Goal: Answer question/provide support: Share knowledge or assist other users

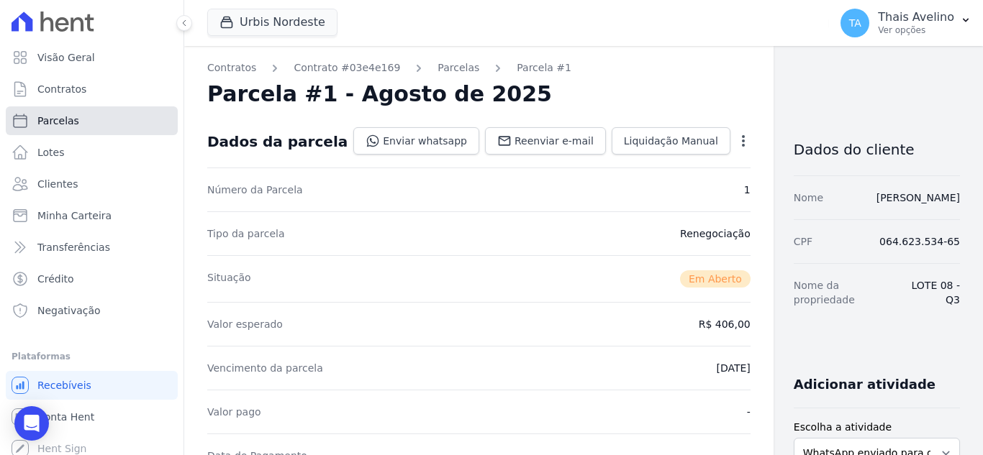
click at [68, 118] on span "Parcelas" at bounding box center [58, 121] width 42 height 14
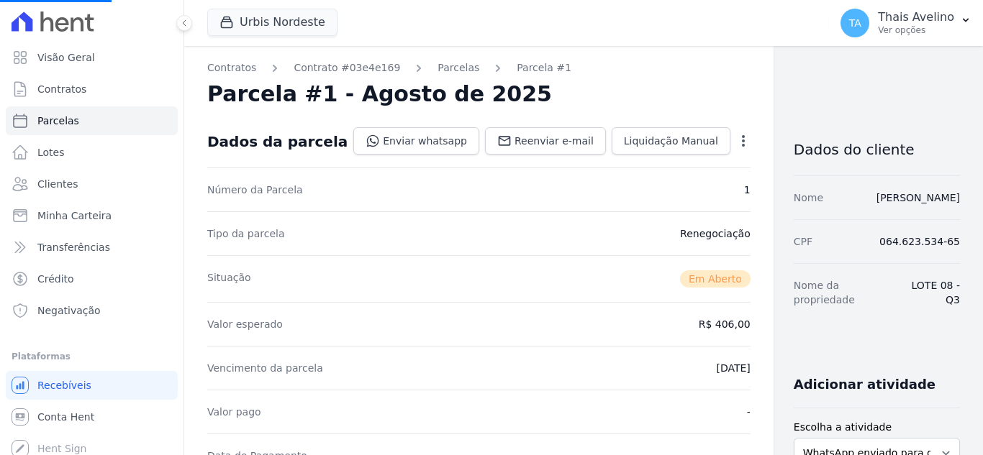
select select
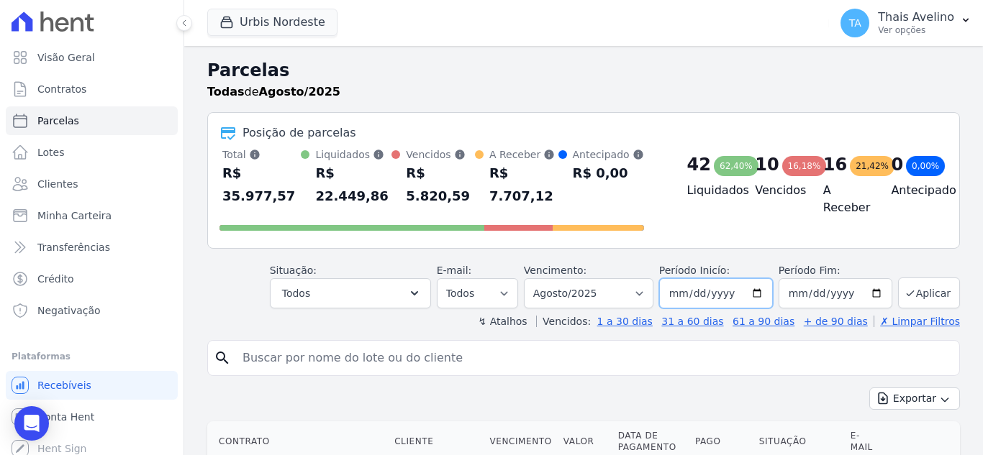
click at [703, 283] on input "[DATE]" at bounding box center [716, 293] width 114 height 30
click at [699, 278] on input "[DATE]" at bounding box center [716, 293] width 114 height 30
type input "2025-09-01"
type input "2024-09-01"
click at [928, 281] on button "Aplicar" at bounding box center [929, 293] width 62 height 31
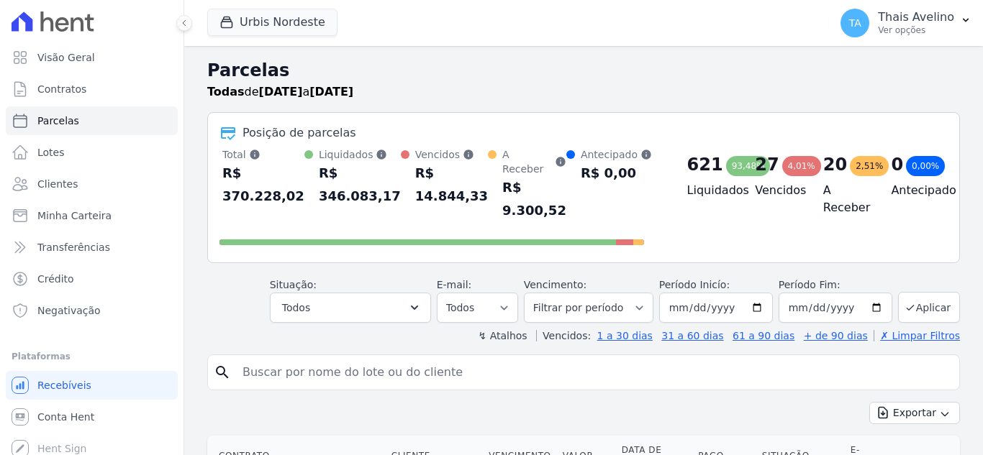
select select
drag, startPoint x: 392, startPoint y: 298, endPoint x: 322, endPoint y: 312, distance: 71.8
click at [391, 298] on button "Todos" at bounding box center [350, 308] width 161 height 30
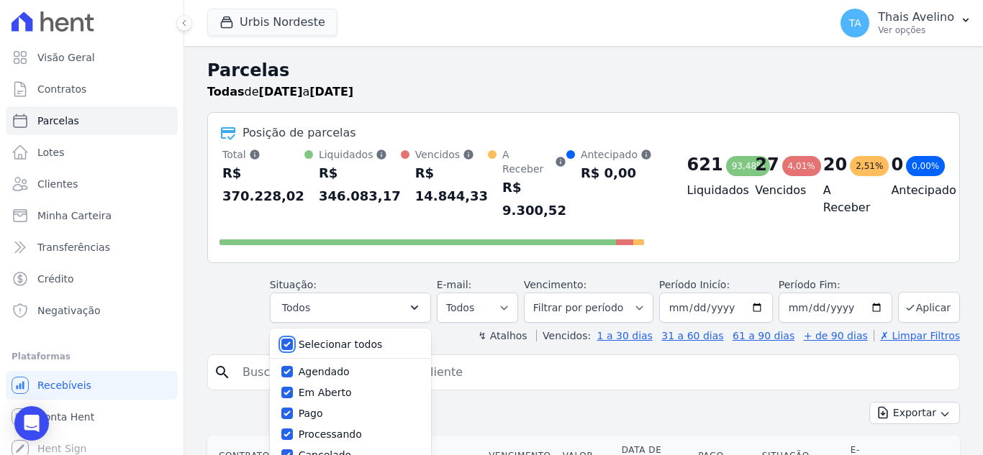
drag, startPoint x: 298, startPoint y: 333, endPoint x: 376, endPoint y: 337, distance: 77.8
click at [293, 339] on input "Selecionar todos" at bounding box center [287, 345] width 12 height 12
checkbox input "false"
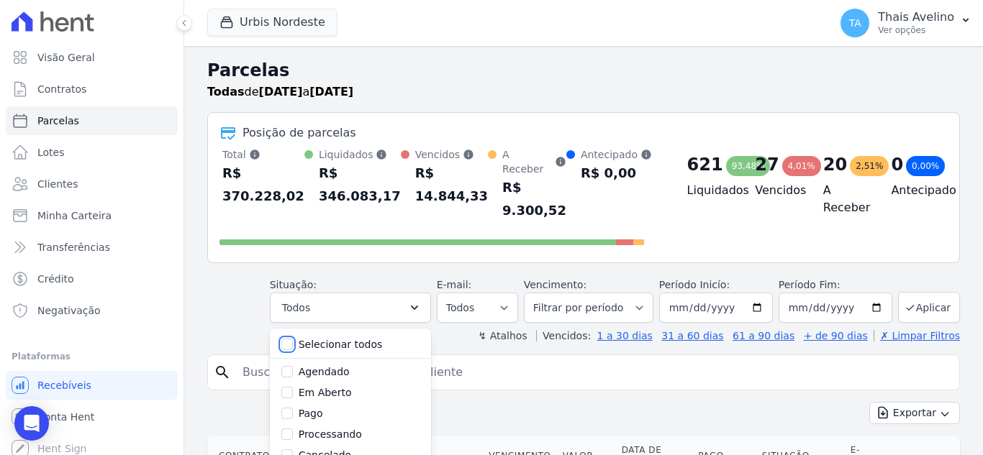
checkbox input "false"
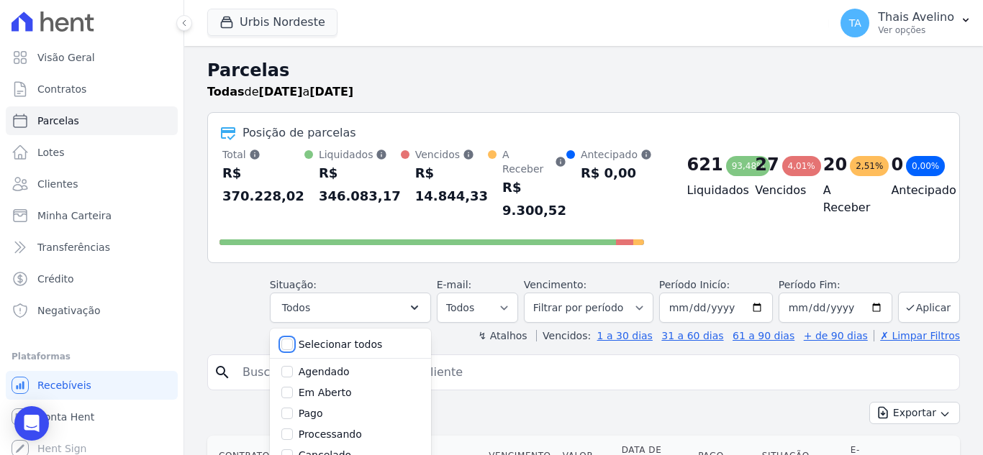
checkbox input "false"
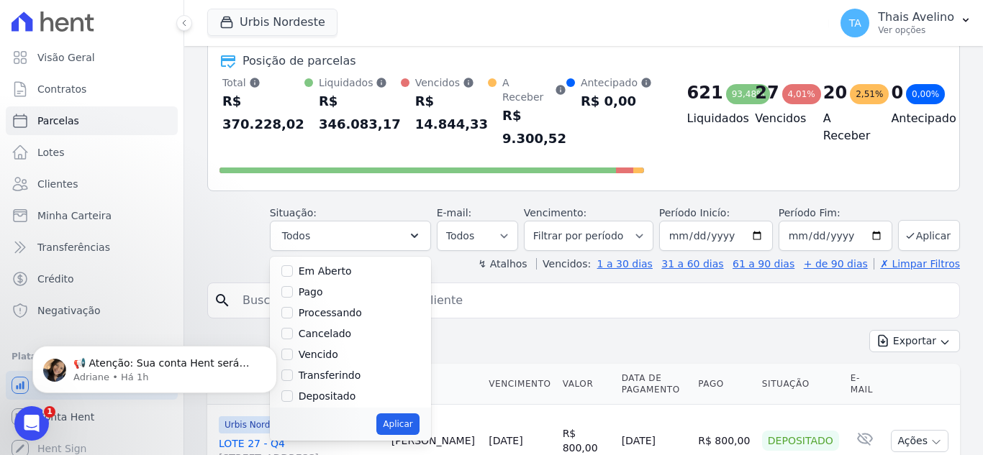
scroll to position [72, 0]
click html "📢 Atenção: Sua conta Hent será migrada para a Conta Arke! Estamos trazendo para…"
click at [293, 327] on input "Vencido" at bounding box center [287, 333] width 12 height 12
checkbox input "true"
click at [412, 414] on button "Aplicar" at bounding box center [397, 425] width 42 height 22
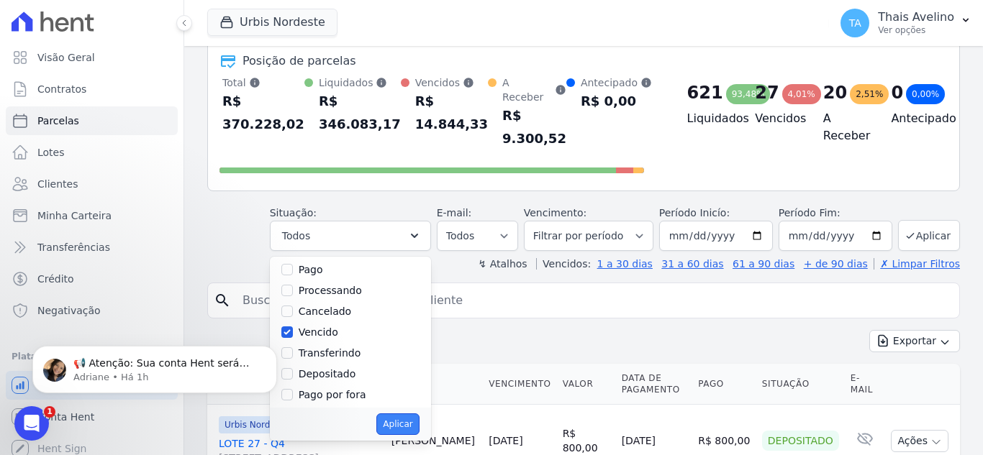
select select "overdue"
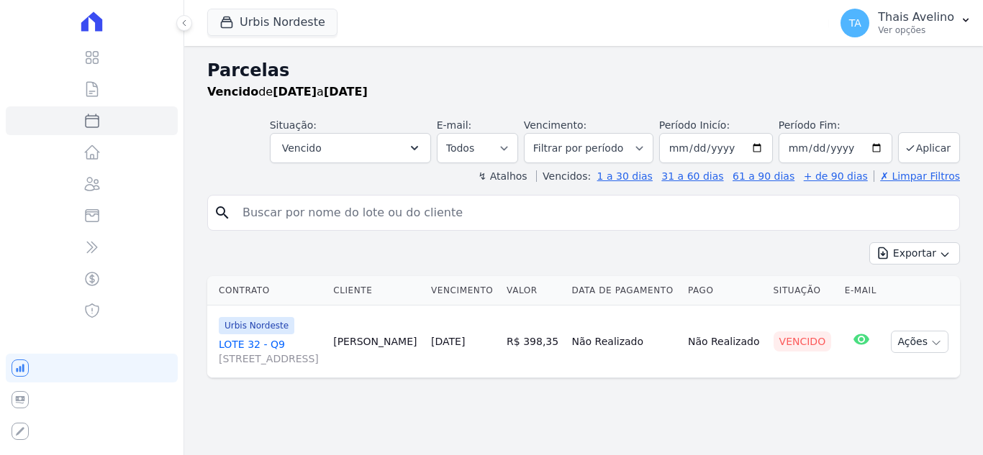
select select
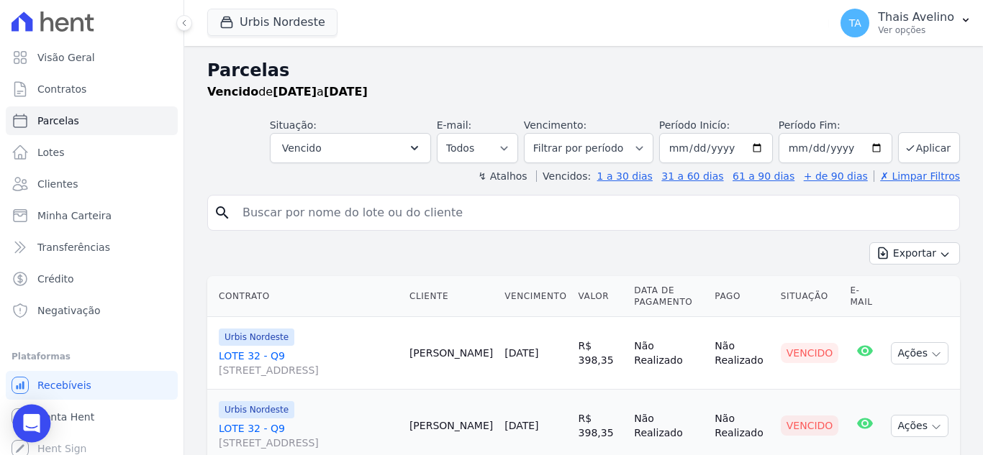
click at [37, 428] on icon "Open Intercom Messenger" at bounding box center [31, 423] width 17 height 19
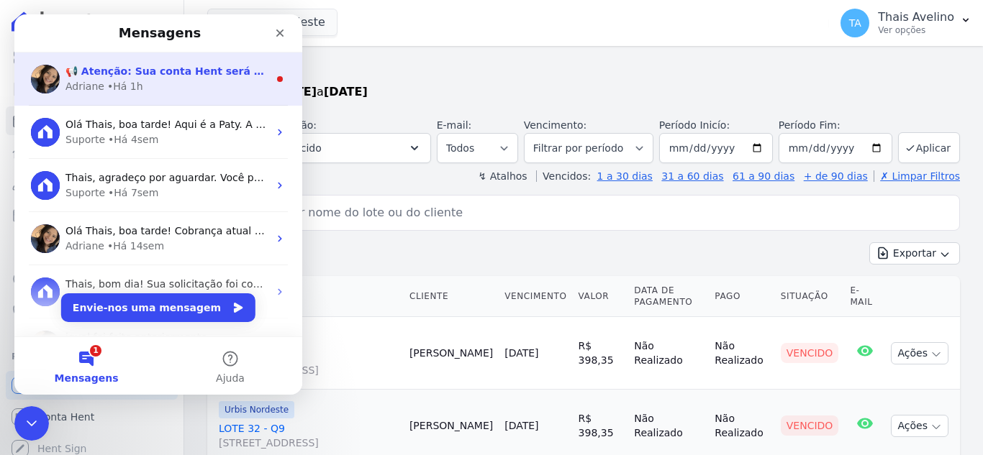
click at [150, 98] on div "📢 Atenção: Sua conta Hent será migrada para a Conta Arke! Estamos trazendo para…" at bounding box center [158, 79] width 288 height 53
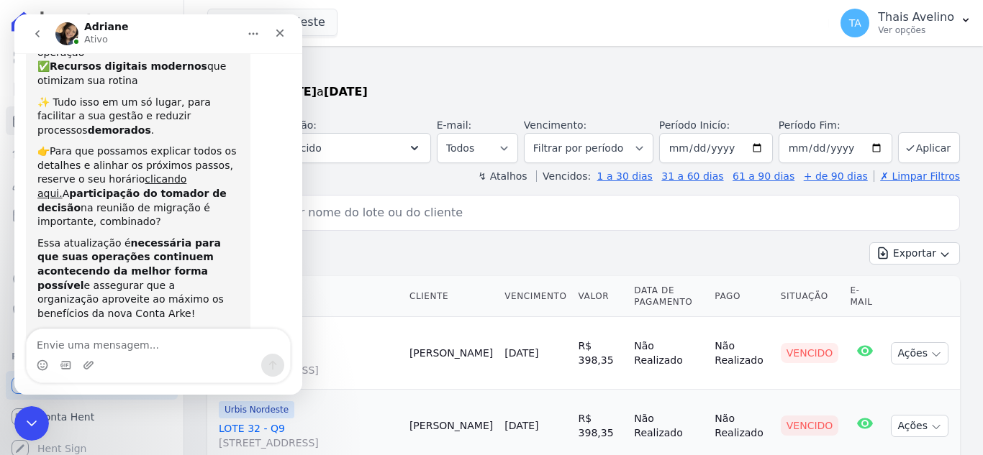
scroll to position [247, 0]
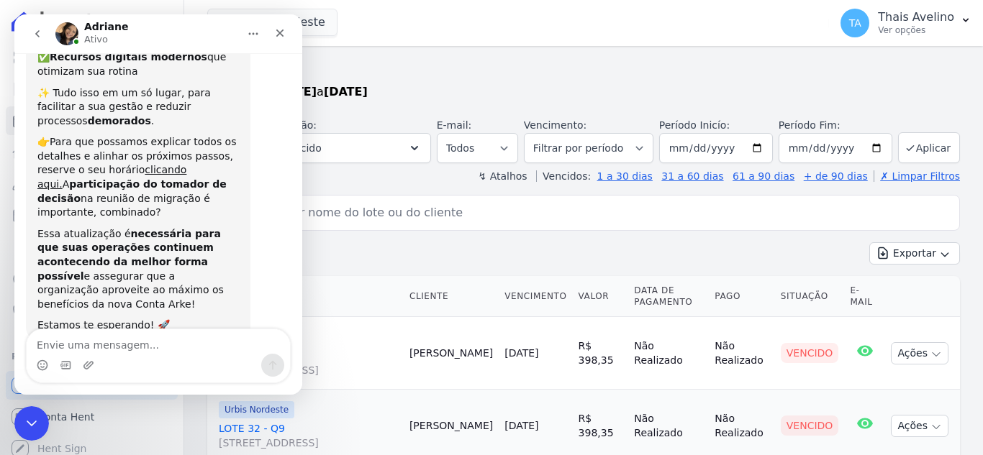
click at [166, 347] on textarea "Envie uma mensagem..." at bounding box center [158, 342] width 263 height 24
type textarea "Oi, boa tarde"
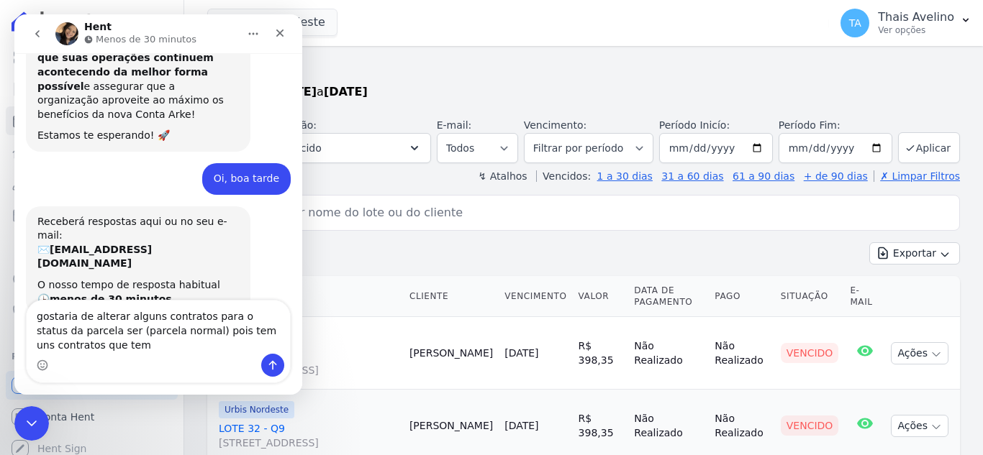
scroll to position [452, 0]
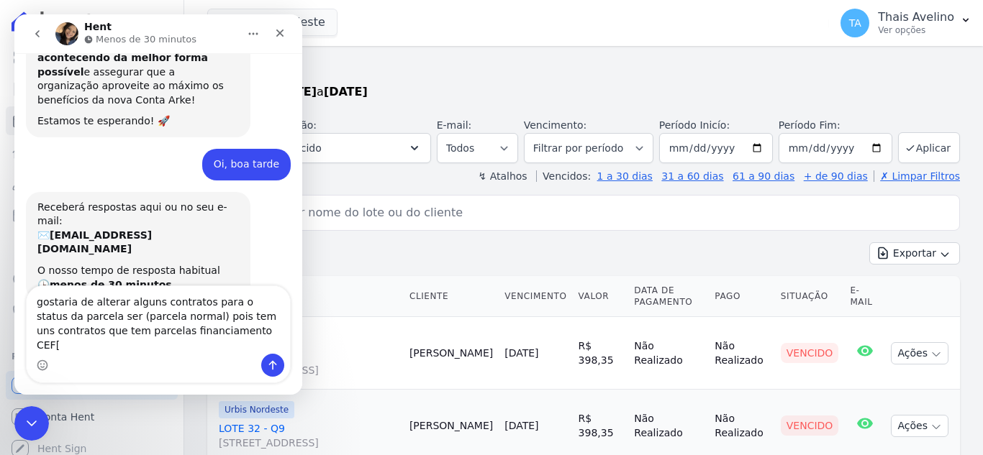
type textarea "gostaria de alterar alguns contratos para o status da parcela ser (parcela norm…"
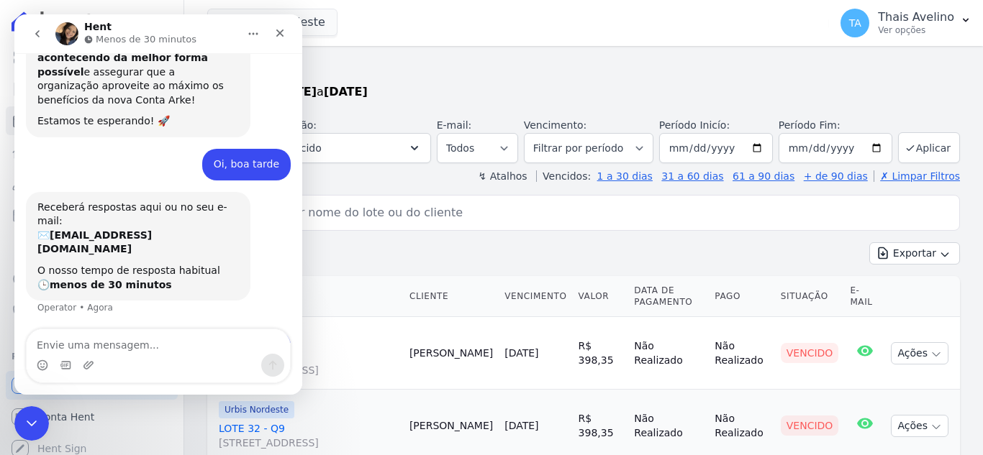
scroll to position [509, 0]
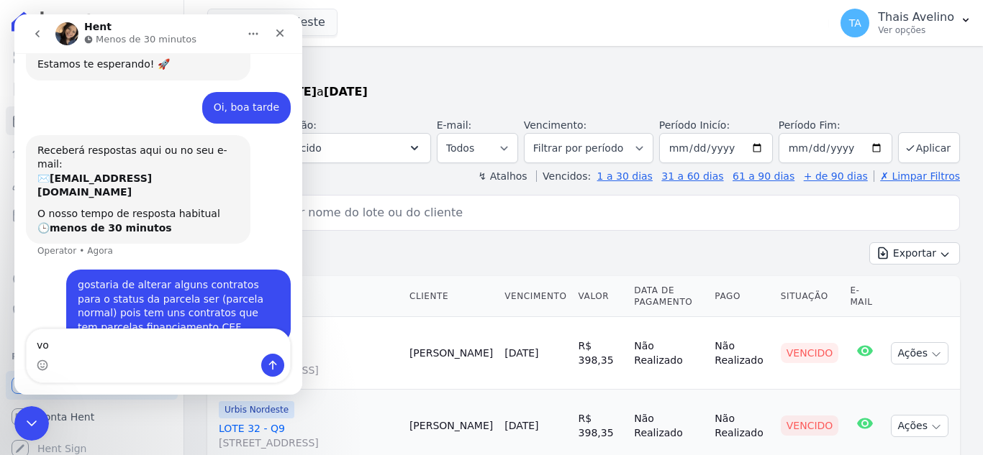
type textarea "v"
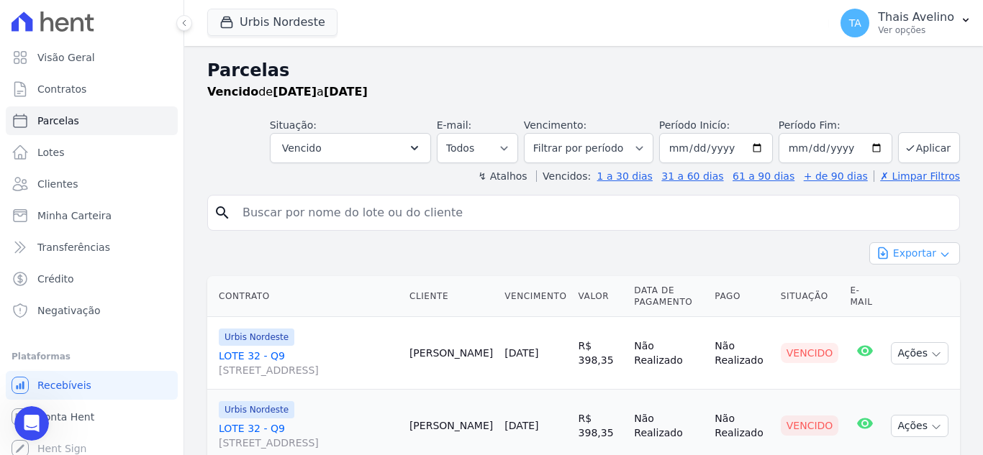
click at [914, 248] on button "Exportar" at bounding box center [914, 253] width 91 height 22
click at [914, 308] on span "Exportar CSV" at bounding box center [913, 312] width 76 height 14
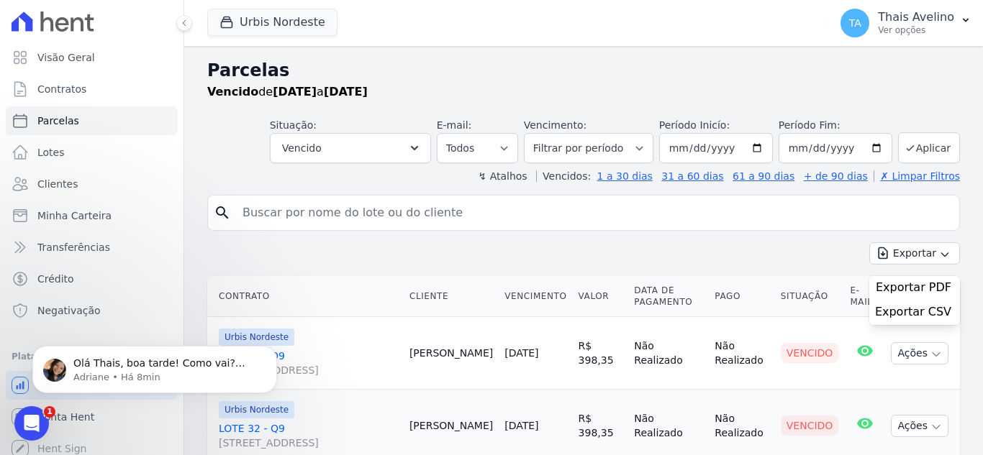
scroll to position [0, 0]
drag, startPoint x: 22, startPoint y: 427, endPoint x: 42, endPoint y: 414, distance: 23.9
click at [22, 427] on icon "Abrir mensagem da Intercom" at bounding box center [30, 422] width 24 height 24
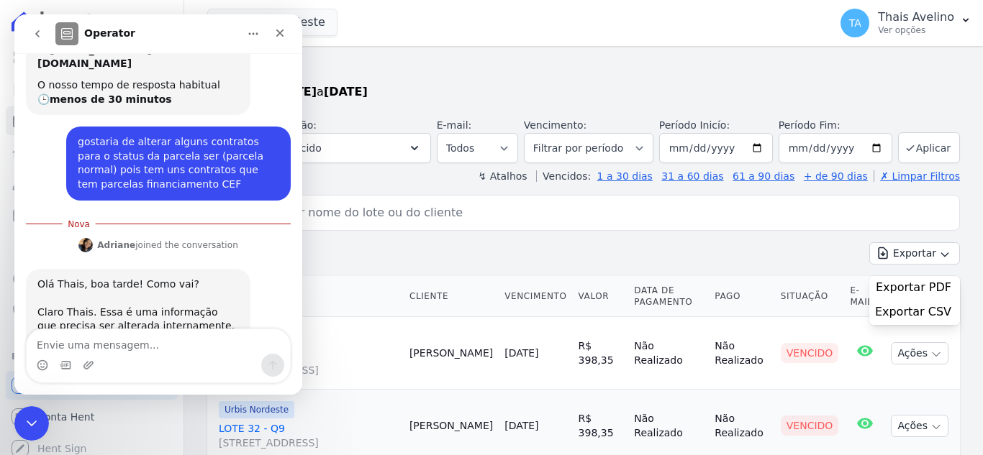
scroll to position [638, 0]
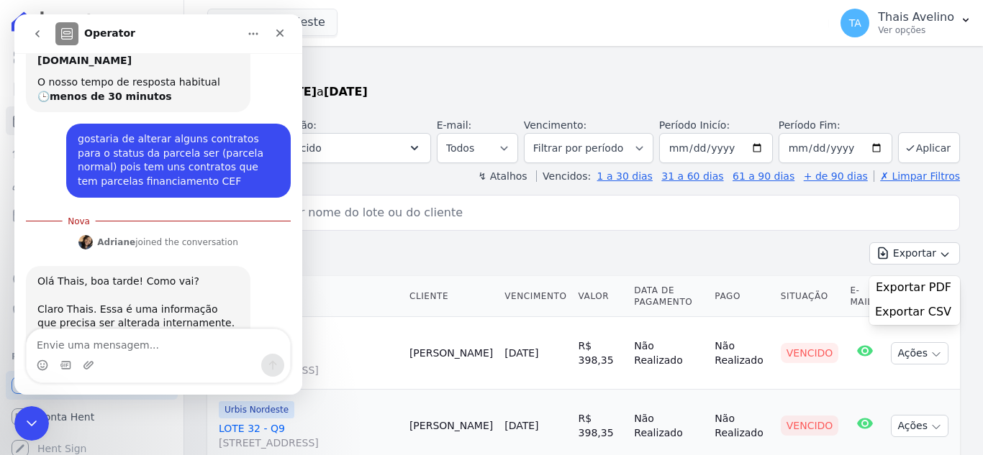
click at [114, 335] on textarea "Envie uma mensagem..." at bounding box center [158, 342] width 263 height 24
type textarea "´"
type textarea "só um minuto"
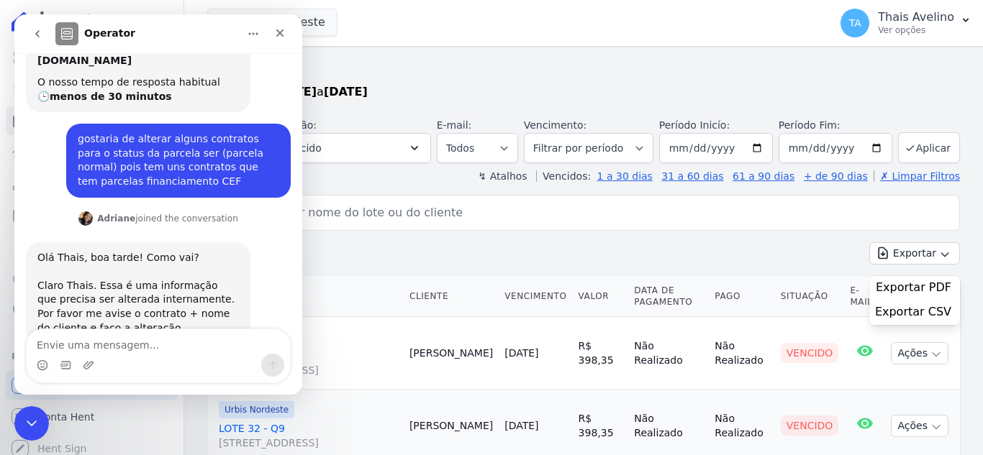
scroll to position [658, 0]
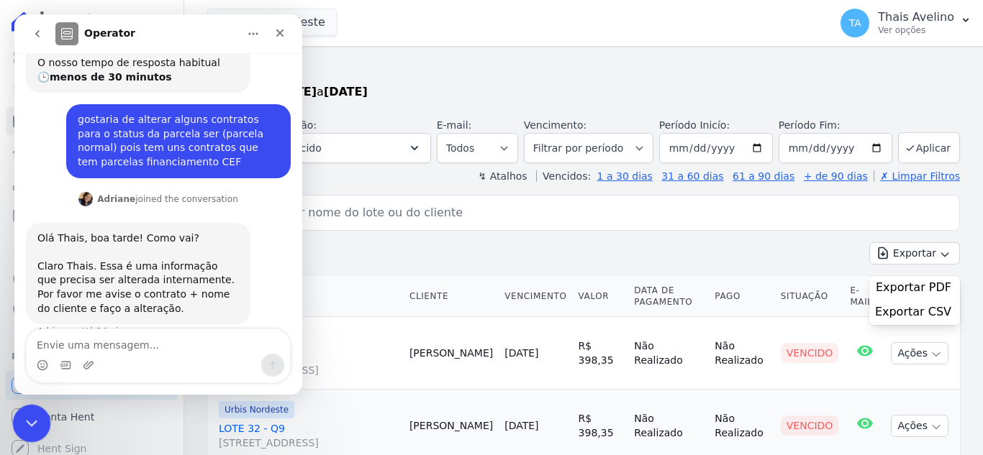
click at [40, 422] on div "Fechar mensagem da Intercom" at bounding box center [29, 421] width 35 height 35
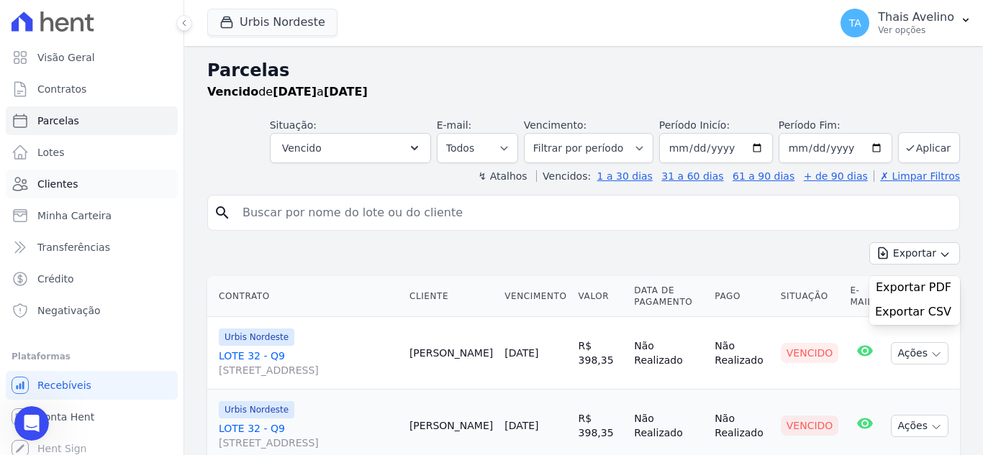
click at [66, 183] on span "Clientes" at bounding box center [57, 184] width 40 height 14
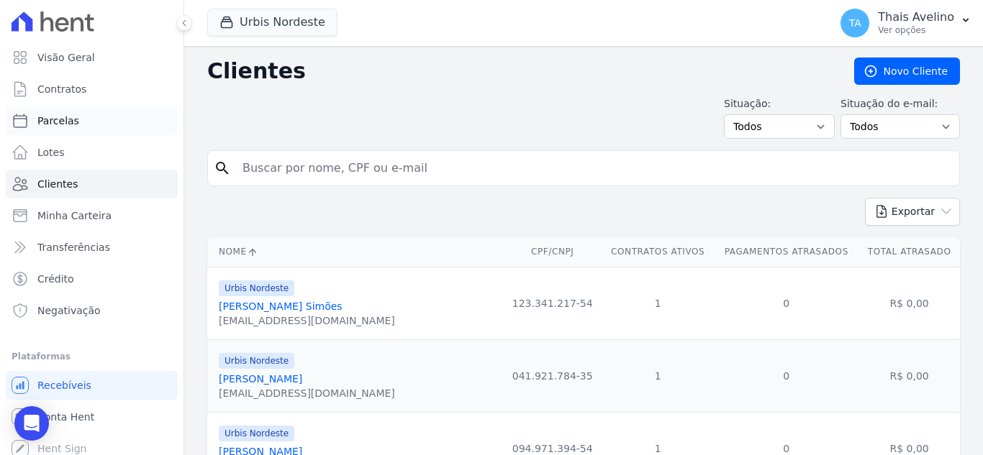
click at [65, 116] on span "Parcelas" at bounding box center [58, 121] width 42 height 14
select select
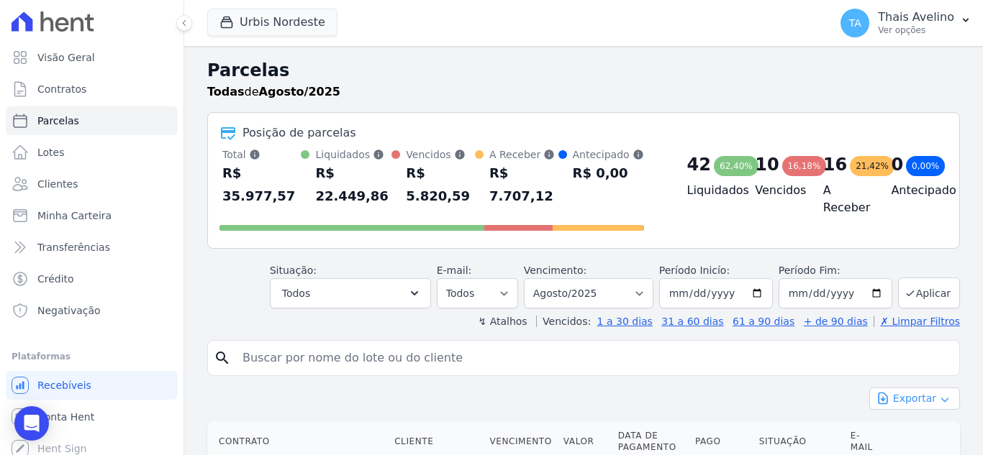
click at [909, 391] on button "Exportar" at bounding box center [914, 399] width 91 height 22
click at [249, 274] on div "Situação: Agendado Em Aberto Pago Processando Cancelado Vencido Transferindo De…" at bounding box center [583, 283] width 753 height 51
click at [77, 93] on span "Contratos" at bounding box center [61, 89] width 49 height 14
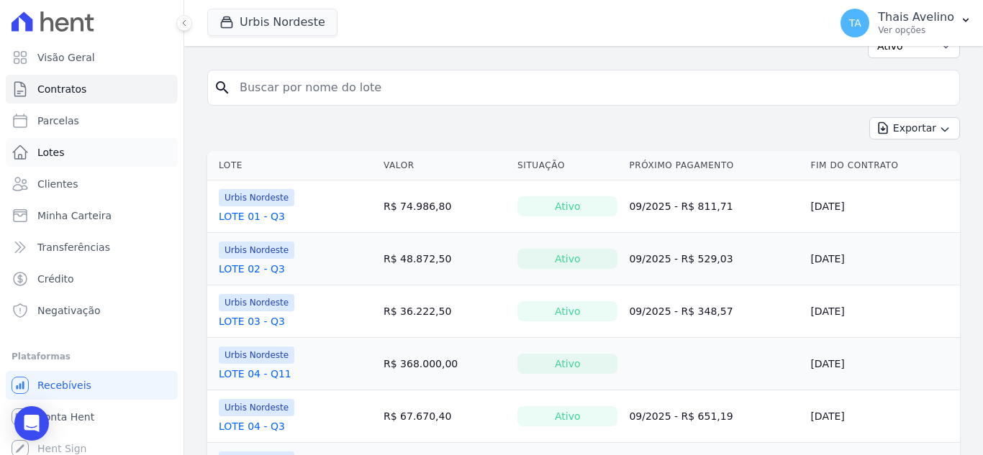
scroll to position [72, 0]
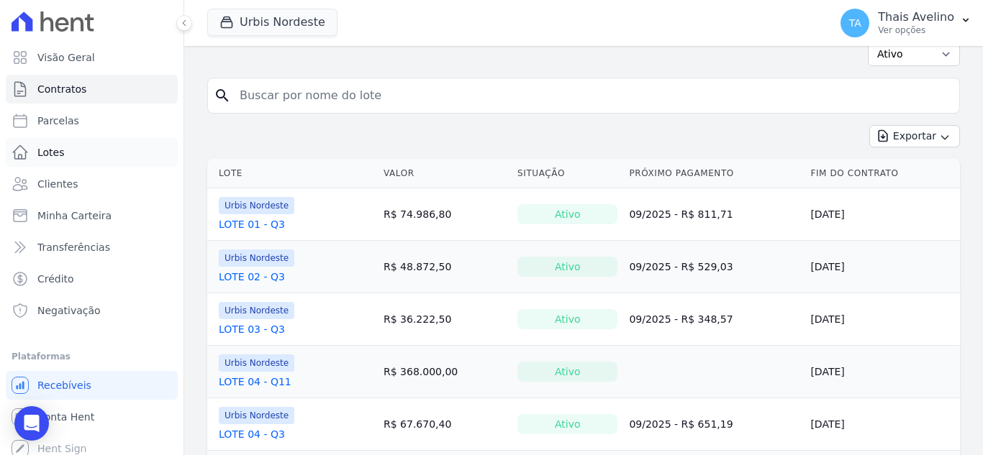
click at [65, 151] on link "Lotes" at bounding box center [92, 152] width 172 height 29
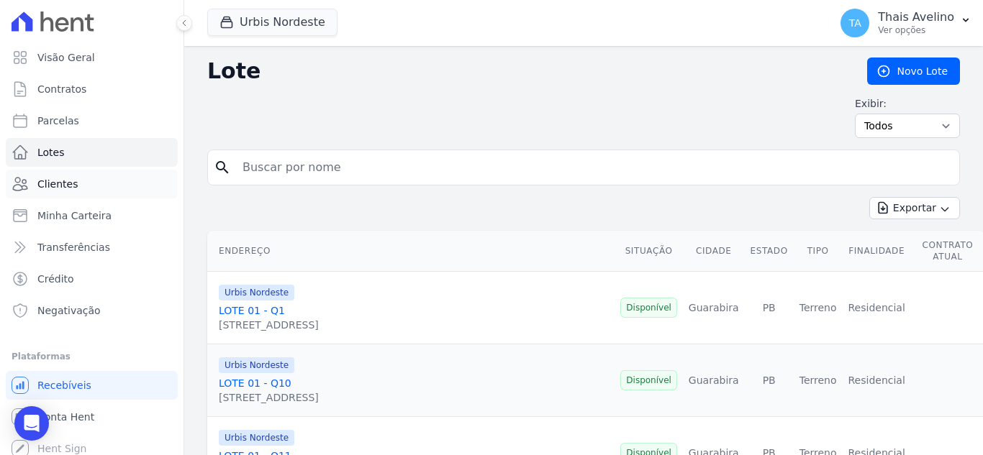
click at [69, 185] on span "Clientes" at bounding box center [57, 184] width 40 height 14
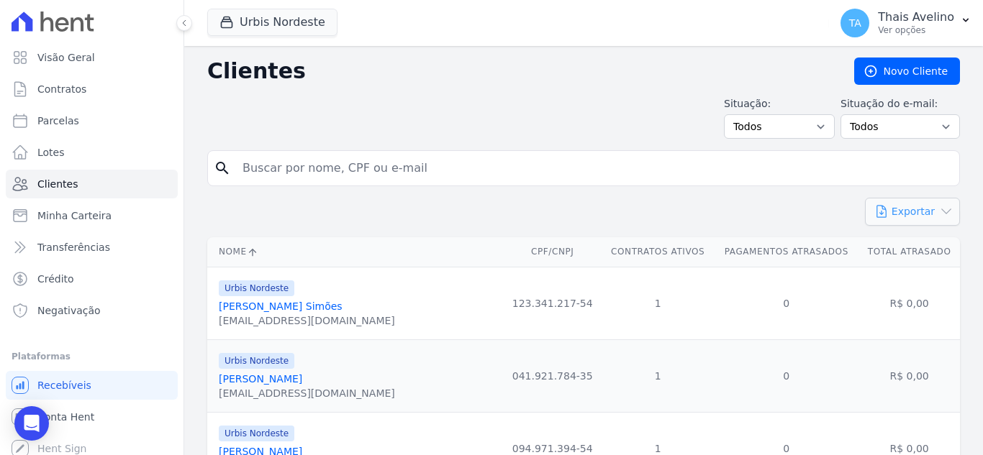
click at [914, 215] on button "Exportar" at bounding box center [912, 212] width 95 height 28
click at [930, 272] on link "CSV" at bounding box center [942, 271] width 81 height 27
click at [68, 115] on span "Parcelas" at bounding box center [58, 121] width 42 height 14
select select
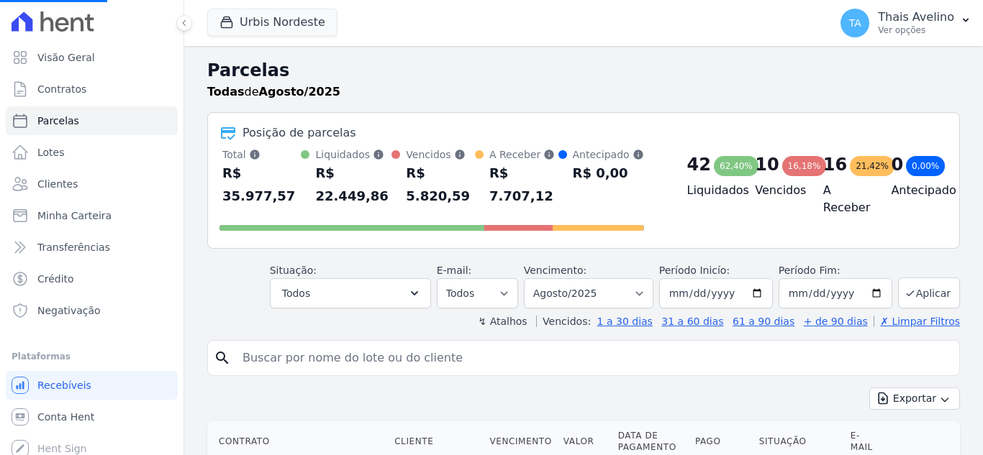
select select
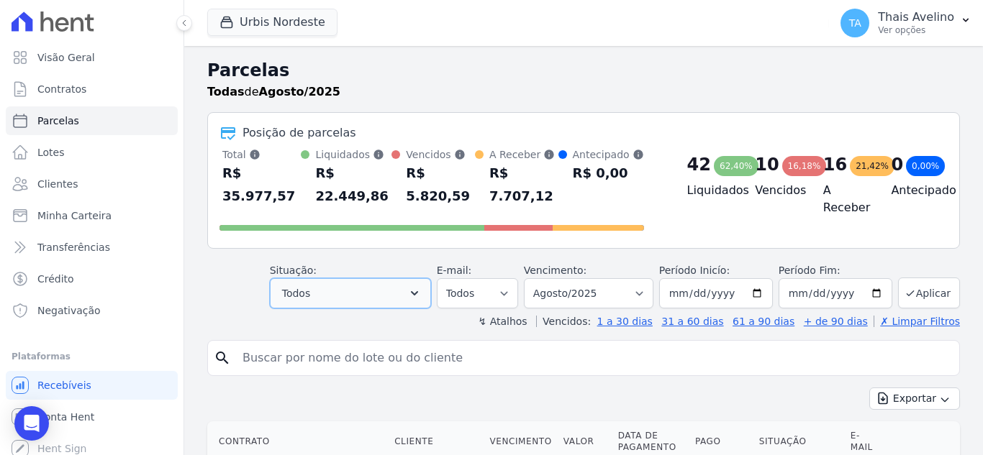
click at [360, 278] on button "Todos" at bounding box center [350, 293] width 161 height 30
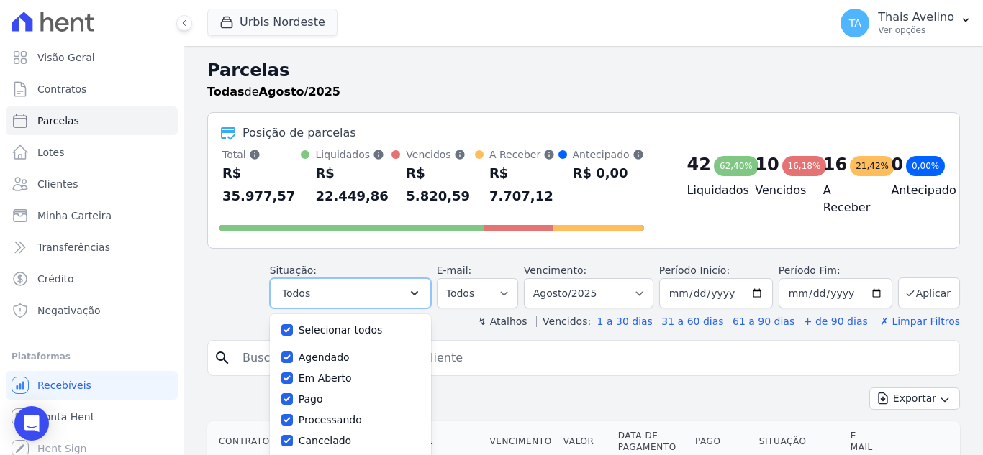
scroll to position [72, 0]
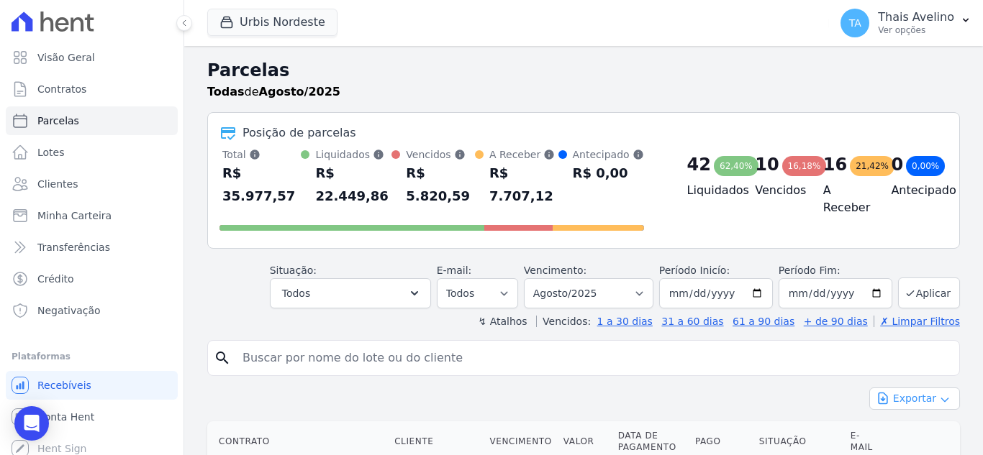
click at [907, 388] on button "Exportar" at bounding box center [914, 399] width 91 height 22
click at [912, 450] on span "Exportar CSV" at bounding box center [913, 457] width 76 height 14
click at [98, 65] on link "Visão Geral" at bounding box center [92, 57] width 172 height 29
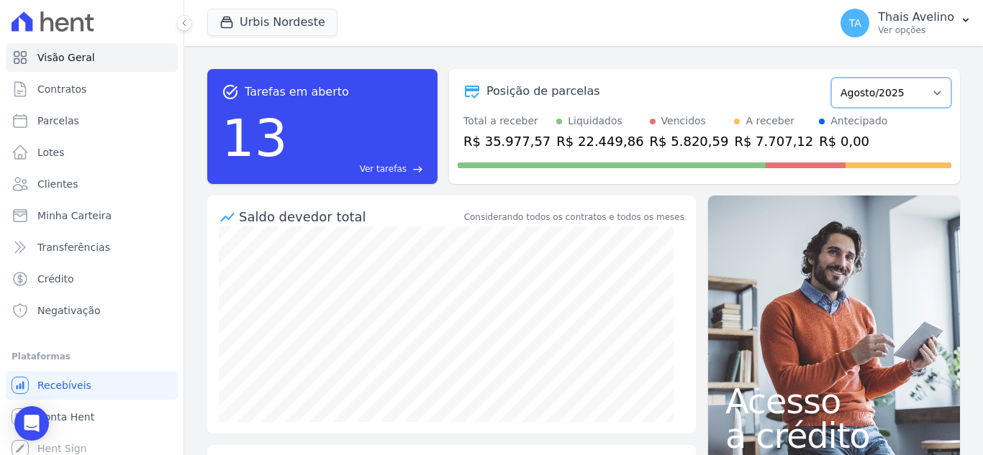
click at [921, 94] on select "Agosto/2022 Setembro/2022 Outubro/2022 Novembro/2022 Dezembro/2022 Janeiro/2023…" at bounding box center [891, 93] width 120 height 30
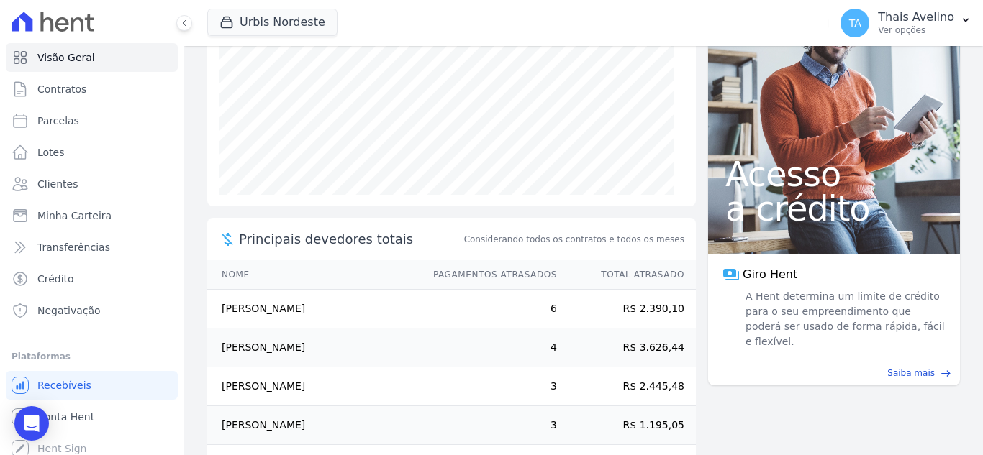
scroll to position [279, 0]
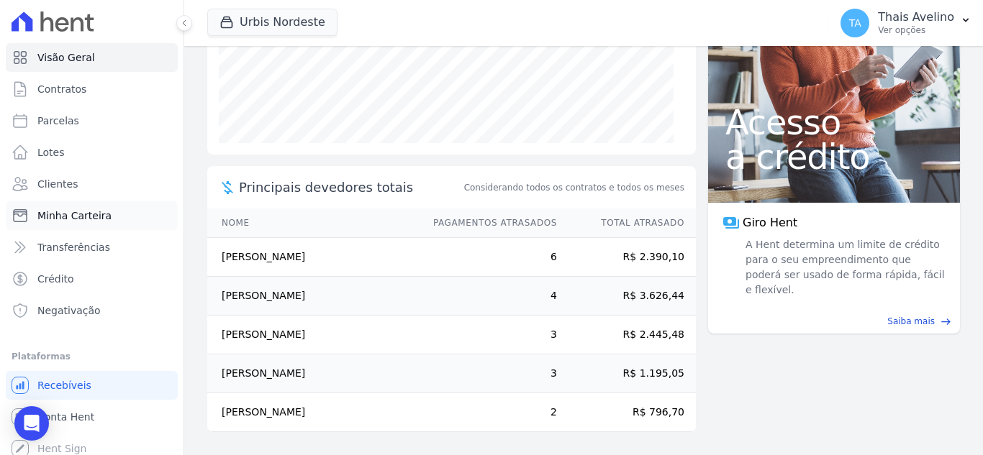
click at [100, 217] on span "Minha Carteira" at bounding box center [74, 216] width 74 height 14
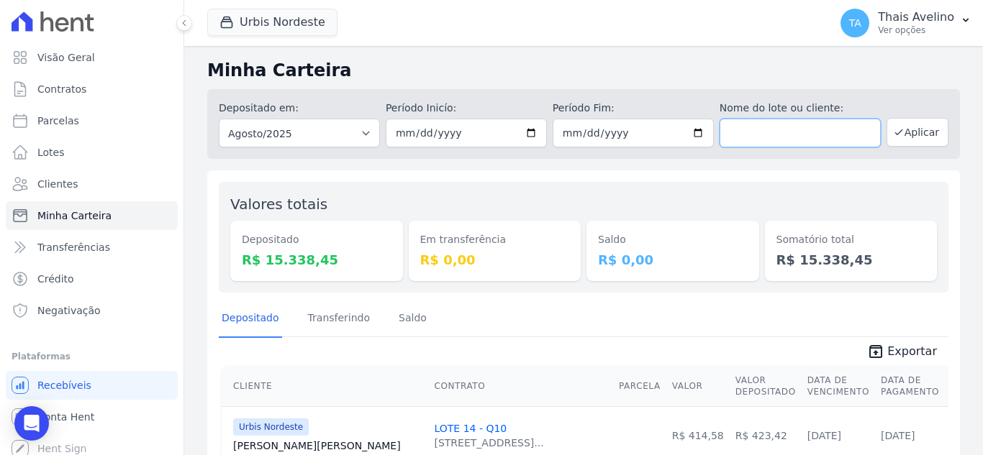
click at [796, 135] on input "text" at bounding box center [799, 133] width 161 height 29
click at [460, 186] on div "Valores totais Depositado R$ 15.338,45 Em transferência R$ 0,00 Saldo R$ 0,00 S…" at bounding box center [584, 237] width 730 height 111
click at [56, 181] on span "Clientes" at bounding box center [57, 184] width 40 height 14
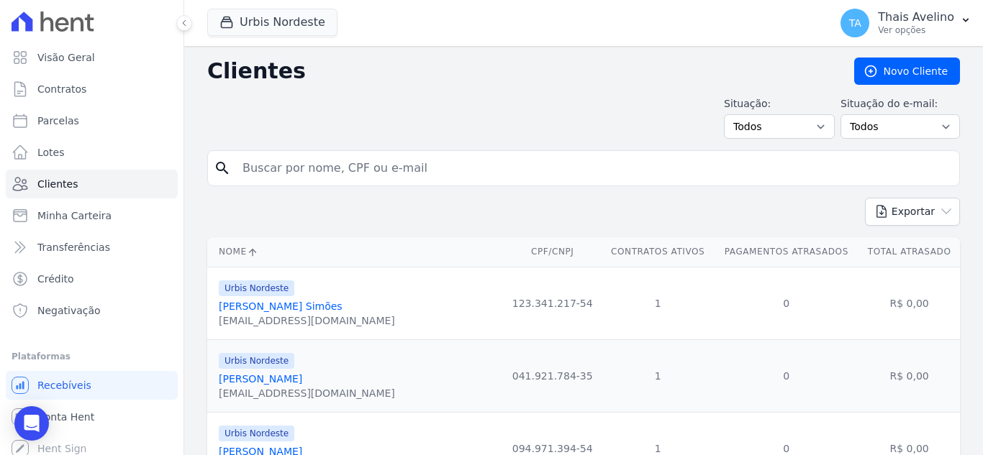
click at [299, 306] on link "[PERSON_NAME] Simões" at bounding box center [281, 307] width 124 height 12
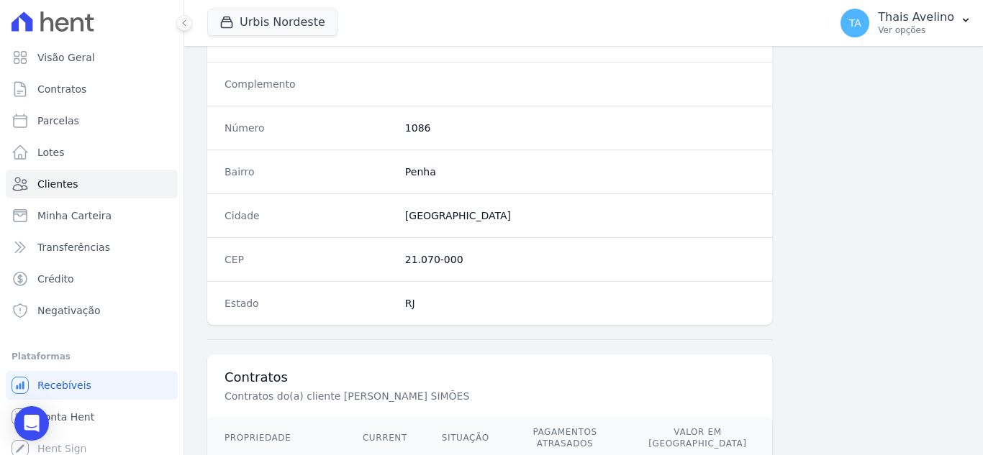
scroll to position [891, 0]
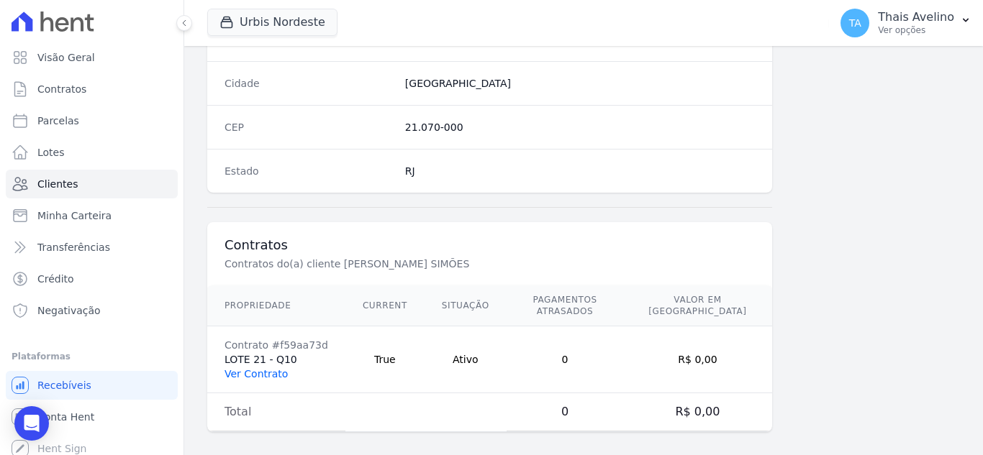
click at [246, 368] on link "Ver Contrato" at bounding box center [255, 374] width 63 height 12
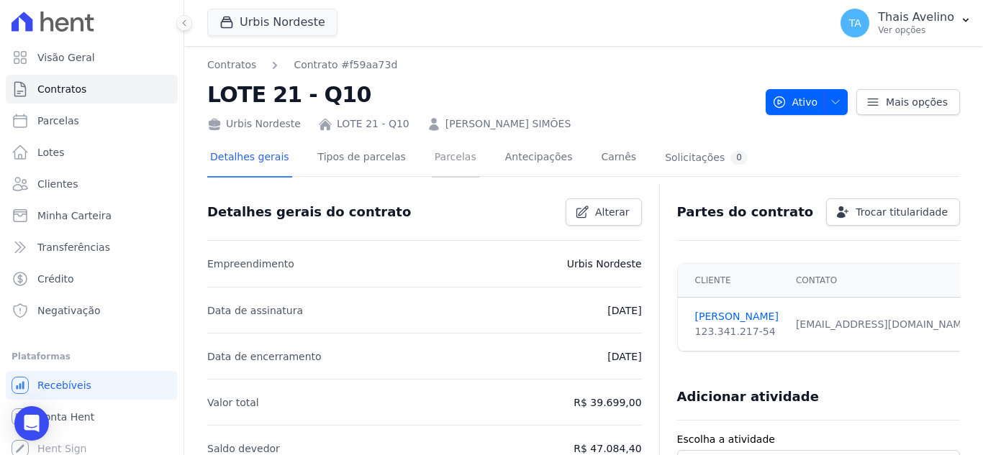
click at [453, 163] on link "Parcelas" at bounding box center [455, 159] width 47 height 38
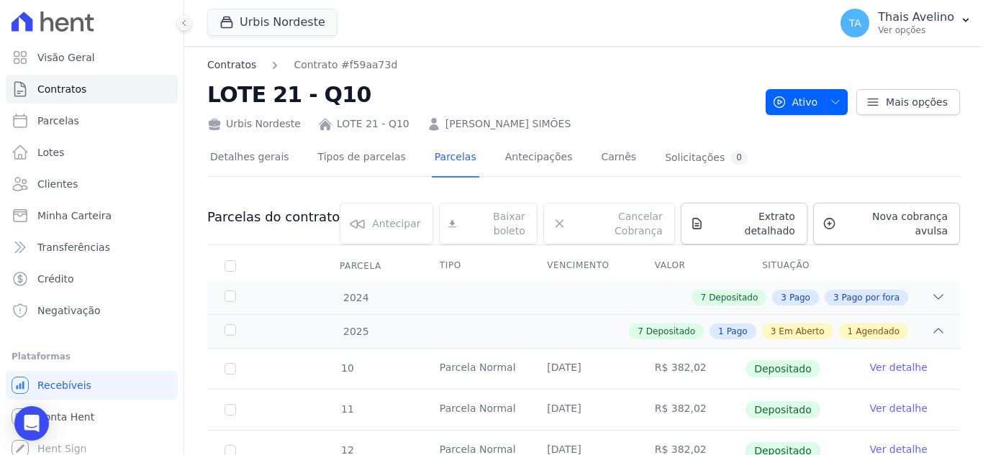
click at [247, 64] on link "Contratos" at bounding box center [231, 65] width 49 height 15
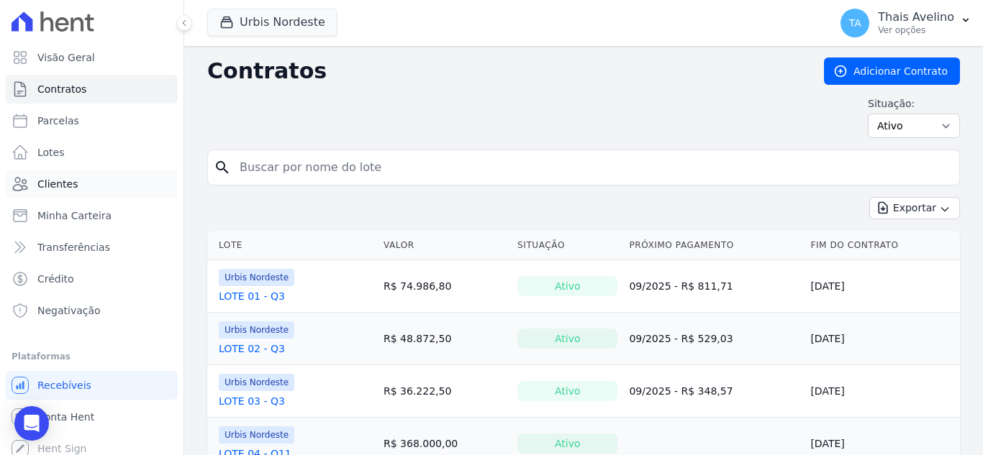
click at [58, 183] on span "Clientes" at bounding box center [57, 184] width 40 height 14
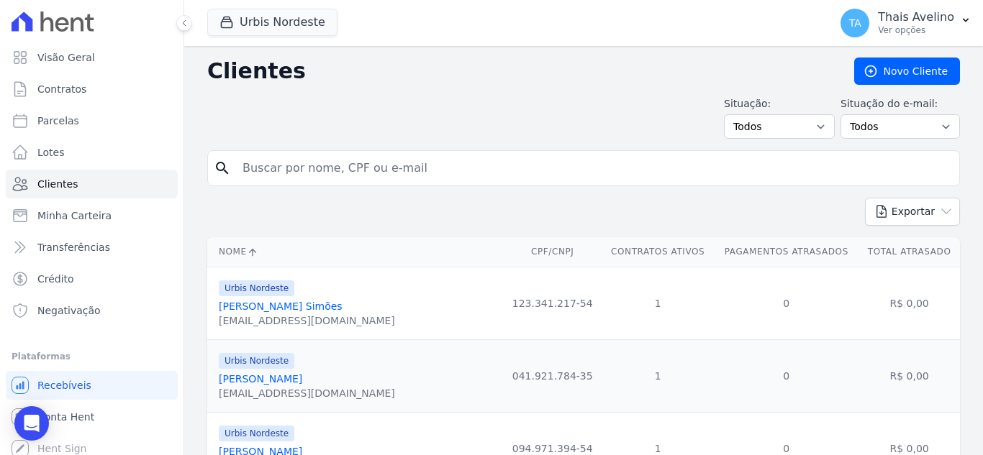
click at [291, 375] on link "[PERSON_NAME]" at bounding box center [260, 379] width 83 height 12
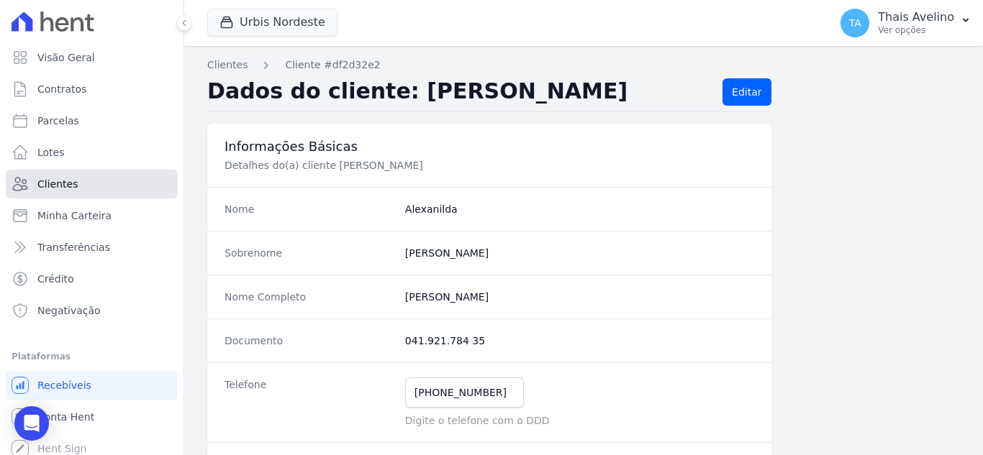
click at [89, 194] on link "Clientes" at bounding box center [92, 184] width 172 height 29
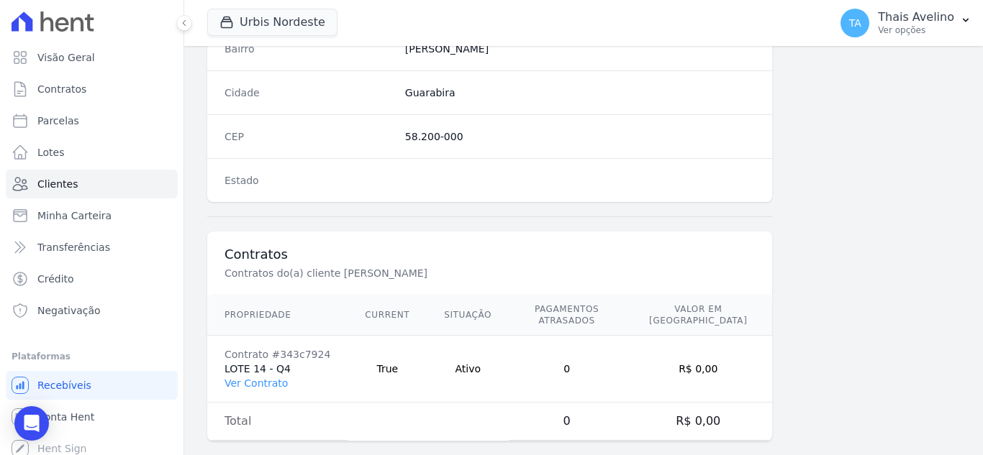
scroll to position [891, 0]
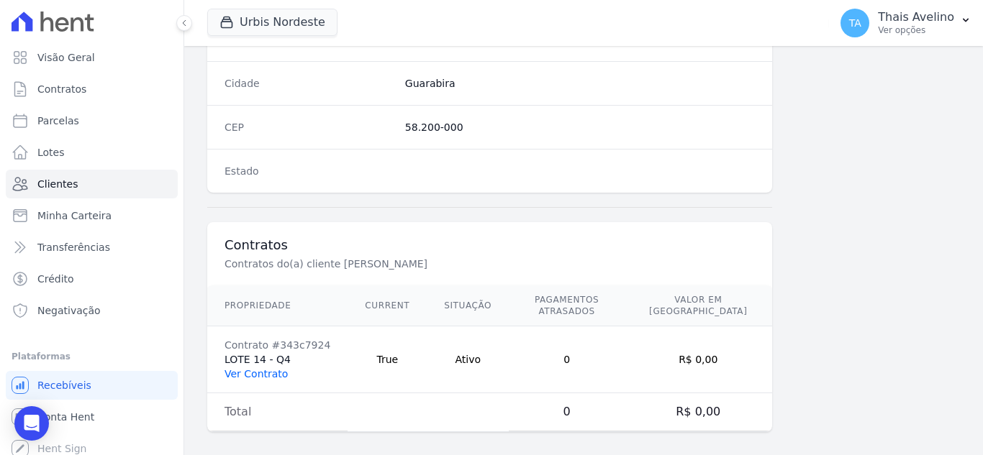
click at [252, 368] on link "Ver Contrato" at bounding box center [255, 374] width 63 height 12
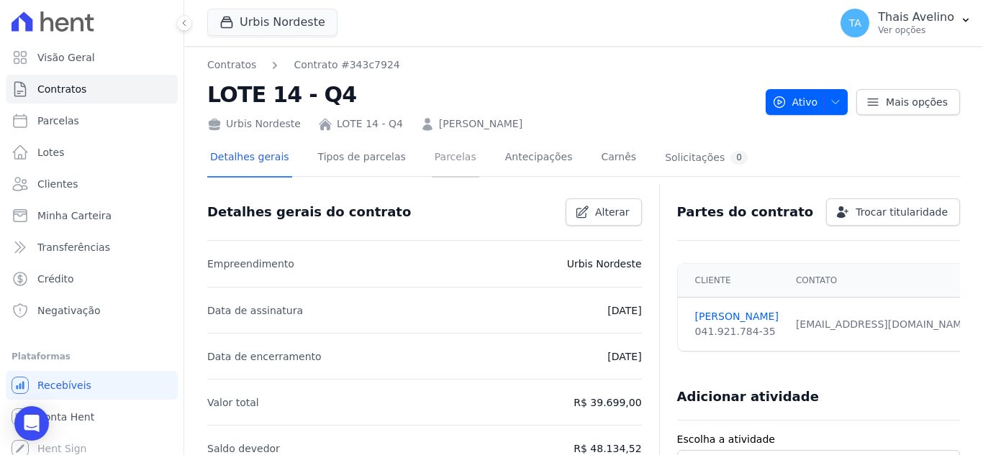
click at [435, 146] on link "Parcelas" at bounding box center [455, 159] width 47 height 38
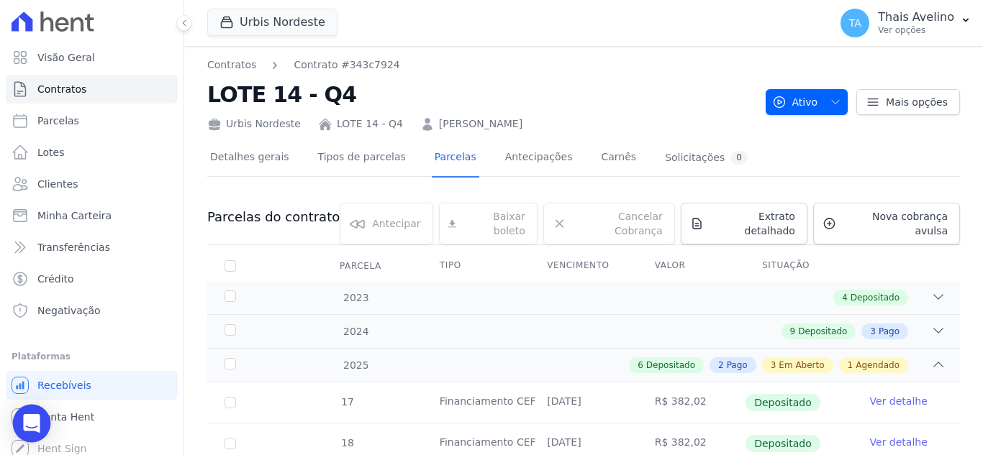
click at [30, 420] on icon "Open Intercom Messenger" at bounding box center [31, 423] width 17 height 19
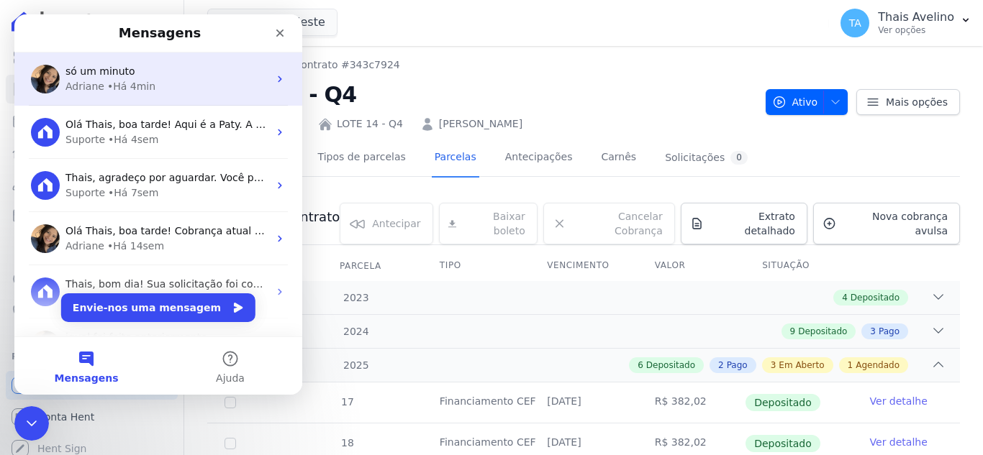
click at [139, 80] on div "• Há 4min" at bounding box center [131, 86] width 48 height 15
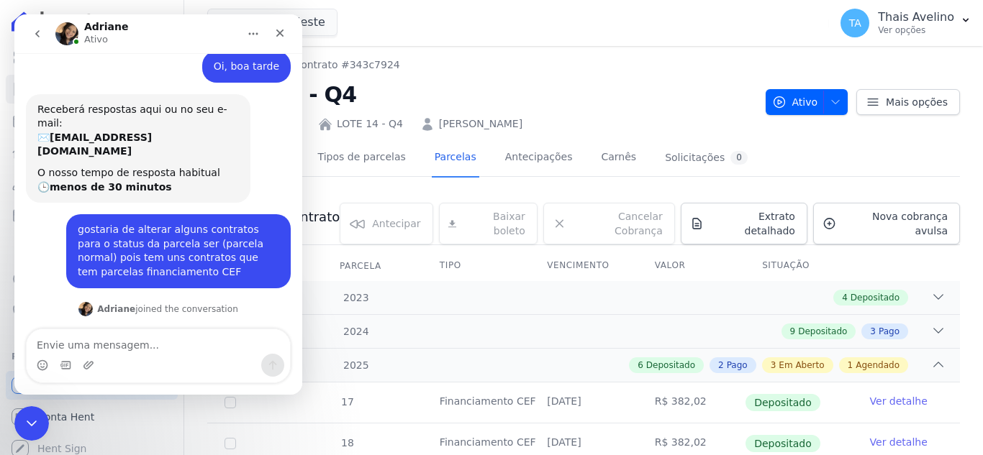
scroll to position [658, 0]
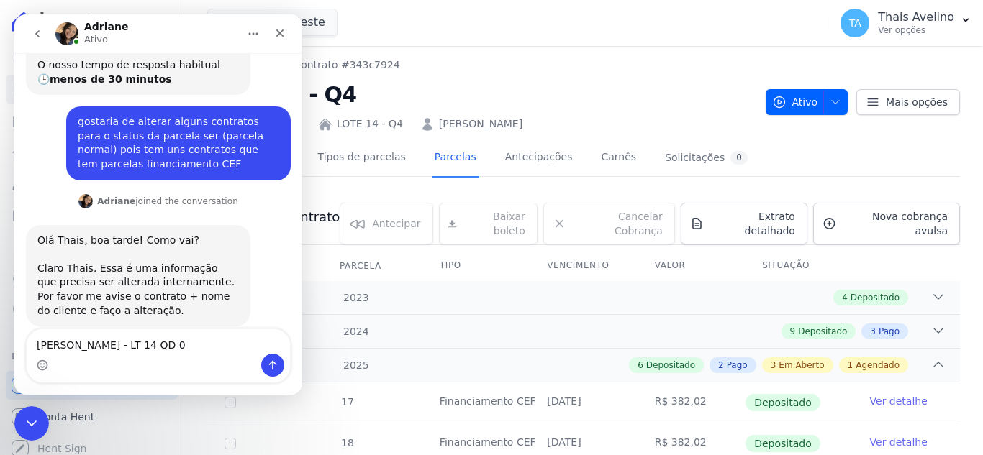
type textarea "[PERSON_NAME] - LT 14 QD 04"
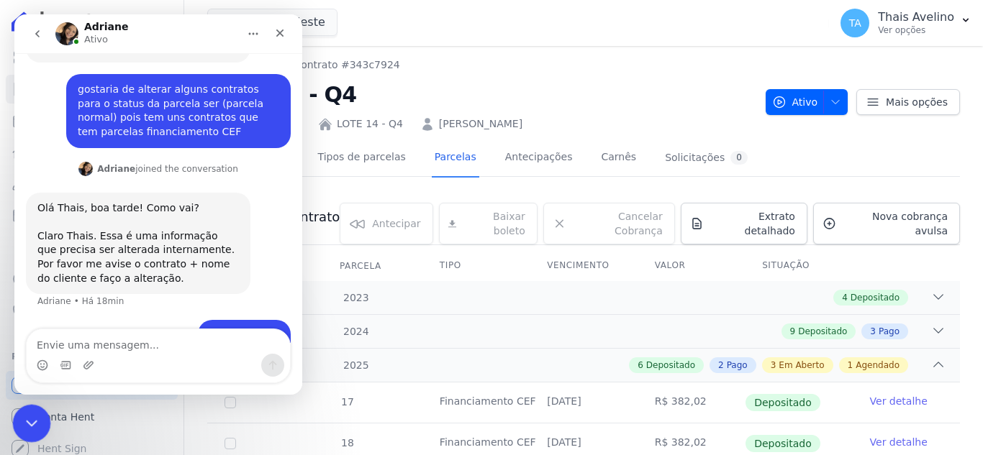
click at [32, 414] on icon "Fechar mensagem da Intercom" at bounding box center [29, 421] width 17 height 17
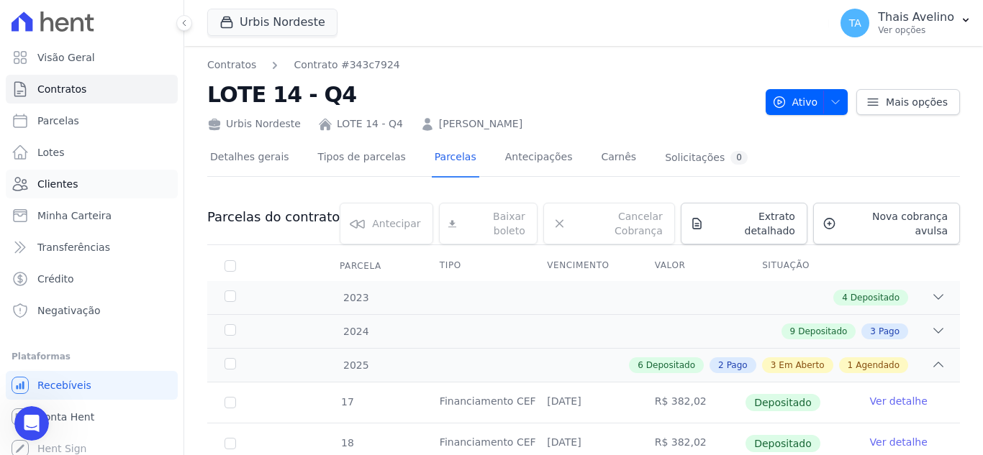
click at [83, 188] on link "Clientes" at bounding box center [92, 184] width 172 height 29
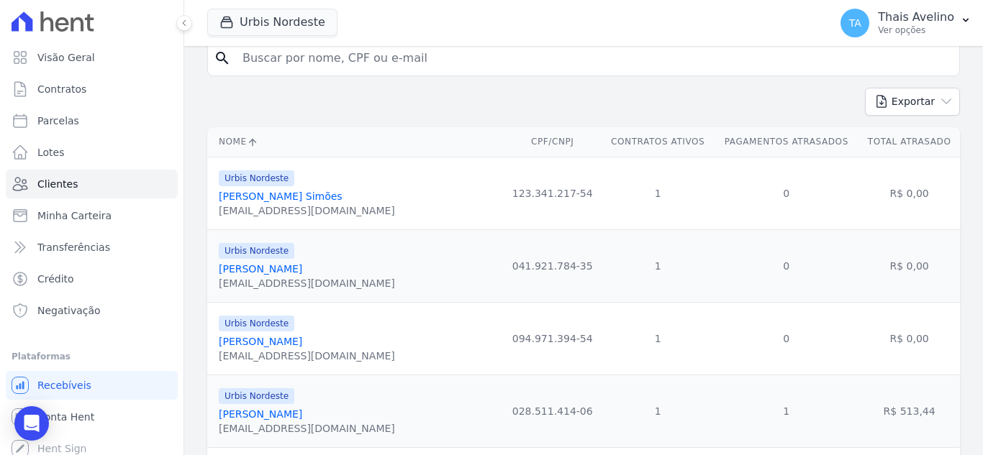
scroll to position [144, 0]
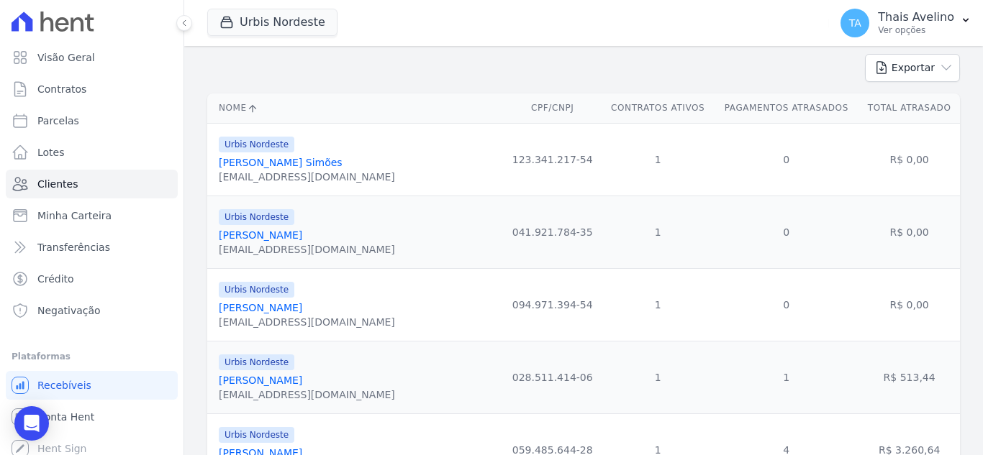
click at [249, 310] on link "[PERSON_NAME]" at bounding box center [260, 308] width 83 height 12
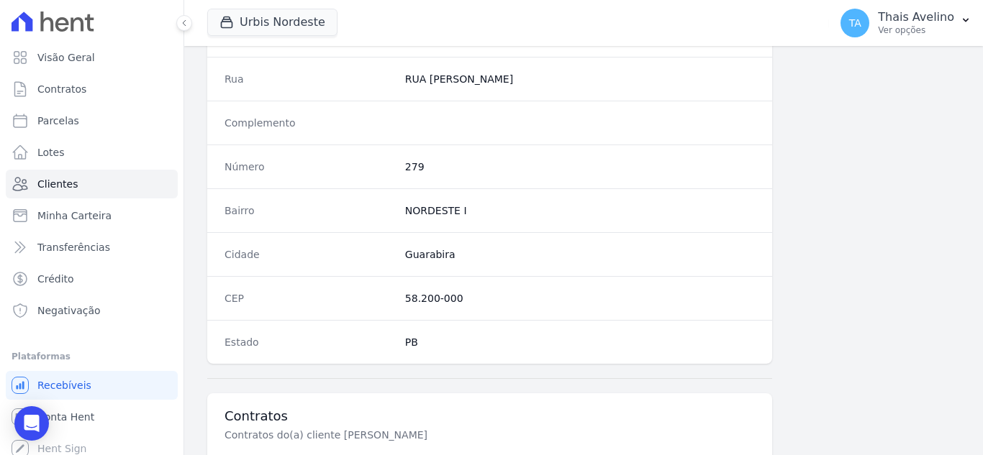
scroll to position [891, 0]
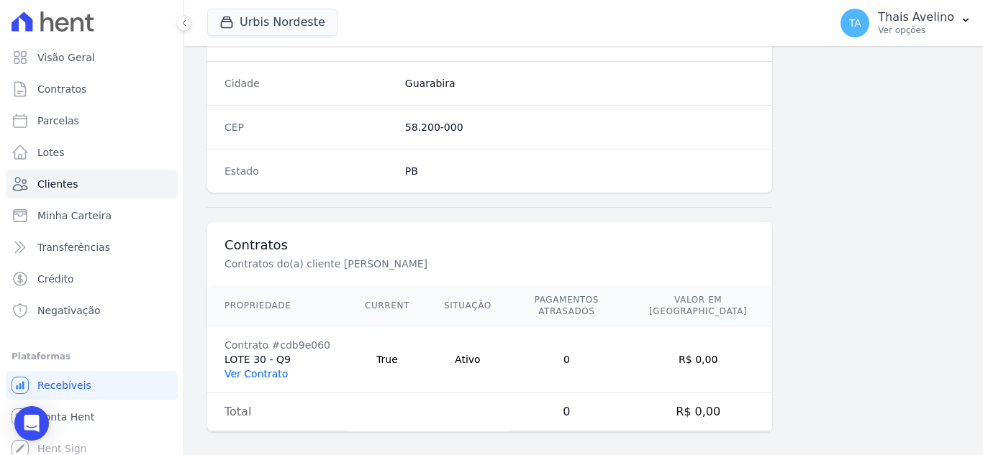
click at [271, 368] on link "Ver Contrato" at bounding box center [255, 374] width 63 height 12
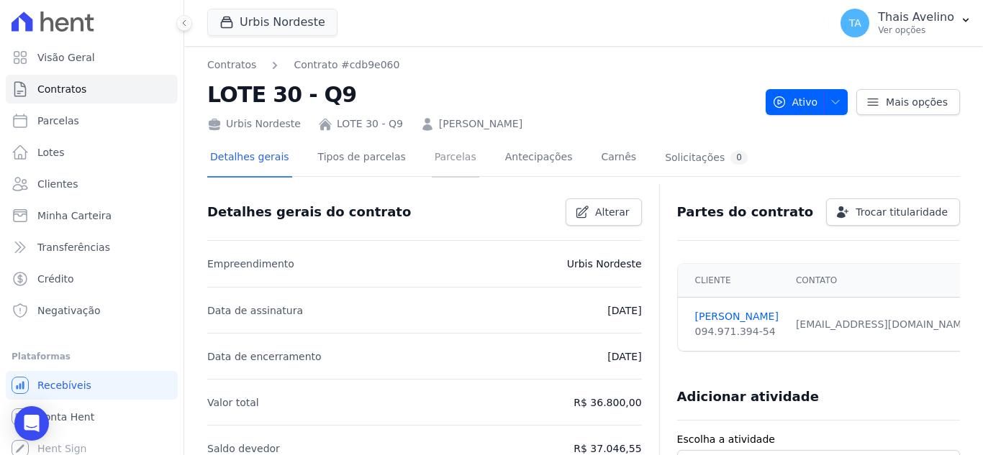
click at [432, 160] on link "Parcelas" at bounding box center [455, 159] width 47 height 38
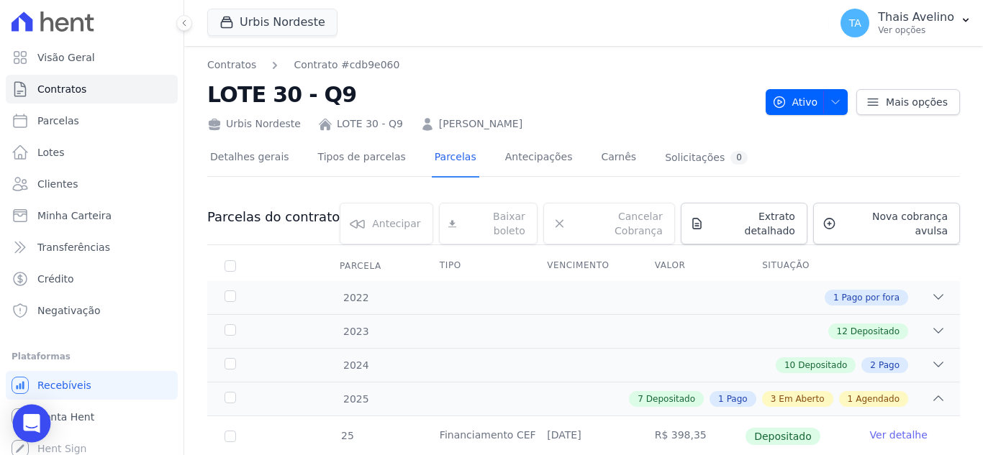
click at [34, 416] on icon "Open Intercom Messenger" at bounding box center [31, 423] width 19 height 19
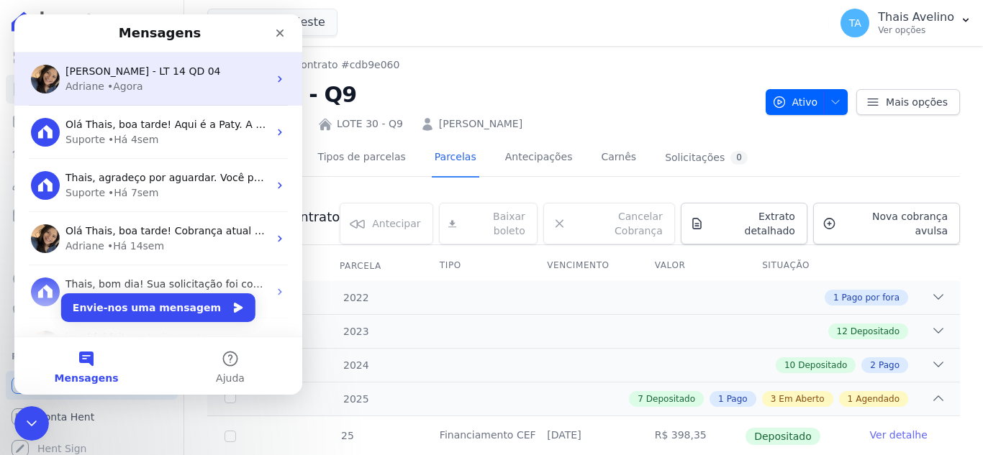
click at [150, 75] on span "[PERSON_NAME] - LT 14 QD 04" at bounding box center [142, 71] width 155 height 12
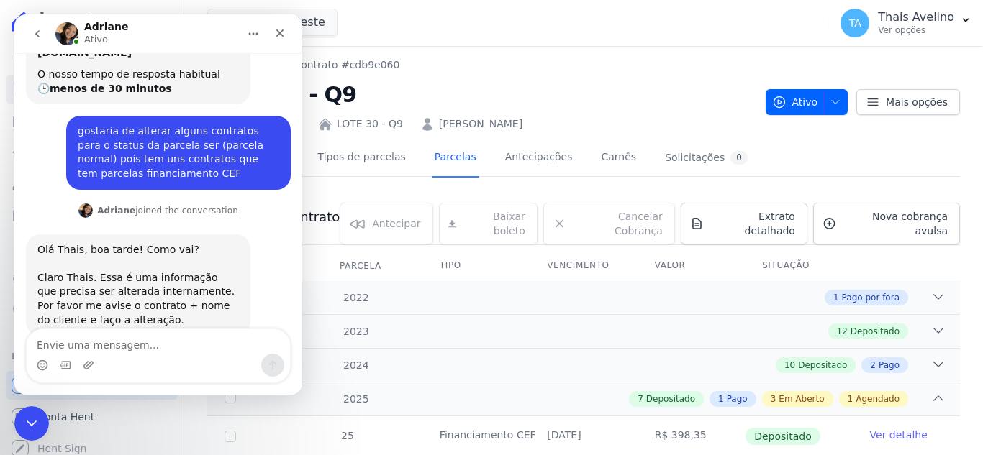
scroll to position [690, 0]
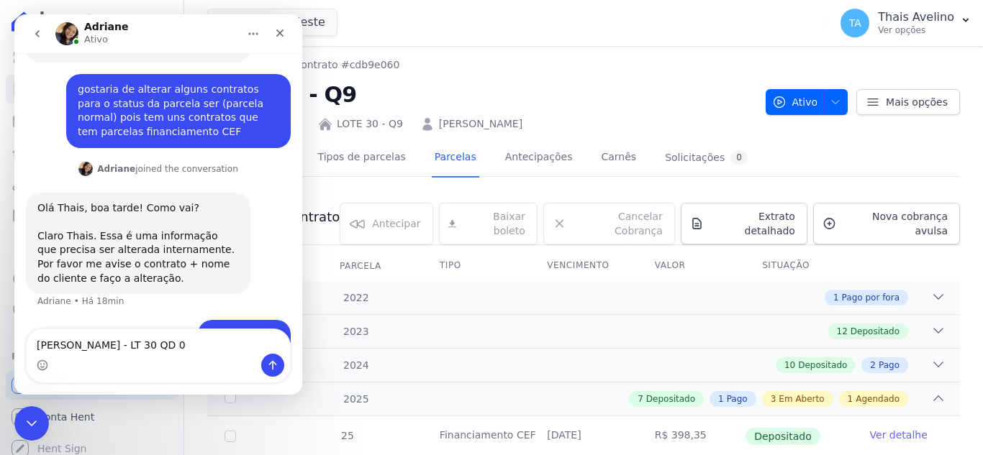
type textarea "[PERSON_NAME] - LT 30 QD 09"
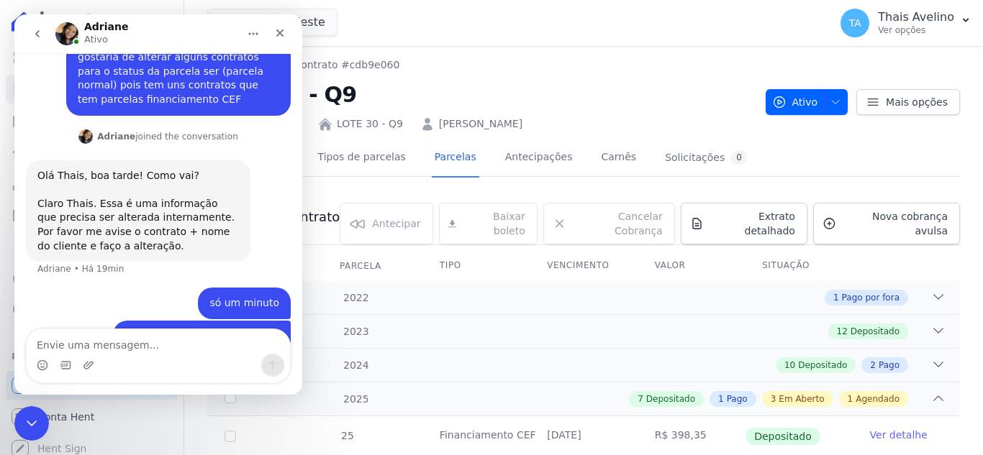
scroll to position [723, 0]
click at [23, 417] on icon "Fechar mensagem da Intercom" at bounding box center [29, 421] width 17 height 17
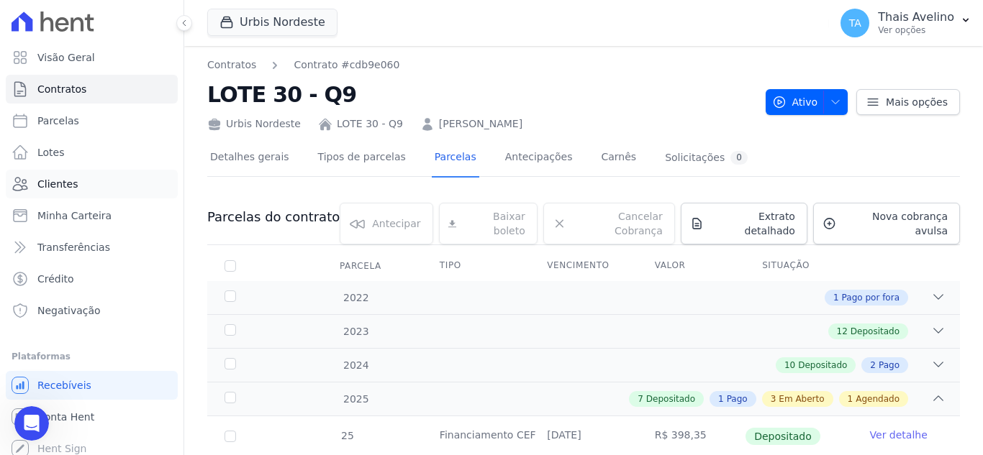
click at [81, 186] on link "Clientes" at bounding box center [92, 184] width 172 height 29
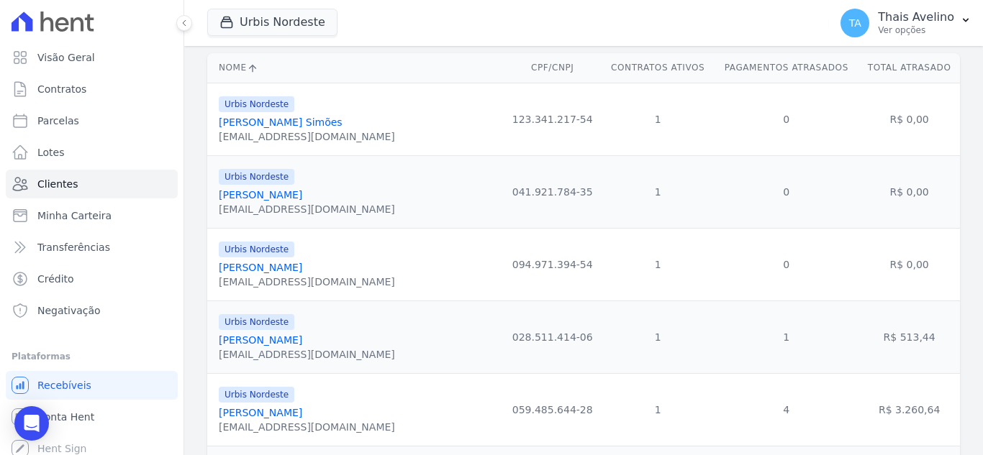
scroll to position [216, 0]
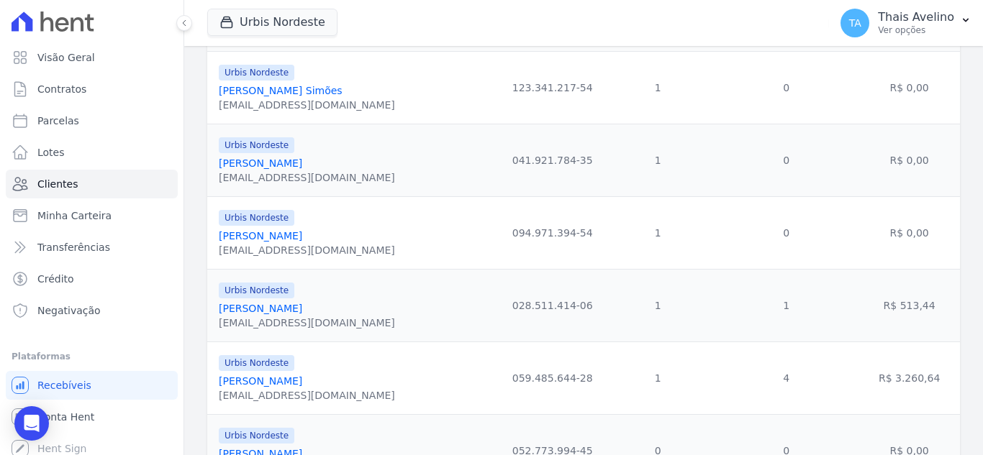
click at [285, 309] on link "[PERSON_NAME]" at bounding box center [260, 309] width 83 height 12
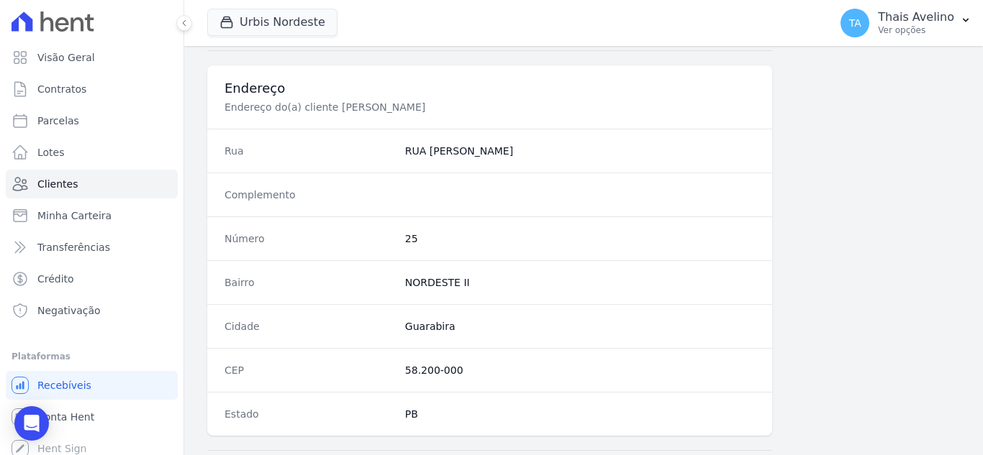
scroll to position [891, 0]
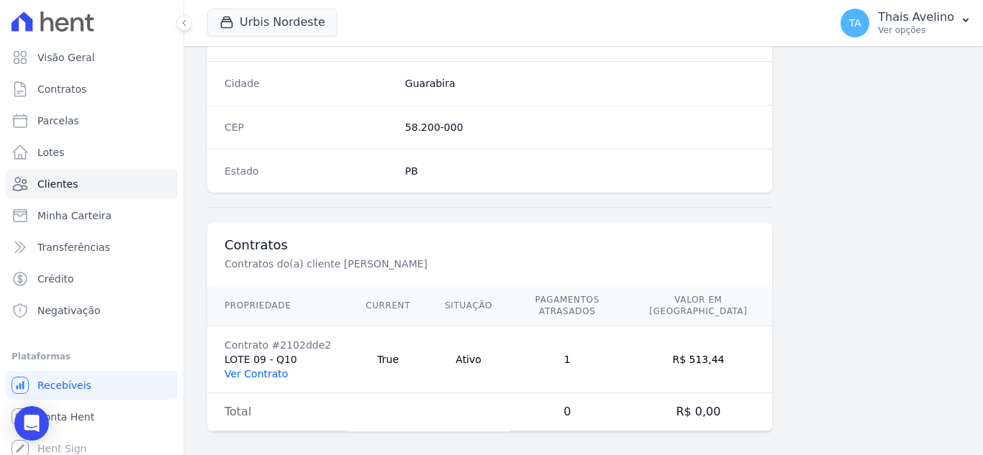
click at [269, 368] on link "Ver Contrato" at bounding box center [255, 374] width 63 height 12
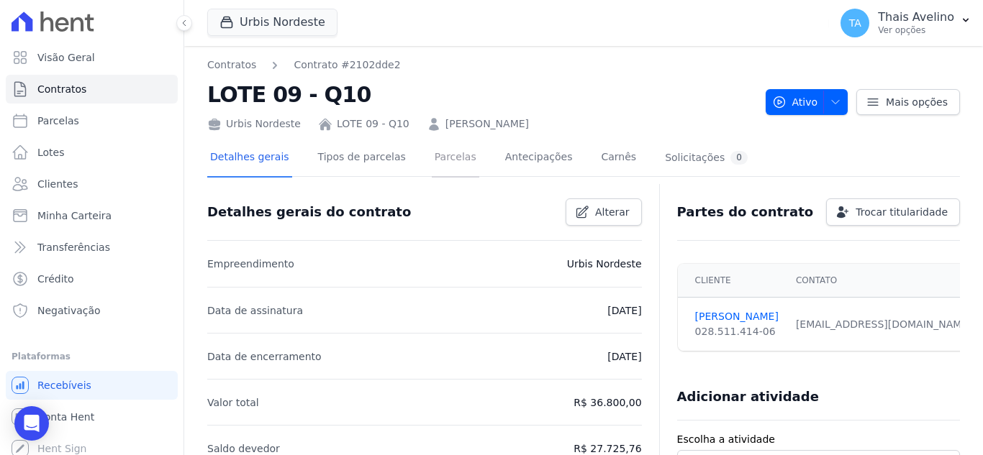
click at [432, 160] on link "Parcelas" at bounding box center [455, 159] width 47 height 38
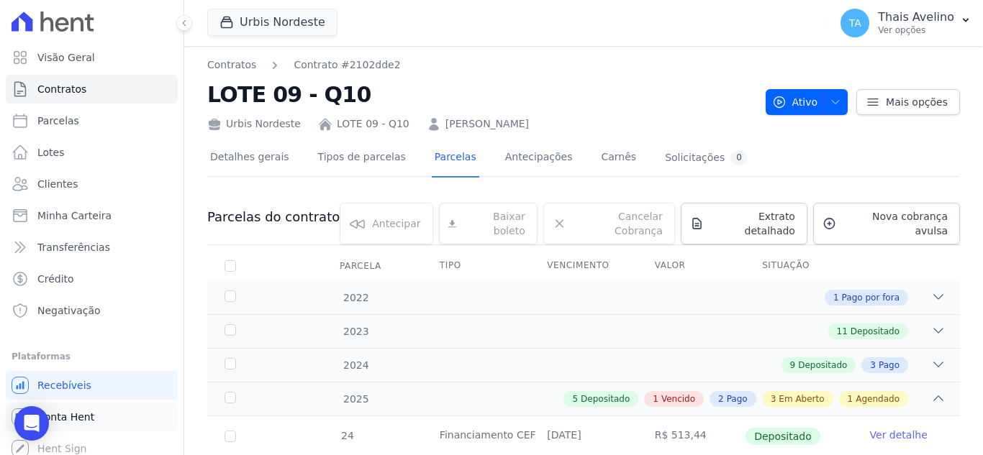
drag, startPoint x: 40, startPoint y: 431, endPoint x: 50, endPoint y: 403, distance: 29.6
click at [40, 430] on div "Open Intercom Messenger" at bounding box center [31, 423] width 35 height 35
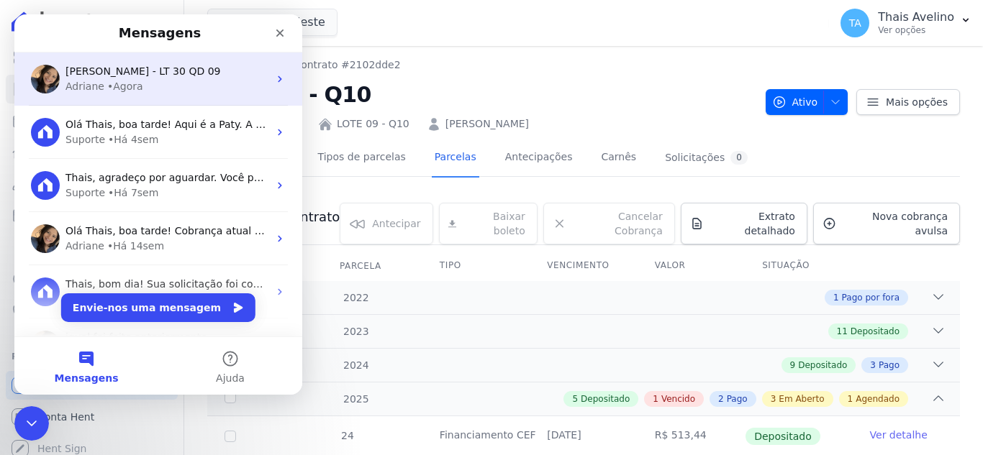
click at [199, 79] on div "Adriane • Agora" at bounding box center [166, 86] width 203 height 15
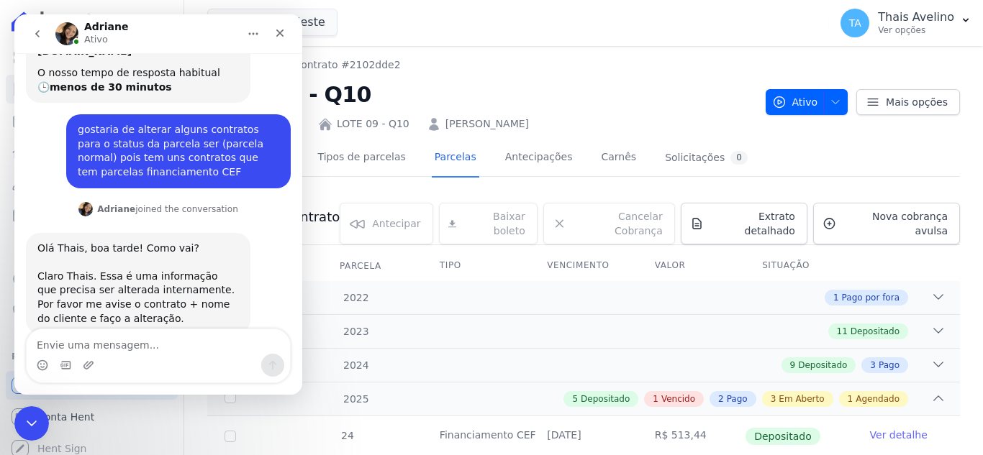
scroll to position [723, 0]
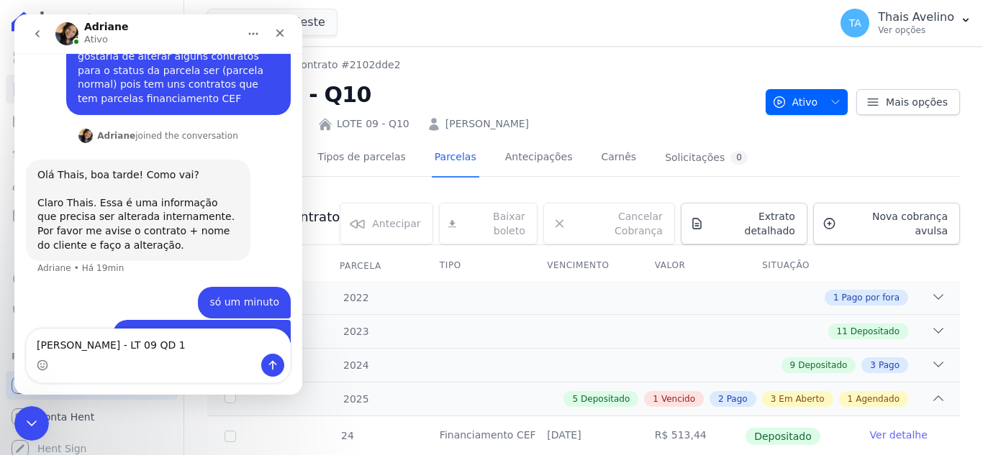
type textarea "[PERSON_NAME] - LT 09 QD 10"
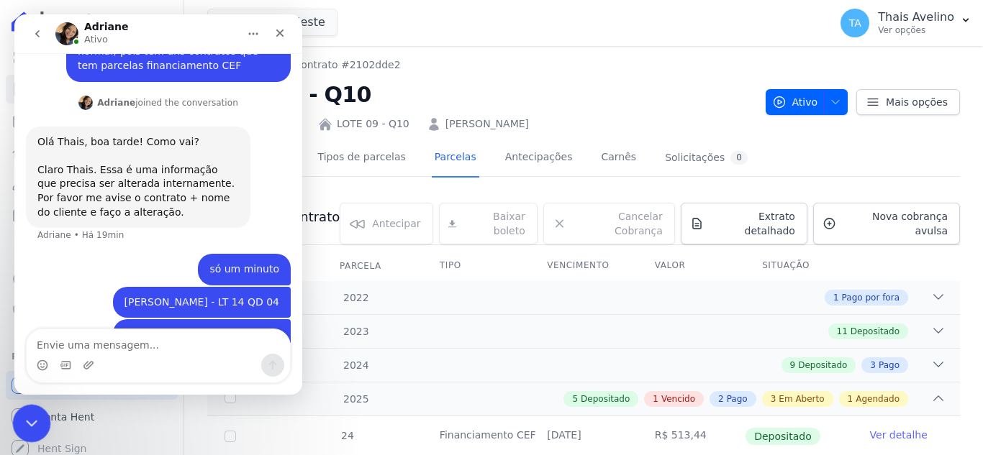
click at [32, 417] on icon "Fechar mensagem da Intercom" at bounding box center [29, 421] width 17 height 17
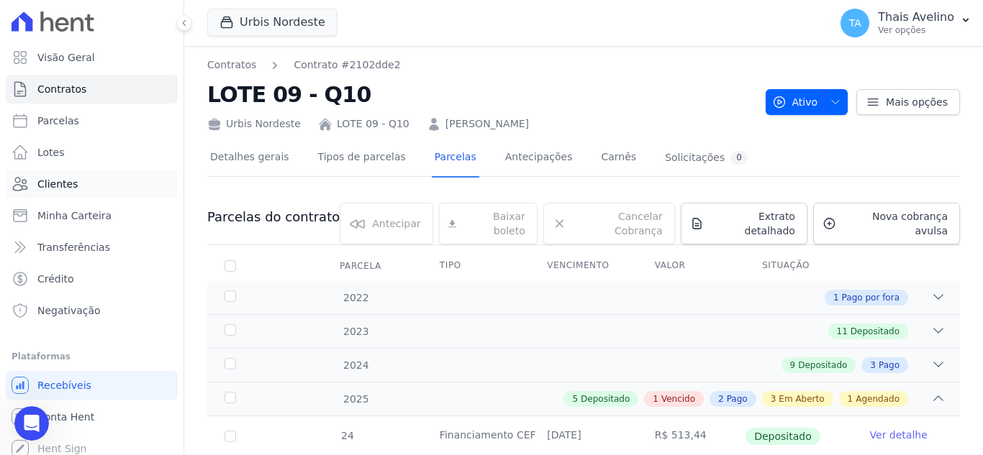
click at [77, 183] on link "Clientes" at bounding box center [92, 184] width 172 height 29
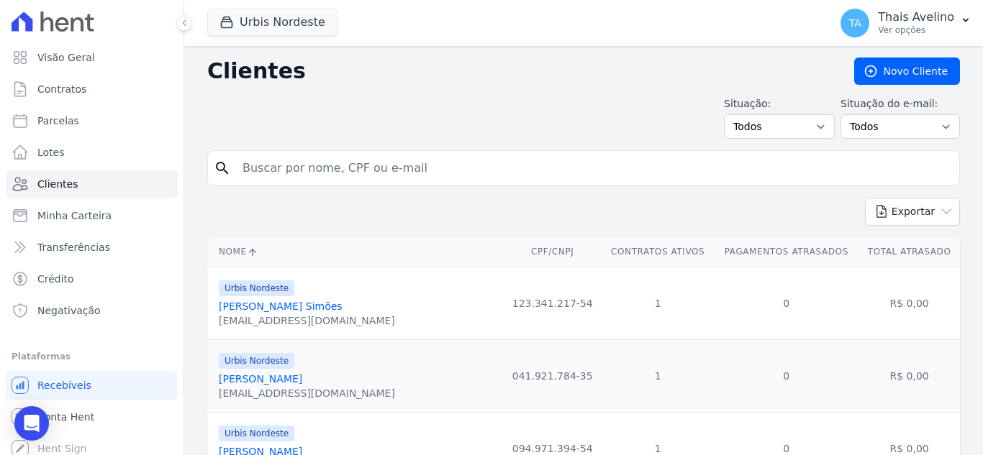
scroll to position [288, 0]
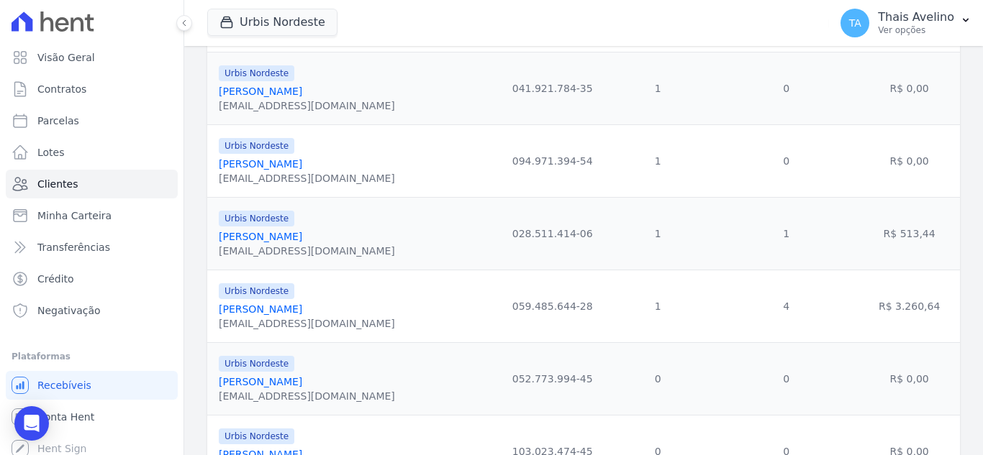
click at [295, 306] on link "[PERSON_NAME]" at bounding box center [260, 310] width 83 height 12
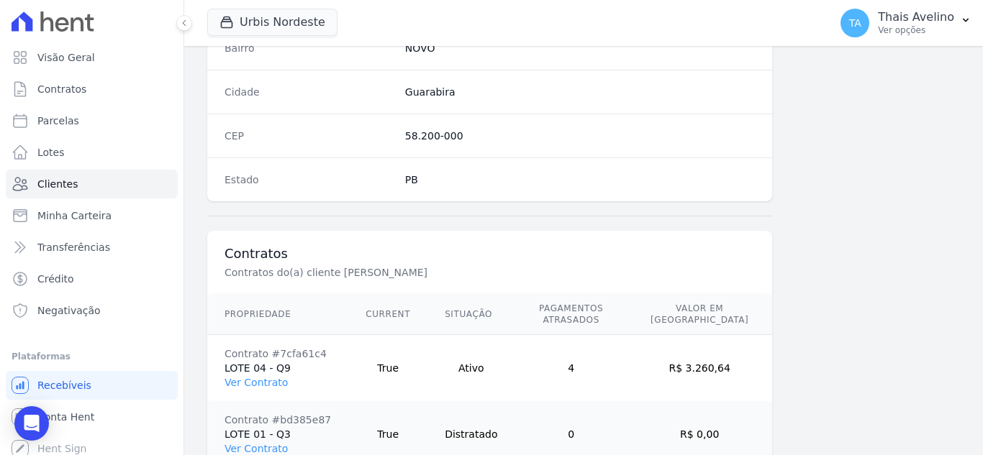
scroll to position [935, 0]
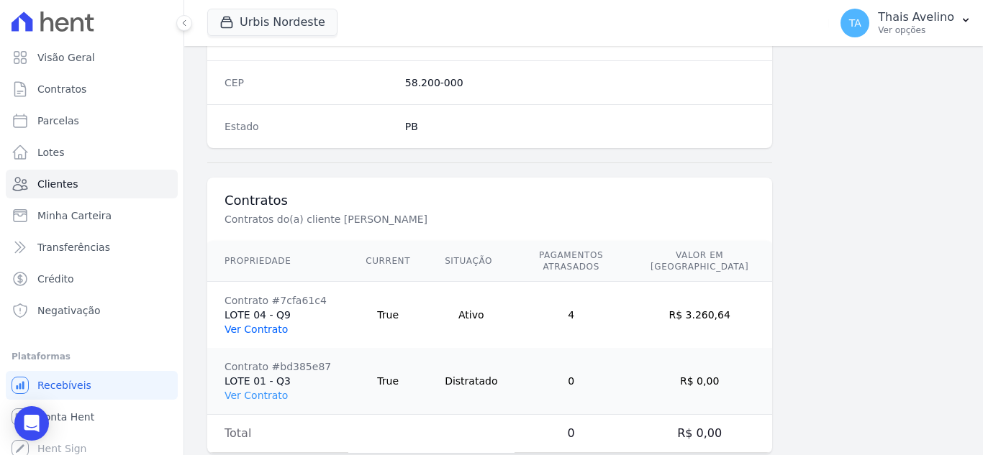
click at [255, 324] on link "Ver Contrato" at bounding box center [255, 330] width 63 height 12
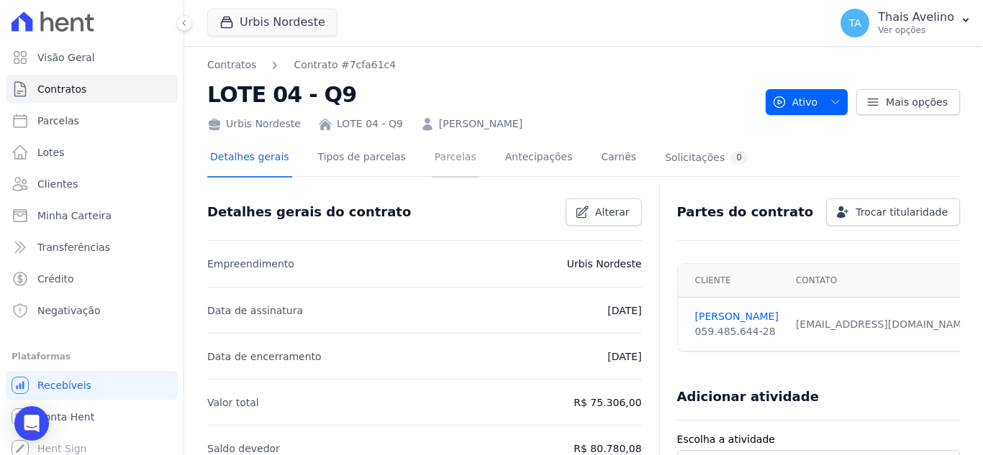
click at [448, 160] on link "Parcelas" at bounding box center [455, 159] width 47 height 38
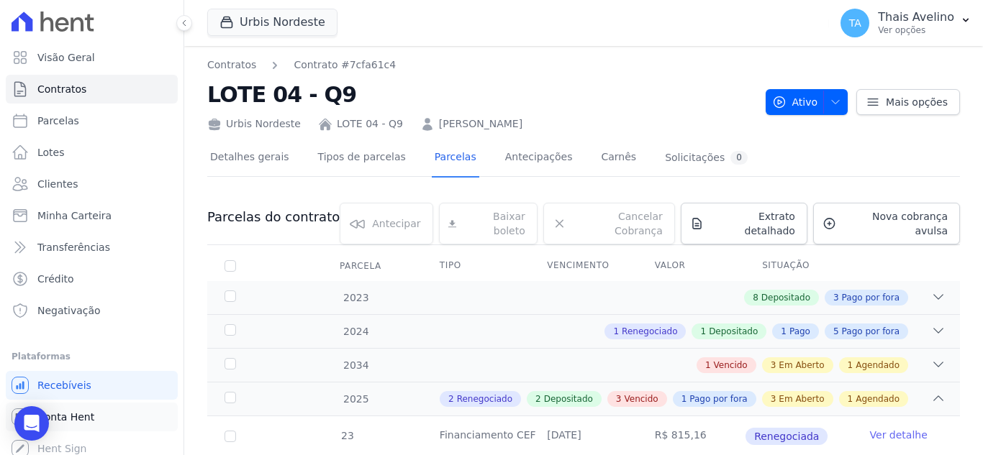
click at [54, 425] on link "Conta Hent" at bounding box center [92, 417] width 172 height 29
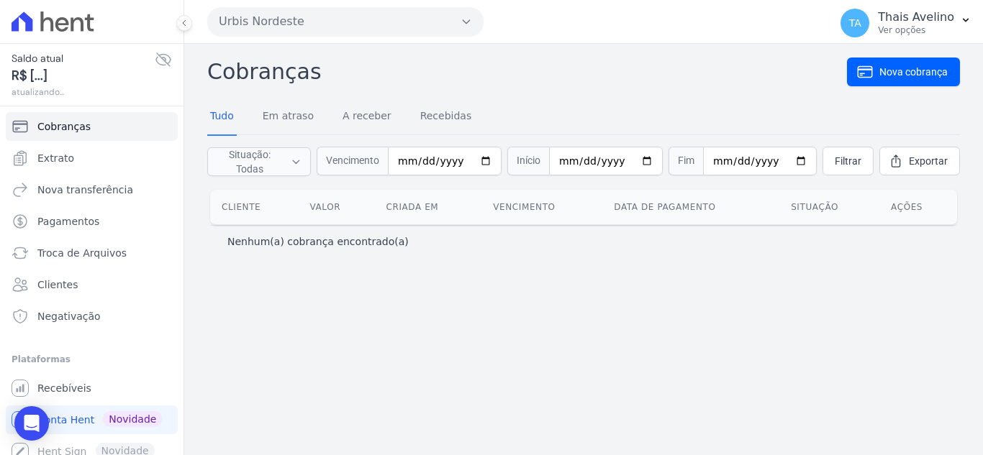
drag, startPoint x: 168, startPoint y: 63, endPoint x: 158, endPoint y: 60, distance: 10.5
click at [167, 62] on div "Saldo atual R$ [...] atualizando..." at bounding box center [91, 74] width 183 height 63
click at [158, 60] on icon at bounding box center [163, 59] width 17 height 17
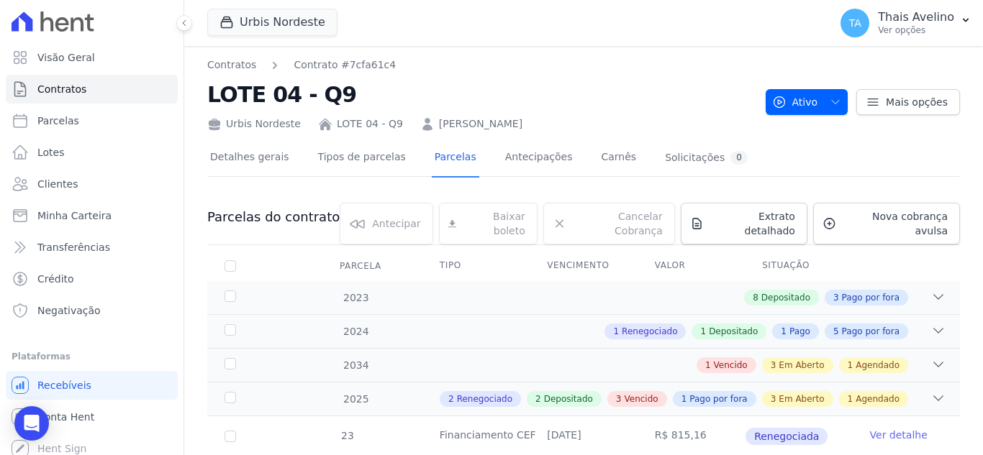
drag, startPoint x: 32, startPoint y: 425, endPoint x: 37, endPoint y: 401, distance: 25.0
click at [32, 425] on icon "Open Intercom Messenger" at bounding box center [31, 423] width 15 height 17
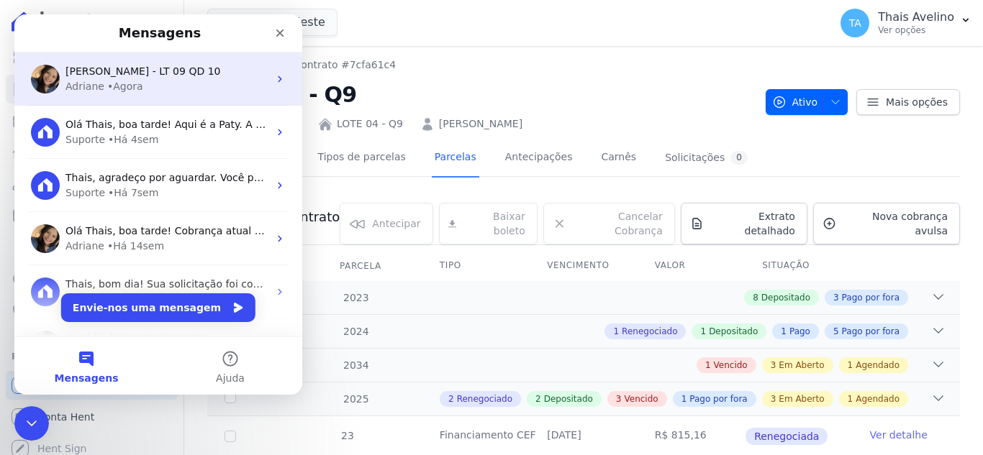
click at [150, 94] on div "Adriane • Agora" at bounding box center [166, 86] width 203 height 15
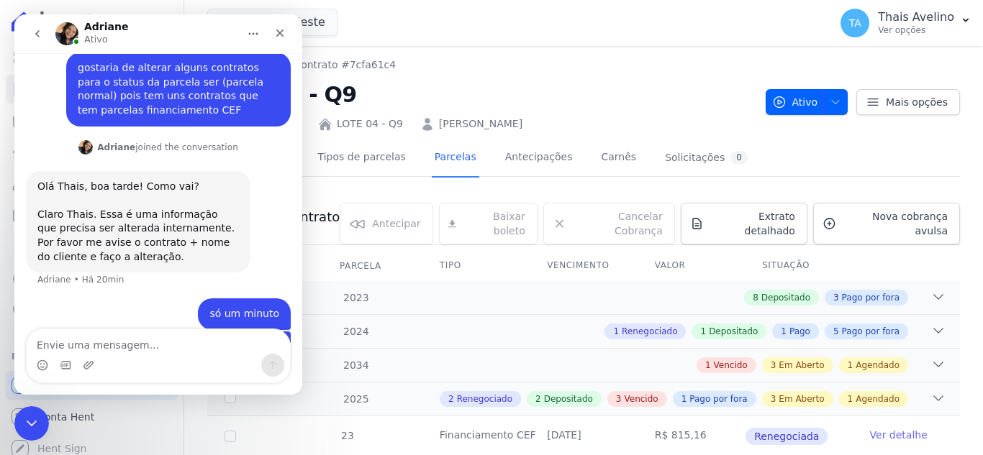
scroll to position [756, 0]
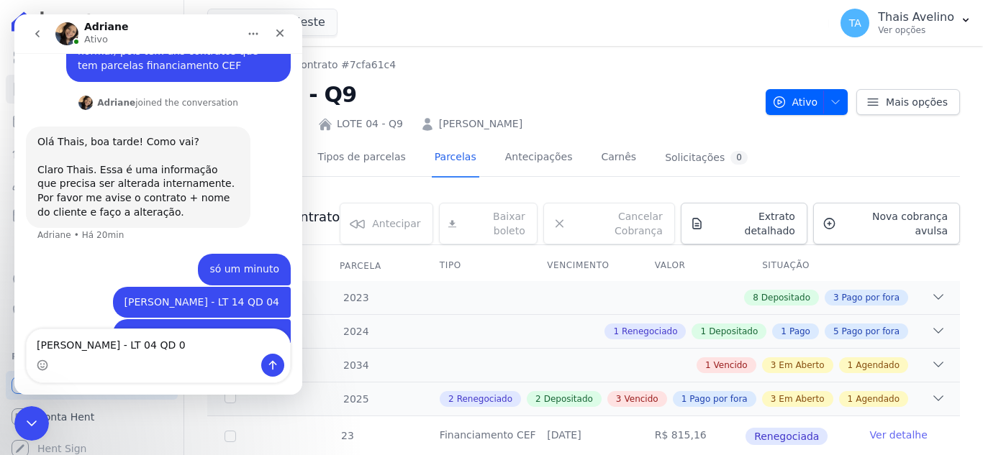
type textarea "[PERSON_NAME] - LT 04 QD 09"
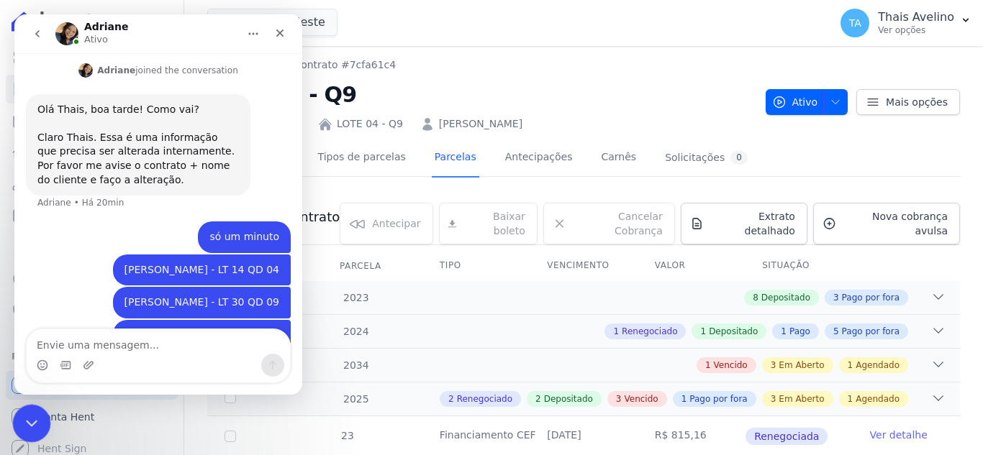
click at [27, 409] on div "Fechar mensagem da Intercom" at bounding box center [29, 421] width 35 height 35
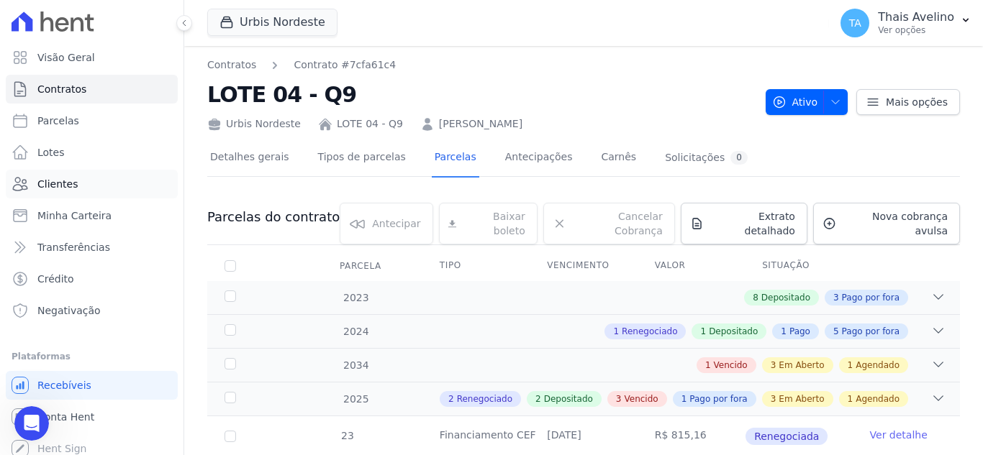
click at [91, 191] on link "Clientes" at bounding box center [92, 184] width 172 height 29
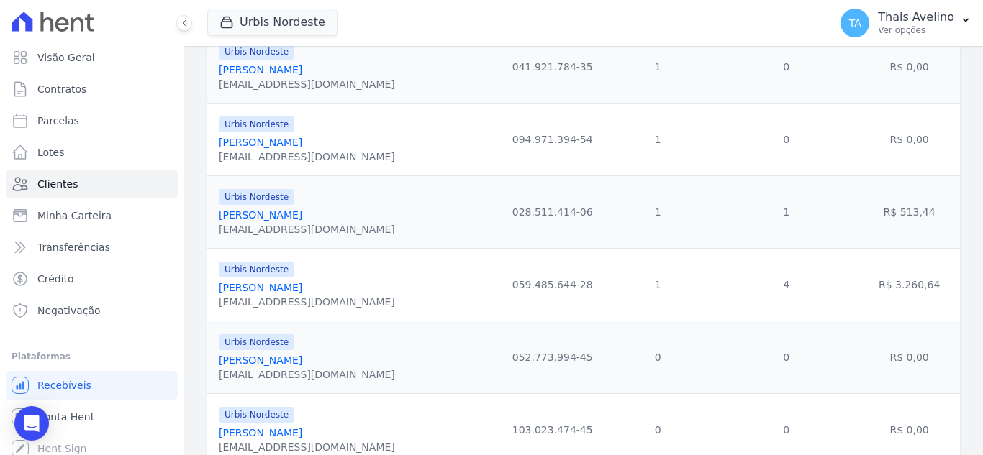
scroll to position [360, 0]
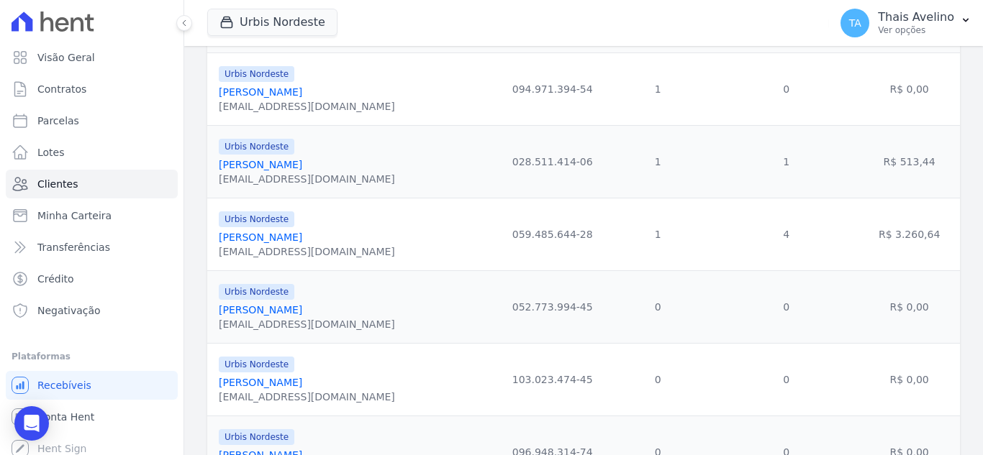
click at [266, 310] on link "[PERSON_NAME]" at bounding box center [260, 310] width 83 height 12
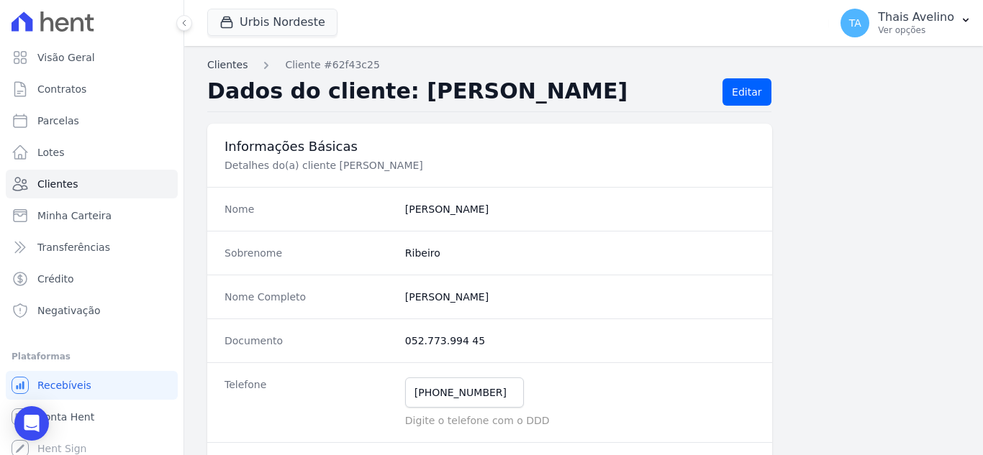
click at [232, 63] on link "Clientes" at bounding box center [227, 65] width 40 height 15
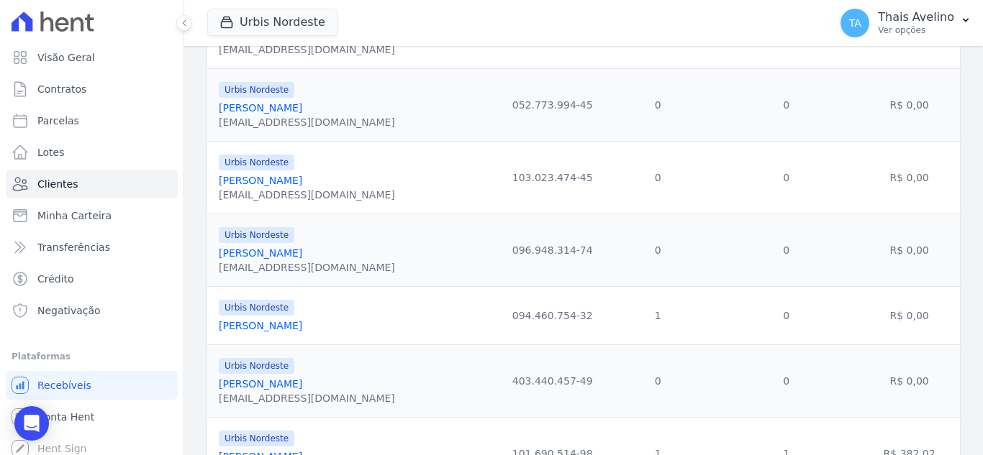
scroll to position [576, 0]
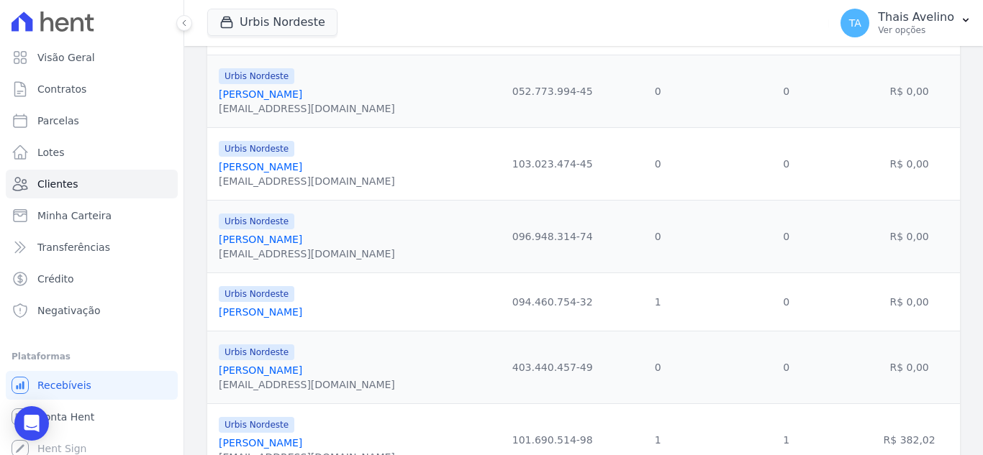
click at [302, 239] on link "[PERSON_NAME]" at bounding box center [260, 240] width 83 height 12
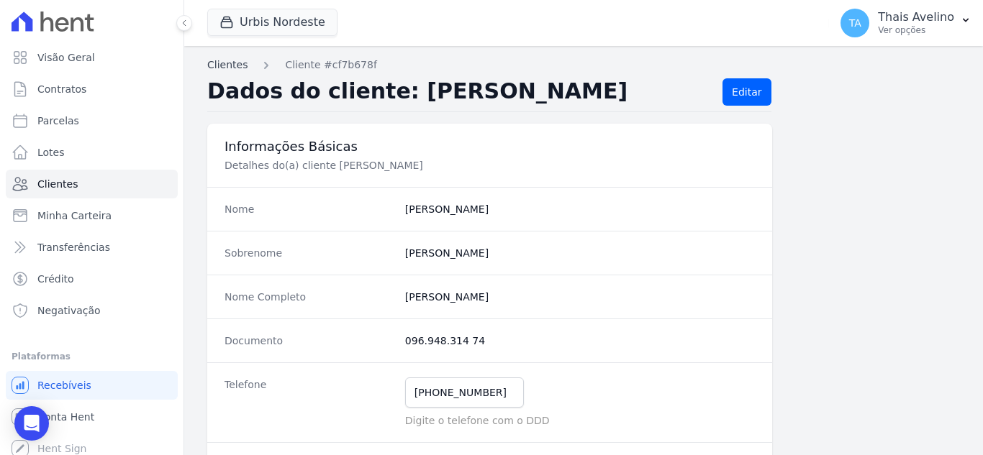
click at [237, 65] on link "Clientes" at bounding box center [227, 65] width 40 height 15
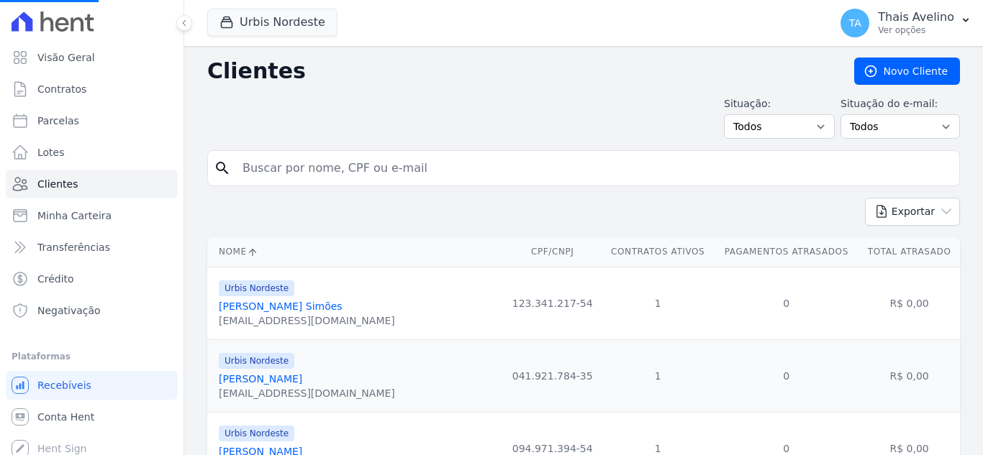
click at [804, 129] on select "Todos Adimplentes Inadimplentes" at bounding box center [779, 126] width 111 height 24
drag, startPoint x: 857, startPoint y: 136, endPoint x: 866, endPoint y: 130, distance: 11.4
click at [858, 135] on select "Todos Confirmado Não confirmado" at bounding box center [899, 126] width 119 height 24
click at [774, 133] on select "Todos Adimplentes Inadimplentes" at bounding box center [779, 126] width 111 height 24
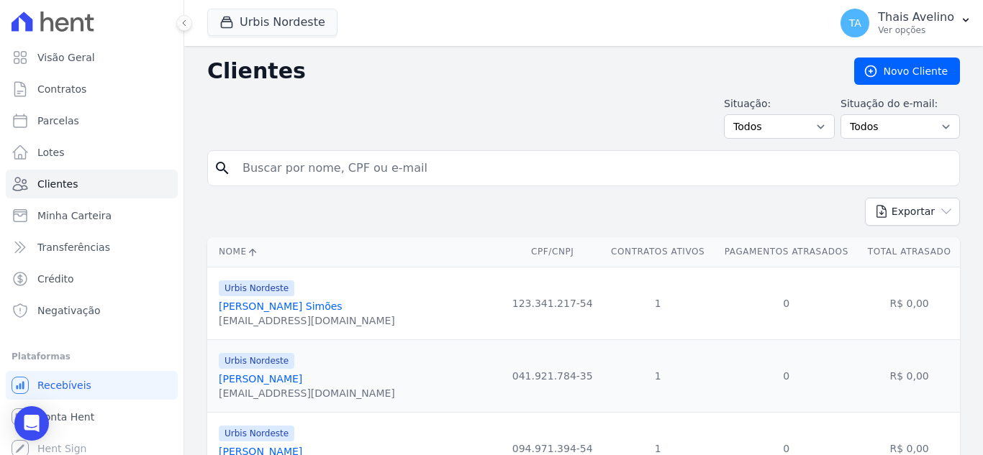
click at [570, 119] on div "Situação: Todos Adimplentes Inadimplentes Situação do e-mail: Todos Confirmado …" at bounding box center [583, 117] width 753 height 42
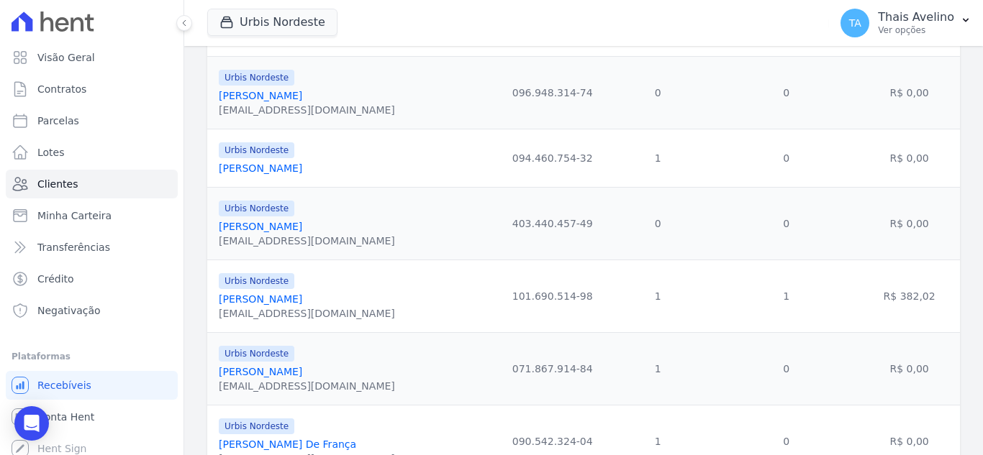
scroll to position [791, 0]
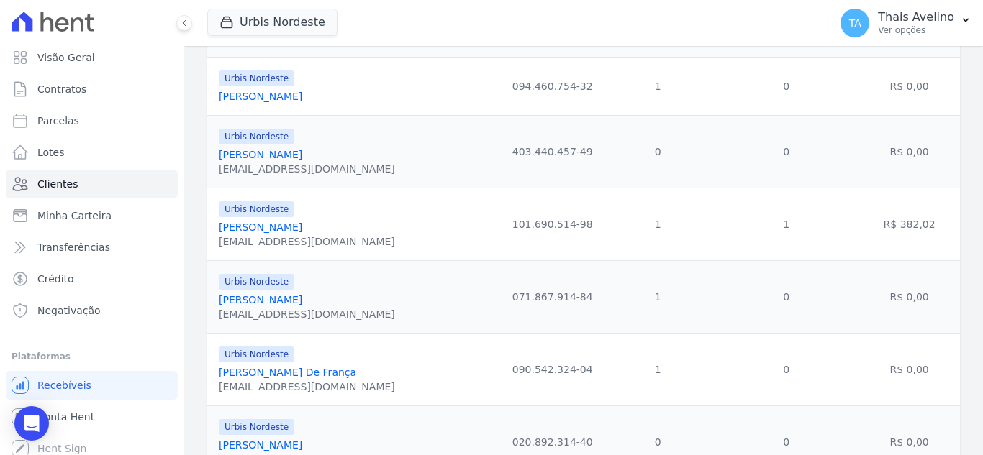
click at [292, 227] on link "[PERSON_NAME]" at bounding box center [260, 228] width 83 height 12
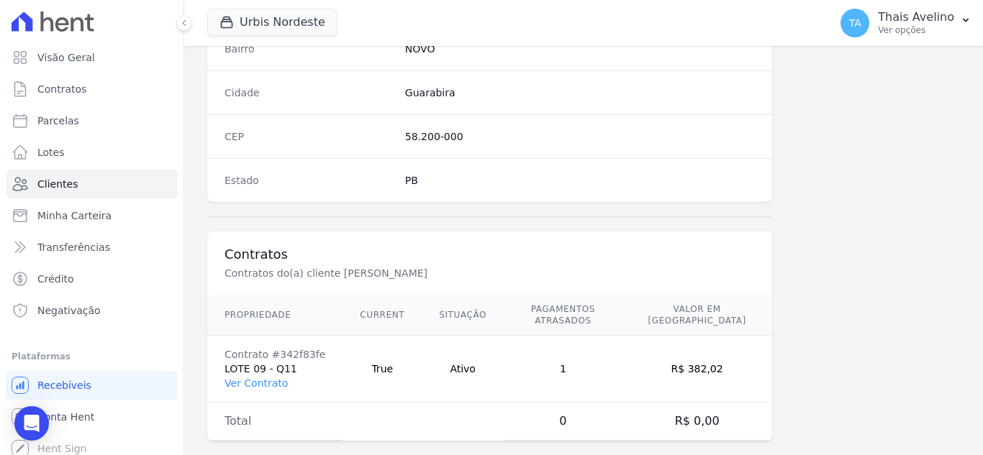
scroll to position [891, 0]
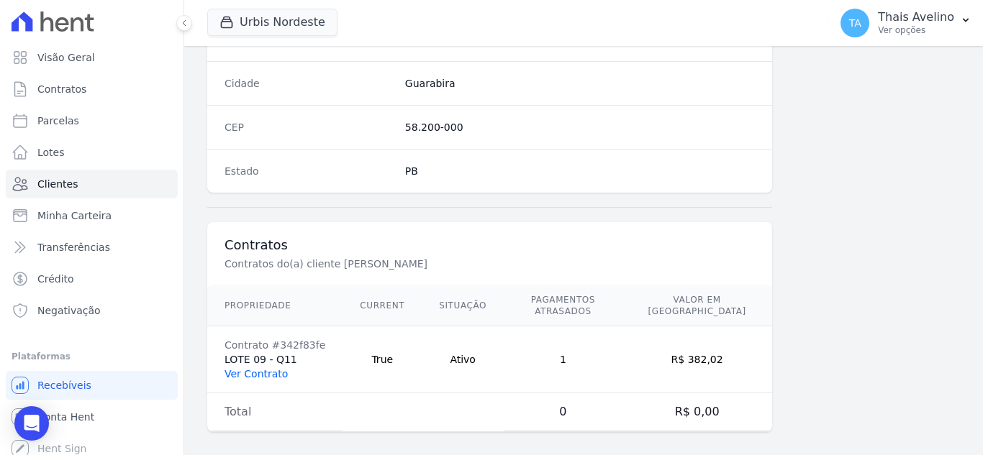
click at [267, 368] on link "Ver Contrato" at bounding box center [255, 374] width 63 height 12
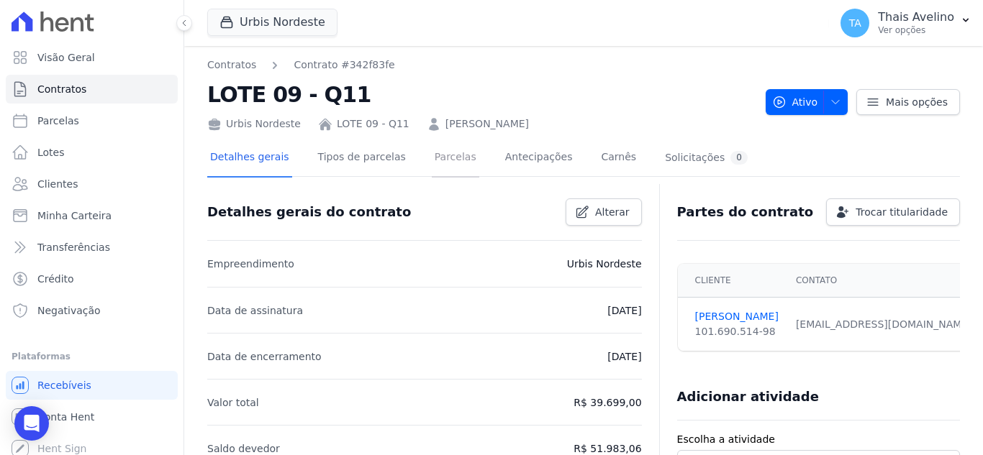
click at [433, 152] on link "Parcelas" at bounding box center [455, 159] width 47 height 38
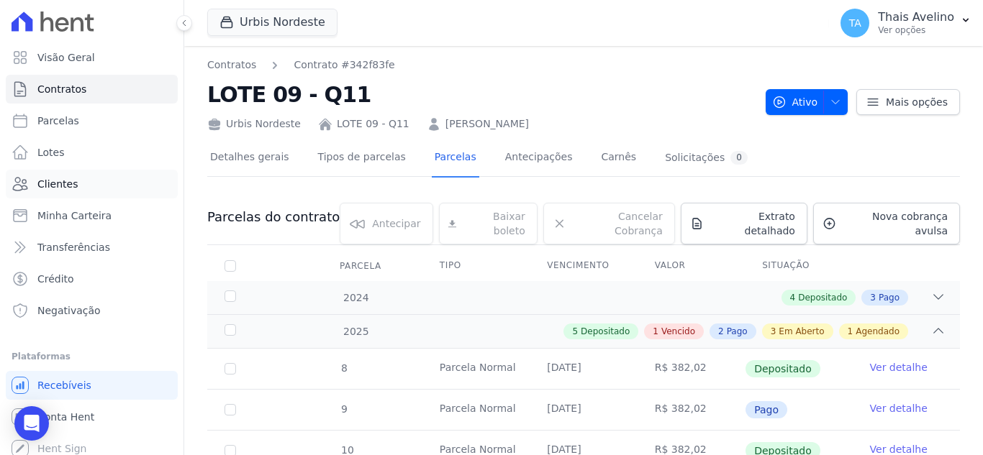
click at [91, 193] on link "Clientes" at bounding box center [92, 184] width 172 height 29
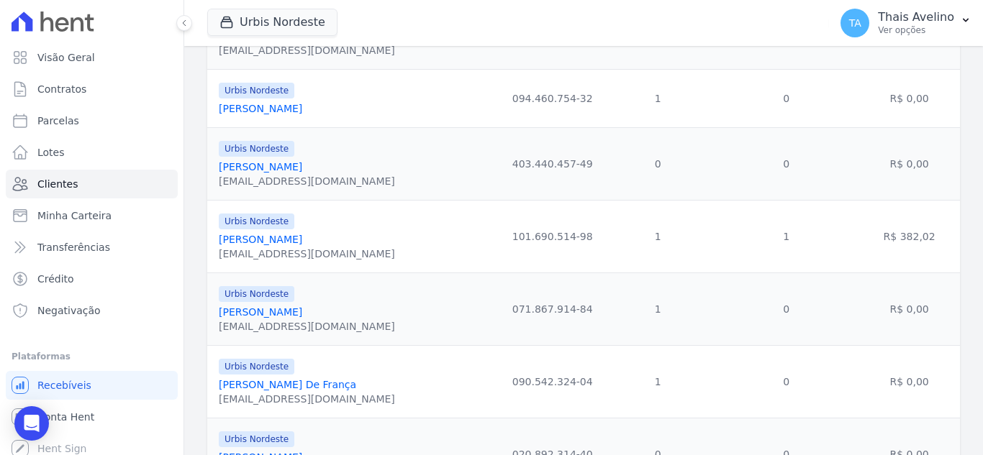
scroll to position [791, 0]
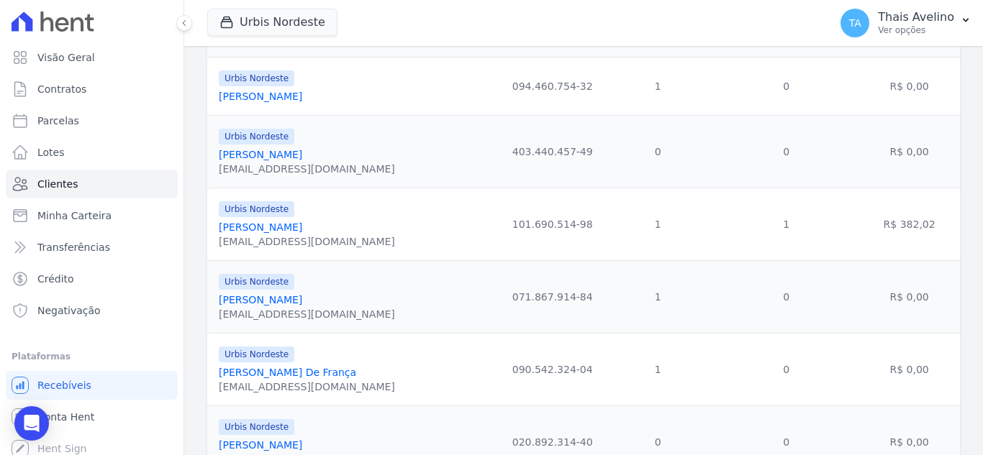
click at [302, 296] on link "[PERSON_NAME]" at bounding box center [260, 300] width 83 height 12
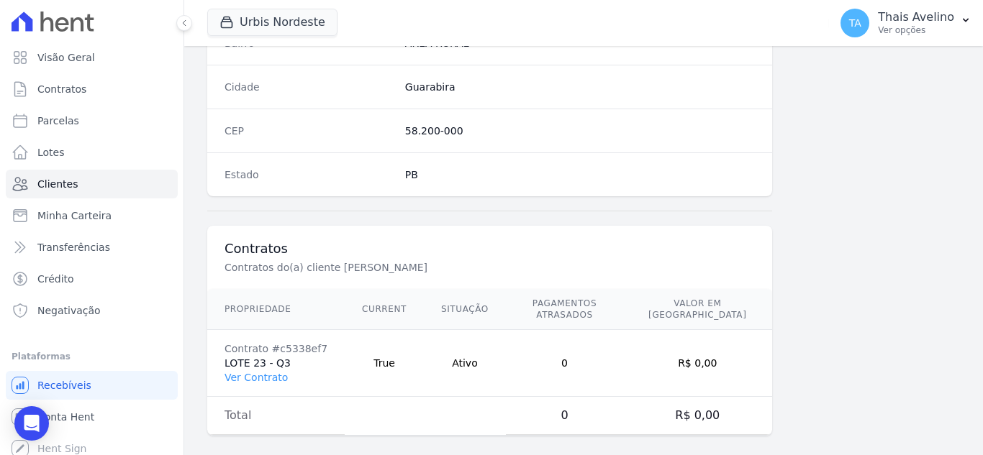
scroll to position [891, 0]
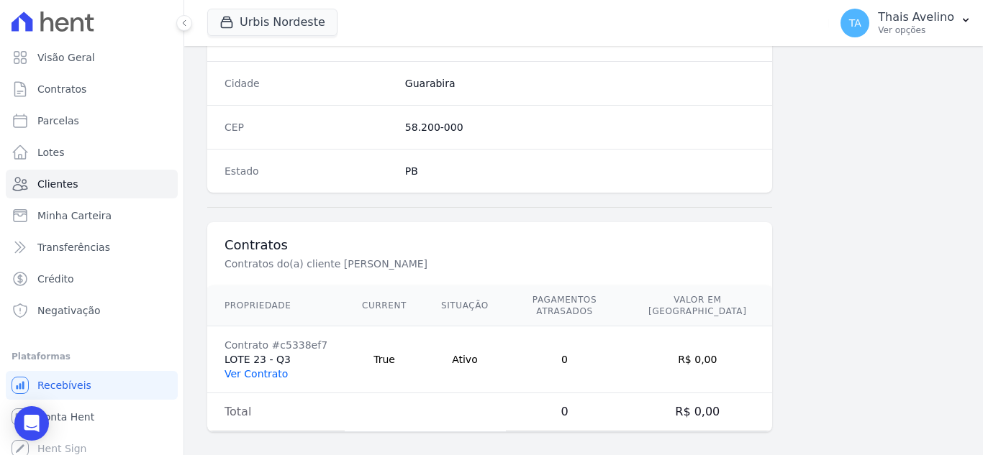
click at [262, 368] on link "Ver Contrato" at bounding box center [255, 374] width 63 height 12
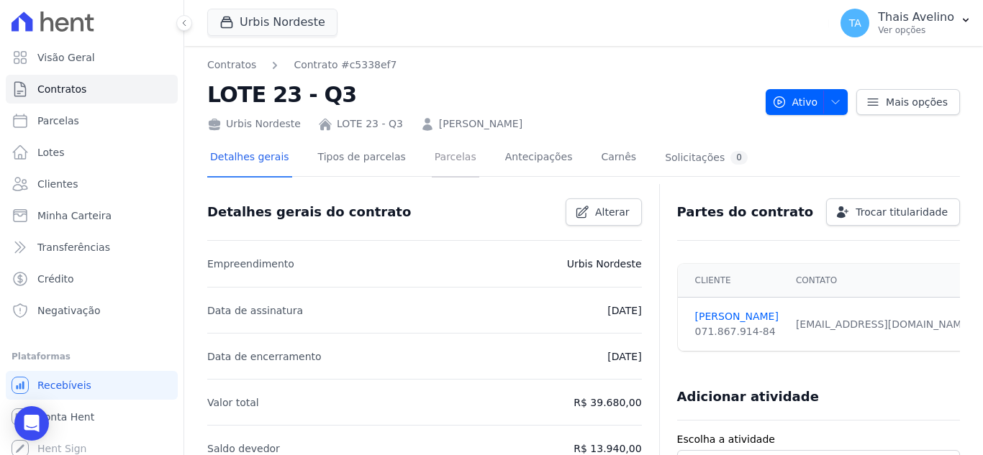
click at [432, 164] on link "Parcelas" at bounding box center [455, 159] width 47 height 38
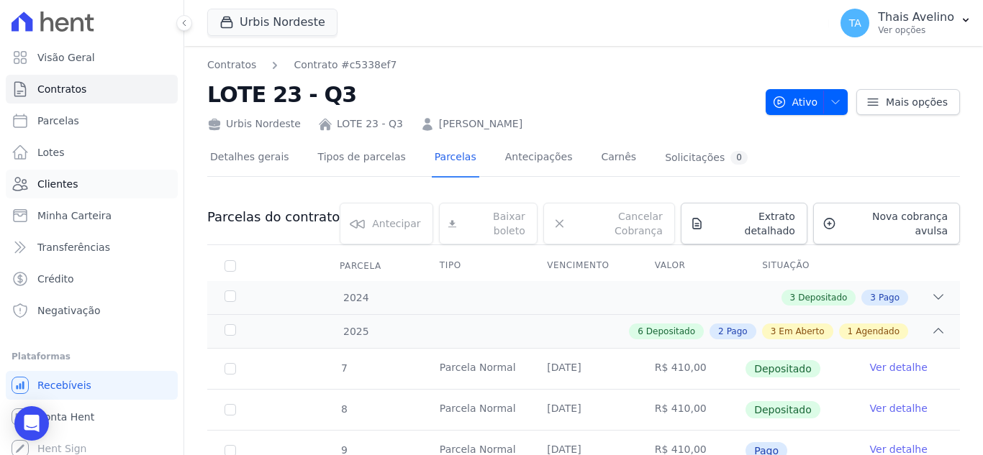
click at [82, 188] on link "Clientes" at bounding box center [92, 184] width 172 height 29
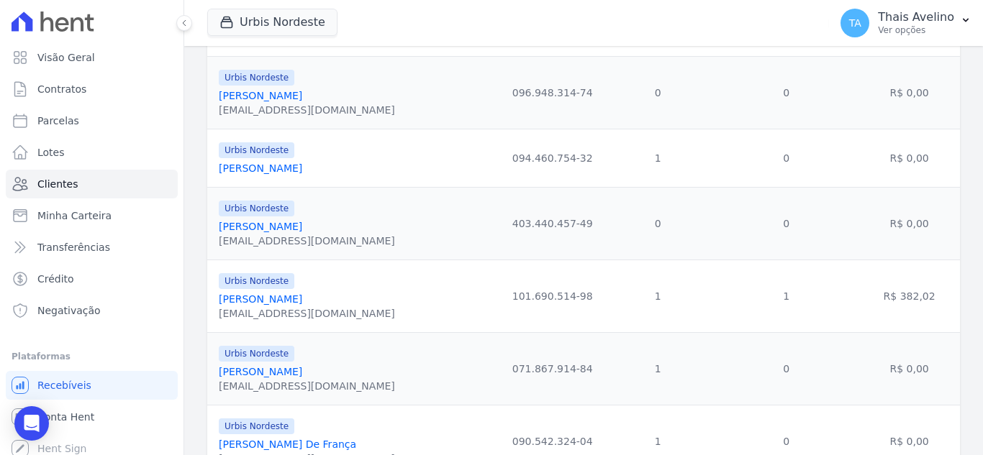
scroll to position [791, 0]
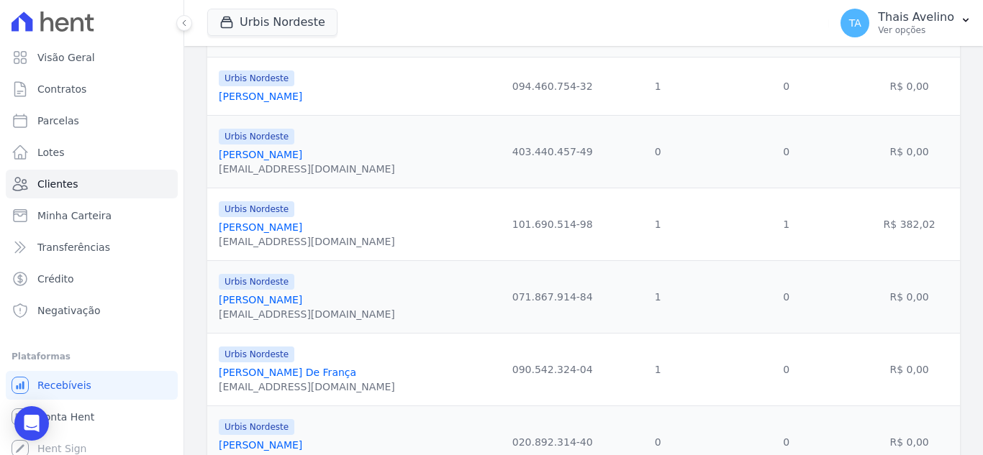
click at [271, 373] on link "[PERSON_NAME] De França" at bounding box center [287, 373] width 137 height 12
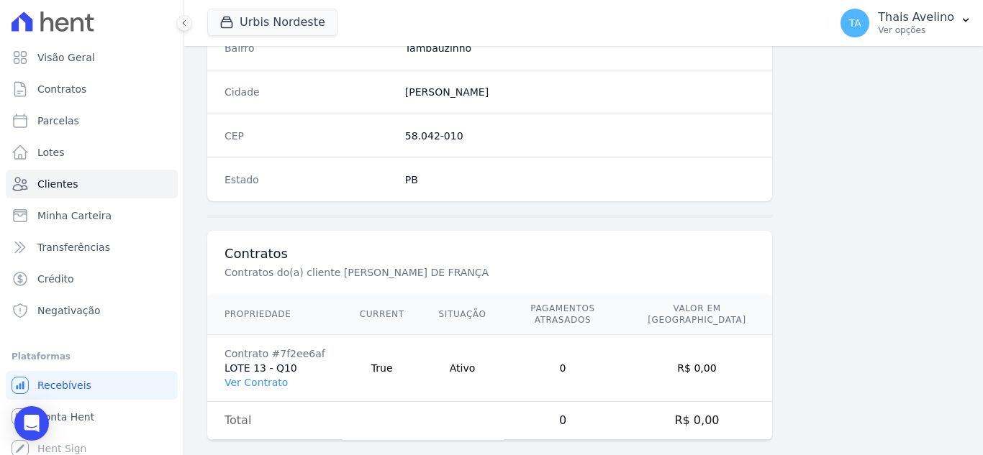
scroll to position [891, 0]
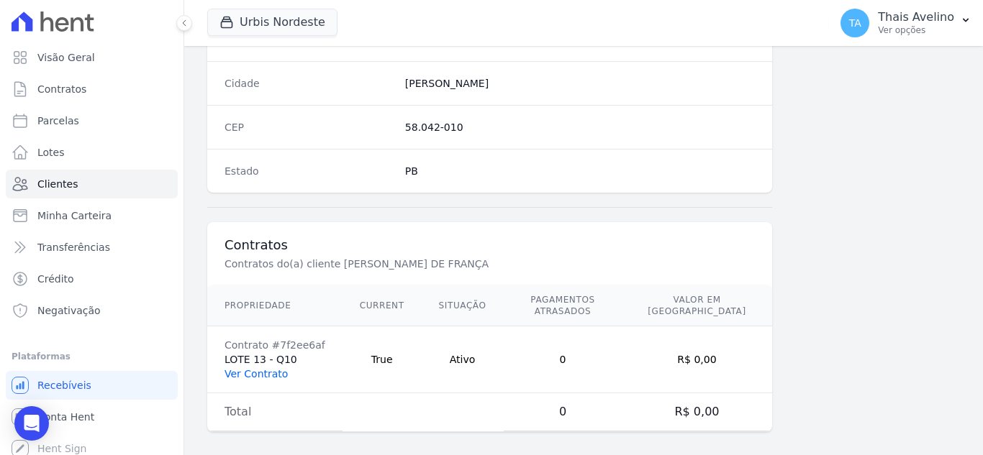
click at [273, 368] on link "Ver Contrato" at bounding box center [255, 374] width 63 height 12
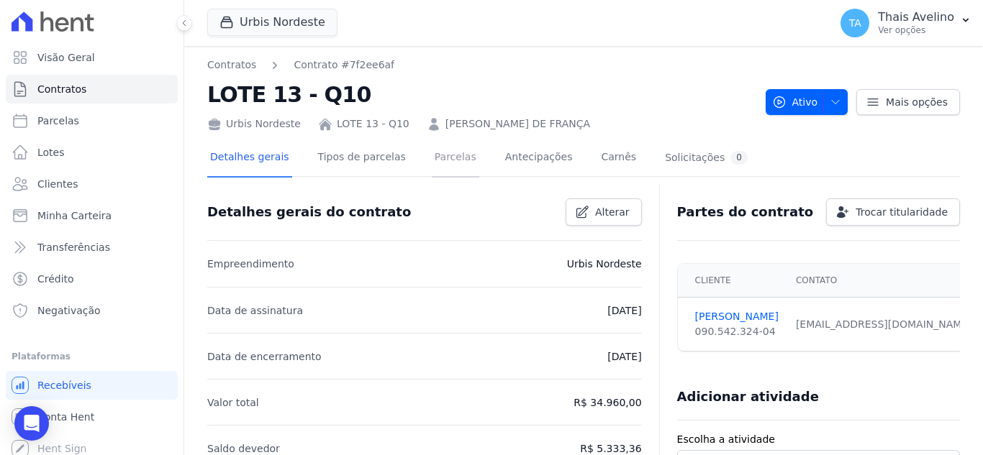
click at [432, 158] on link "Parcelas" at bounding box center [455, 159] width 47 height 38
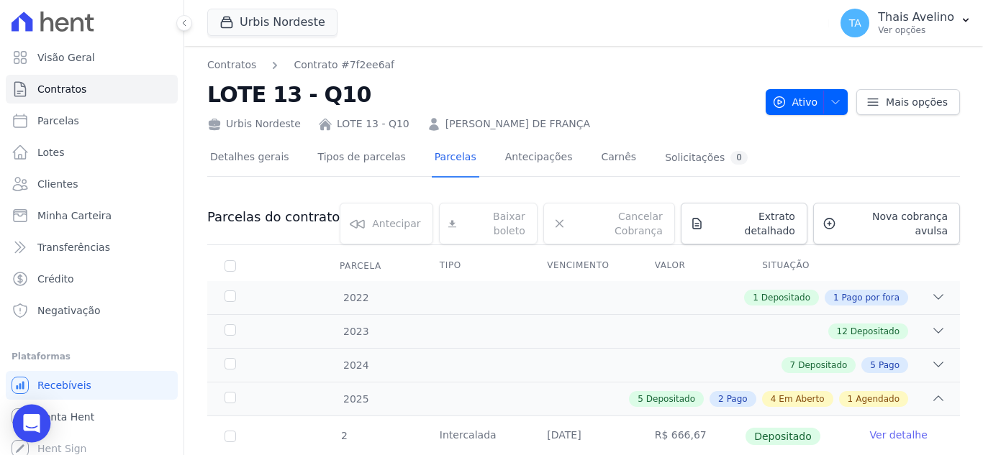
click at [41, 420] on div "Open Intercom Messenger" at bounding box center [32, 424] width 38 height 38
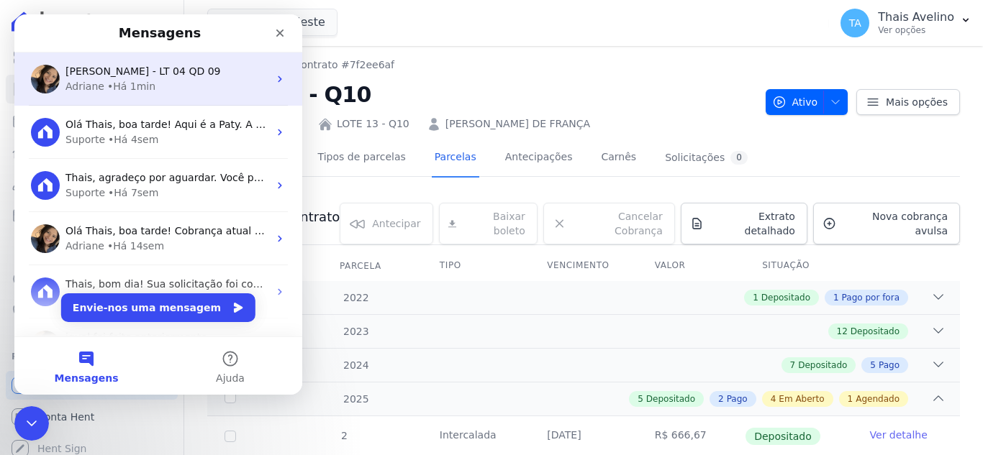
click at [176, 91] on div "Adriane • Há 1min" at bounding box center [166, 86] width 203 height 15
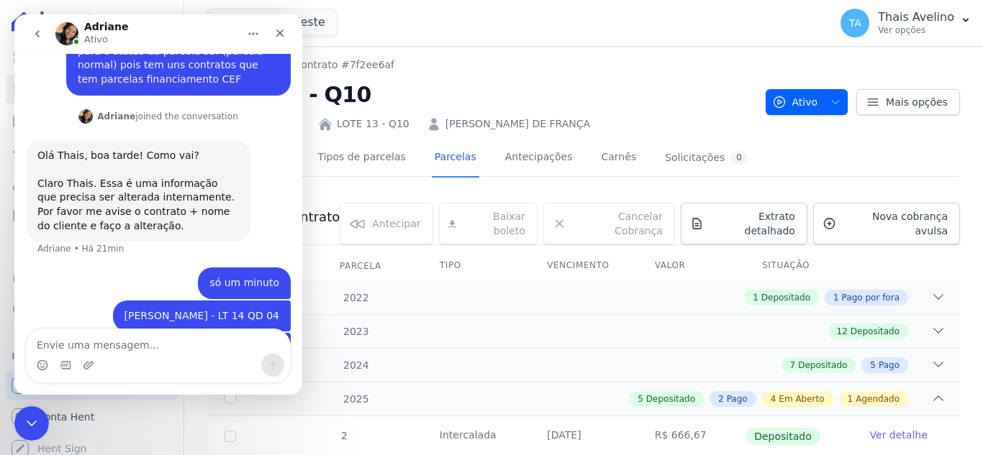
scroll to position [789, 0]
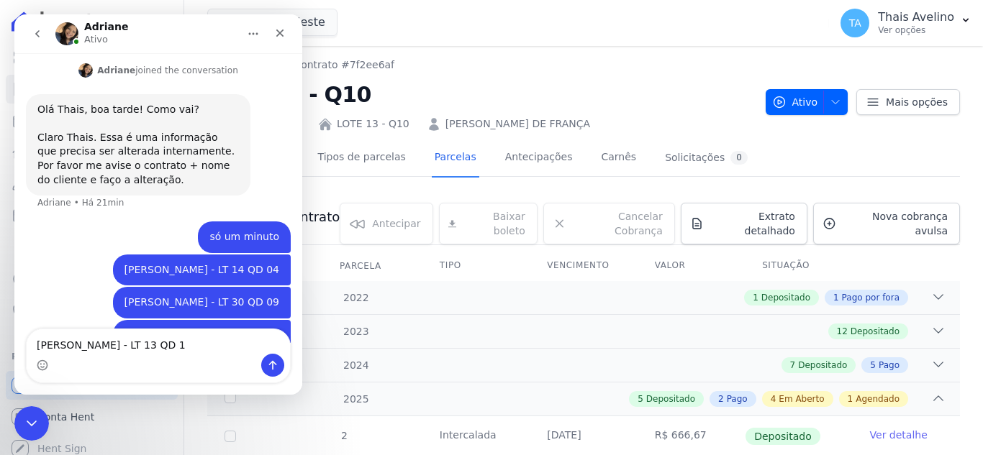
type textarea "[PERSON_NAME] - LT 13 QD 10"
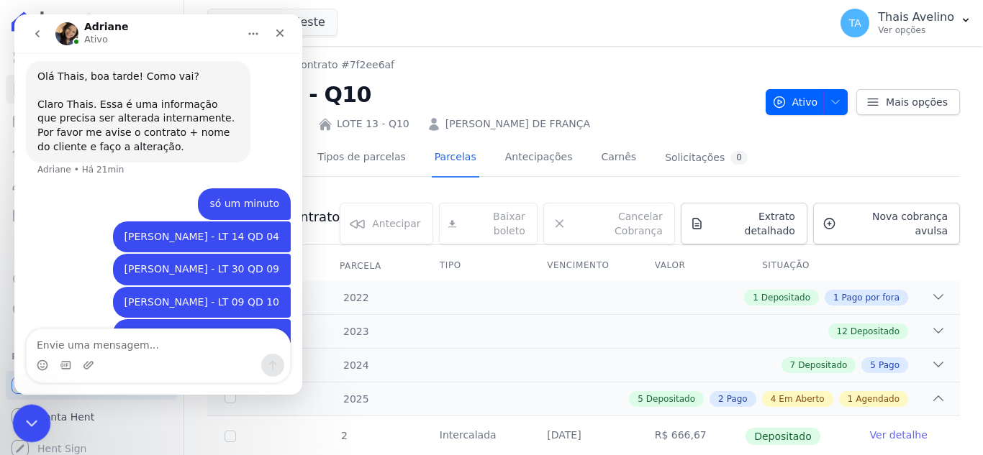
click at [14, 409] on div "Fechar mensagem da Intercom" at bounding box center [29, 421] width 35 height 35
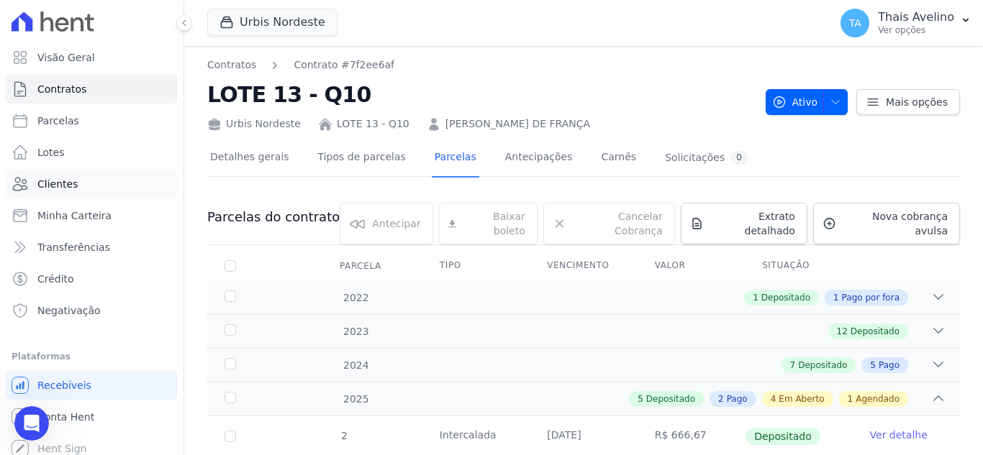
click at [86, 181] on link "Clientes" at bounding box center [92, 184] width 172 height 29
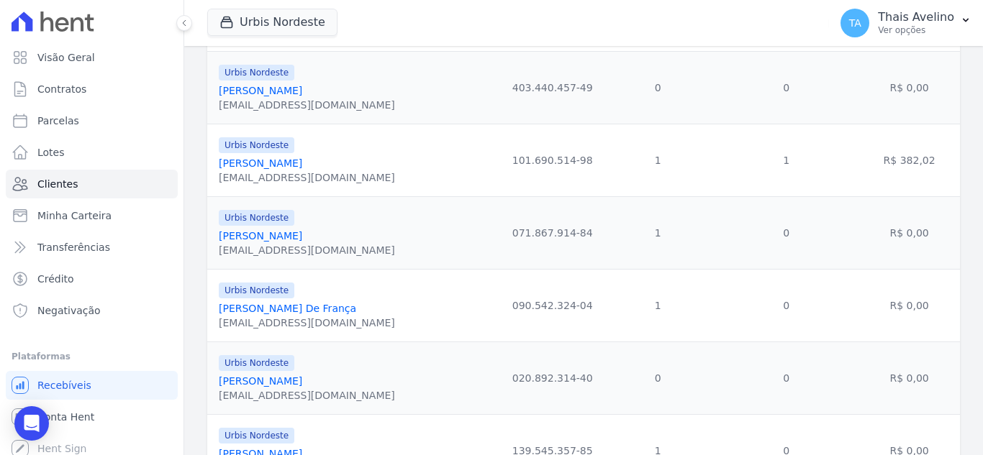
scroll to position [863, 0]
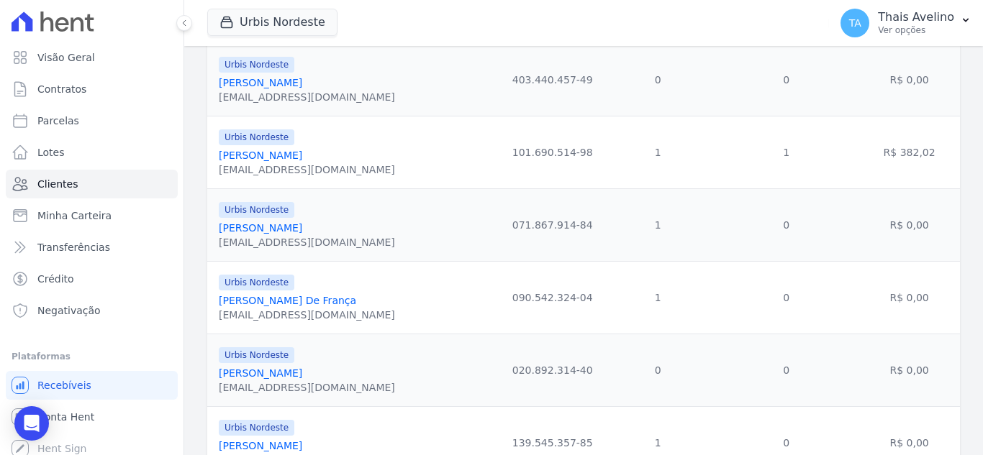
click at [275, 370] on link "[PERSON_NAME]" at bounding box center [260, 374] width 83 height 12
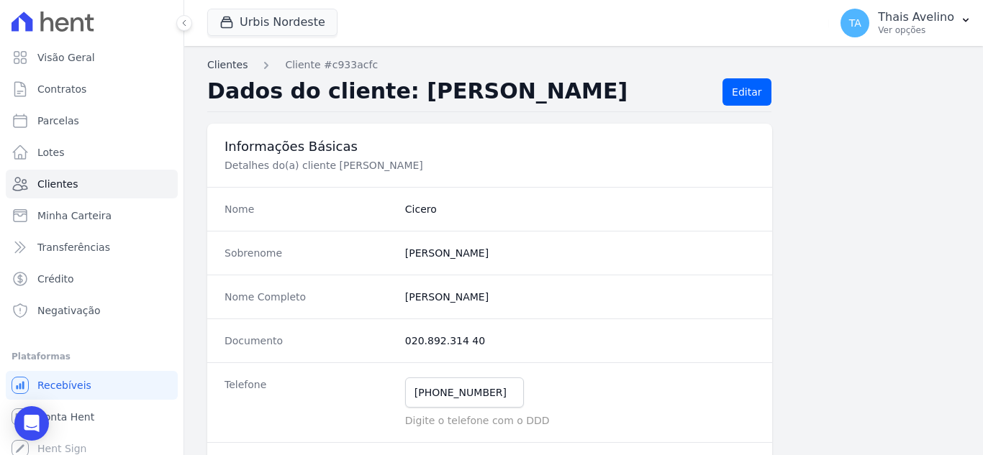
click at [242, 63] on link "Clientes" at bounding box center [227, 65] width 40 height 15
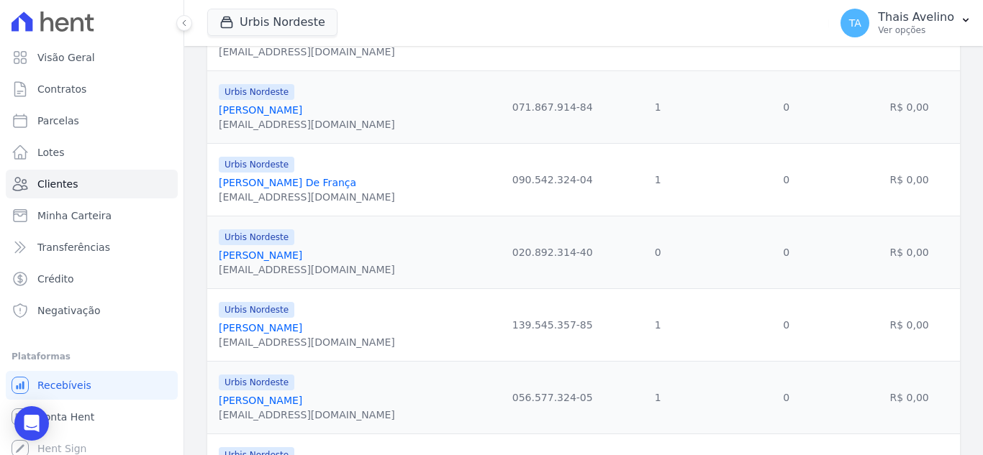
scroll to position [1007, 0]
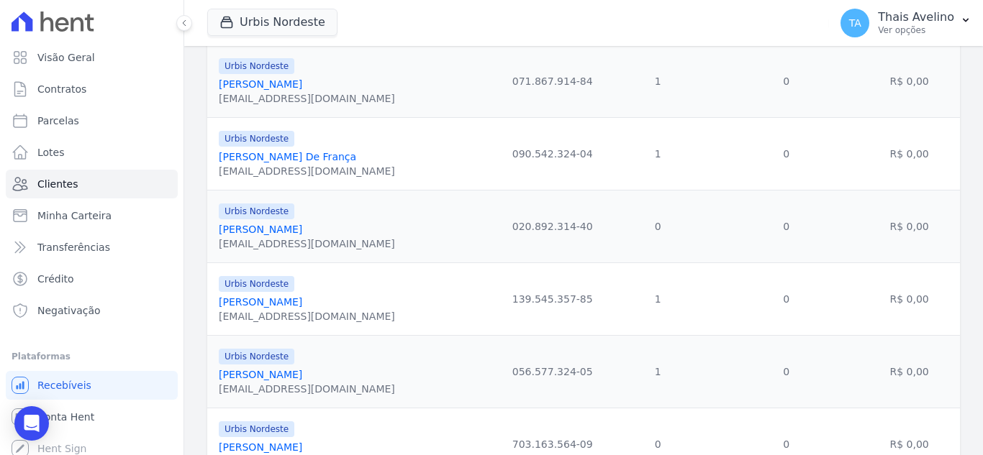
click at [296, 305] on link "[PERSON_NAME]" at bounding box center [260, 302] width 83 height 12
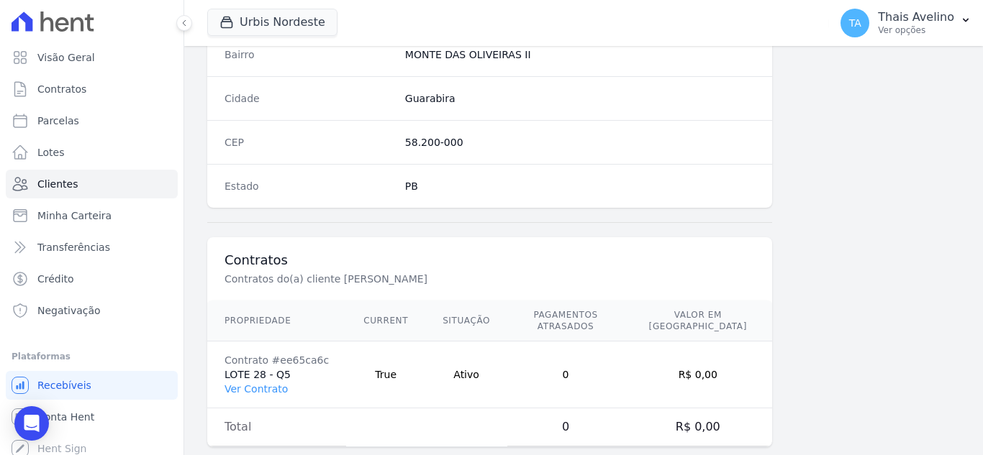
scroll to position [891, 0]
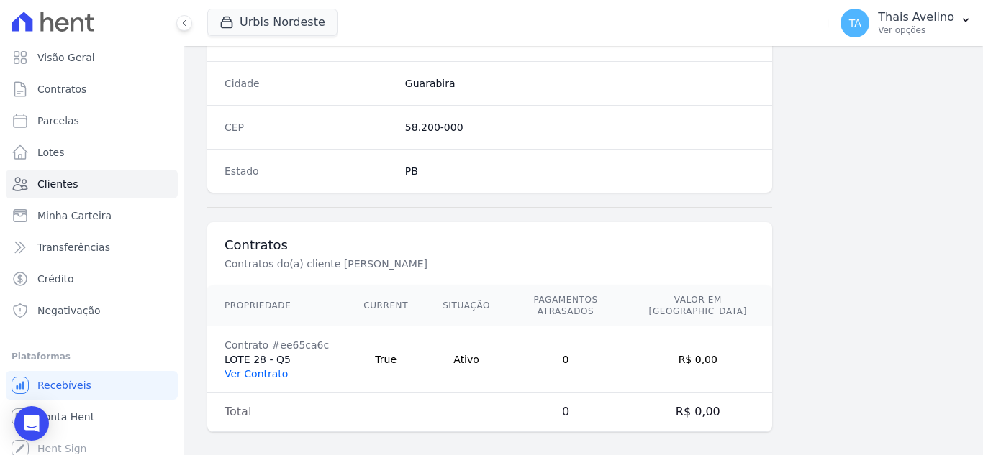
click at [272, 368] on link "Ver Contrato" at bounding box center [255, 374] width 63 height 12
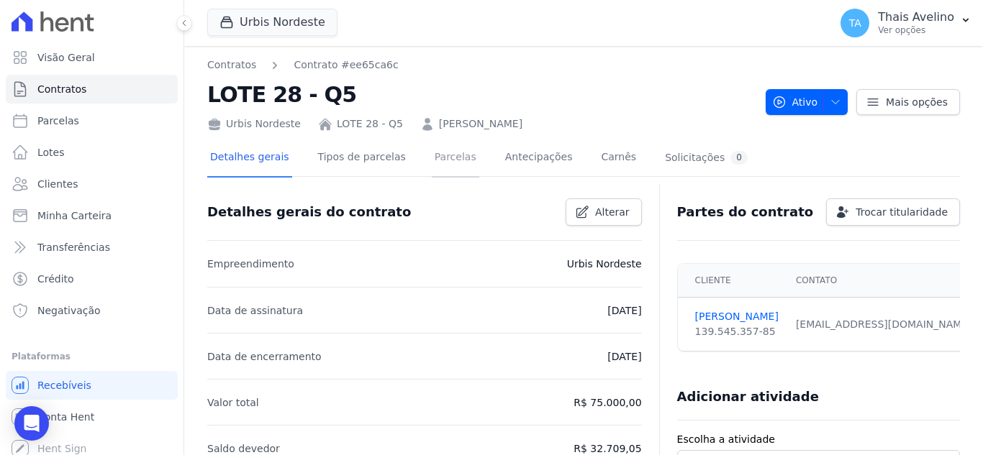
click at [440, 160] on link "Parcelas" at bounding box center [455, 159] width 47 height 38
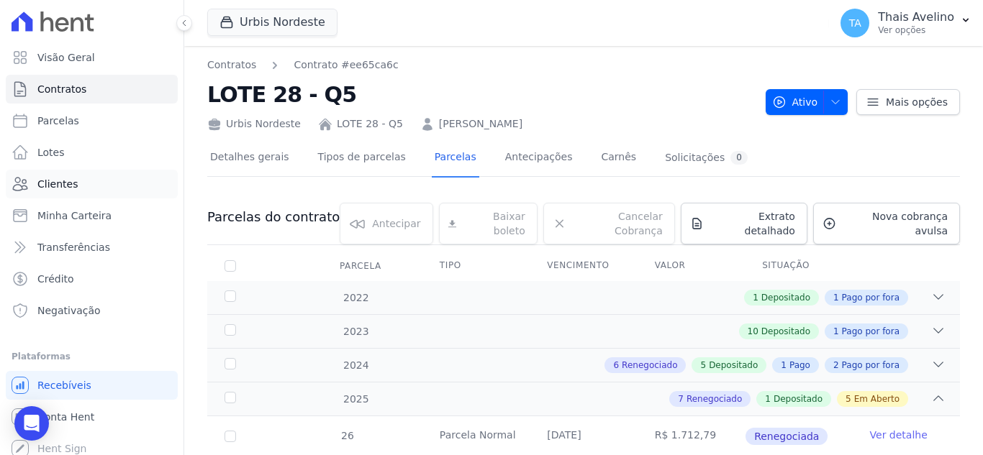
click at [81, 188] on link "Clientes" at bounding box center [92, 184] width 172 height 29
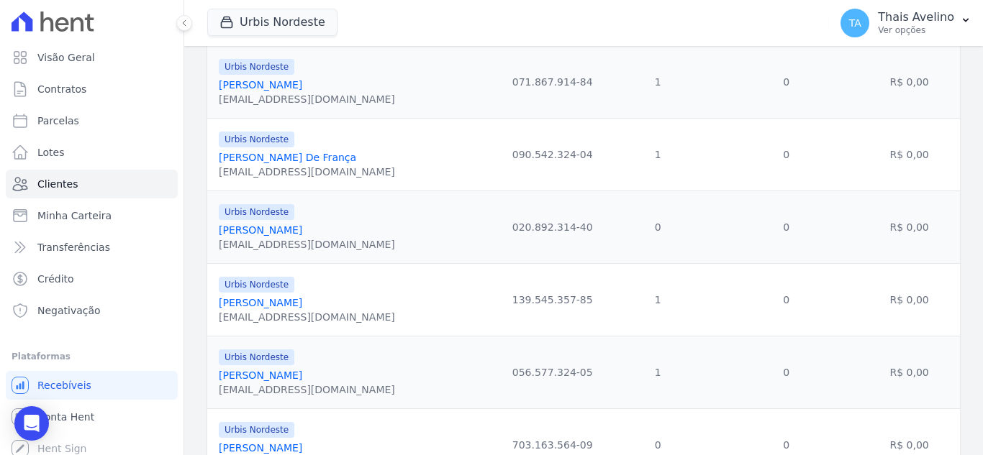
scroll to position [1007, 0]
click at [302, 372] on link "[PERSON_NAME]" at bounding box center [260, 375] width 83 height 12
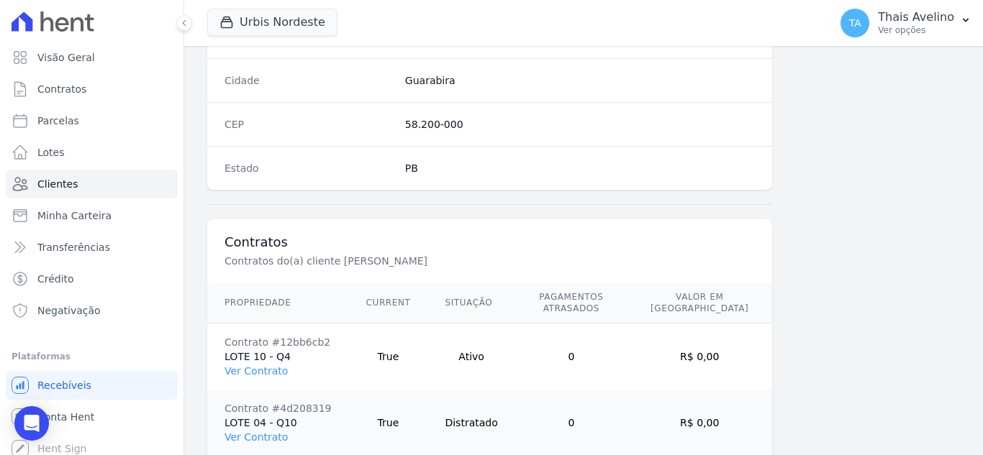
scroll to position [935, 0]
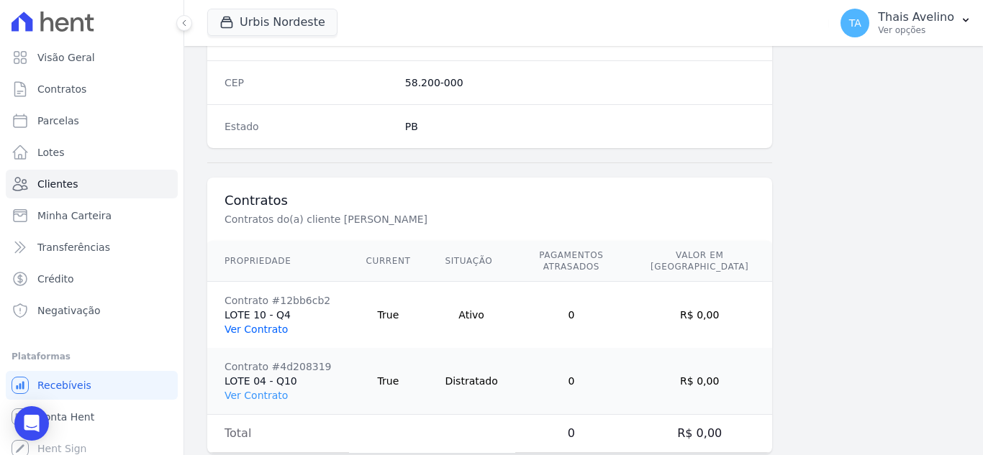
click at [253, 324] on link "Ver Contrato" at bounding box center [255, 330] width 63 height 12
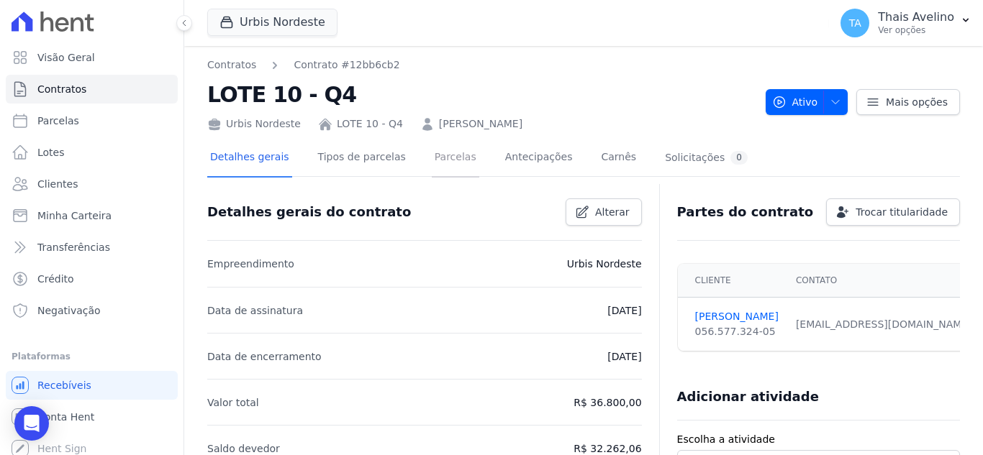
click at [443, 162] on link "Parcelas" at bounding box center [455, 159] width 47 height 38
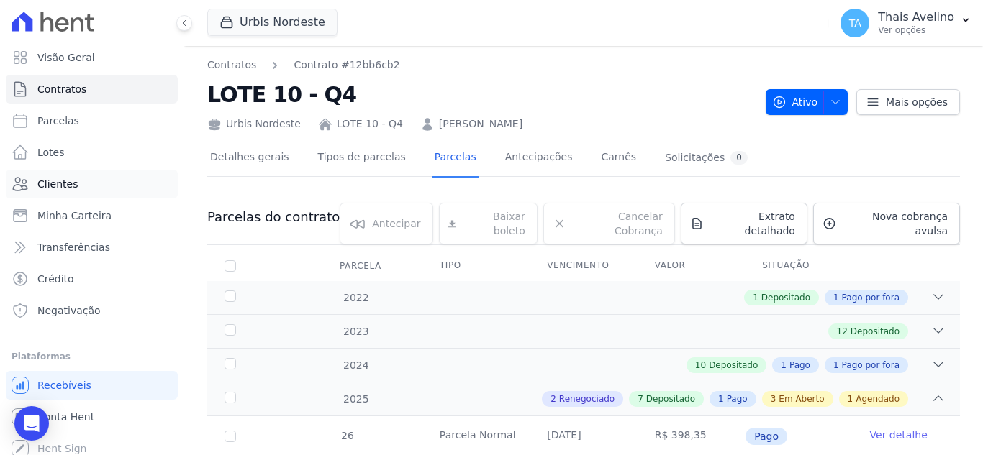
click at [96, 192] on link "Clientes" at bounding box center [92, 184] width 172 height 29
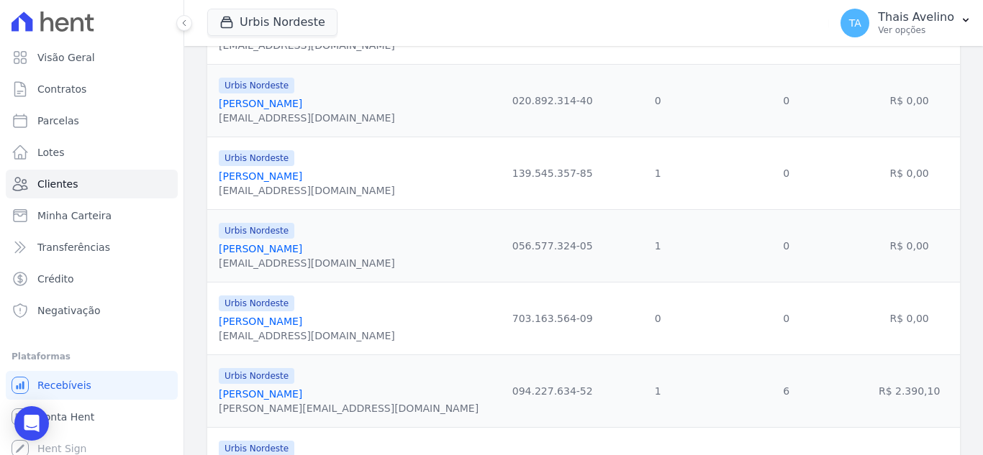
scroll to position [1151, 0]
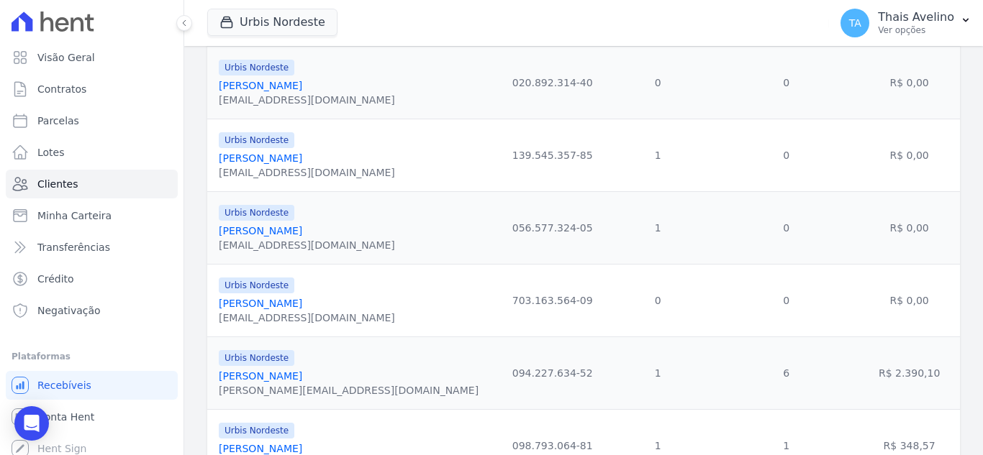
click at [302, 306] on link "[PERSON_NAME]" at bounding box center [260, 304] width 83 height 12
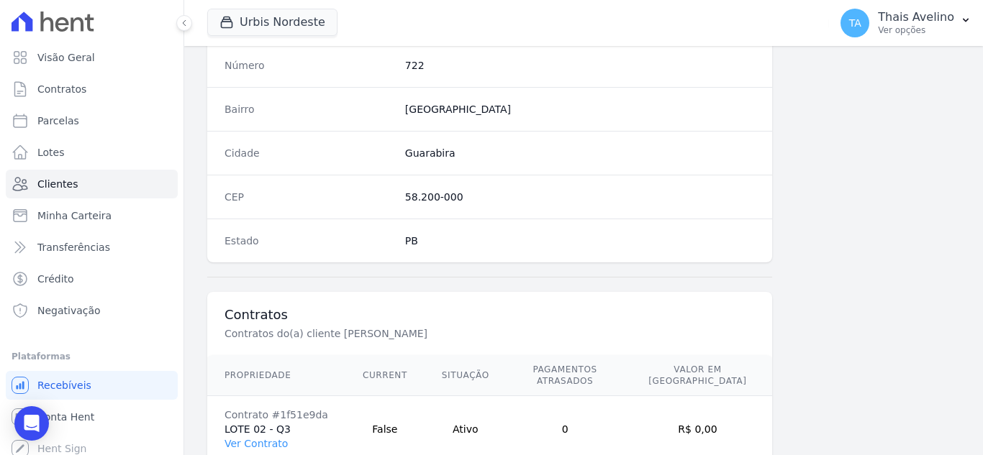
scroll to position [891, 0]
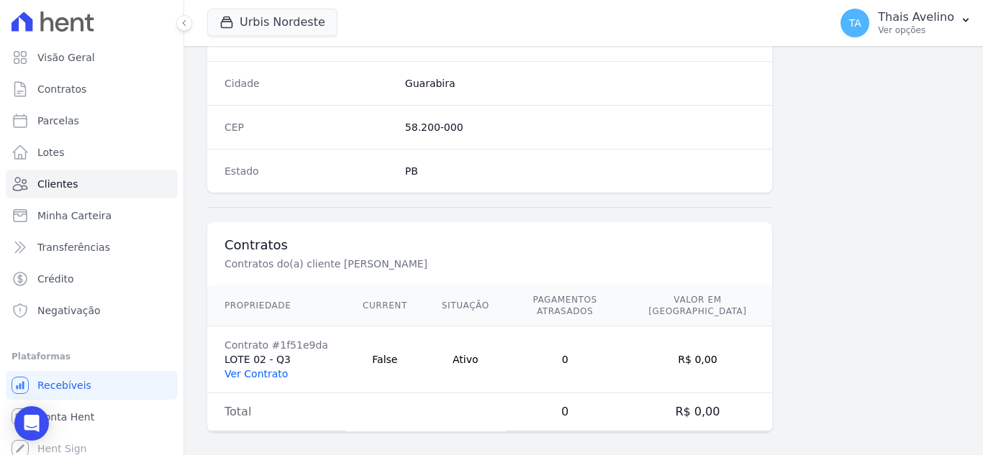
click at [254, 368] on link "Ver Contrato" at bounding box center [255, 374] width 63 height 12
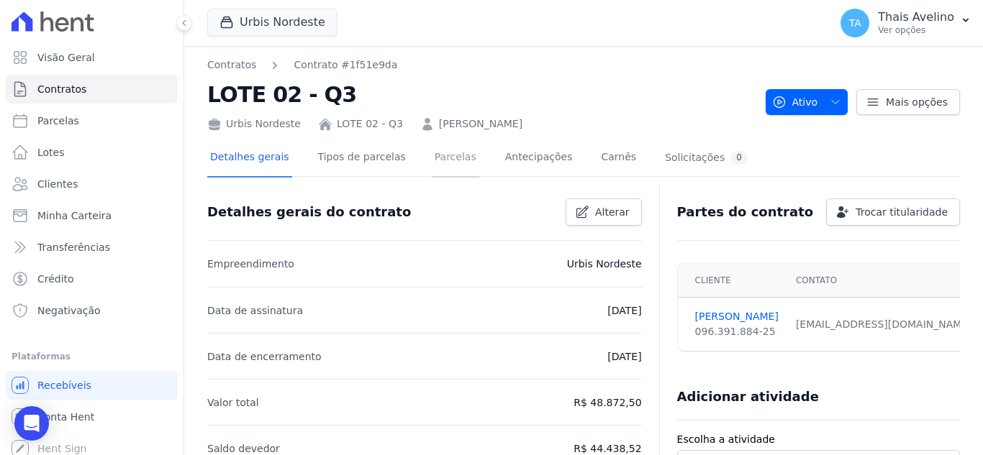
click at [435, 160] on link "Parcelas" at bounding box center [455, 159] width 47 height 38
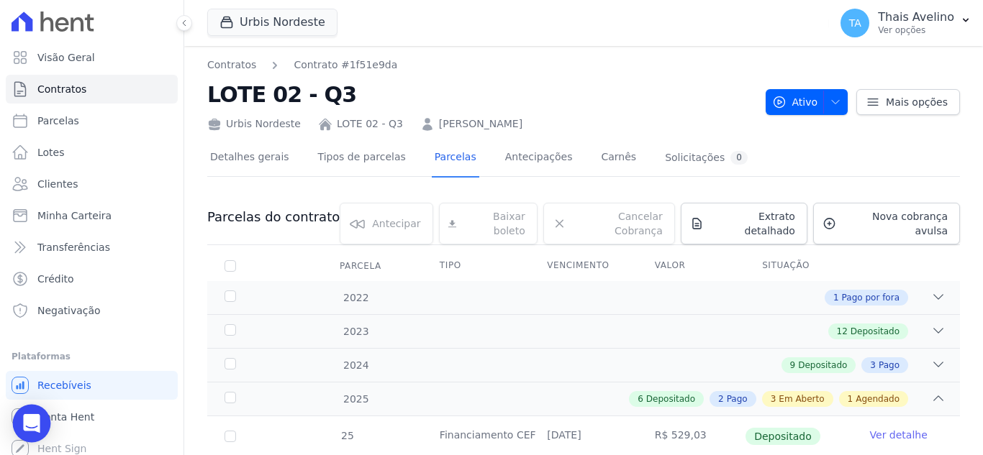
click at [32, 422] on icon "Open Intercom Messenger" at bounding box center [31, 423] width 17 height 19
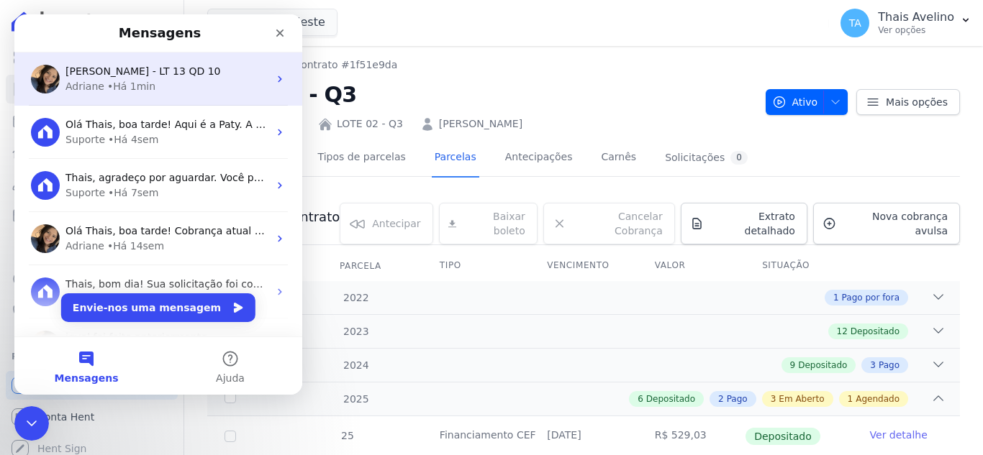
click at [147, 54] on div "CAIO CABRAL - LT 13 QD 10 Adriane • Há 1min" at bounding box center [158, 79] width 288 height 53
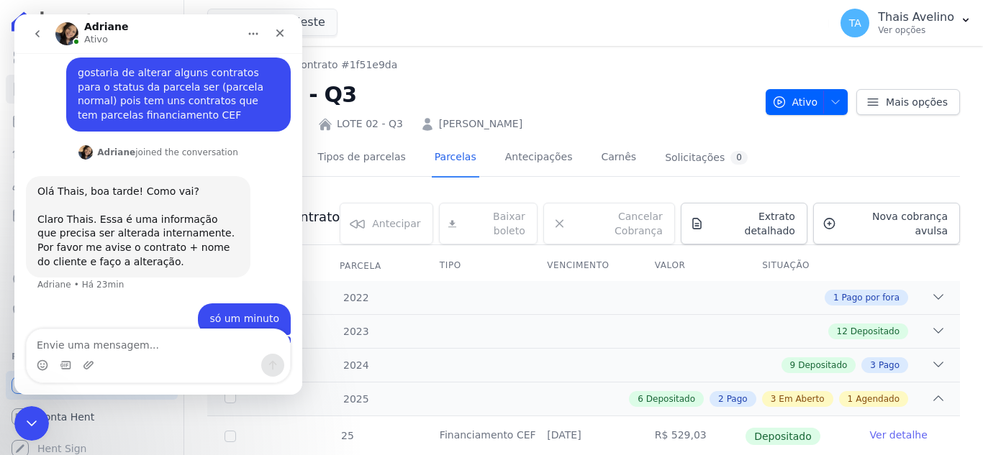
scroll to position [822, 0]
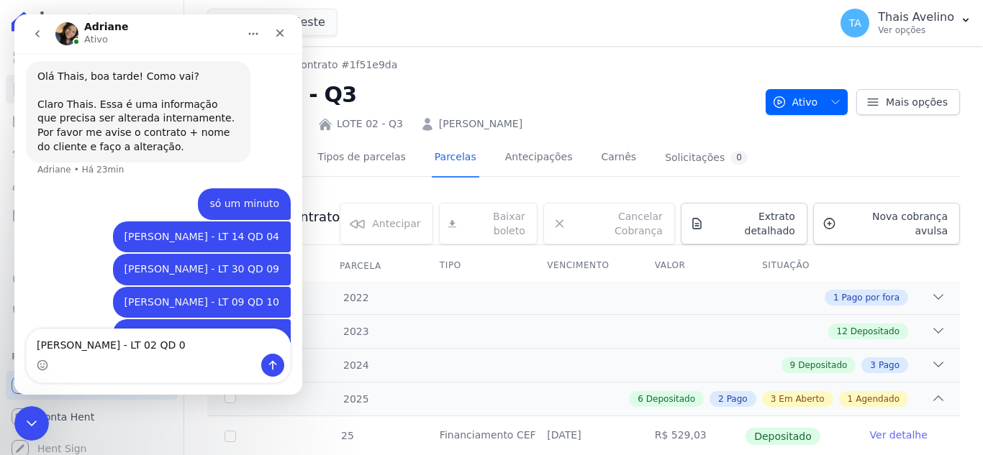
type textarea "[PERSON_NAME] - LT 02 QD 03"
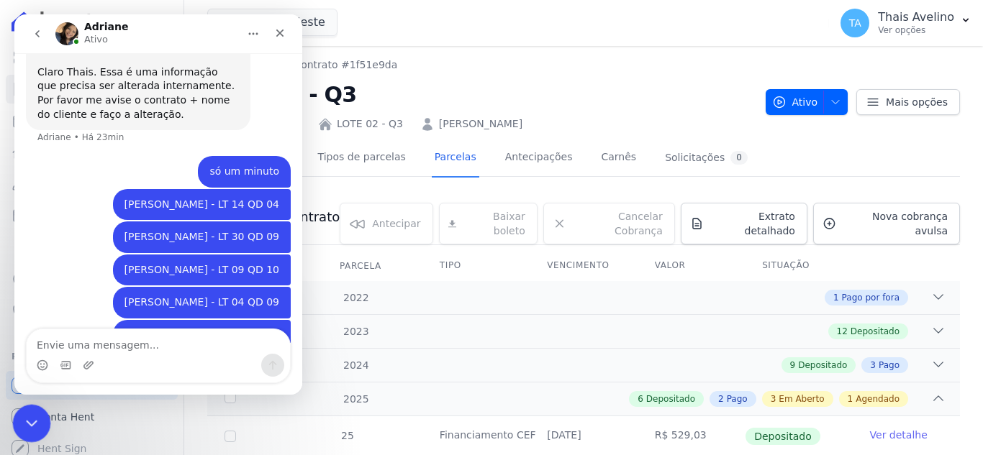
drag, startPoint x: 32, startPoint y: 416, endPoint x: 37, endPoint y: 409, distance: 8.2
click at [37, 409] on div "Fechar mensagem da Intercom" at bounding box center [29, 421] width 35 height 35
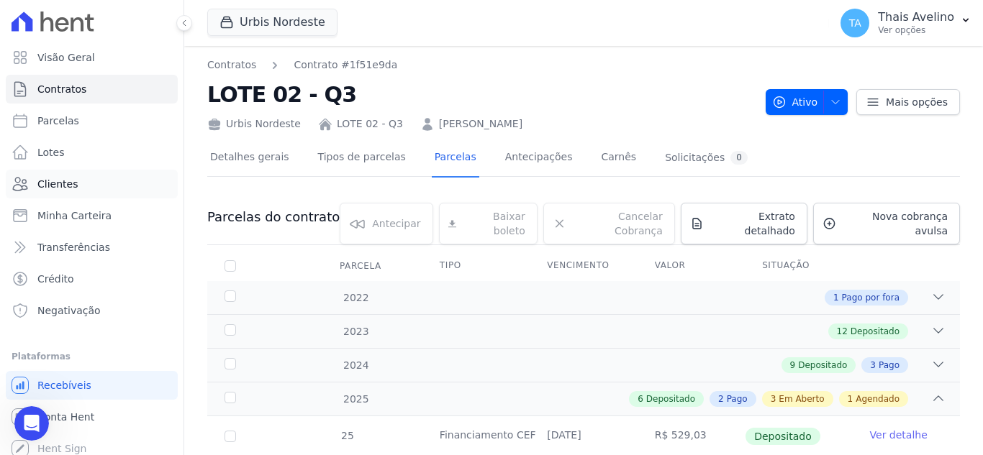
click at [57, 193] on link "Clientes" at bounding box center [92, 184] width 172 height 29
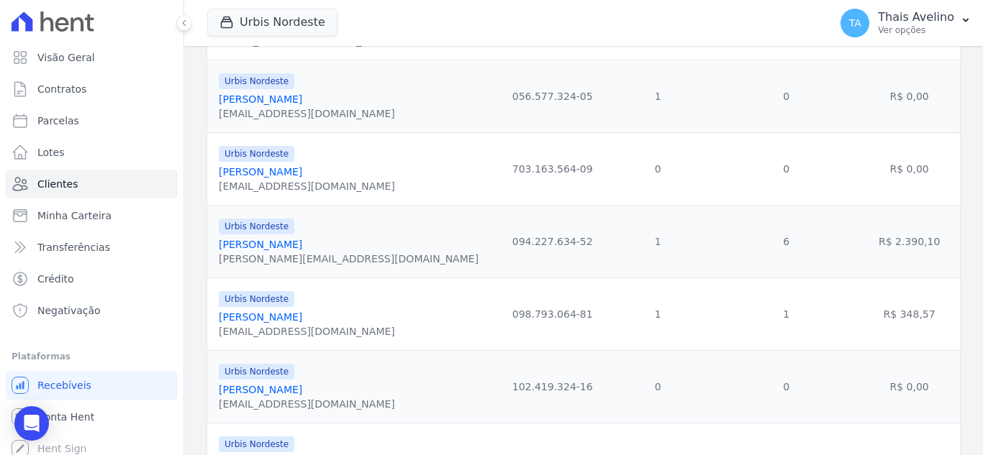
scroll to position [1295, 0]
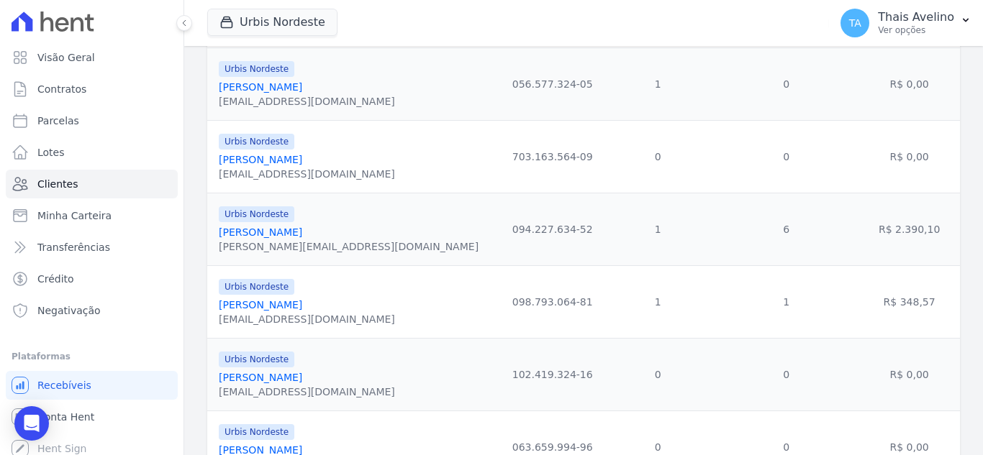
click at [302, 233] on link "[PERSON_NAME]" at bounding box center [260, 233] width 83 height 12
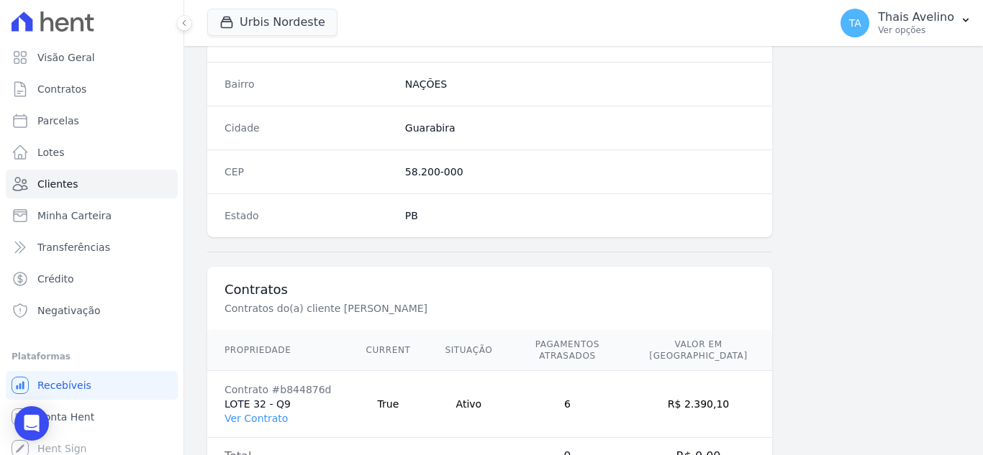
scroll to position [863, 0]
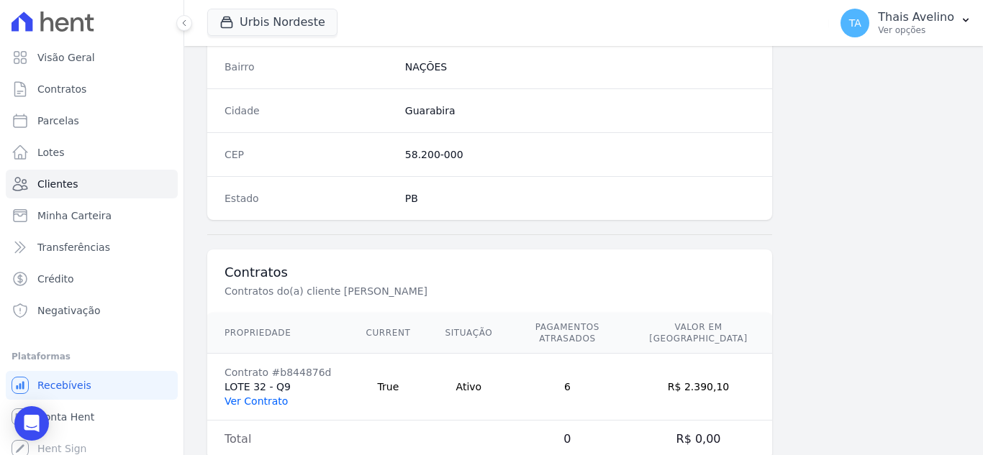
click at [253, 396] on link "Ver Contrato" at bounding box center [255, 402] width 63 height 12
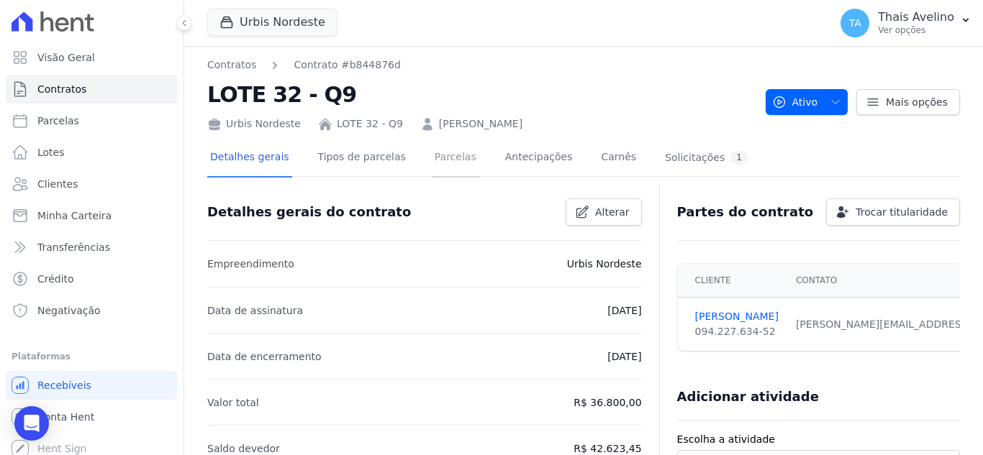
drag, startPoint x: 430, startPoint y: 154, endPoint x: 463, endPoint y: 208, distance: 62.9
click at [432, 155] on link "Parcelas" at bounding box center [455, 159] width 47 height 38
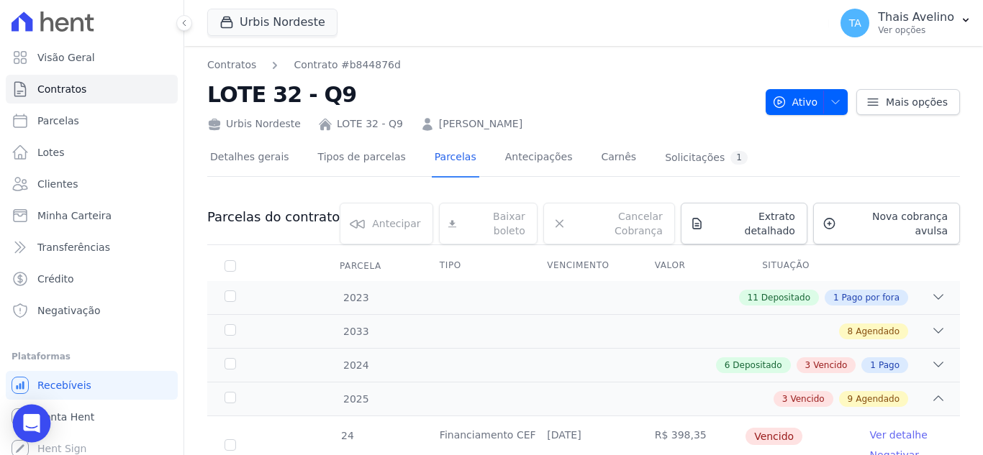
click at [20, 415] on div "Open Intercom Messenger" at bounding box center [32, 424] width 38 height 38
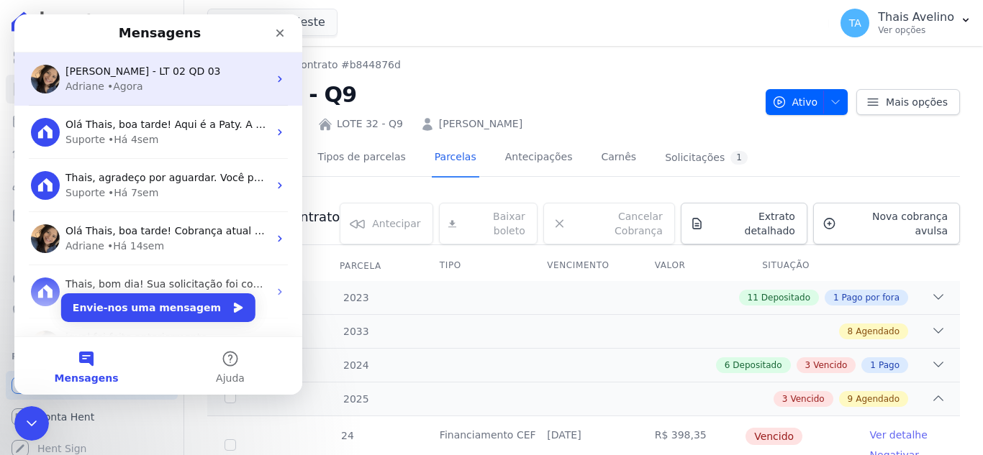
click at [212, 78] on div "[PERSON_NAME] - LT 02 QD 03" at bounding box center [166, 71] width 203 height 15
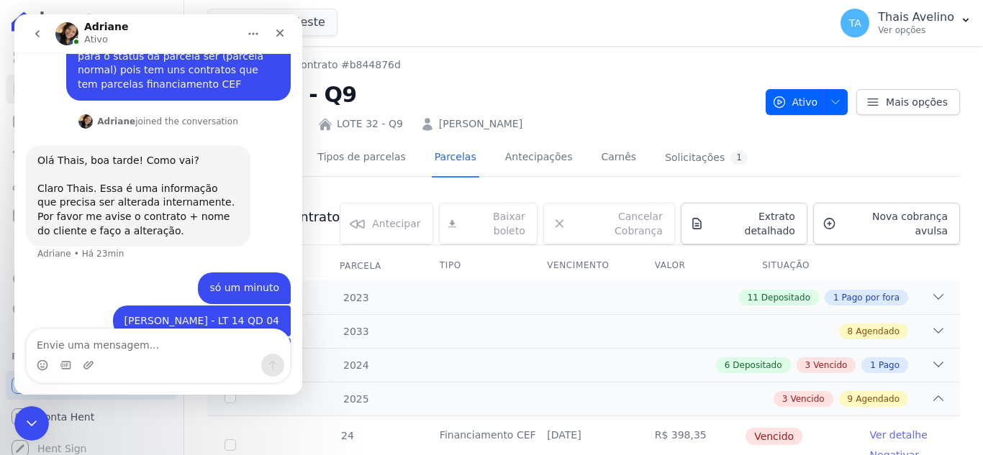
scroll to position [854, 0]
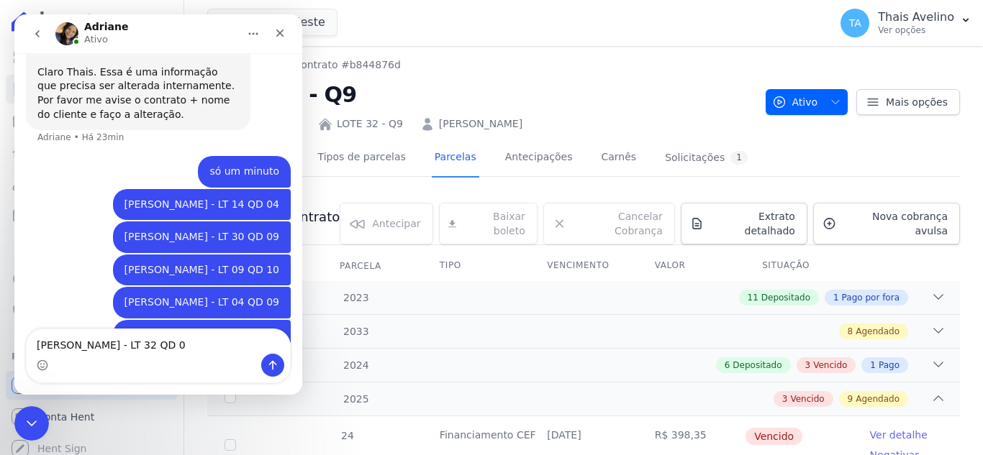
type textarea "[PERSON_NAME] - LT 32 QD 09"
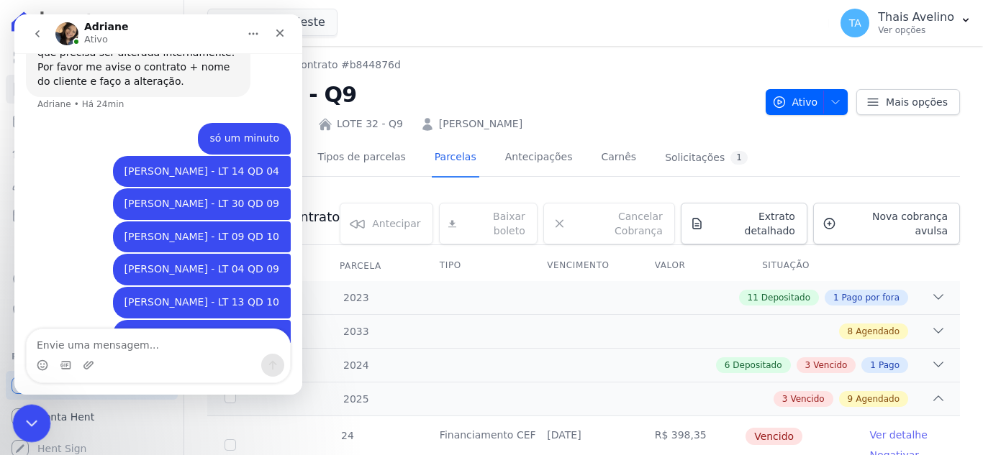
click at [20, 432] on div "Fechar mensagem da Intercom" at bounding box center [29, 421] width 35 height 35
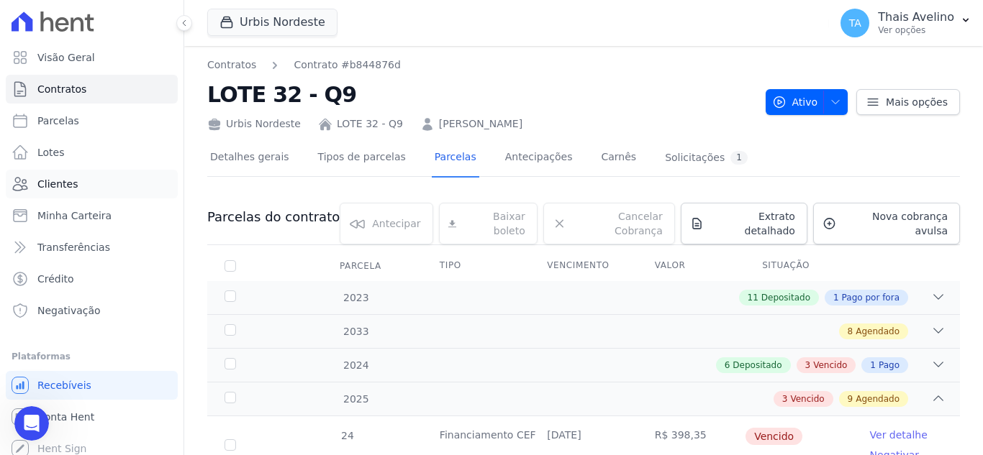
click at [80, 183] on link "Clientes" at bounding box center [92, 184] width 172 height 29
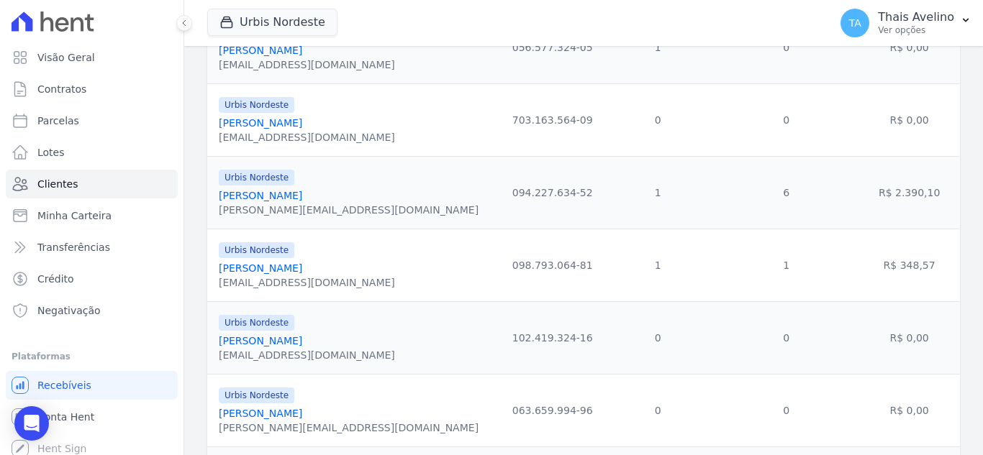
scroll to position [1367, 0]
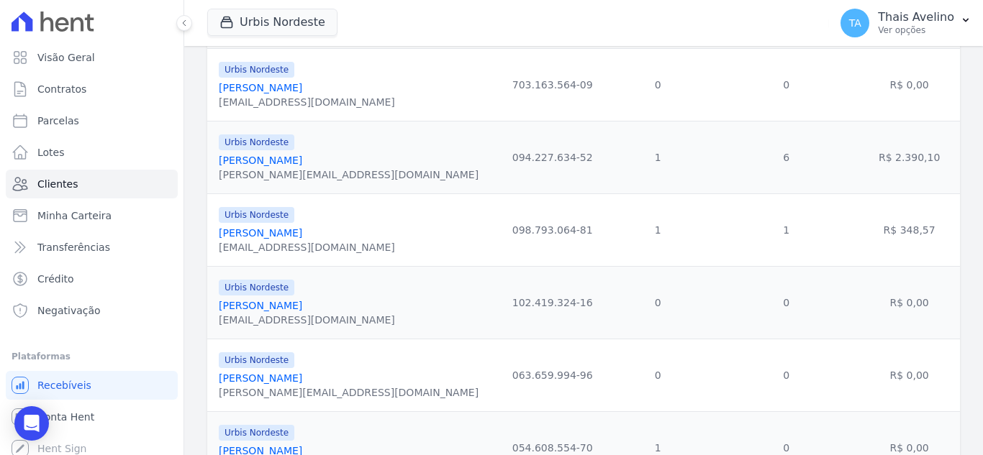
click at [280, 232] on link "[PERSON_NAME]" at bounding box center [260, 233] width 83 height 12
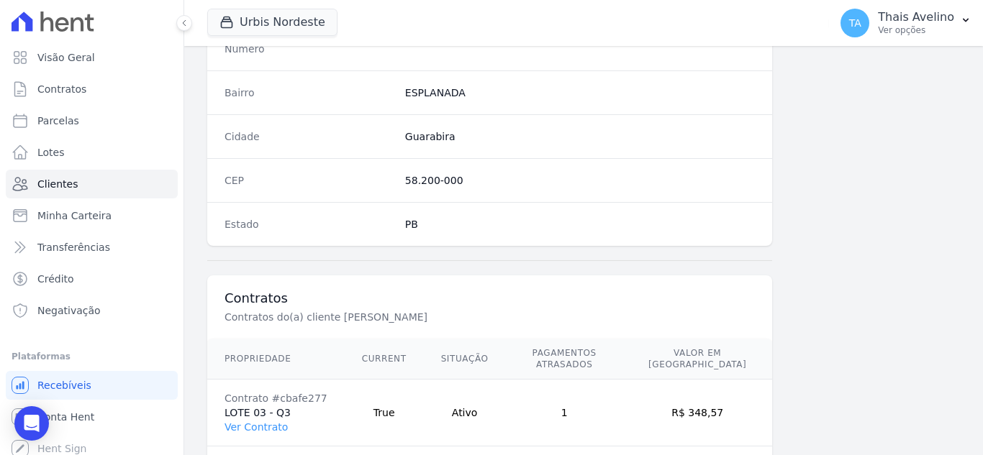
scroll to position [891, 0]
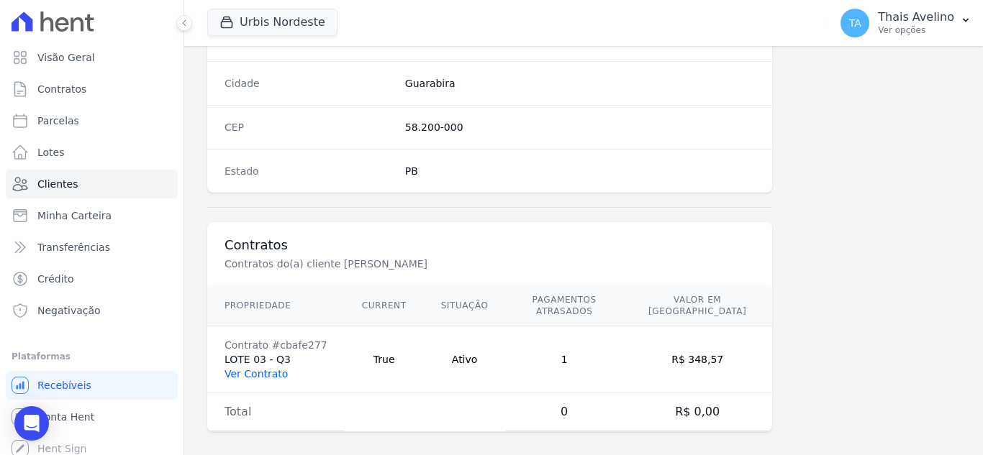
click at [260, 368] on link "Ver Contrato" at bounding box center [255, 374] width 63 height 12
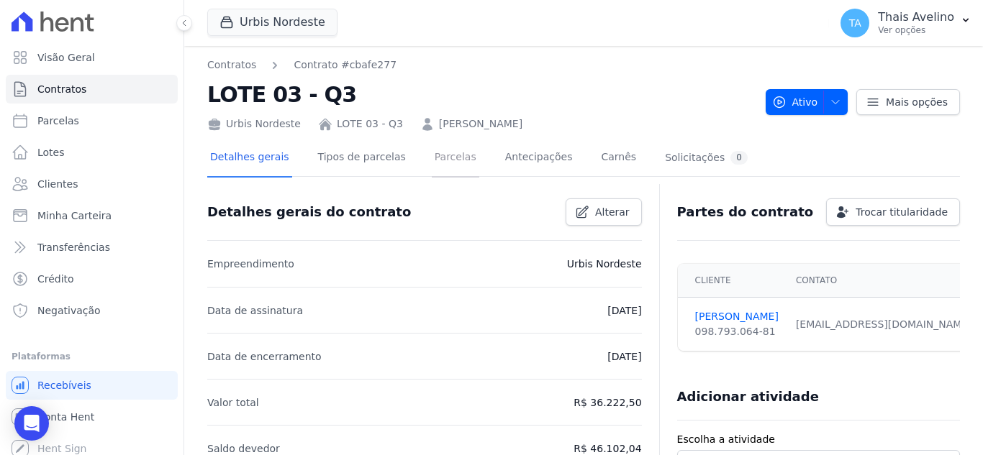
click at [437, 155] on link "Parcelas" at bounding box center [455, 159] width 47 height 38
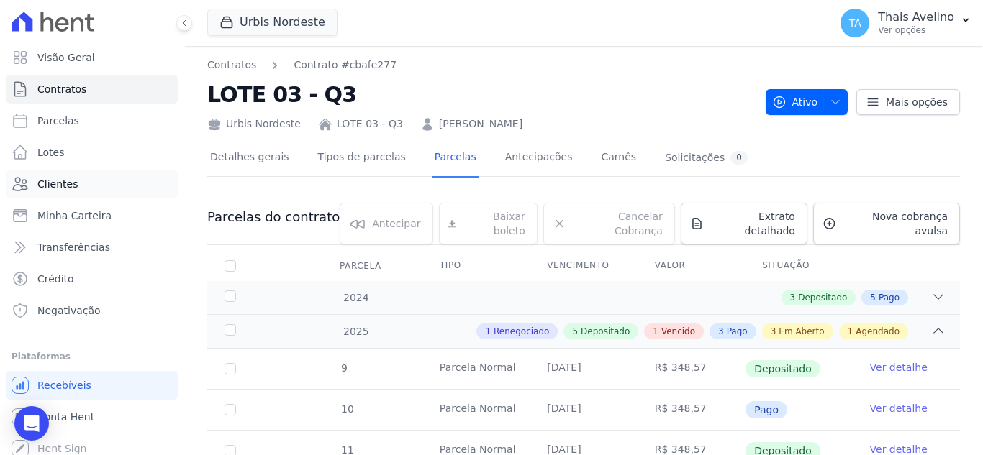
click at [73, 185] on span "Clientes" at bounding box center [57, 184] width 40 height 14
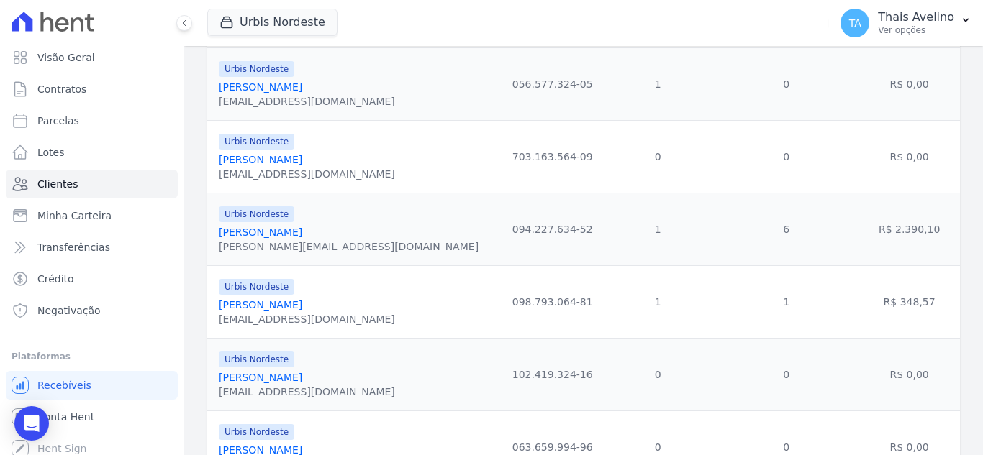
scroll to position [1367, 0]
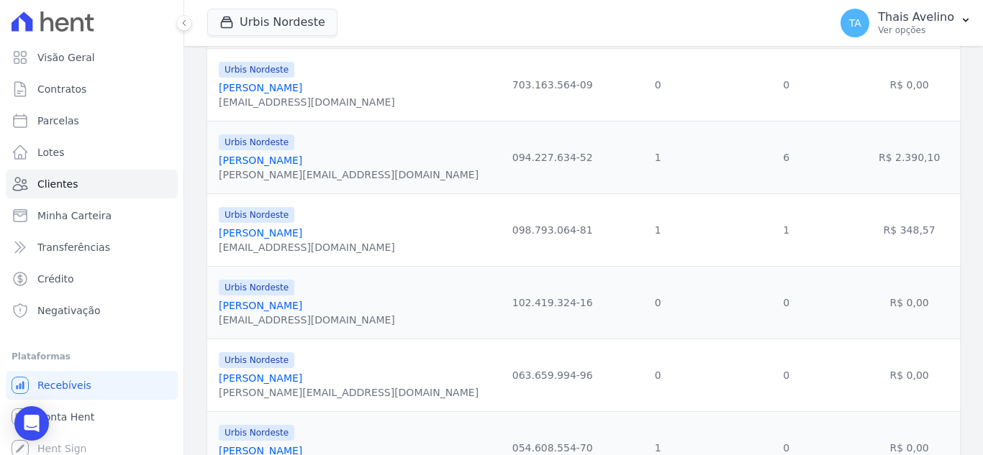
click at [302, 303] on link "[PERSON_NAME]" at bounding box center [260, 306] width 83 height 12
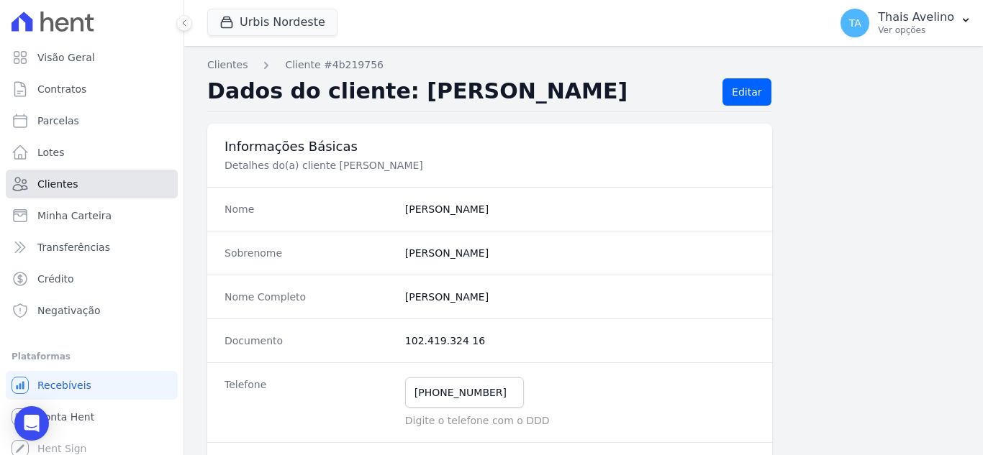
click at [86, 187] on link "Clientes" at bounding box center [92, 184] width 172 height 29
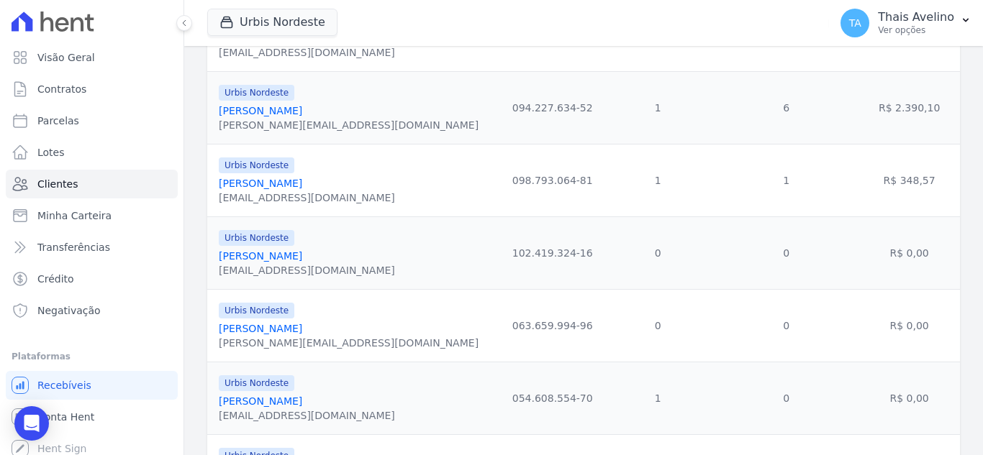
scroll to position [1439, 0]
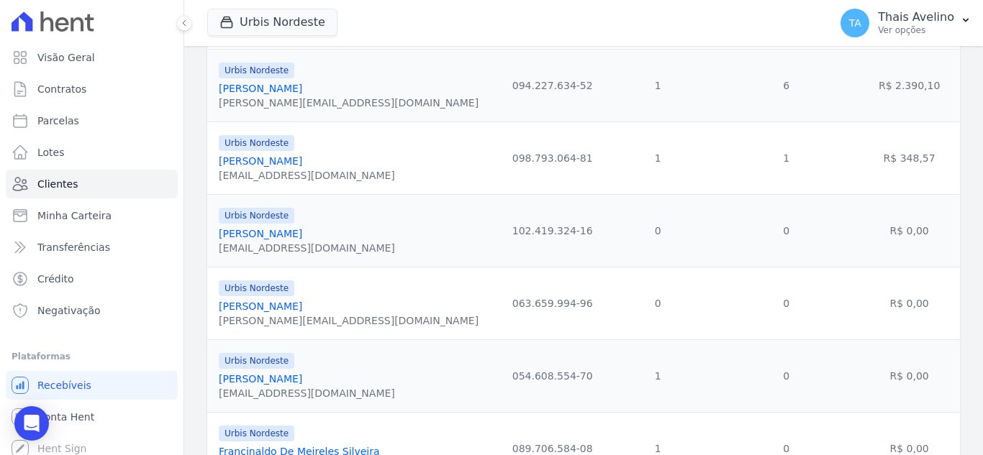
click at [278, 309] on link "[PERSON_NAME]" at bounding box center [260, 307] width 83 height 12
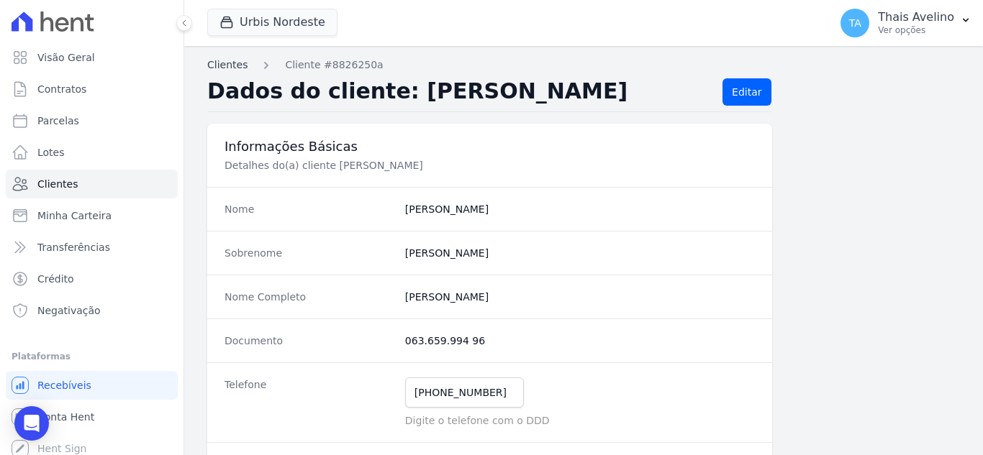
click at [233, 64] on link "Clientes" at bounding box center [227, 65] width 40 height 15
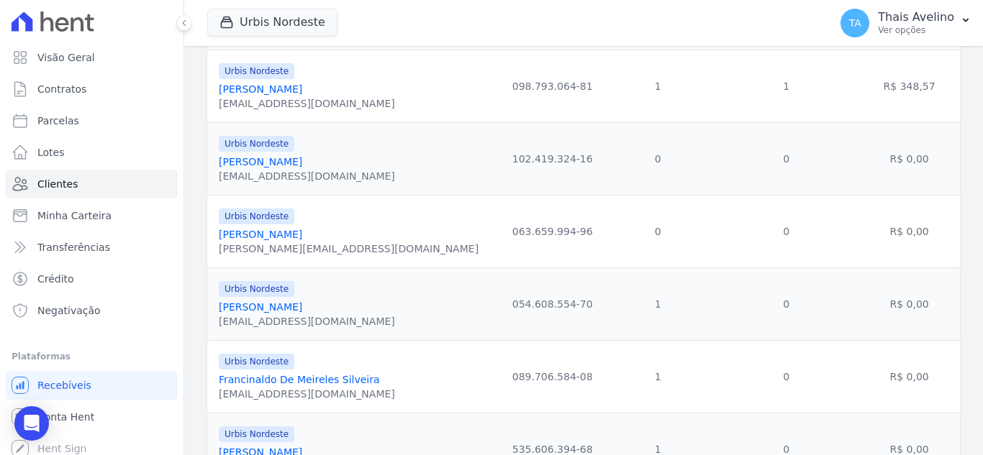
scroll to position [1583, 0]
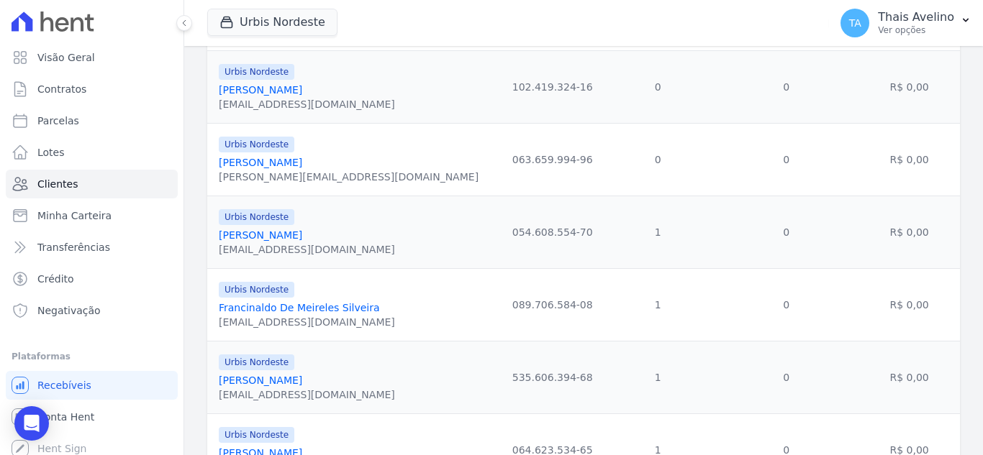
click at [301, 237] on link "[PERSON_NAME]" at bounding box center [260, 236] width 83 height 12
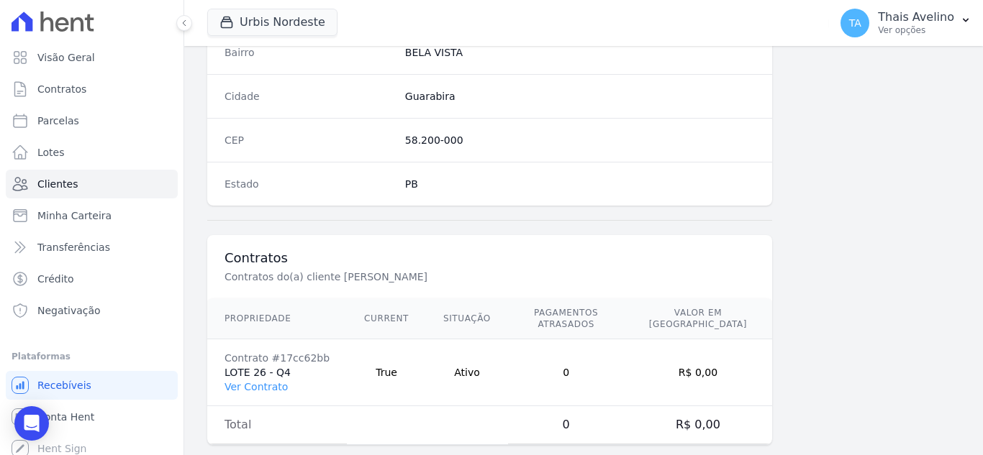
scroll to position [891, 0]
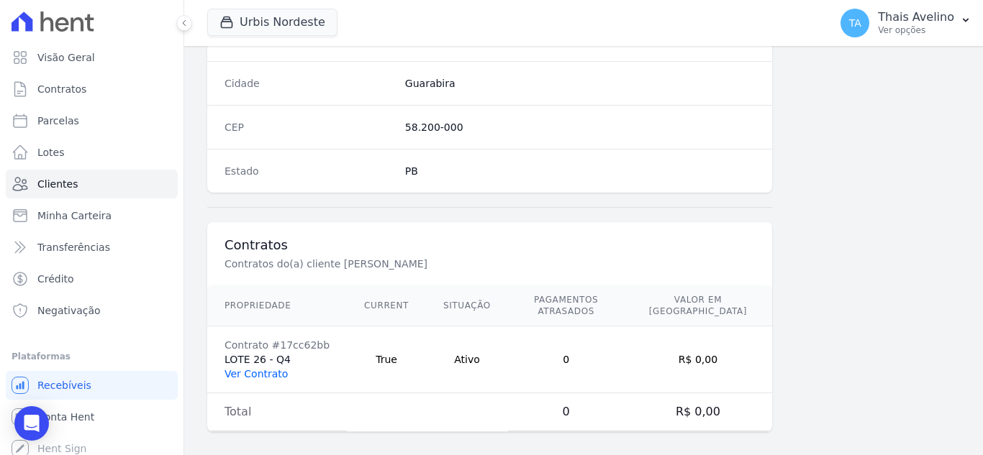
click at [258, 368] on link "Ver Contrato" at bounding box center [255, 374] width 63 height 12
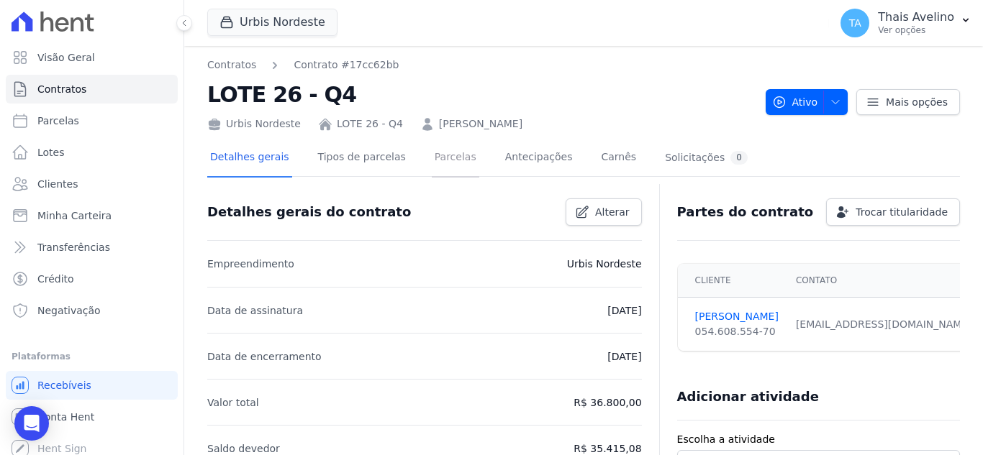
click at [455, 153] on link "Parcelas" at bounding box center [455, 159] width 47 height 38
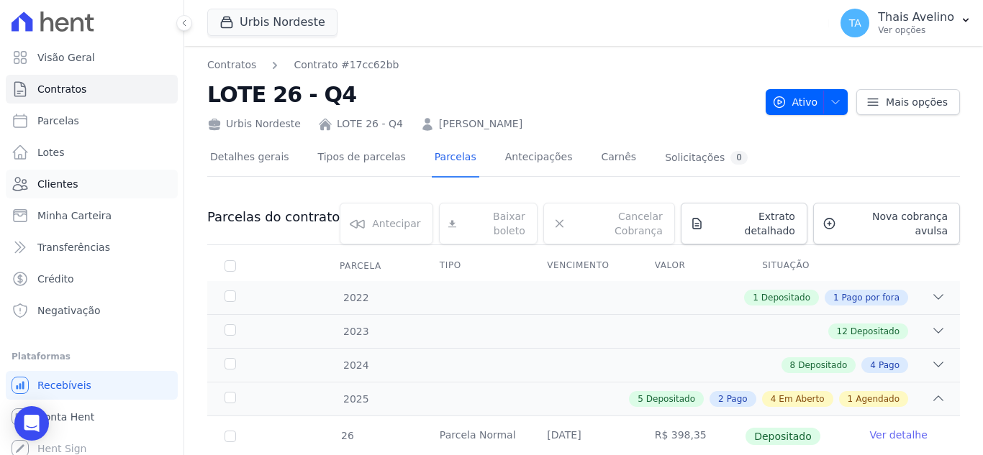
click at [73, 188] on span "Clientes" at bounding box center [57, 184] width 40 height 14
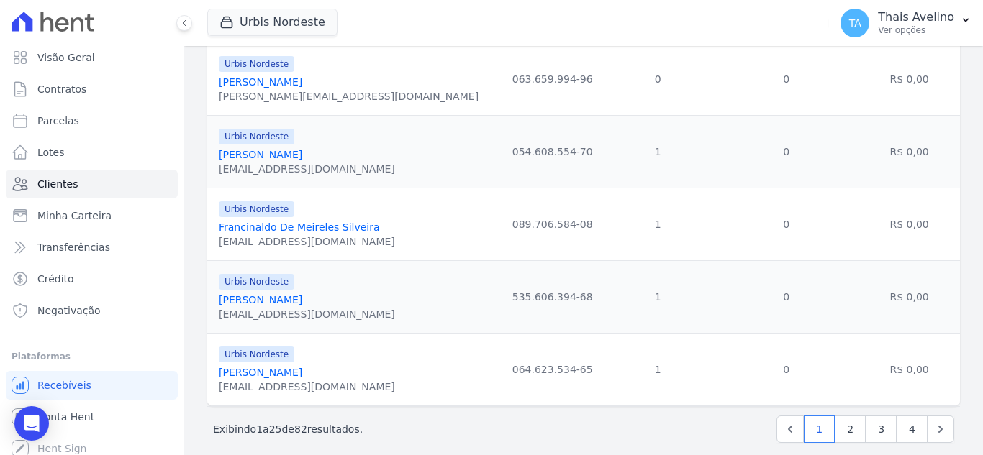
scroll to position [1678, 0]
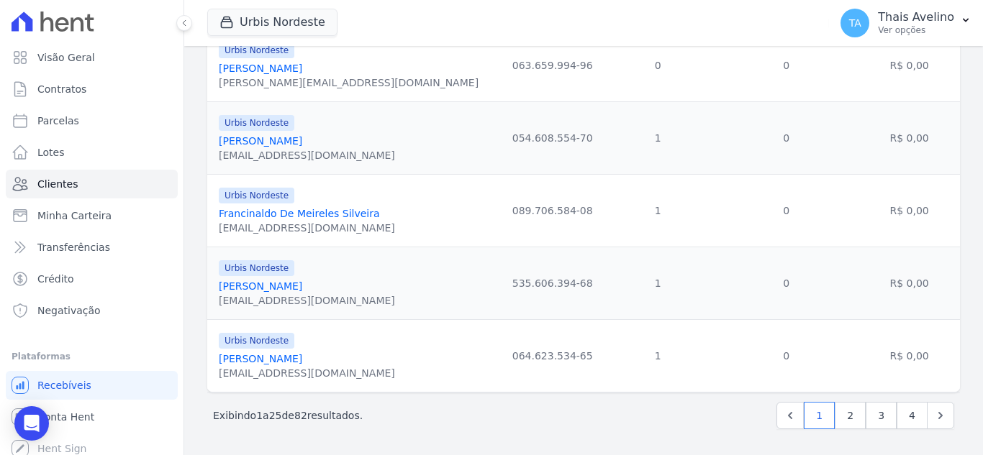
click at [276, 212] on link "Francinaldo De Meireles Silveira" at bounding box center [299, 214] width 161 height 12
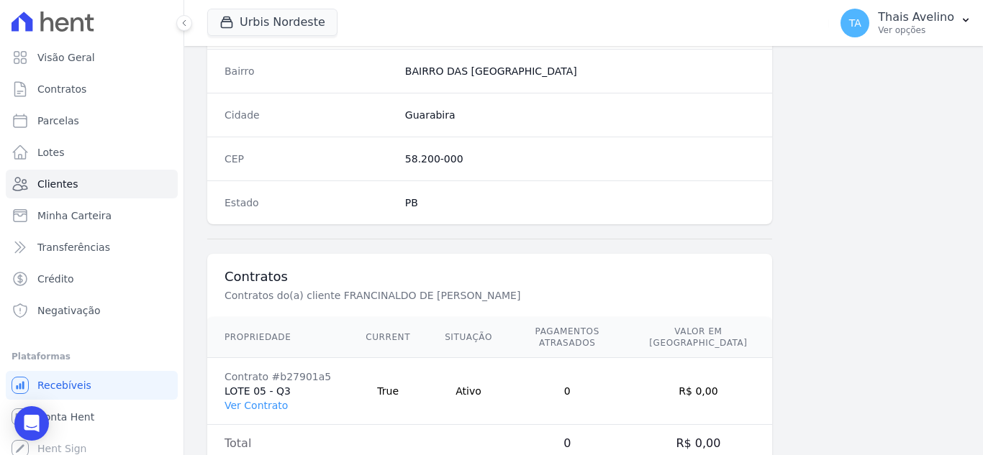
scroll to position [891, 0]
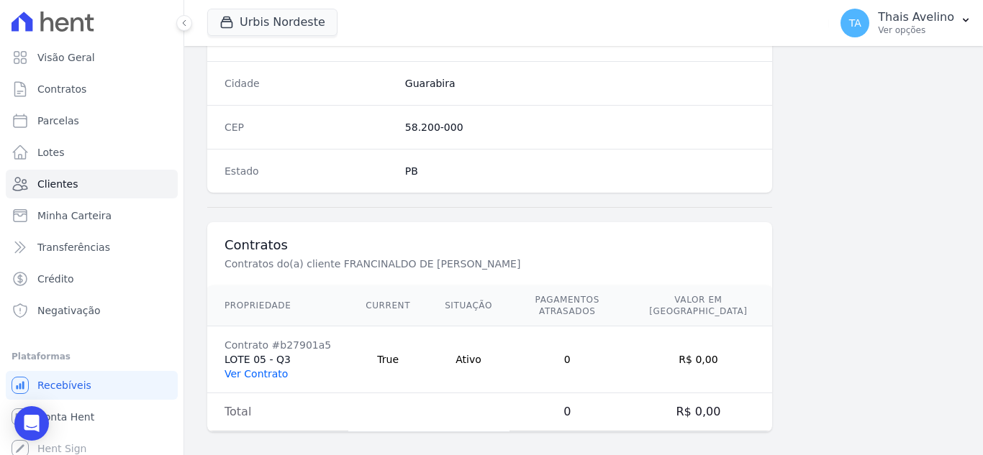
click at [254, 368] on td "Contrato #b27901a5 LOTE 05 - Q3 Ver Contrato" at bounding box center [277, 360] width 141 height 67
click at [255, 368] on link "Ver Contrato" at bounding box center [255, 374] width 63 height 12
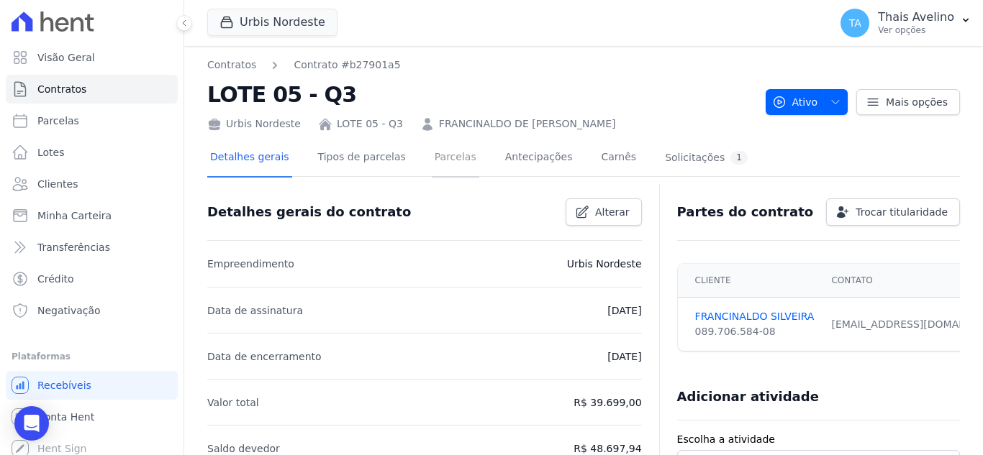
click at [432, 161] on link "Parcelas" at bounding box center [455, 159] width 47 height 38
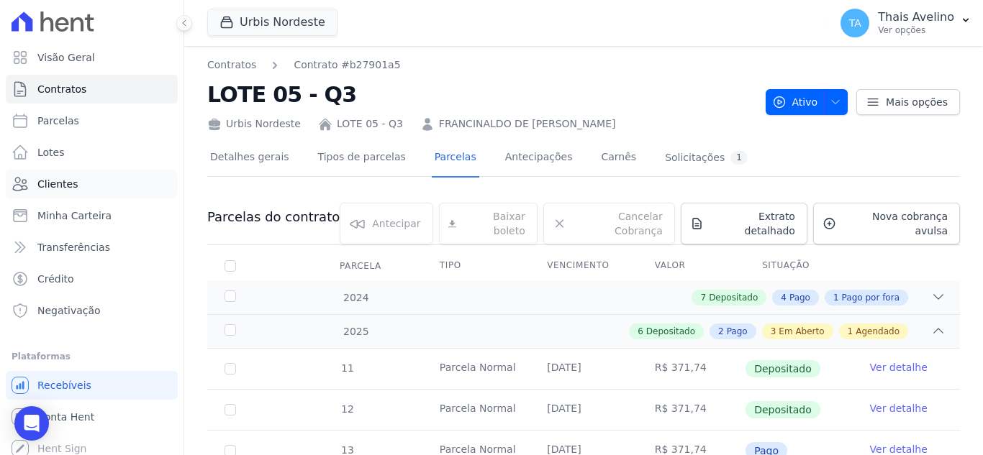
click at [83, 184] on link "Clientes" at bounding box center [92, 184] width 172 height 29
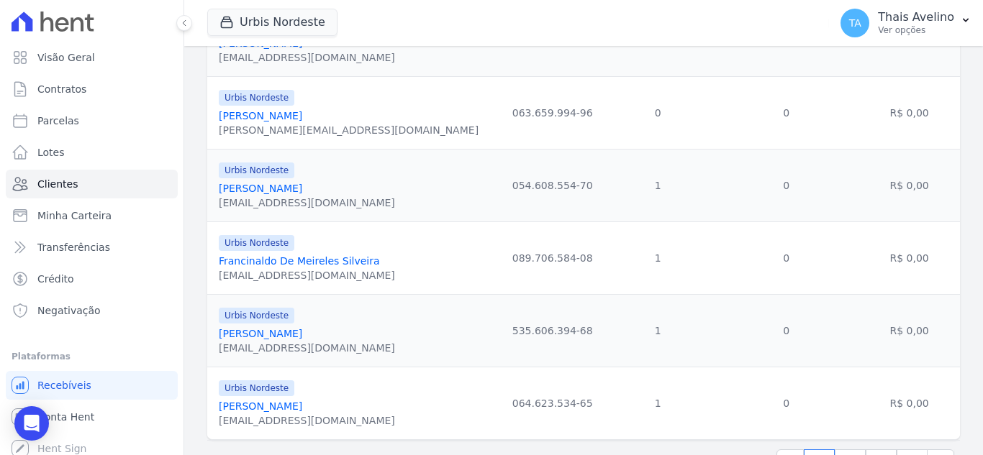
scroll to position [1678, 0]
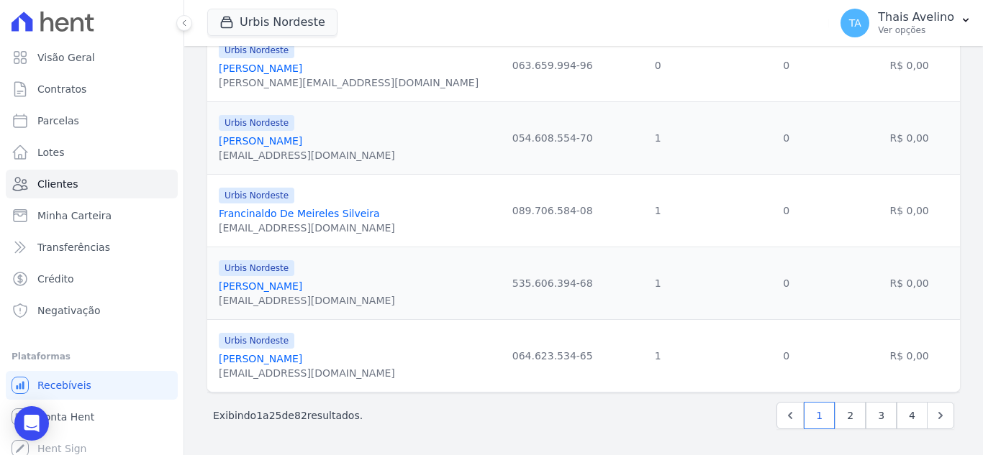
click at [302, 284] on link "[PERSON_NAME]" at bounding box center [260, 287] width 83 height 12
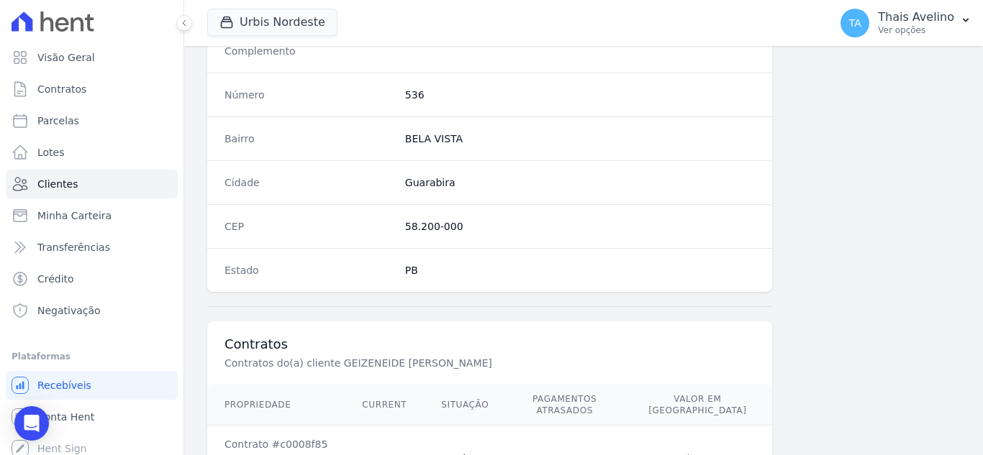
scroll to position [891, 0]
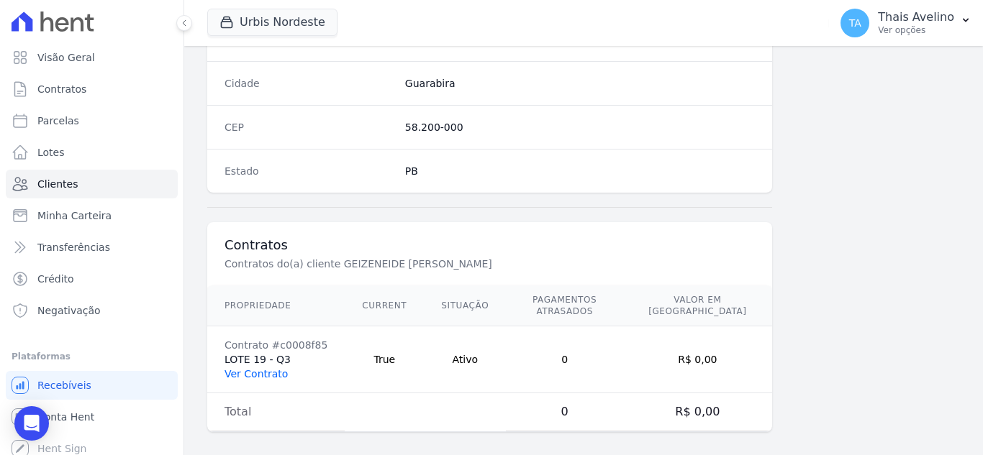
click at [263, 368] on link "Ver Contrato" at bounding box center [255, 374] width 63 height 12
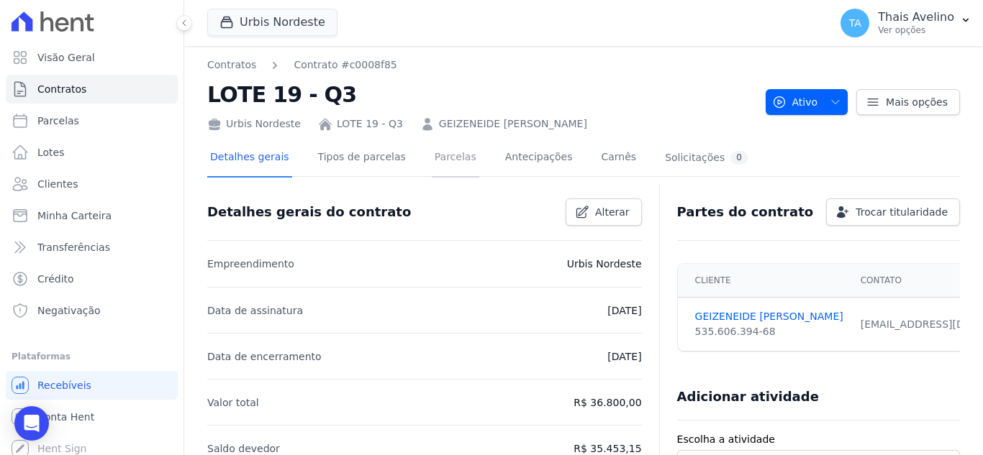
click at [432, 157] on link "Parcelas" at bounding box center [455, 159] width 47 height 38
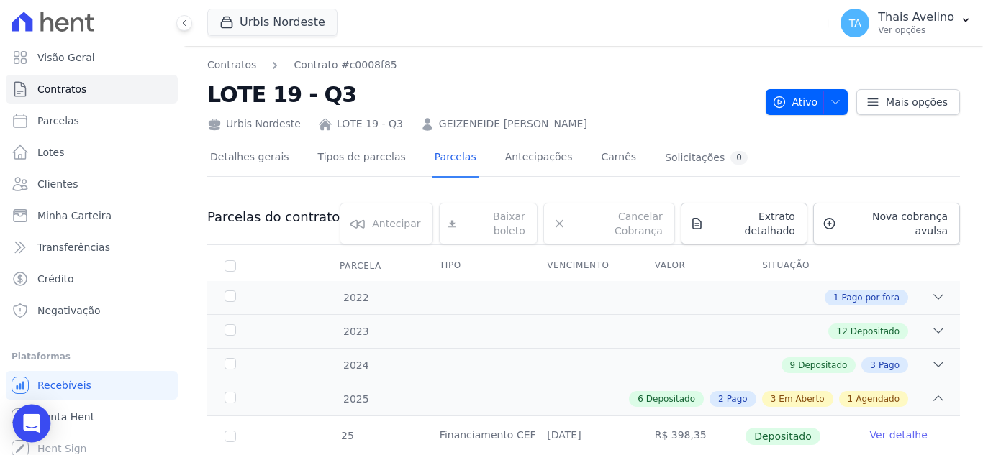
click at [18, 420] on div "Open Intercom Messenger" at bounding box center [32, 424] width 38 height 38
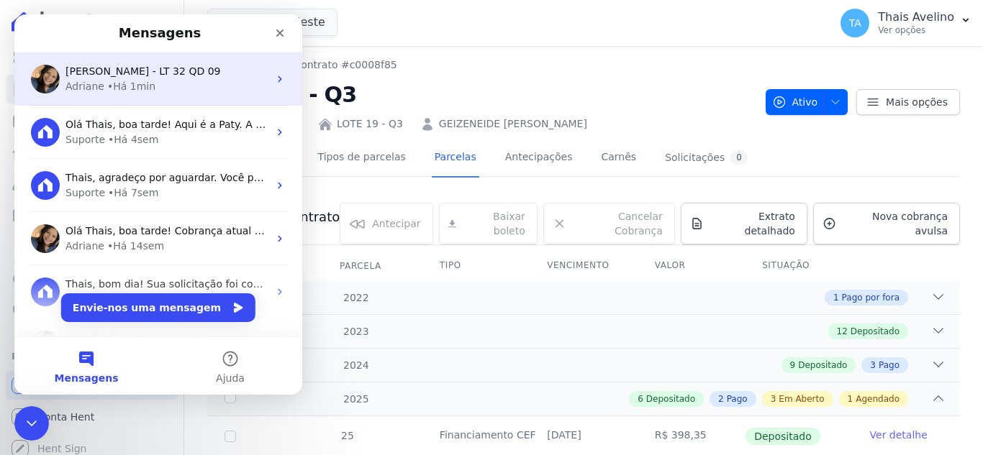
click at [151, 94] on div "EMERSON DA SILVA - LT 32 QD 09 Adriane • Há 1min" at bounding box center [158, 79] width 288 height 53
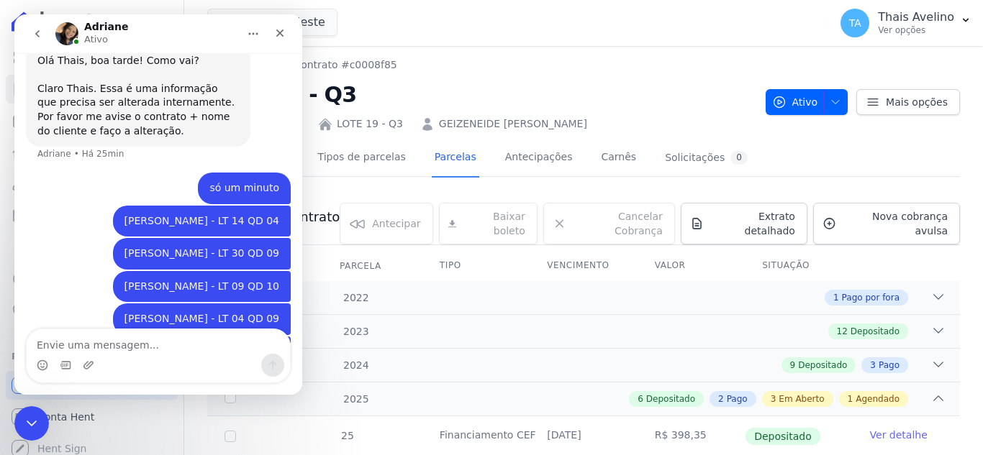
scroll to position [887, 0]
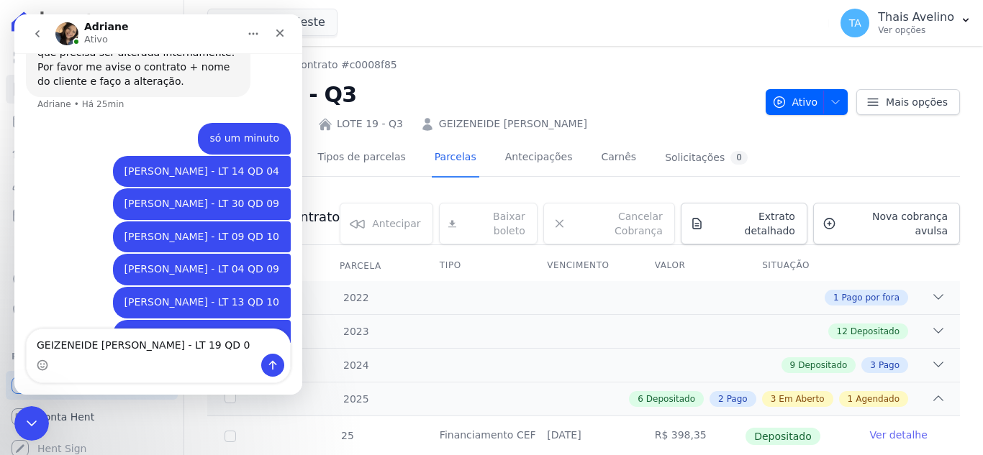
type textarea "GEIZENEIDE [PERSON_NAME] - LT 19 QD 03"
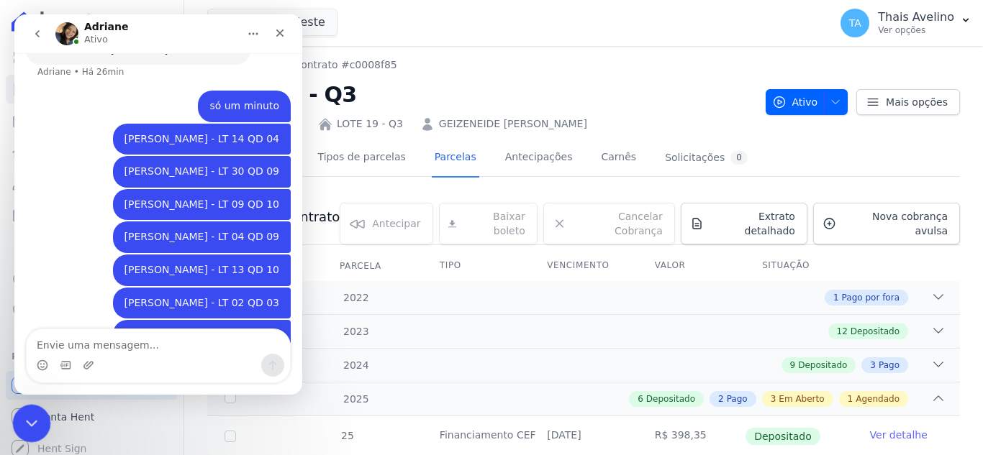
click at [27, 423] on icon "Fechar mensagem da Intercom" at bounding box center [29, 421] width 17 height 17
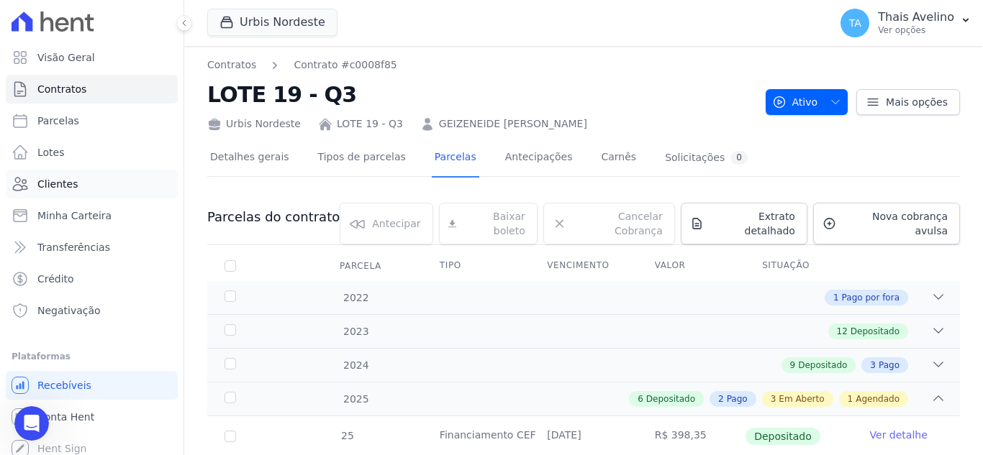
click at [96, 184] on link "Clientes" at bounding box center [92, 184] width 172 height 29
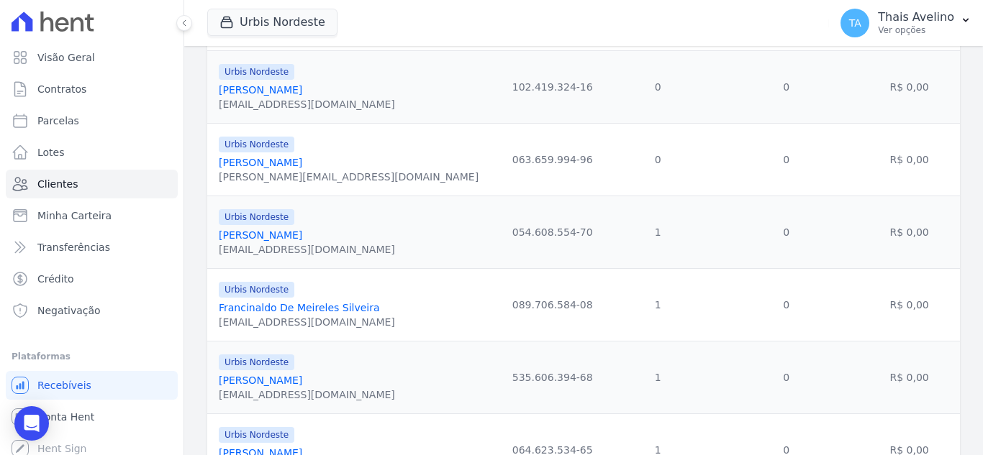
scroll to position [1678, 0]
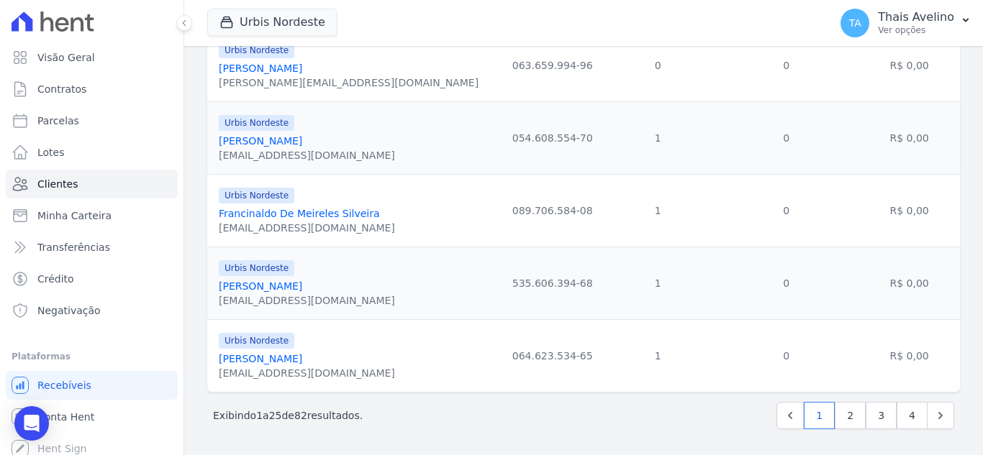
click at [289, 361] on link "[PERSON_NAME]" at bounding box center [260, 359] width 83 height 12
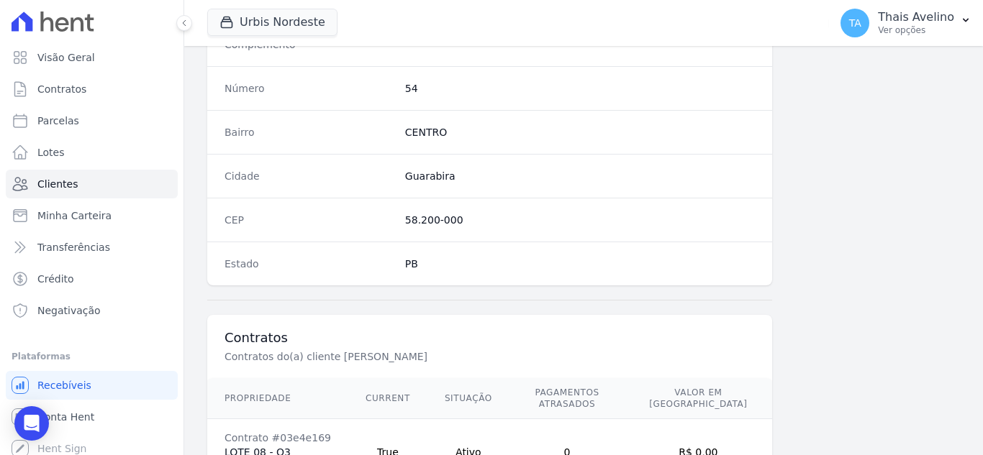
scroll to position [891, 0]
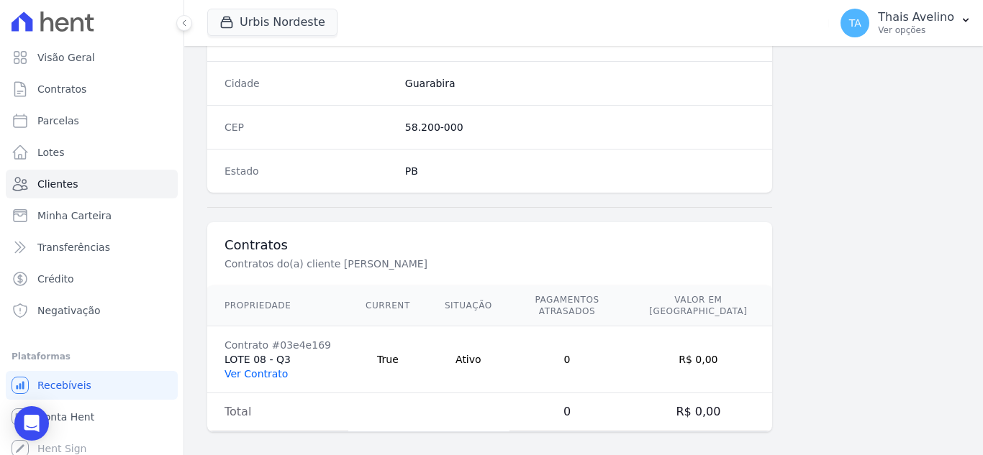
click at [260, 368] on link "Ver Contrato" at bounding box center [255, 374] width 63 height 12
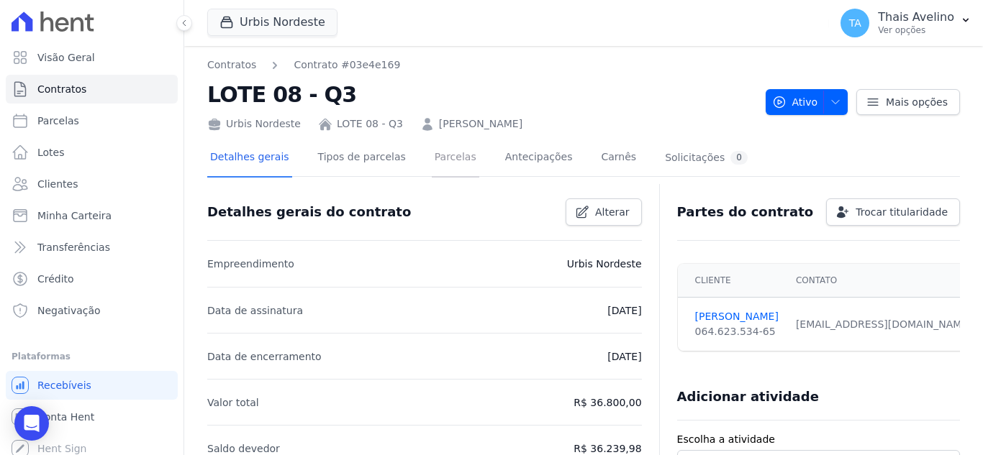
click at [437, 166] on link "Parcelas" at bounding box center [455, 159] width 47 height 38
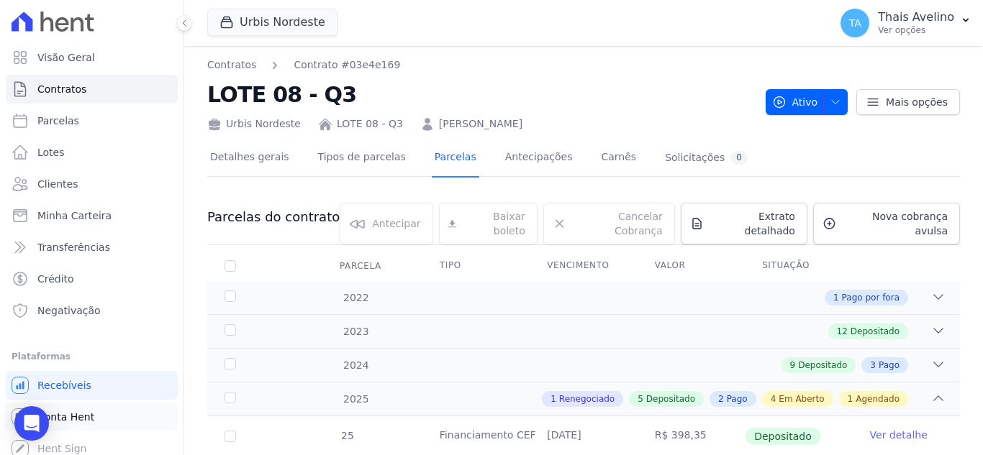
drag, startPoint x: 44, startPoint y: 415, endPoint x: 50, endPoint y: 404, distance: 12.6
click at [45, 414] on div "Open Intercom Messenger" at bounding box center [31, 423] width 35 height 35
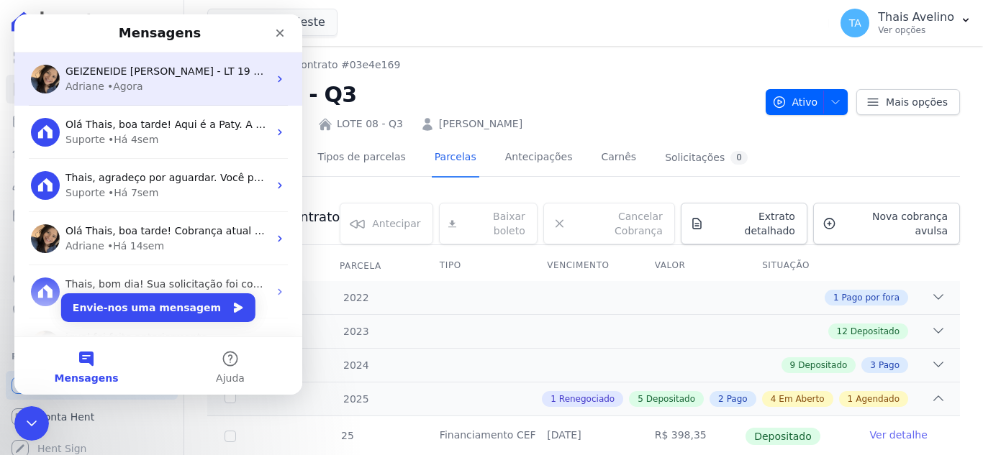
click at [155, 95] on div "GEIZENEIDE RODRIGUES - LT 19 QD 03 Adriane • Agora" at bounding box center [158, 79] width 288 height 53
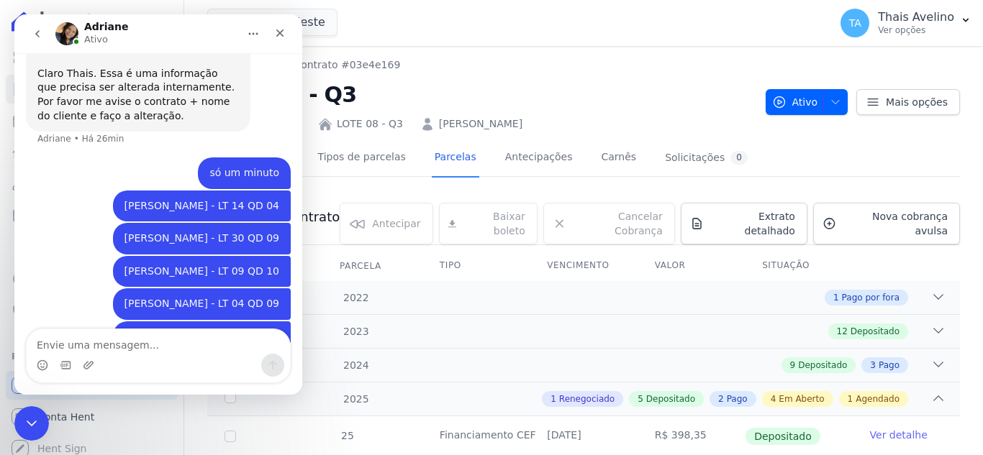
scroll to position [919, 0]
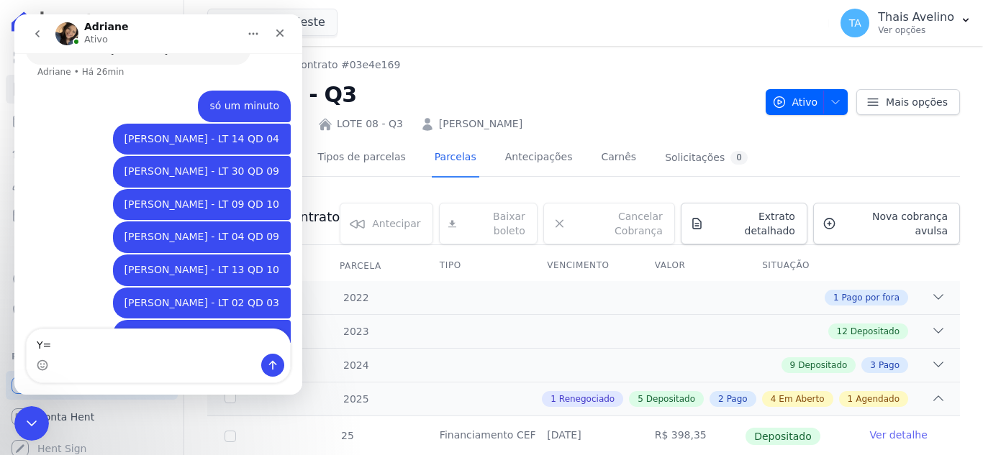
type textarea "Y"
type textarea "[PERSON_NAME] - LT 08 QD 03"
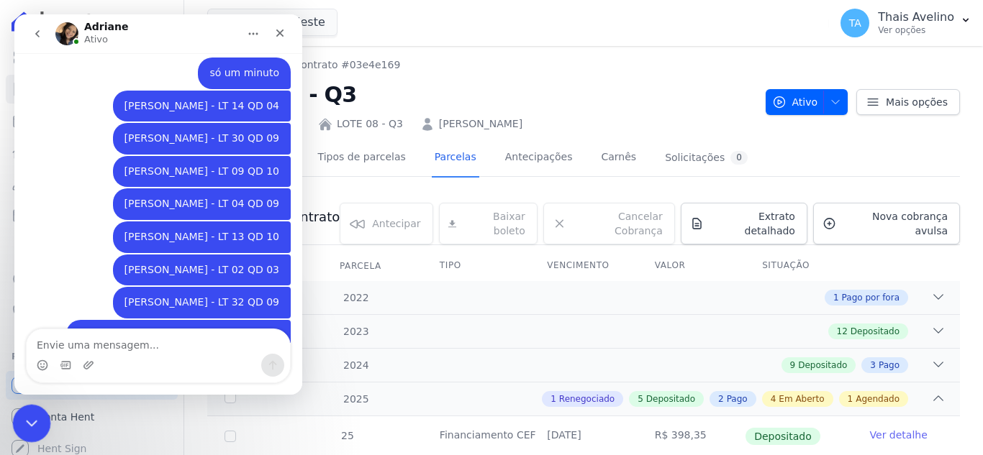
click at [32, 414] on icon "Fechar mensagem da Intercom" at bounding box center [29, 421] width 17 height 17
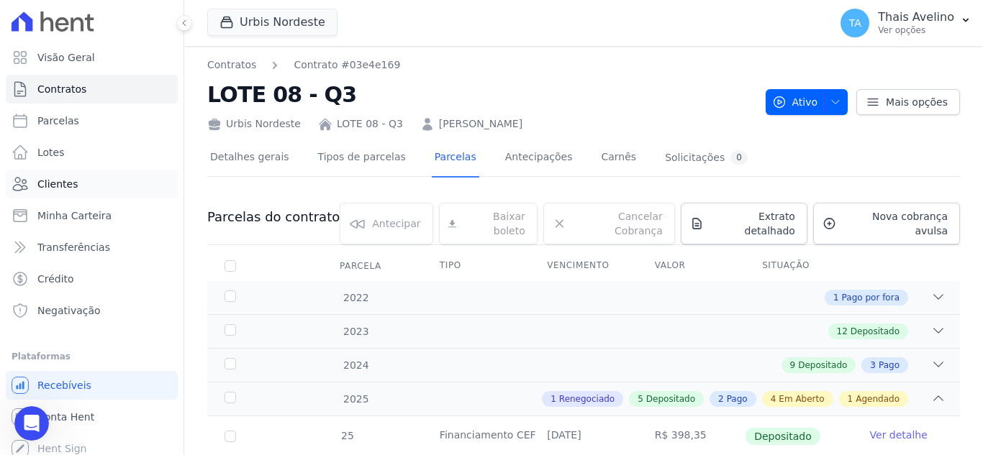
click at [94, 192] on link "Clientes" at bounding box center [92, 184] width 172 height 29
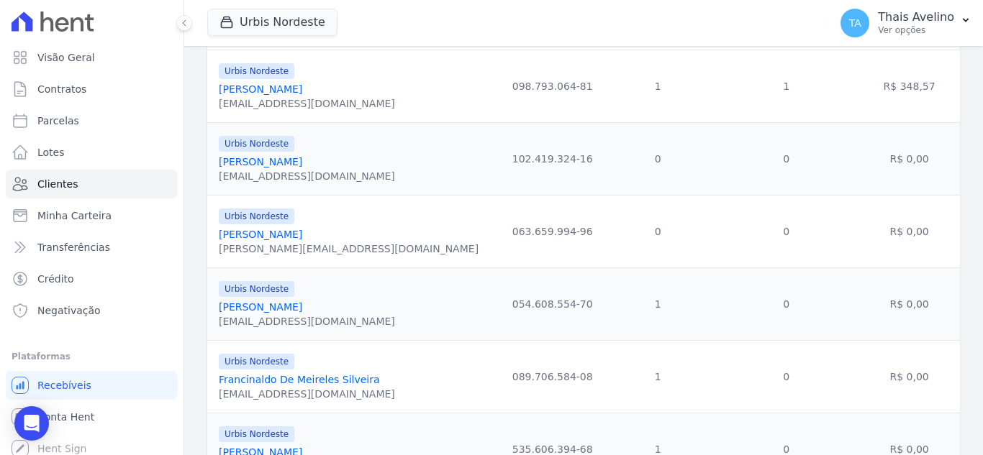
scroll to position [1678, 0]
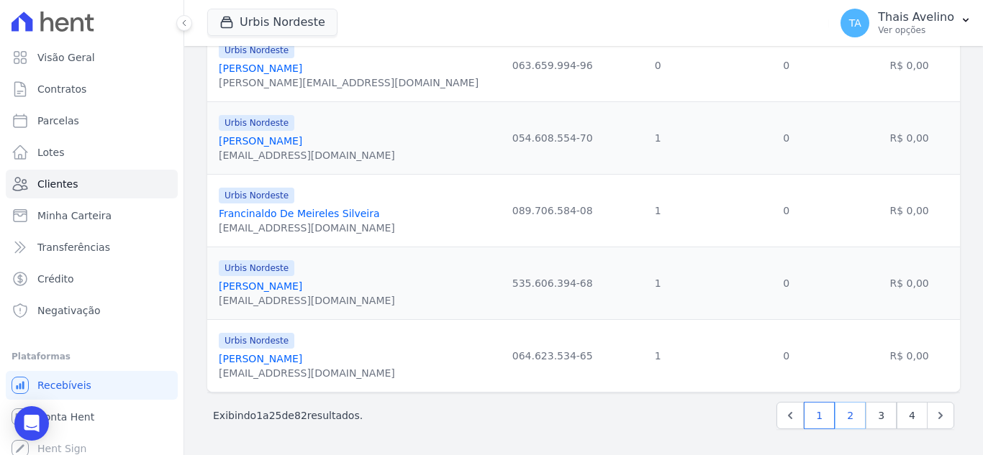
click at [835, 417] on link "2" at bounding box center [850, 415] width 31 height 27
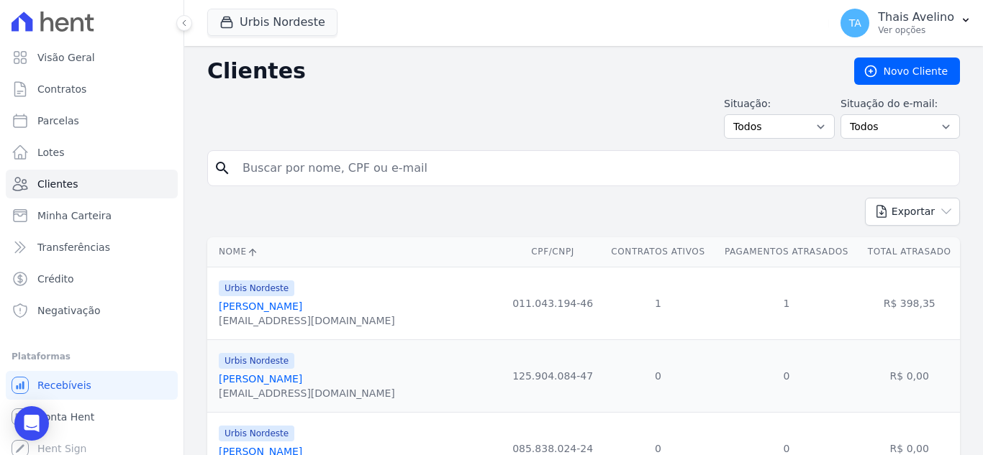
click at [291, 306] on link "[PERSON_NAME]" at bounding box center [260, 307] width 83 height 12
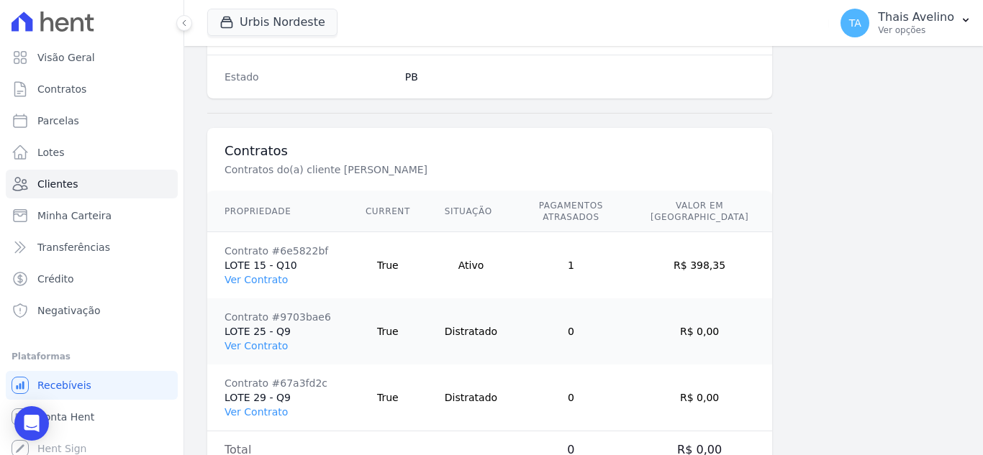
scroll to position [1023, 0]
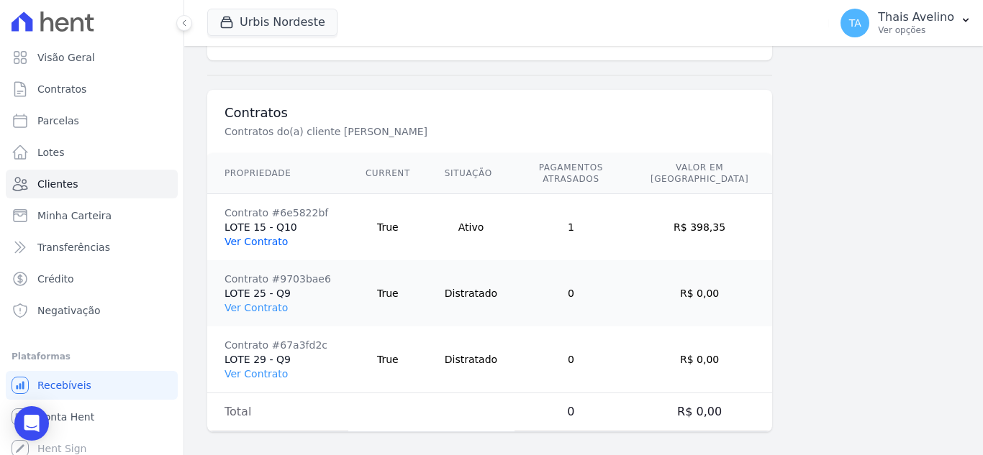
click at [276, 236] on link "Ver Contrato" at bounding box center [255, 242] width 63 height 12
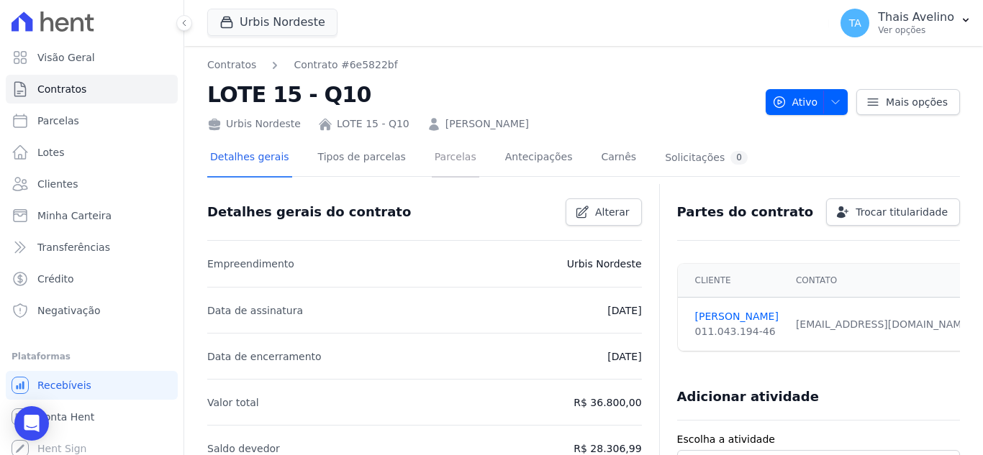
click at [447, 166] on link "Parcelas" at bounding box center [455, 159] width 47 height 38
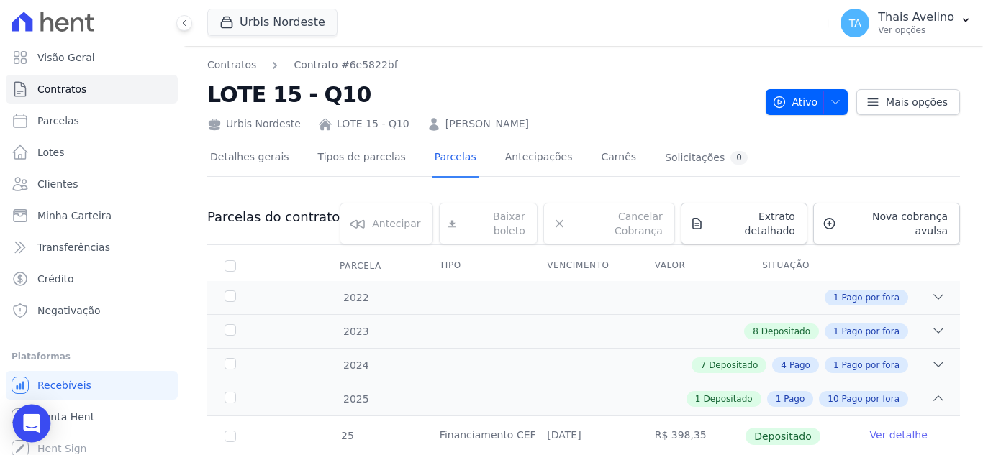
click at [30, 418] on icon "Open Intercom Messenger" at bounding box center [31, 423] width 17 height 19
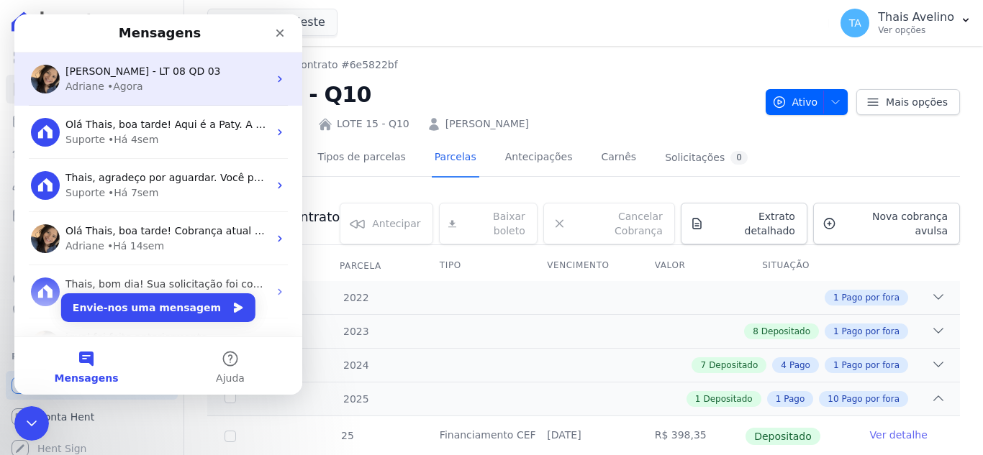
click at [137, 87] on div "Adriane • Agora" at bounding box center [166, 86] width 203 height 15
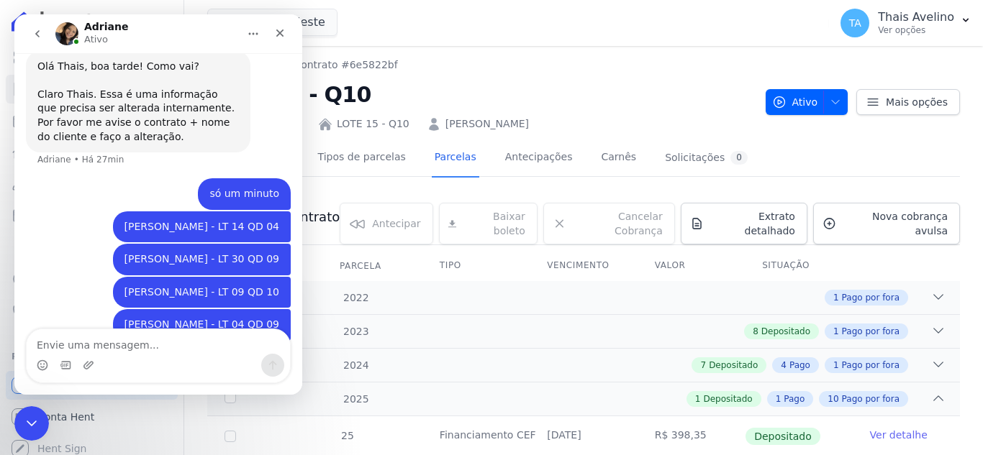
scroll to position [953, 0]
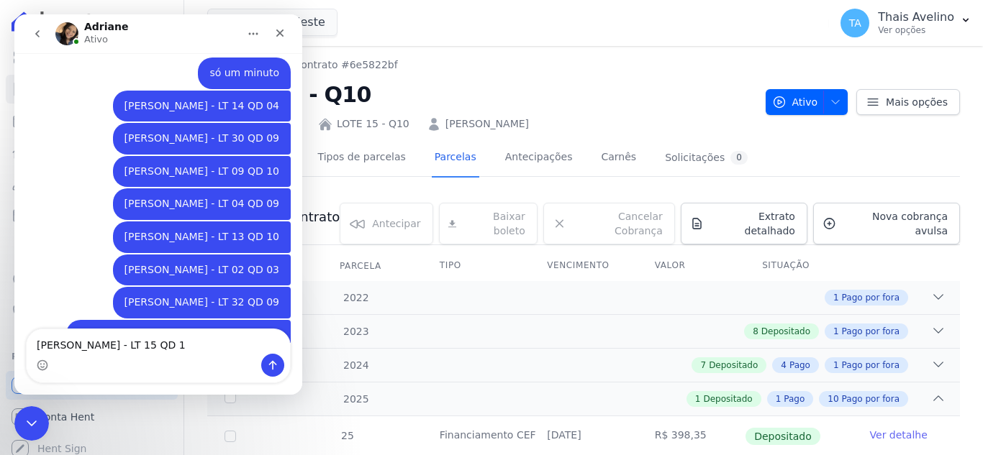
type textarea "[PERSON_NAME] - LT 15 QD 10"
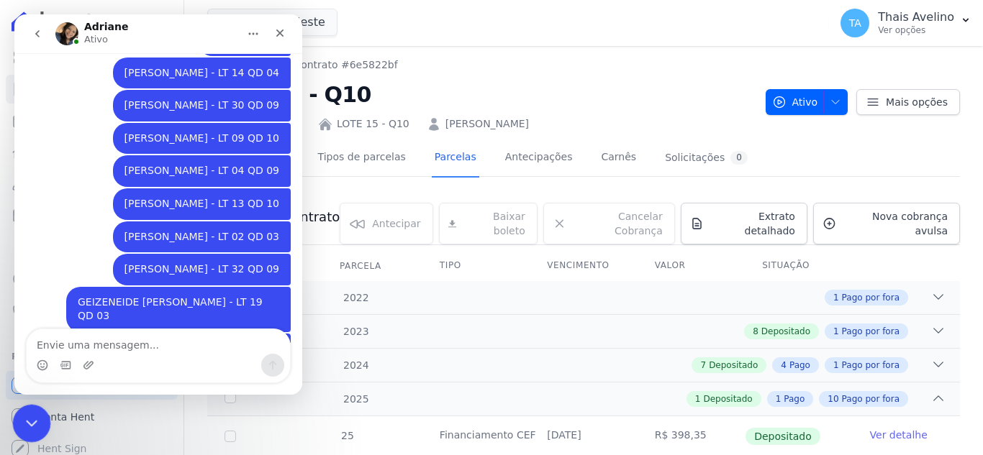
drag, startPoint x: 69, startPoint y: 812, endPoint x: 34, endPoint y: 410, distance: 403.0
click at [32, 411] on div "Fechar mensagem da Intercom" at bounding box center [29, 421] width 35 height 35
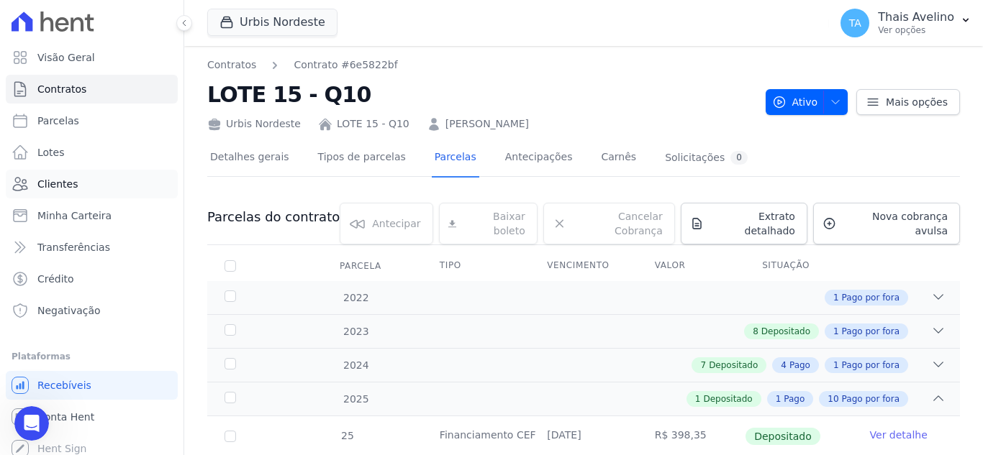
click at [99, 191] on link "Clientes" at bounding box center [92, 184] width 172 height 29
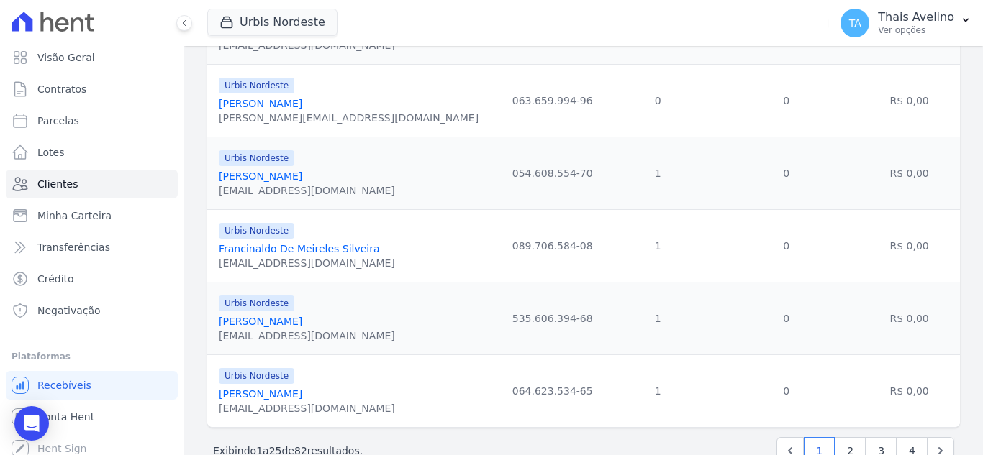
scroll to position [1678, 0]
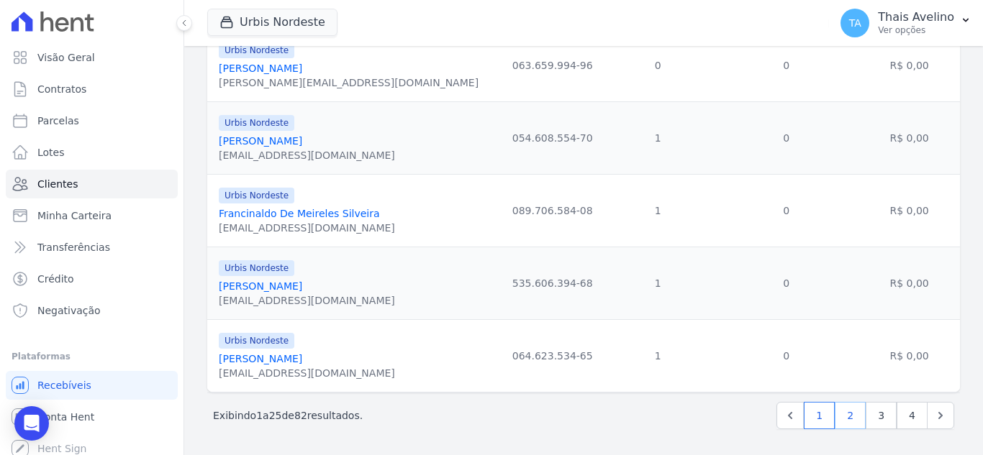
click at [842, 422] on link "2" at bounding box center [850, 415] width 31 height 27
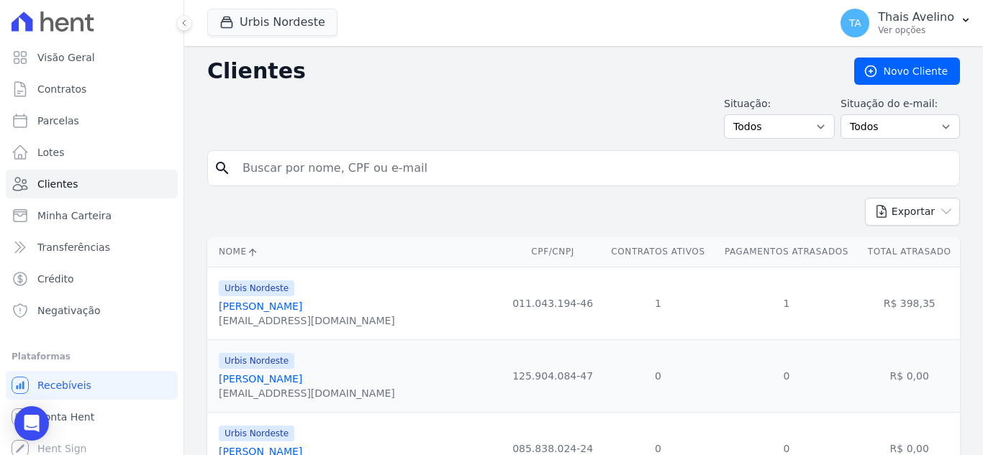
click at [296, 378] on link "[PERSON_NAME]" at bounding box center [260, 379] width 83 height 12
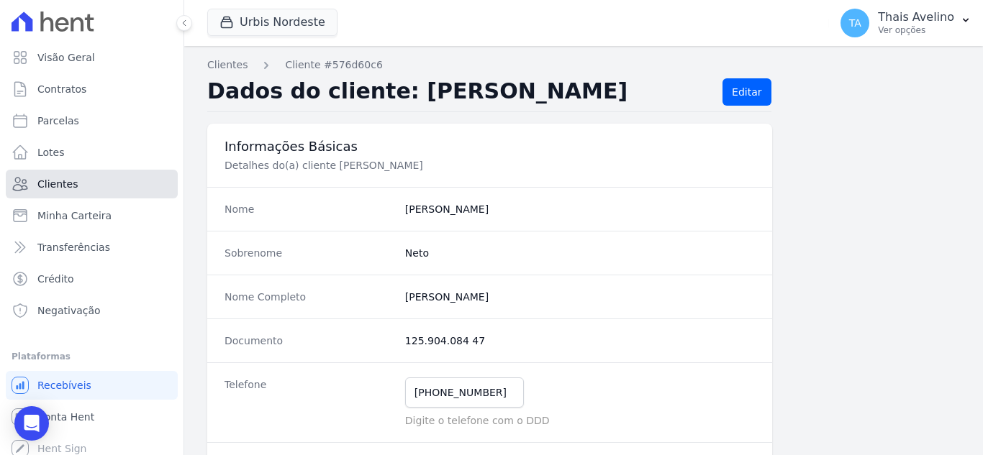
click at [84, 192] on link "Clientes" at bounding box center [92, 184] width 172 height 29
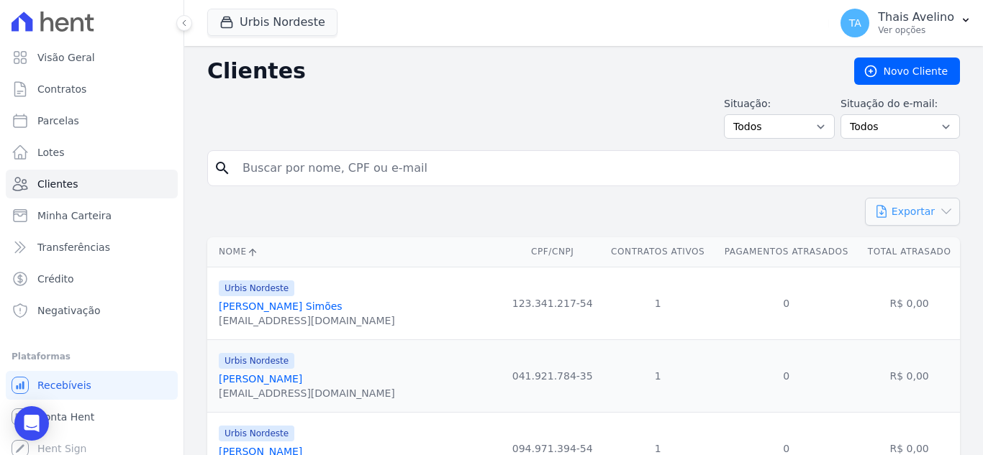
click at [891, 211] on button "Exportar" at bounding box center [912, 212] width 95 height 28
click at [914, 274] on span "CSV" at bounding box center [924, 271] width 20 height 12
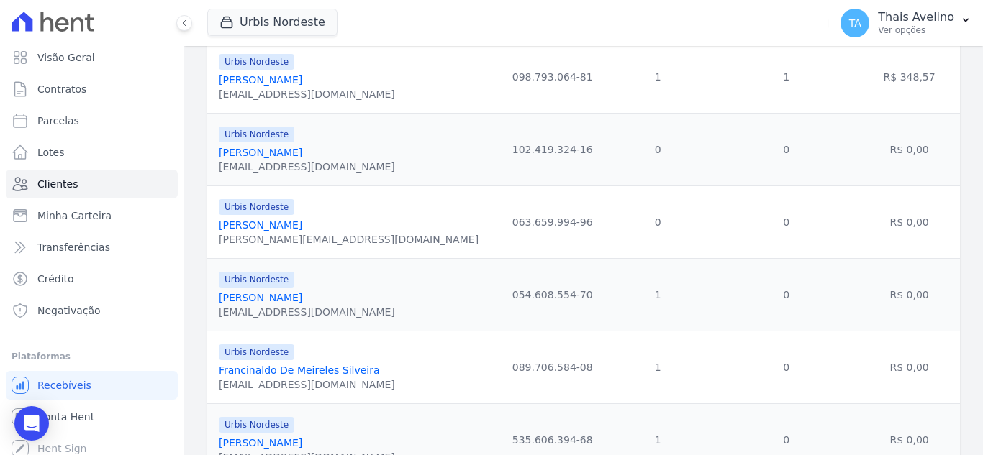
scroll to position [1678, 0]
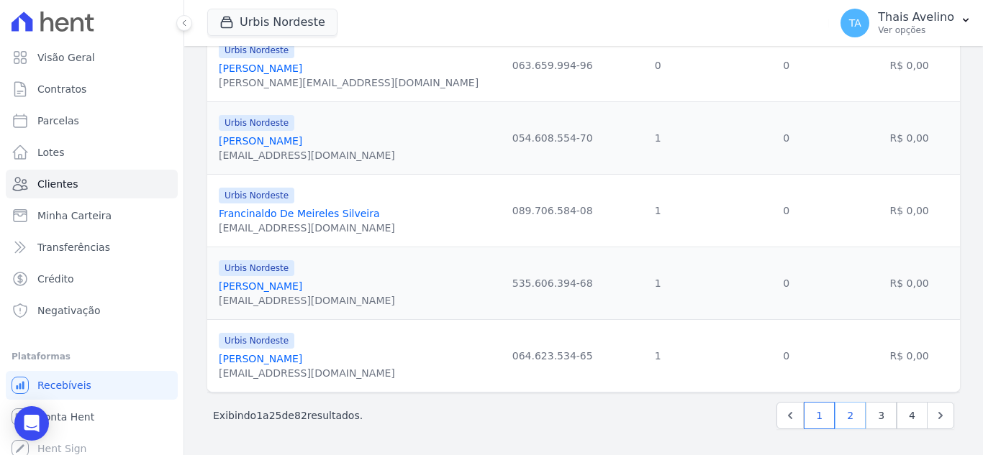
click at [841, 414] on link "2" at bounding box center [850, 415] width 31 height 27
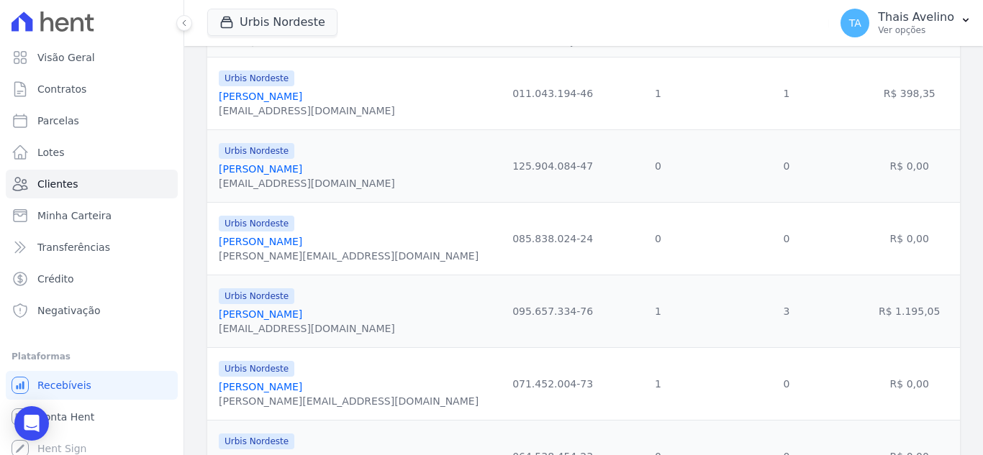
scroll to position [216, 0]
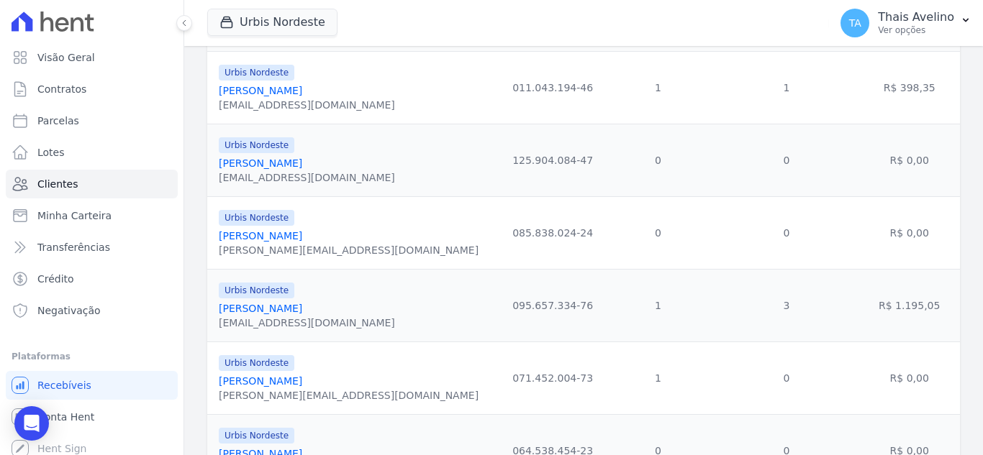
click at [299, 309] on link "[PERSON_NAME]" at bounding box center [260, 309] width 83 height 12
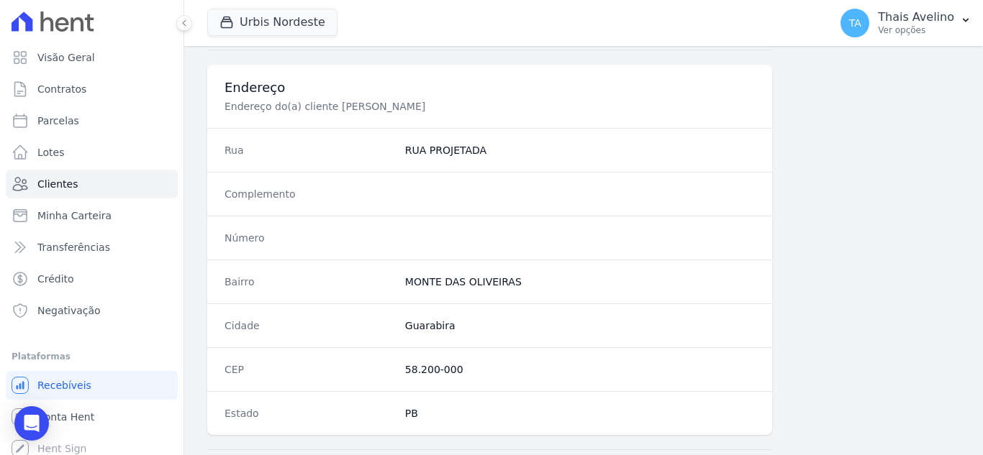
scroll to position [891, 0]
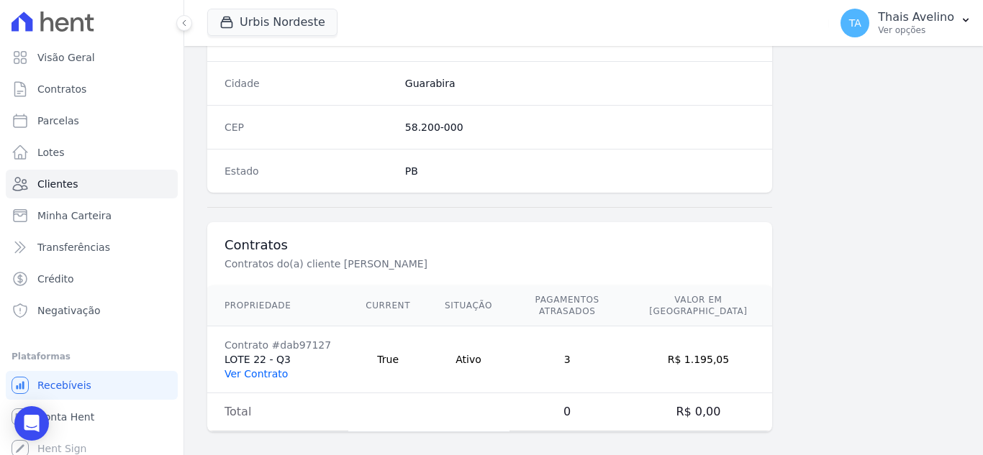
click at [263, 368] on link "Ver Contrato" at bounding box center [255, 374] width 63 height 12
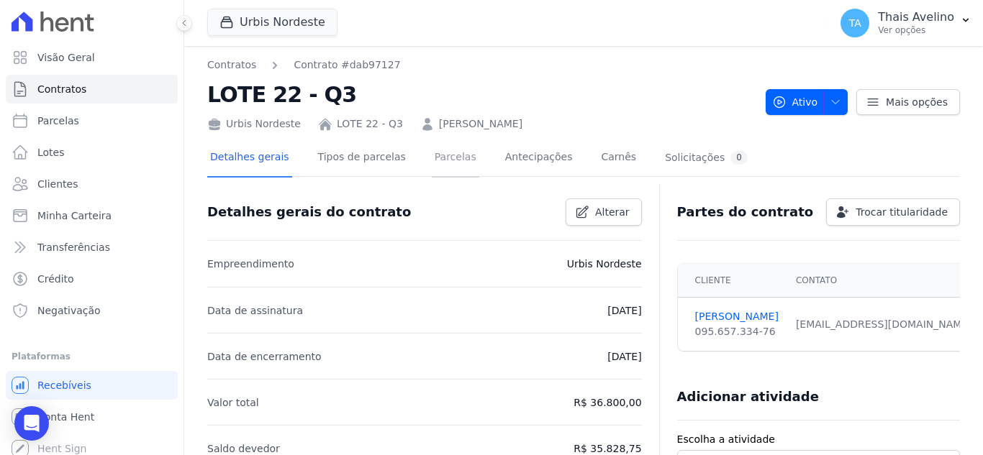
click at [446, 162] on link "Parcelas" at bounding box center [455, 159] width 47 height 38
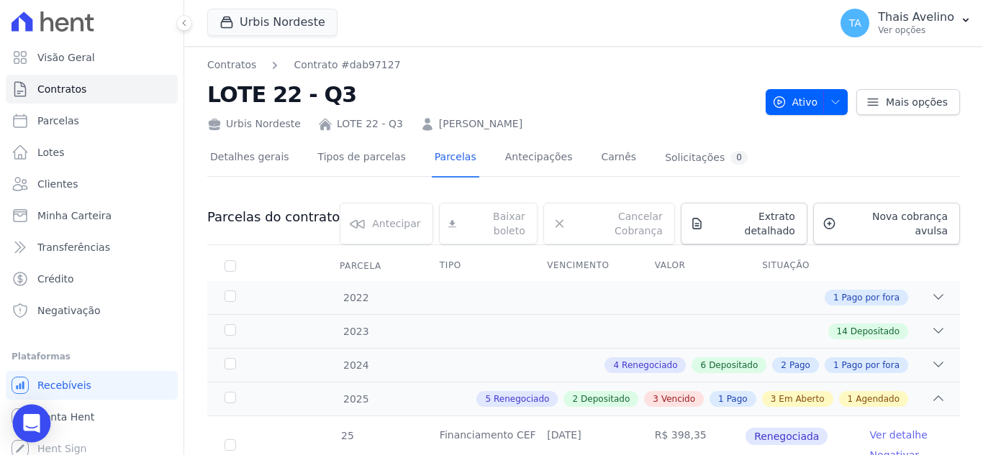
click at [45, 420] on div "Open Intercom Messenger" at bounding box center [32, 424] width 38 height 38
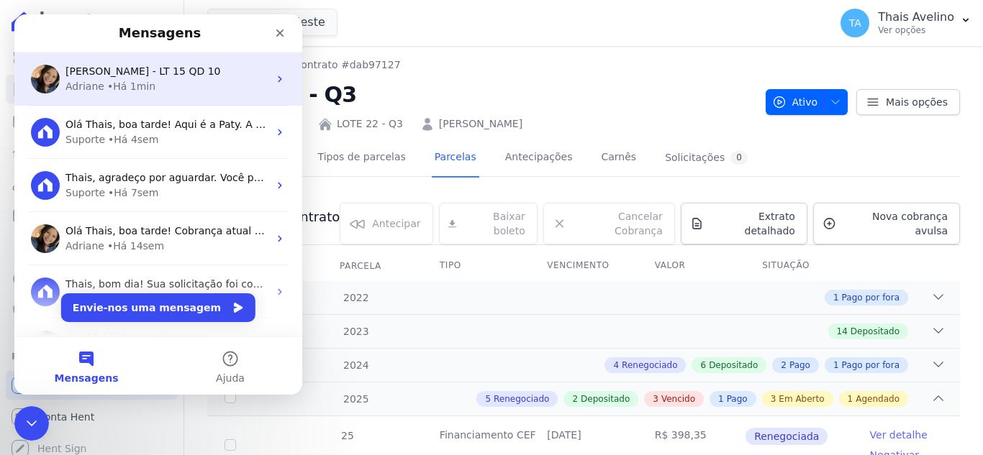
click at [158, 73] on span "[PERSON_NAME] - LT 15 QD 10" at bounding box center [142, 71] width 155 height 12
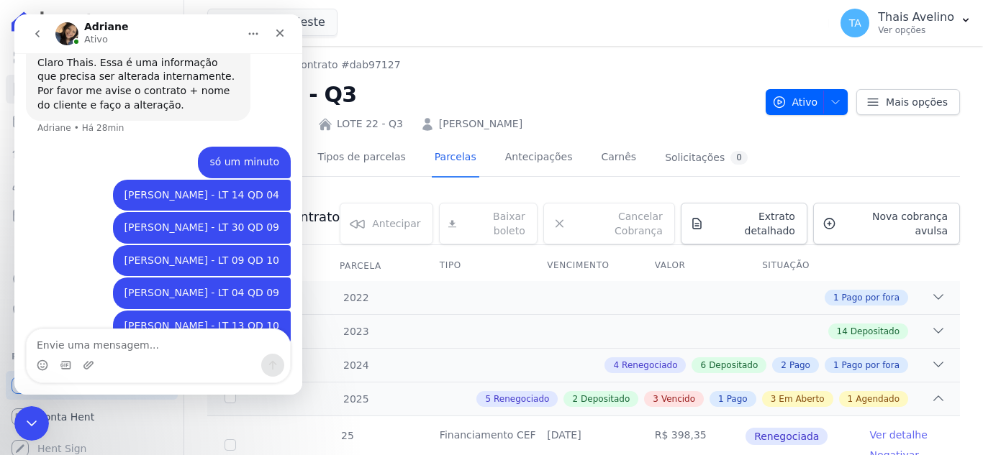
scroll to position [986, 0]
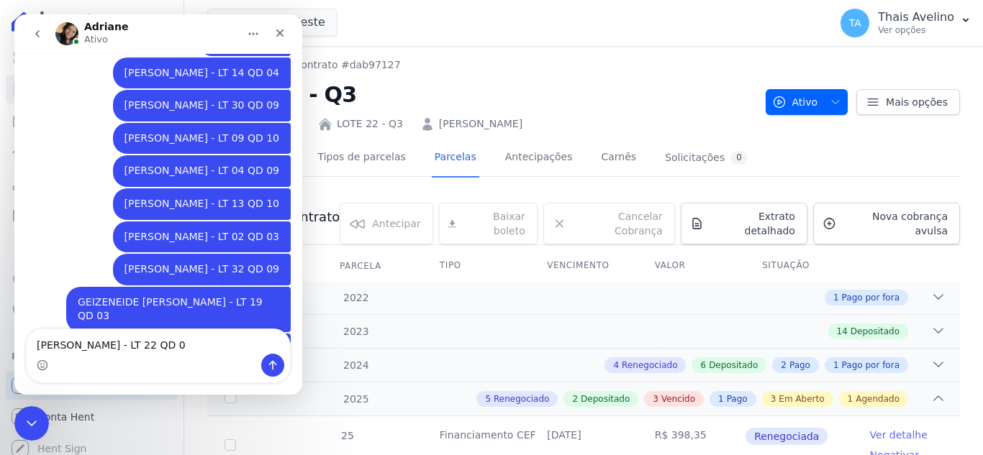
type textarea "[PERSON_NAME] - LT 22 QD 03"
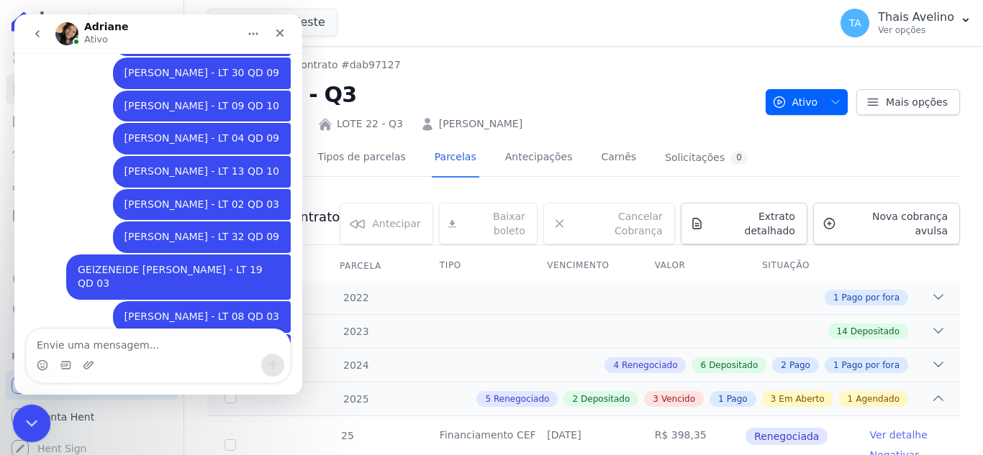
drag, startPoint x: 27, startPoint y: 422, endPoint x: 38, endPoint y: 414, distance: 13.4
click at [31, 417] on icon "Fechar mensagem da Intercom" at bounding box center [29, 421] width 17 height 17
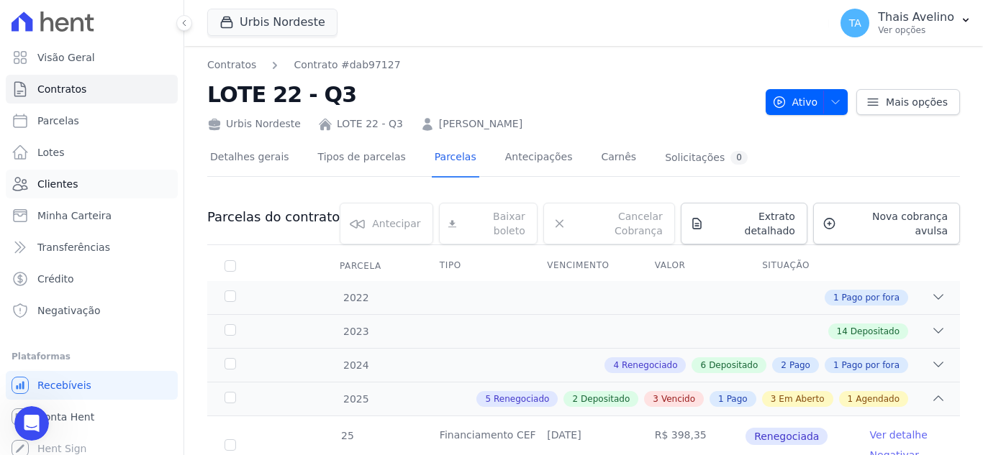
click at [73, 178] on span "Clientes" at bounding box center [57, 184] width 40 height 14
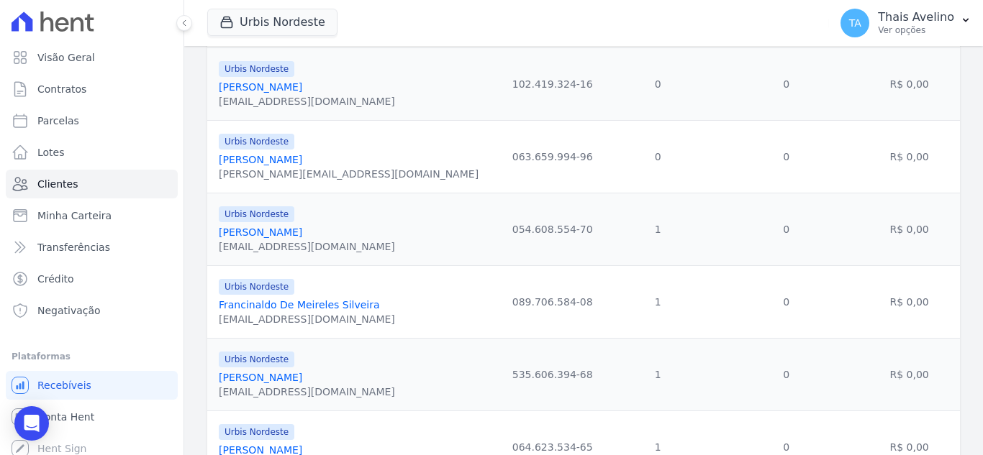
scroll to position [1678, 0]
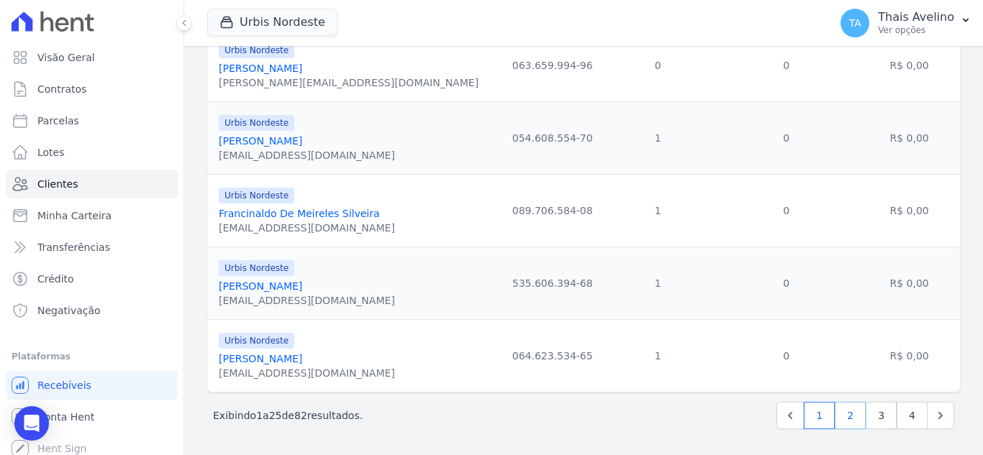
click at [843, 417] on link "2" at bounding box center [850, 415] width 31 height 27
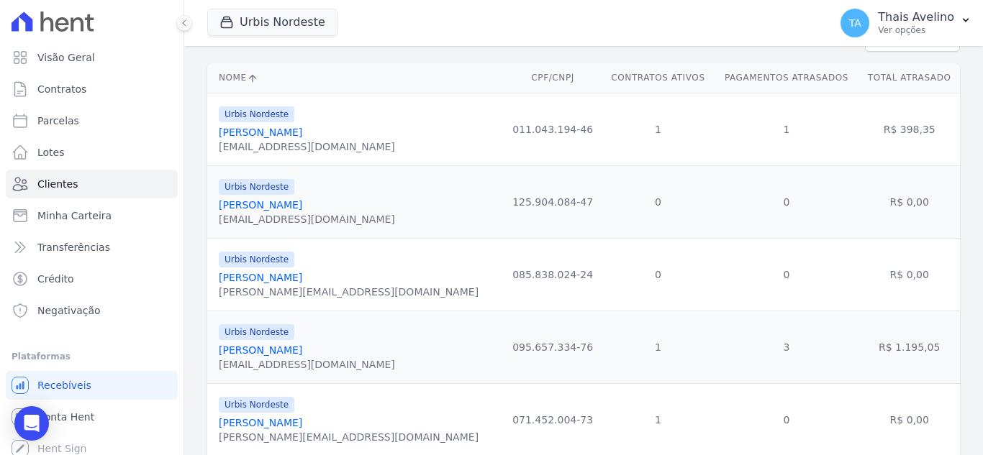
scroll to position [216, 0]
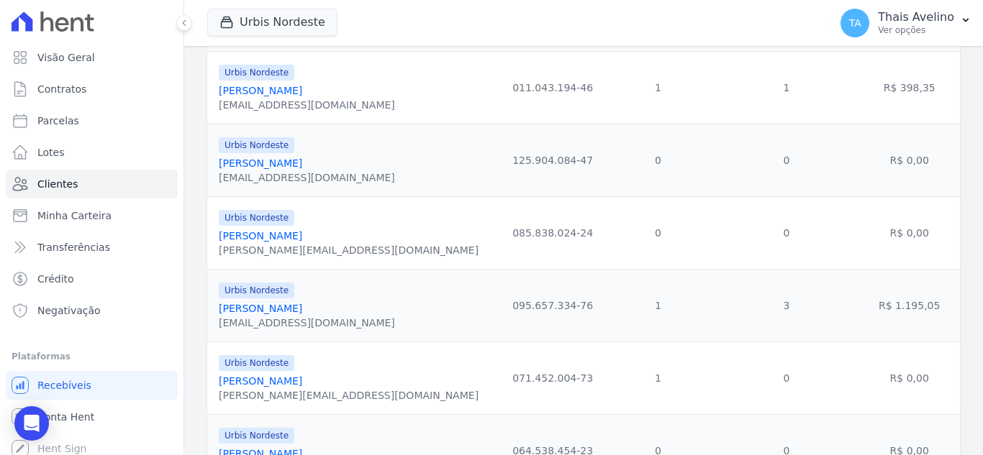
click at [276, 379] on link "[PERSON_NAME]" at bounding box center [260, 382] width 83 height 12
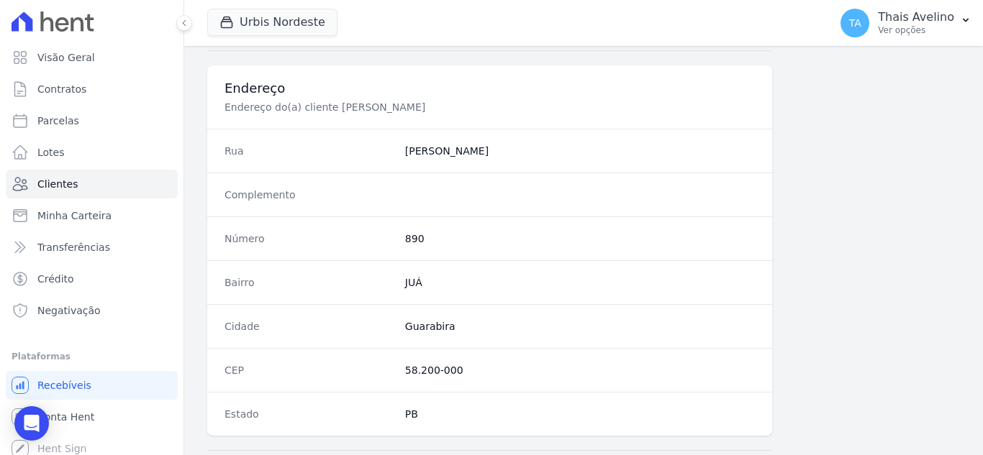
scroll to position [891, 0]
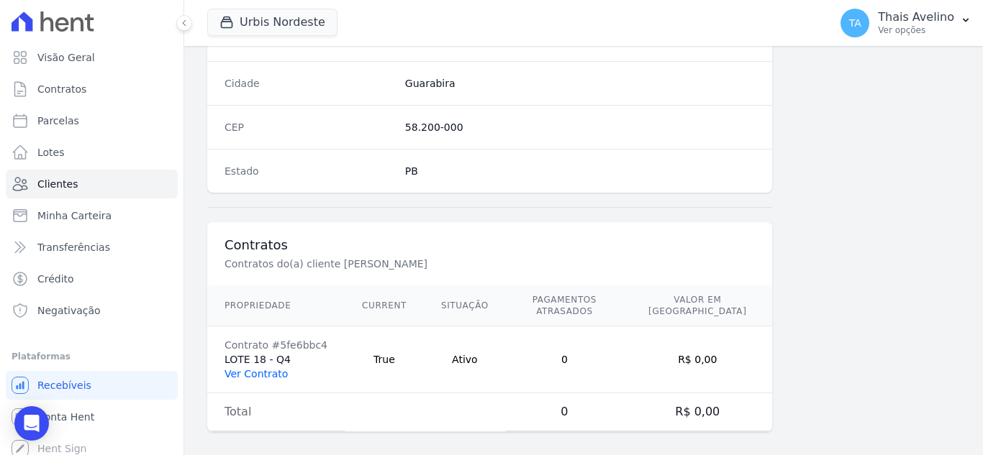
click at [263, 368] on link "Ver Contrato" at bounding box center [255, 374] width 63 height 12
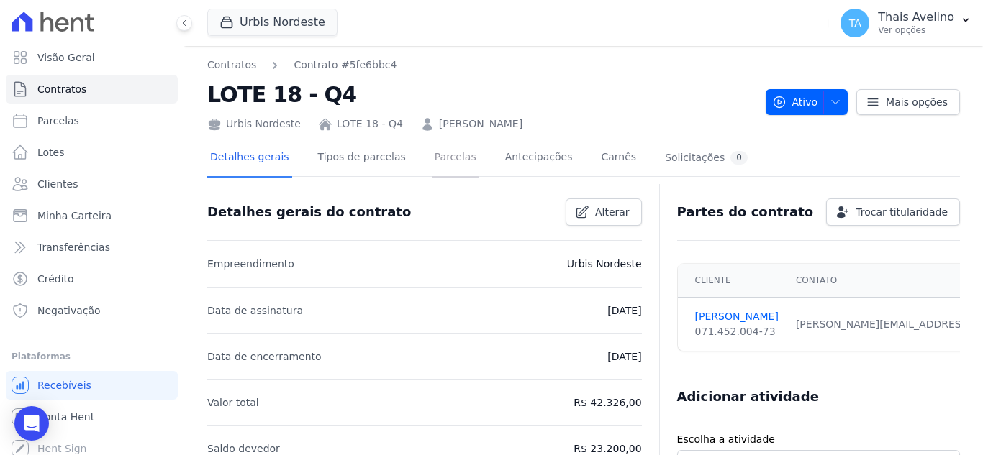
click at [434, 158] on link "Parcelas" at bounding box center [455, 159] width 47 height 38
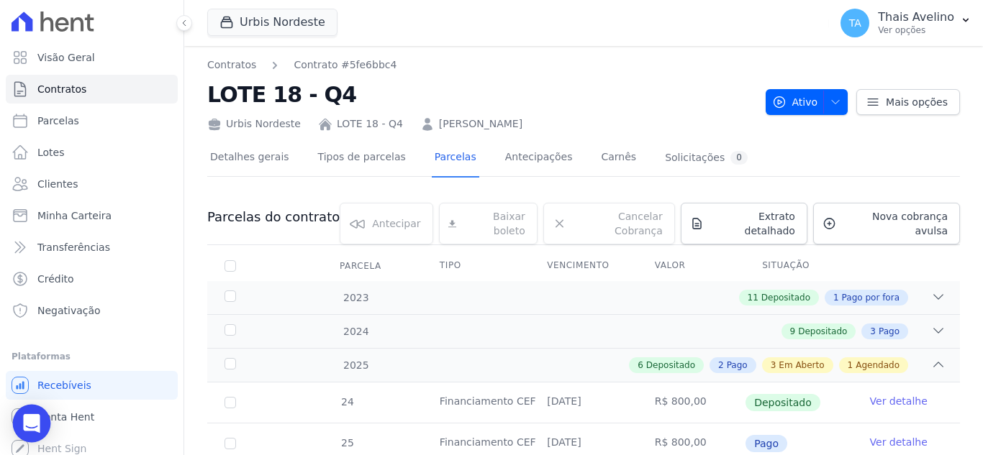
drag, startPoint x: 32, startPoint y: 415, endPoint x: 35, endPoint y: 407, distance: 8.7
click at [32, 416] on icon "Open Intercom Messenger" at bounding box center [31, 423] width 19 height 19
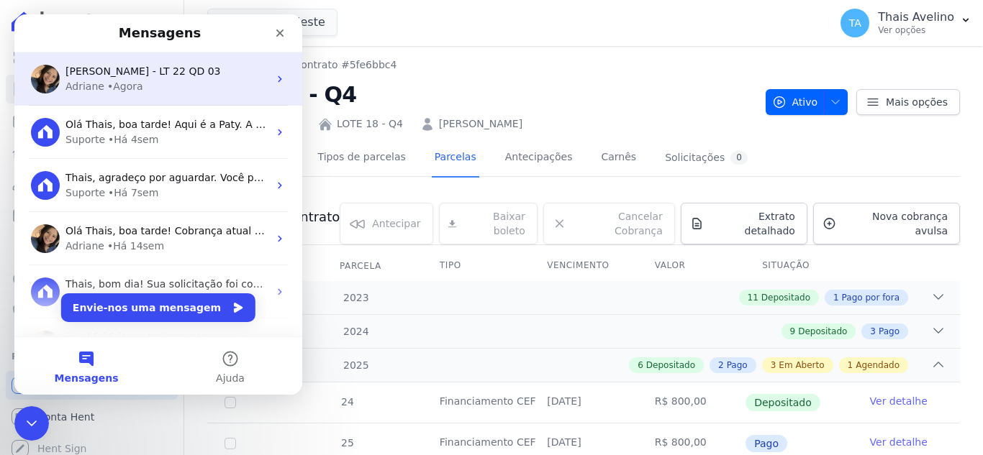
click at [163, 78] on div "[PERSON_NAME] - LT 22 QD 03" at bounding box center [166, 71] width 203 height 15
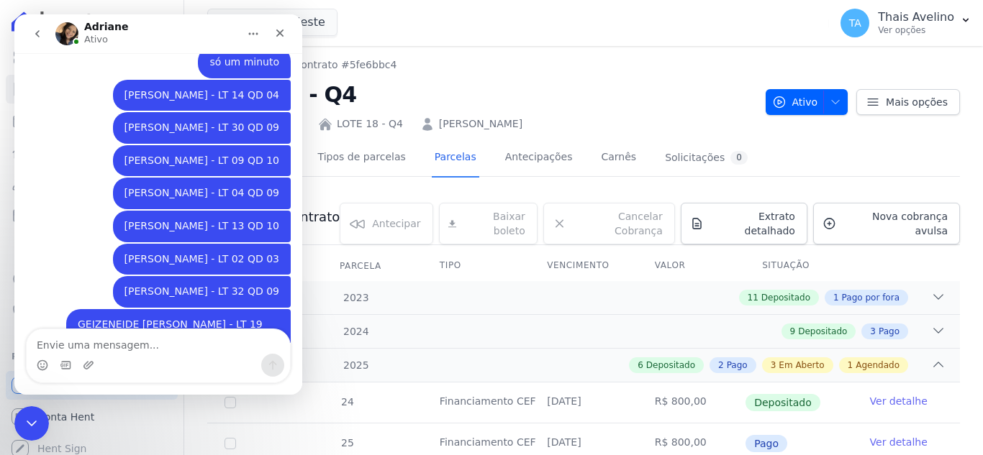
scroll to position [1018, 0]
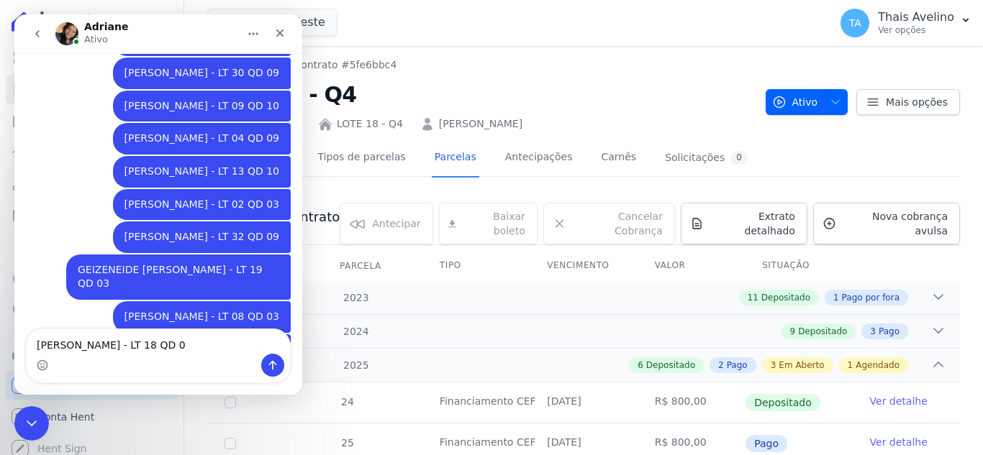
type textarea "[PERSON_NAME] - LT 18 QD 04"
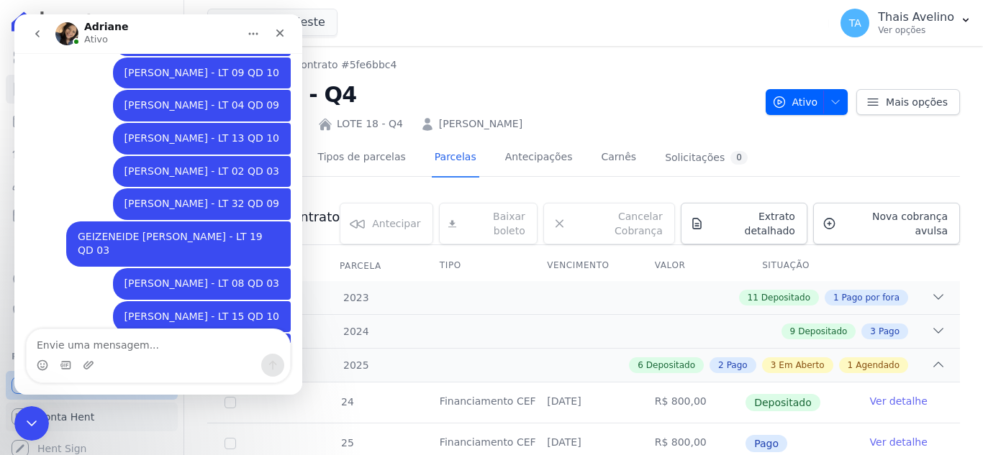
drag, startPoint x: 34, startPoint y: 405, endPoint x: 39, endPoint y: 397, distance: 9.4
click at [34, 405] on link "Conta Hent" at bounding box center [92, 417] width 172 height 29
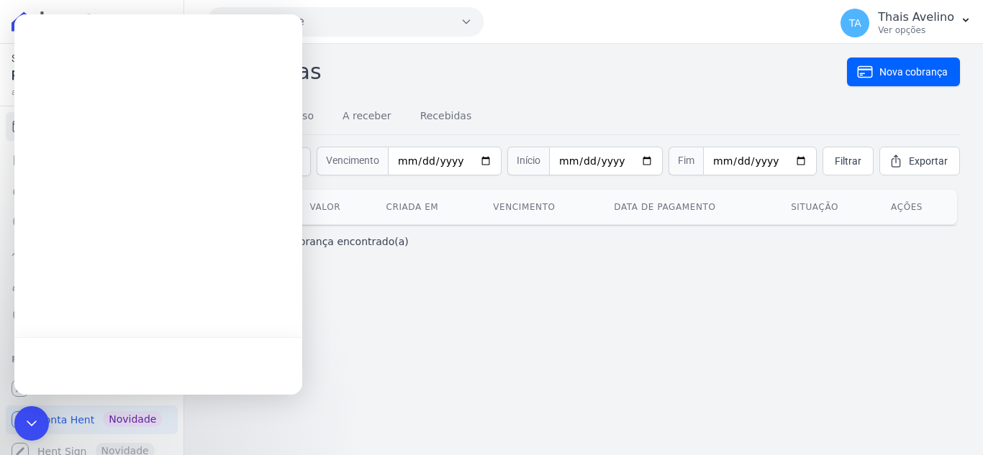
click at [80, 184] on div at bounding box center [158, 204] width 288 height 381
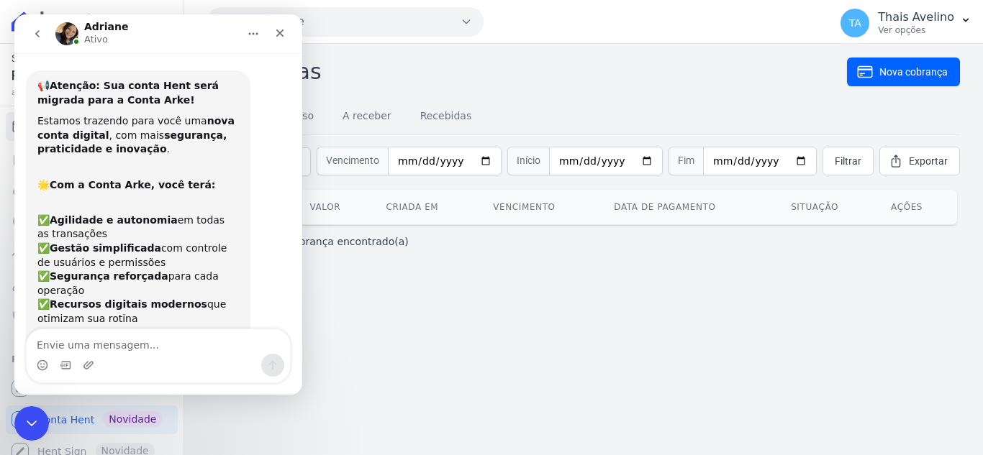
drag, startPoint x: 480, startPoint y: 326, endPoint x: 479, endPoint y: 319, distance: 7.2
click at [481, 325] on div "Cobranças Nova cobrança Tudo Em atraso A receber Recebidas Situação: Todas Em a…" at bounding box center [583, 250] width 799 height 412
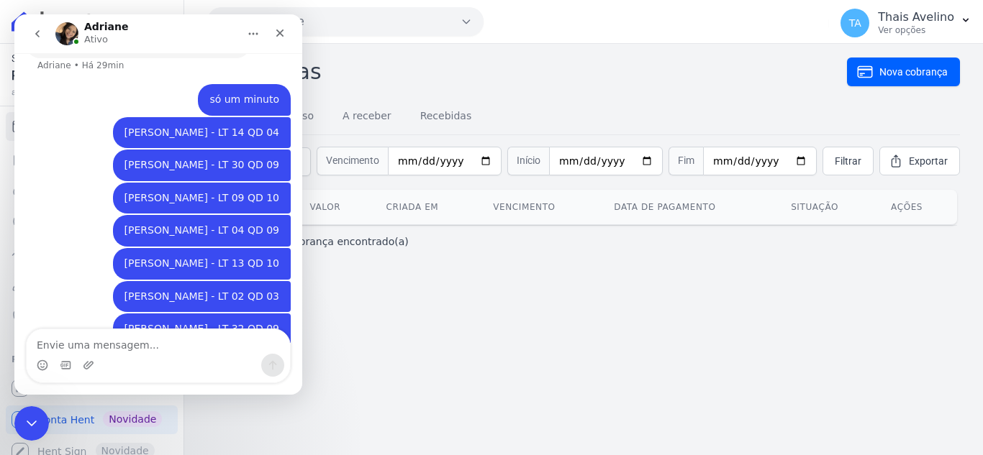
scroll to position [1051, 0]
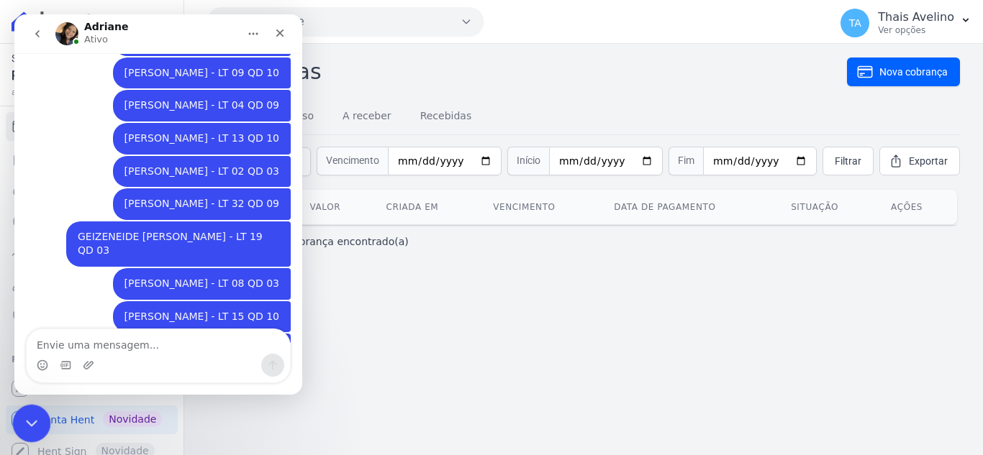
drag, startPoint x: 58, startPoint y: 762, endPoint x: 37, endPoint y: 408, distance: 354.6
click at [37, 416] on icon "Fechar mensagem da Intercom" at bounding box center [29, 421] width 17 height 17
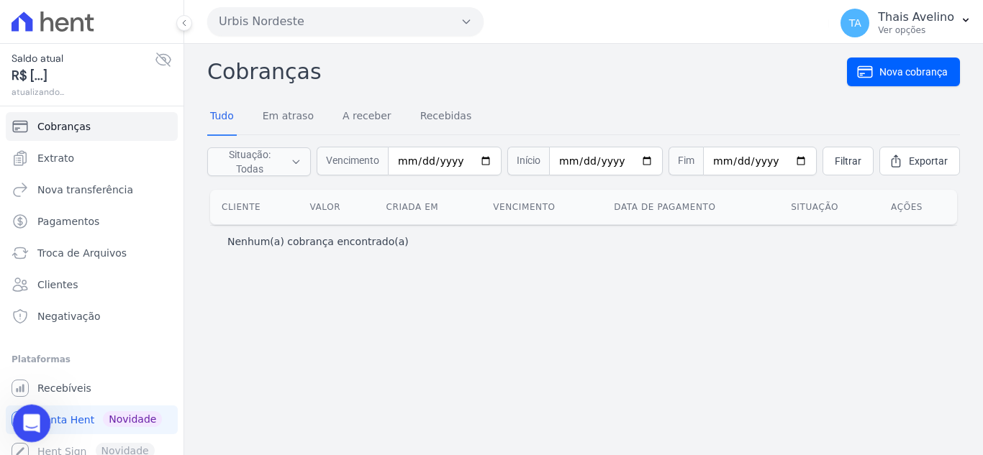
scroll to position [1051, 0]
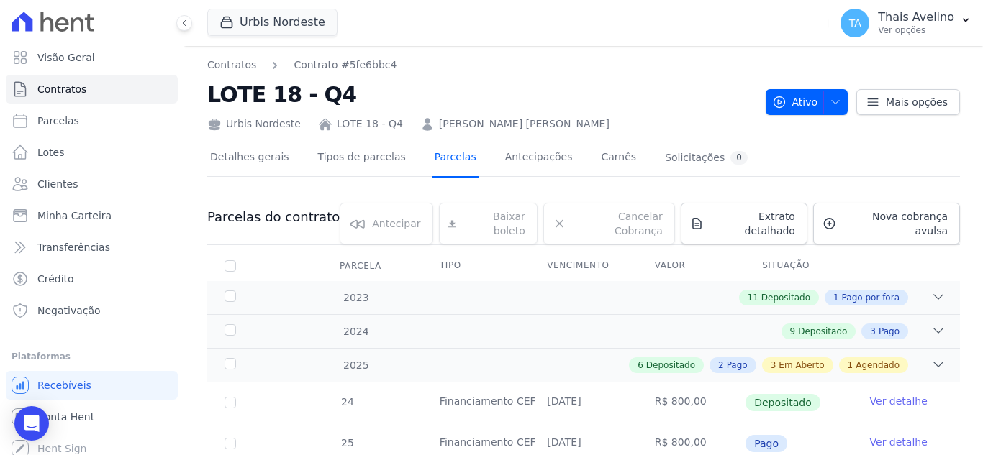
click at [435, 157] on link "Parcelas" at bounding box center [455, 159] width 47 height 38
click at [60, 185] on span "Clientes" at bounding box center [57, 184] width 40 height 14
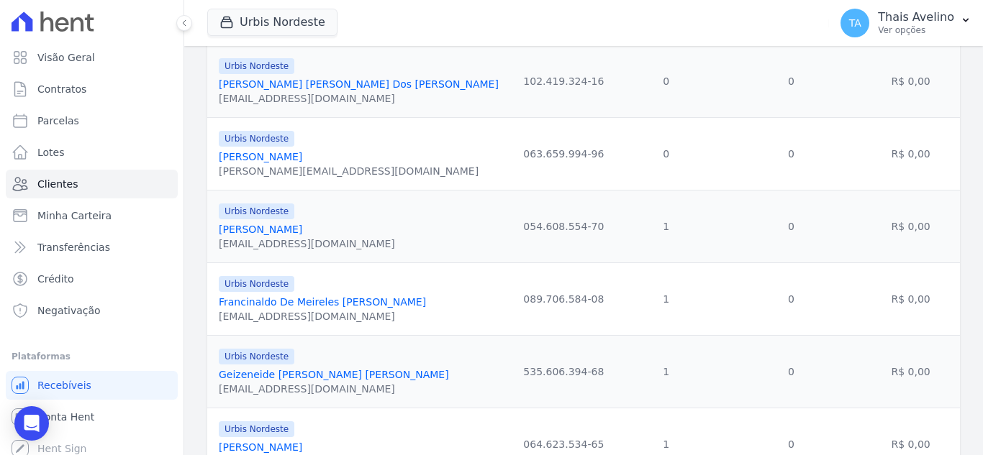
scroll to position [1678, 0]
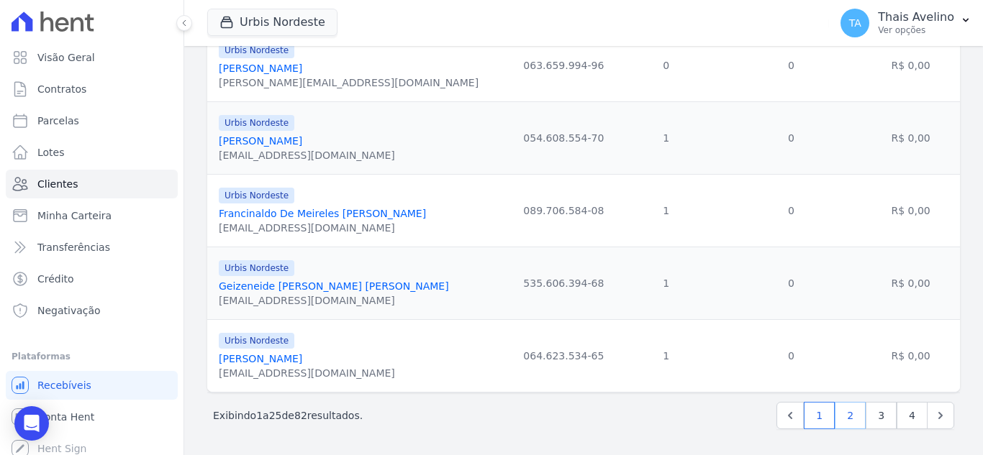
click at [842, 424] on link "2" at bounding box center [850, 415] width 31 height 27
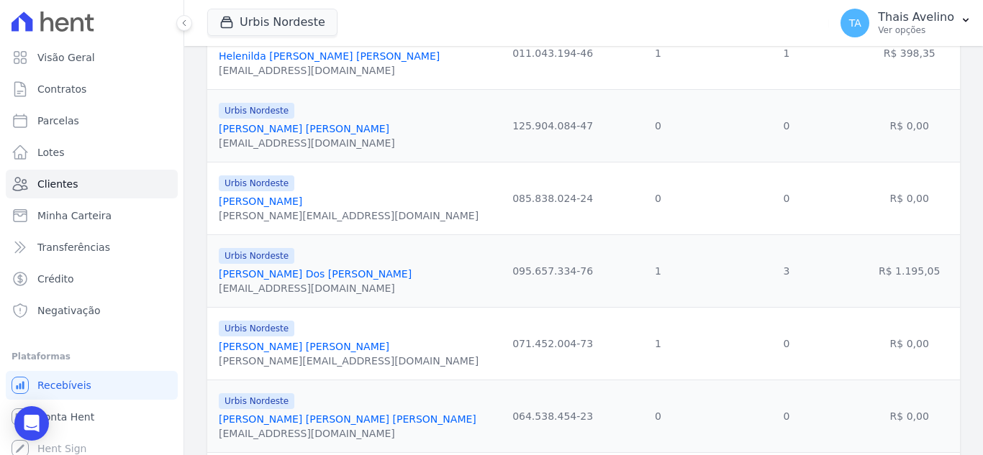
scroll to position [288, 0]
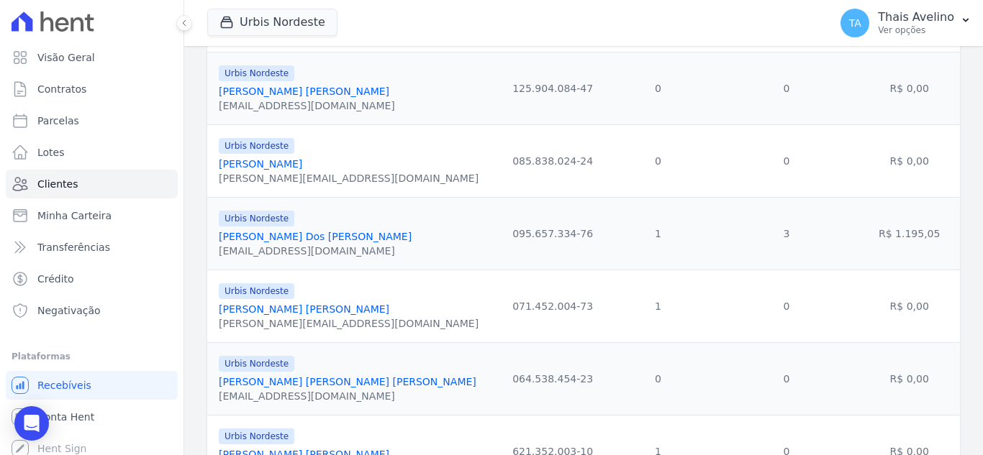
click at [281, 382] on link "Inacio Marcelo De Andrade Silva" at bounding box center [348, 382] width 258 height 12
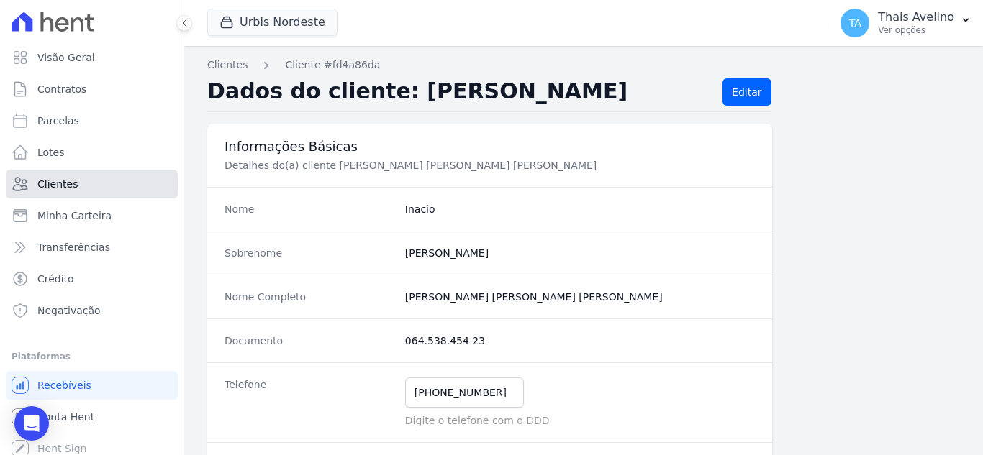
click at [84, 181] on link "Clientes" at bounding box center [92, 184] width 172 height 29
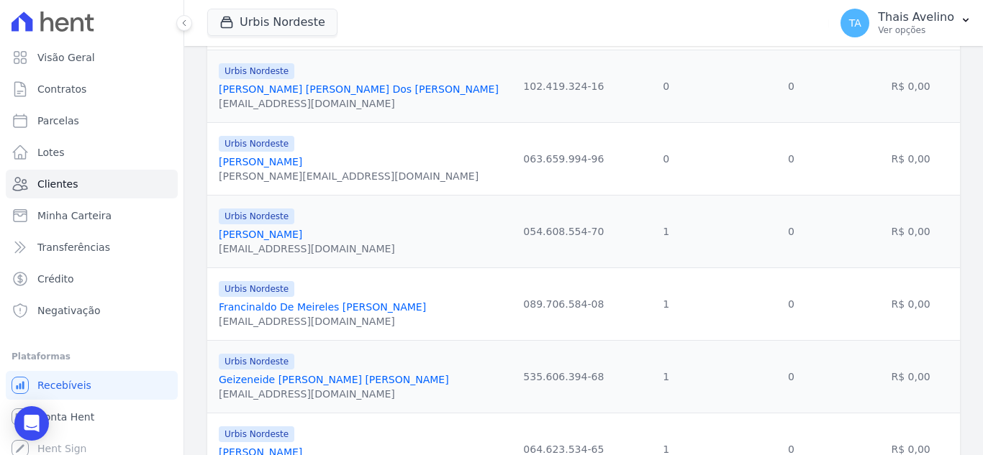
scroll to position [1678, 0]
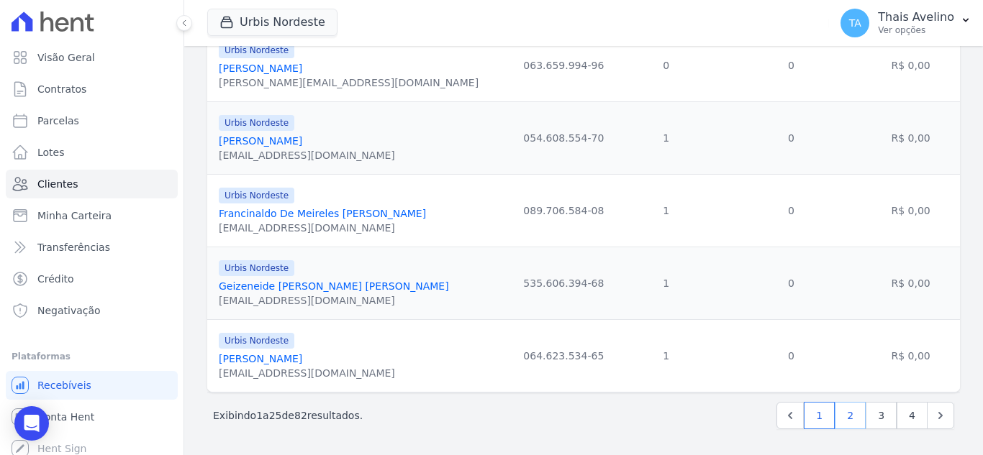
click at [853, 412] on link "2" at bounding box center [850, 415] width 31 height 27
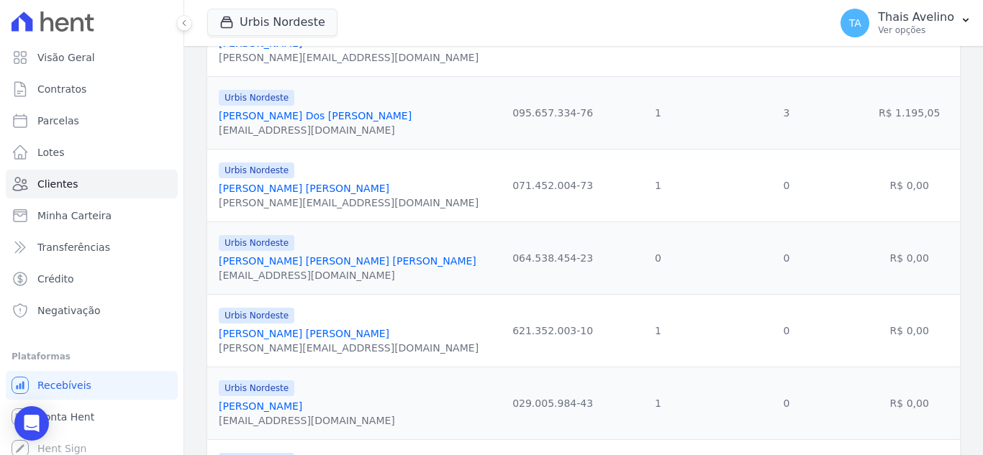
scroll to position [432, 0]
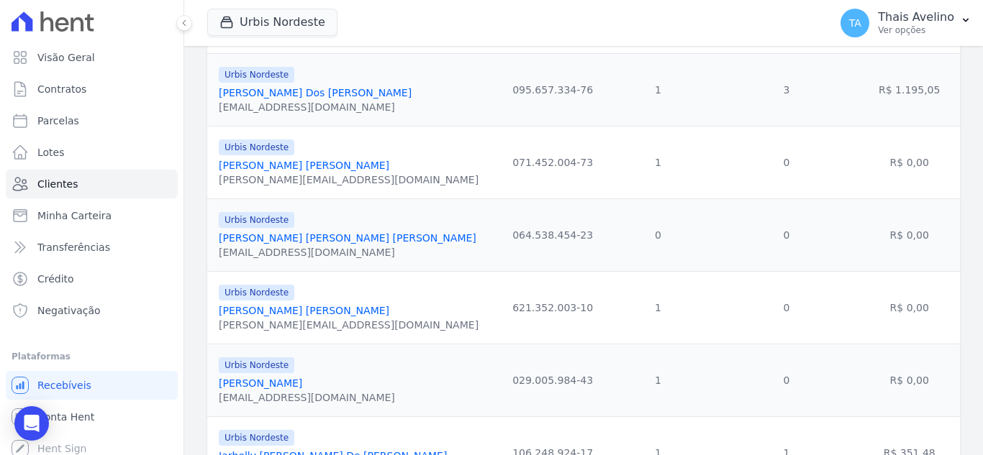
click at [307, 311] on link "Isabel Rivele Sousa Silva" at bounding box center [304, 311] width 171 height 12
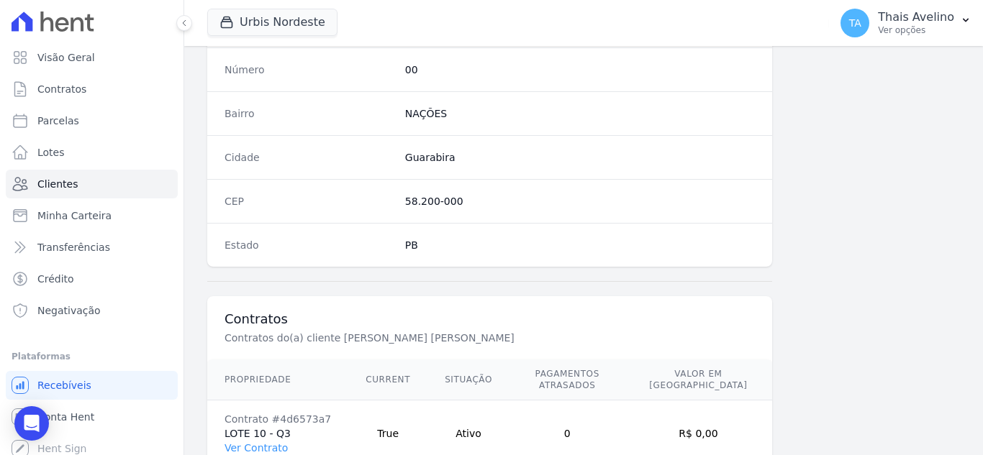
scroll to position [891, 0]
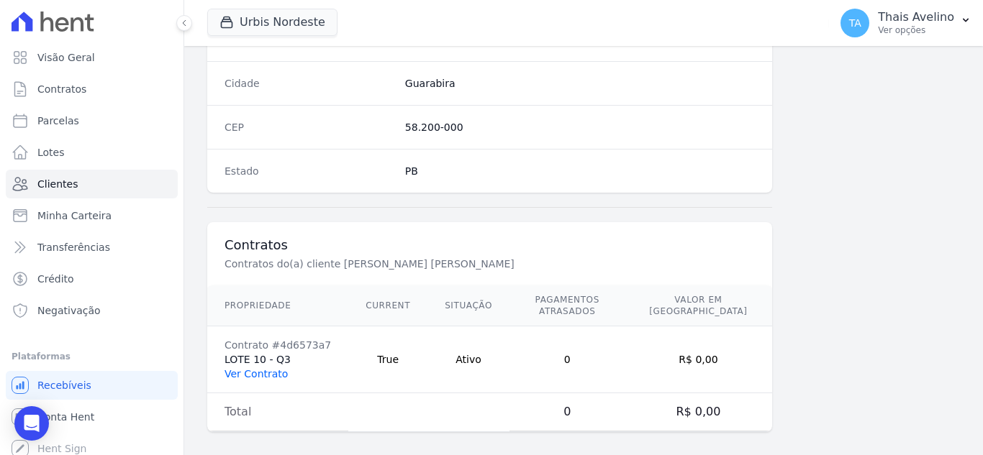
click at [273, 368] on link "Ver Contrato" at bounding box center [255, 374] width 63 height 12
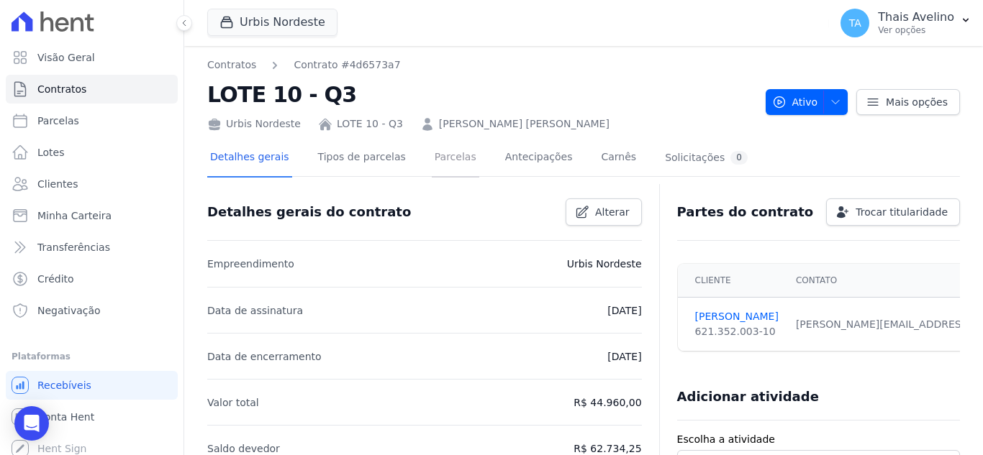
click at [432, 168] on link "Parcelas" at bounding box center [455, 159] width 47 height 38
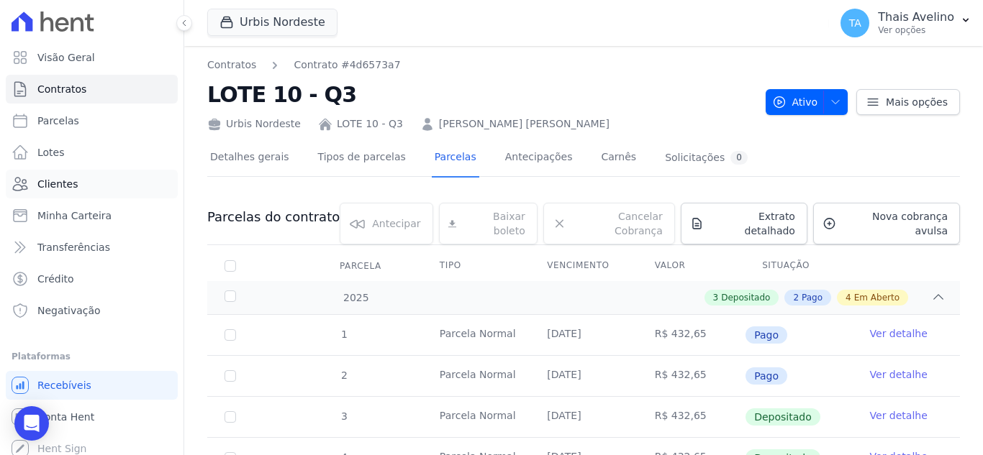
click at [82, 186] on link "Clientes" at bounding box center [92, 184] width 172 height 29
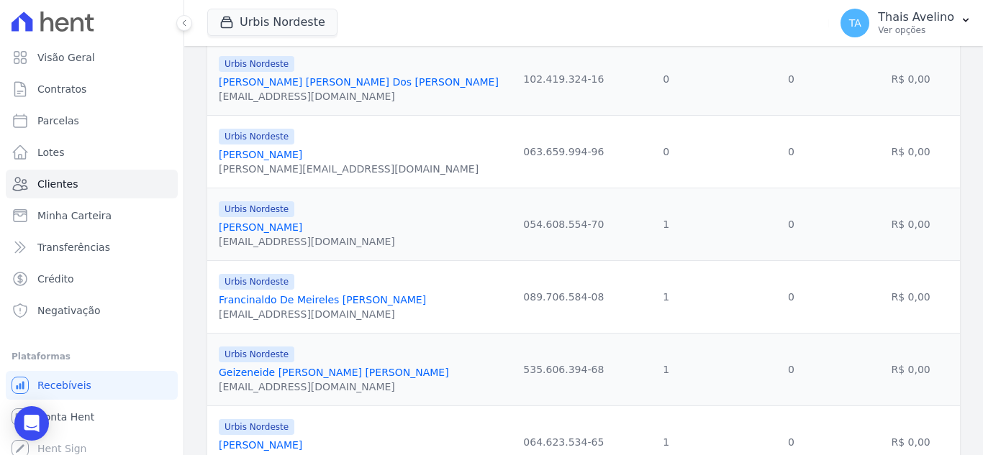
scroll to position [1678, 0]
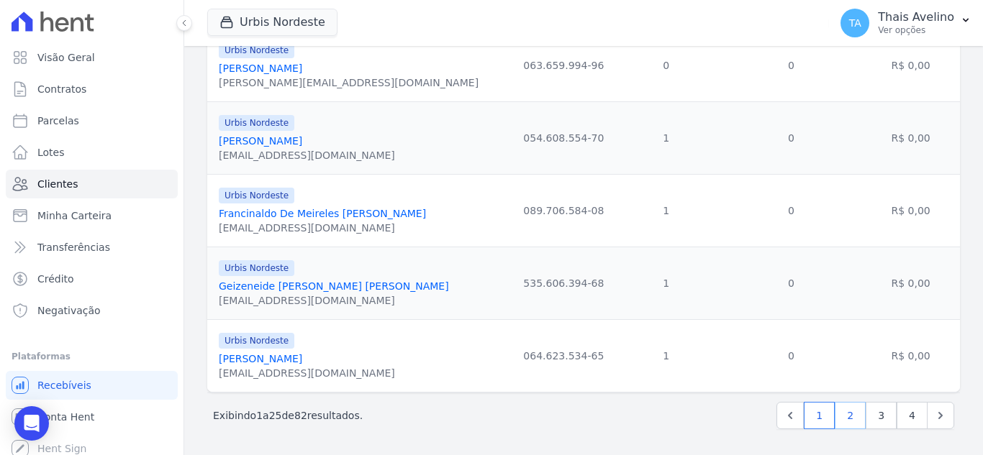
click at [840, 418] on link "2" at bounding box center [850, 415] width 31 height 27
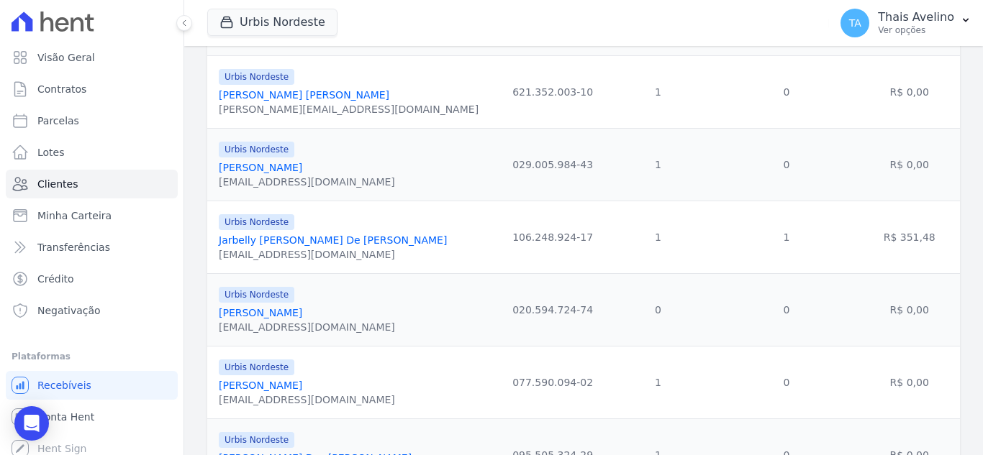
scroll to position [576, 0]
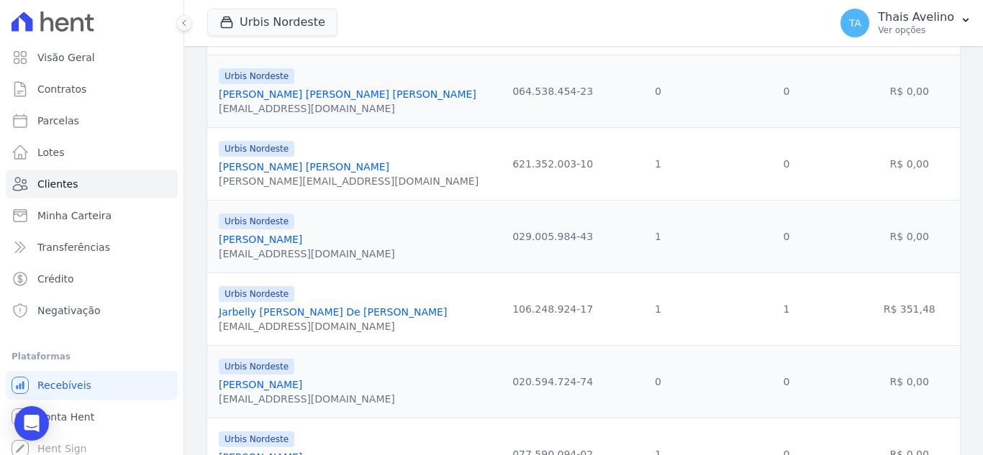
click at [299, 237] on link "Jailson Guedes Da Silva" at bounding box center [260, 240] width 83 height 12
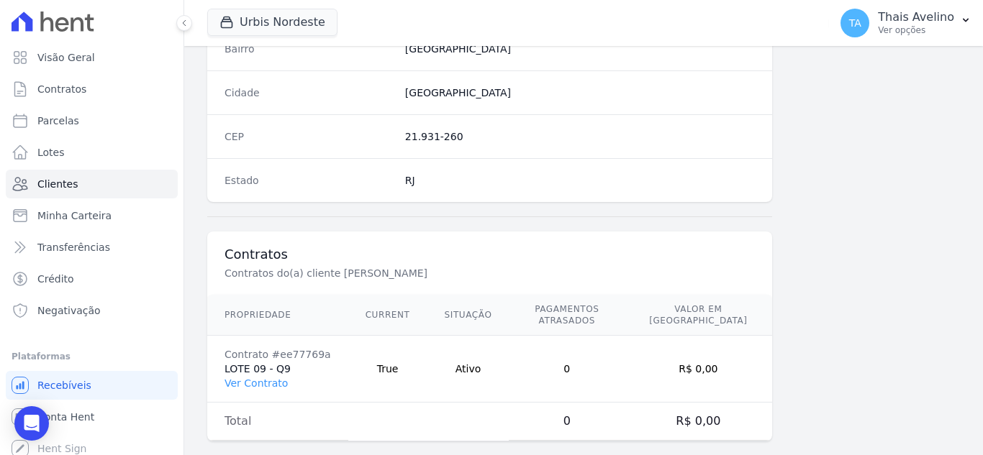
scroll to position [891, 0]
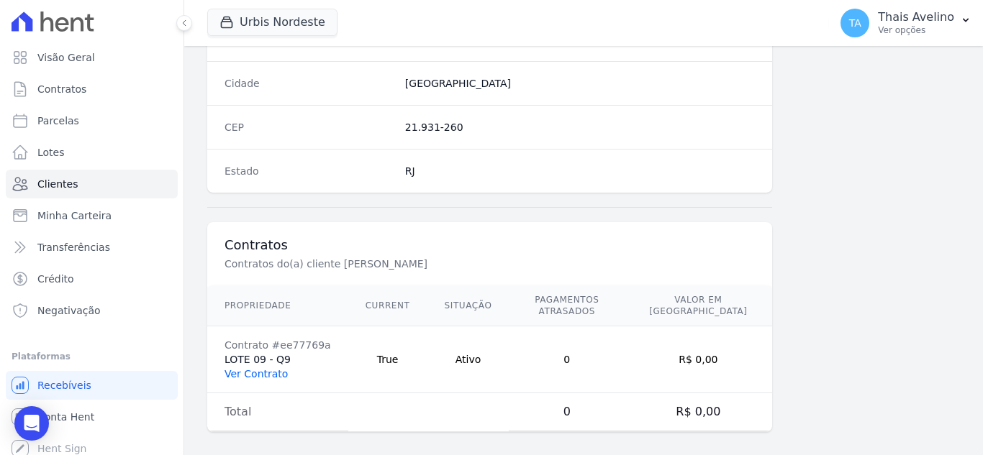
click at [260, 368] on link "Ver Contrato" at bounding box center [255, 374] width 63 height 12
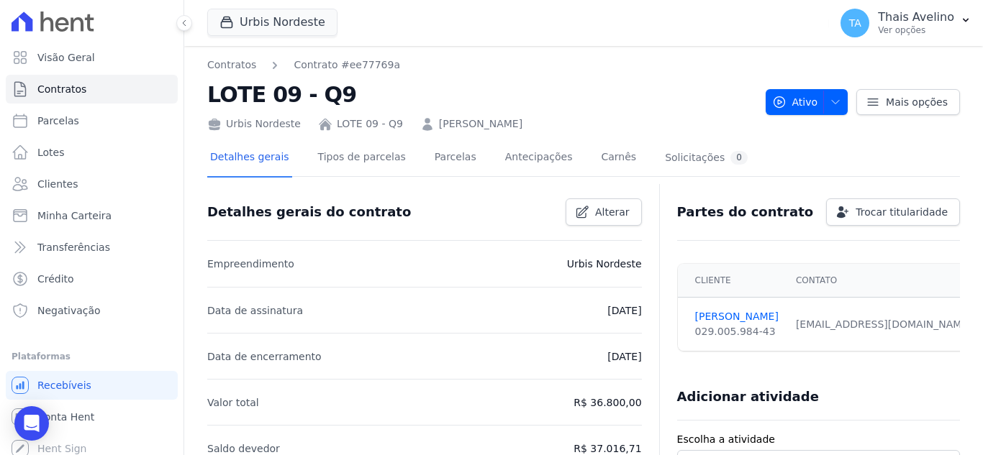
click at [400, 154] on div "Detalhes gerais Tipos de parcelas Parcelas Antecipações Carnês Solicitações 0" at bounding box center [478, 159] width 543 height 38
click at [450, 163] on link "Parcelas" at bounding box center [455, 159] width 47 height 38
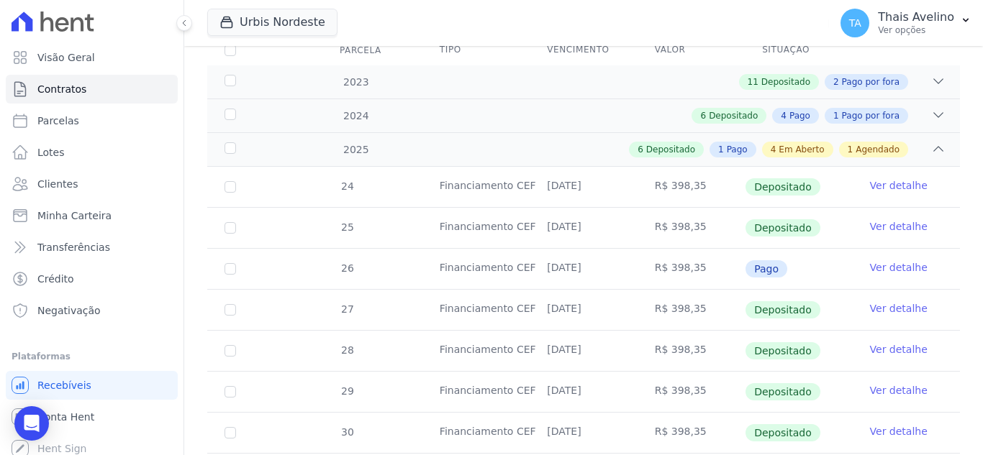
scroll to position [144, 0]
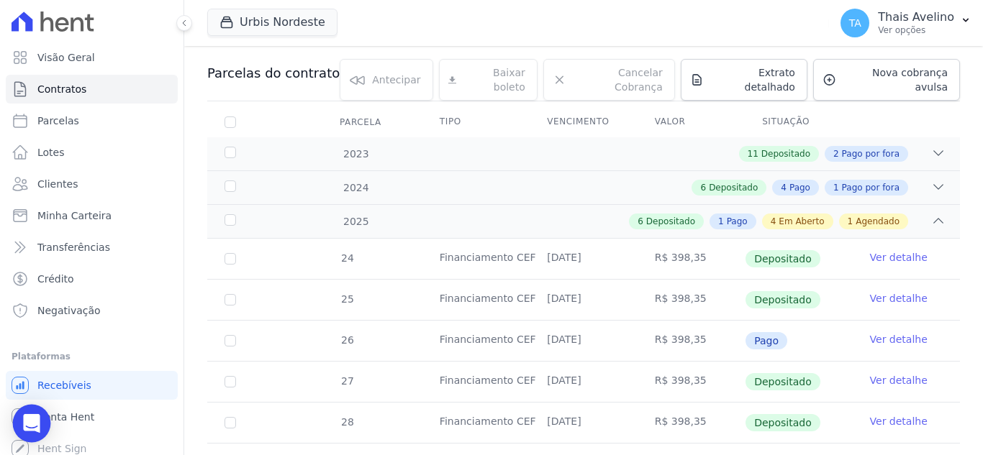
click at [41, 422] on div "Open Intercom Messenger" at bounding box center [32, 424] width 38 height 38
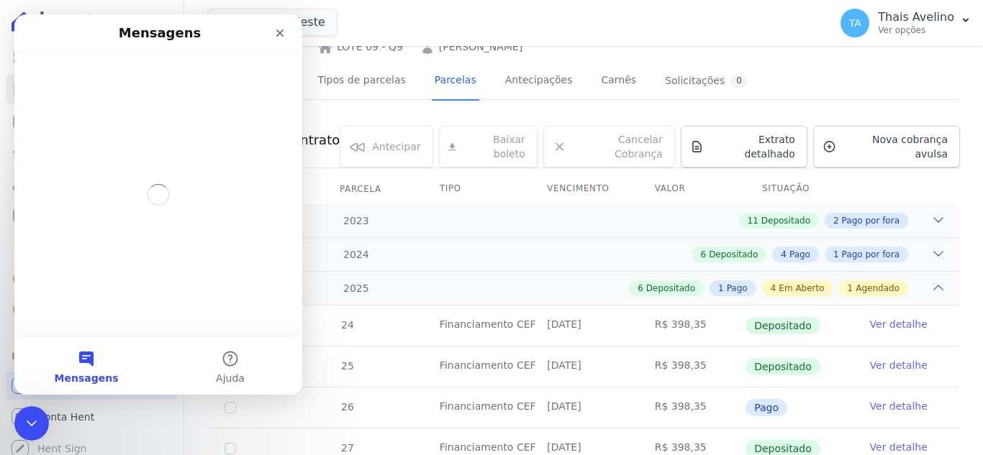
scroll to position [0, 0]
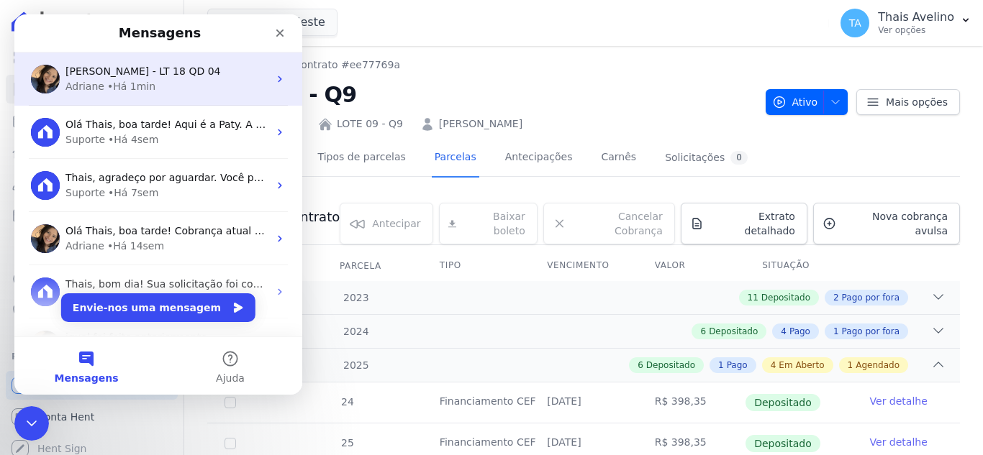
click at [156, 84] on div "Adriane • Há 1min" at bounding box center [166, 86] width 203 height 15
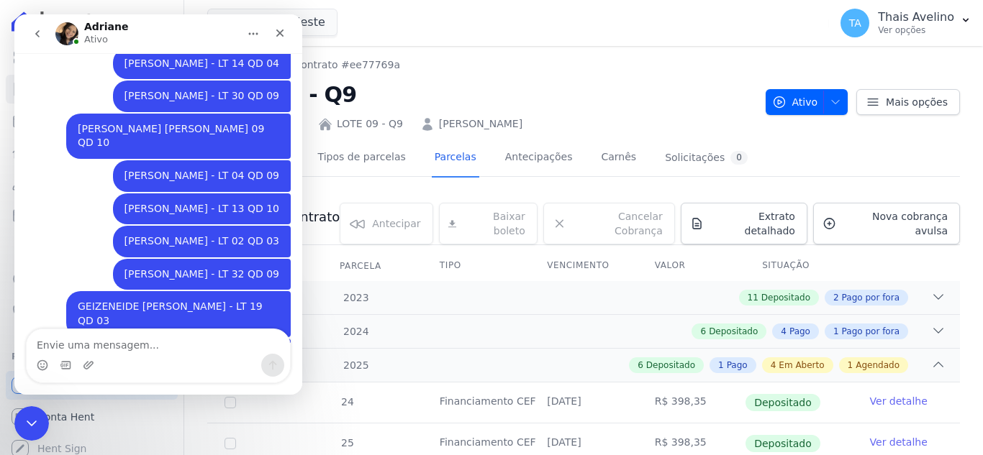
scroll to position [1051, 0]
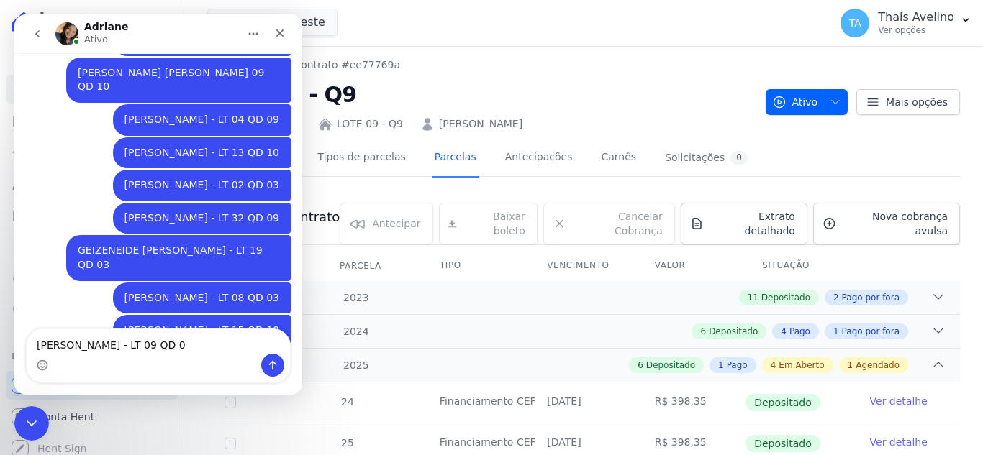
type textarea "JAILSON GUEDES - LT 09 QD 09"
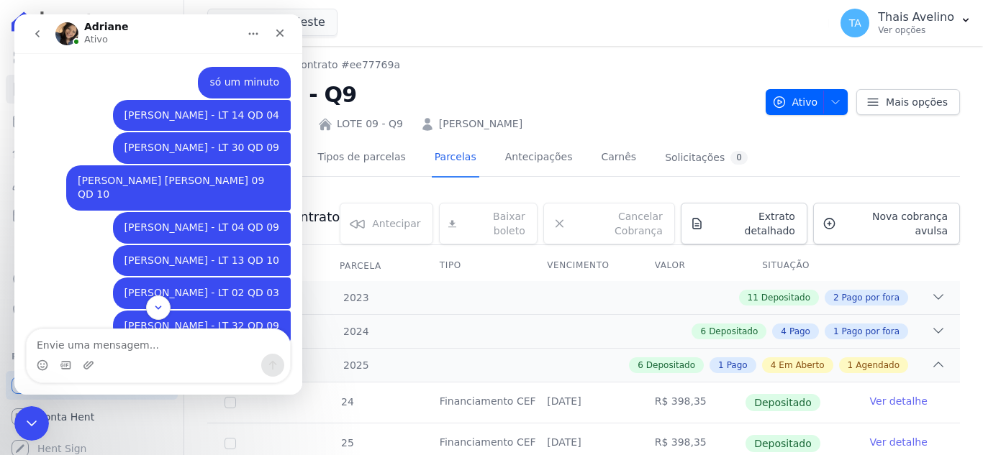
scroll to position [1084, 0]
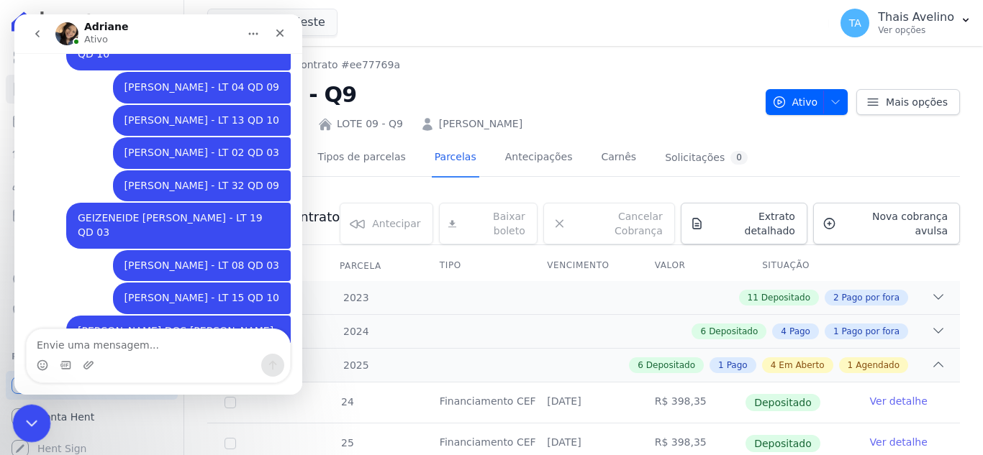
click at [25, 428] on icon "Fechar mensagem da Intercom" at bounding box center [29, 421] width 17 height 17
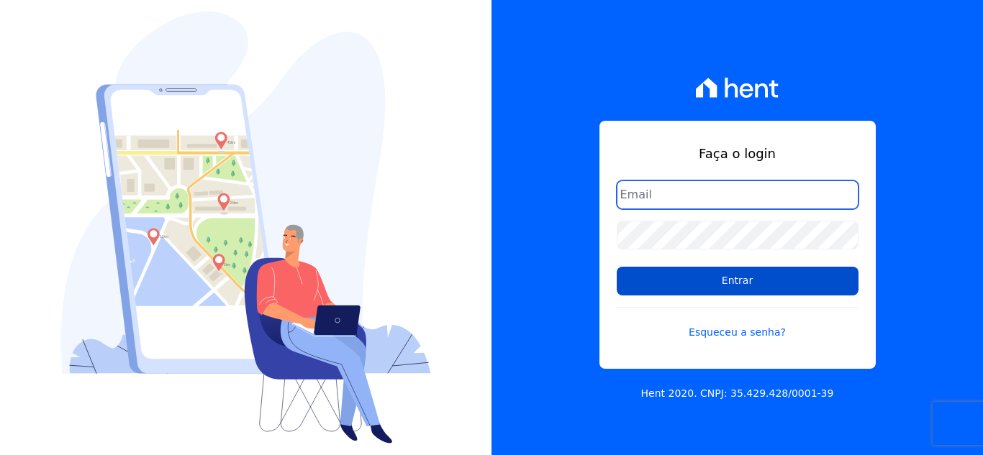
type input "[EMAIL_ADDRESS][DOMAIN_NAME]"
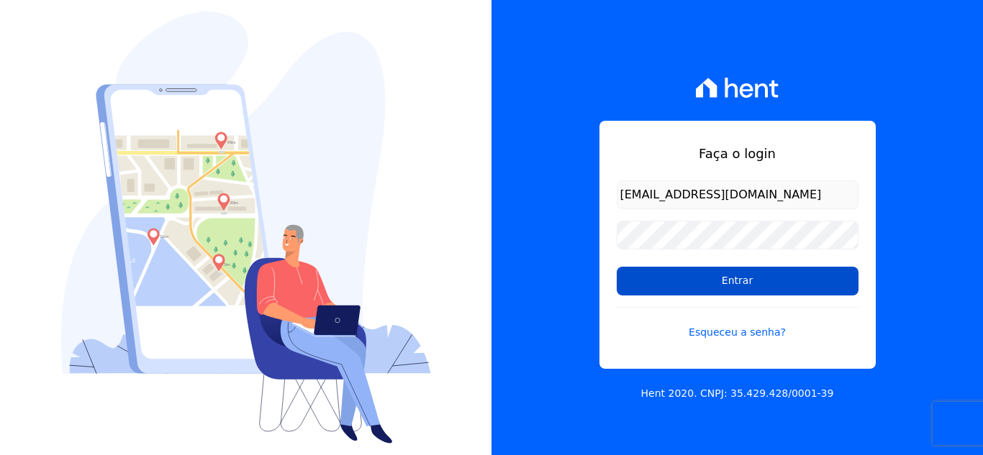
drag, startPoint x: 683, startPoint y: 289, endPoint x: 642, endPoint y: 212, distance: 86.3
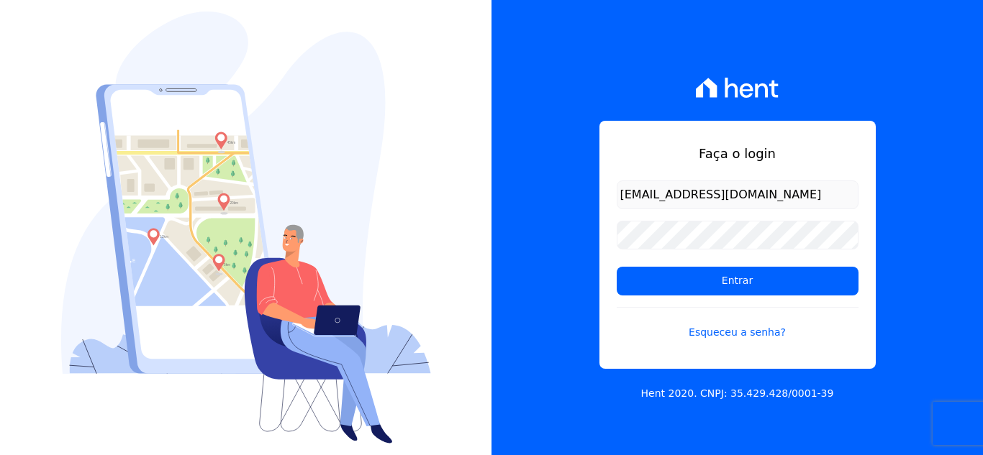
click at [681, 285] on input "Entrar" at bounding box center [738, 281] width 242 height 29
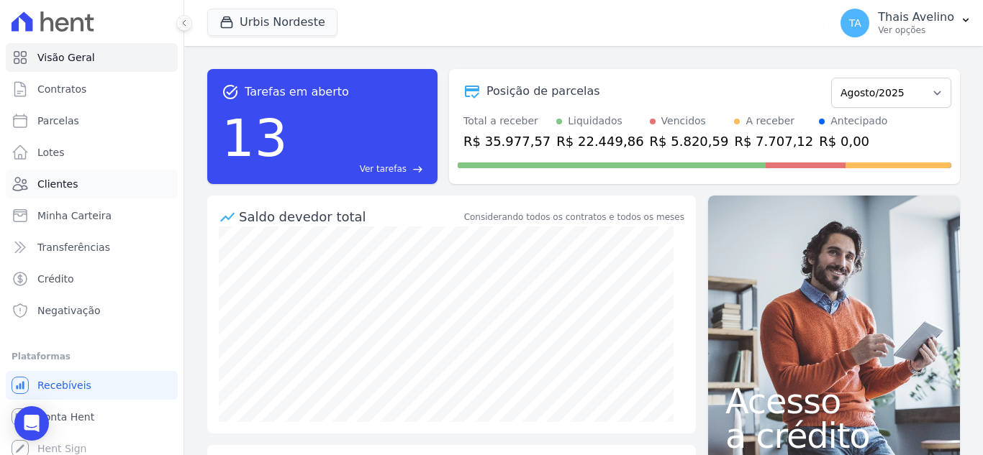
click at [72, 172] on link "Clientes" at bounding box center [92, 184] width 172 height 29
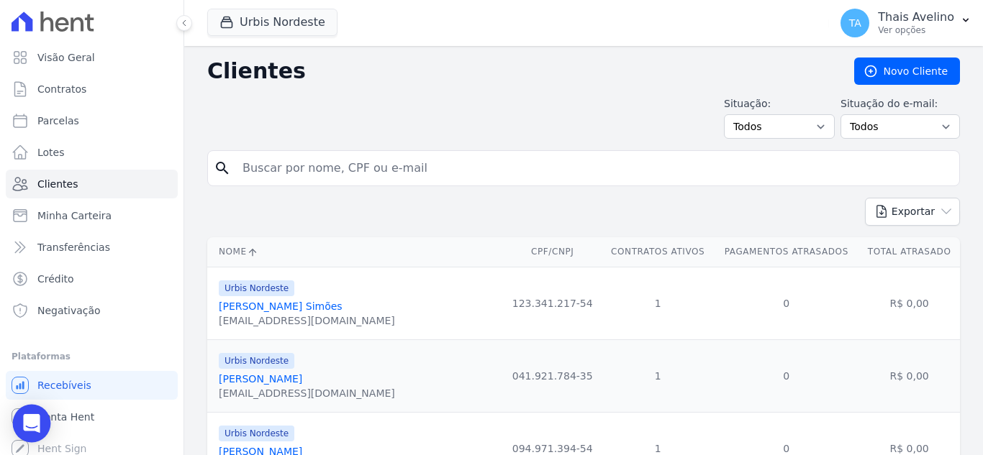
click at [28, 422] on icon "Open Intercom Messenger" at bounding box center [31, 423] width 17 height 19
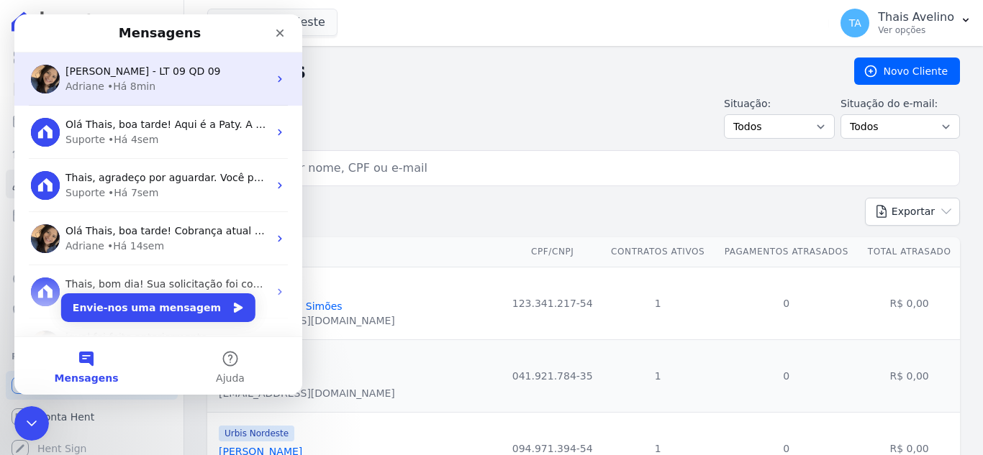
click at [145, 102] on div "[PERSON_NAME] - LT 09 QD 09 Adriane • Há 8min" at bounding box center [158, 79] width 288 height 53
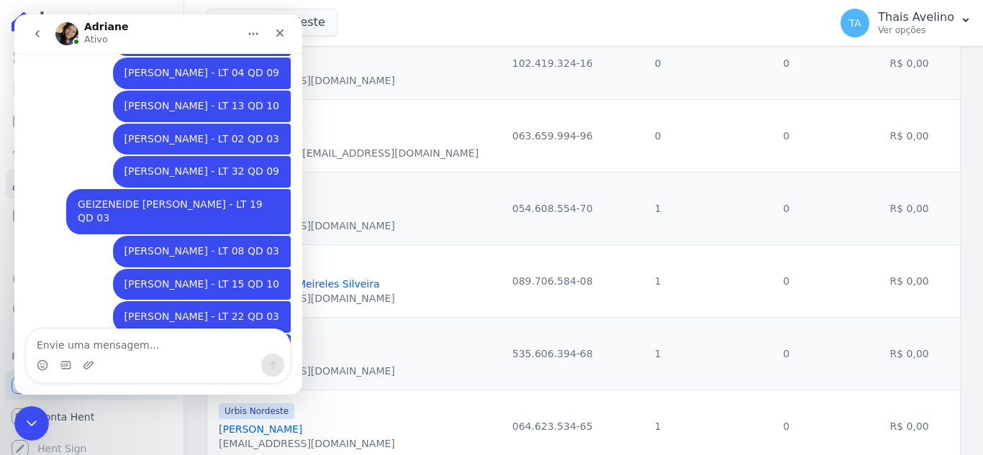
scroll to position [1678, 0]
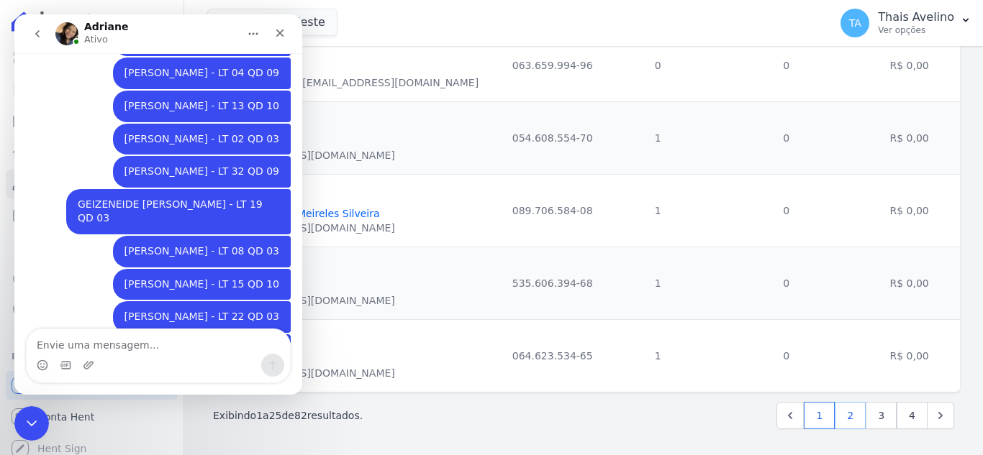
click at [841, 414] on link "2" at bounding box center [850, 415] width 31 height 27
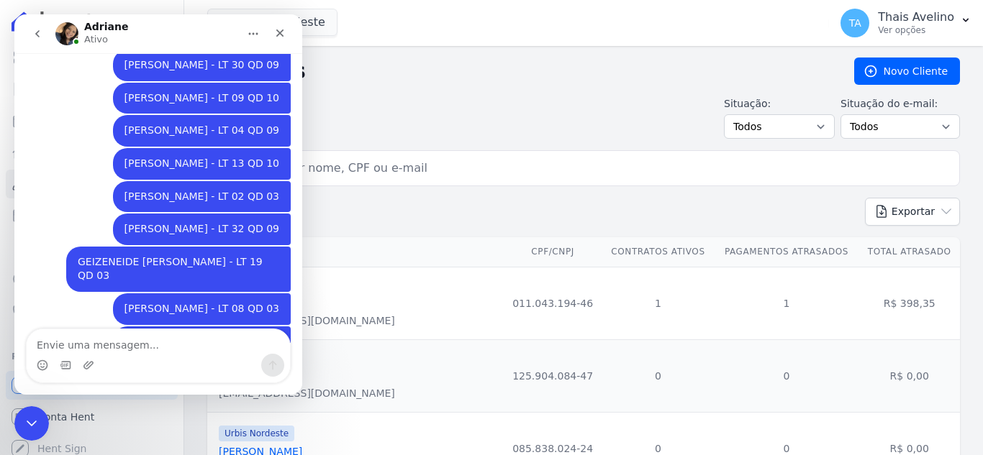
scroll to position [1084, 0]
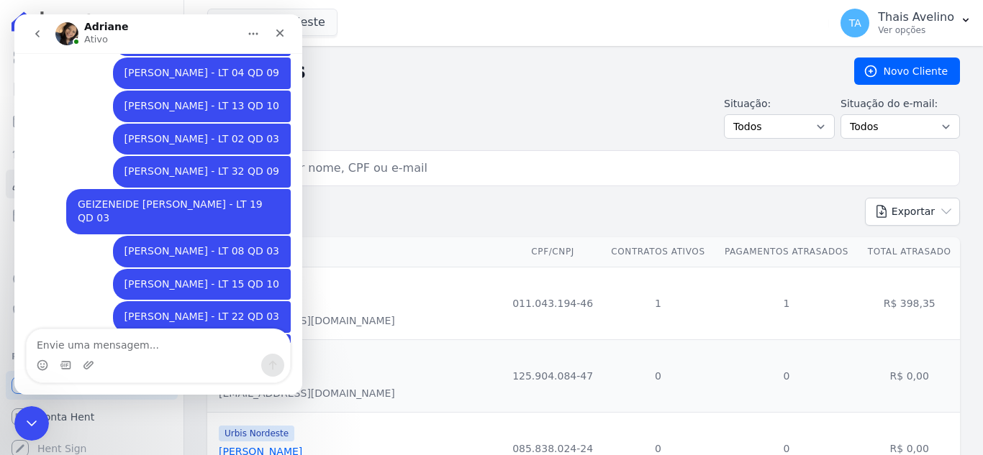
click at [417, 116] on div "Situação: Todos Adimplentes Inadimplentes Situação do e-mail: Todos Confirmado …" at bounding box center [583, 117] width 753 height 42
click at [22, 418] on icon "Fechar mensagem da Intercom" at bounding box center [29, 421] width 17 height 17
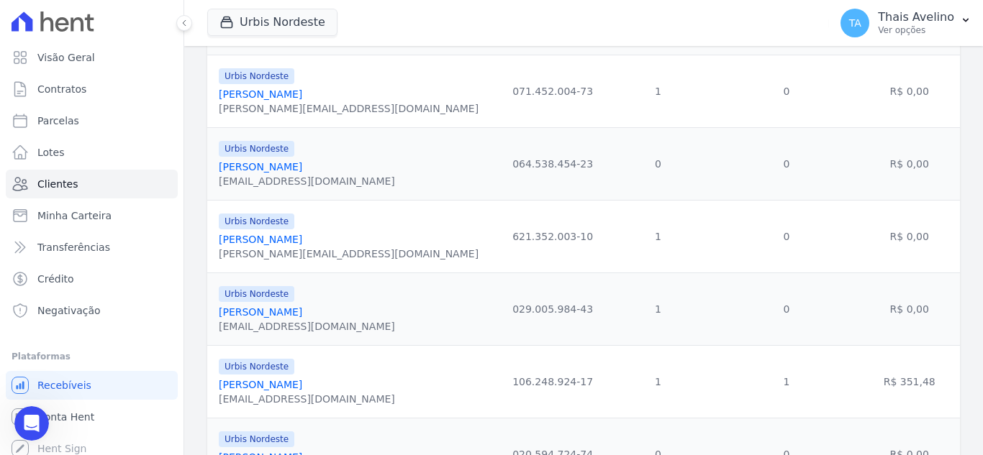
scroll to position [504, 0]
click at [281, 381] on link "[PERSON_NAME]" at bounding box center [260, 384] width 83 height 12
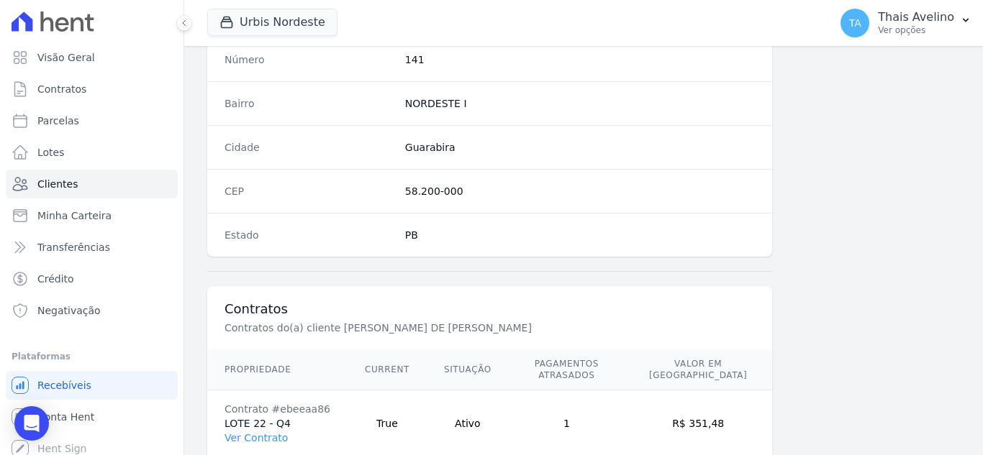
scroll to position [891, 0]
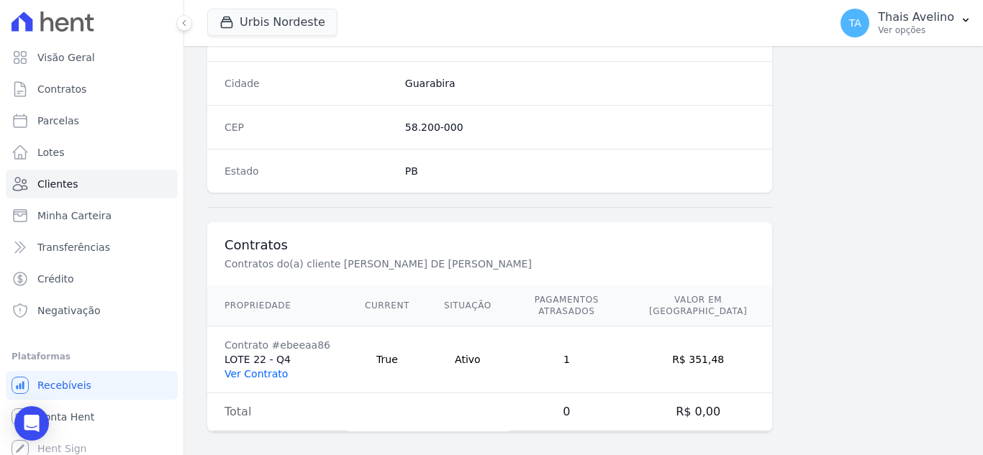
click at [268, 368] on link "Ver Contrato" at bounding box center [255, 374] width 63 height 12
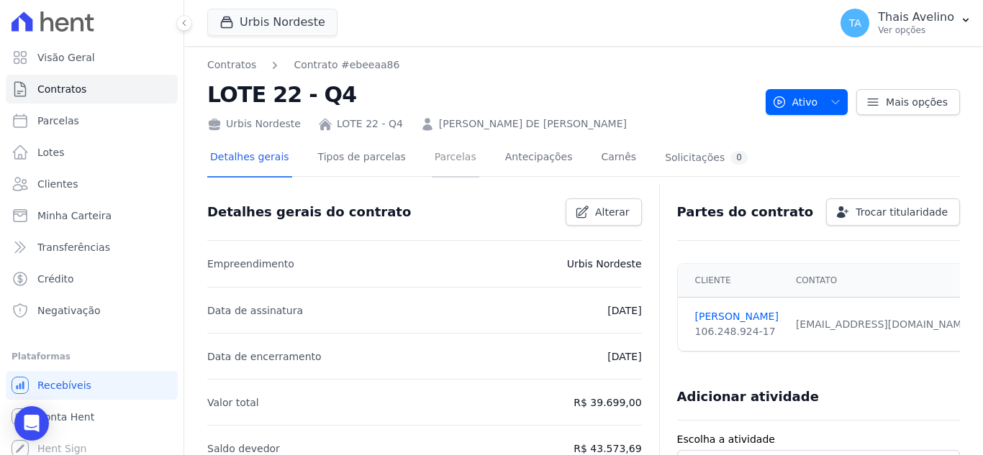
click at [440, 157] on link "Parcelas" at bounding box center [455, 159] width 47 height 38
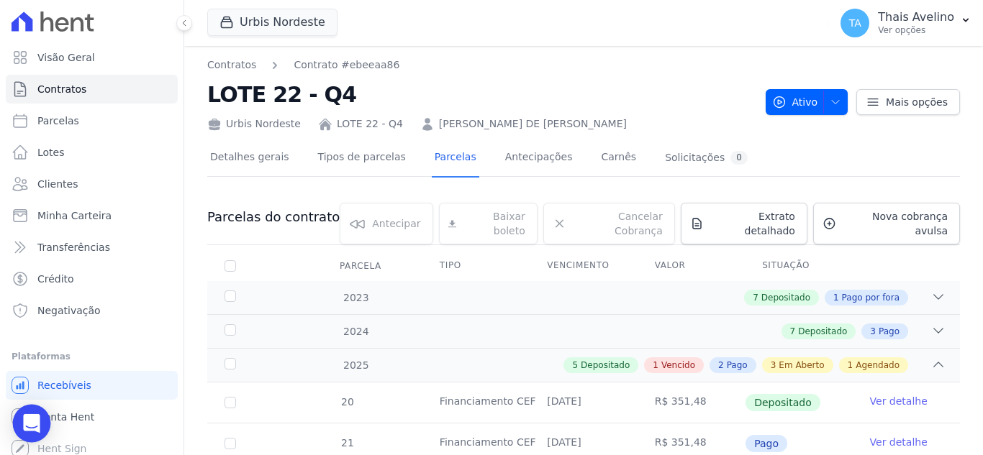
click at [35, 419] on icon "Open Intercom Messenger" at bounding box center [31, 423] width 17 height 19
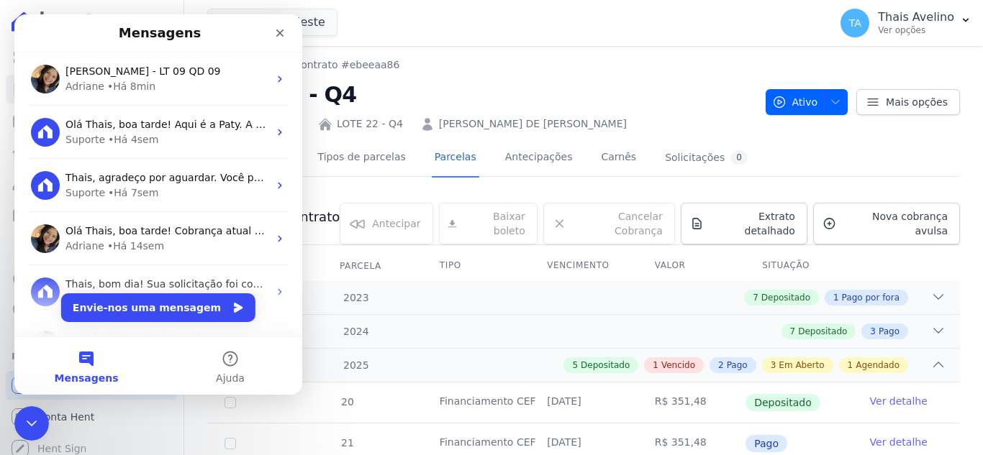
click at [143, 85] on div "• Há 8min" at bounding box center [131, 86] width 48 height 15
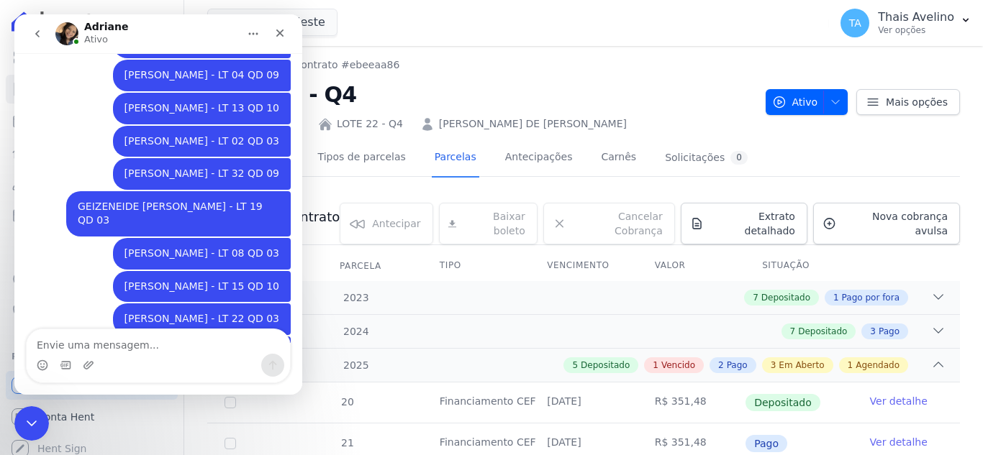
scroll to position [1084, 0]
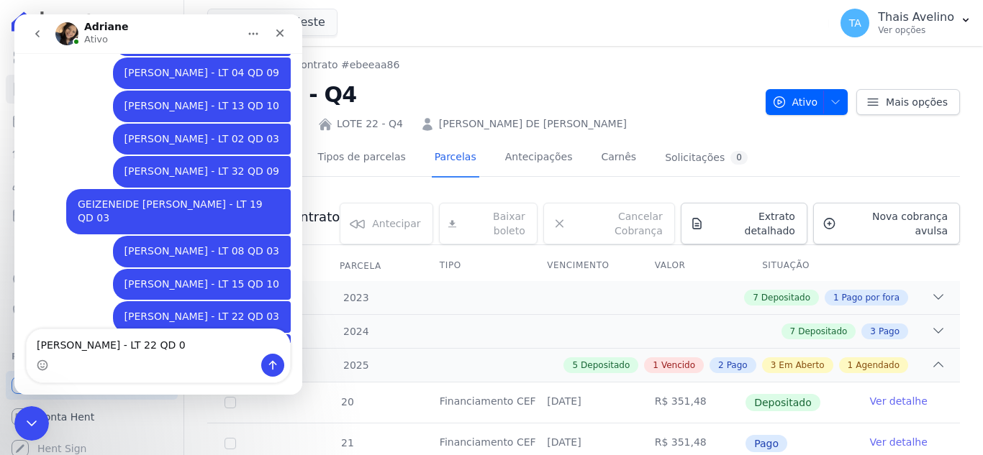
type textarea "[PERSON_NAME] - LT 22 QD 04"
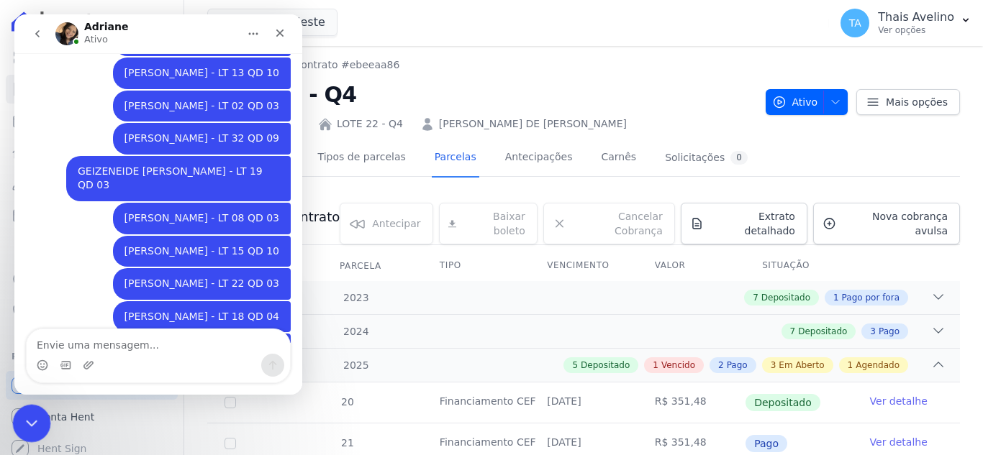
click at [19, 422] on div "Fechar mensagem da Intercom" at bounding box center [29, 421] width 35 height 35
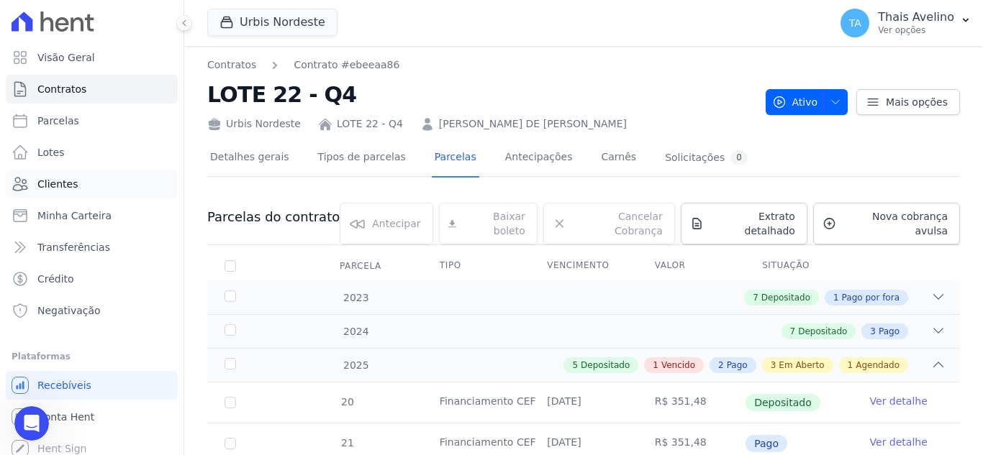
click at [45, 178] on span "Clientes" at bounding box center [57, 184] width 40 height 14
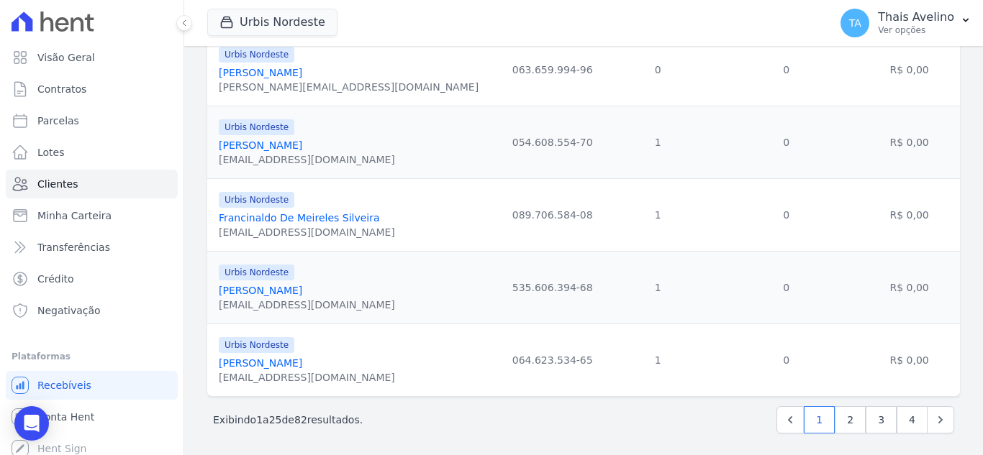
scroll to position [1678, 0]
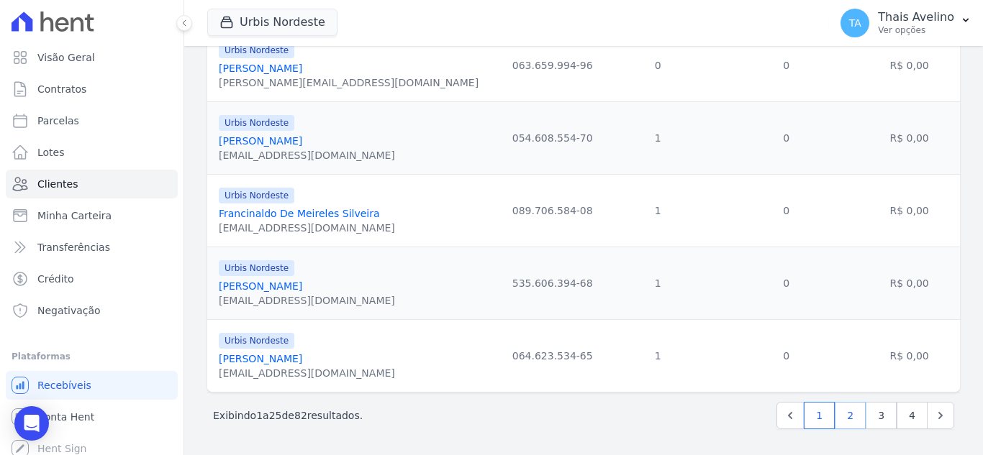
click at [835, 410] on link "2" at bounding box center [850, 415] width 31 height 27
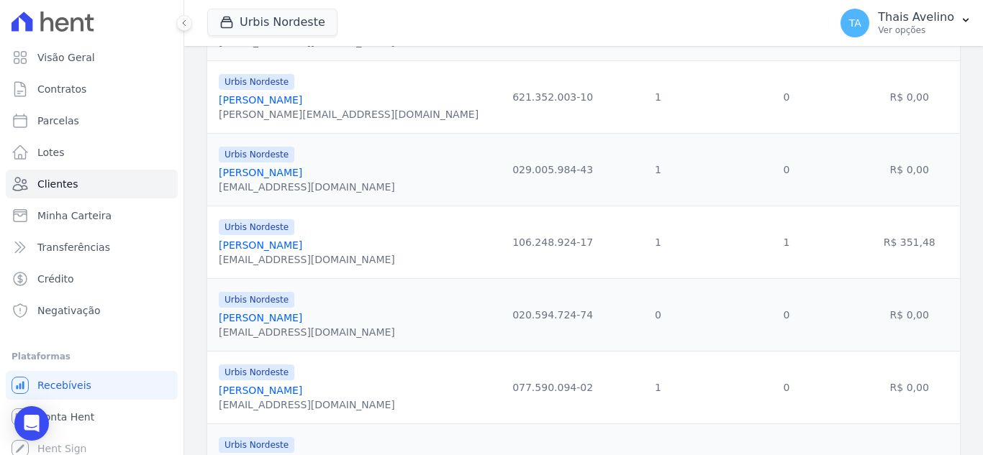
scroll to position [648, 0]
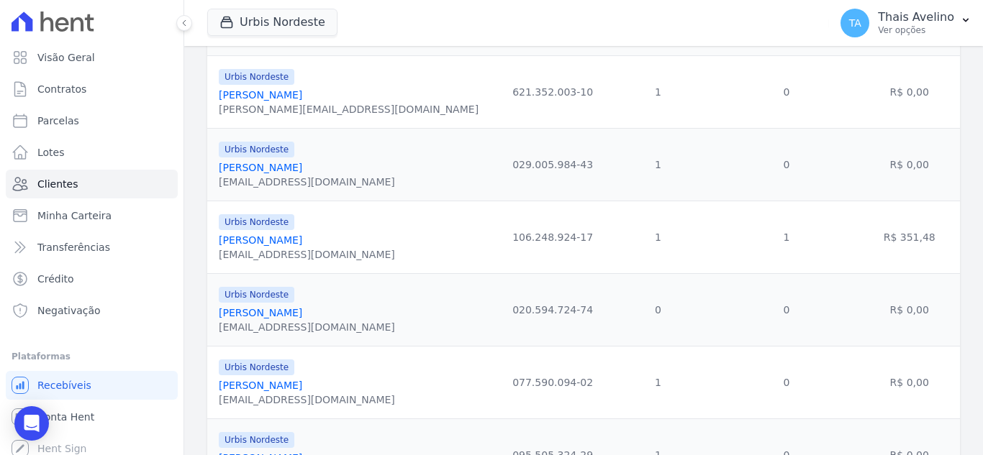
click at [275, 316] on link "[PERSON_NAME]" at bounding box center [260, 313] width 83 height 12
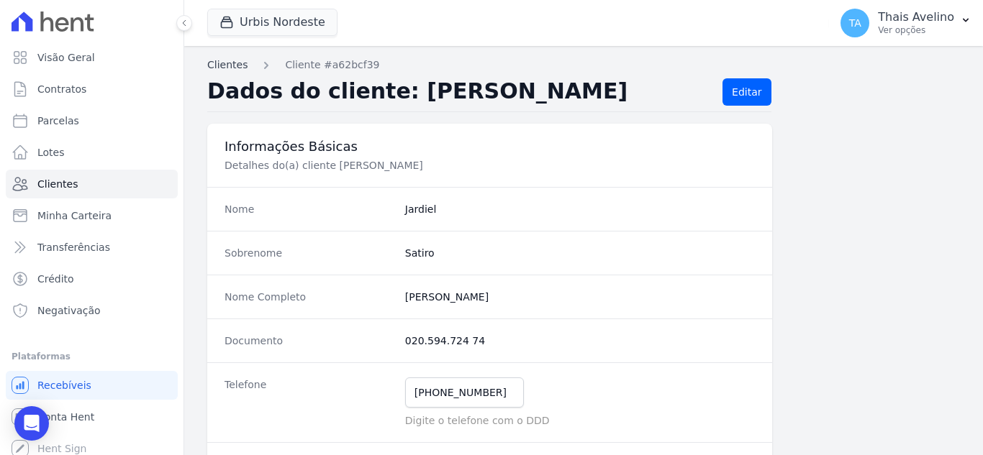
click at [214, 63] on link "Clientes" at bounding box center [227, 65] width 40 height 15
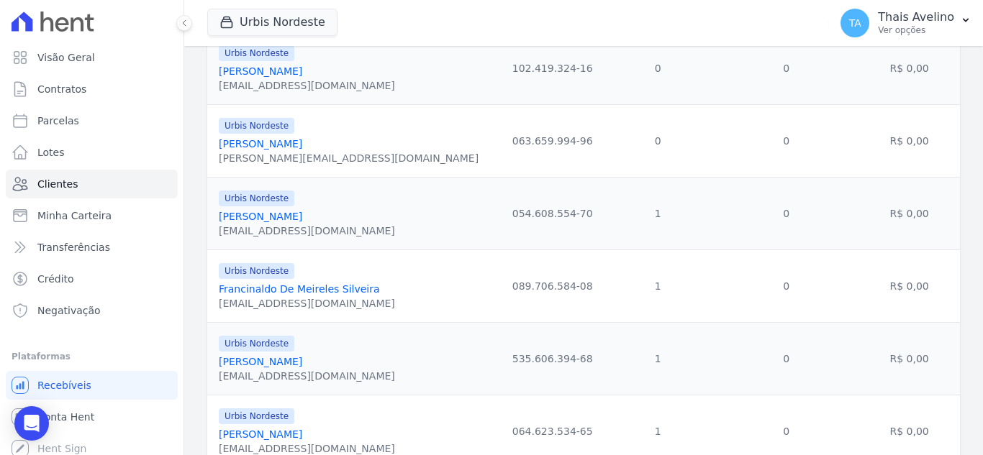
scroll to position [1678, 0]
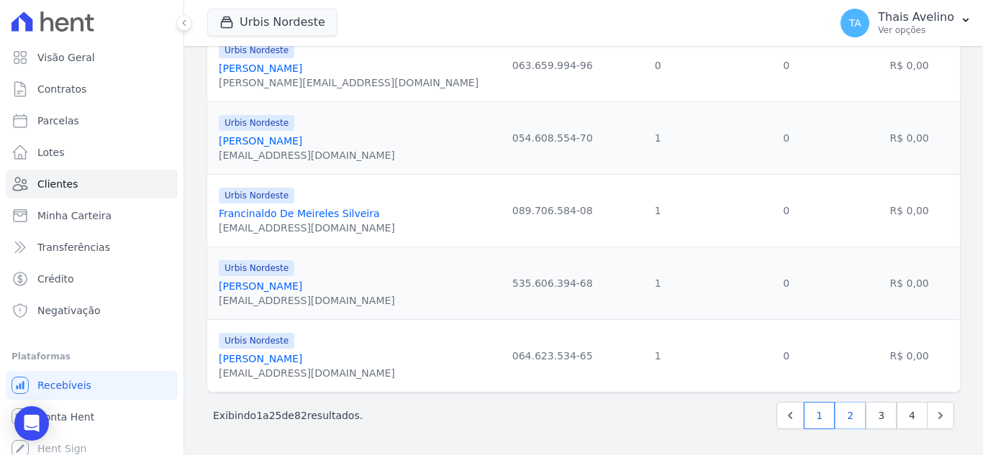
click at [841, 415] on link "2" at bounding box center [850, 415] width 31 height 27
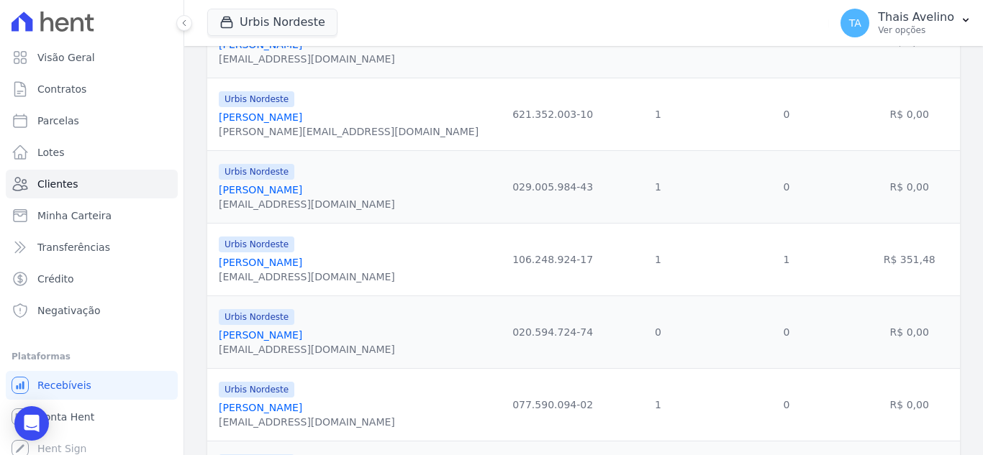
scroll to position [648, 0]
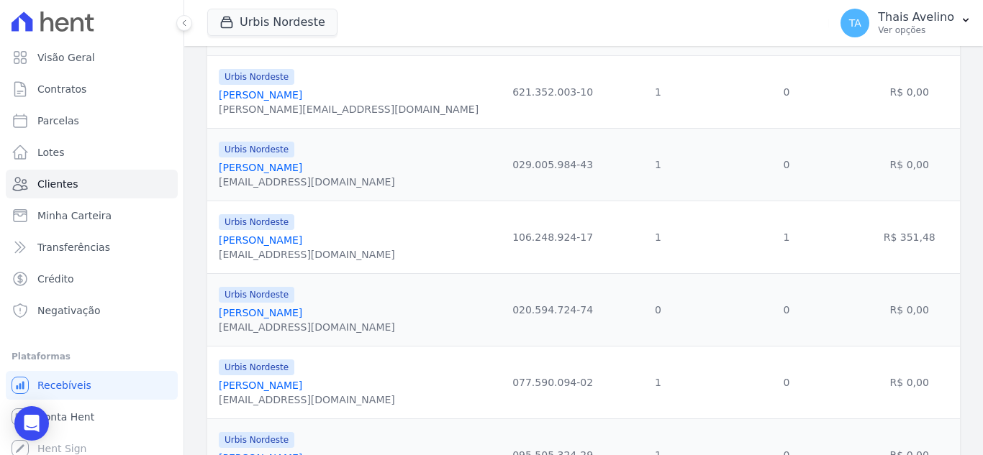
click at [302, 383] on link "[PERSON_NAME]" at bounding box center [260, 386] width 83 height 12
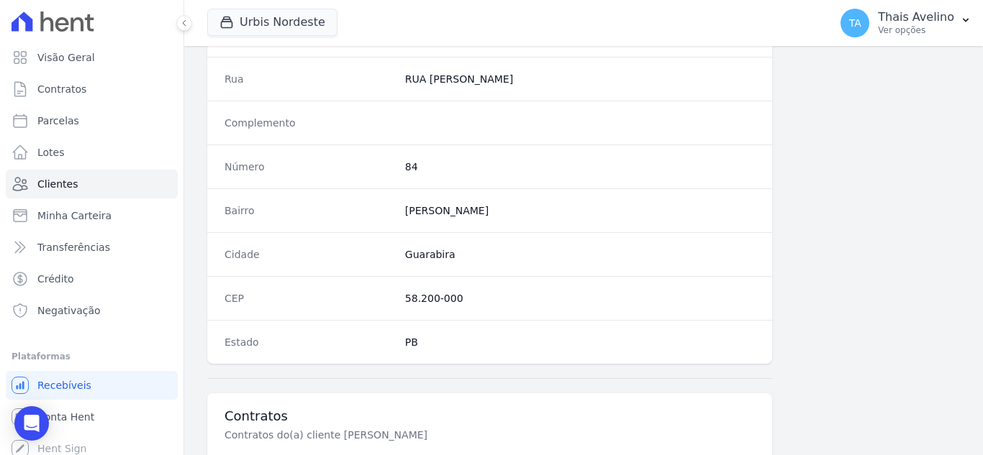
scroll to position [891, 0]
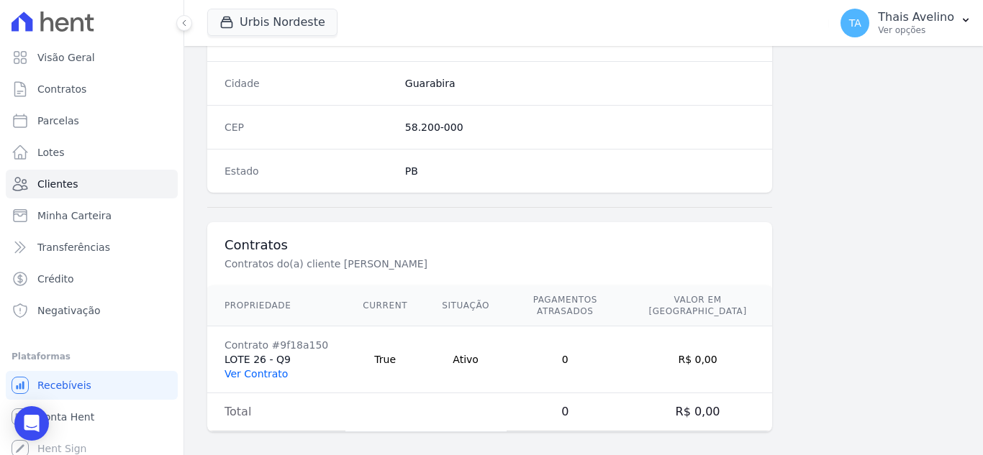
click at [264, 368] on link "Ver Contrato" at bounding box center [255, 374] width 63 height 12
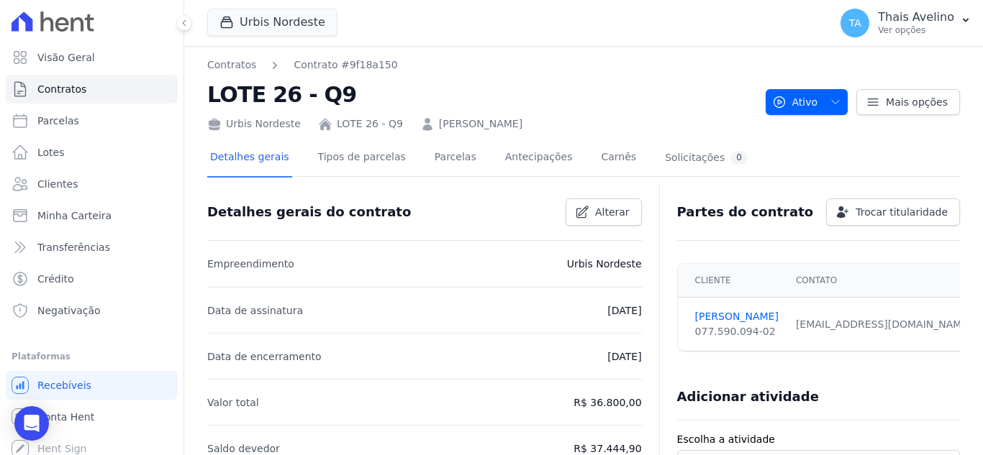
scroll to position [72, 0]
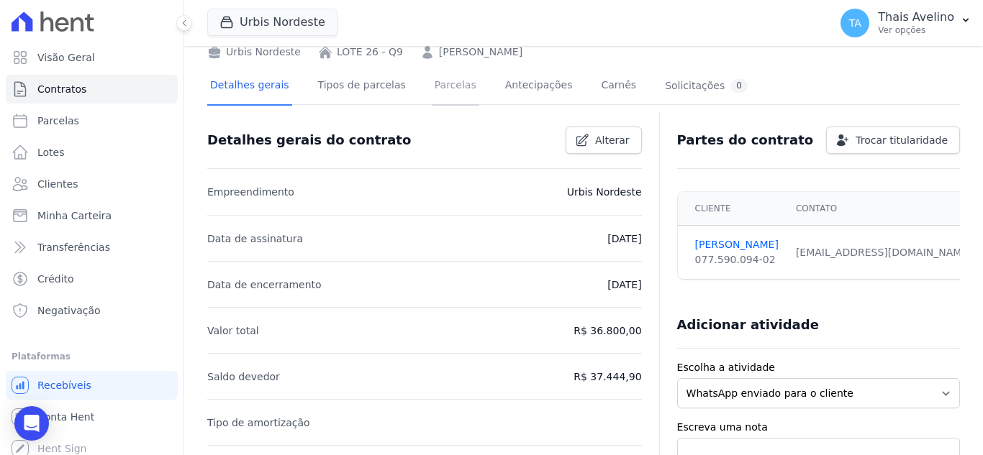
click at [441, 88] on link "Parcelas" at bounding box center [455, 87] width 47 height 38
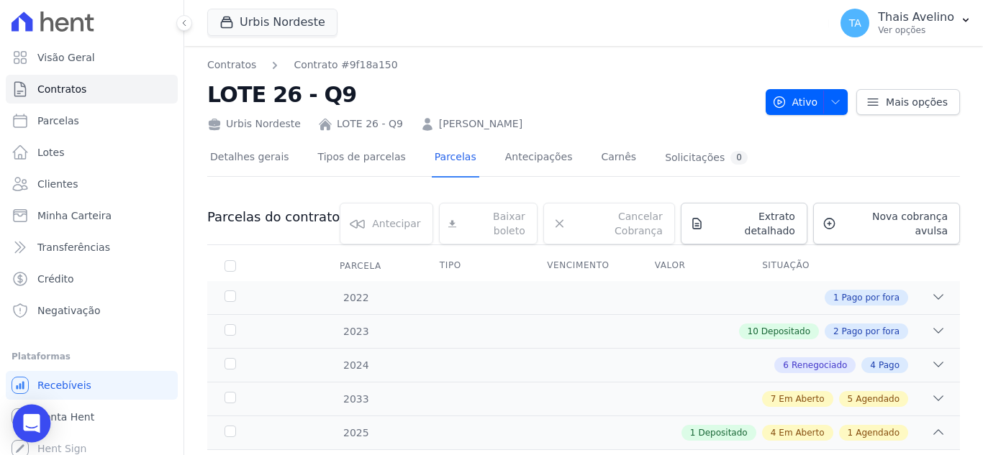
click at [35, 424] on icon "Open Intercom Messenger" at bounding box center [31, 423] width 17 height 19
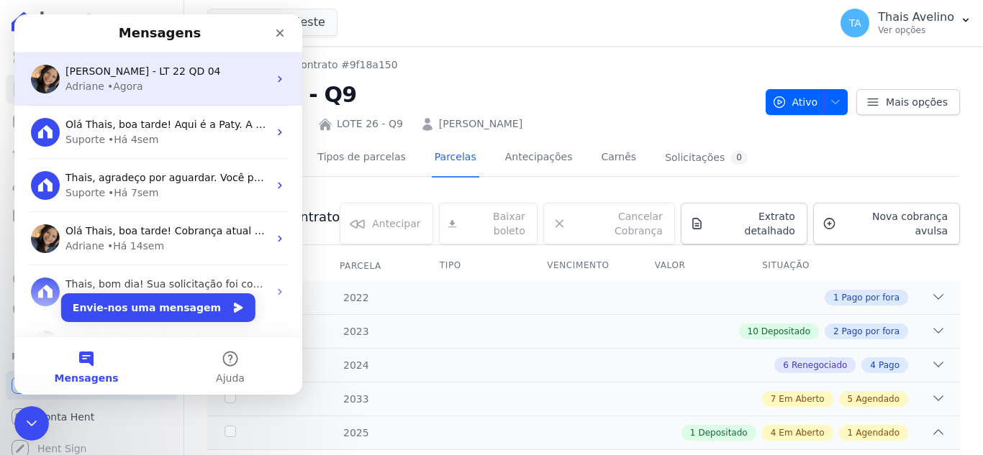
click at [156, 71] on span "[PERSON_NAME] - LT 22 QD 04" at bounding box center [142, 71] width 155 height 12
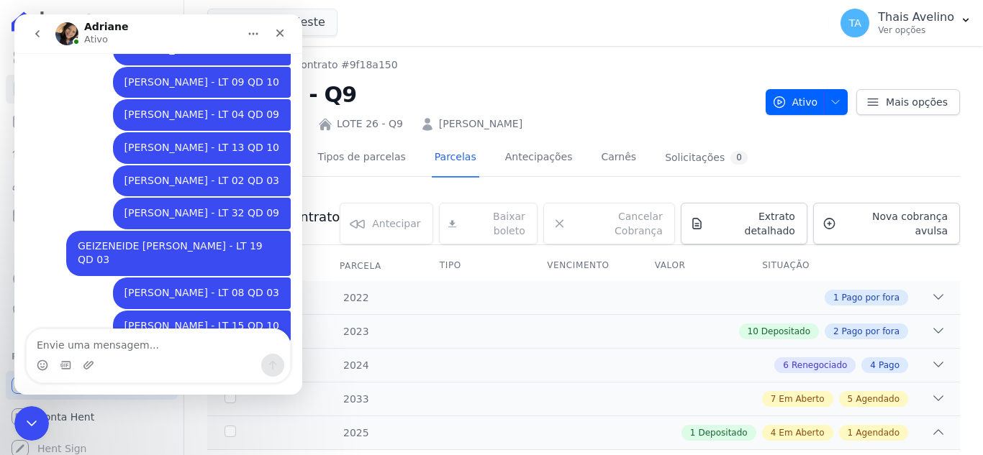
scroll to position [1117, 0]
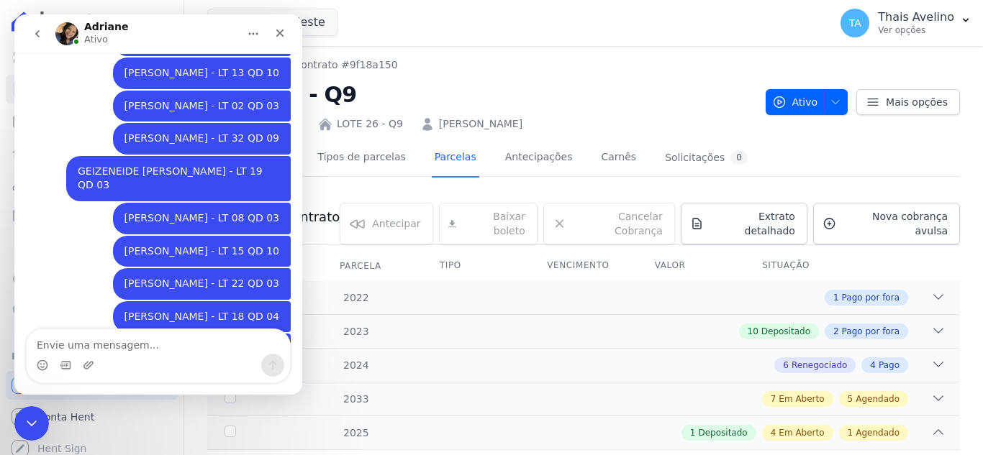
click at [144, 342] on textarea "Envie uma mensagem..." at bounding box center [158, 342] width 263 height 24
type textarea "[PERSON_NAME] - LT 26 QD 09"
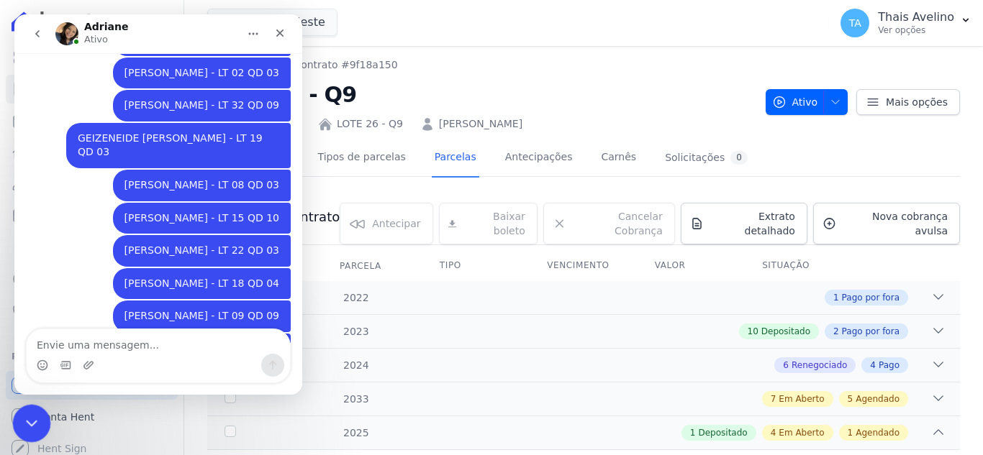
drag, startPoint x: 142, startPoint y: 776, endPoint x: 32, endPoint y: 405, distance: 387.2
click at [32, 405] on div "Fechar mensagem da Intercom" at bounding box center [29, 421] width 35 height 35
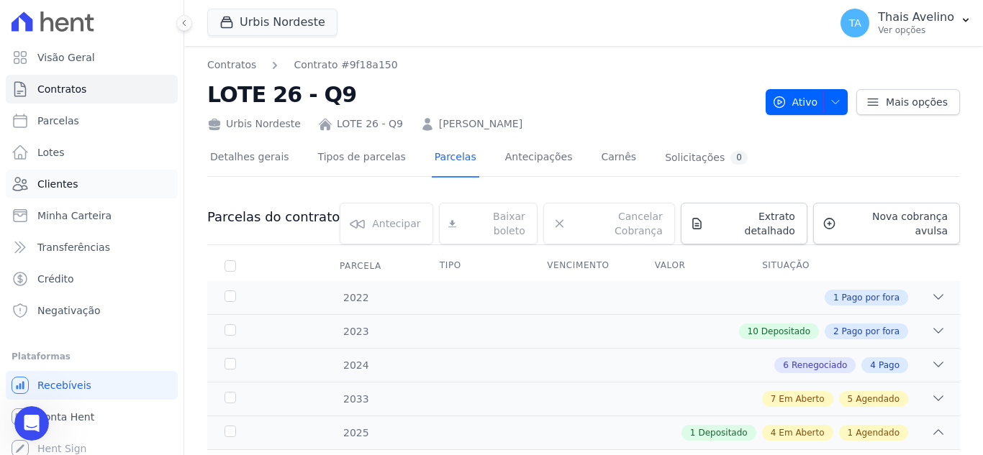
click at [85, 184] on link "Clientes" at bounding box center [92, 184] width 172 height 29
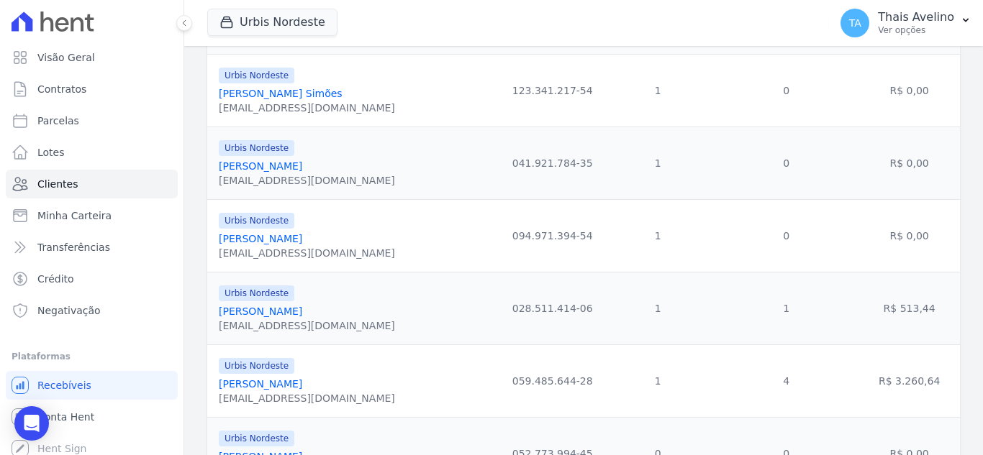
scroll to position [216, 0]
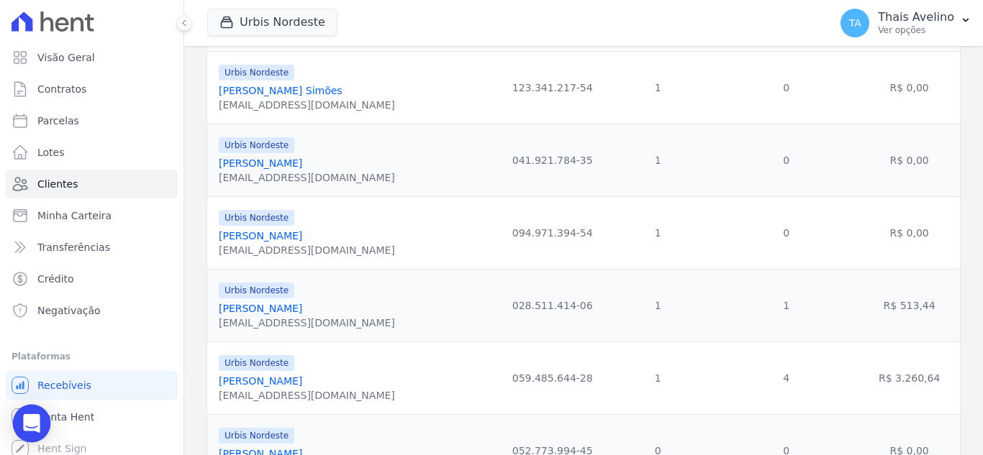
click at [39, 411] on div "Open Intercom Messenger" at bounding box center [32, 424] width 38 height 38
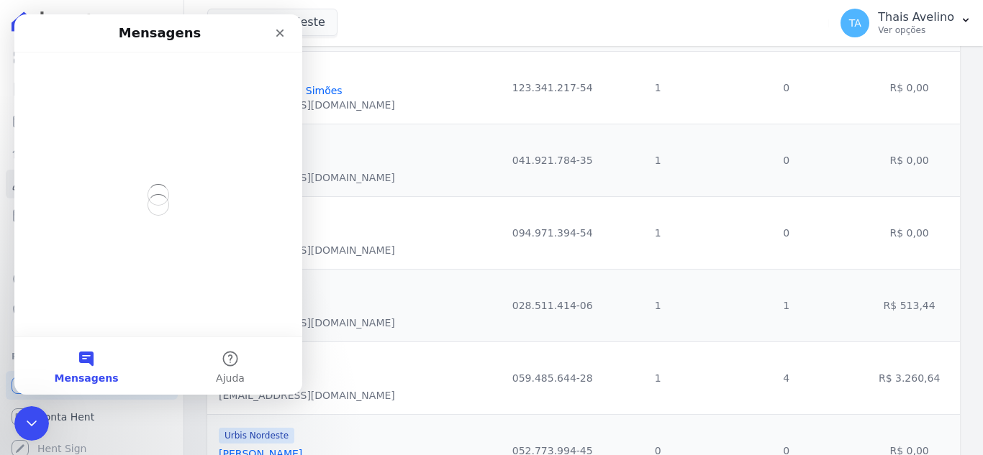
scroll to position [0, 0]
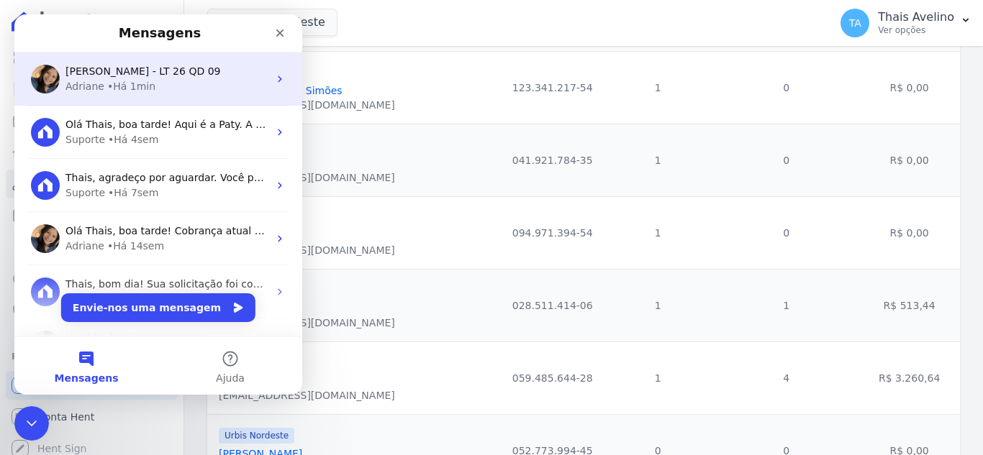
click at [196, 79] on div "Adriane • Há 1min" at bounding box center [166, 86] width 203 height 15
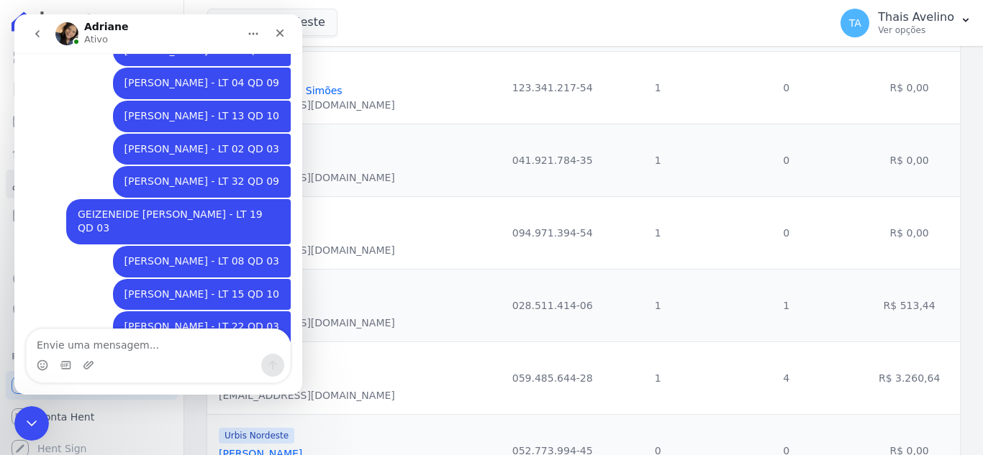
scroll to position [1150, 0]
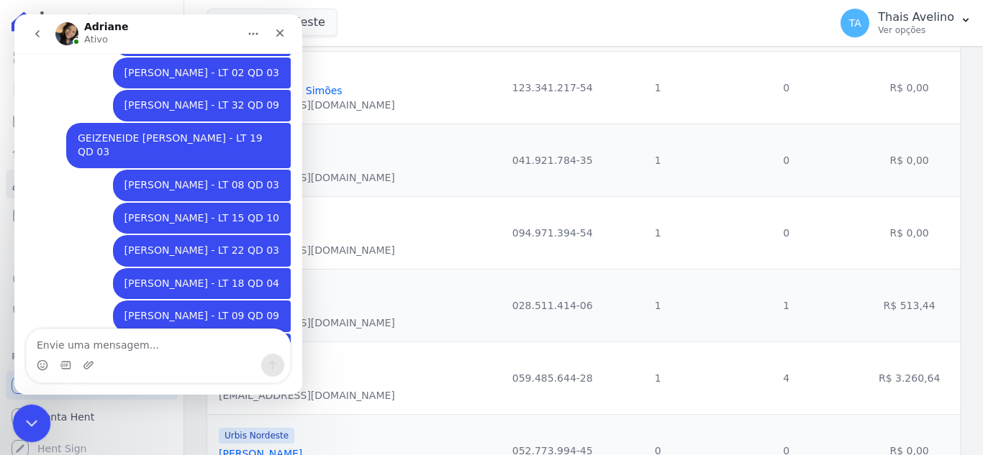
click at [40, 419] on div "Fechar mensagem da Intercom" at bounding box center [29, 421] width 35 height 35
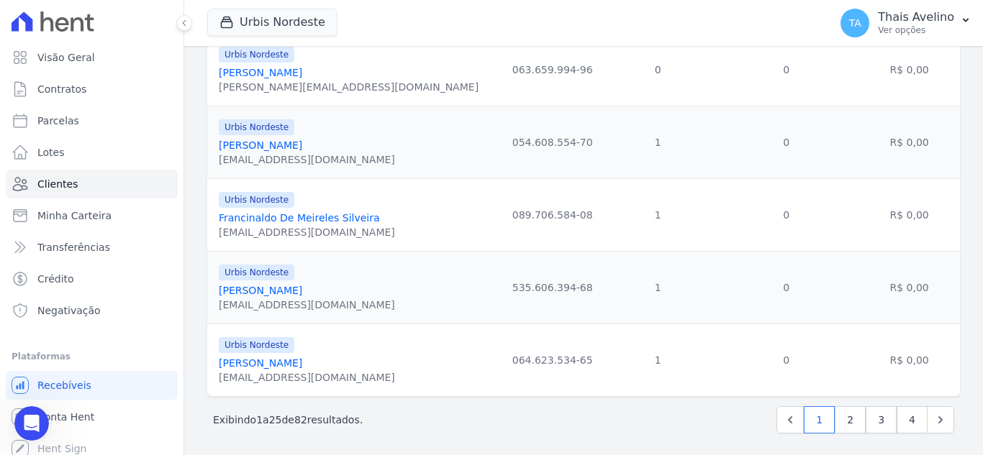
scroll to position [1678, 0]
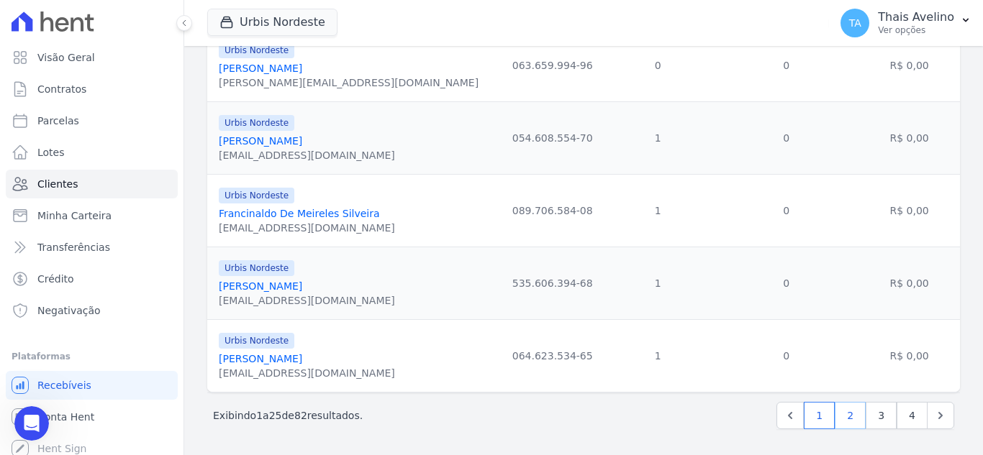
click at [835, 409] on link "2" at bounding box center [850, 415] width 31 height 27
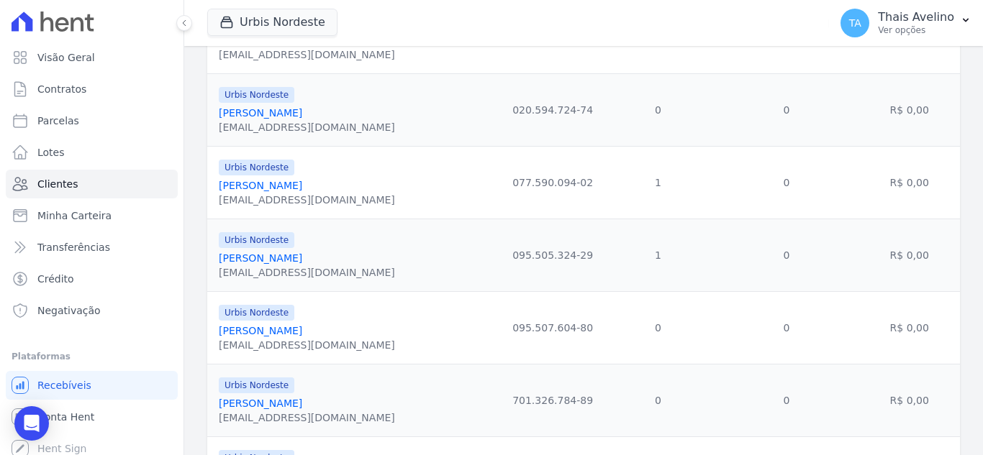
scroll to position [863, 0]
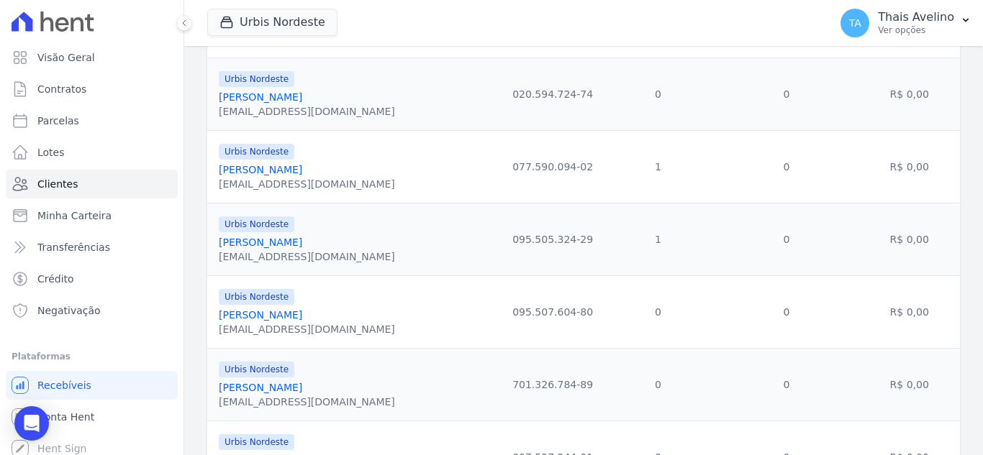
click at [302, 244] on link "[PERSON_NAME]" at bounding box center [260, 243] width 83 height 12
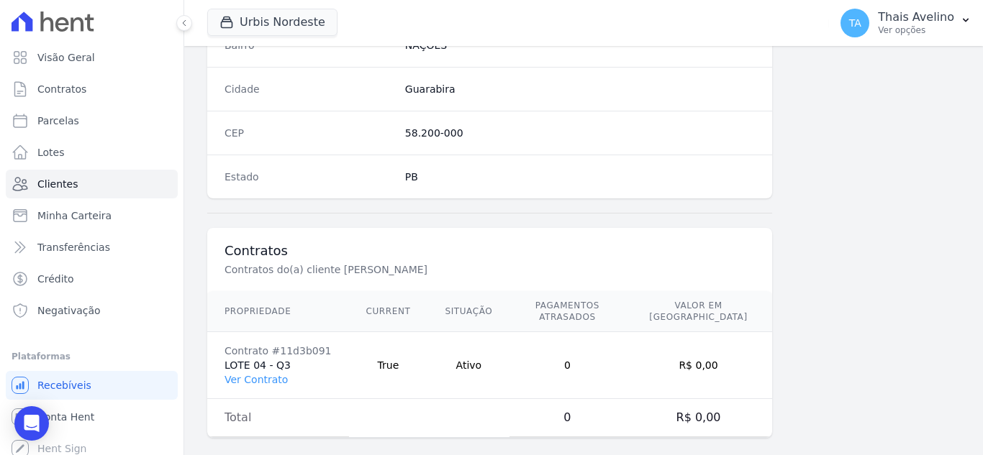
scroll to position [891, 0]
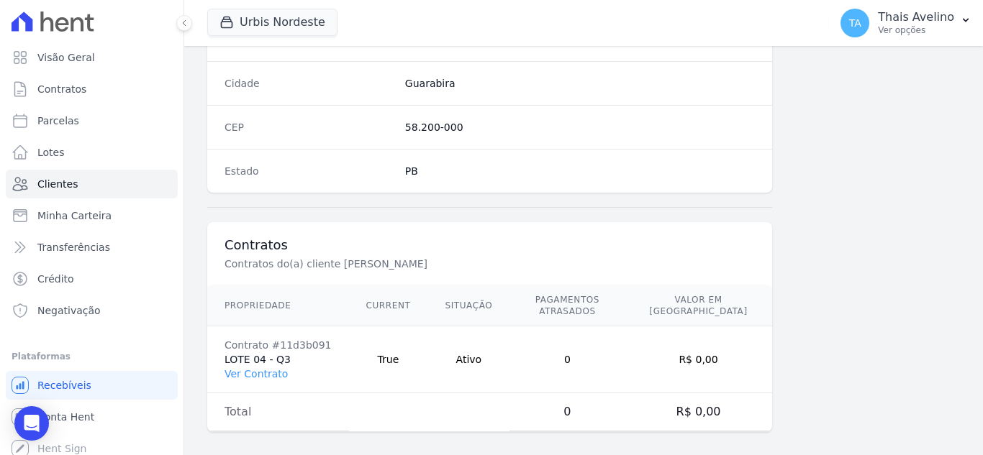
click at [243, 350] on td "Contrato #11d3b091 LOTE 04 - Q3 Ver Contrato" at bounding box center [278, 360] width 142 height 67
click at [232, 368] on link "Ver Contrato" at bounding box center [255, 374] width 63 height 12
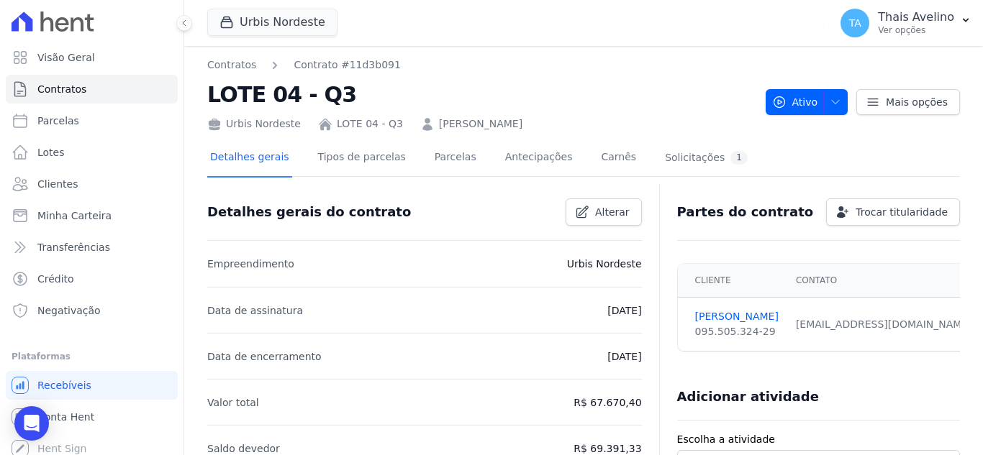
click at [457, 163] on div "Detalhes gerais Tipos de parcelas [GEOGRAPHIC_DATA] Antecipações Carnês Solicit…" at bounding box center [478, 159] width 543 height 38
click at [456, 161] on div "Detalhes gerais Tipos de parcelas [GEOGRAPHIC_DATA] Antecipações Carnês Solicit…" at bounding box center [478, 159] width 543 height 38
click at [441, 160] on link "Parcelas" at bounding box center [455, 159] width 47 height 38
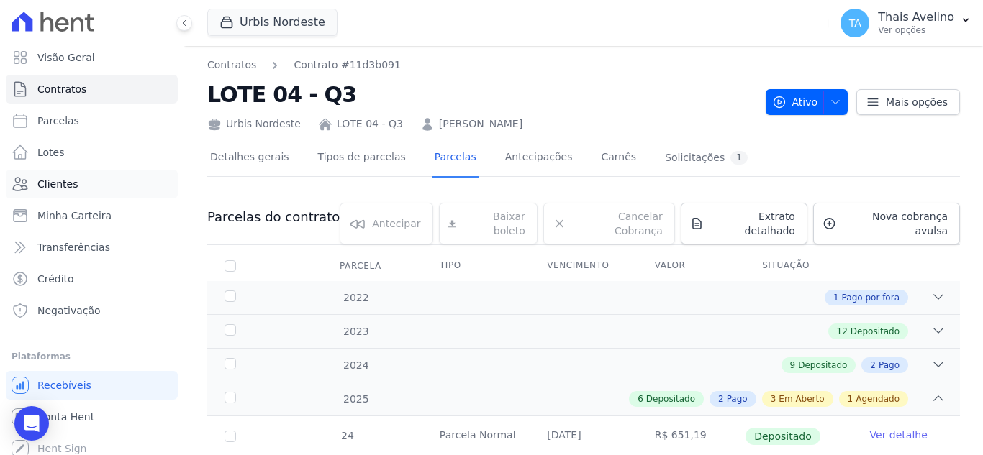
click at [60, 179] on span "Clientes" at bounding box center [57, 184] width 40 height 14
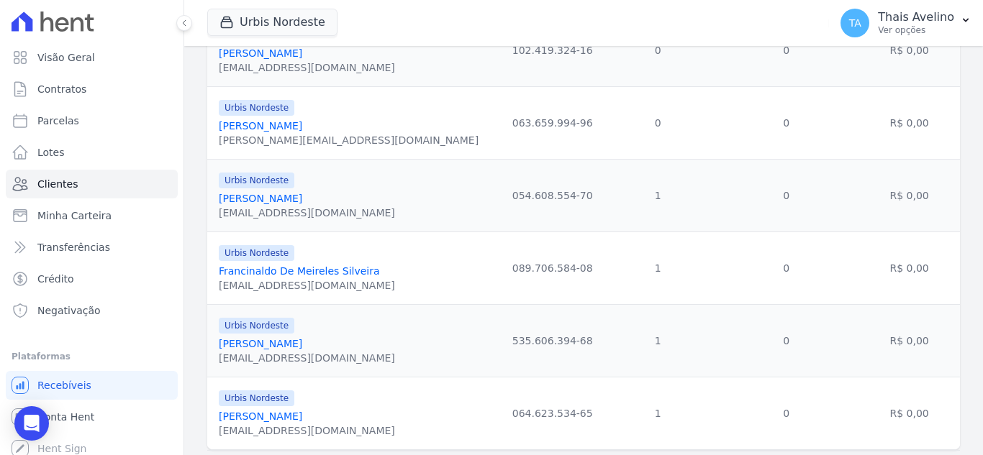
scroll to position [1678, 0]
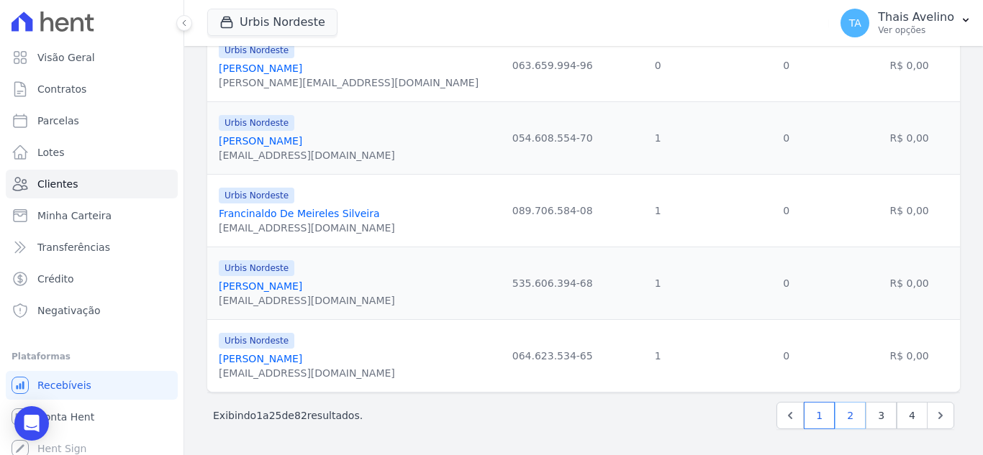
click at [835, 415] on link "2" at bounding box center [850, 415] width 31 height 27
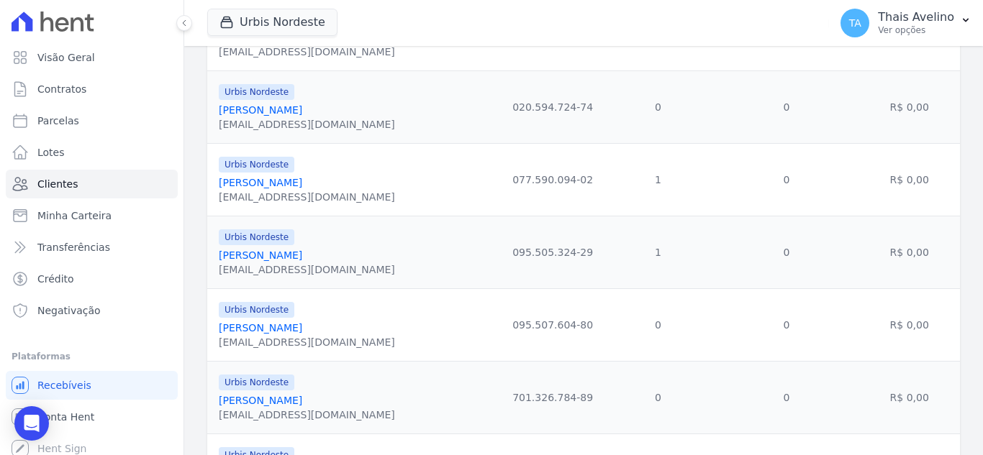
scroll to position [863, 0]
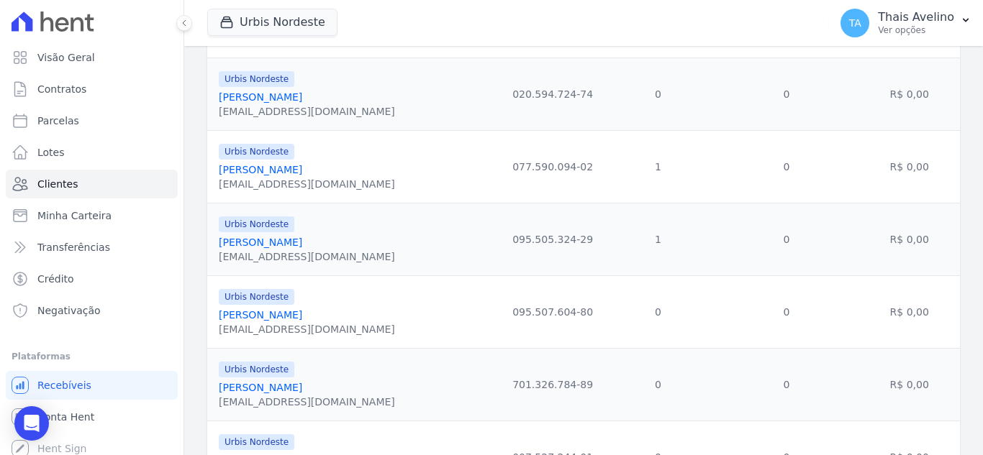
click at [285, 313] on link "[PERSON_NAME]" at bounding box center [260, 315] width 83 height 12
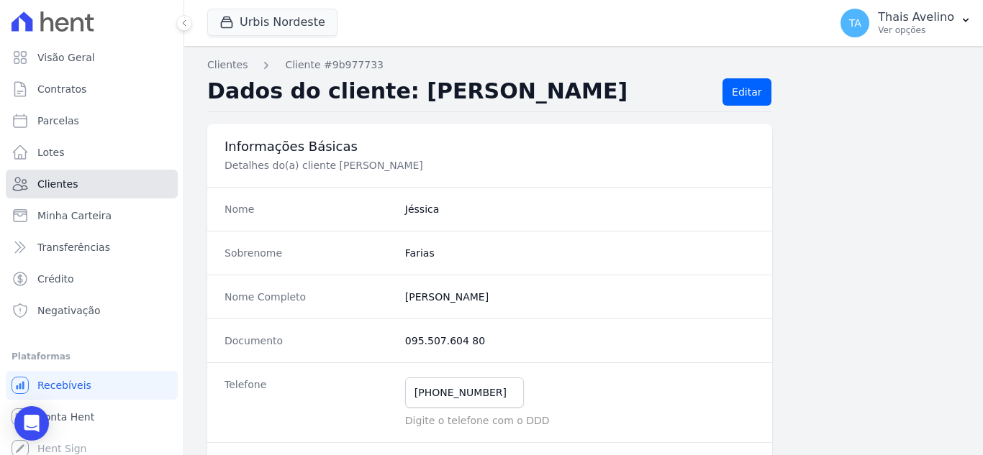
click at [96, 193] on link "Clientes" at bounding box center [92, 184] width 172 height 29
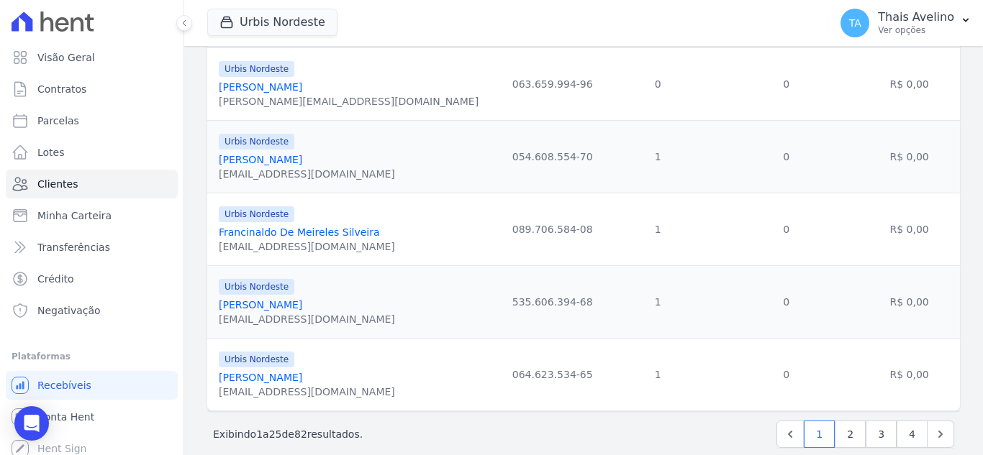
scroll to position [1678, 0]
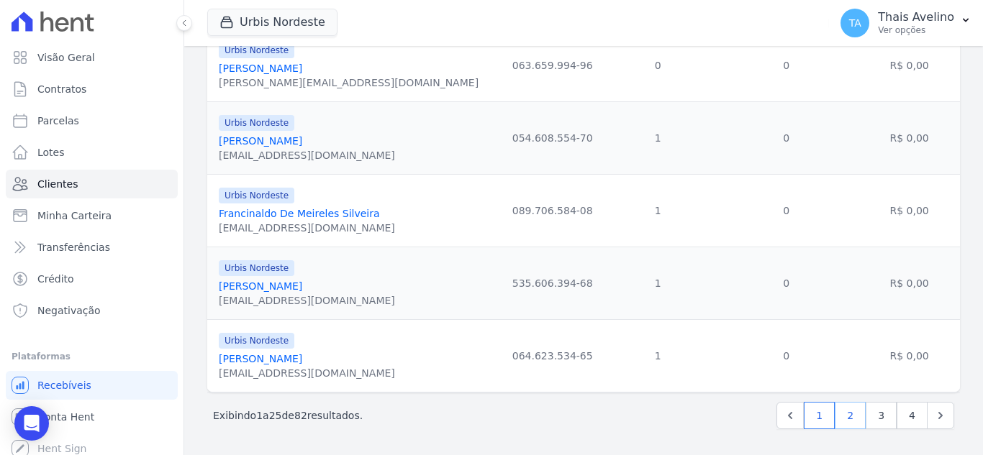
click at [845, 415] on link "2" at bounding box center [850, 415] width 31 height 27
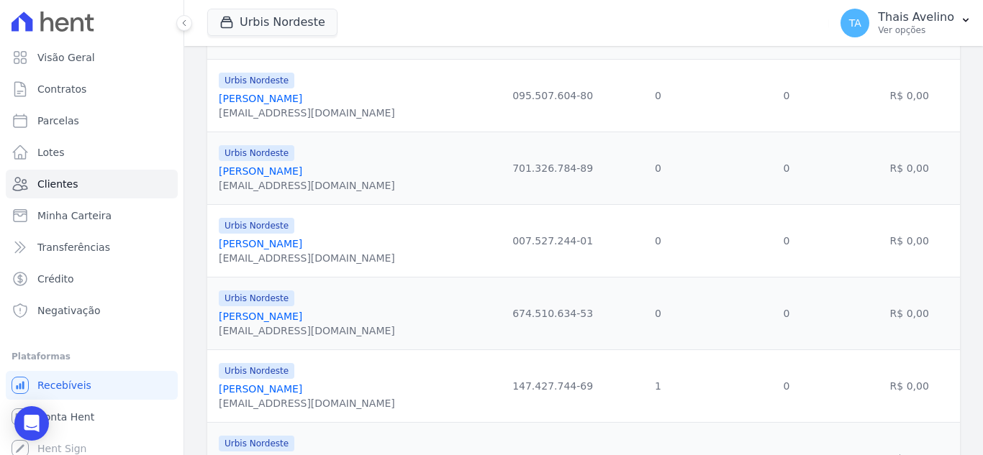
scroll to position [1151, 0]
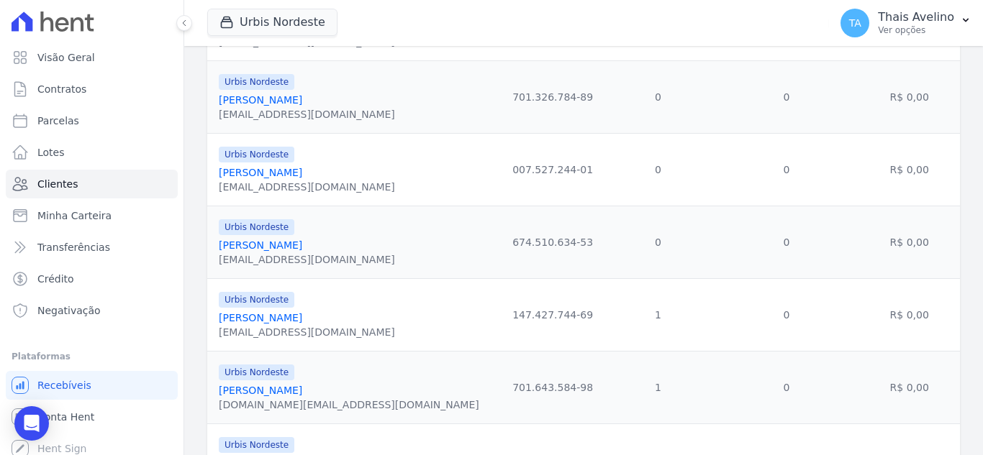
click at [286, 317] on link "[PERSON_NAME]" at bounding box center [260, 318] width 83 height 12
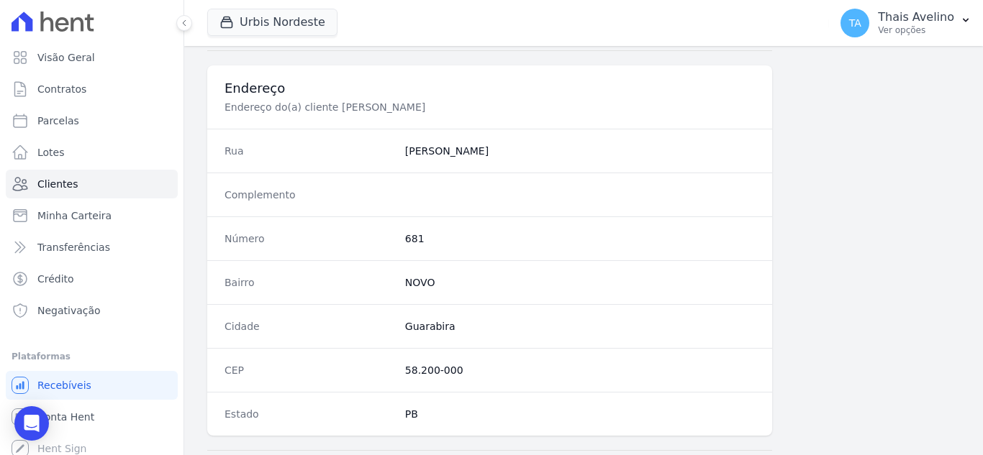
scroll to position [891, 0]
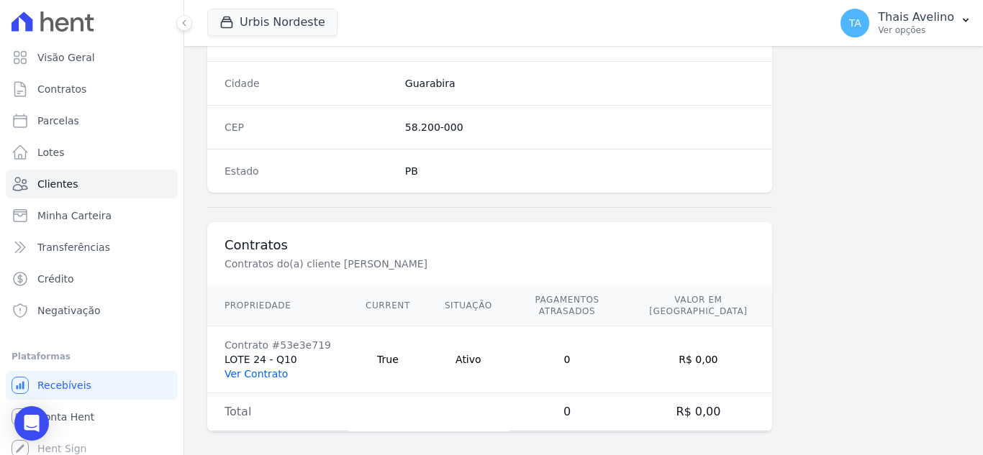
click at [246, 368] on link "Ver Contrato" at bounding box center [255, 374] width 63 height 12
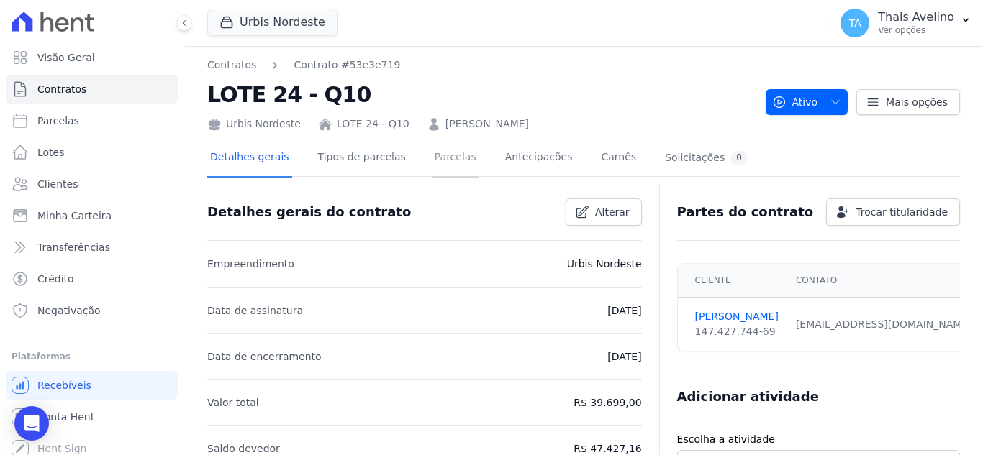
click at [432, 160] on link "Parcelas" at bounding box center [455, 159] width 47 height 38
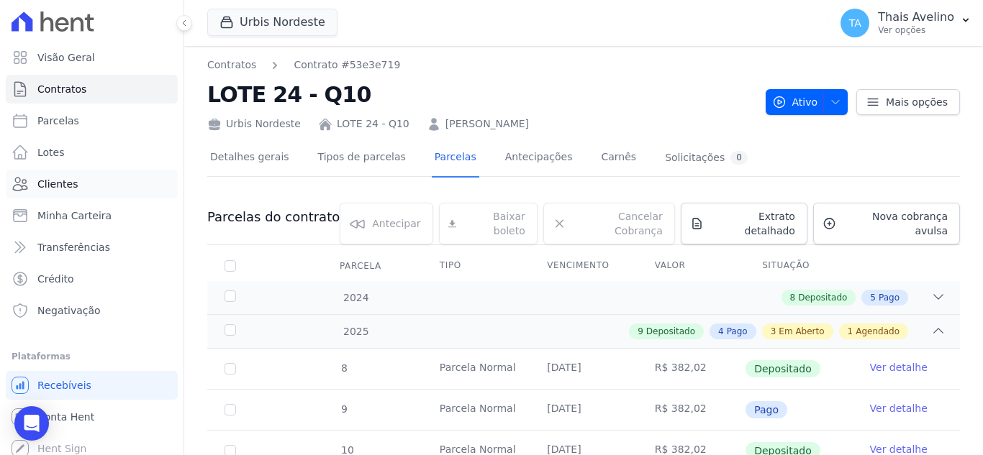
click at [130, 186] on link "Clientes" at bounding box center [92, 184] width 172 height 29
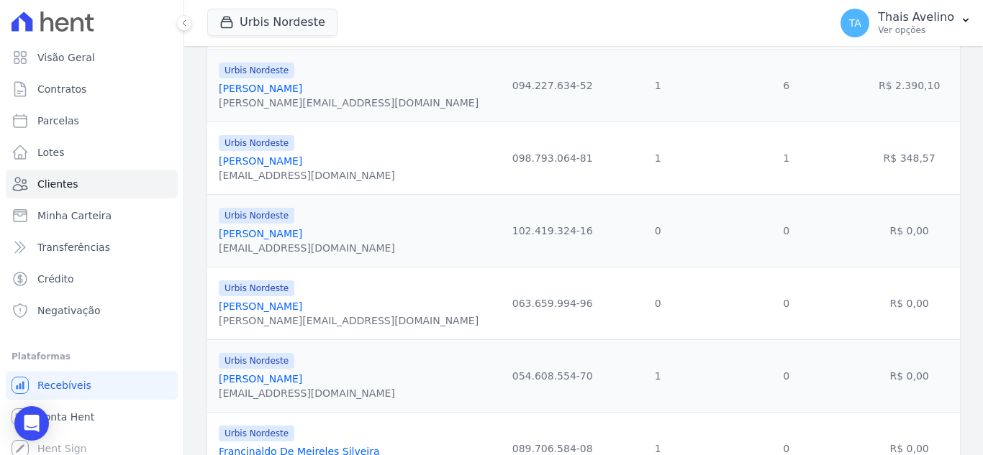
scroll to position [1678, 0]
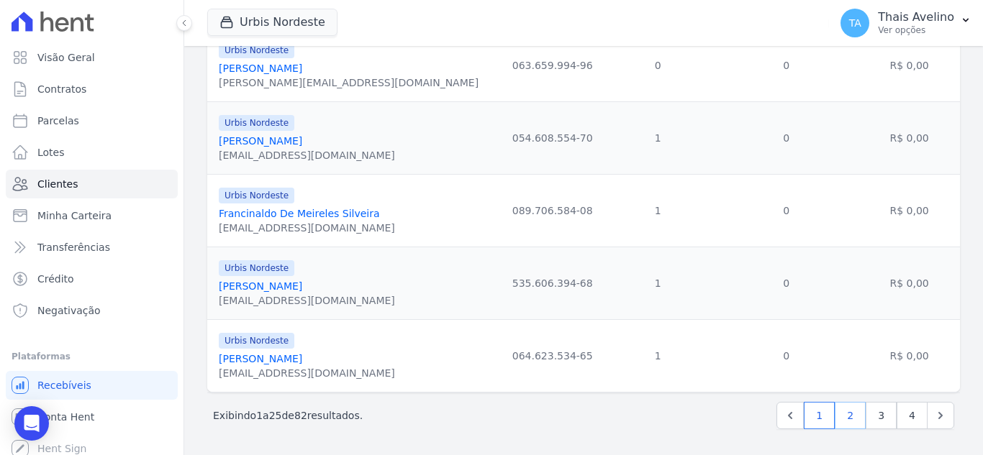
click at [837, 416] on link "2" at bounding box center [850, 415] width 31 height 27
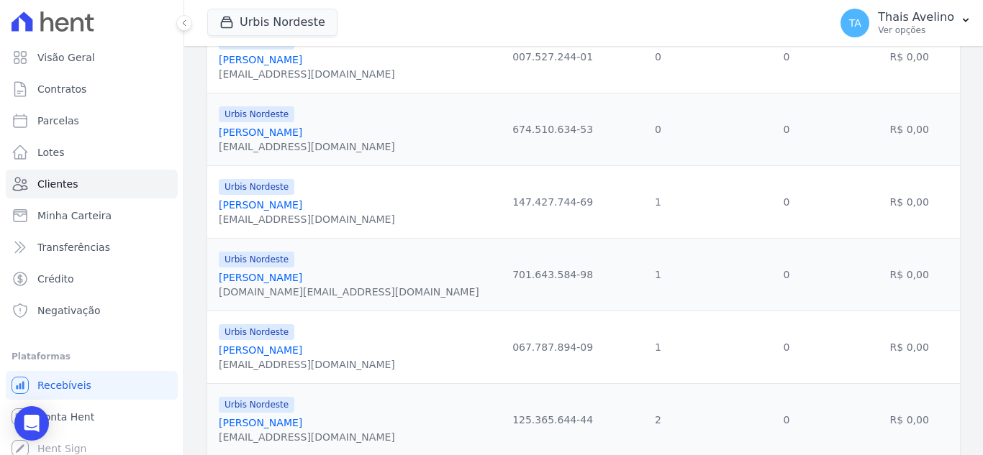
scroll to position [1295, 0]
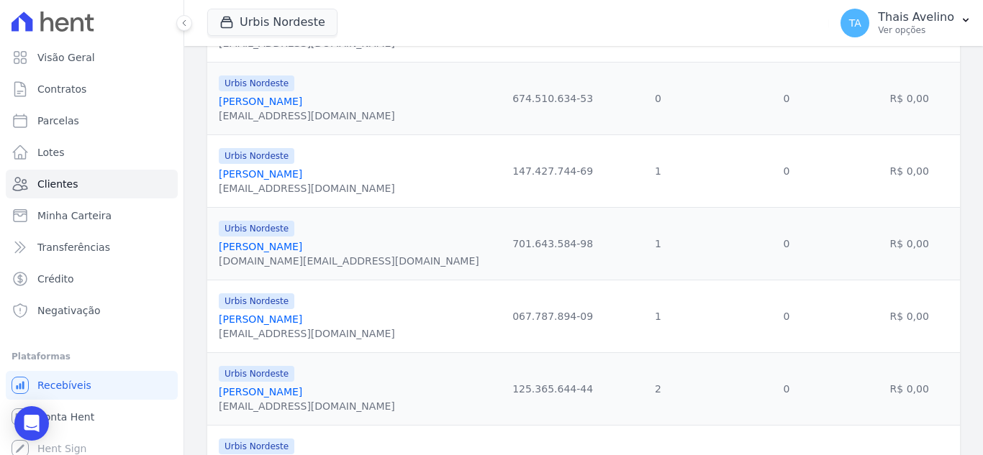
click at [302, 247] on link "[PERSON_NAME]" at bounding box center [260, 247] width 83 height 12
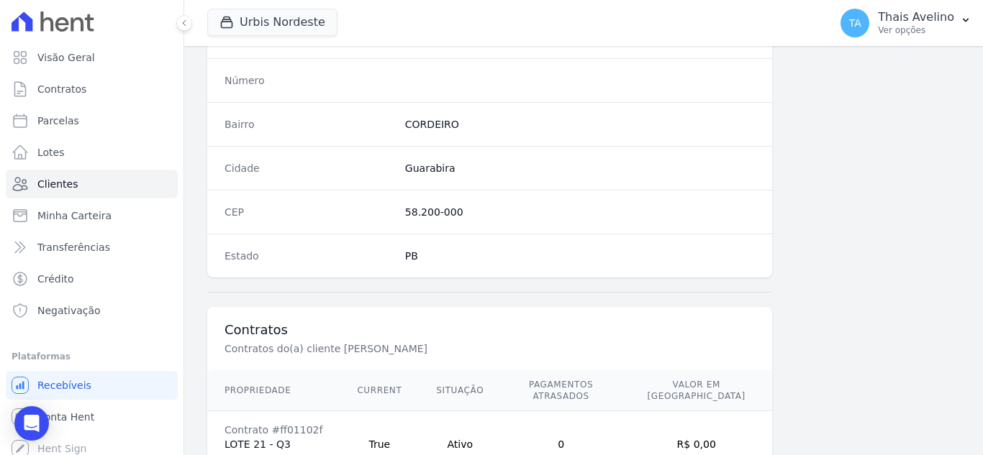
scroll to position [891, 0]
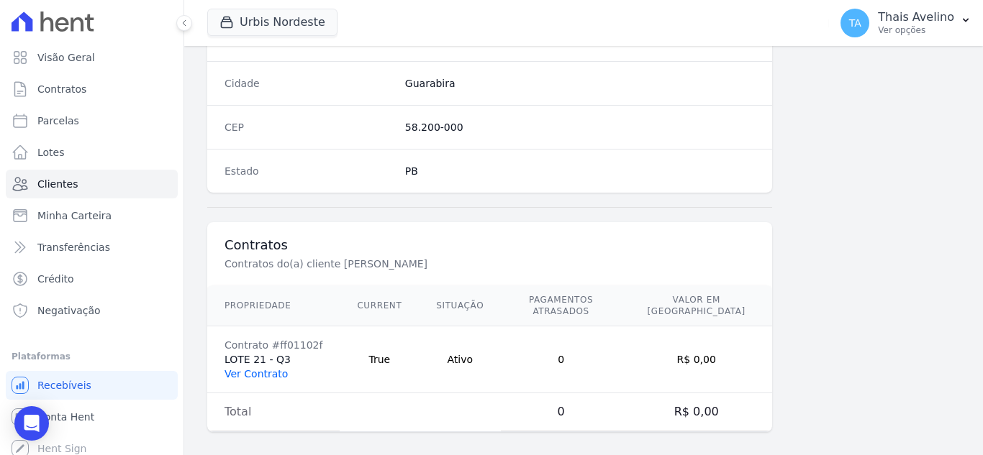
click at [254, 368] on link "Ver Contrato" at bounding box center [255, 374] width 63 height 12
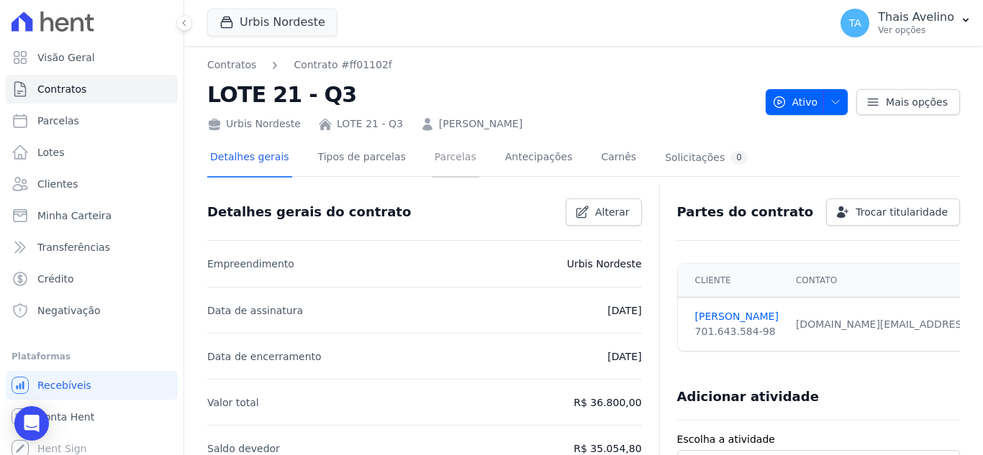
click at [442, 163] on link "Parcelas" at bounding box center [455, 159] width 47 height 38
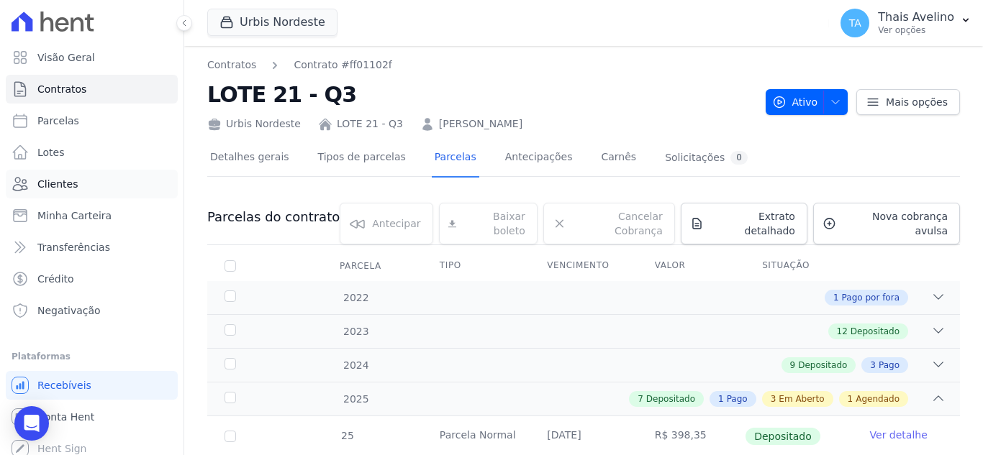
click at [89, 183] on link "Clientes" at bounding box center [92, 184] width 172 height 29
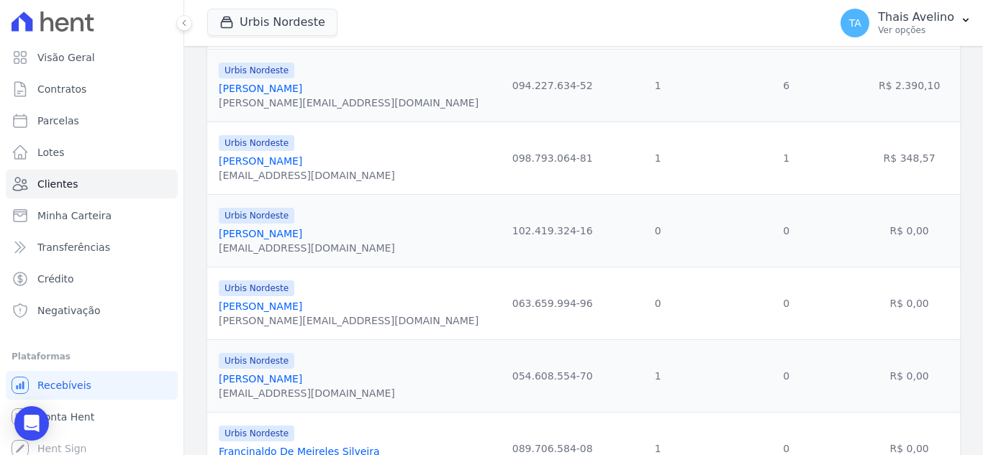
scroll to position [1678, 0]
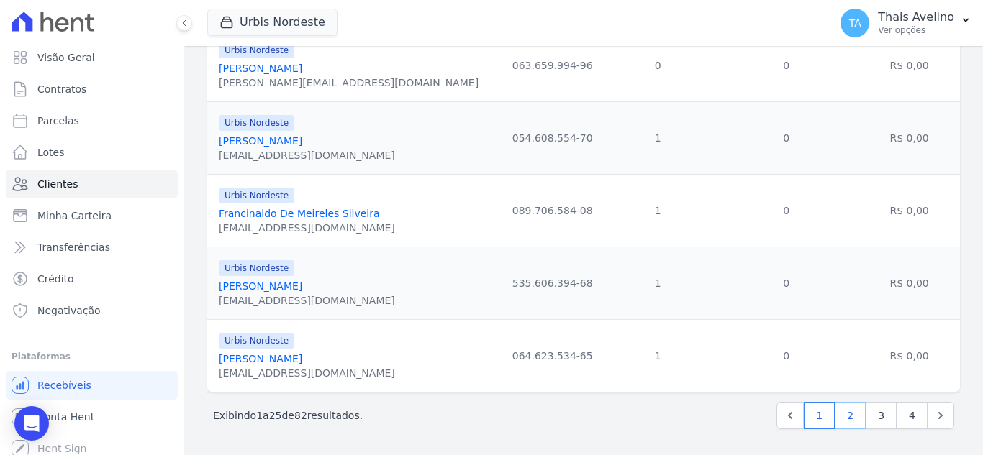
click at [845, 417] on link "2" at bounding box center [850, 415] width 31 height 27
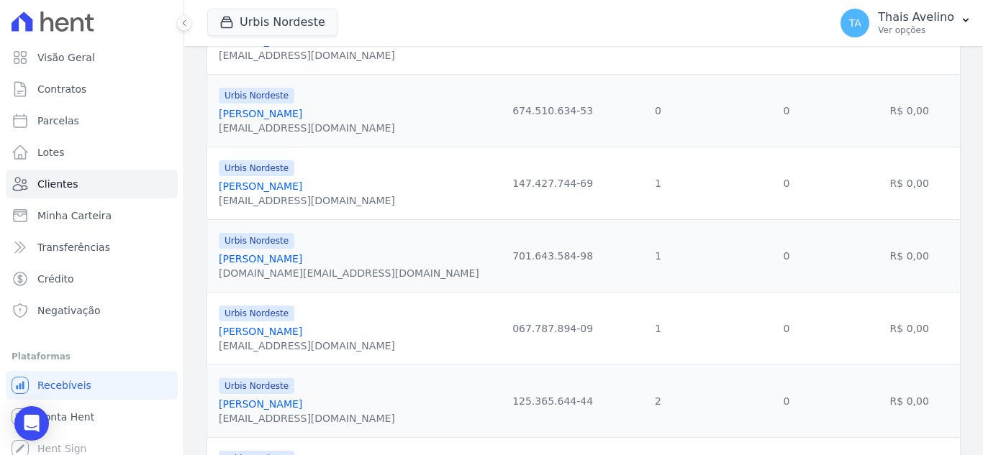
scroll to position [1295, 0]
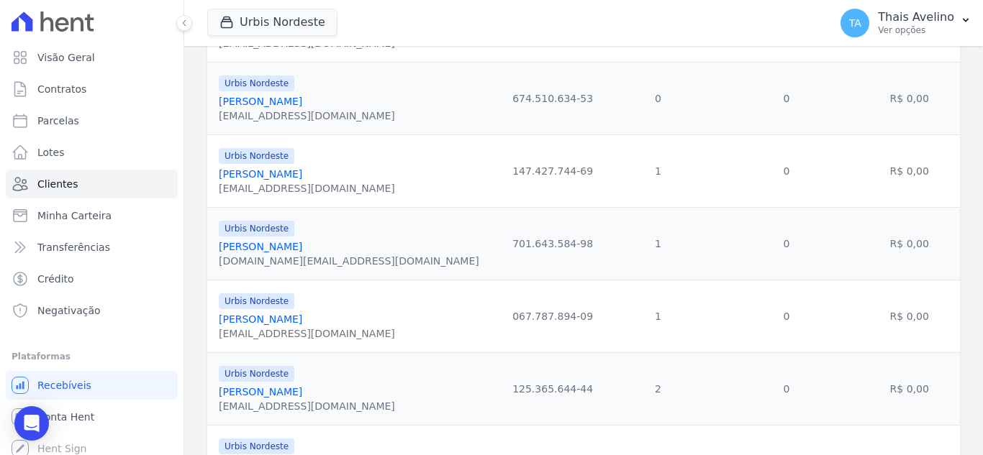
click at [302, 314] on link "[PERSON_NAME]" at bounding box center [260, 320] width 83 height 12
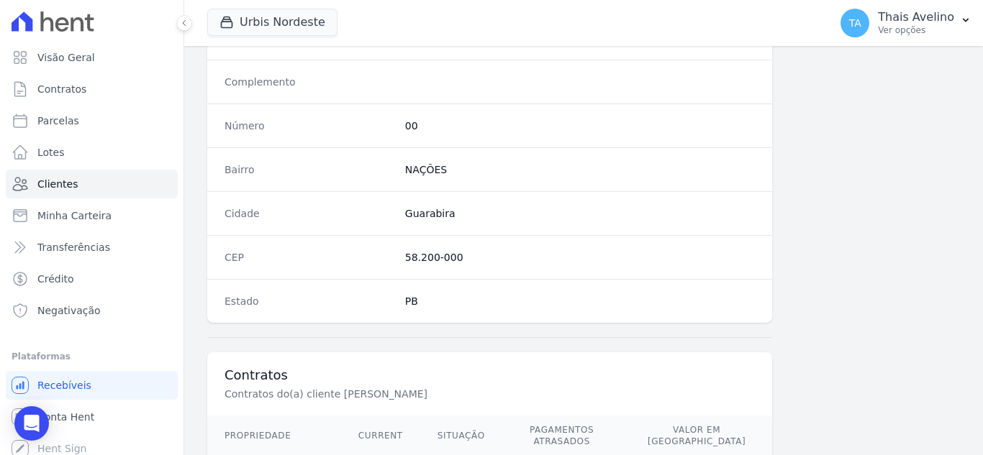
scroll to position [891, 0]
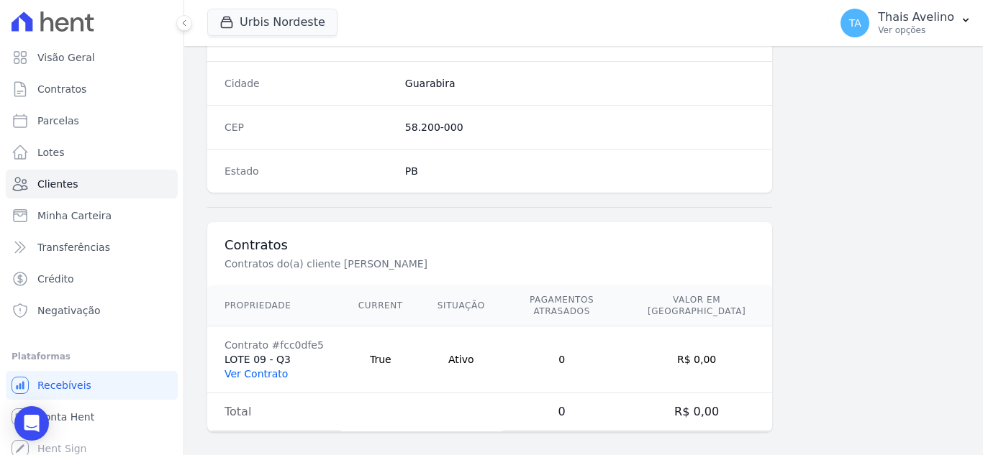
click at [263, 368] on link "Ver Contrato" at bounding box center [255, 374] width 63 height 12
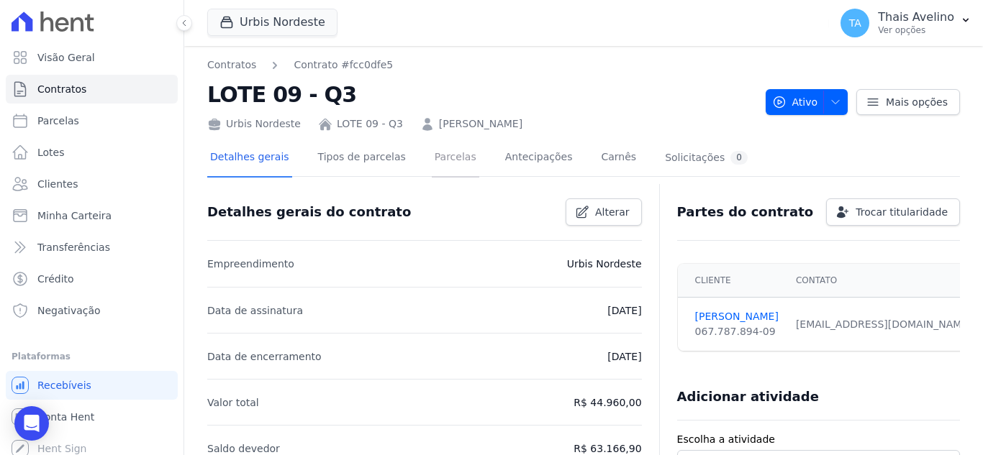
click at [432, 151] on link "Parcelas" at bounding box center [455, 159] width 47 height 38
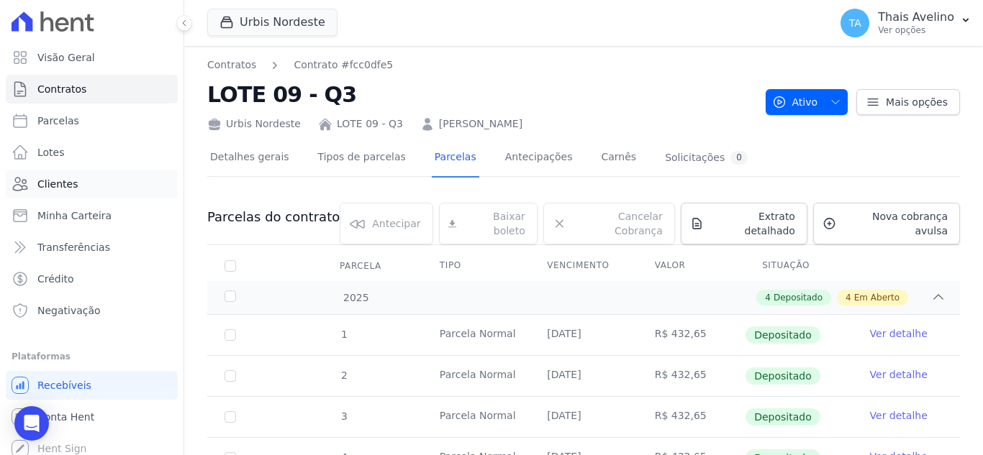
click at [135, 188] on link "Clientes" at bounding box center [92, 184] width 172 height 29
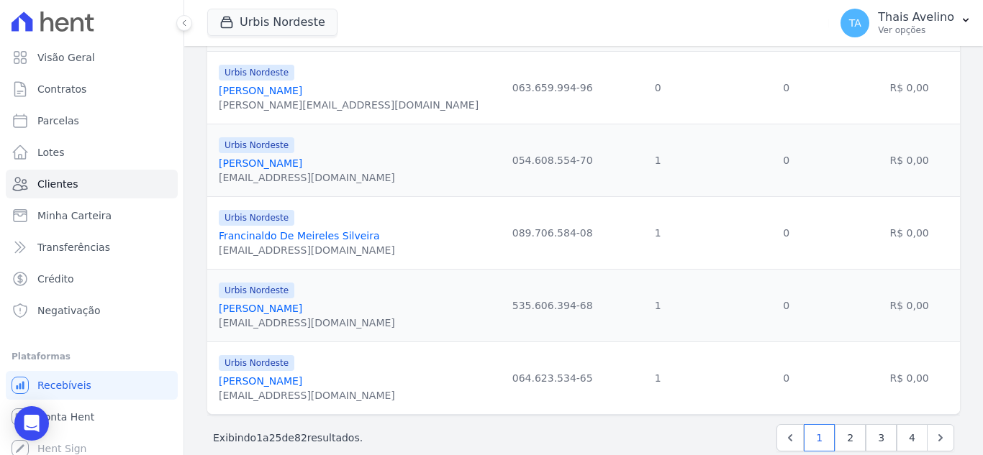
scroll to position [1678, 0]
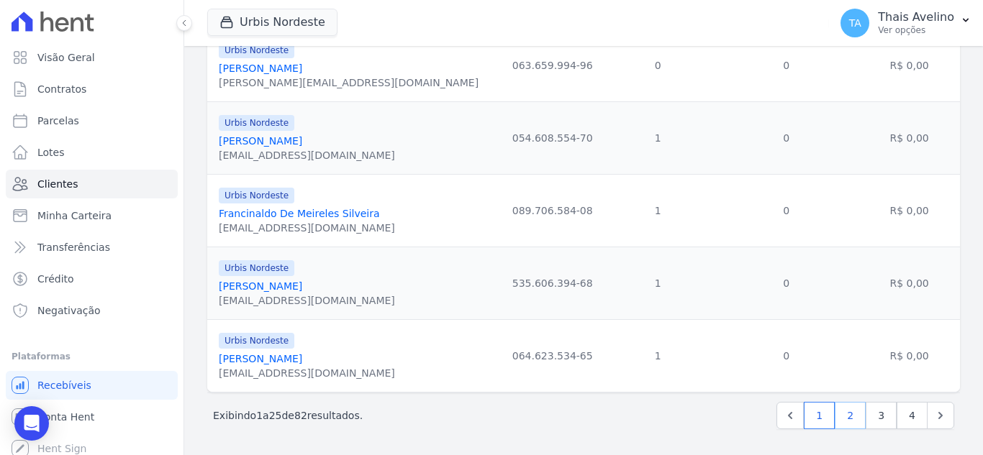
click at [846, 407] on link "2" at bounding box center [850, 415] width 31 height 27
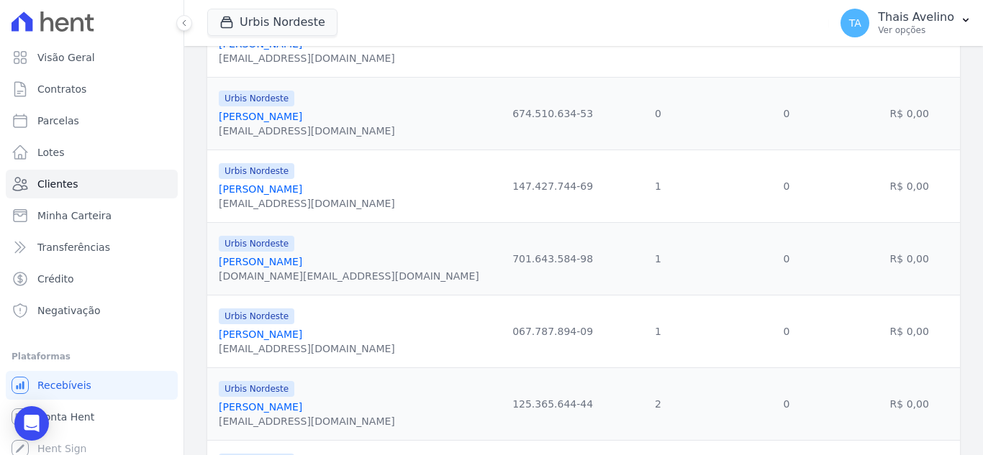
scroll to position [1295, 0]
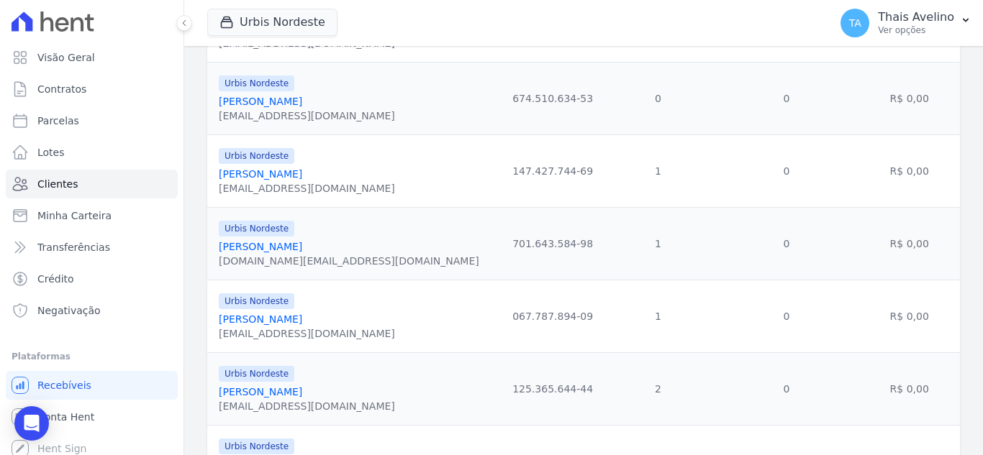
click at [259, 393] on link "[PERSON_NAME]" at bounding box center [260, 392] width 83 height 12
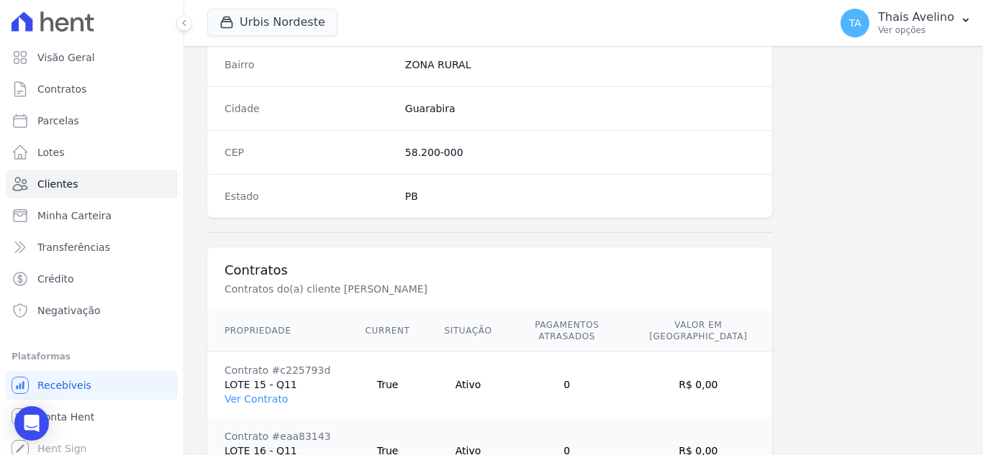
scroll to position [957, 0]
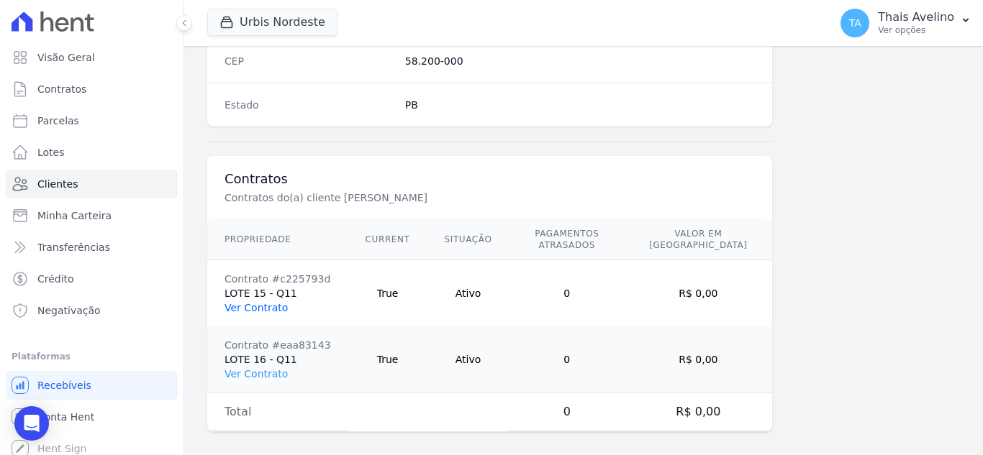
drag, startPoint x: 254, startPoint y: 296, endPoint x: 301, endPoint y: 308, distance: 48.9
click at [253, 302] on link "Ver Contrato" at bounding box center [255, 308] width 63 height 12
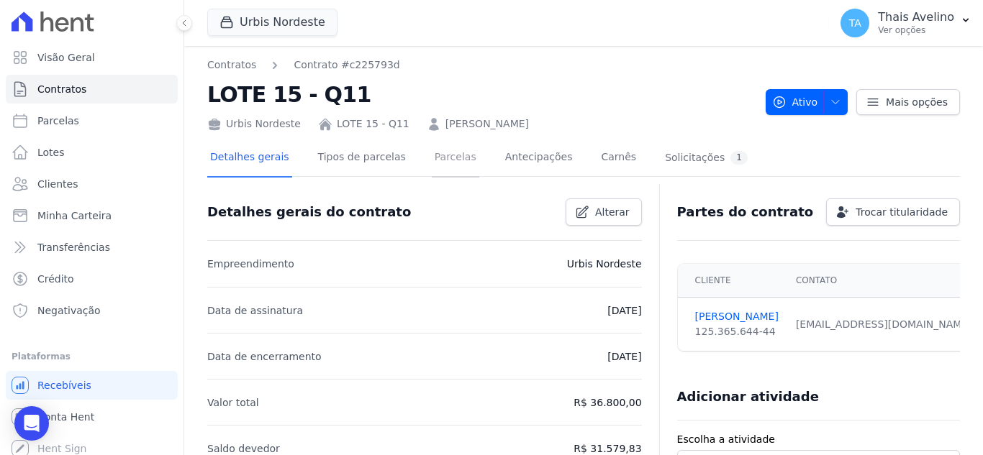
click at [443, 168] on link "Parcelas" at bounding box center [455, 159] width 47 height 38
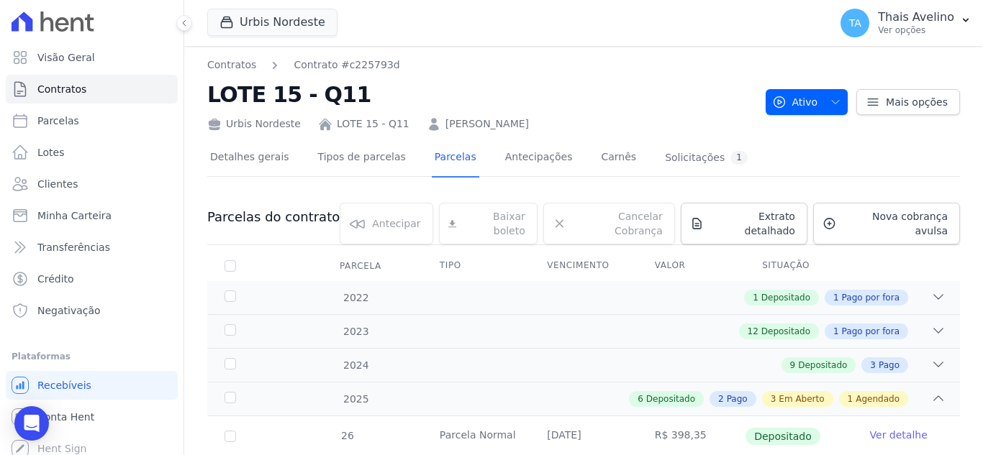
click at [368, 123] on link "LOTE 15 - Q11" at bounding box center [373, 124] width 73 height 15
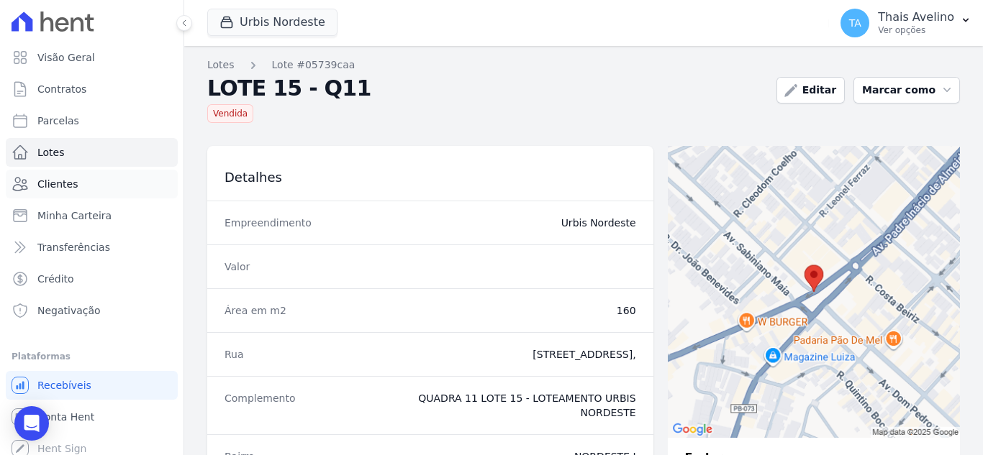
click at [77, 187] on link "Clientes" at bounding box center [92, 184] width 172 height 29
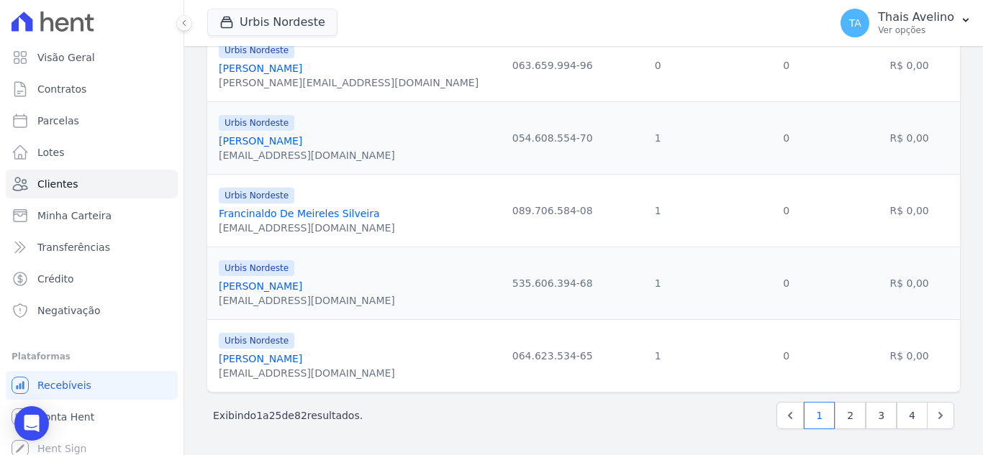
scroll to position [1678, 0]
click at [840, 411] on link "2" at bounding box center [850, 415] width 31 height 27
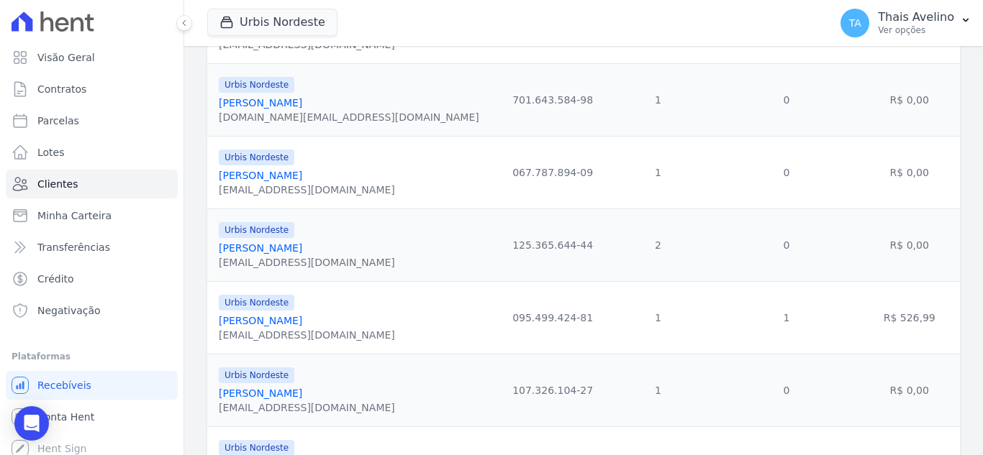
scroll to position [1511, 0]
click at [284, 250] on link "[PERSON_NAME]" at bounding box center [260, 249] width 83 height 12
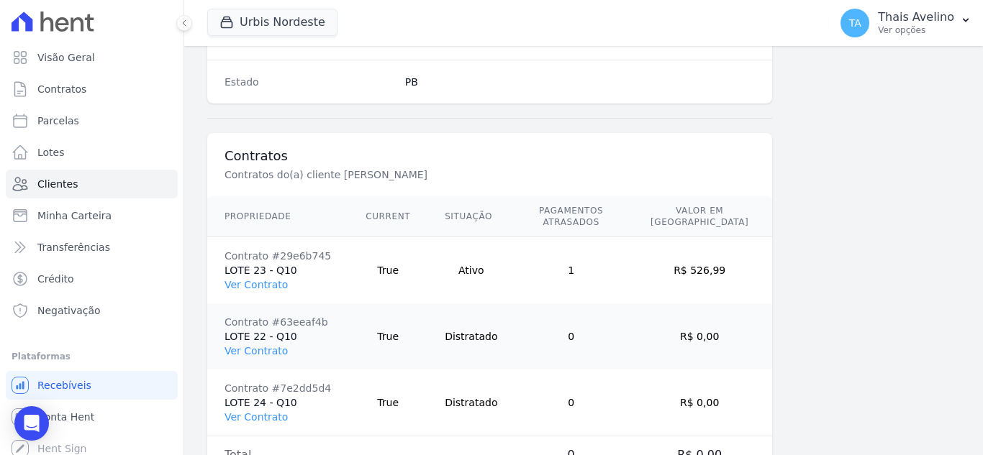
scroll to position [1023, 0]
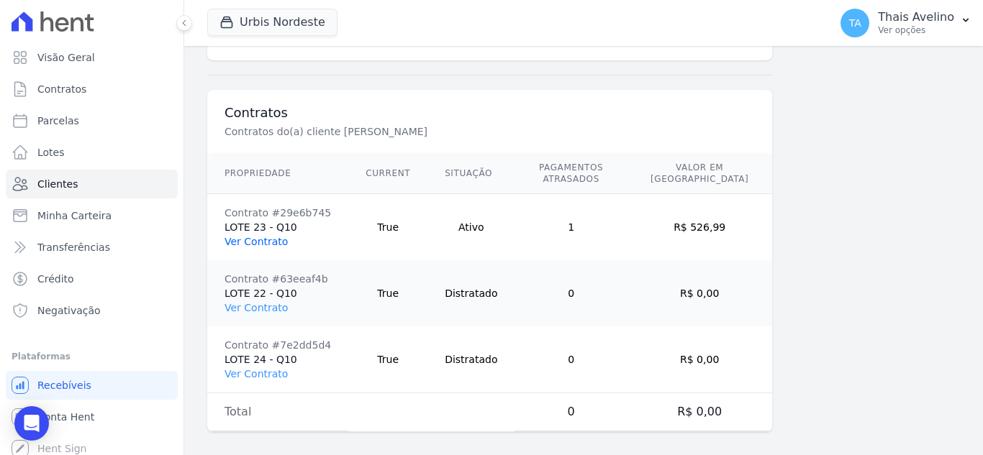
click at [269, 236] on link "Ver Contrato" at bounding box center [255, 242] width 63 height 12
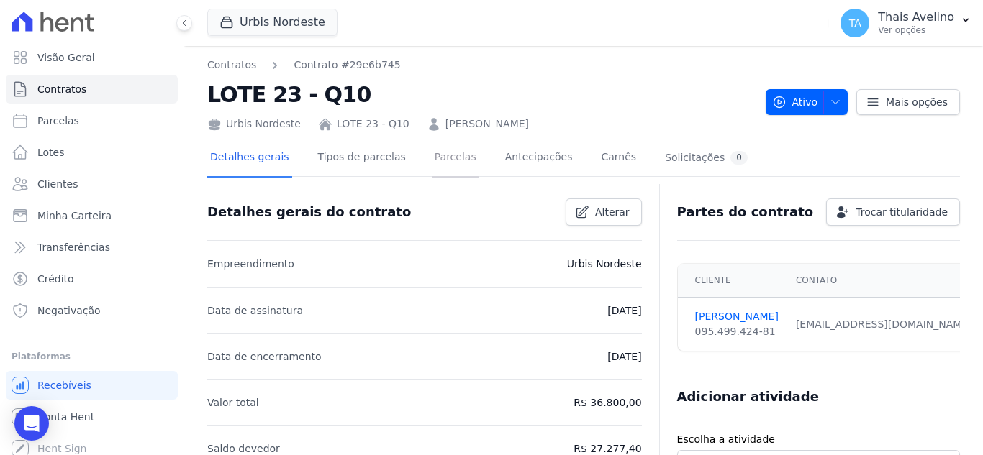
click at [432, 158] on link "Parcelas" at bounding box center [455, 159] width 47 height 38
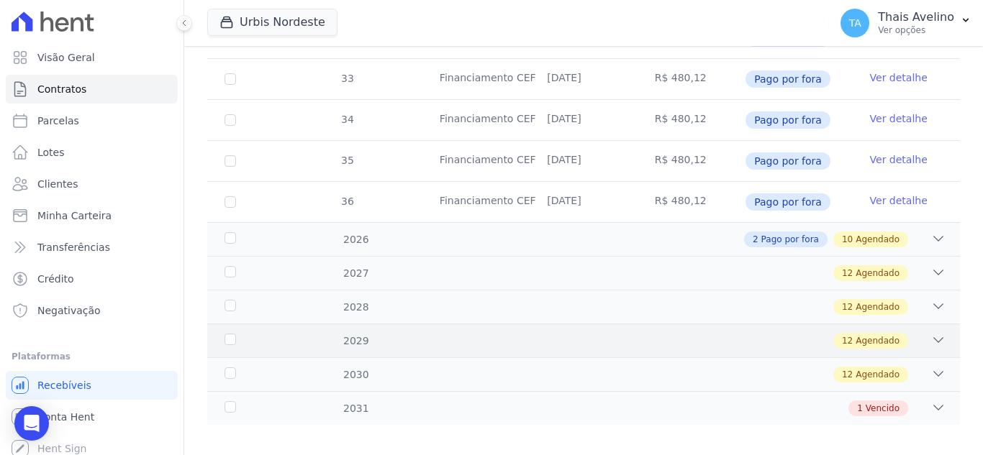
scroll to position [728, 0]
click at [782, 232] on span "Pago por fora" at bounding box center [790, 238] width 58 height 13
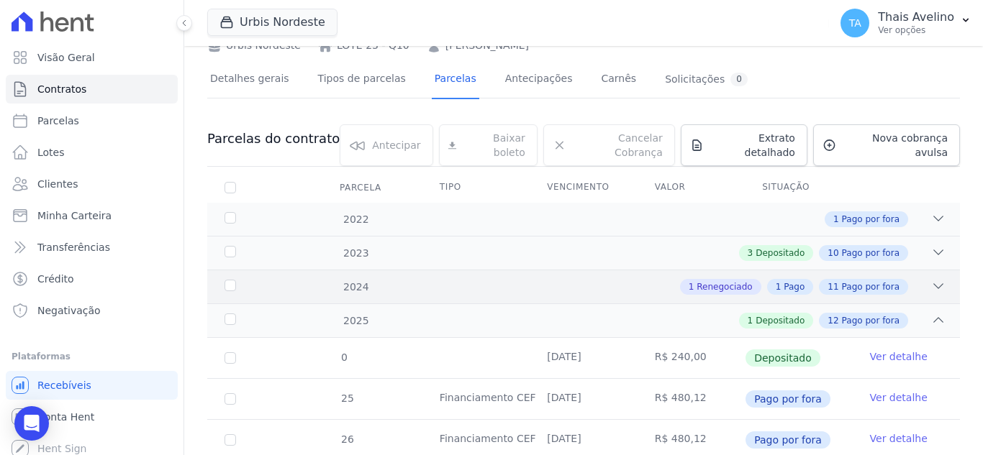
scroll to position [0, 0]
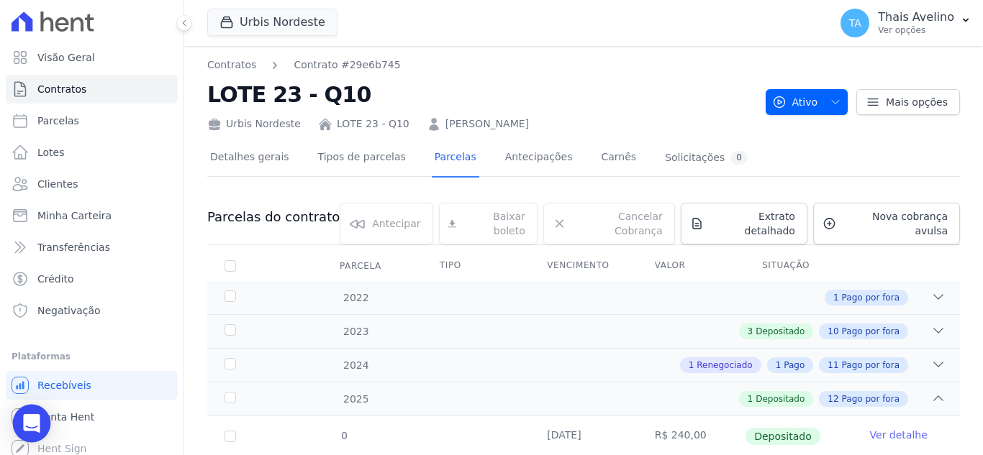
click at [38, 424] on icon "Open Intercom Messenger" at bounding box center [31, 423] width 19 height 19
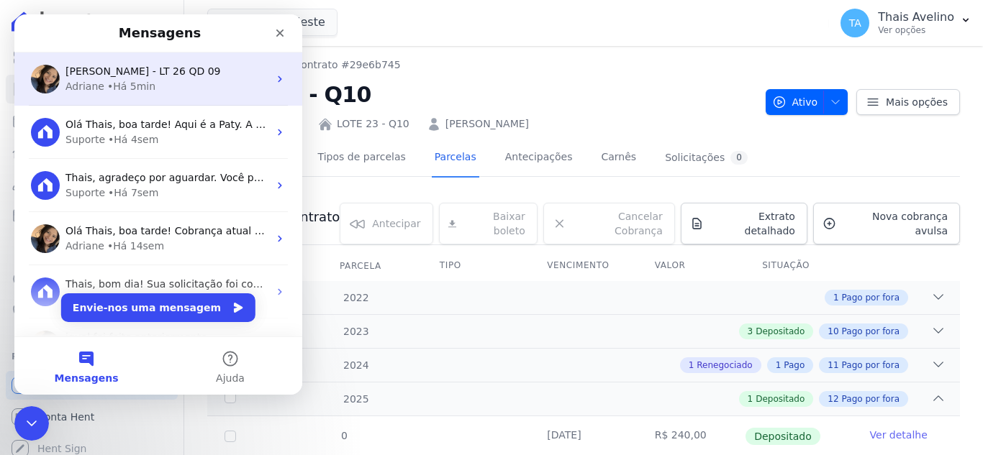
click at [189, 78] on div "[PERSON_NAME] - LT 26 QD 09" at bounding box center [166, 71] width 203 height 15
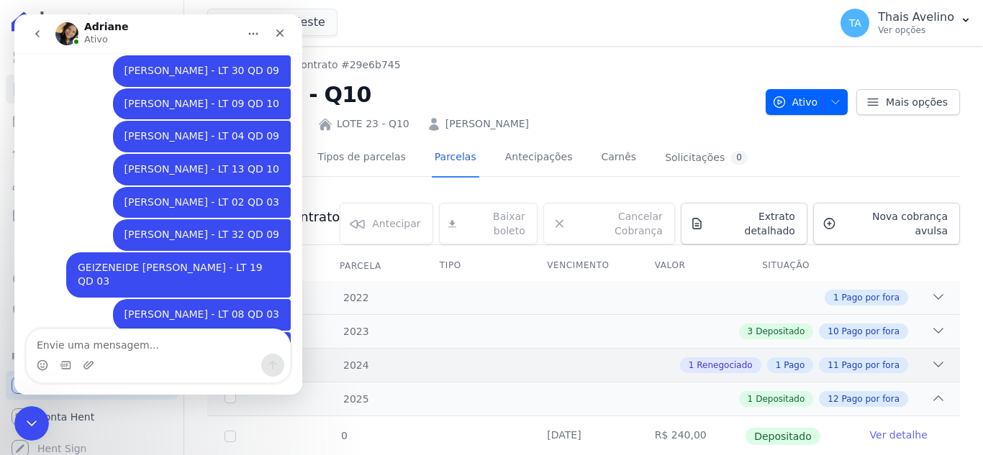
scroll to position [1150, 0]
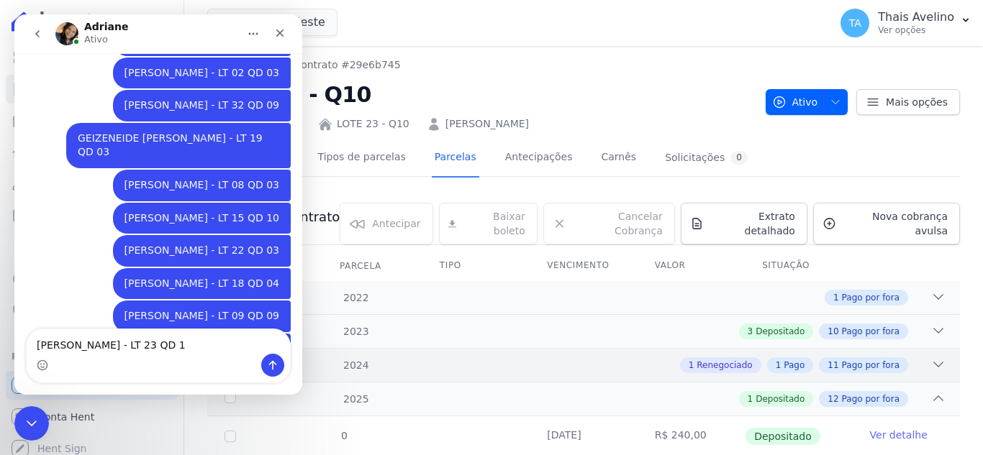
type textarea "[PERSON_NAME] - LT 23 QD 10"
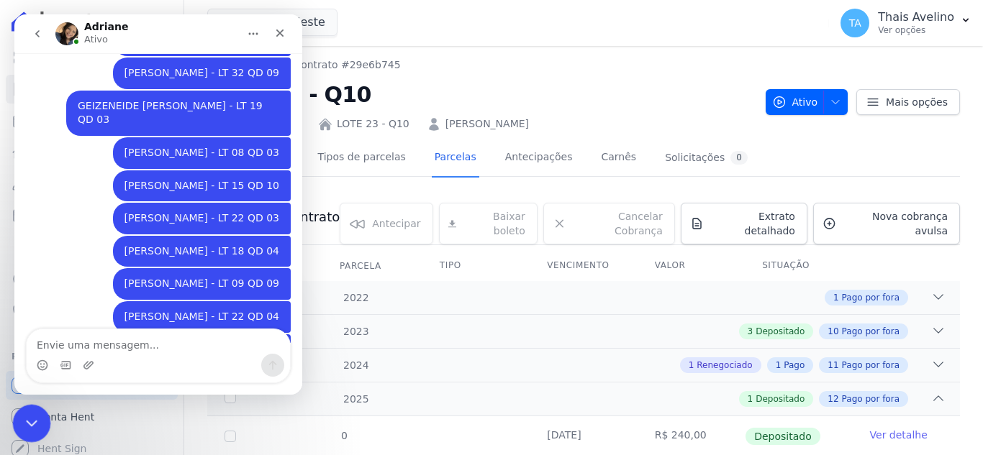
click at [40, 409] on div "Fechar mensagem da Intercom" at bounding box center [29, 421] width 35 height 35
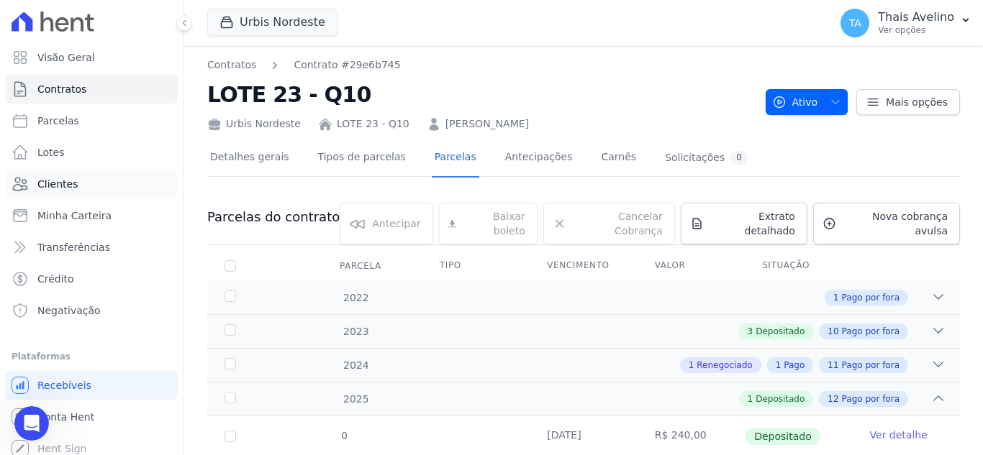
click at [86, 197] on link "Clientes" at bounding box center [92, 184] width 172 height 29
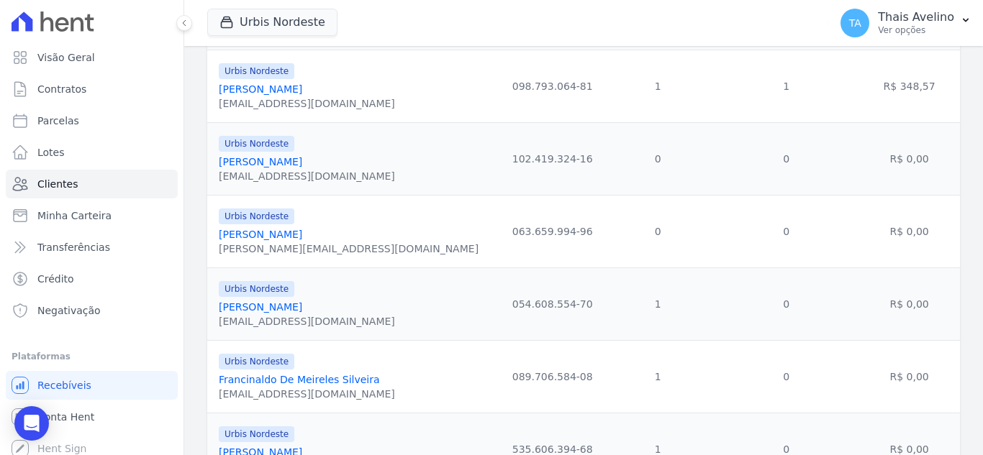
scroll to position [1678, 0]
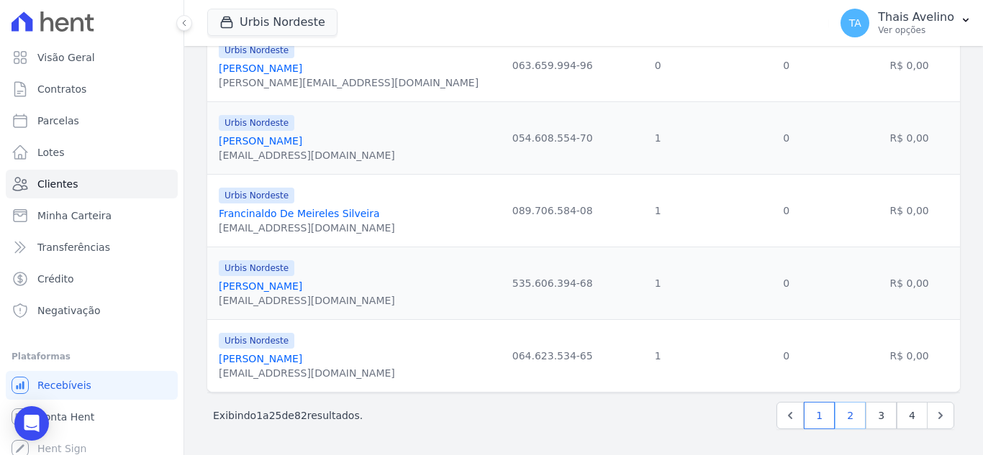
click at [844, 417] on link "2" at bounding box center [850, 415] width 31 height 27
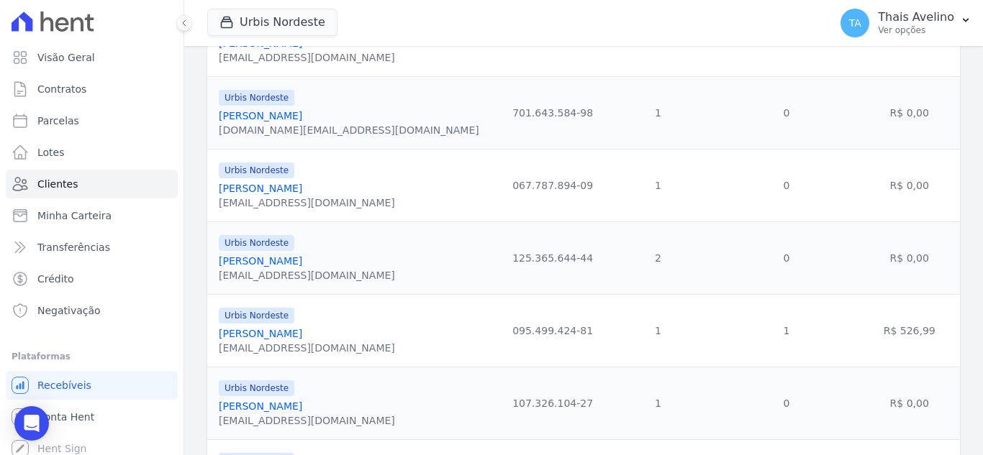
scroll to position [1498, 0]
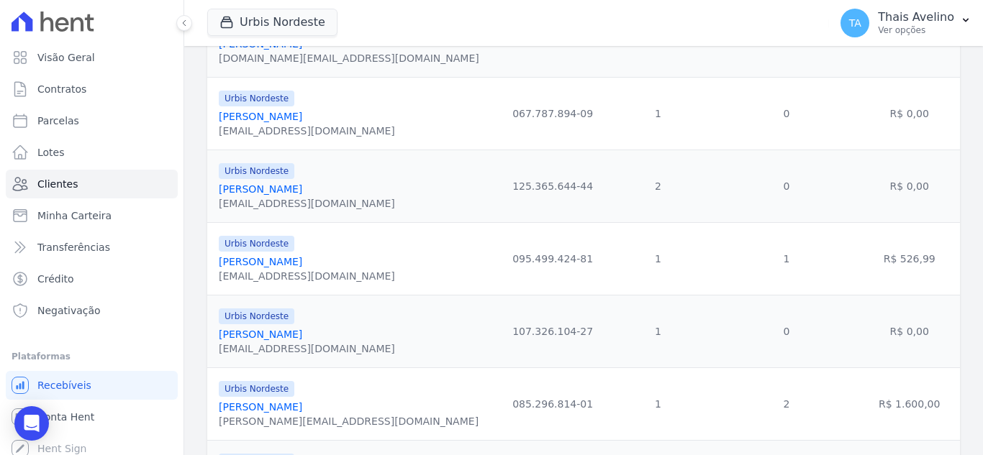
click at [302, 337] on link "[PERSON_NAME]" at bounding box center [260, 335] width 83 height 12
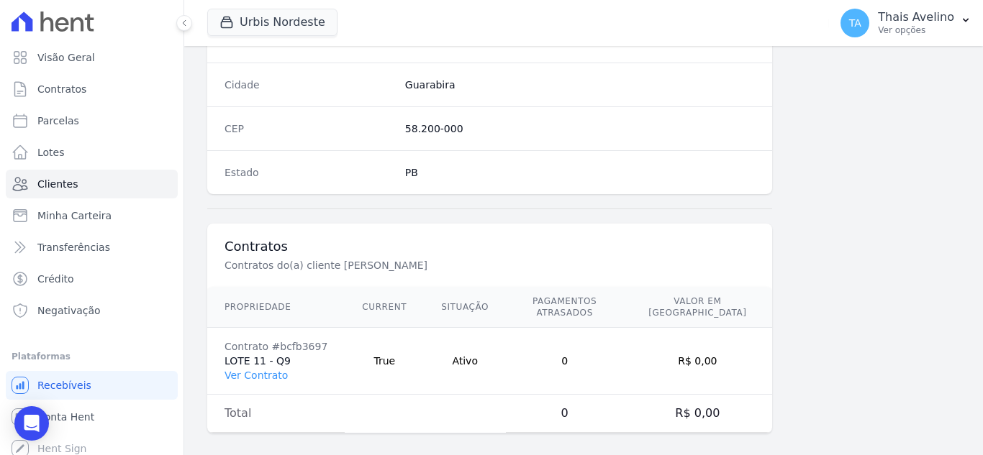
scroll to position [891, 0]
click at [278, 368] on link "Ver Contrato" at bounding box center [255, 374] width 63 height 12
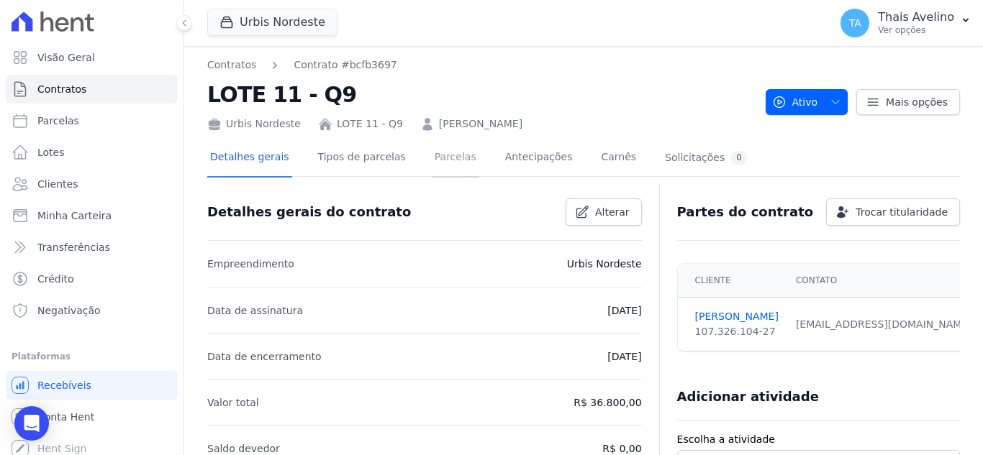
click at [447, 159] on link "Parcelas" at bounding box center [455, 159] width 47 height 38
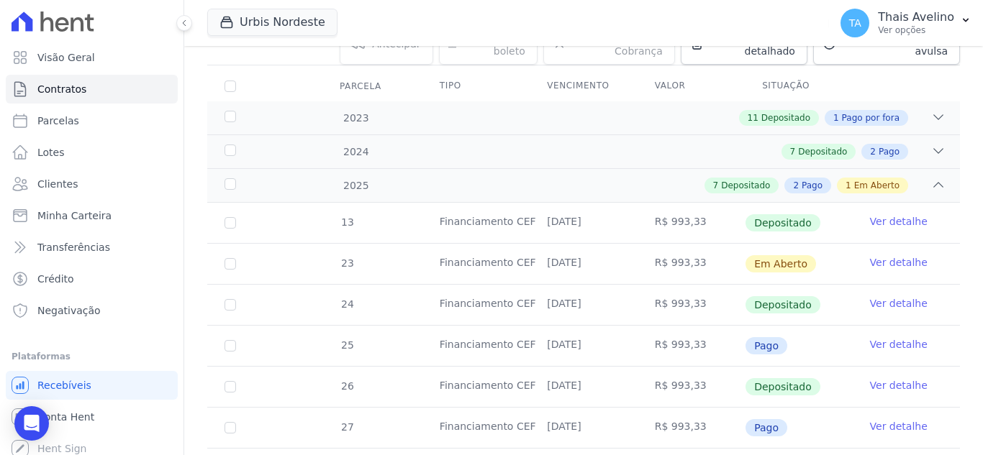
scroll to position [216, 0]
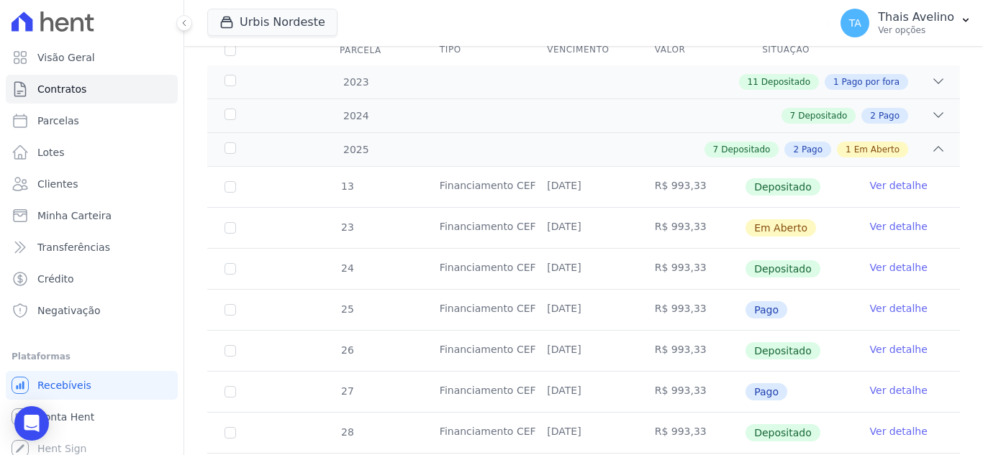
click at [32, 417] on icon "Open Intercom Messenger" at bounding box center [31, 423] width 15 height 17
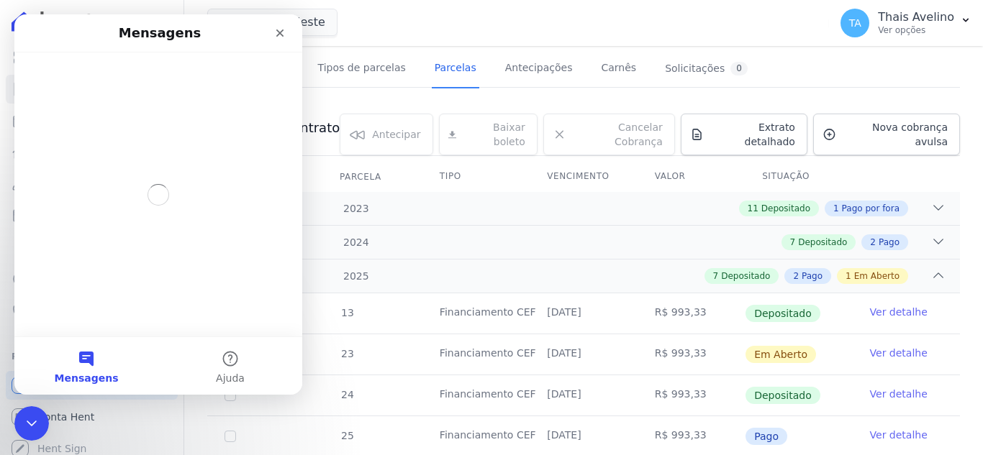
scroll to position [0, 0]
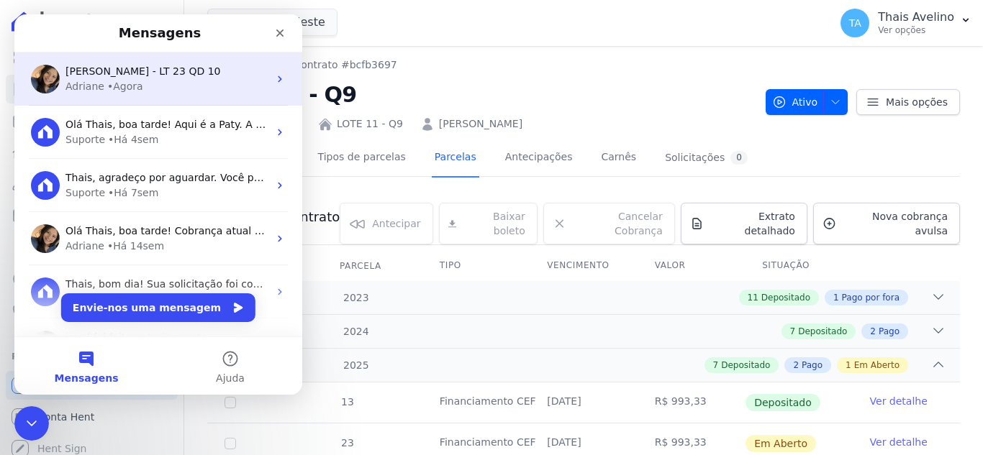
click at [145, 86] on div "Adriane • Agora" at bounding box center [166, 86] width 203 height 15
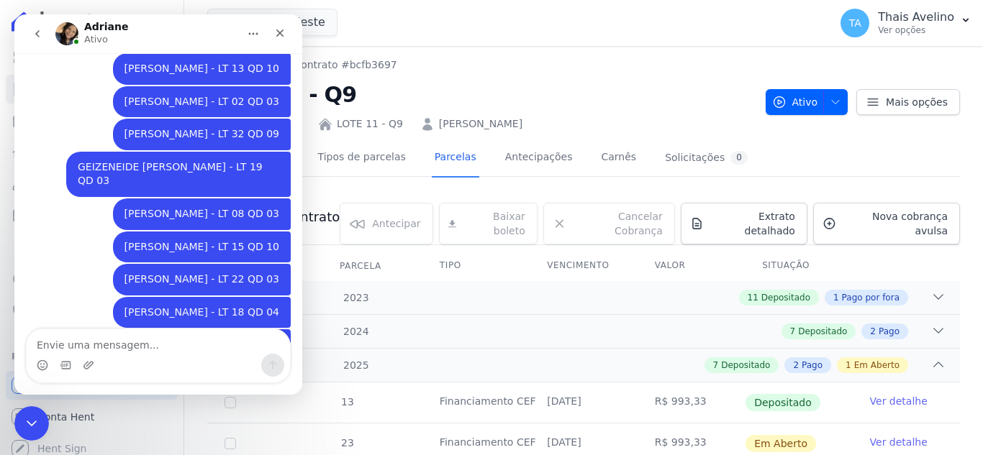
scroll to position [1182, 0]
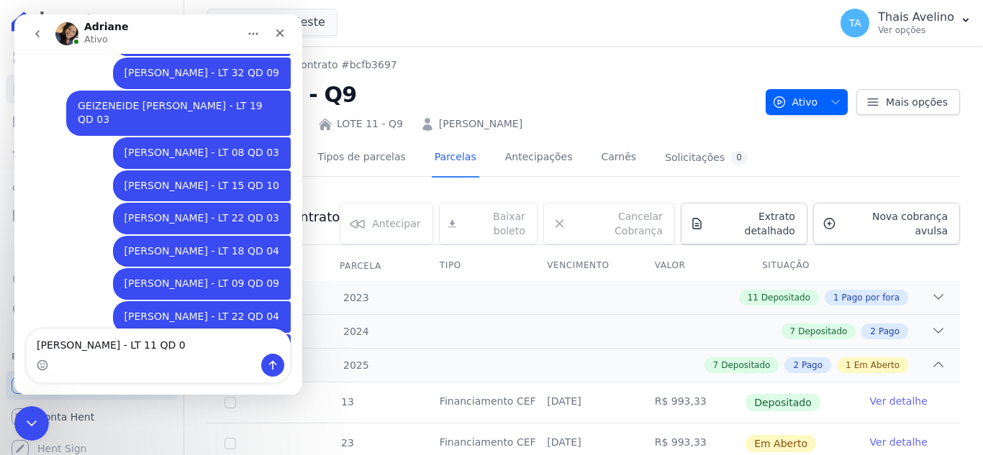
type textarea "[PERSON_NAME] - LT 11 QD 09"
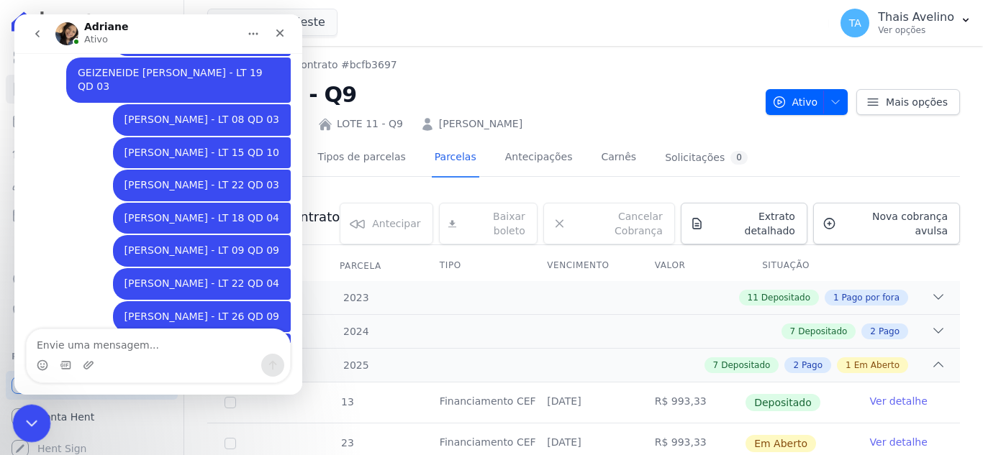
drag, startPoint x: 23, startPoint y: 424, endPoint x: 29, endPoint y: 410, distance: 15.1
click at [22, 424] on icon "Fechar mensagem da Intercom" at bounding box center [29, 421] width 17 height 17
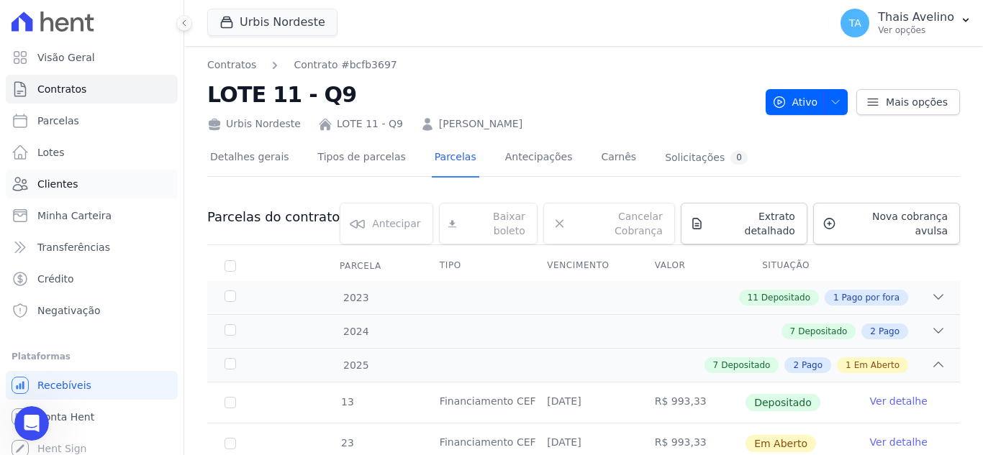
click at [94, 188] on link "Clientes" at bounding box center [92, 184] width 172 height 29
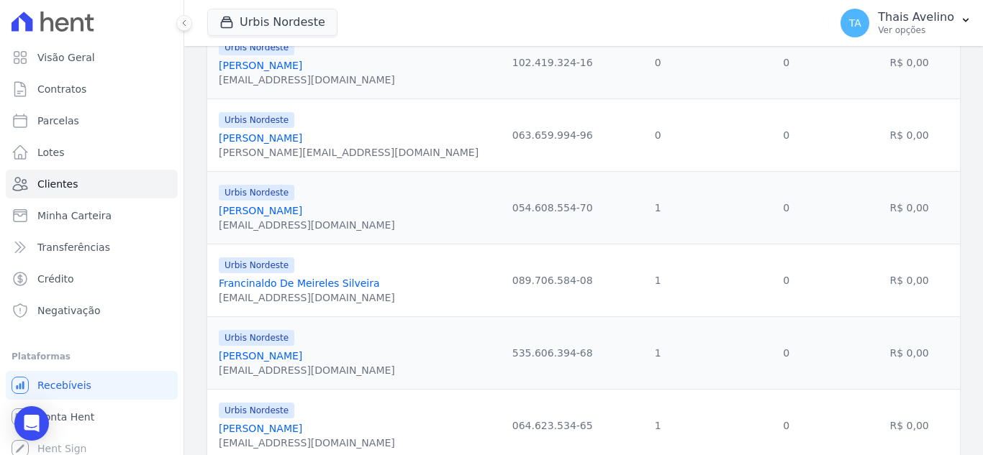
scroll to position [1678, 0]
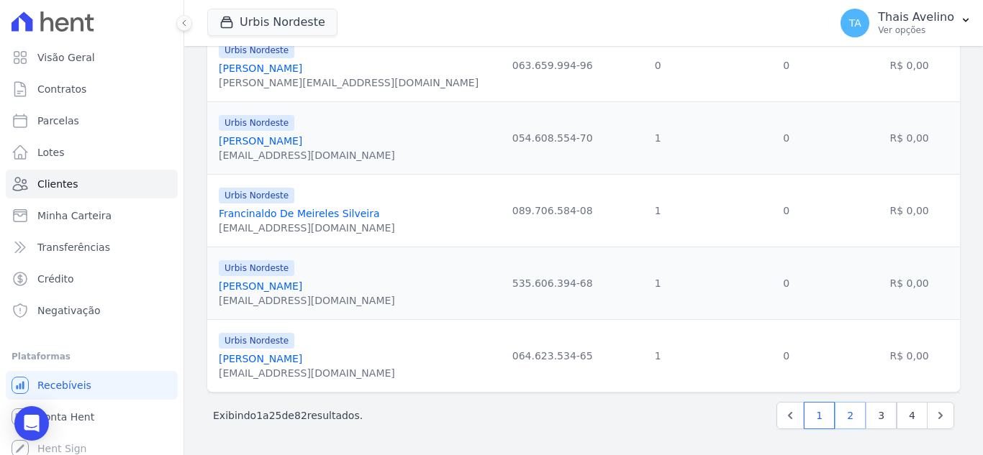
click at [841, 414] on link "2" at bounding box center [850, 415] width 31 height 27
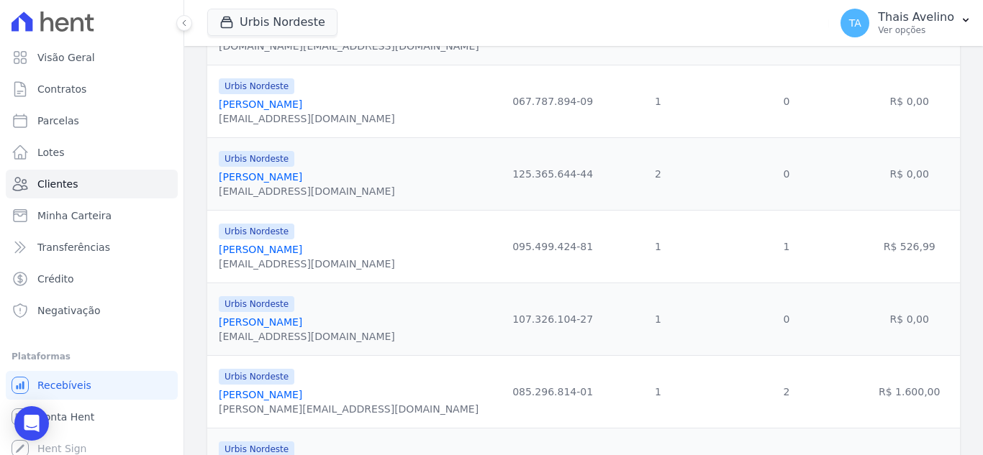
scroll to position [1511, 0]
click at [302, 390] on link "[PERSON_NAME]" at bounding box center [260, 395] width 83 height 12
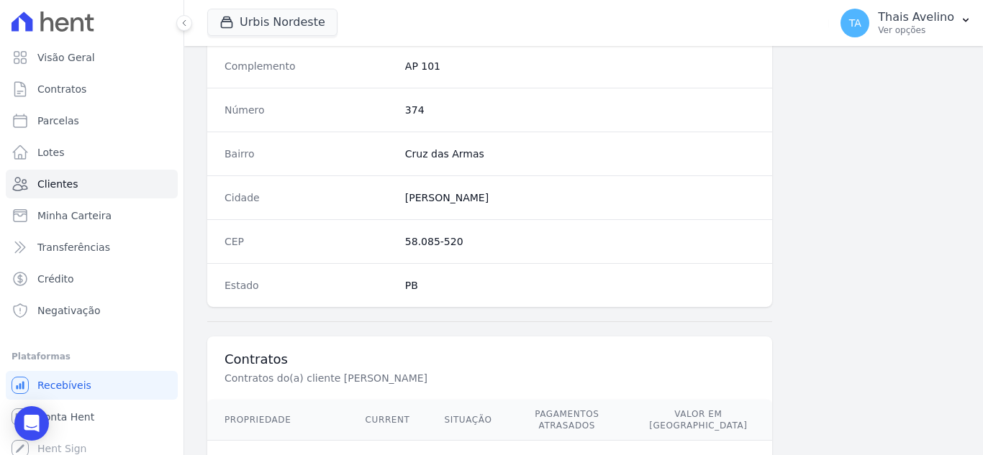
scroll to position [891, 0]
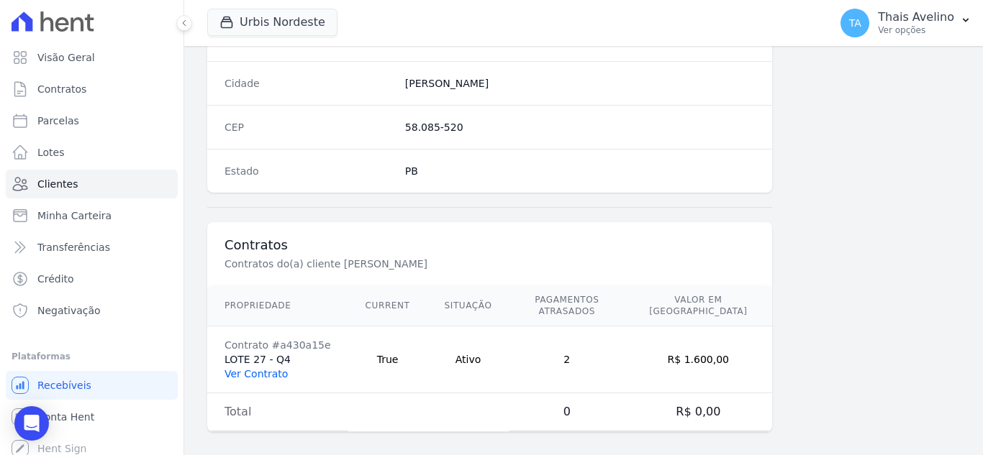
click at [269, 368] on link "Ver Contrato" at bounding box center [255, 374] width 63 height 12
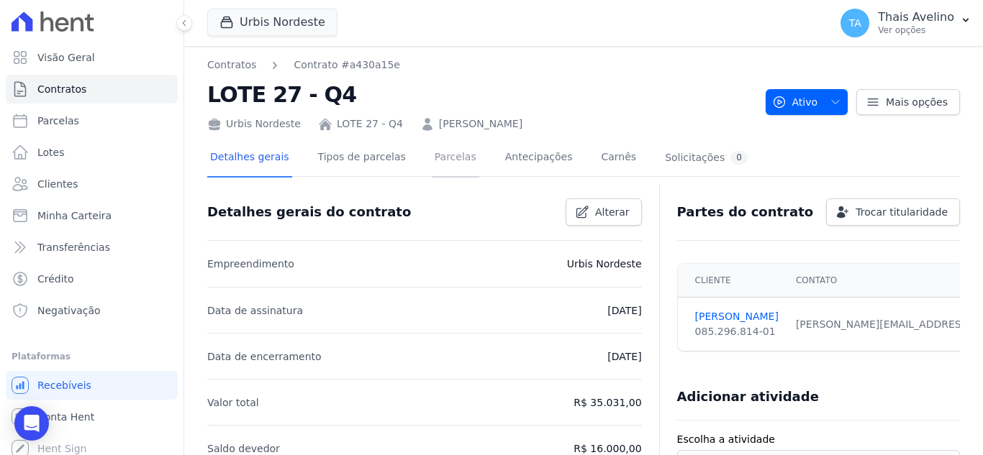
click at [432, 160] on link "Parcelas" at bounding box center [455, 159] width 47 height 38
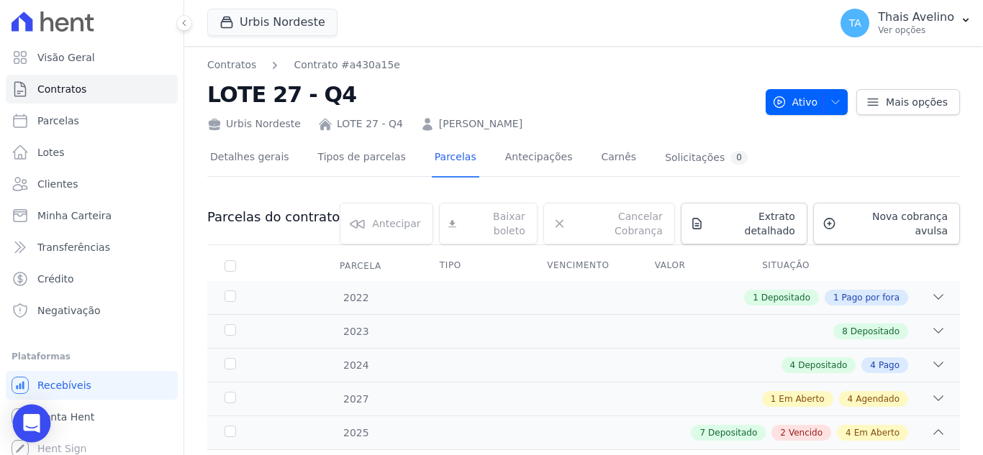
click at [29, 419] on icon "Open Intercom Messenger" at bounding box center [31, 423] width 17 height 19
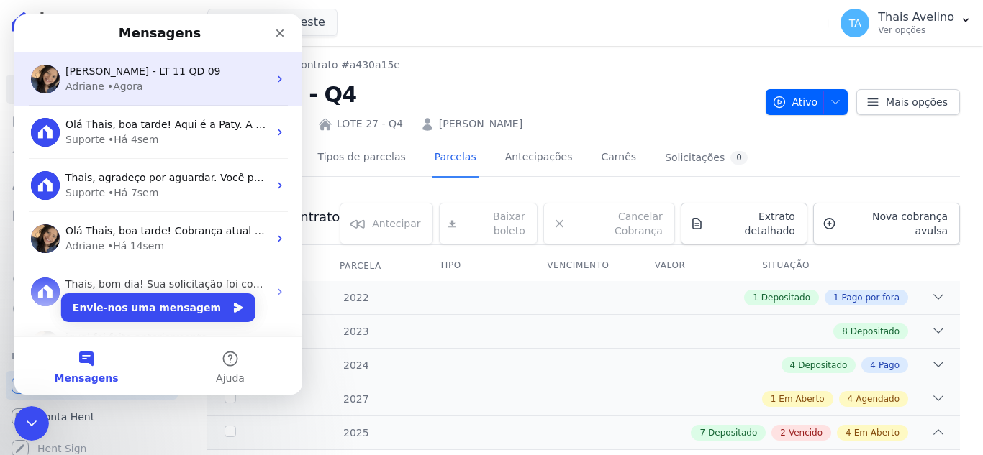
click at [150, 81] on div "Adriane • Agora" at bounding box center [166, 86] width 203 height 15
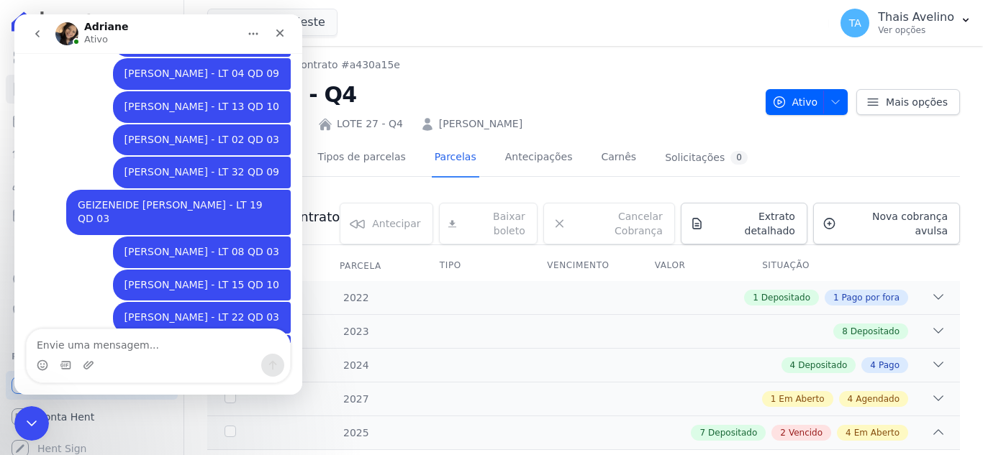
scroll to position [1215, 0]
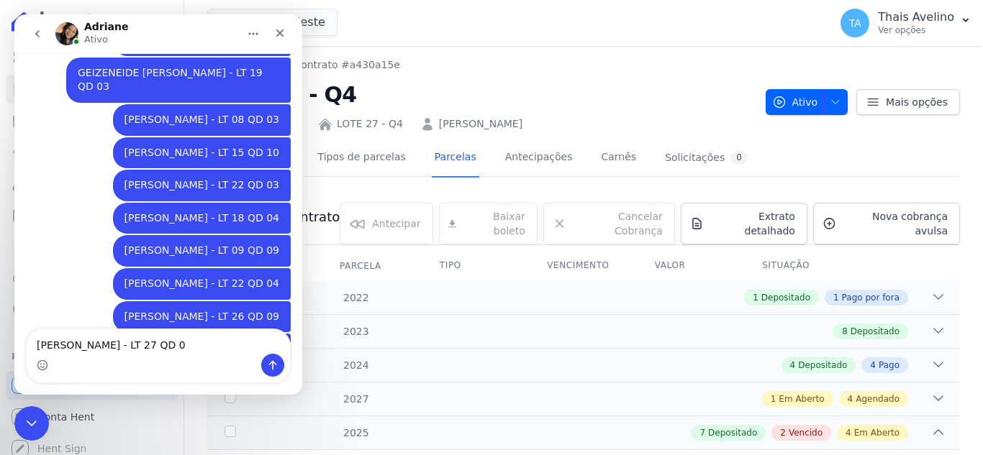
type textarea "[PERSON_NAME] - LT 27 QD 04"
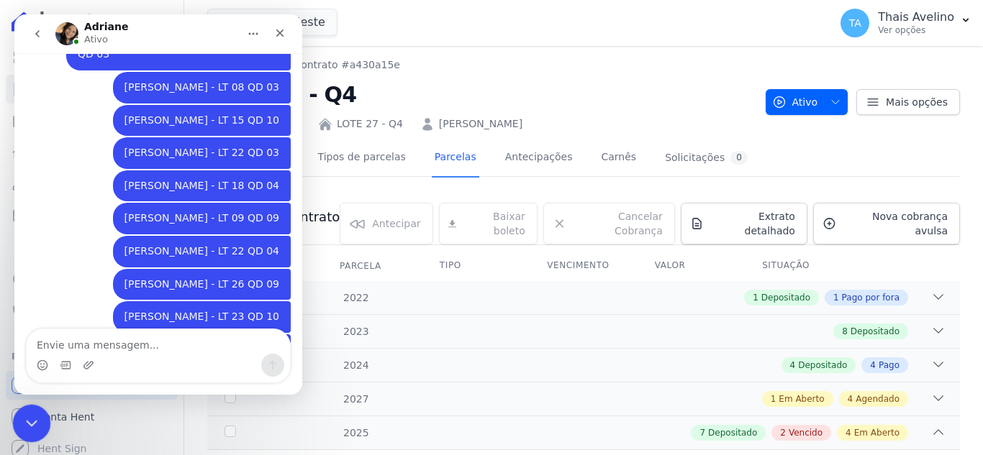
click at [26, 427] on icon "Fechar mensagem da Intercom" at bounding box center [29, 421] width 17 height 17
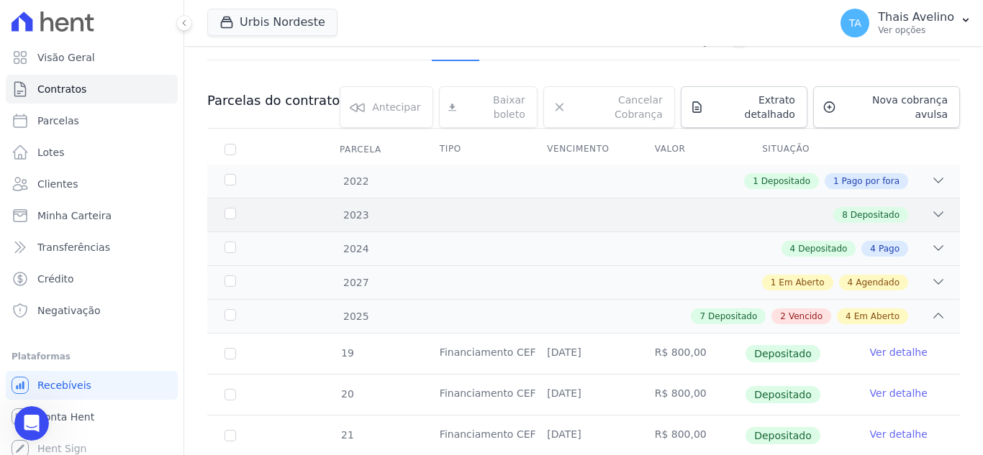
scroll to position [0, 0]
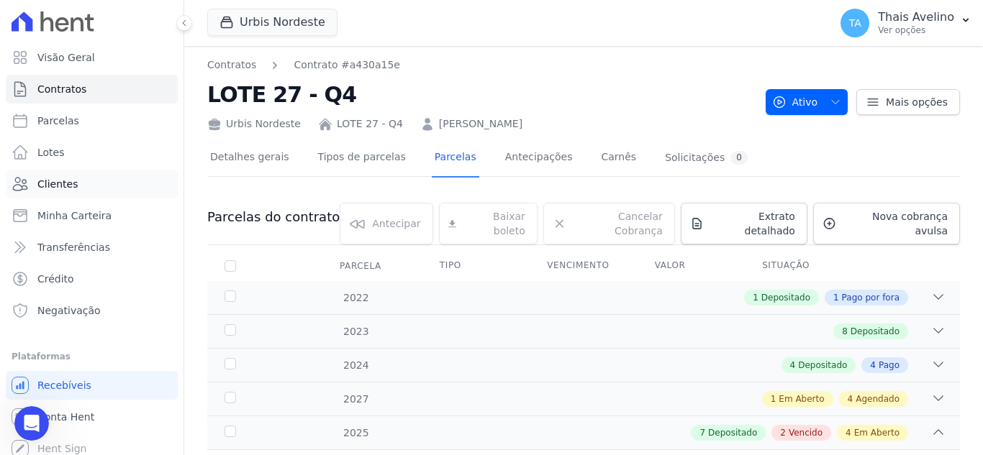
click at [73, 182] on span "Clientes" at bounding box center [57, 184] width 40 height 14
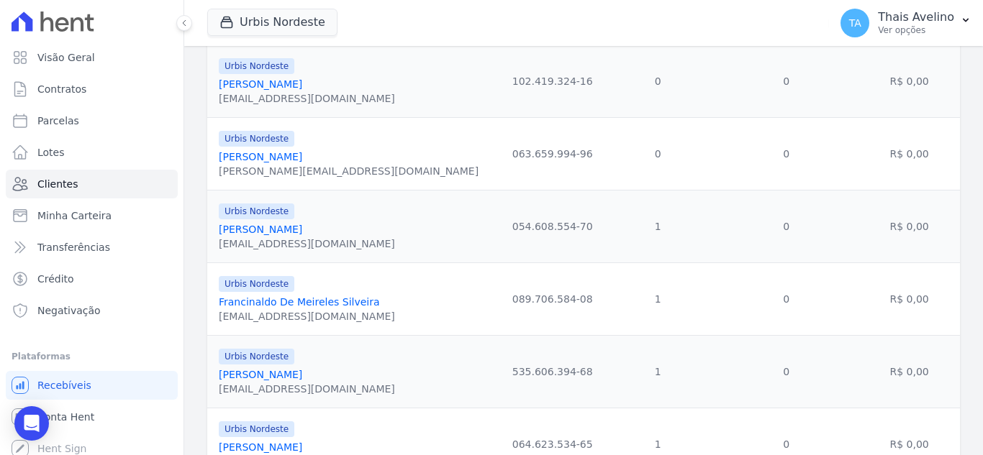
scroll to position [1678, 0]
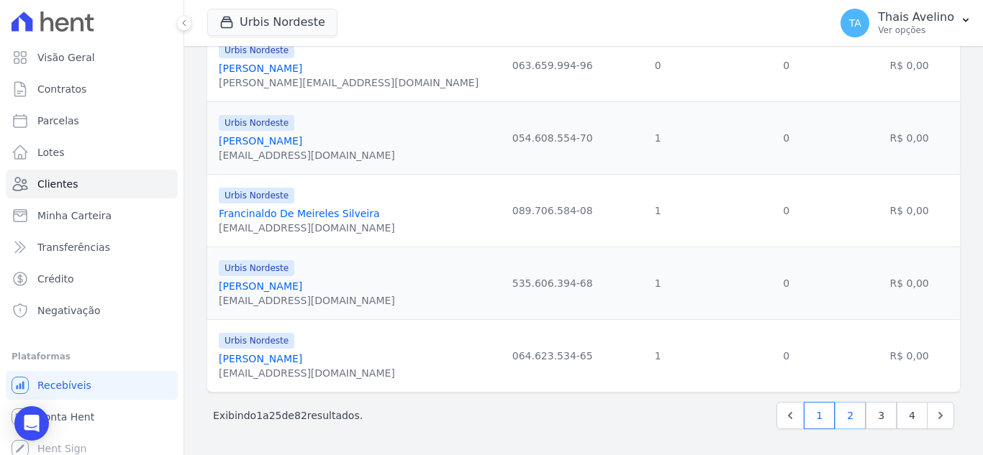
click at [844, 423] on link "2" at bounding box center [850, 415] width 31 height 27
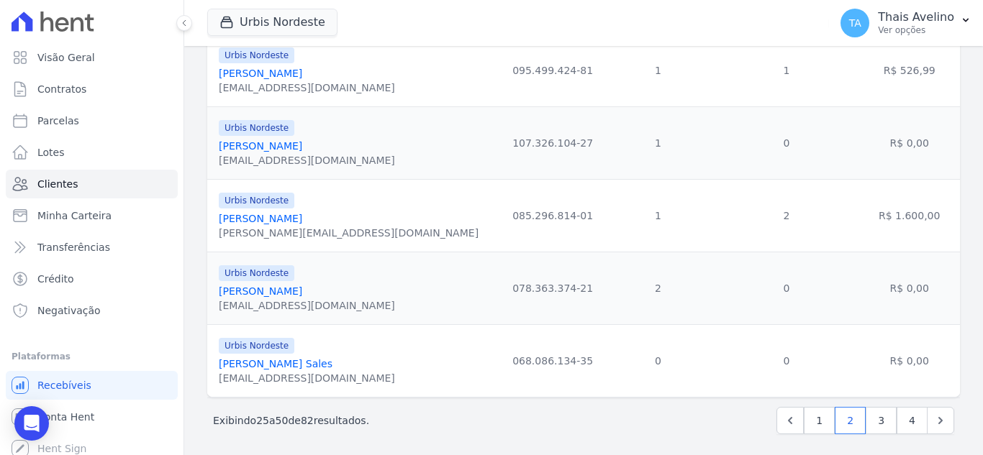
scroll to position [1692, 0]
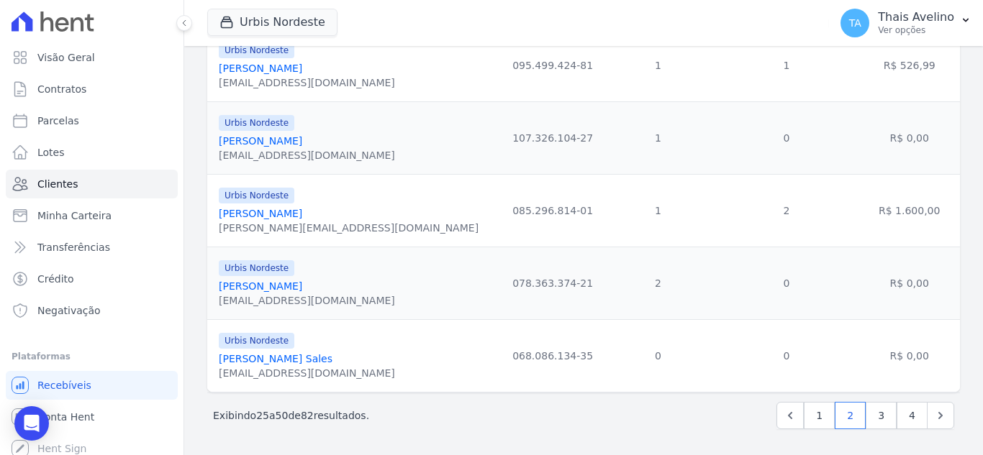
click at [302, 282] on link "[PERSON_NAME]" at bounding box center [260, 287] width 83 height 12
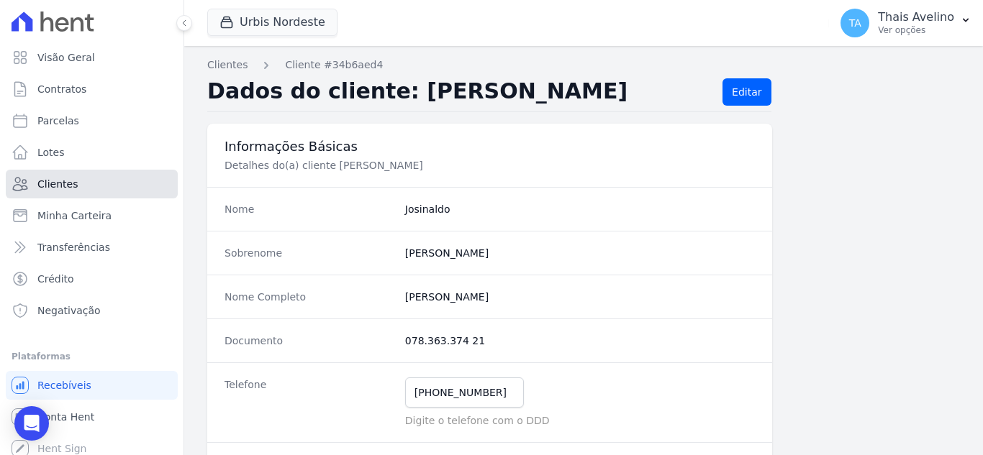
click at [81, 175] on link "Clientes" at bounding box center [92, 184] width 172 height 29
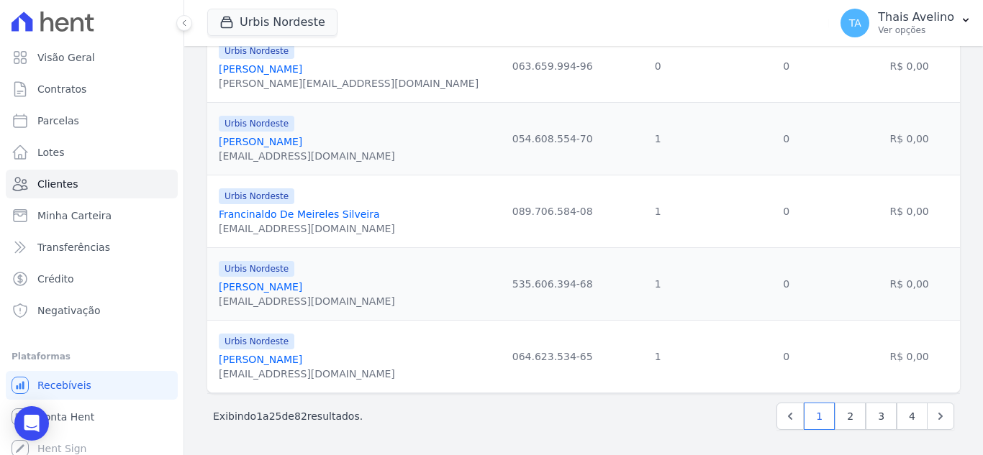
scroll to position [1678, 0]
click at [837, 417] on link "2" at bounding box center [850, 415] width 31 height 27
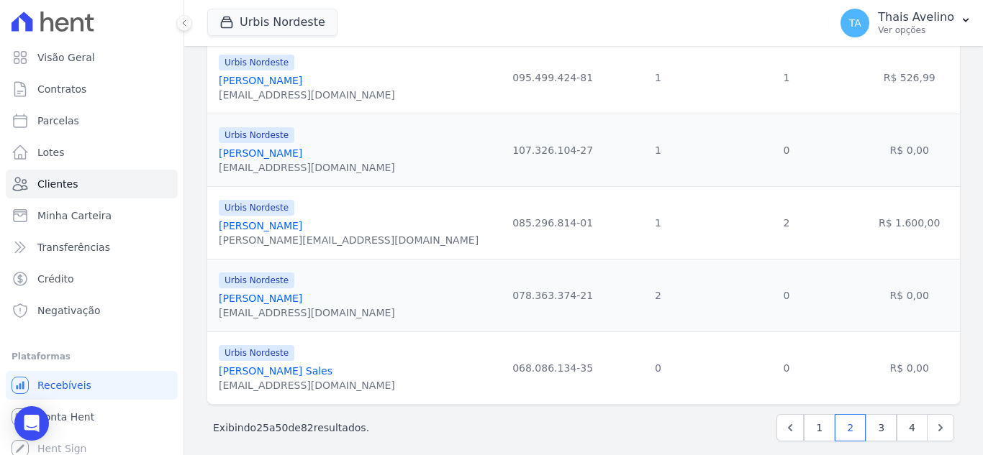
scroll to position [1692, 0]
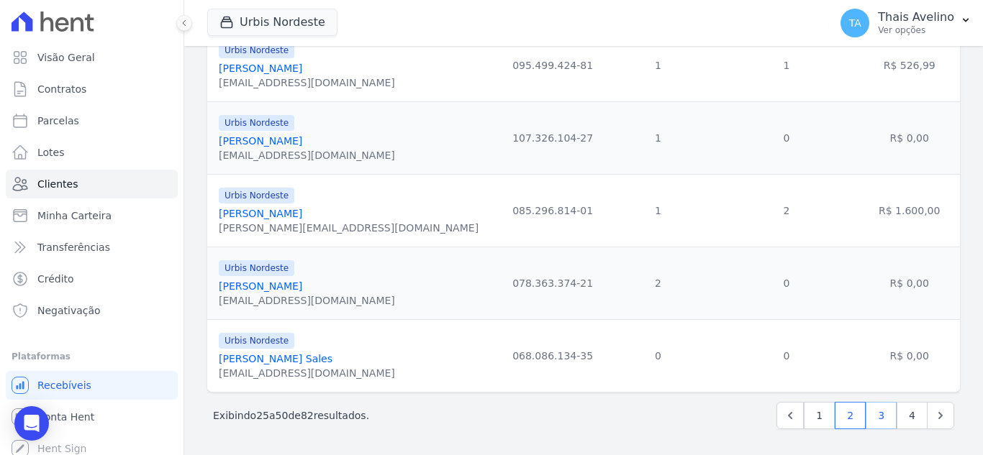
click at [871, 419] on link "3" at bounding box center [881, 415] width 31 height 27
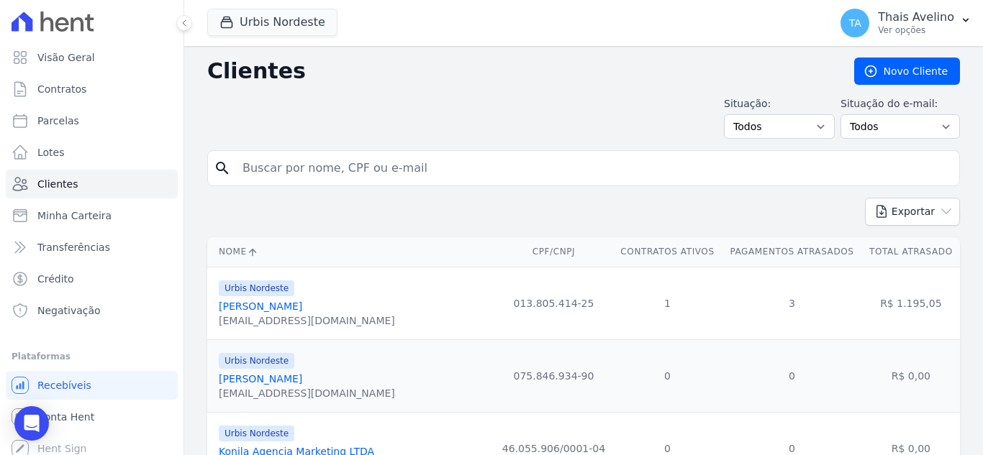
click at [281, 302] on link "[PERSON_NAME]" at bounding box center [260, 307] width 83 height 12
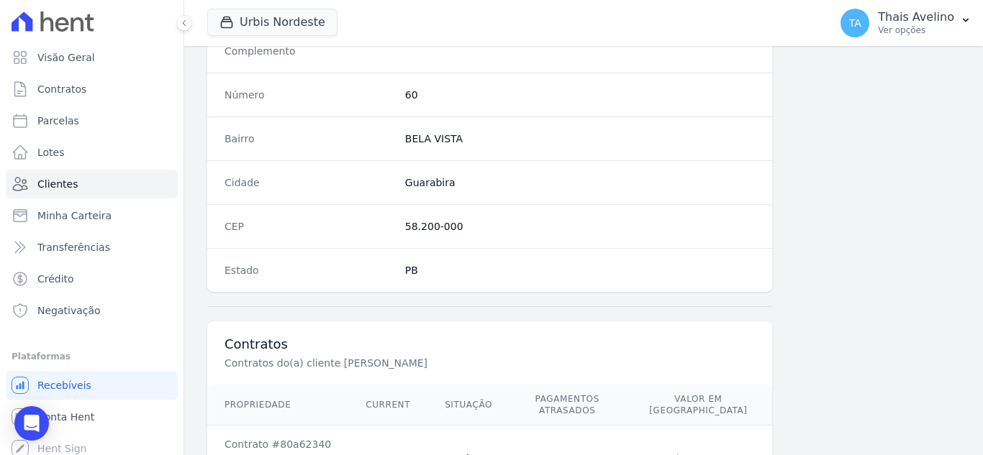
scroll to position [891, 0]
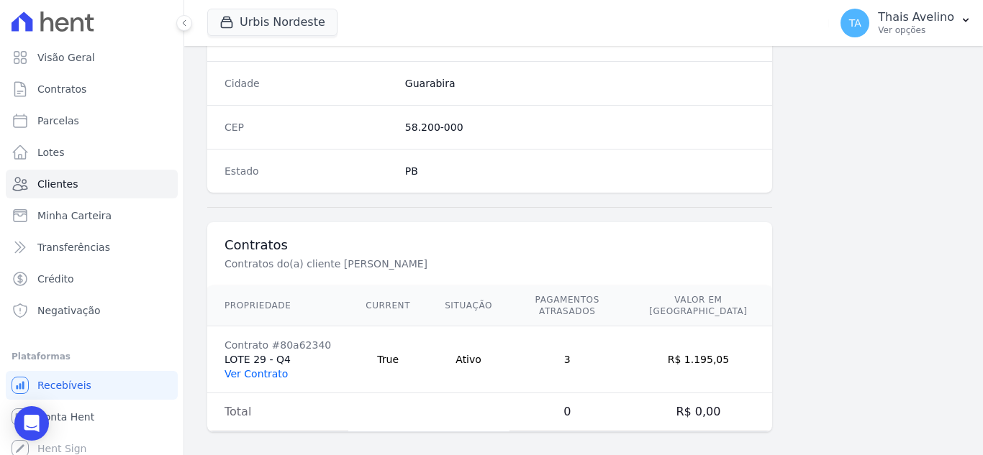
click at [248, 368] on link "Ver Contrato" at bounding box center [255, 374] width 63 height 12
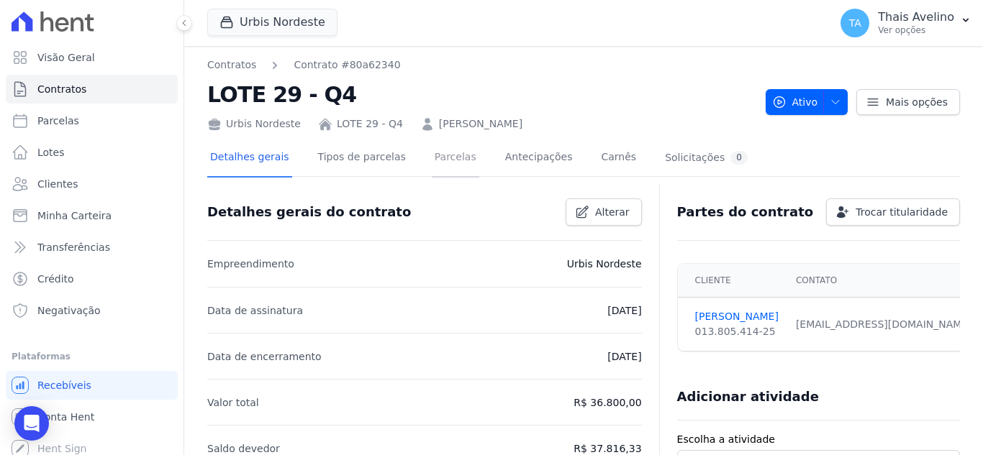
click at [436, 166] on link "Parcelas" at bounding box center [455, 159] width 47 height 38
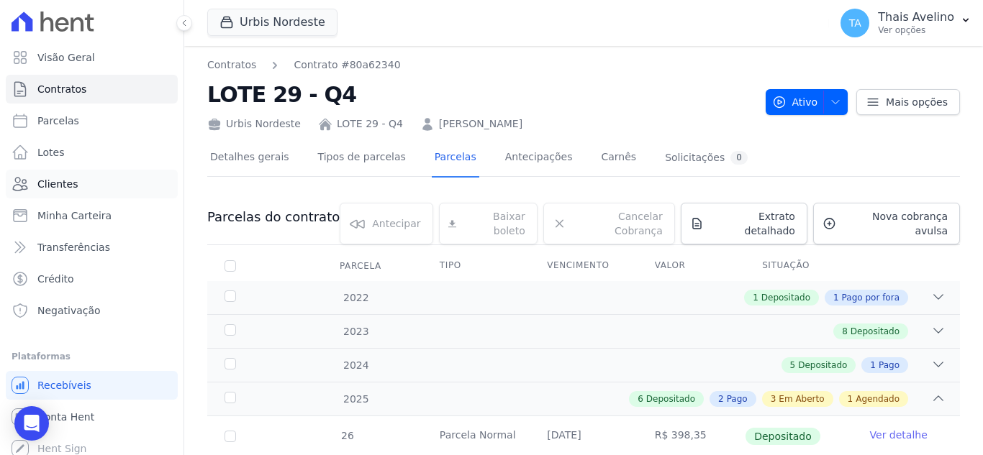
click at [53, 188] on span "Clientes" at bounding box center [57, 184] width 40 height 14
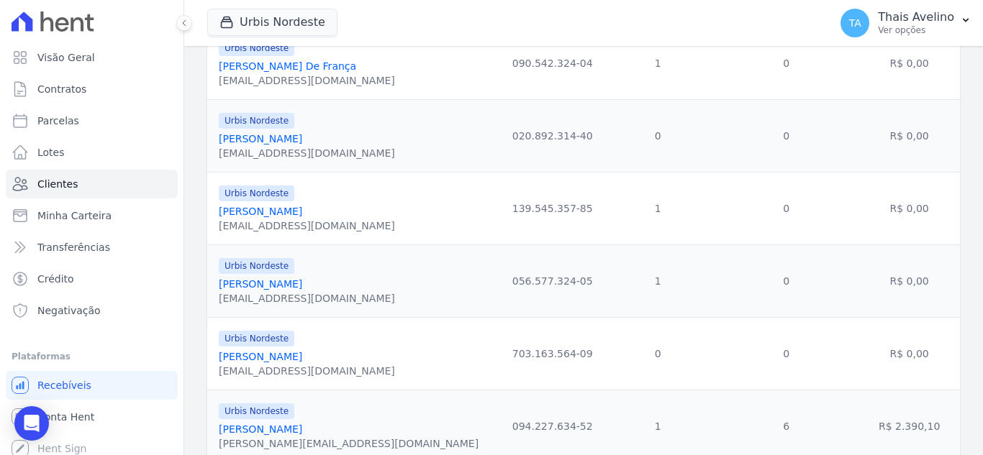
scroll to position [1678, 0]
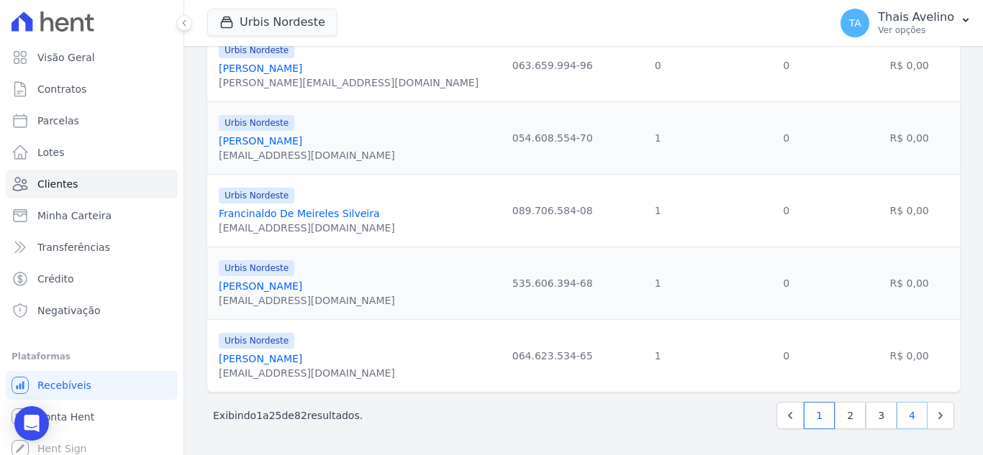
click at [896, 411] on link "4" at bounding box center [911, 415] width 31 height 27
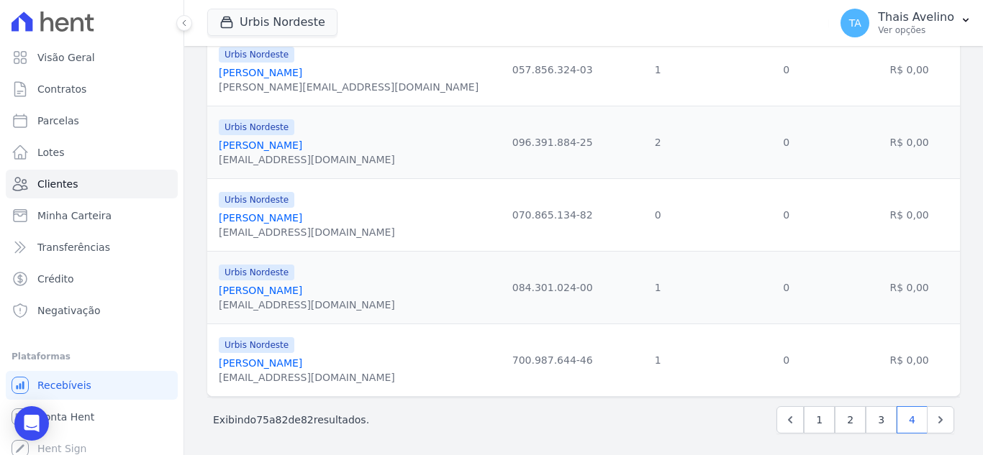
scroll to position [384, 0]
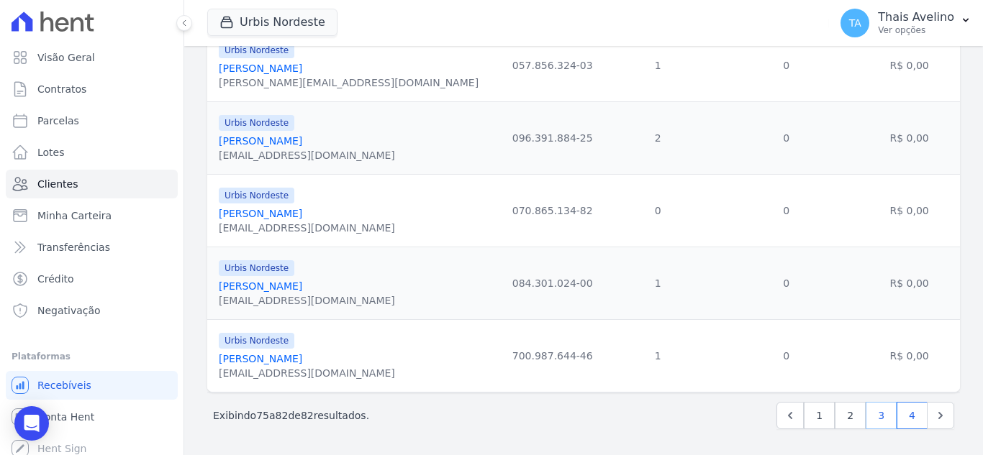
click at [876, 418] on link "3" at bounding box center [881, 415] width 31 height 27
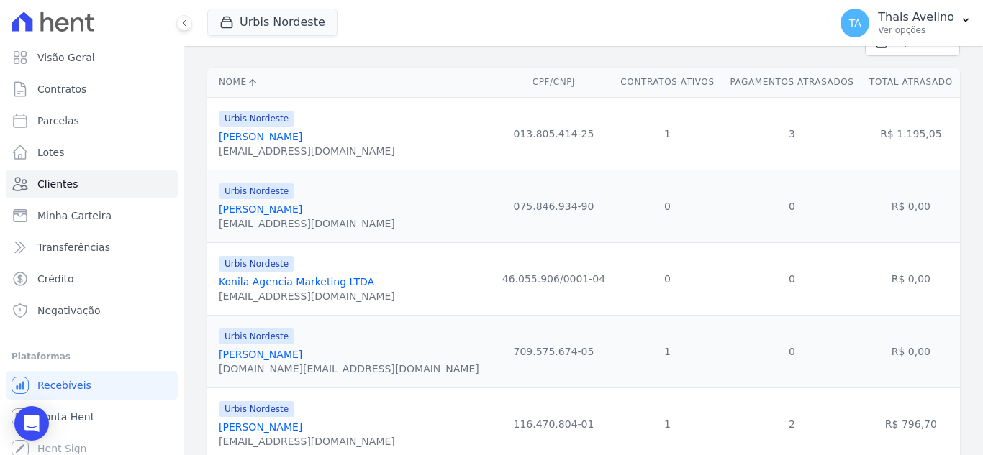
scroll to position [216, 0]
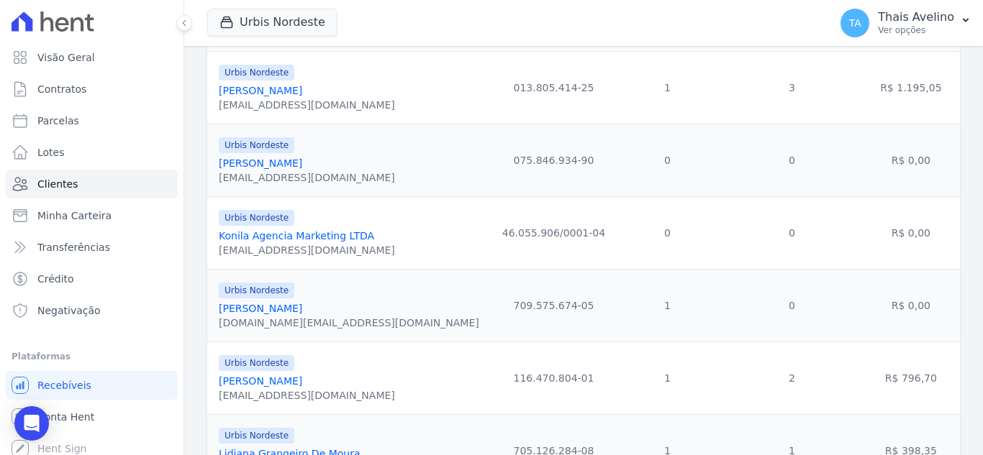
click at [296, 312] on link "[PERSON_NAME]" at bounding box center [260, 309] width 83 height 12
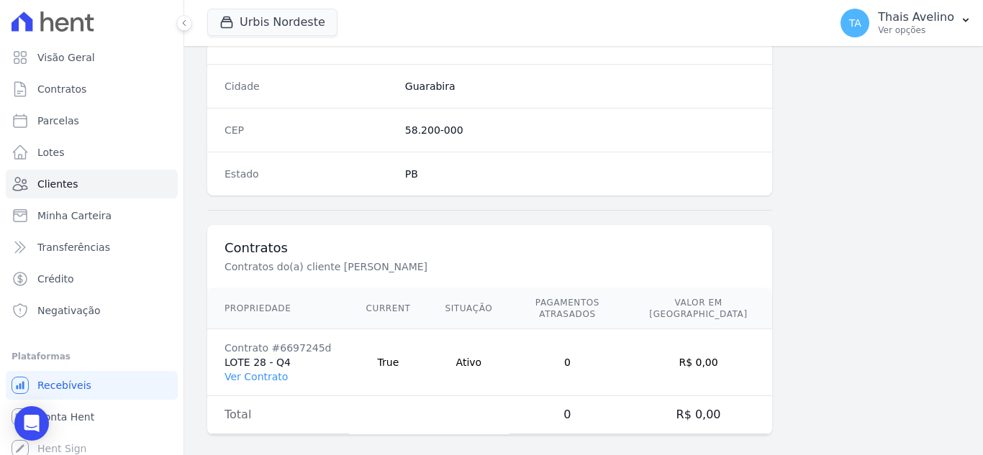
scroll to position [891, 0]
click at [265, 368] on link "Ver Contrato" at bounding box center [255, 374] width 63 height 12
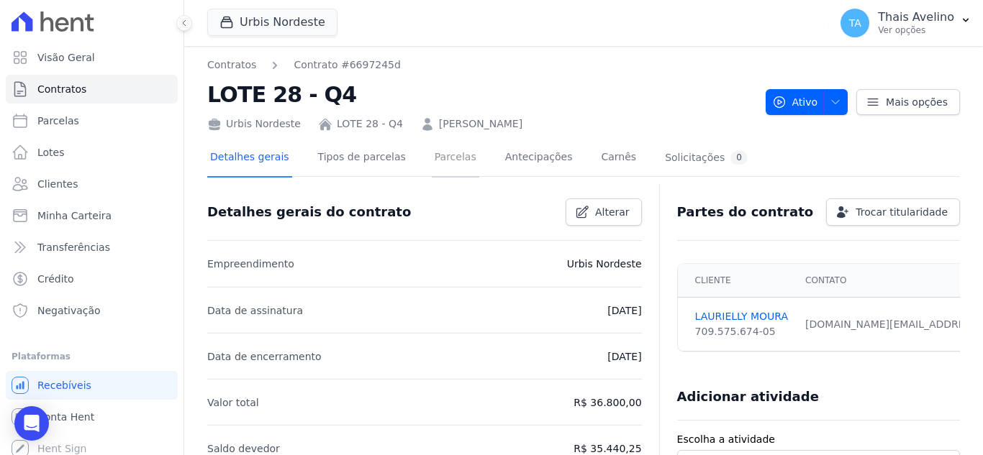
click at [432, 163] on link "Parcelas" at bounding box center [455, 159] width 47 height 38
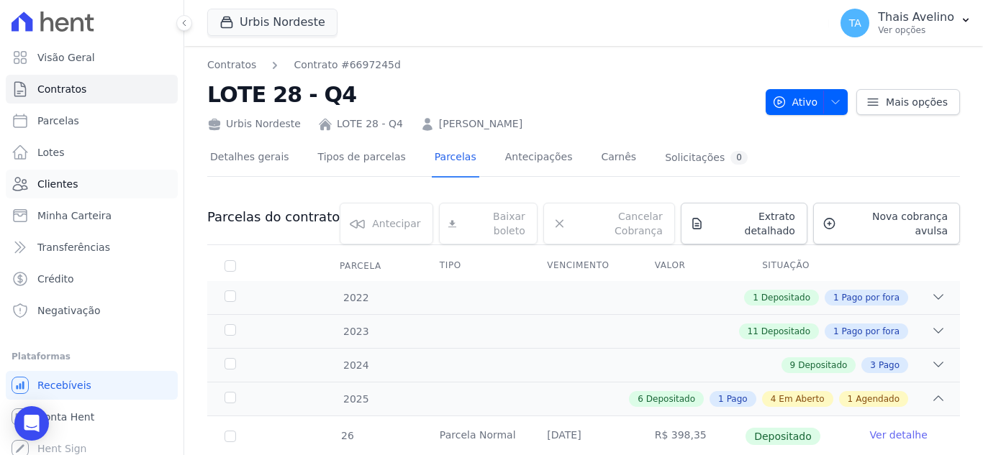
click at [91, 191] on link "Clientes" at bounding box center [92, 184] width 172 height 29
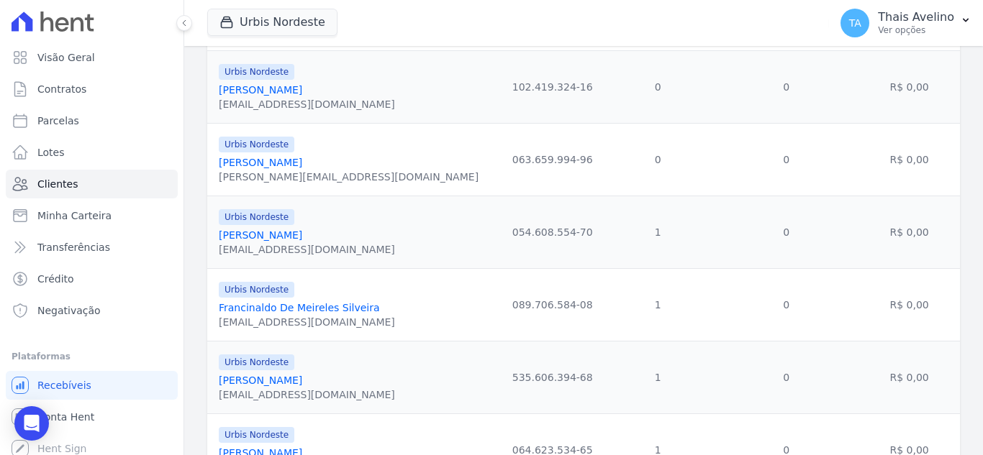
scroll to position [1678, 0]
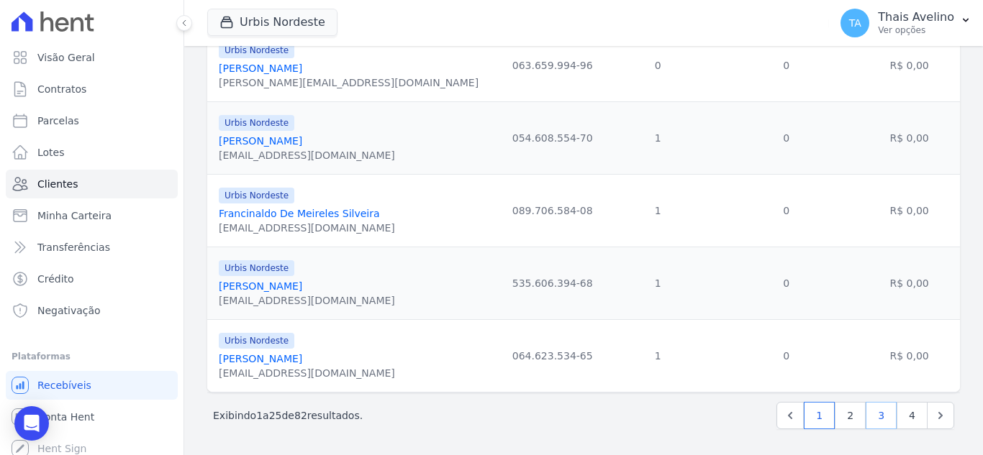
click at [876, 415] on link "3" at bounding box center [881, 415] width 31 height 27
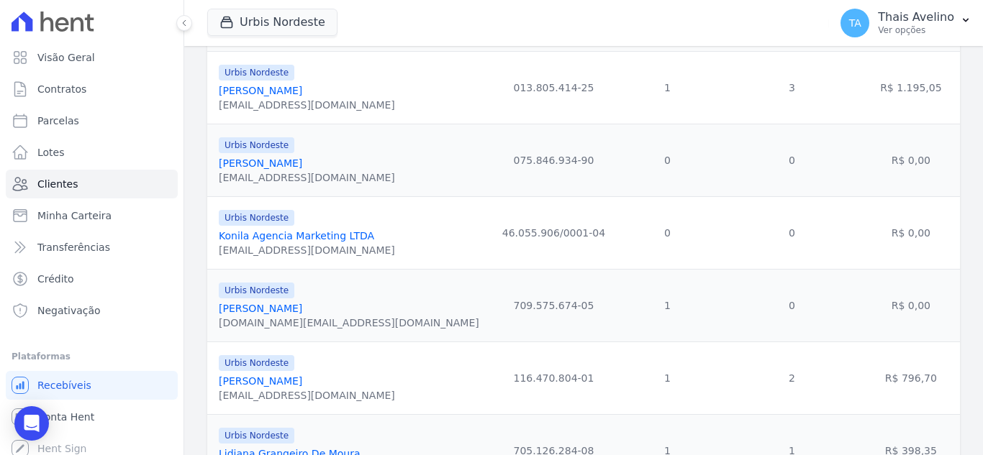
scroll to position [288, 0]
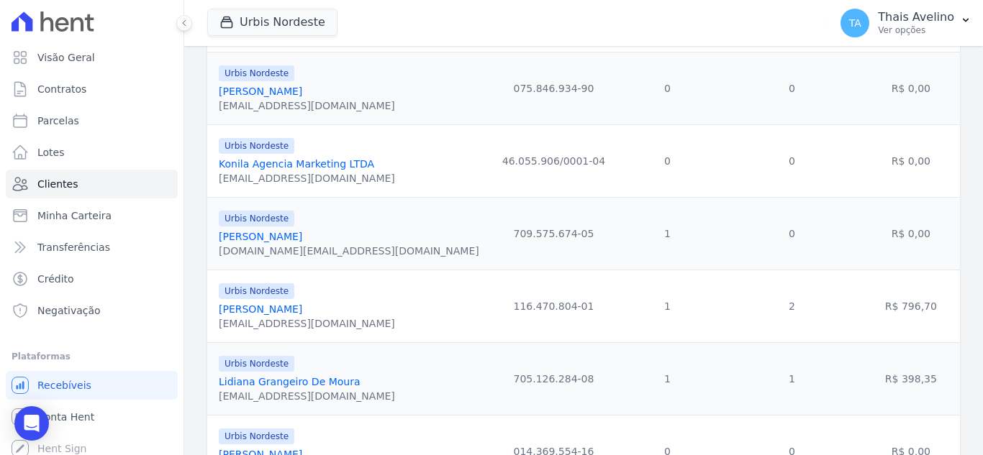
click at [302, 304] on link "[PERSON_NAME]" at bounding box center [260, 310] width 83 height 12
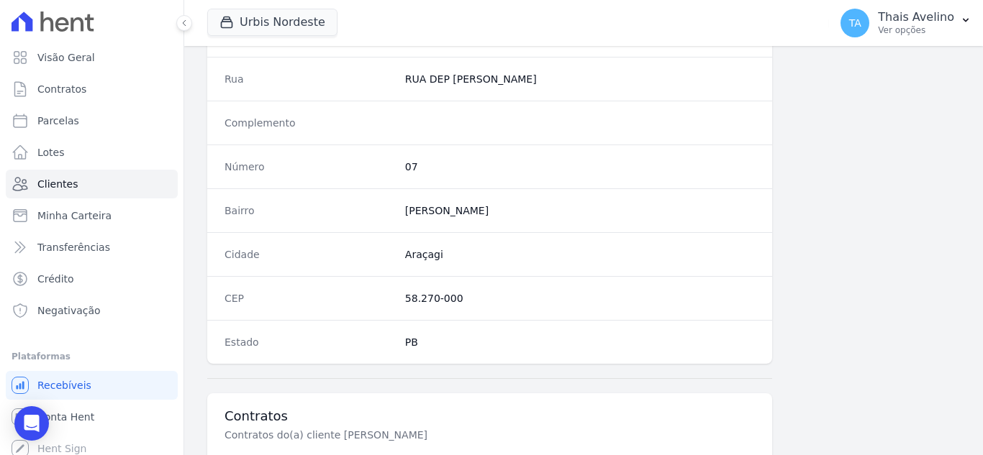
scroll to position [891, 0]
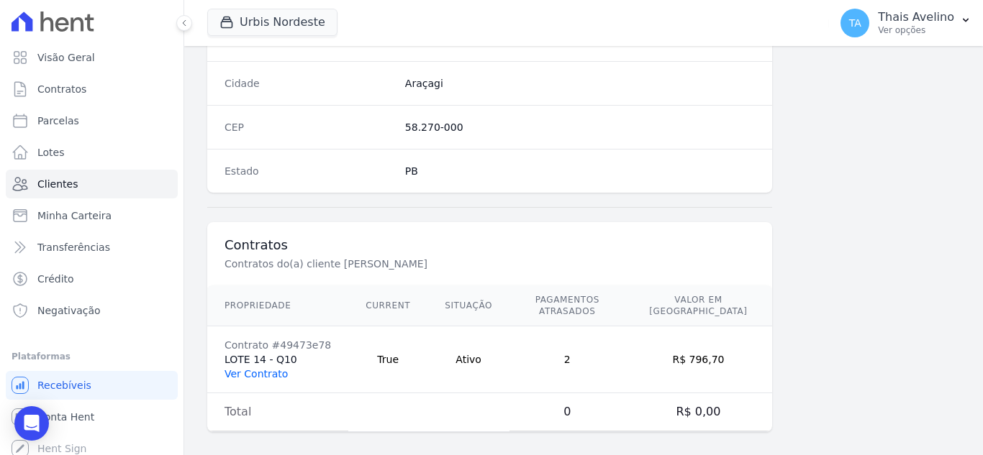
click at [266, 368] on link "Ver Contrato" at bounding box center [255, 374] width 63 height 12
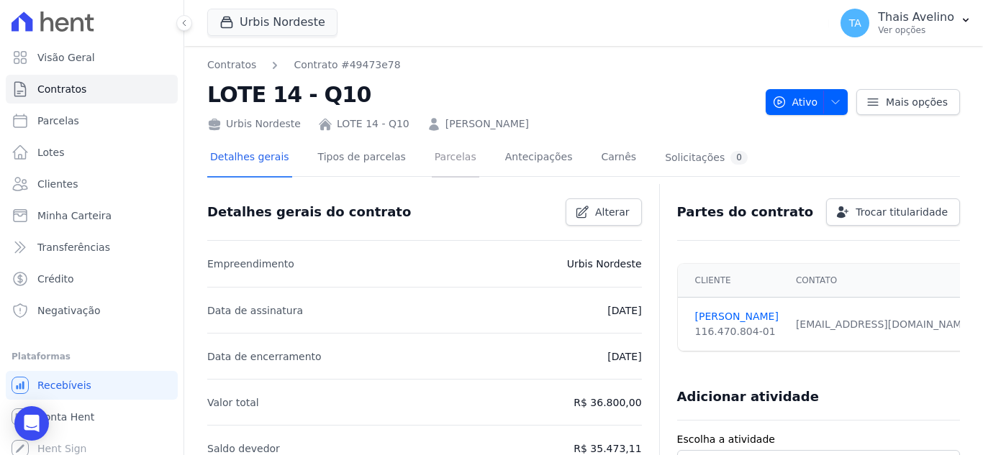
click at [453, 164] on link "Parcelas" at bounding box center [455, 159] width 47 height 38
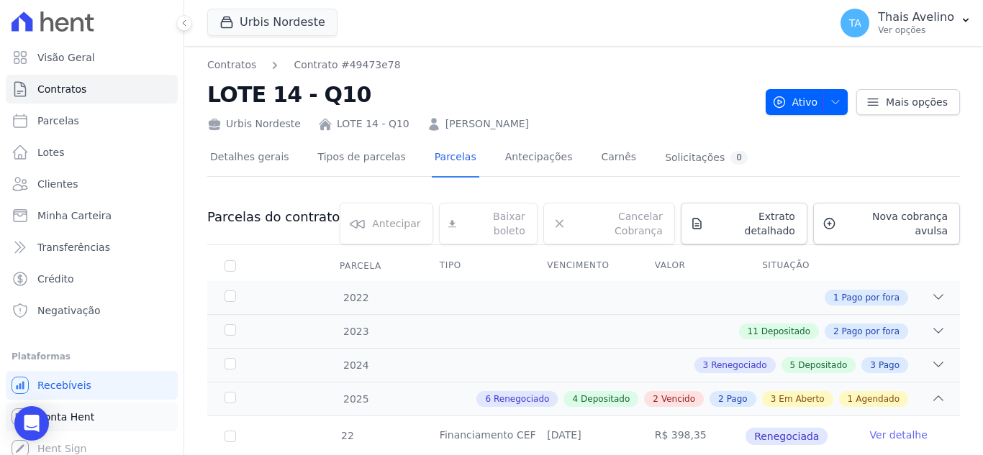
click at [31, 414] on div "Open Intercom Messenger" at bounding box center [31, 423] width 35 height 35
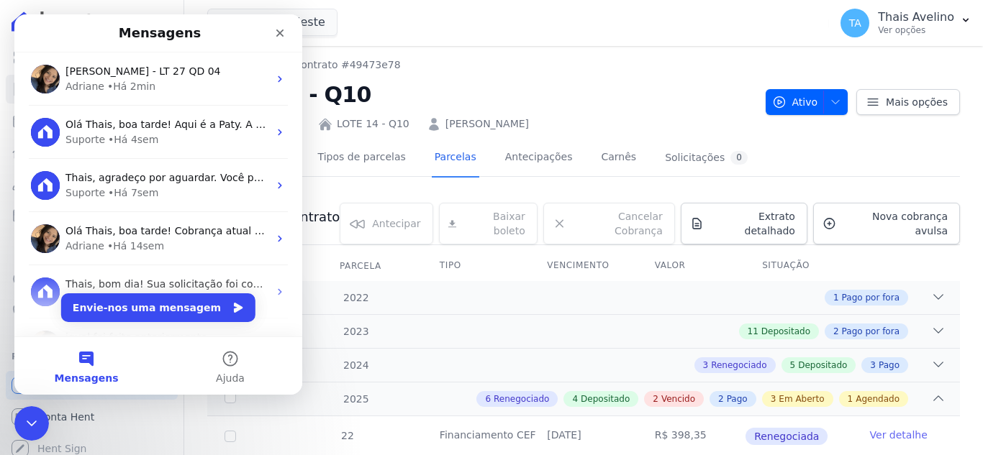
click at [101, 83] on div "Adriane • Há 2min" at bounding box center [166, 86] width 203 height 15
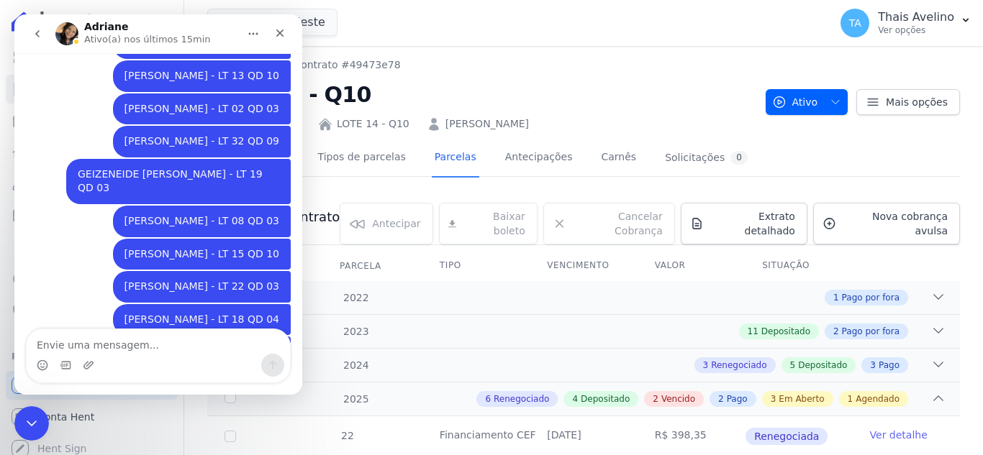
scroll to position [1248, 0]
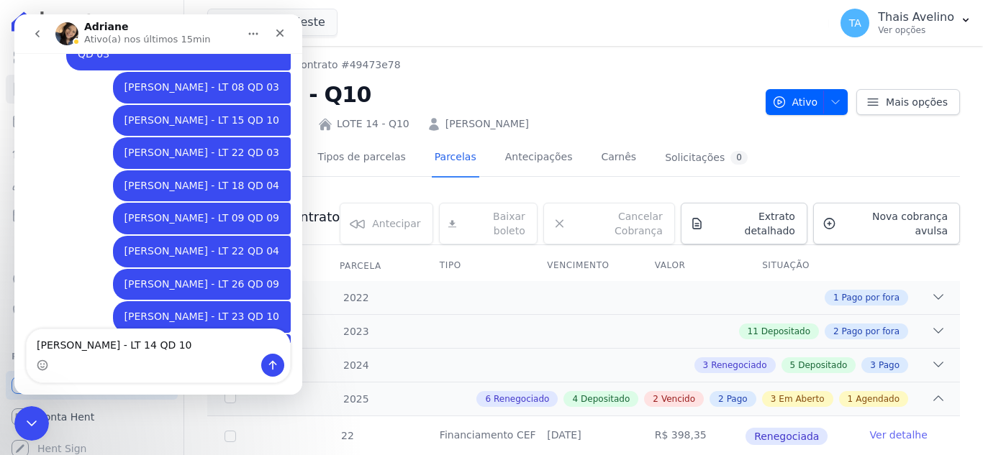
type textarea "[PERSON_NAME] - LT 14 QD 10"
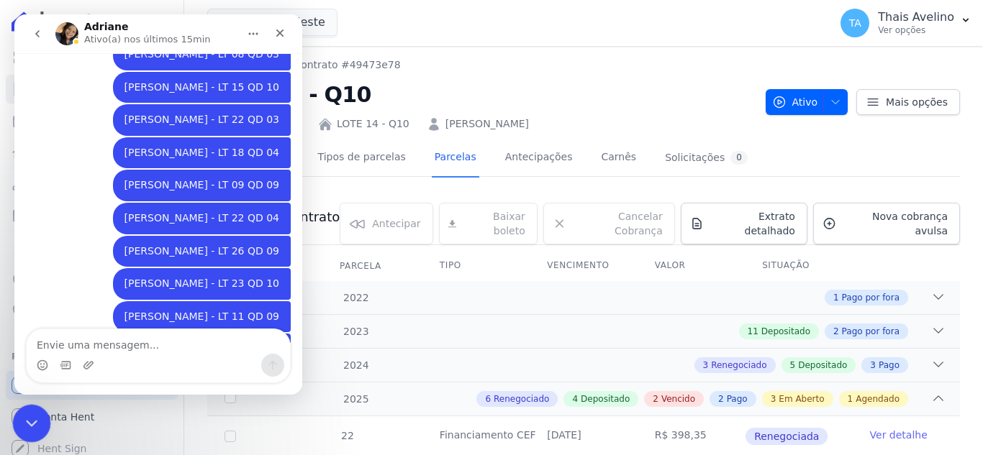
click at [27, 424] on icon "Fechar mensagem da Intercom" at bounding box center [29, 421] width 17 height 17
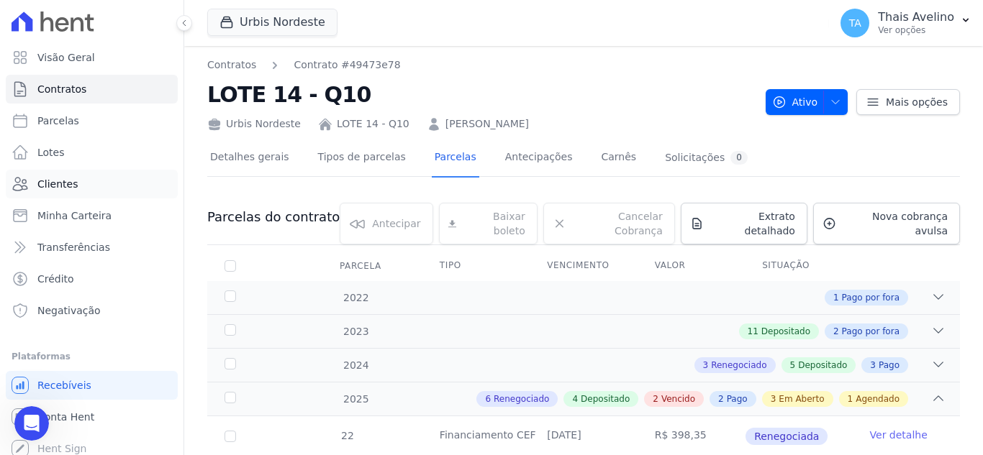
click at [86, 192] on link "Clientes" at bounding box center [92, 184] width 172 height 29
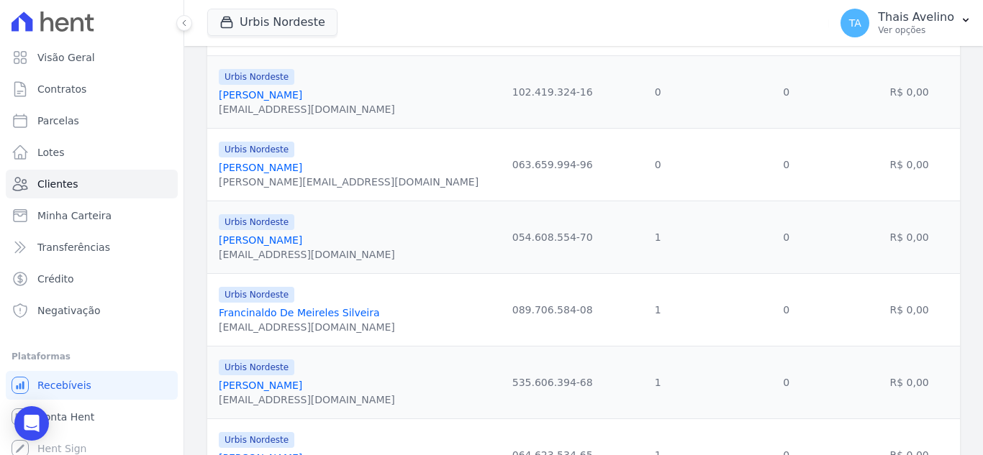
scroll to position [1678, 0]
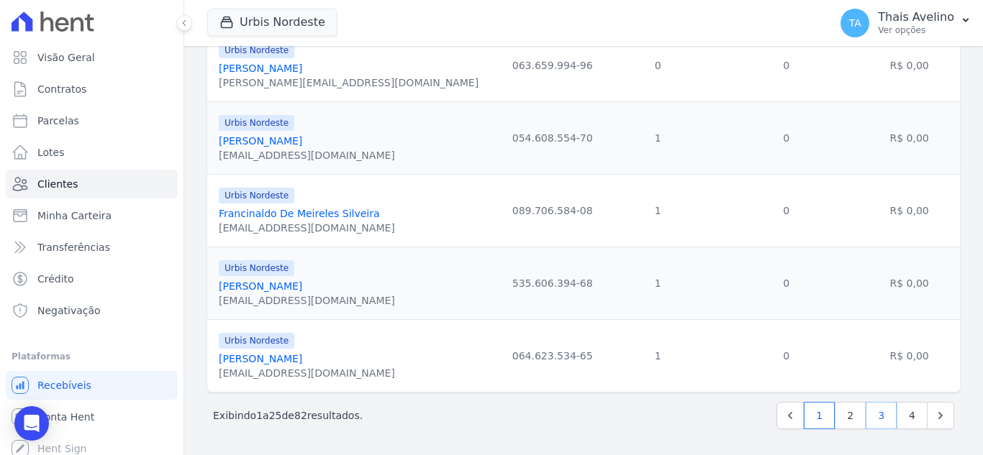
click at [878, 417] on link "3" at bounding box center [881, 415] width 31 height 27
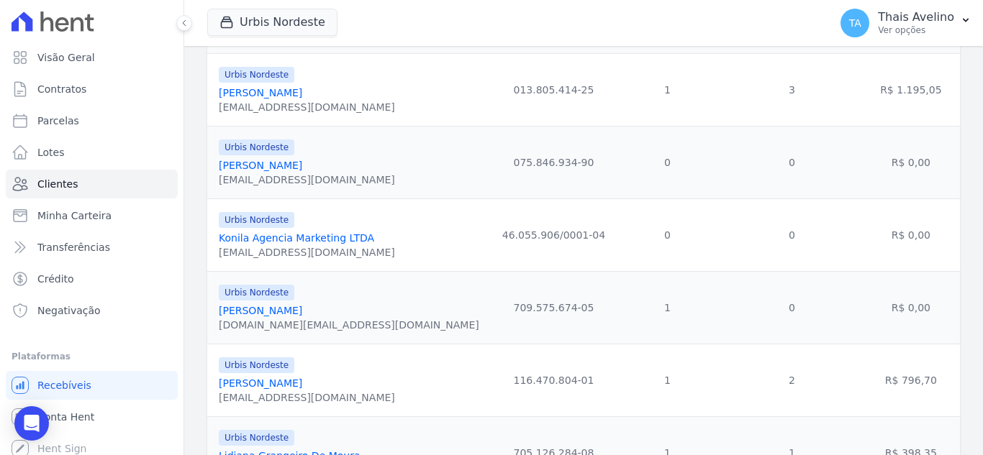
scroll to position [144, 0]
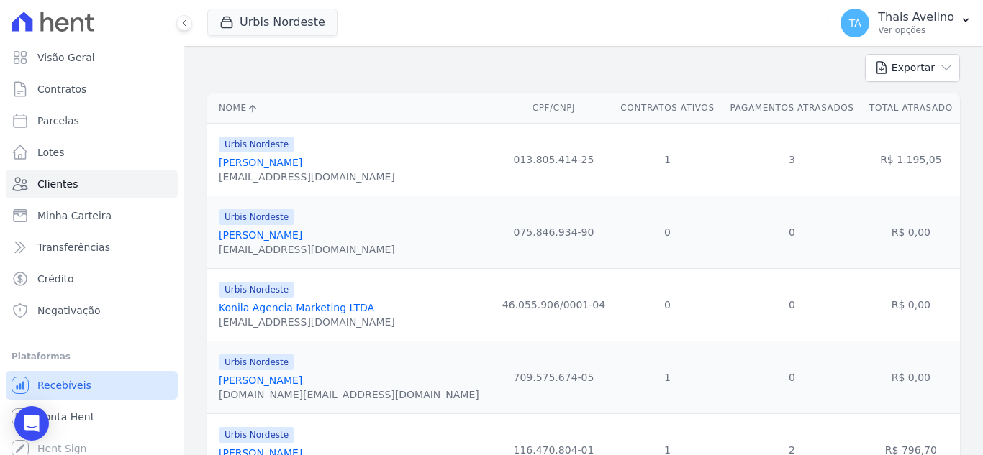
click at [24, 418] on icon "Open Intercom Messenger" at bounding box center [31, 423] width 17 height 17
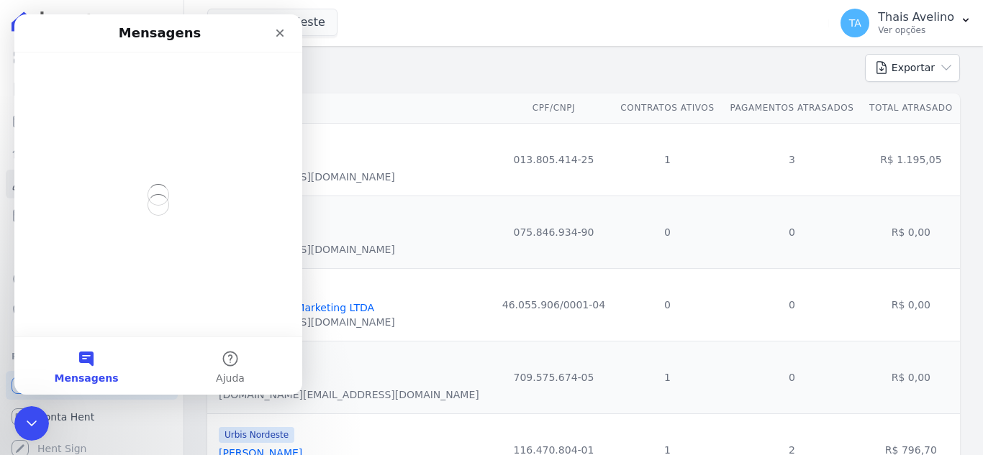
scroll to position [0, 0]
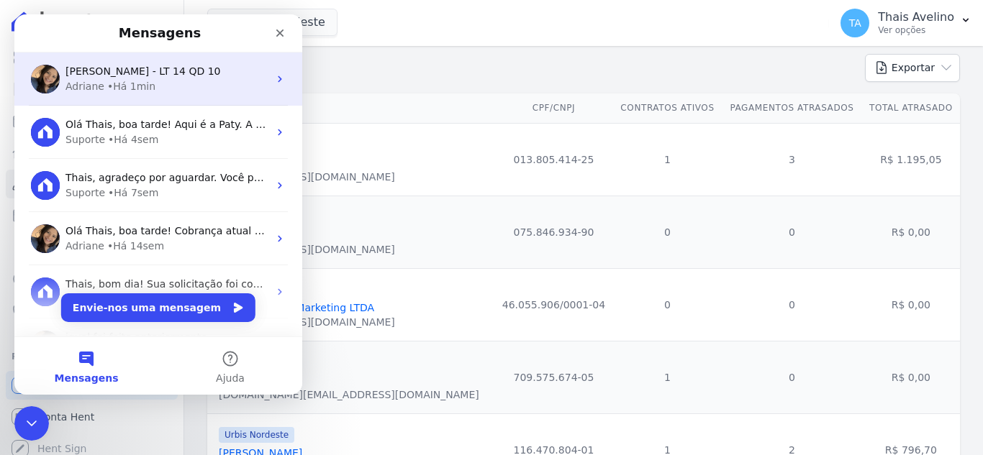
click at [157, 96] on div "[PERSON_NAME] - LT 14 QD 10 [PERSON_NAME] 1min" at bounding box center [158, 79] width 288 height 53
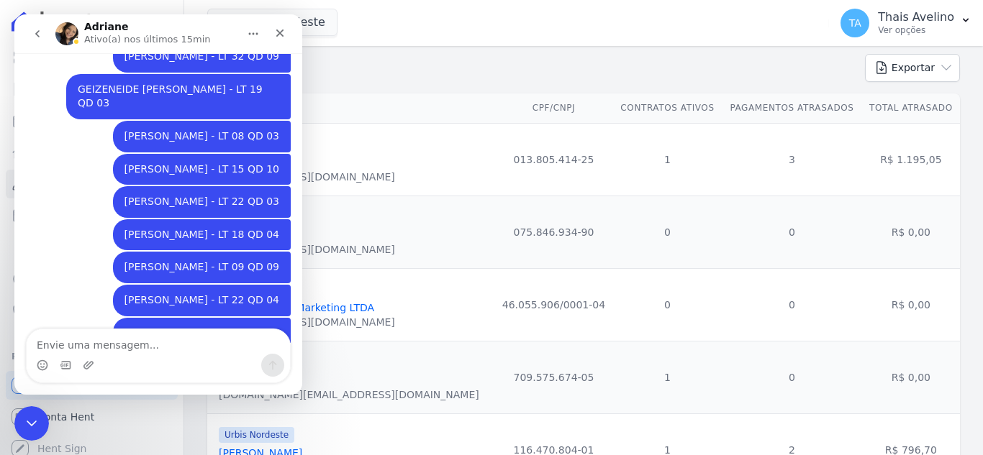
click at [368, 351] on td "Urbis Nordeste [PERSON_NAME] [DOMAIN_NAME][EMAIL_ADDRESS][DOMAIN_NAME]" at bounding box center [350, 377] width 287 height 73
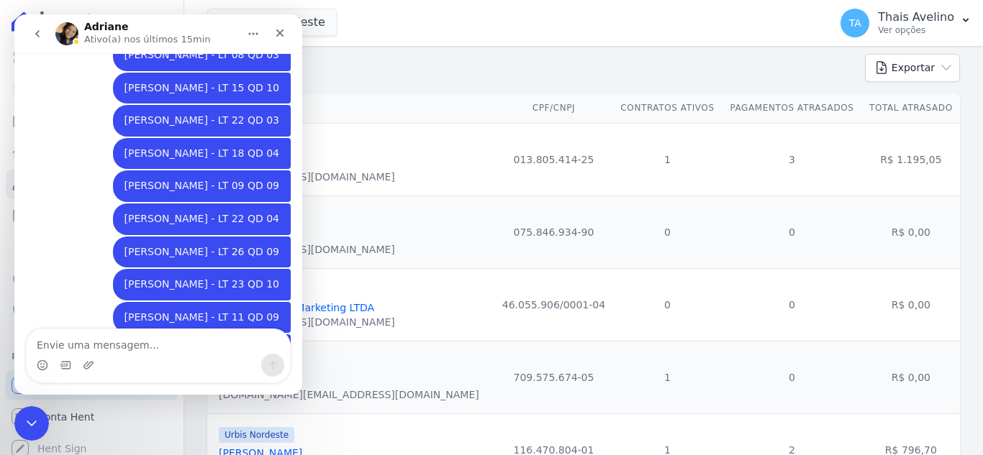
scroll to position [1281, 0]
drag, startPoint x: 30, startPoint y: 414, endPoint x: 41, endPoint y: 411, distance: 11.4
click at [33, 413] on icon "Fechar mensagem da Intercom" at bounding box center [29, 421] width 17 height 17
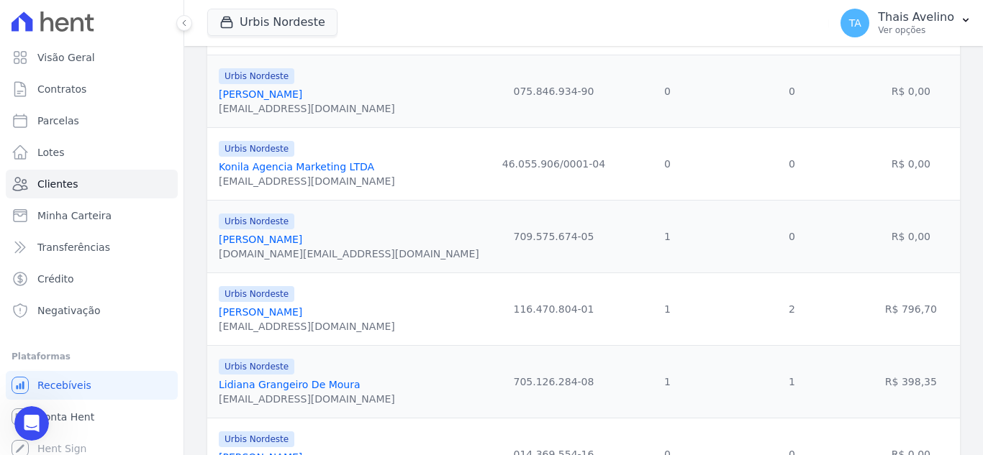
scroll to position [288, 0]
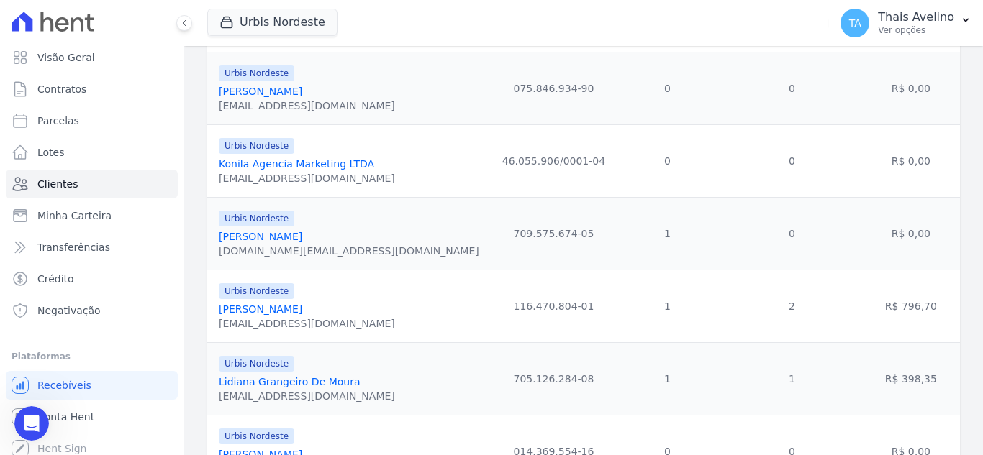
click at [312, 383] on link "Lidiana Grangeiro De Moura" at bounding box center [290, 382] width 142 height 12
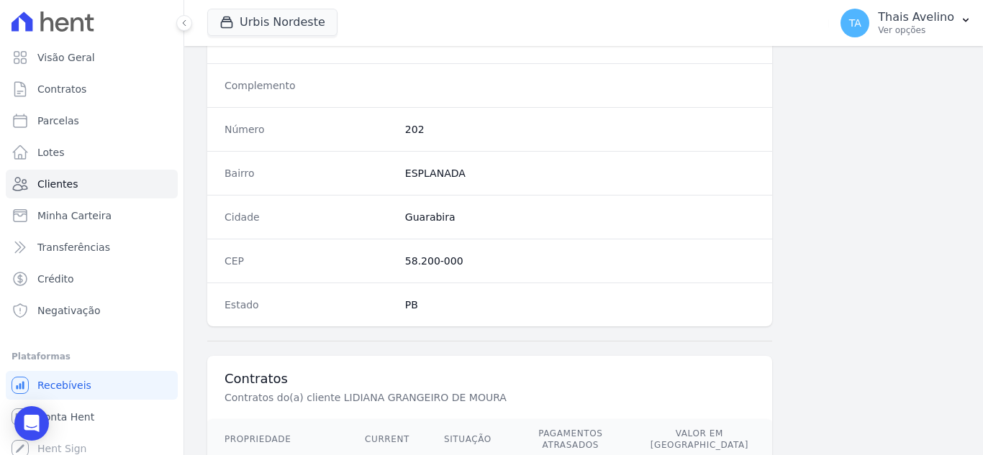
scroll to position [935, 0]
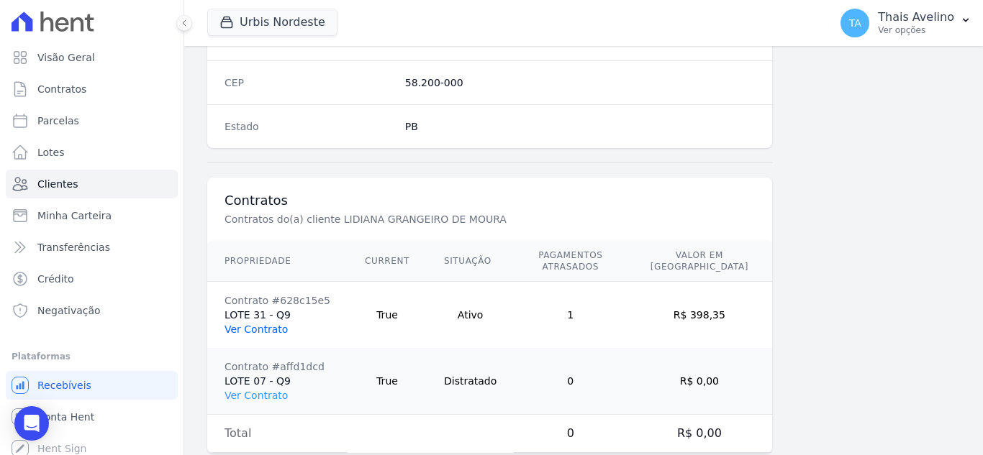
click at [269, 324] on link "Ver Contrato" at bounding box center [255, 330] width 63 height 12
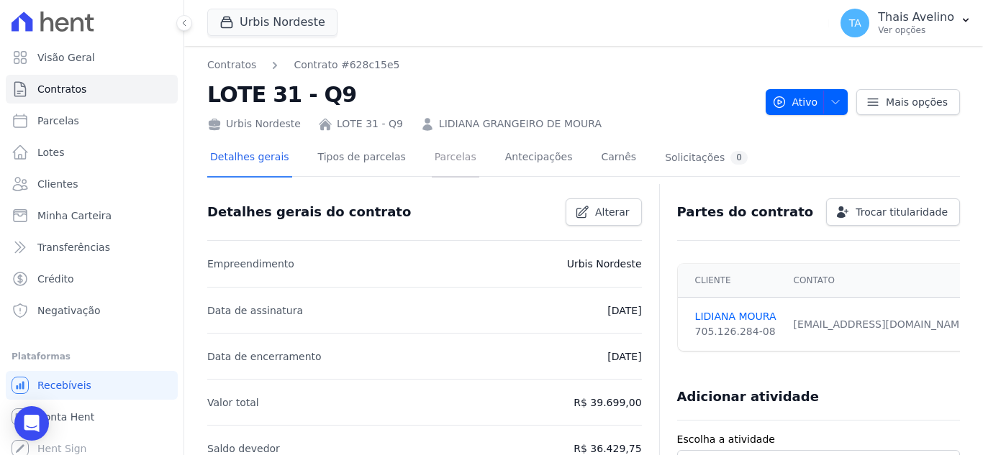
click at [432, 155] on link "Parcelas" at bounding box center [455, 159] width 47 height 38
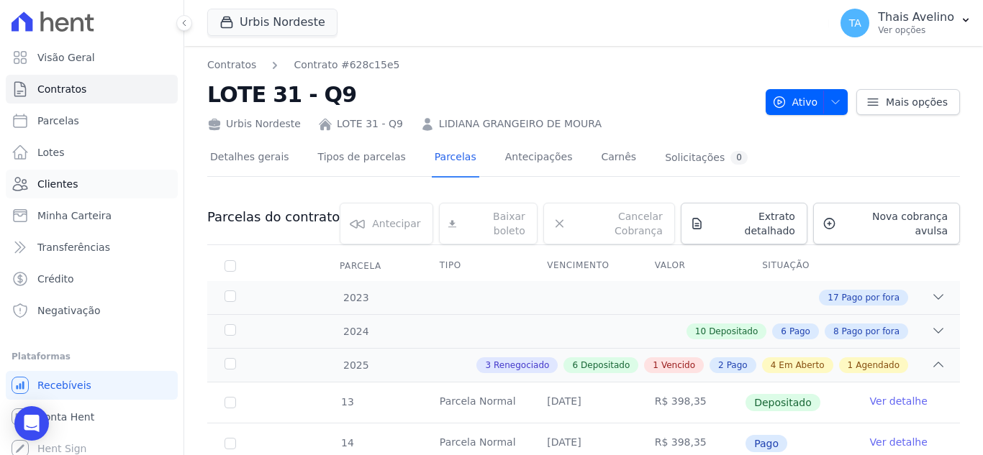
click at [71, 181] on span "Clientes" at bounding box center [57, 184] width 40 height 14
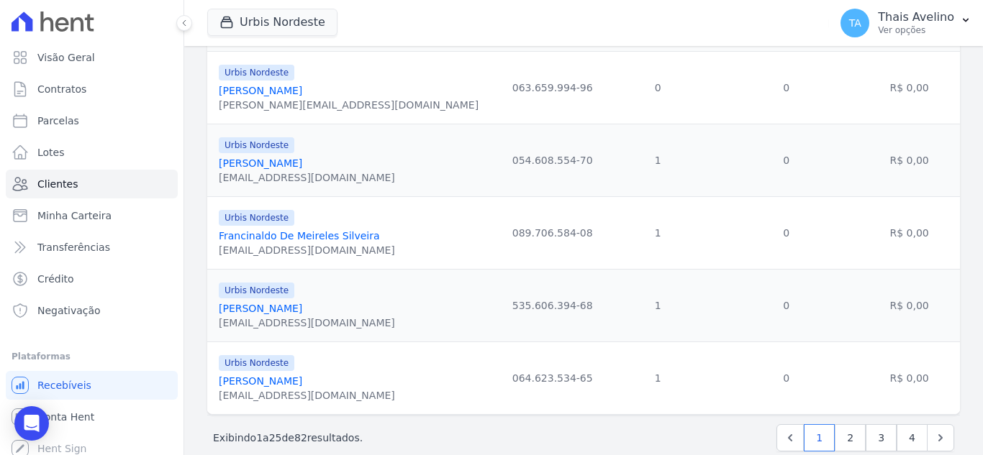
scroll to position [1678, 0]
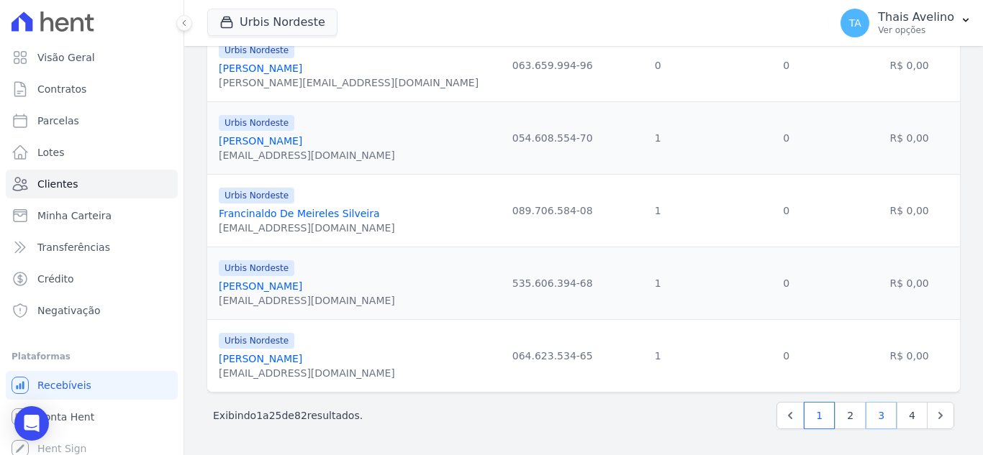
click at [866, 418] on link "3" at bounding box center [881, 415] width 31 height 27
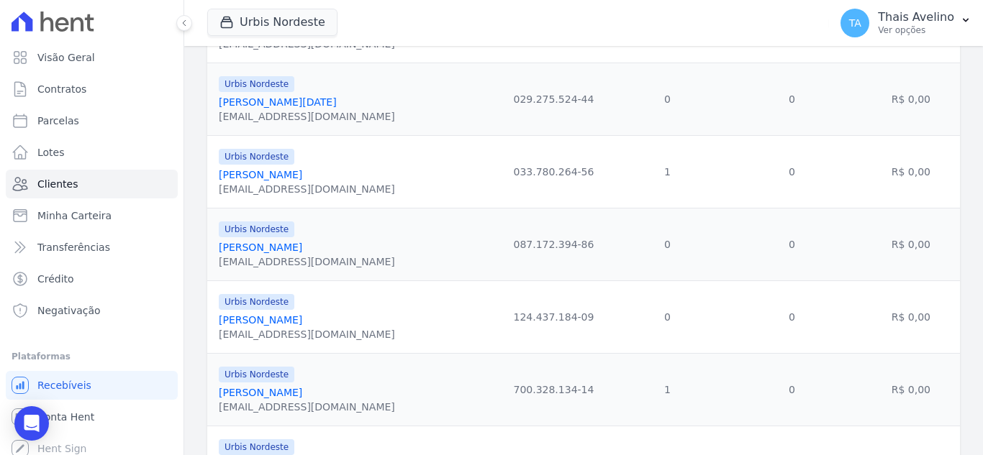
scroll to position [863, 0]
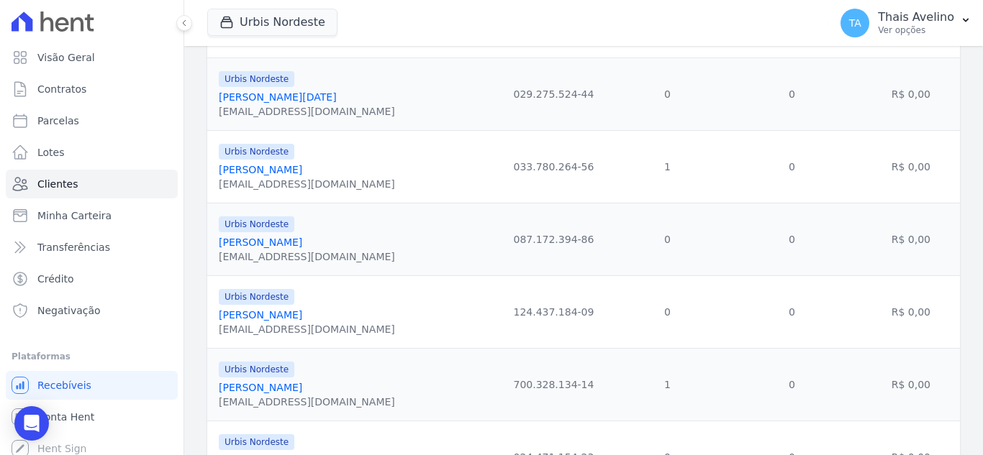
click at [302, 170] on link "[PERSON_NAME]" at bounding box center [260, 170] width 83 height 12
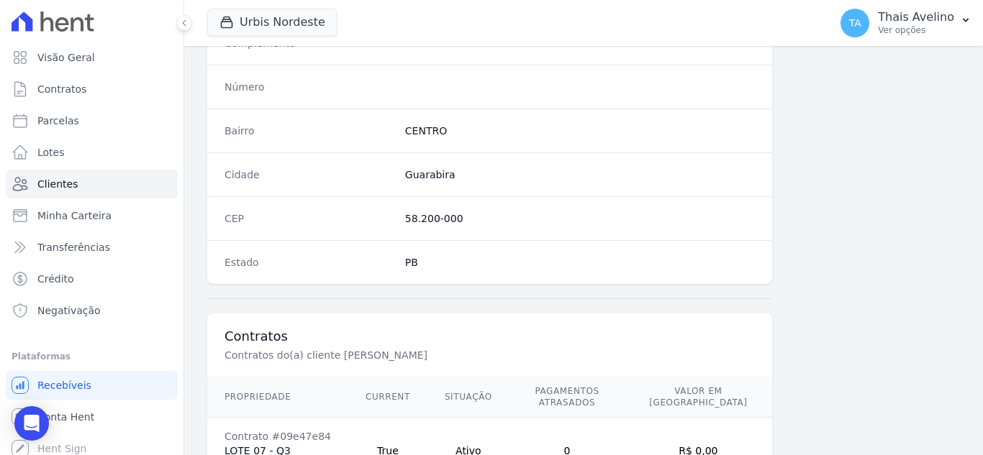
scroll to position [891, 0]
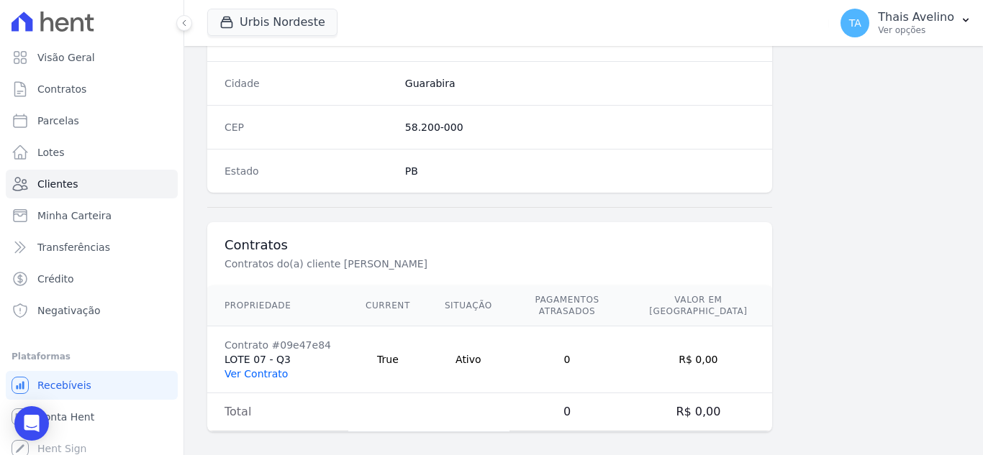
click at [267, 368] on link "Ver Contrato" at bounding box center [255, 374] width 63 height 12
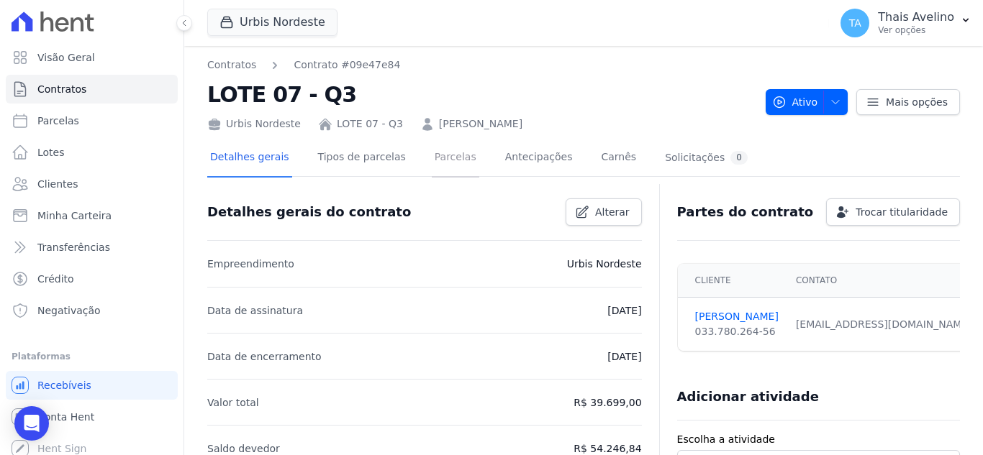
click at [444, 168] on link "Parcelas" at bounding box center [455, 159] width 47 height 38
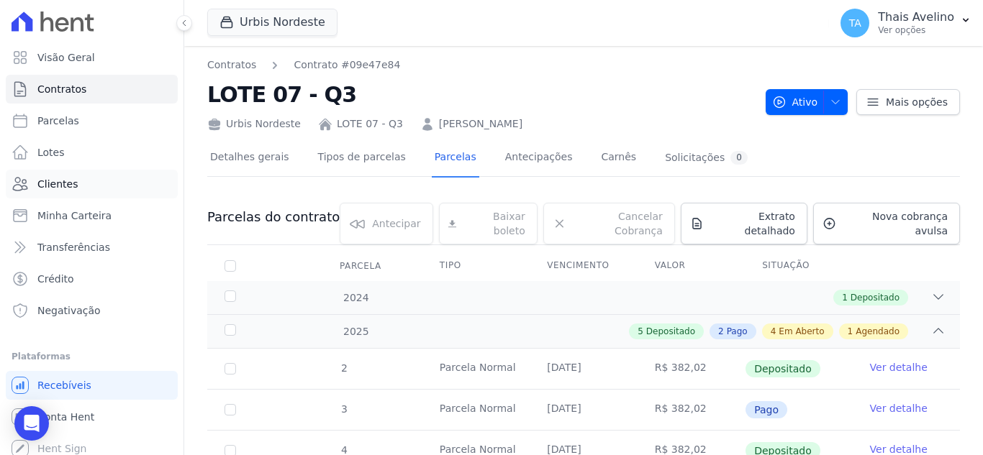
click at [82, 182] on link "Clientes" at bounding box center [92, 184] width 172 height 29
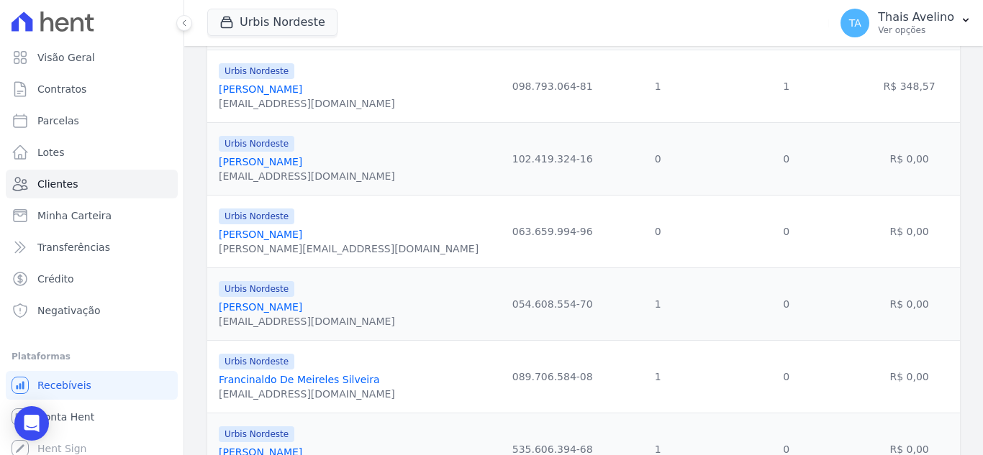
scroll to position [1678, 0]
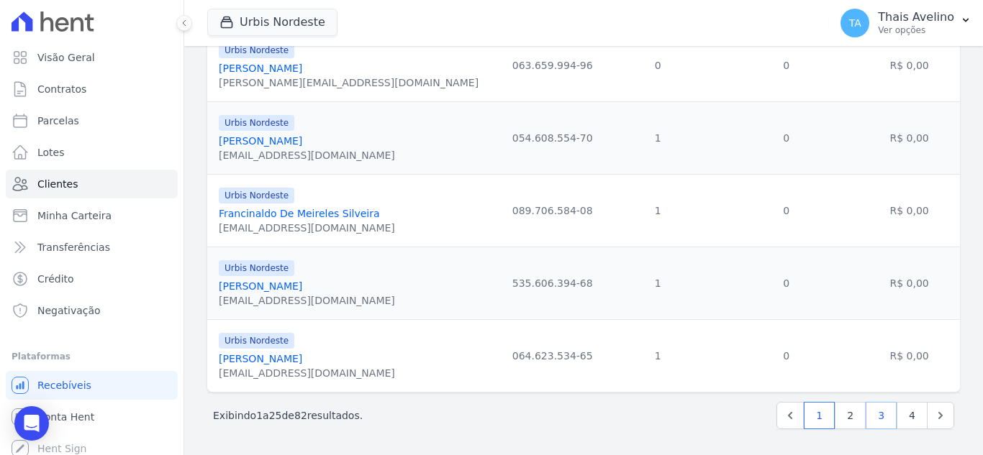
click at [866, 408] on link "3" at bounding box center [881, 415] width 31 height 27
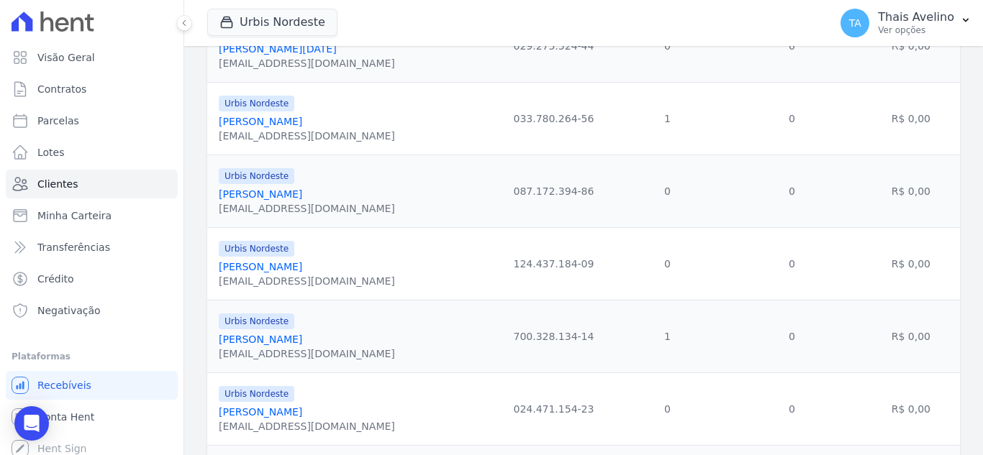
scroll to position [935, 0]
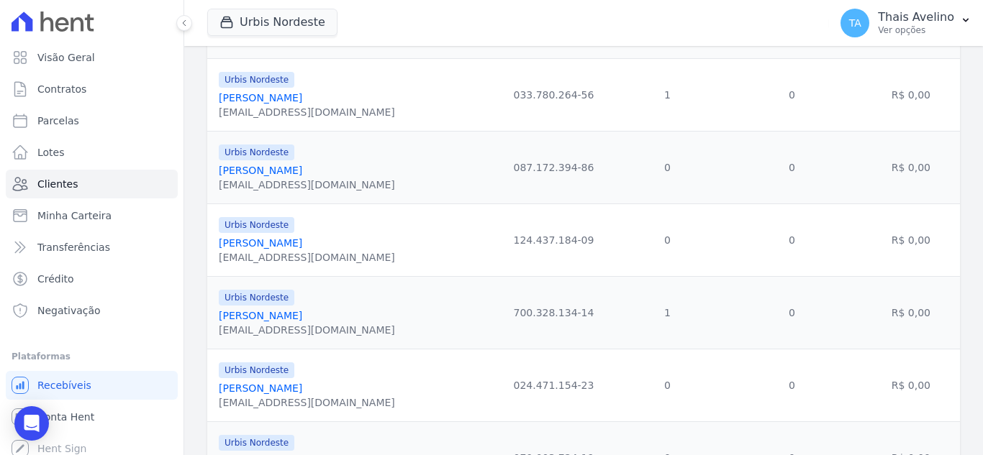
click at [297, 315] on link "[PERSON_NAME]" at bounding box center [260, 316] width 83 height 12
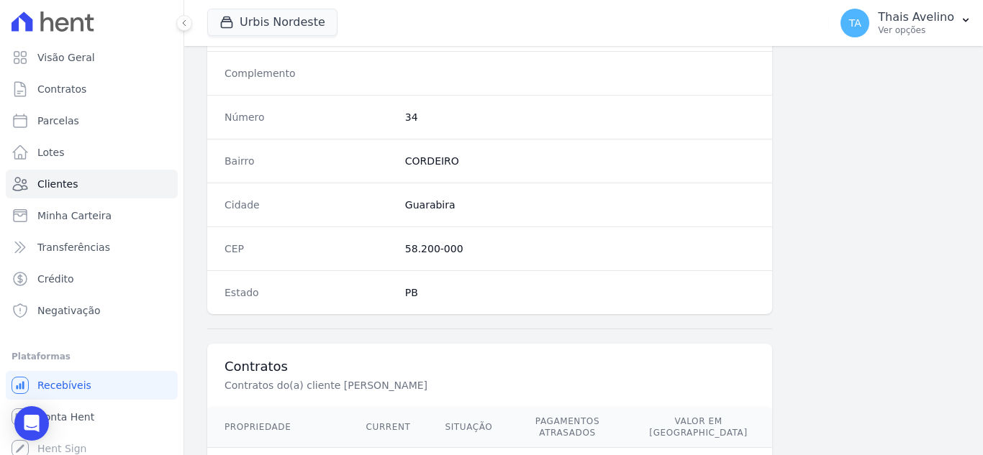
scroll to position [891, 0]
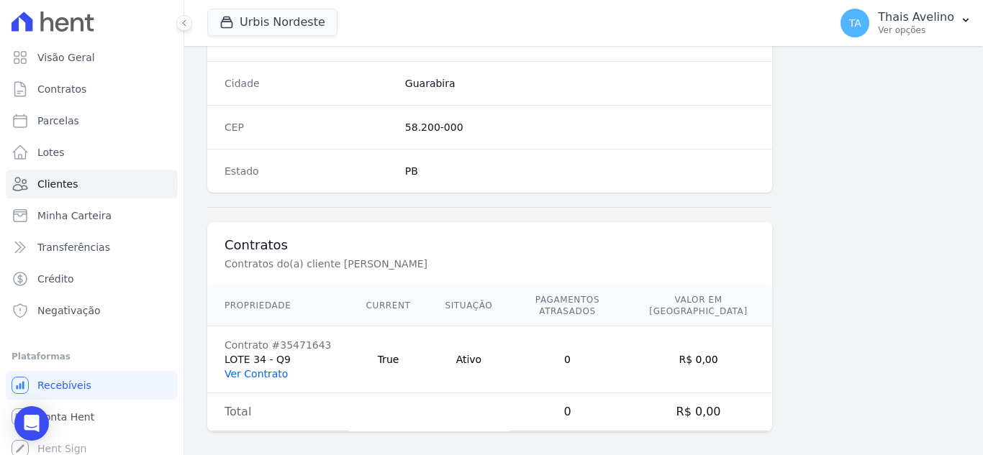
click at [278, 368] on link "Ver Contrato" at bounding box center [255, 374] width 63 height 12
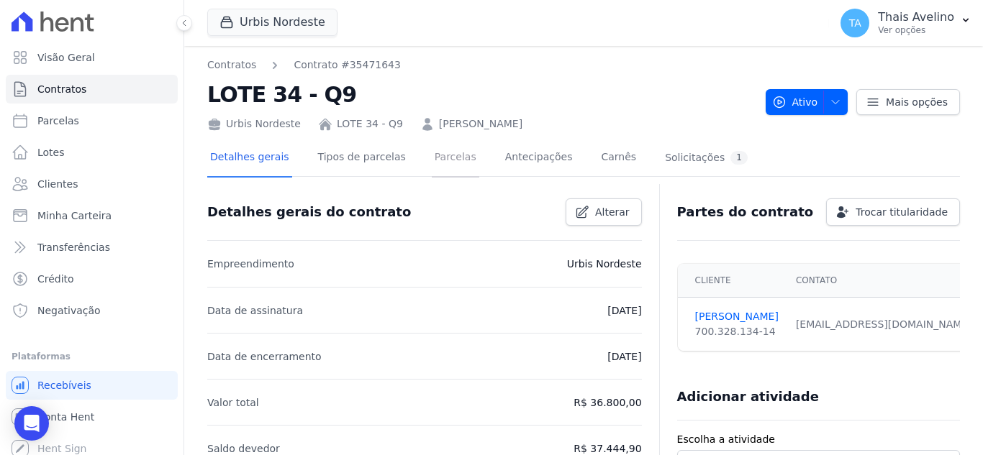
click at [443, 151] on link "Parcelas" at bounding box center [455, 159] width 47 height 38
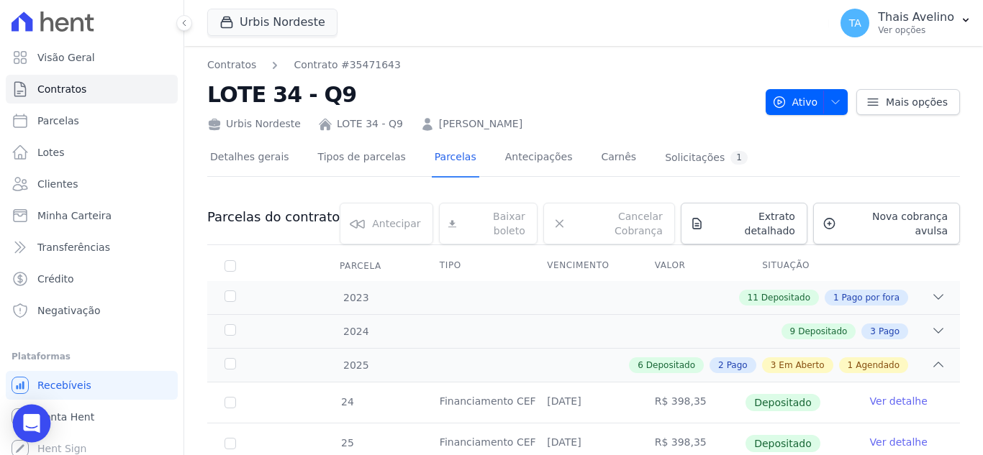
click at [29, 418] on icon "Open Intercom Messenger" at bounding box center [31, 423] width 17 height 19
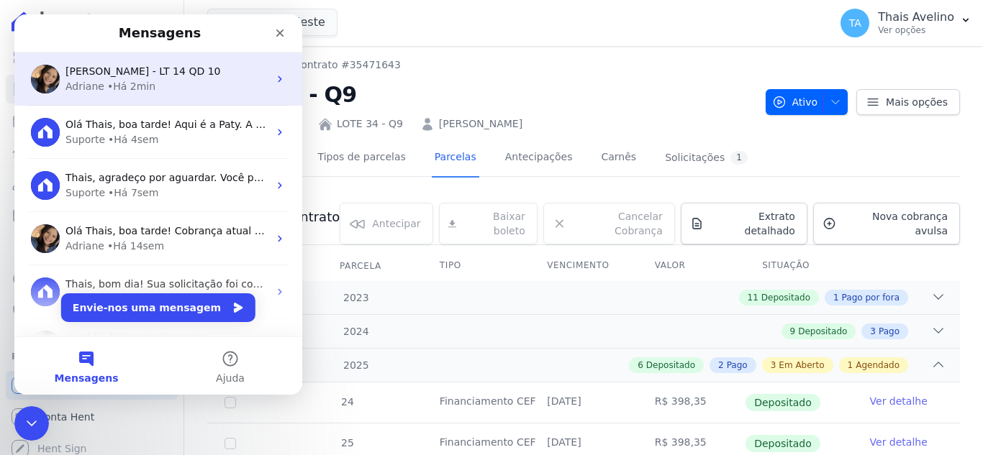
click at [156, 96] on div "[PERSON_NAME] - LT 14 QD 10 [PERSON_NAME] 2min" at bounding box center [158, 79] width 288 height 53
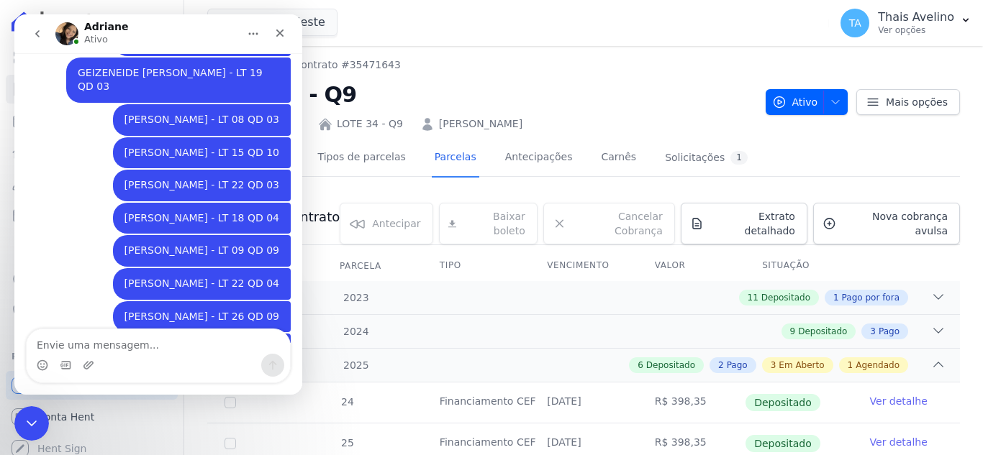
scroll to position [1281, 0]
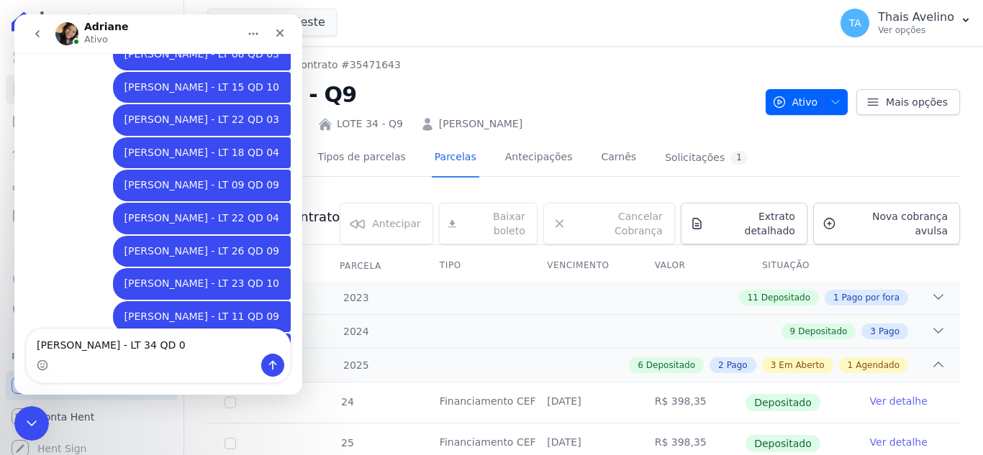
type textarea "[PERSON_NAME] - LT 34 QD 09"
click at [29, 422] on icon "Fechar mensagem da Intercom" at bounding box center [29, 422] width 10 height 6
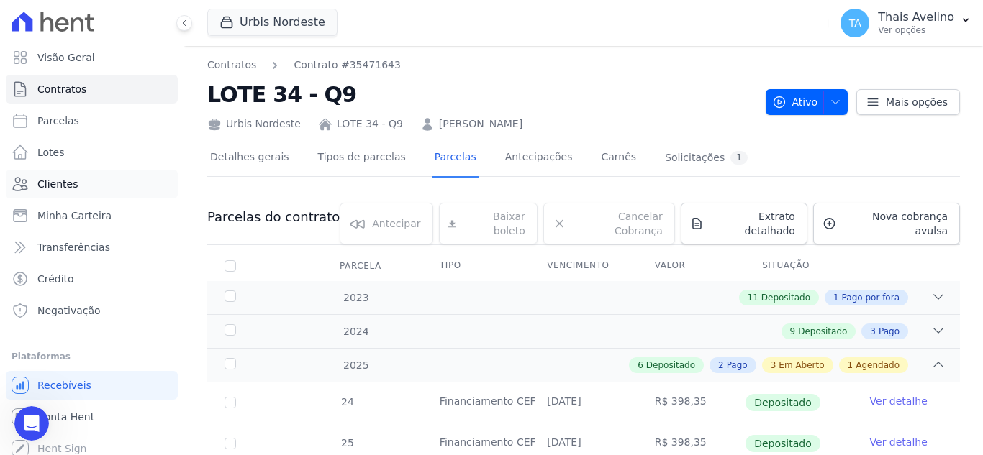
click at [87, 191] on link "Clientes" at bounding box center [92, 184] width 172 height 29
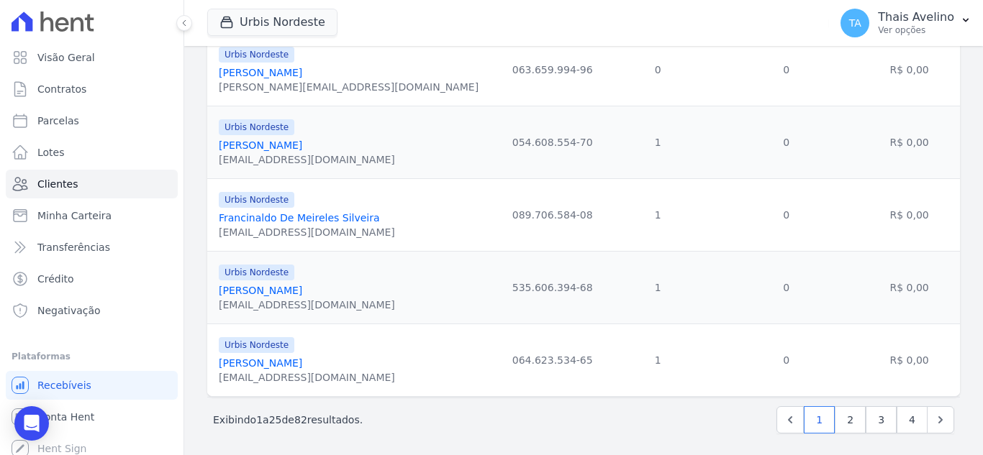
scroll to position [1678, 0]
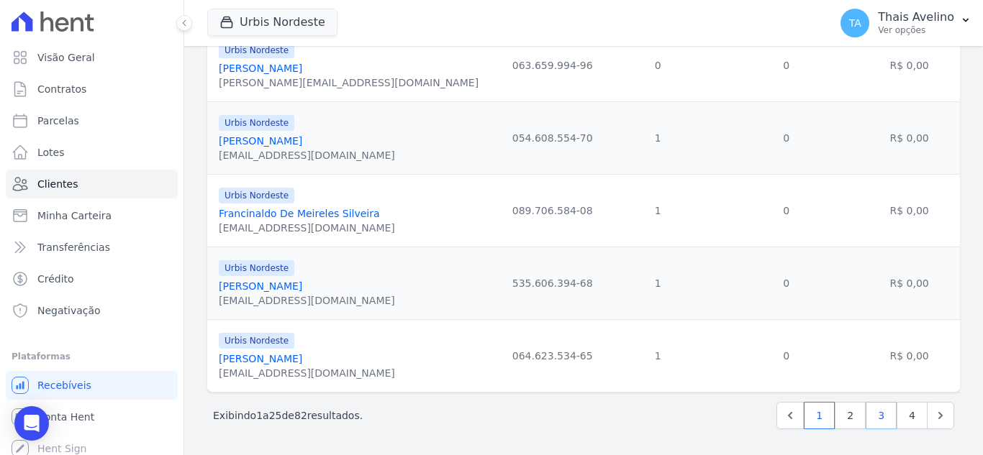
click at [880, 414] on link "3" at bounding box center [881, 415] width 31 height 27
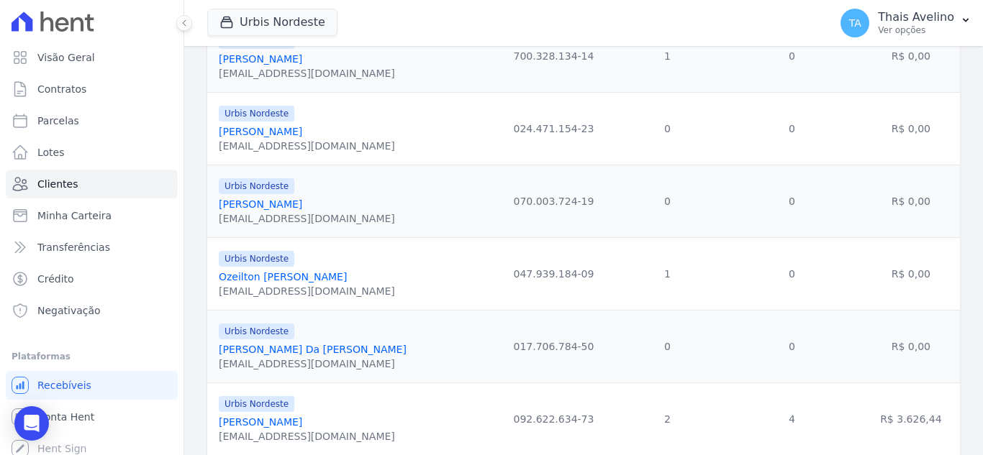
scroll to position [1223, 0]
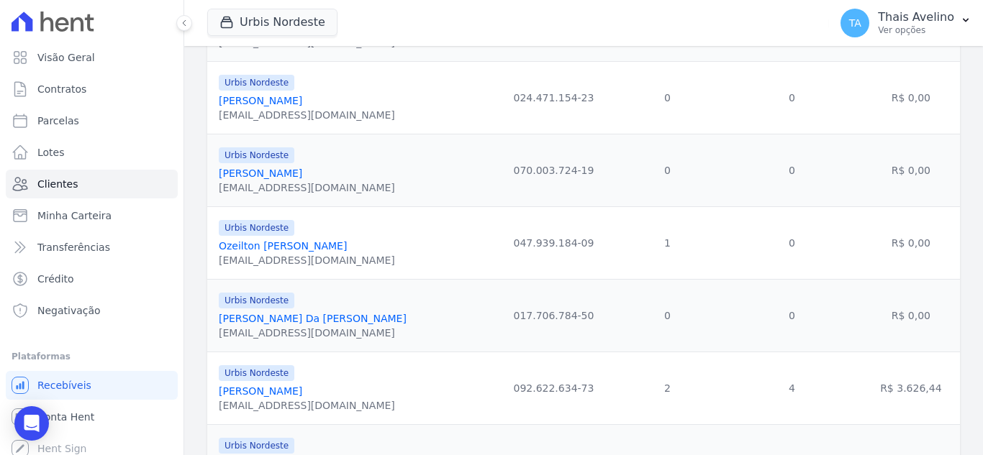
click at [304, 244] on link "Ozeilton [PERSON_NAME]" at bounding box center [283, 246] width 128 height 12
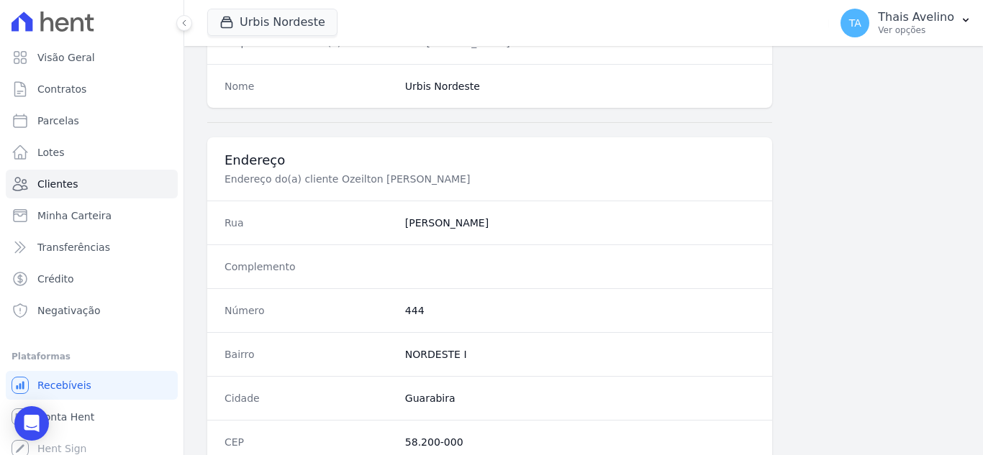
scroll to position [891, 0]
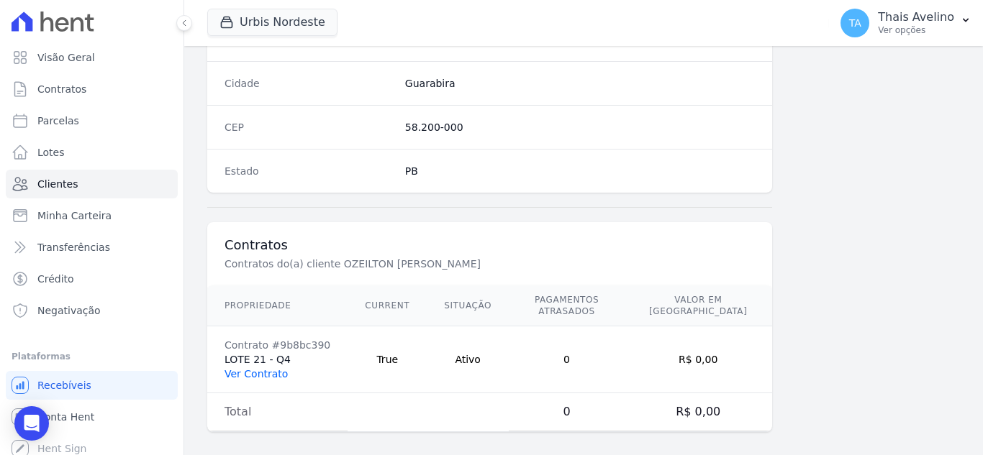
click at [258, 368] on link "Ver Contrato" at bounding box center [255, 374] width 63 height 12
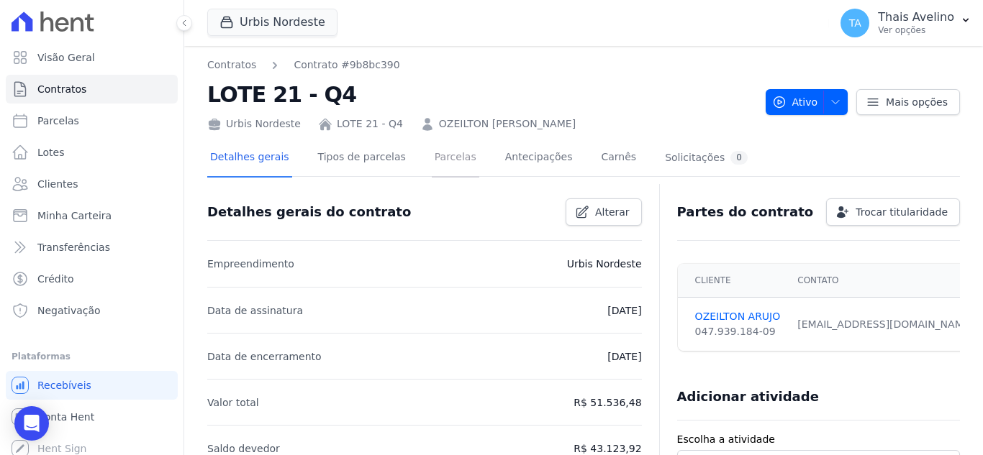
click at [450, 159] on link "Parcelas" at bounding box center [455, 159] width 47 height 38
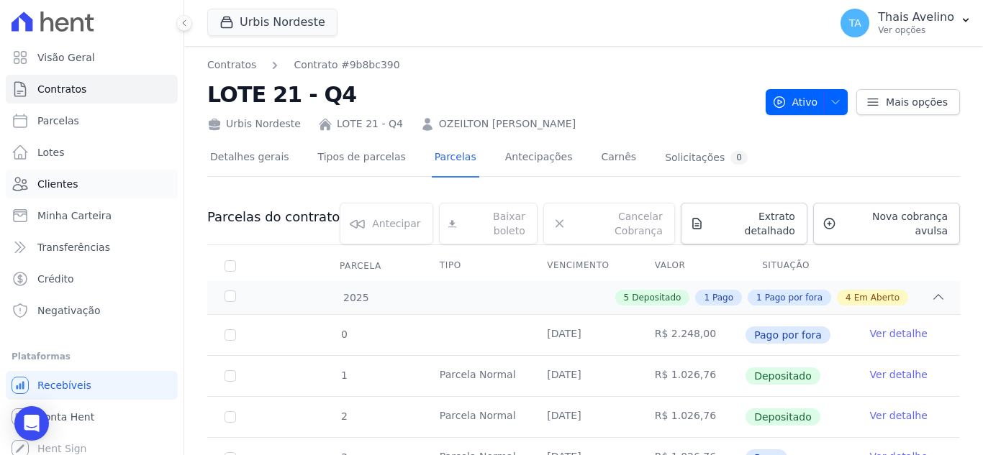
click at [95, 187] on link "Clientes" at bounding box center [92, 184] width 172 height 29
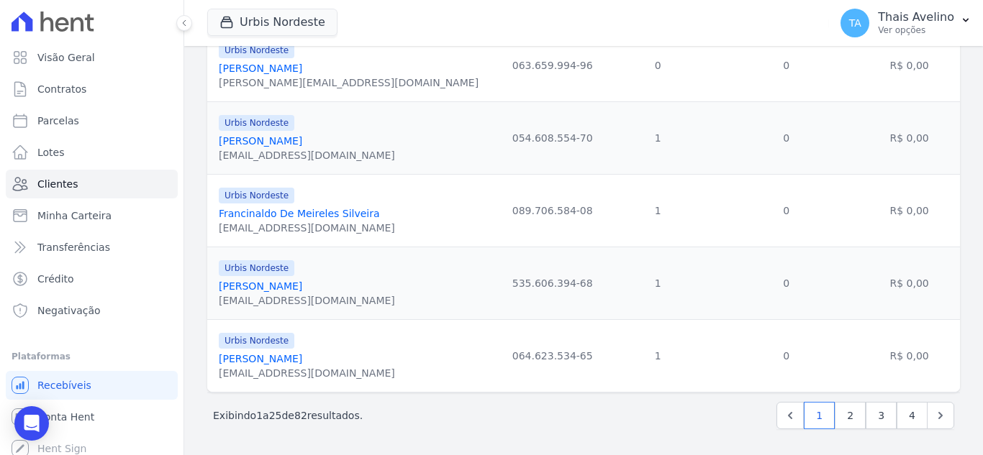
scroll to position [1678, 0]
click at [875, 425] on link "3" at bounding box center [881, 415] width 31 height 27
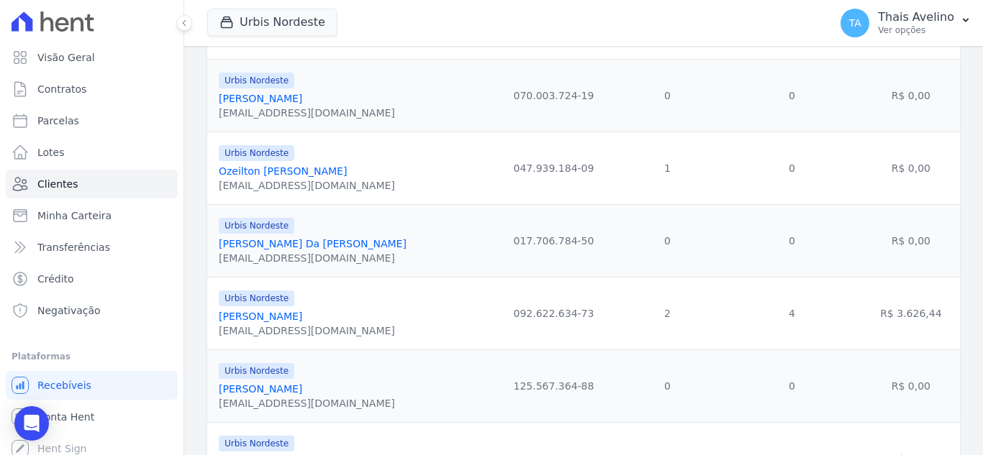
scroll to position [1332, 0]
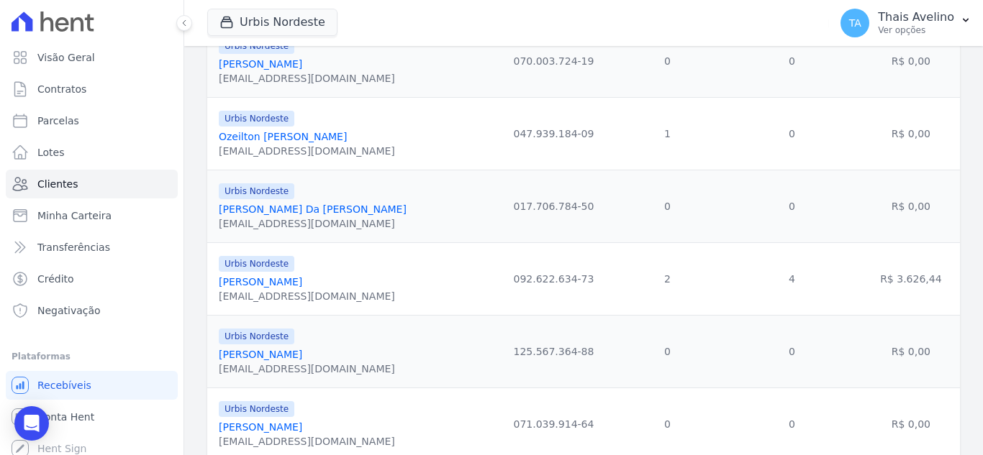
click at [302, 280] on link "[PERSON_NAME]" at bounding box center [260, 282] width 83 height 12
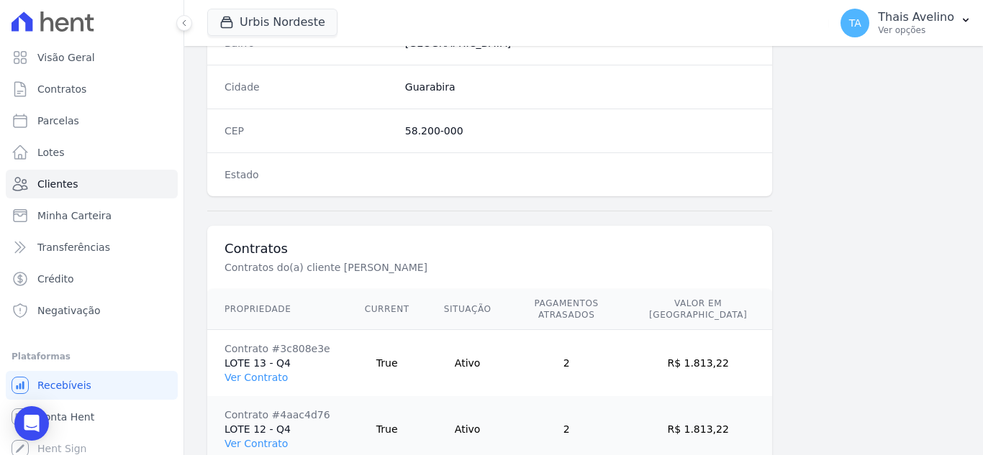
scroll to position [935, 0]
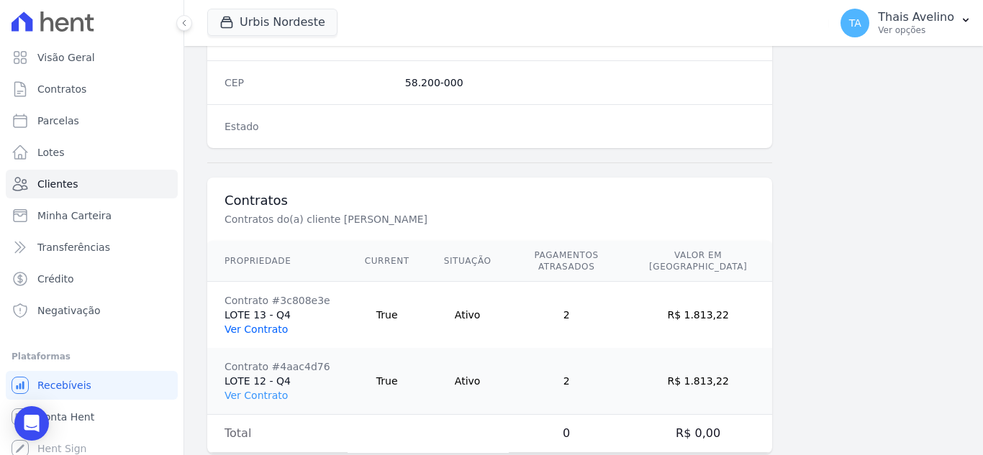
click at [275, 324] on link "Ver Contrato" at bounding box center [255, 330] width 63 height 12
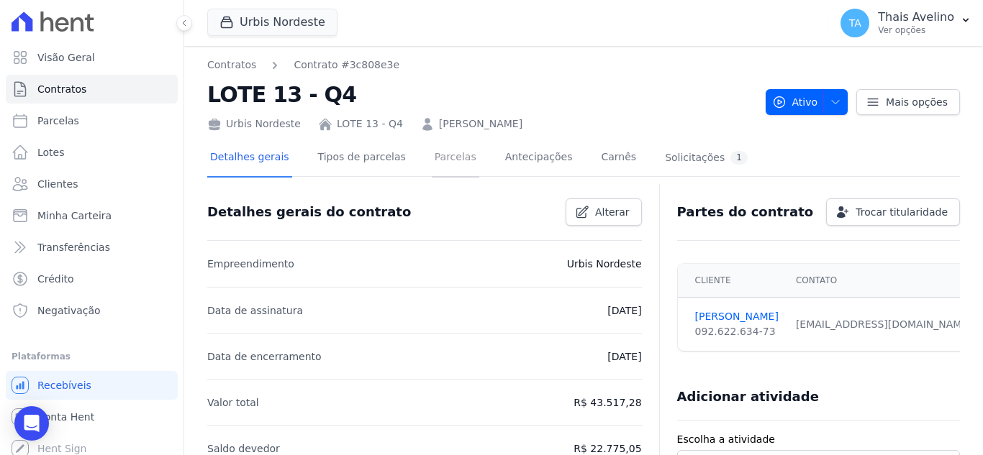
click at [440, 160] on link "Parcelas" at bounding box center [455, 159] width 47 height 38
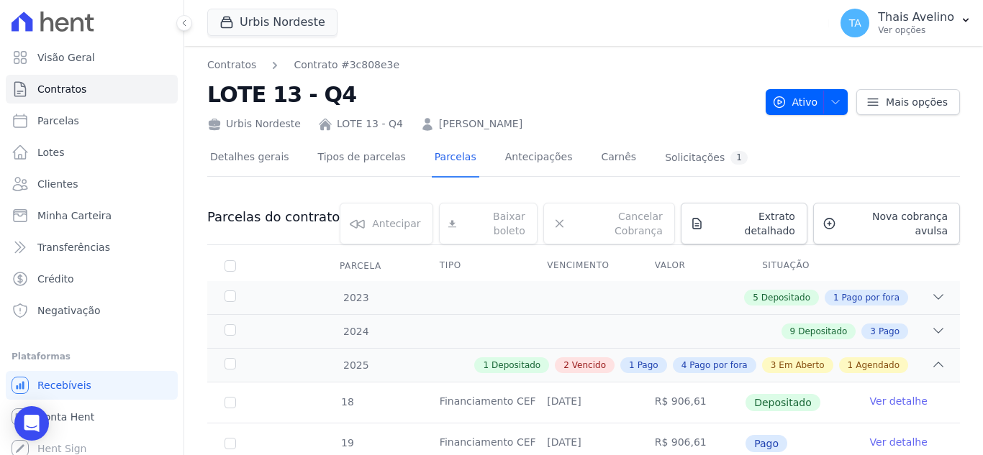
click at [371, 125] on link "LOTE 13 - Q4" at bounding box center [370, 124] width 66 height 15
click at [471, 119] on link "[PERSON_NAME]" at bounding box center [480, 124] width 83 height 15
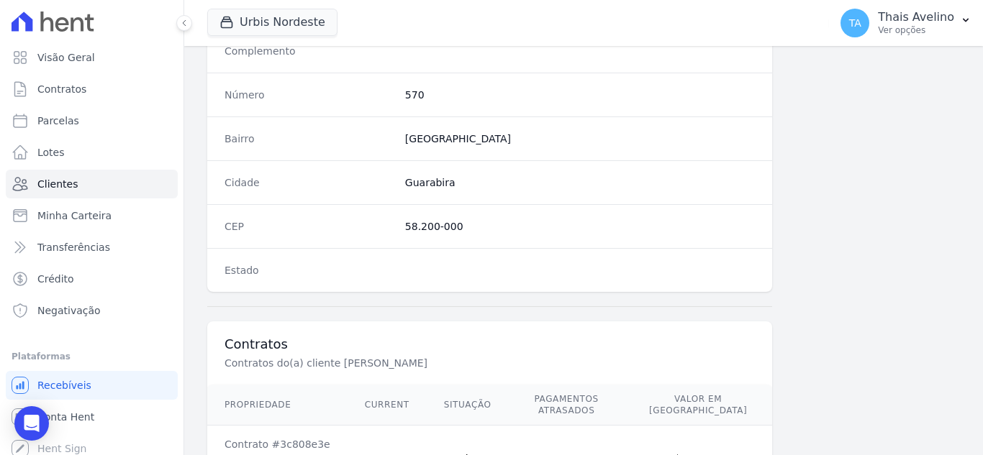
scroll to position [957, 0]
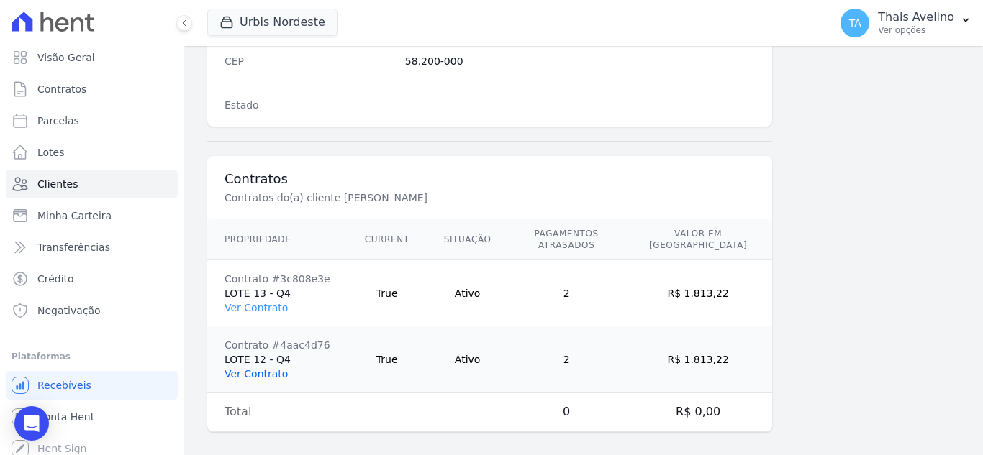
click at [273, 368] on link "Ver Contrato" at bounding box center [255, 374] width 63 height 12
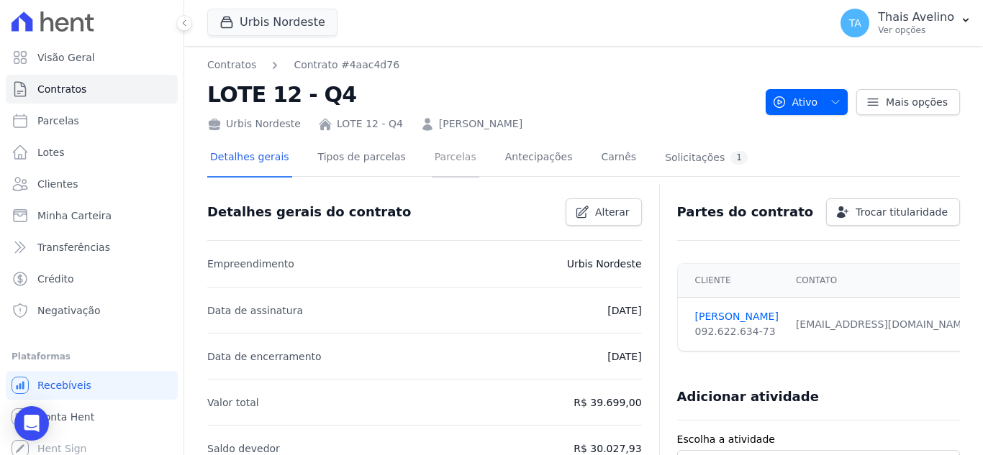
click at [453, 165] on link "Parcelas" at bounding box center [455, 159] width 47 height 38
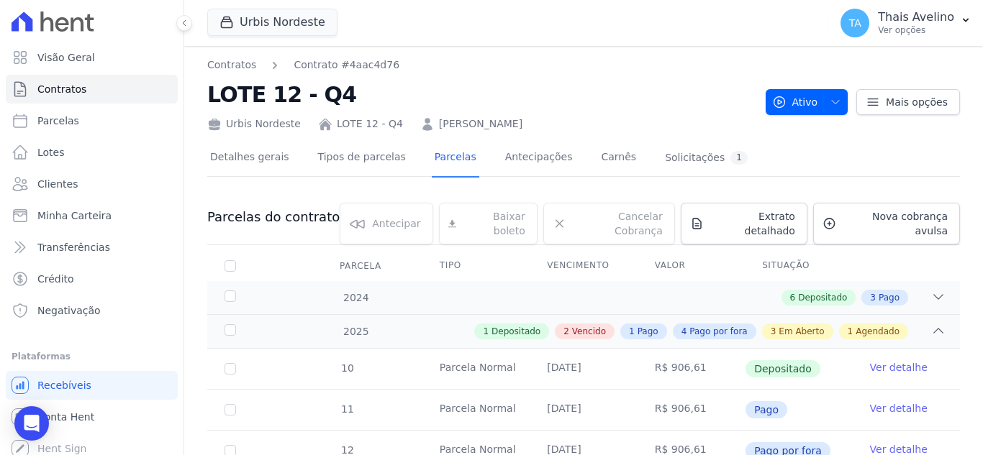
click at [439, 125] on link "[PERSON_NAME]" at bounding box center [480, 124] width 83 height 15
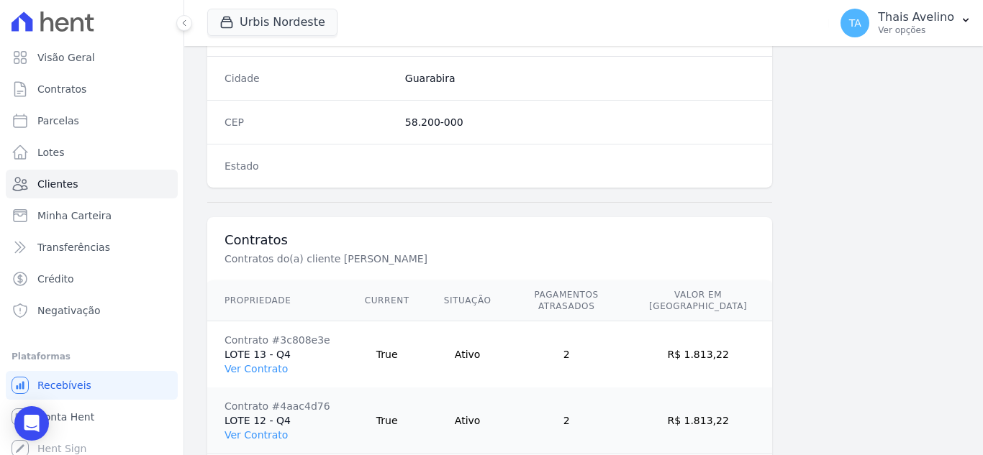
scroll to position [957, 0]
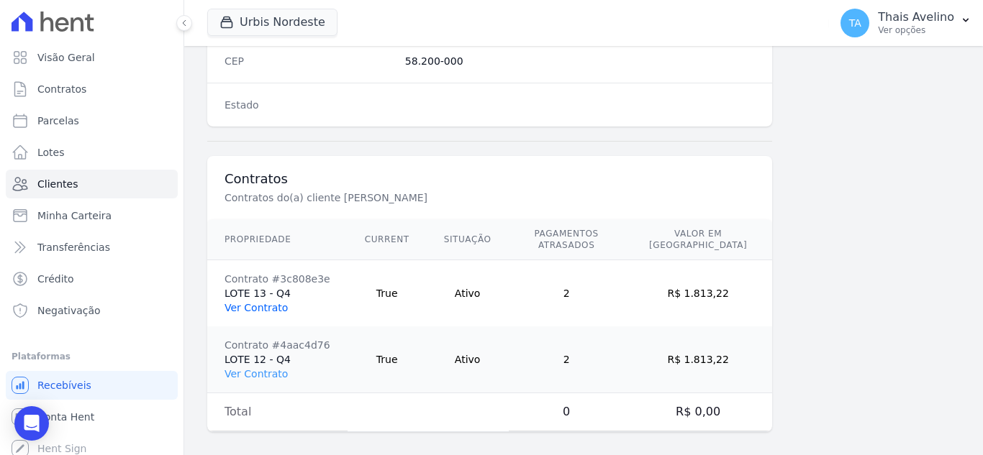
click at [273, 302] on link "Ver Contrato" at bounding box center [255, 308] width 63 height 12
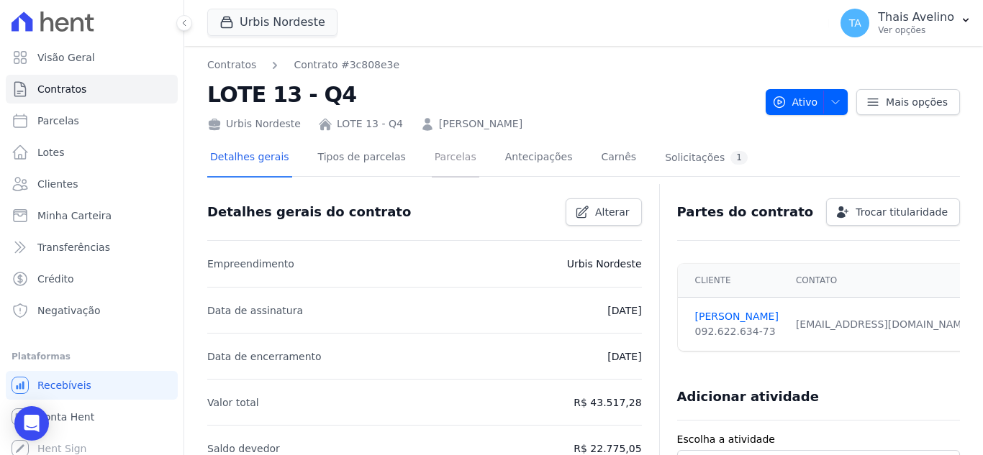
click at [443, 164] on link "Parcelas" at bounding box center [455, 159] width 47 height 38
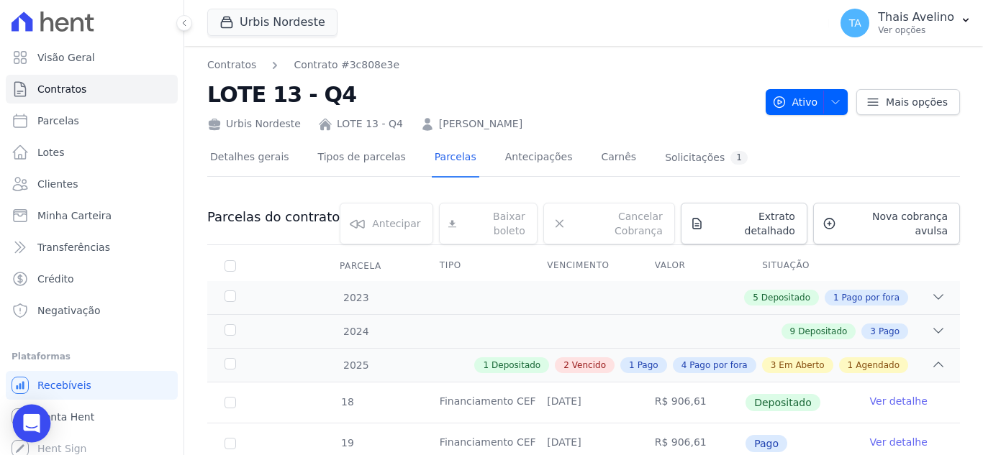
click at [28, 423] on icon "Open Intercom Messenger" at bounding box center [31, 423] width 17 height 19
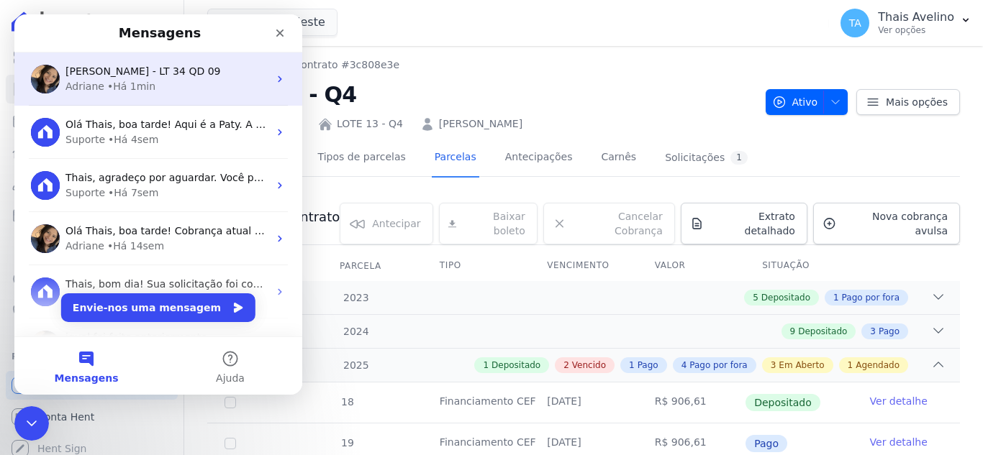
click at [158, 77] on span "[PERSON_NAME] - LT 34 QD 09" at bounding box center [142, 71] width 155 height 12
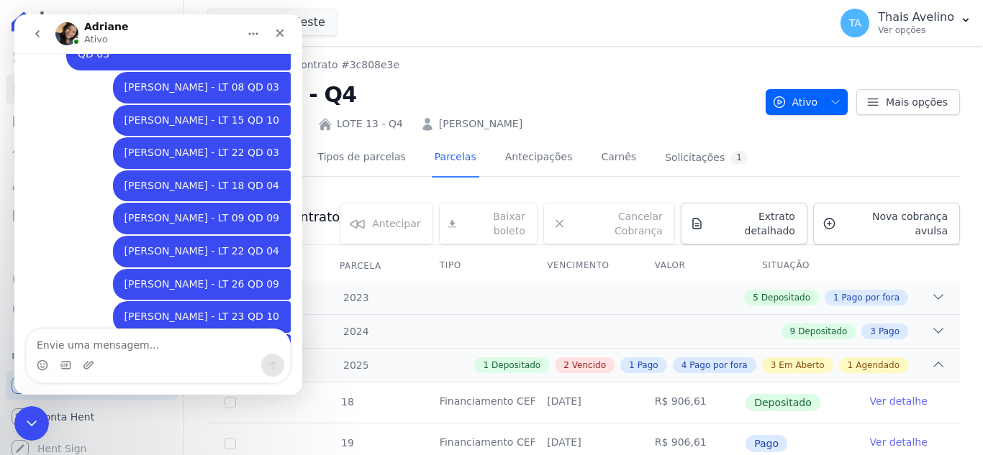
type textarea "P"
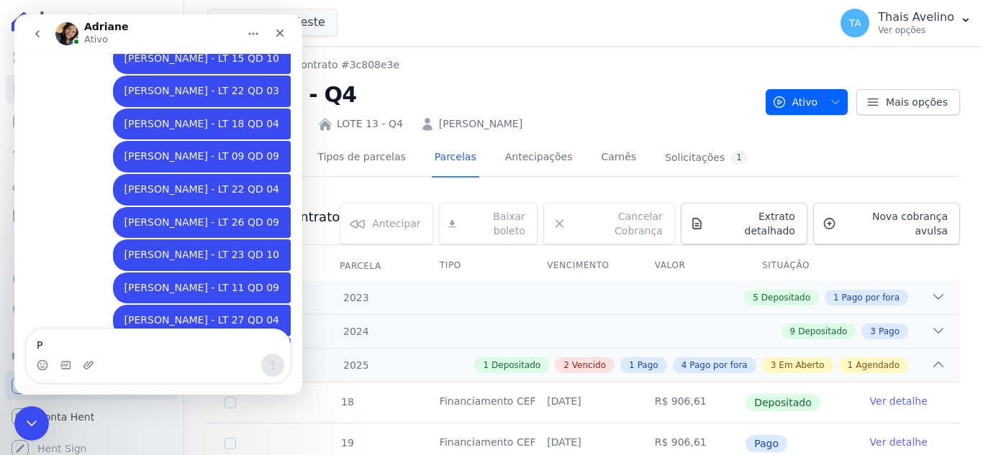
scroll to position [1314, 0]
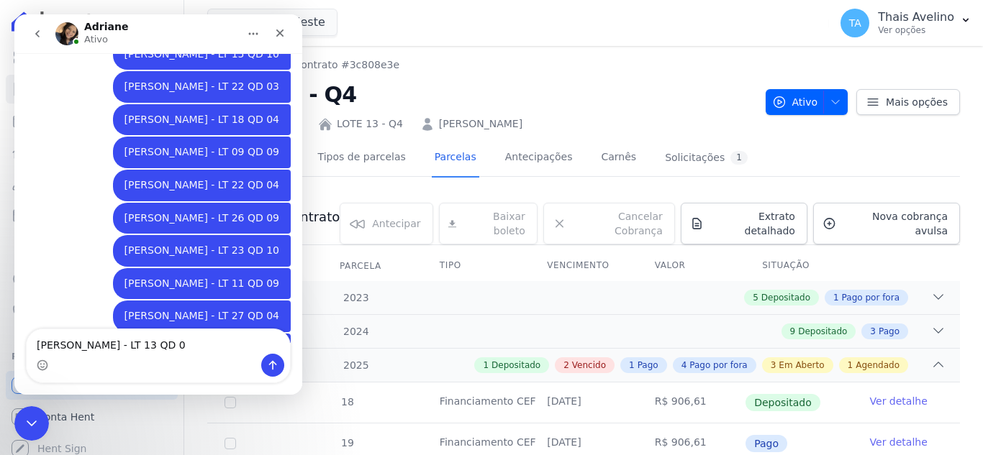
type textarea "[PERSON_NAME] - LT 13 QD 04"
click at [37, 422] on icon "Fechar mensagem da Intercom" at bounding box center [29, 421] width 17 height 17
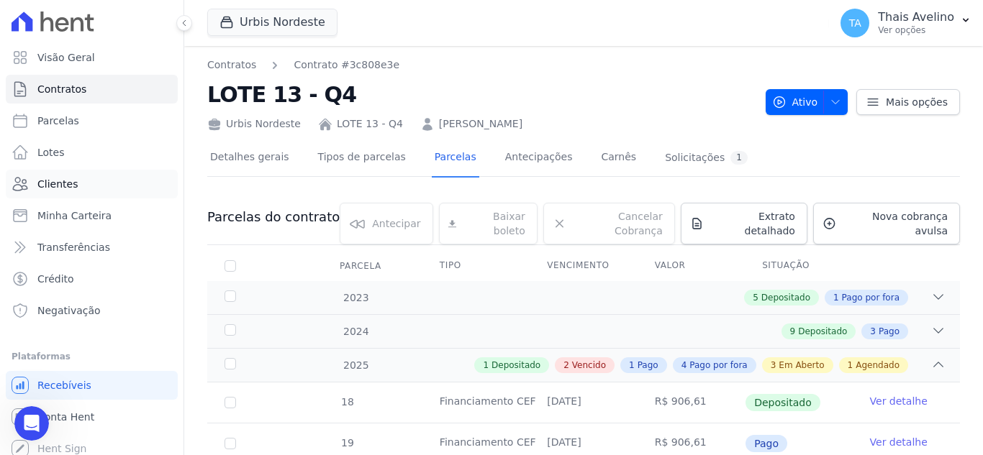
click at [67, 191] on link "Clientes" at bounding box center [92, 184] width 172 height 29
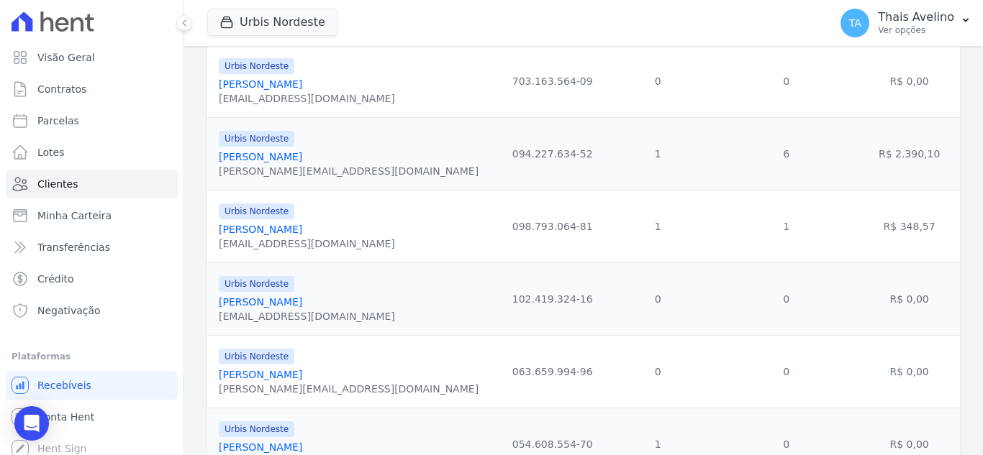
scroll to position [1678, 0]
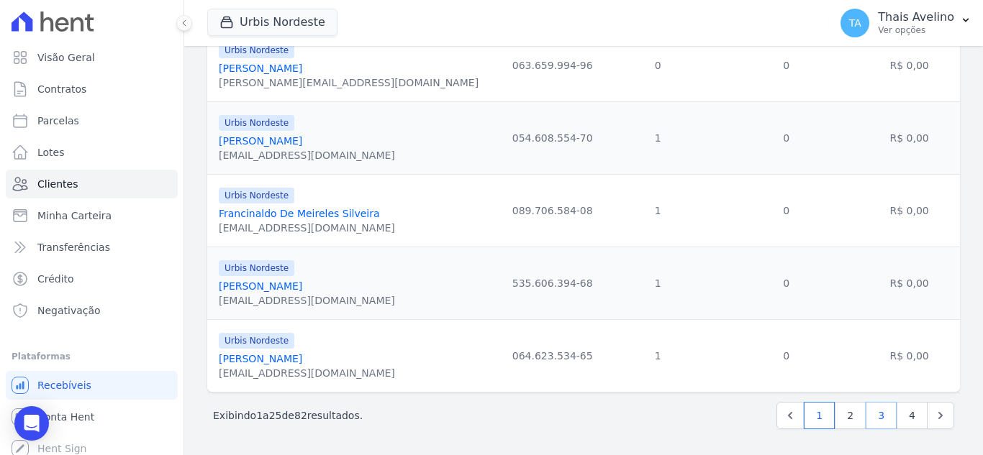
click at [878, 420] on link "3" at bounding box center [881, 415] width 31 height 27
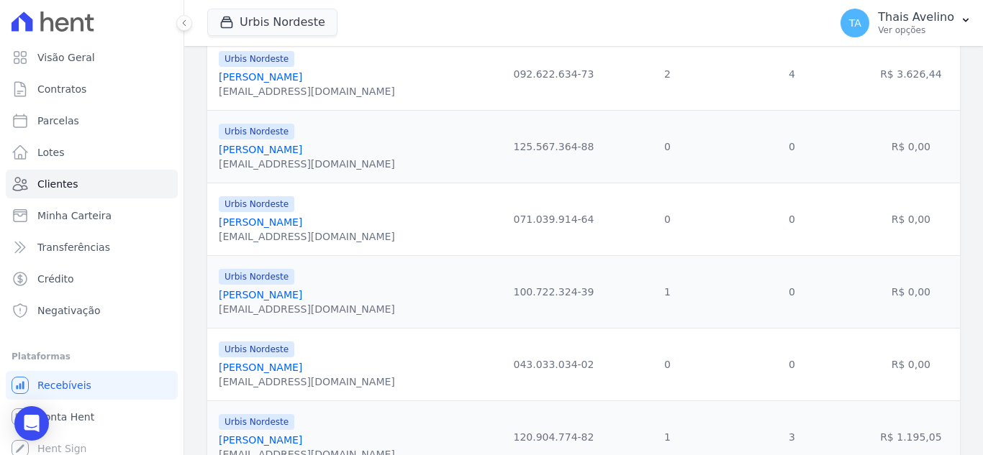
scroll to position [1583, 0]
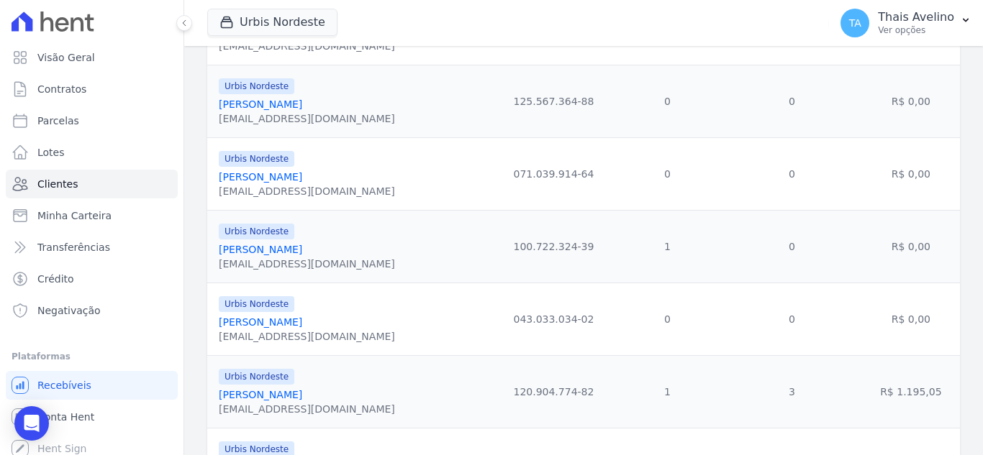
click at [274, 249] on link "[PERSON_NAME]" at bounding box center [260, 250] width 83 height 12
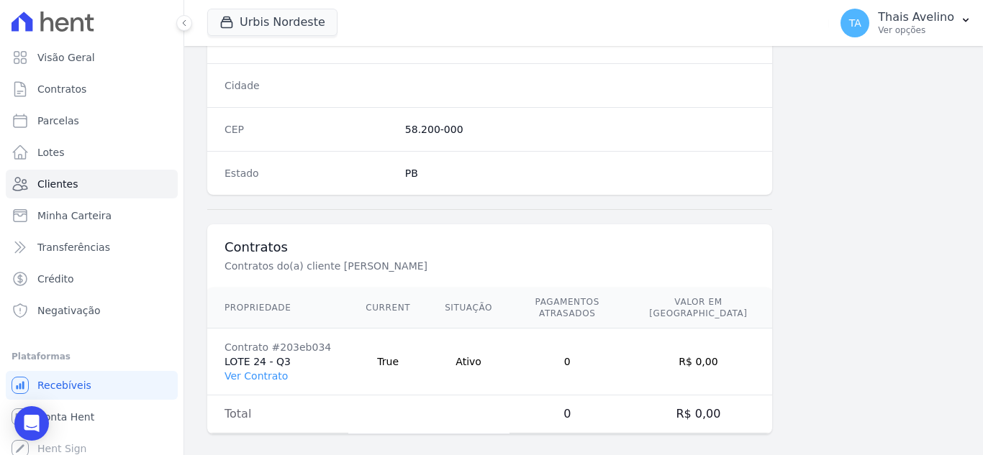
scroll to position [891, 0]
click at [239, 368] on link "Ver Contrato" at bounding box center [255, 374] width 63 height 12
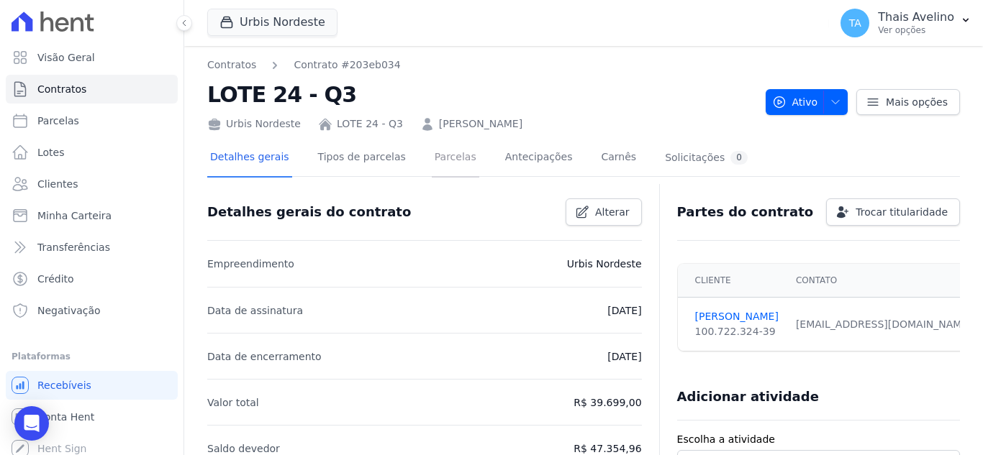
click at [432, 164] on link "Parcelas" at bounding box center [455, 159] width 47 height 38
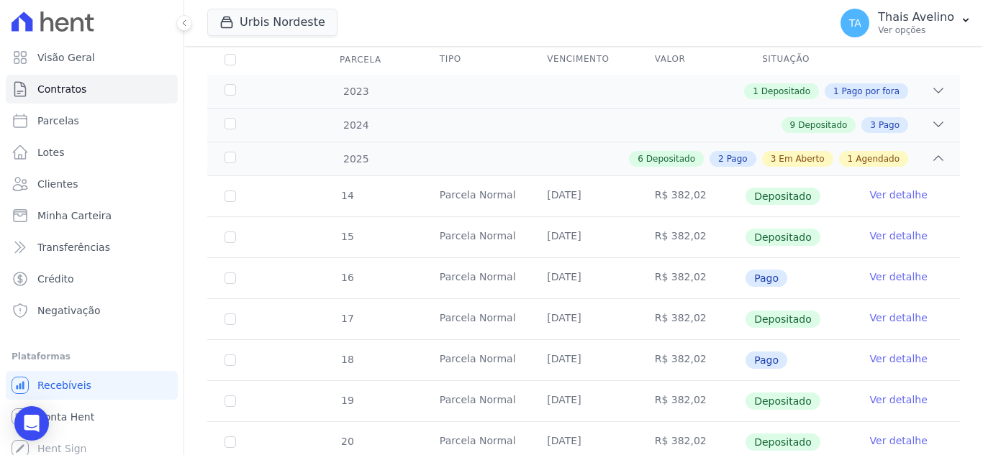
scroll to position [72, 0]
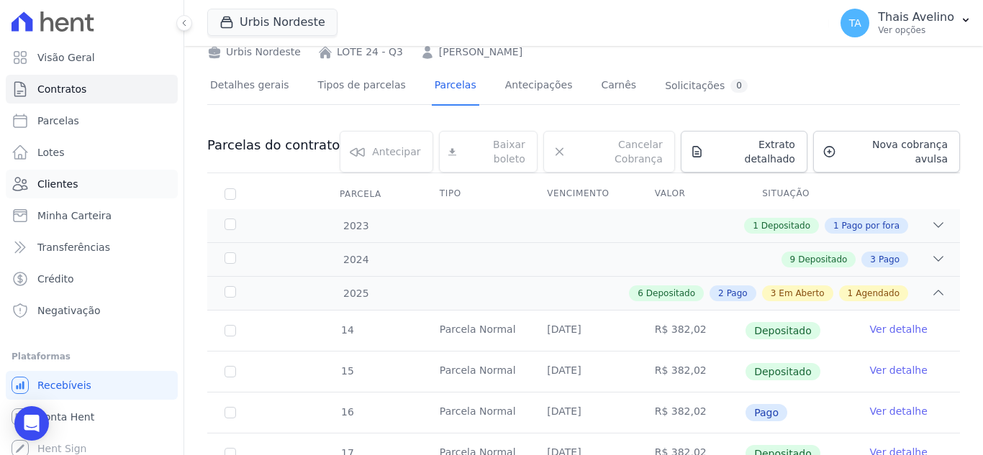
click at [88, 191] on link "Clientes" at bounding box center [92, 184] width 172 height 29
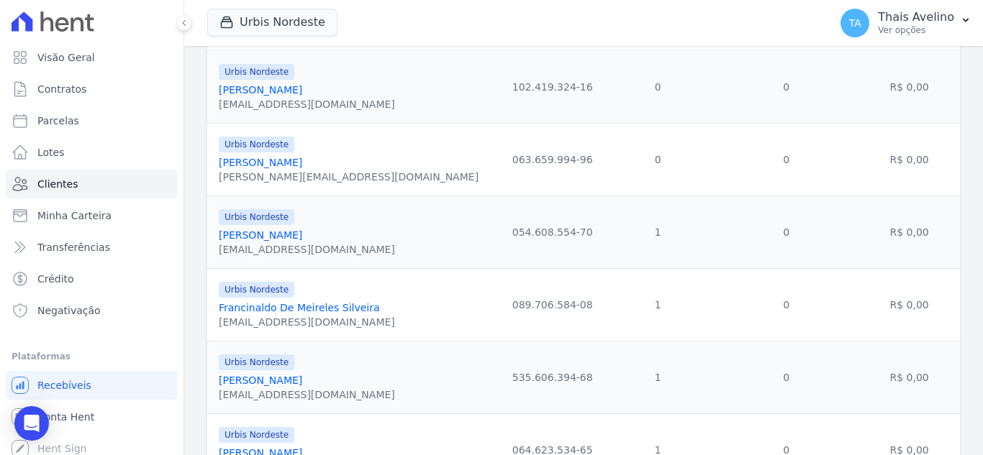
scroll to position [1678, 0]
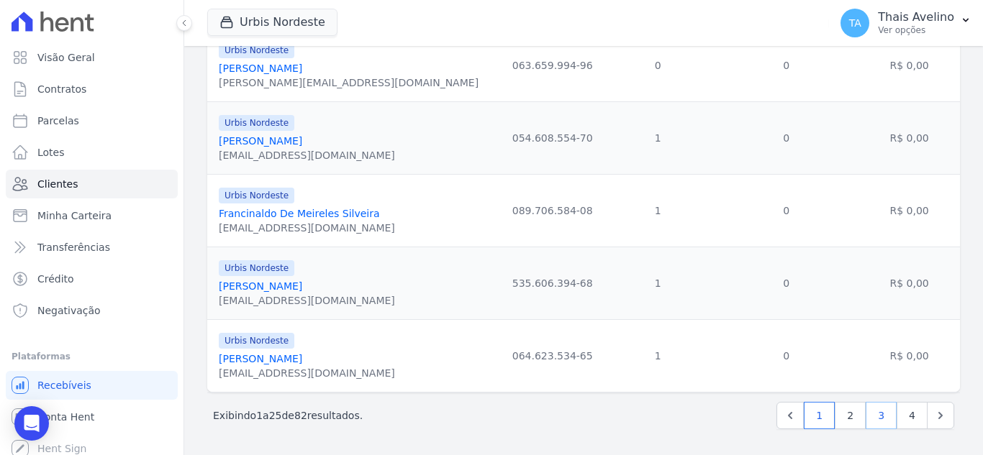
click at [868, 414] on link "3" at bounding box center [881, 415] width 31 height 27
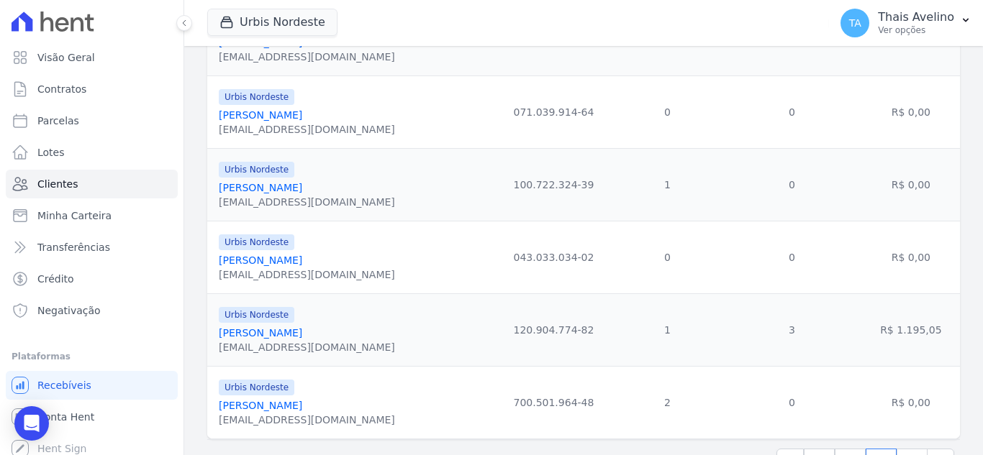
scroll to position [1655, 0]
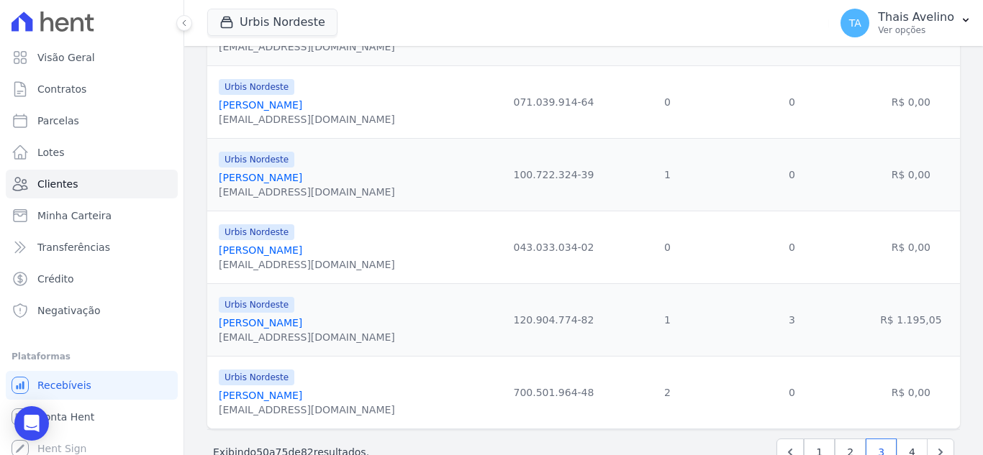
click at [301, 325] on link "[PERSON_NAME]" at bounding box center [260, 323] width 83 height 12
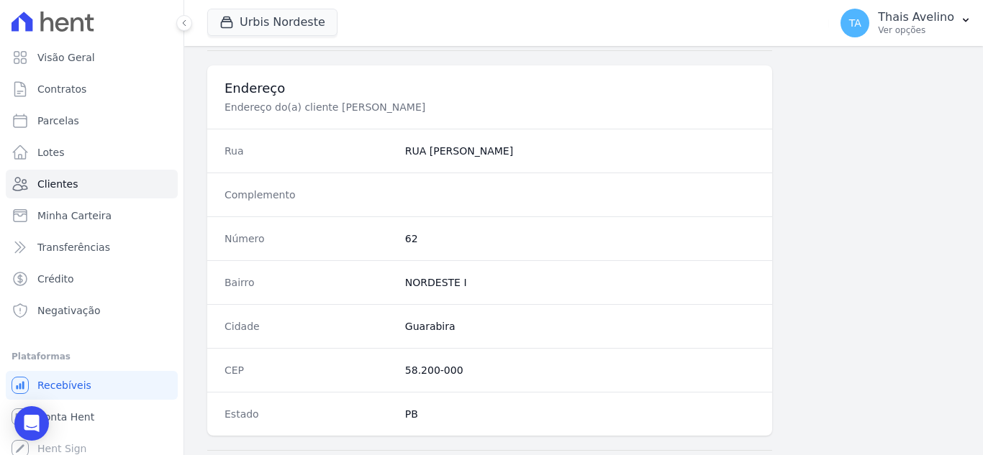
scroll to position [891, 0]
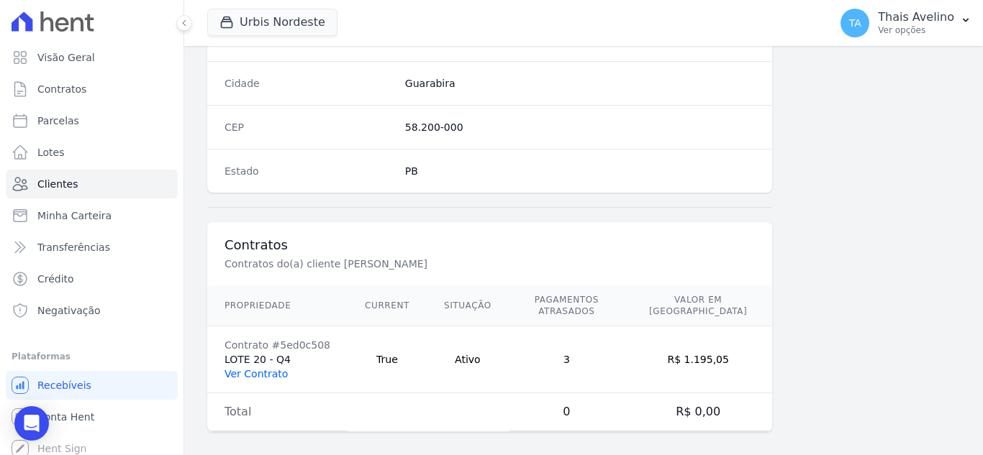
click at [260, 368] on link "Ver Contrato" at bounding box center [255, 374] width 63 height 12
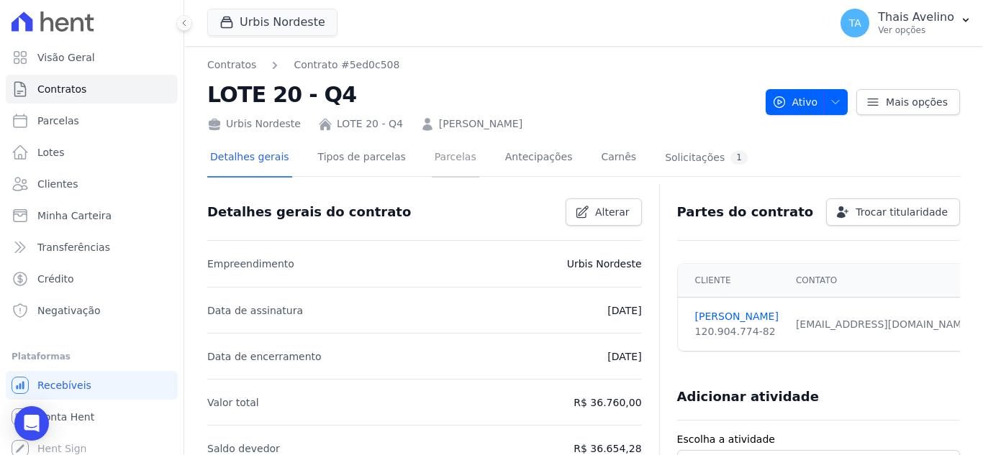
click at [434, 175] on link "Parcelas" at bounding box center [455, 159] width 47 height 38
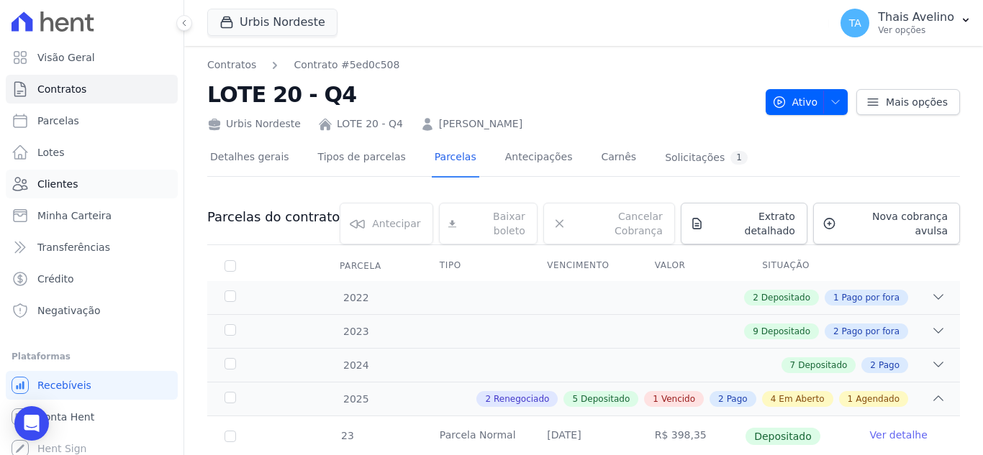
click at [68, 186] on span "Clientes" at bounding box center [57, 184] width 40 height 14
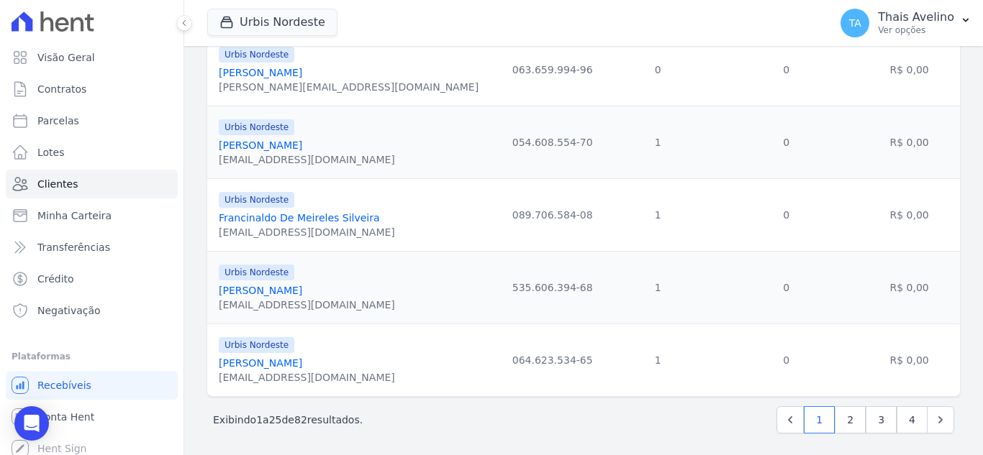
scroll to position [1678, 0]
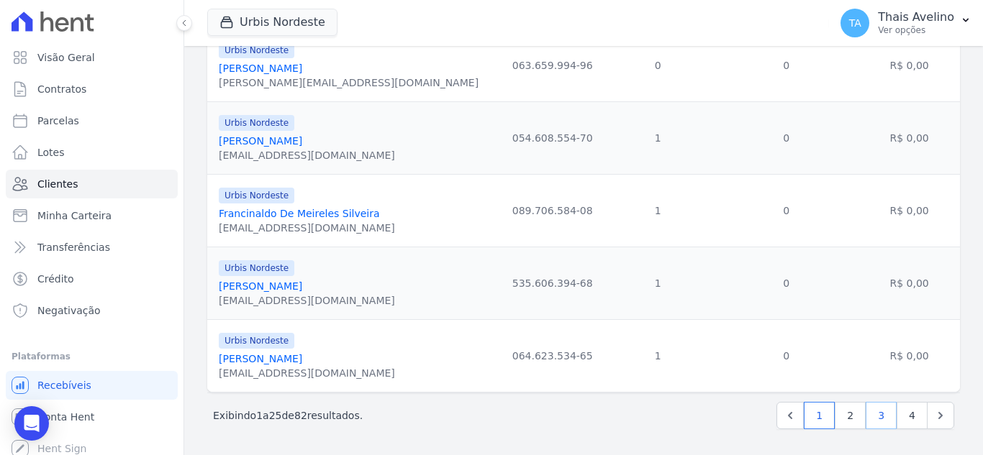
click at [873, 418] on link "3" at bounding box center [881, 415] width 31 height 27
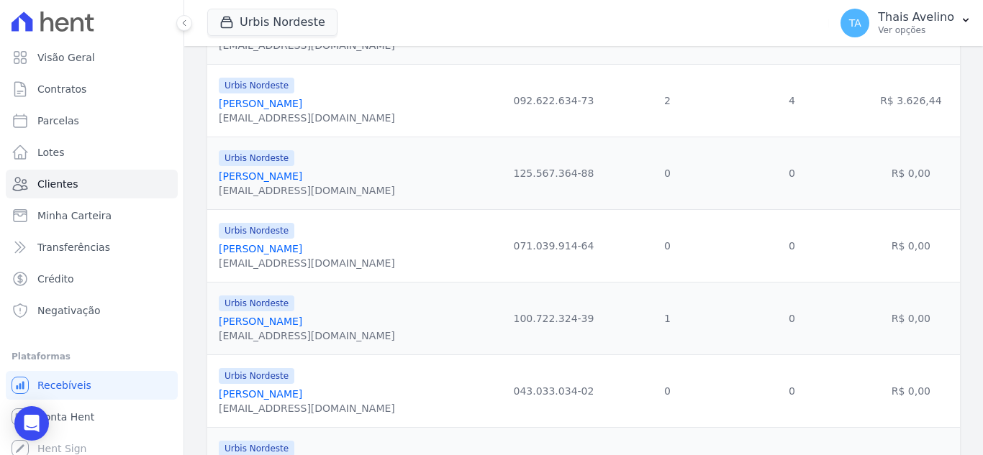
scroll to position [1692, 0]
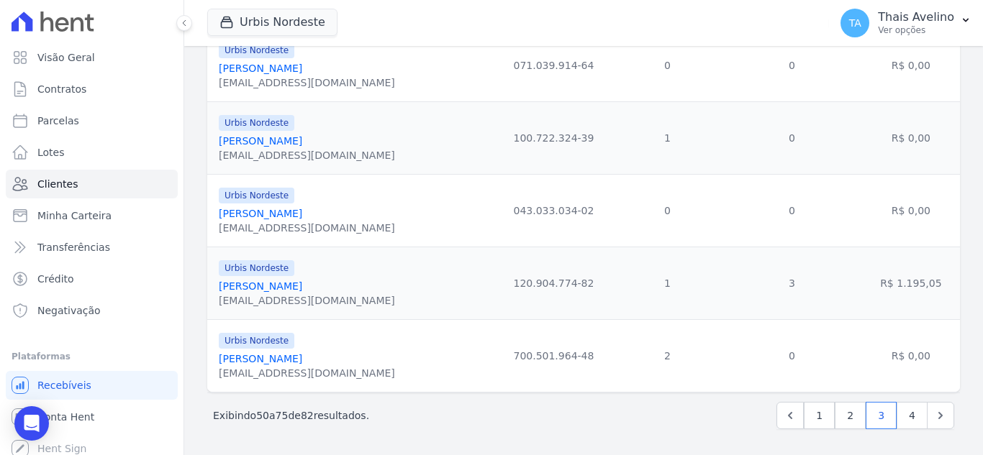
click at [302, 358] on link "[PERSON_NAME]" at bounding box center [260, 359] width 83 height 12
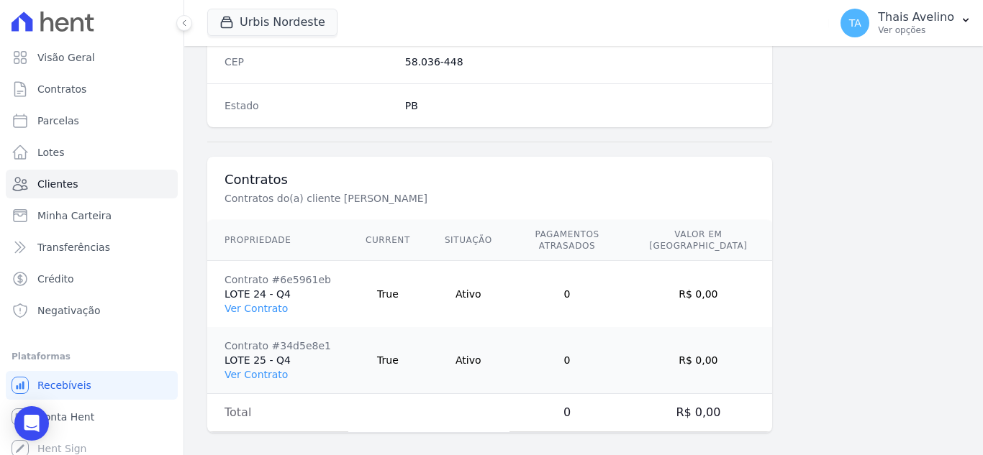
scroll to position [957, 0]
click at [271, 302] on link "Ver Contrato" at bounding box center [255, 308] width 63 height 12
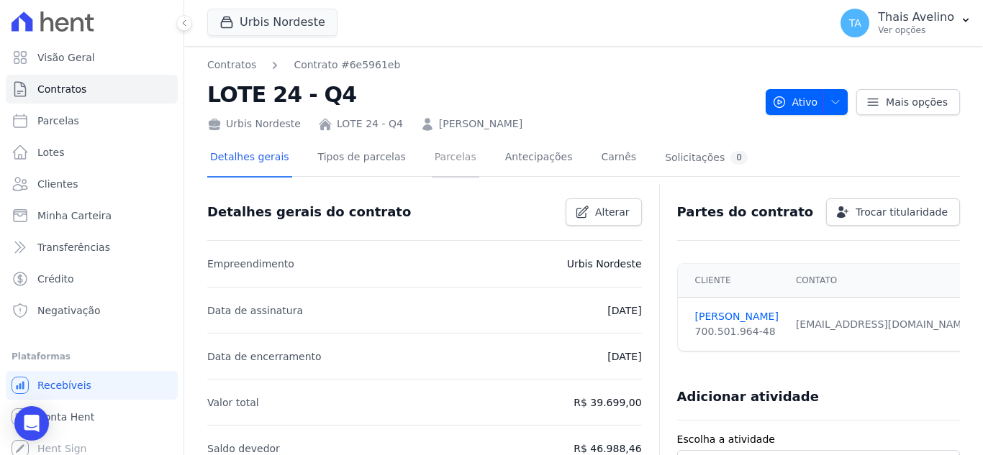
click at [438, 157] on link "Parcelas" at bounding box center [455, 159] width 47 height 38
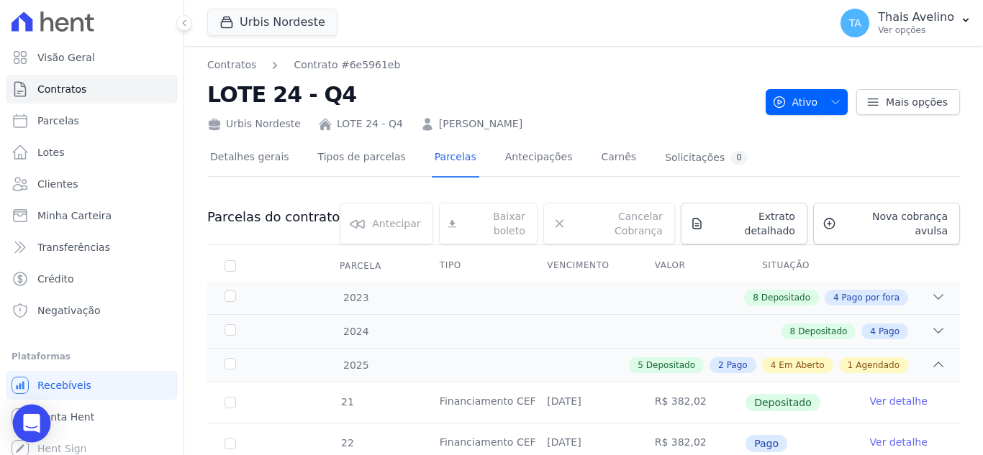
click at [22, 417] on div "Open Intercom Messenger" at bounding box center [32, 424] width 38 height 38
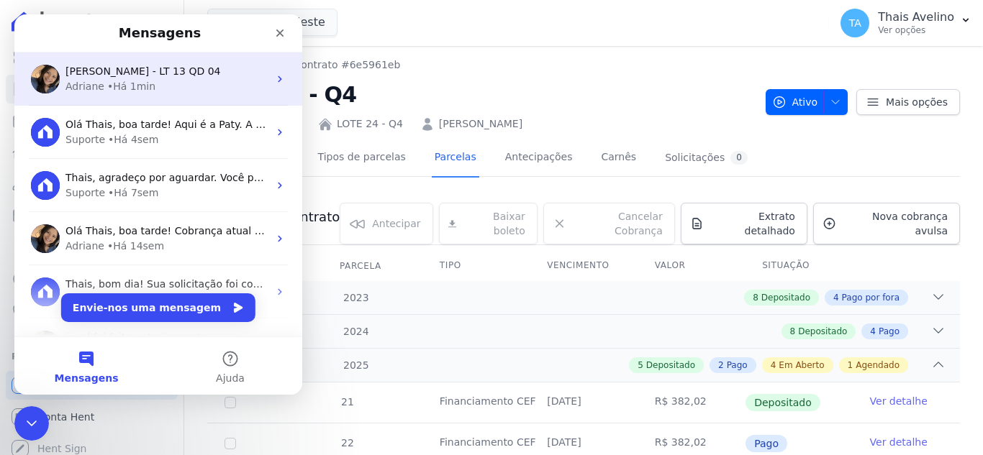
drag, startPoint x: 127, startPoint y: 51, endPoint x: 188, endPoint y: 77, distance: 66.4
click at [127, 52] on nav "Mensagens" at bounding box center [158, 33] width 288 height 38
click at [161, 94] on div "[PERSON_NAME] - LT 13 QD 04 [PERSON_NAME] 1min" at bounding box center [158, 79] width 288 height 53
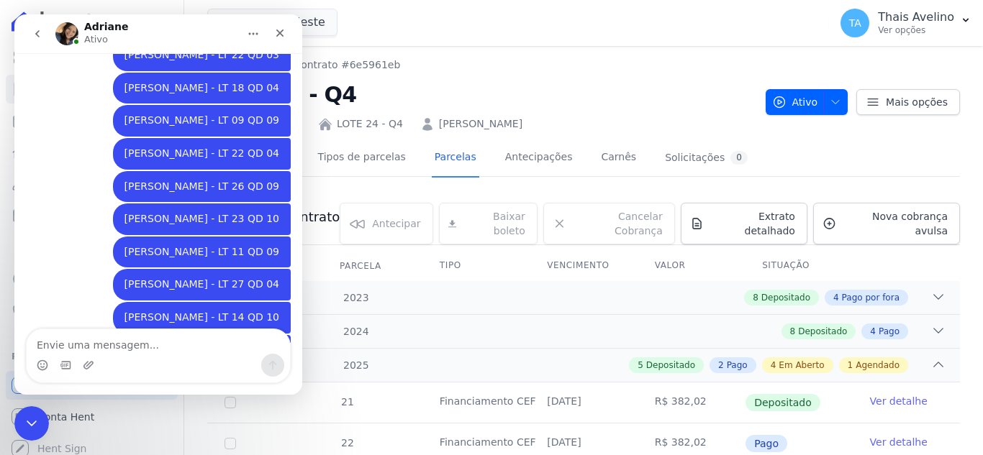
scroll to position [1346, 0]
type textarea "[PERSON_NAME] - LT 24 QD 04"
click at [496, 126] on link "[PERSON_NAME]" at bounding box center [480, 124] width 83 height 15
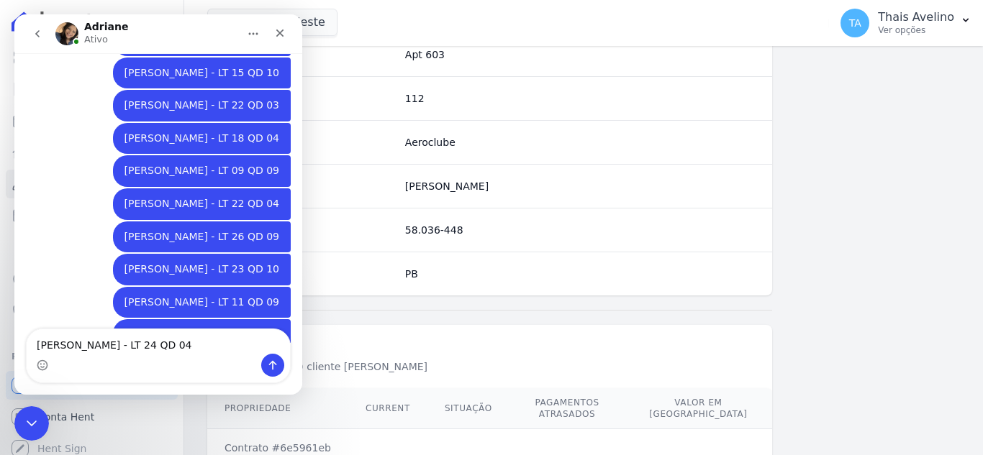
scroll to position [1346, 0]
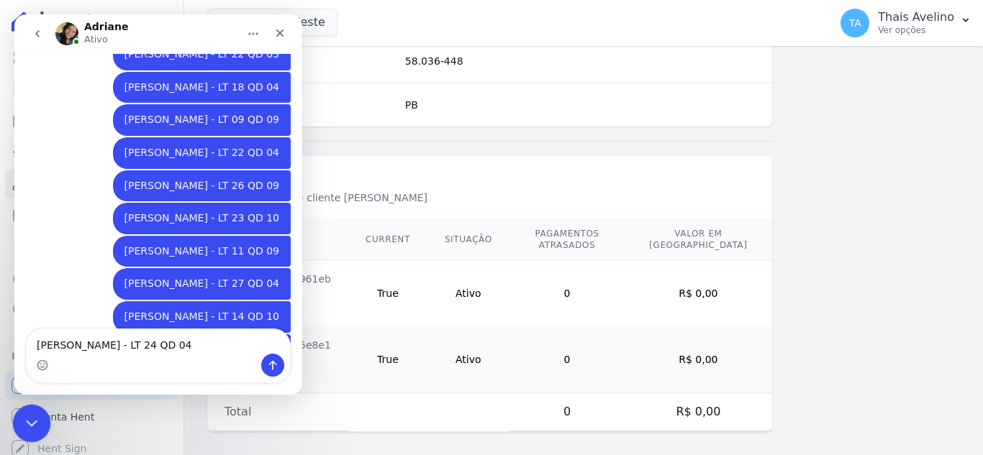
click at [33, 417] on icon "Fechar mensagem da Intercom" at bounding box center [29, 421] width 17 height 17
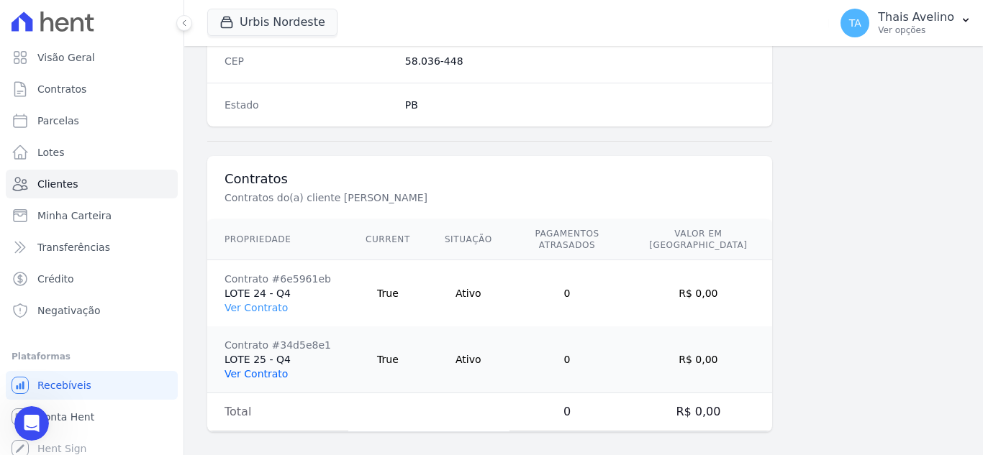
click at [270, 368] on link "Ver Contrato" at bounding box center [255, 374] width 63 height 12
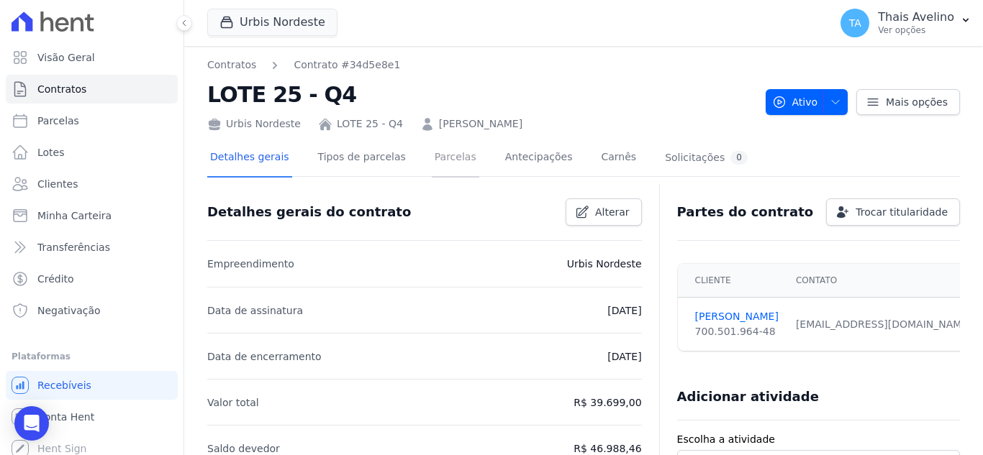
click at [434, 166] on link "Parcelas" at bounding box center [455, 159] width 47 height 38
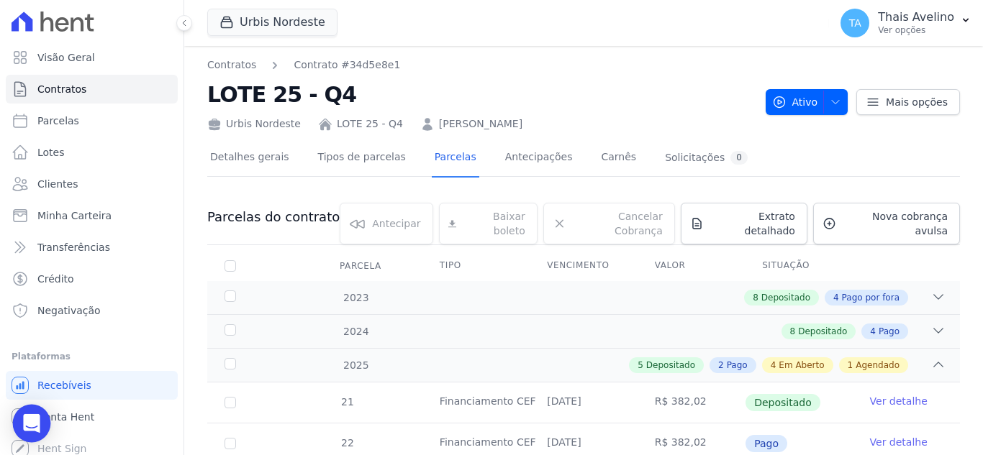
click at [42, 424] on div "Open Intercom Messenger" at bounding box center [32, 424] width 38 height 38
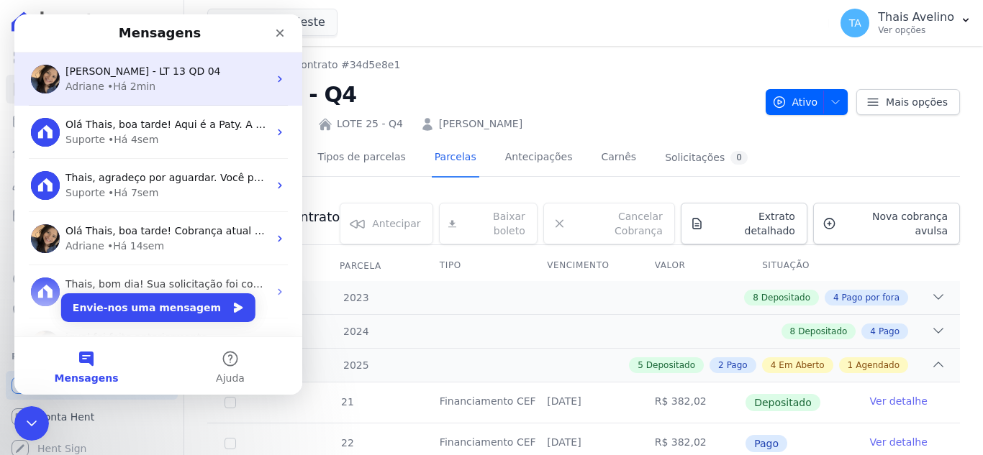
click at [159, 89] on div "Adriane • Há 2min" at bounding box center [166, 86] width 203 height 15
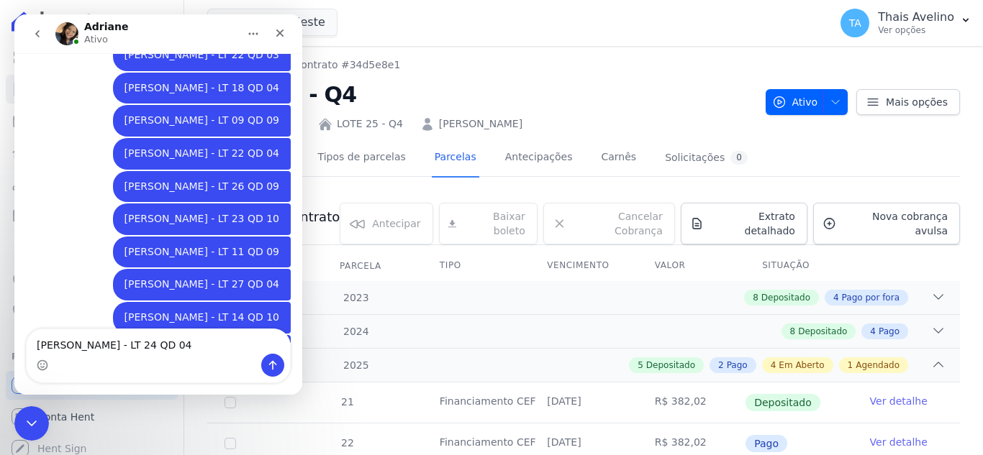
scroll to position [1346, 0]
type textarea "[PERSON_NAME] - LT 24 QD 04 E 25 QD 04"
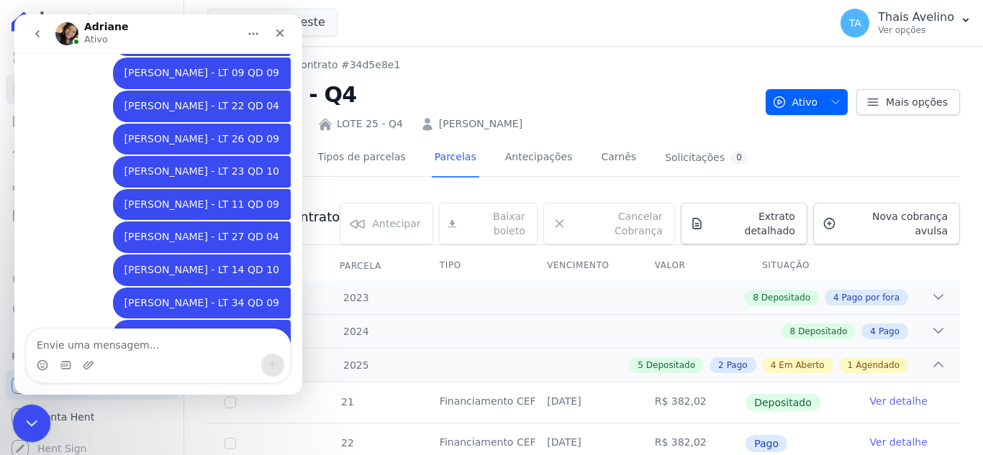
click at [22, 404] on div "Fechar mensagem da Intercom" at bounding box center [29, 421] width 35 height 35
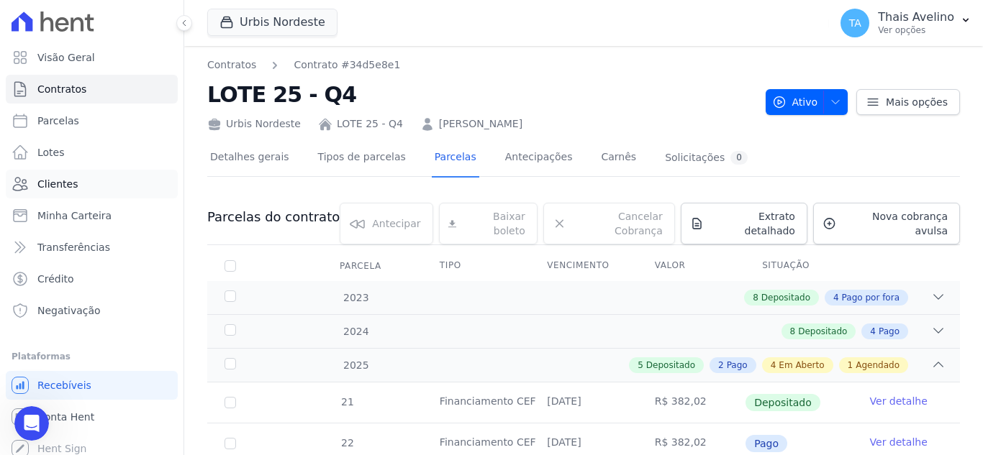
click at [76, 187] on link "Clientes" at bounding box center [92, 184] width 172 height 29
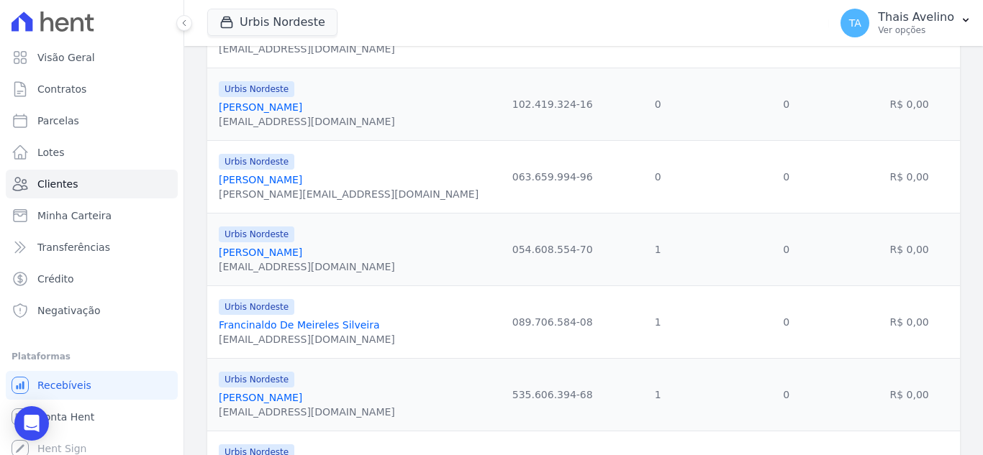
scroll to position [1678, 0]
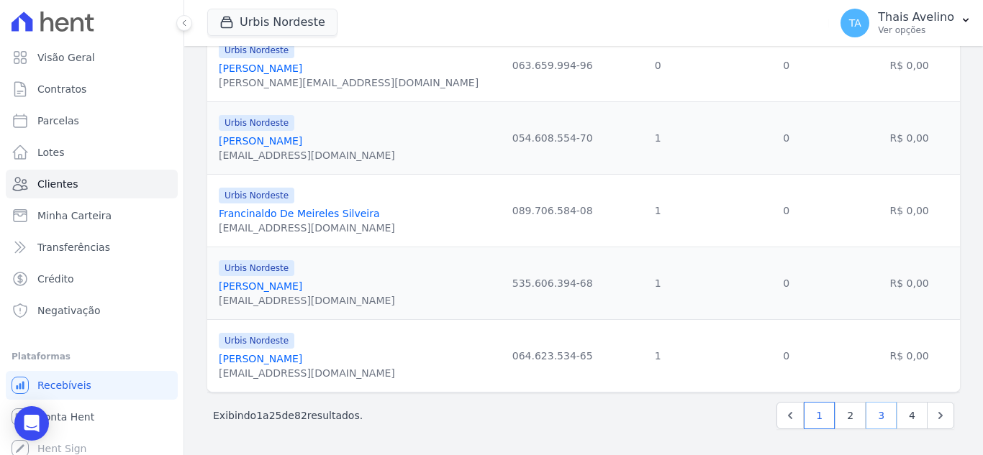
click at [869, 415] on link "3" at bounding box center [881, 415] width 31 height 27
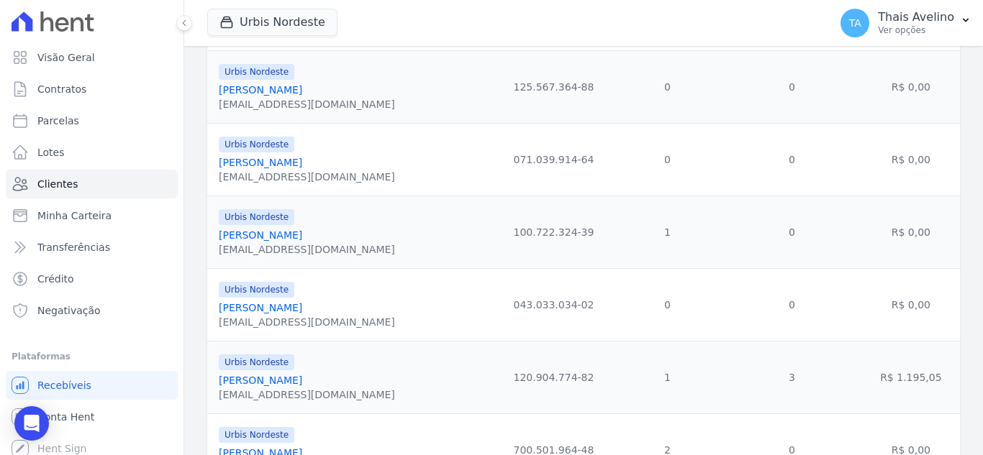
scroll to position [1692, 0]
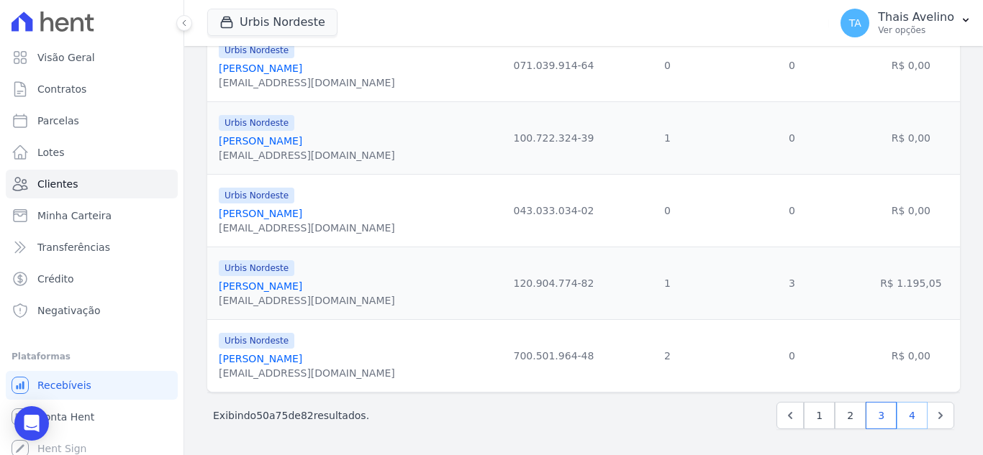
click at [911, 416] on link "4" at bounding box center [911, 415] width 31 height 27
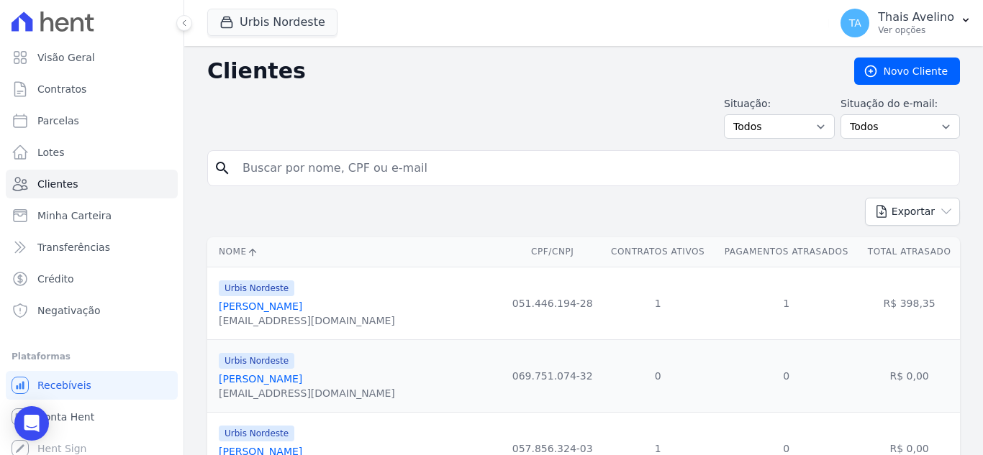
click at [281, 310] on link "[PERSON_NAME]" at bounding box center [260, 307] width 83 height 12
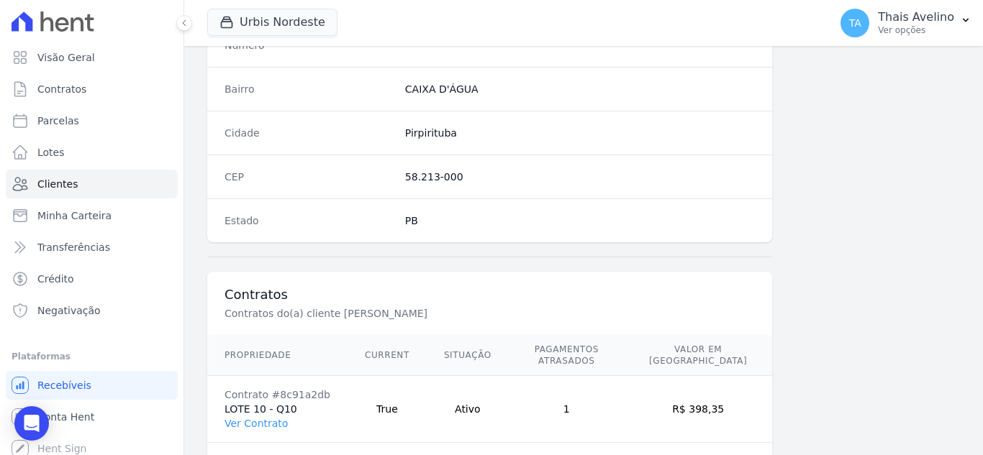
scroll to position [891, 0]
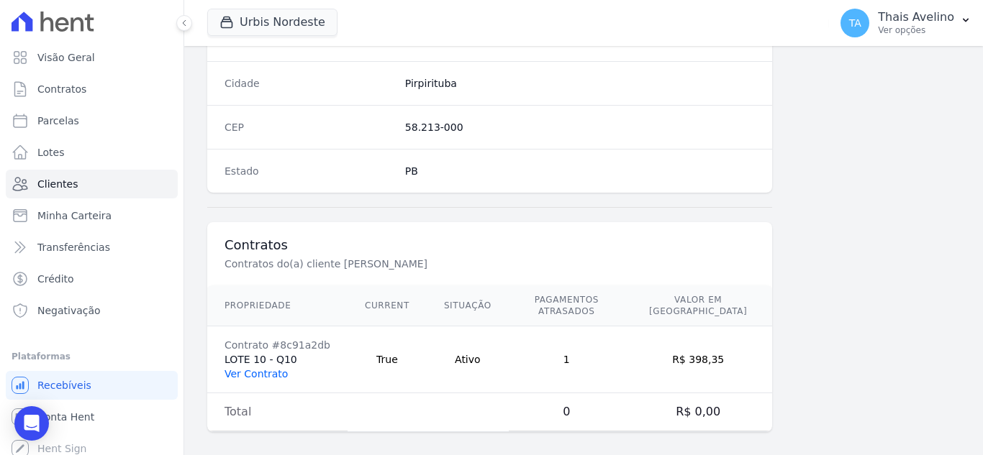
click at [268, 368] on link "Ver Contrato" at bounding box center [255, 374] width 63 height 12
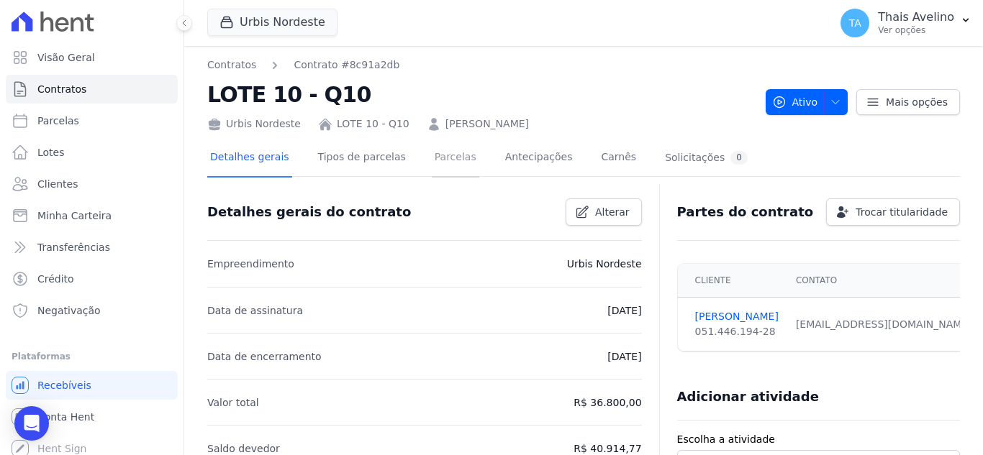
click at [438, 168] on link "Parcelas" at bounding box center [455, 159] width 47 height 38
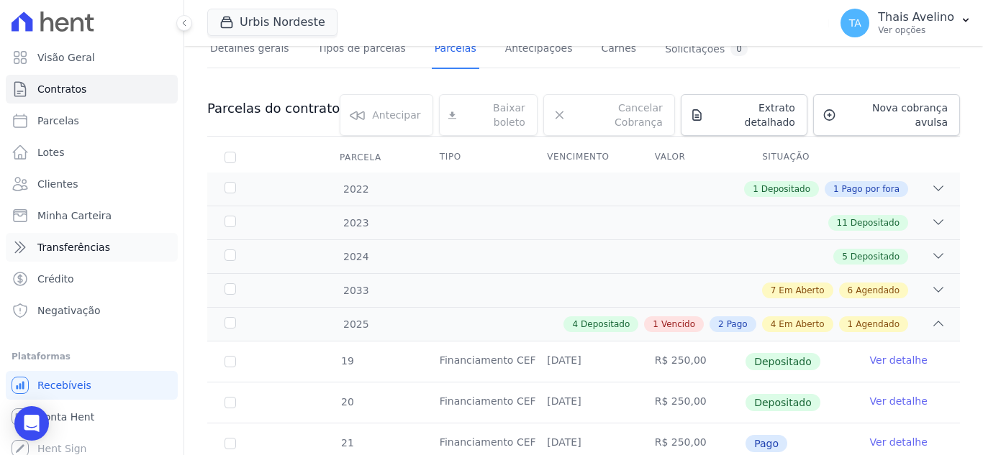
scroll to position [72, 0]
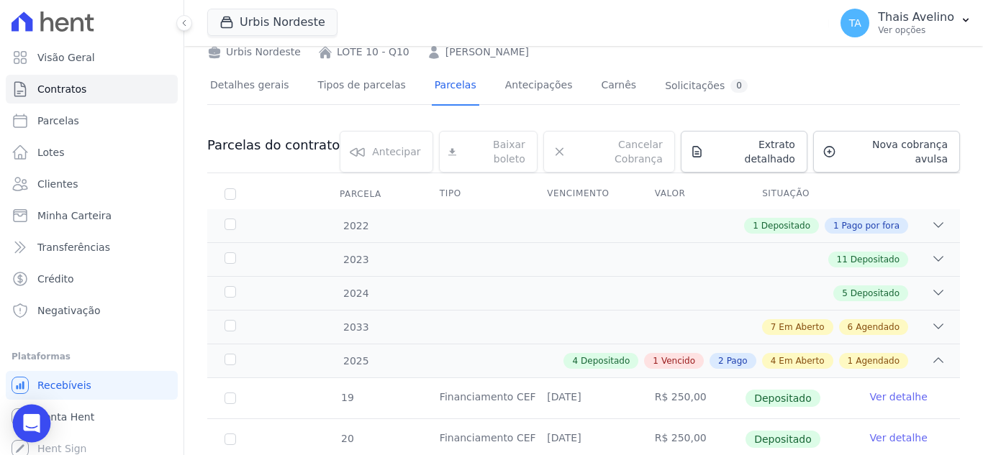
click at [27, 424] on icon "Open Intercom Messenger" at bounding box center [31, 423] width 17 height 19
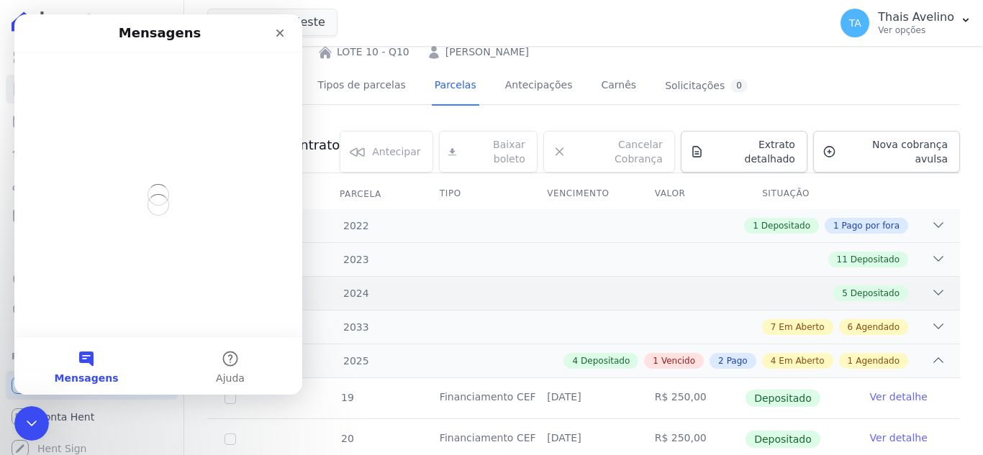
scroll to position [0, 0]
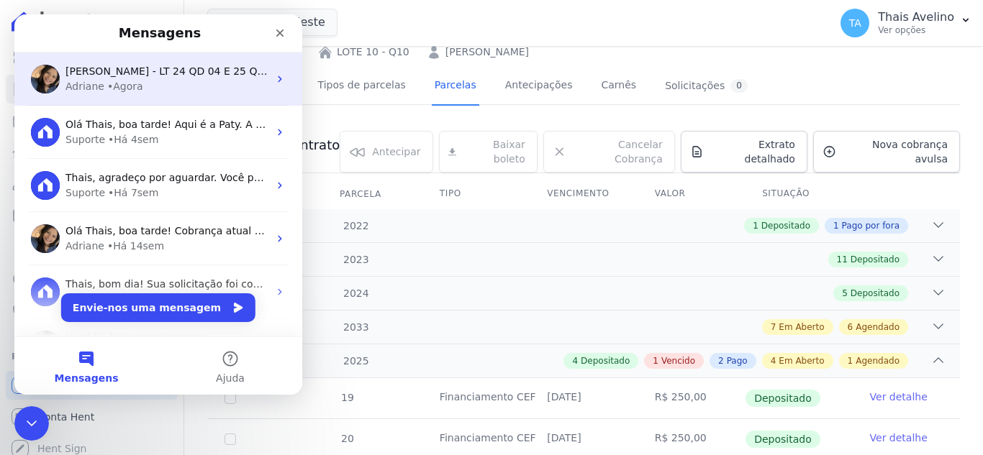
click at [175, 83] on div "Adriane • Agora" at bounding box center [166, 86] width 203 height 15
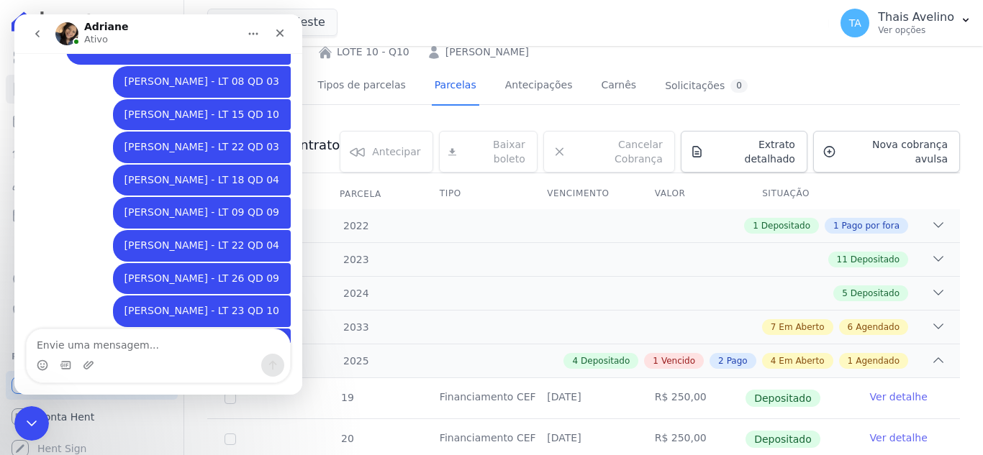
scroll to position [1393, 0]
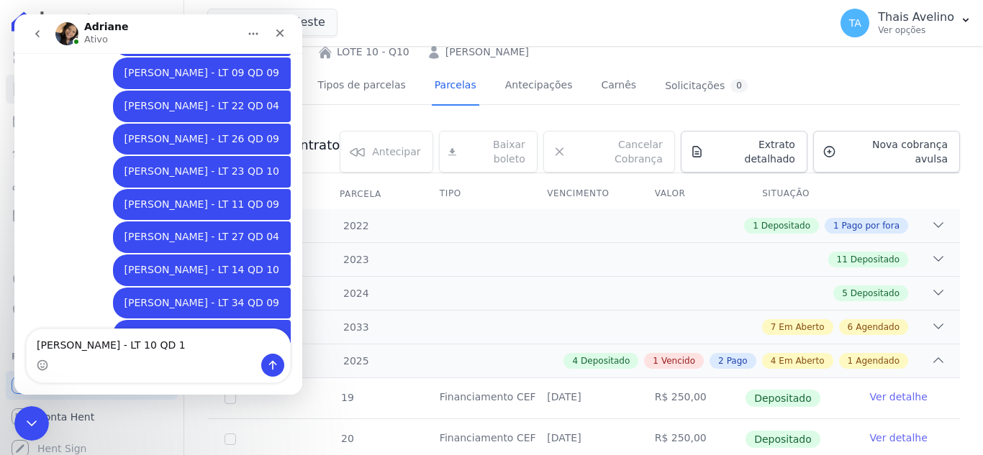
type textarea "[PERSON_NAME] - LT 10 QD 10"
click at [32, 418] on icon "Fechar mensagem da Intercom" at bounding box center [29, 421] width 17 height 17
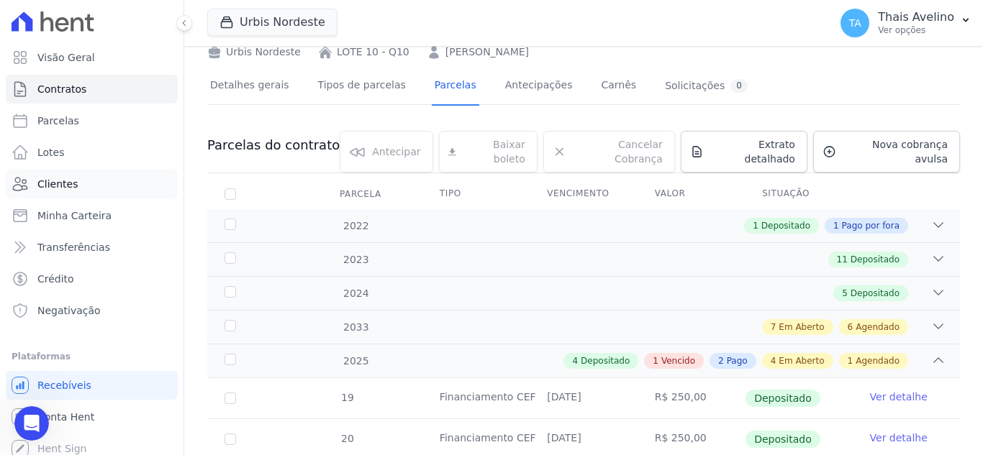
click at [61, 184] on span "Clientes" at bounding box center [57, 184] width 40 height 14
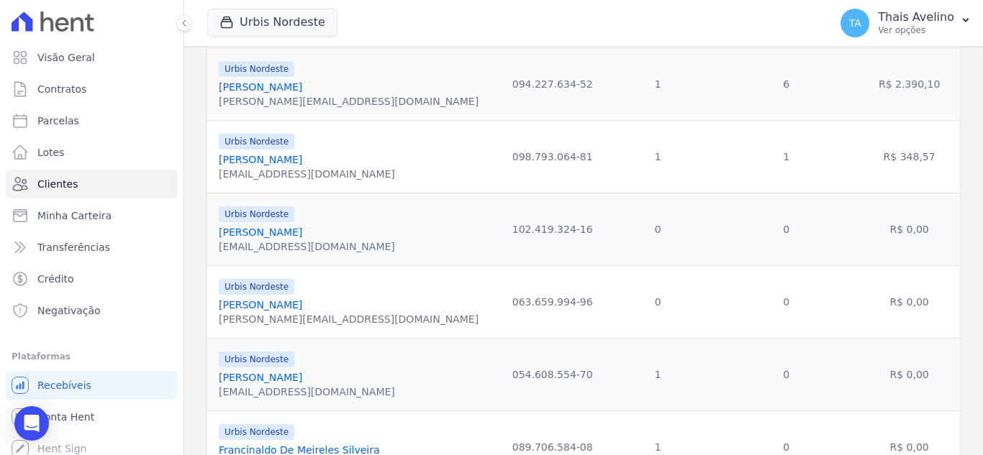
scroll to position [1678, 0]
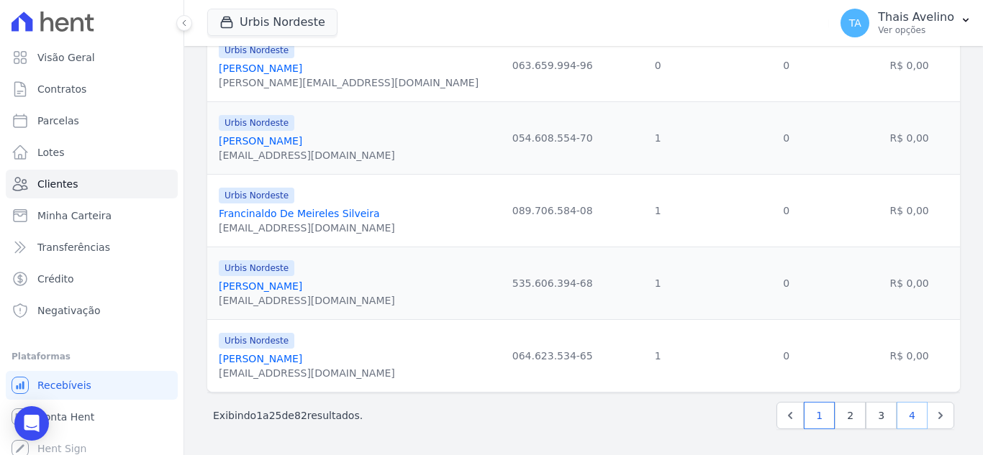
click at [899, 417] on link "4" at bounding box center [911, 415] width 31 height 27
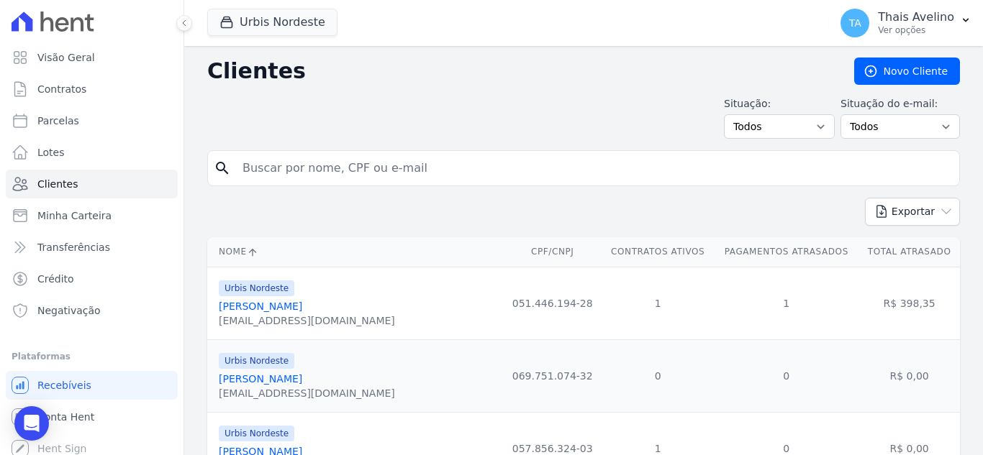
scroll to position [144, 0]
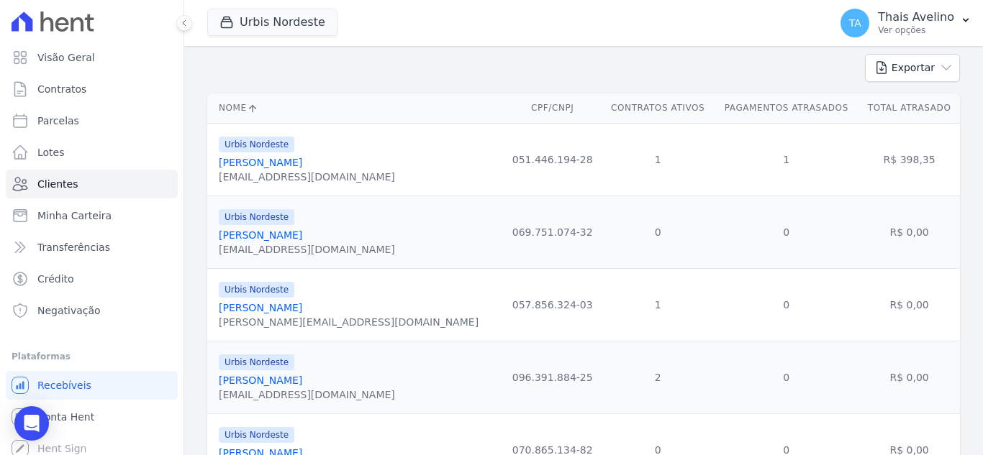
click at [295, 314] on link "[PERSON_NAME]" at bounding box center [260, 308] width 83 height 12
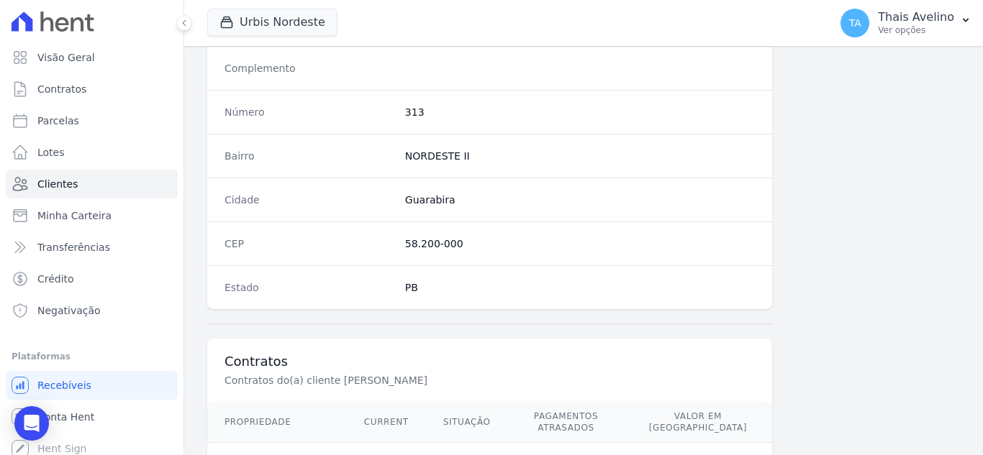
scroll to position [891, 0]
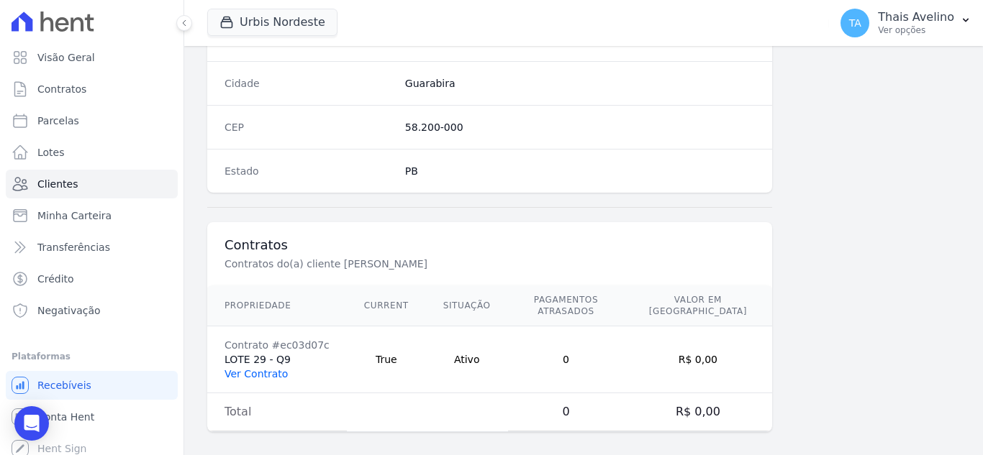
click at [275, 368] on link "Ver Contrato" at bounding box center [255, 374] width 63 height 12
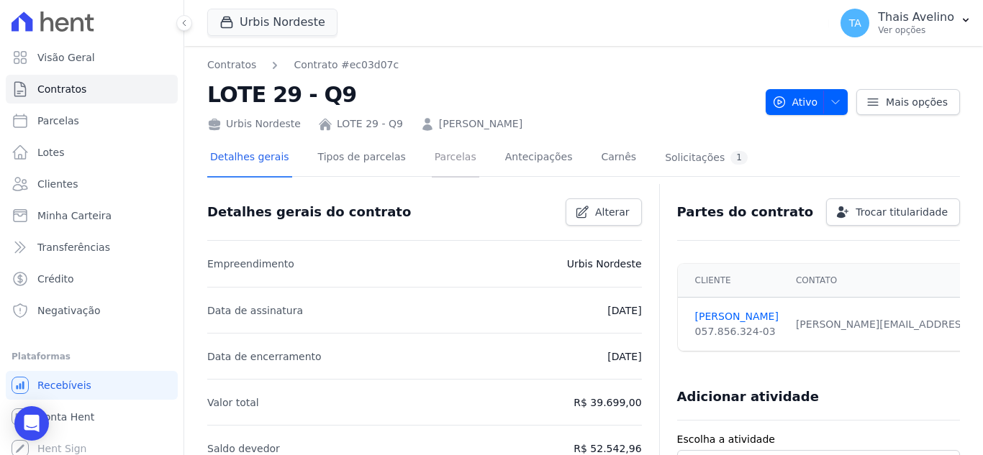
click at [432, 160] on link "Parcelas" at bounding box center [455, 159] width 47 height 38
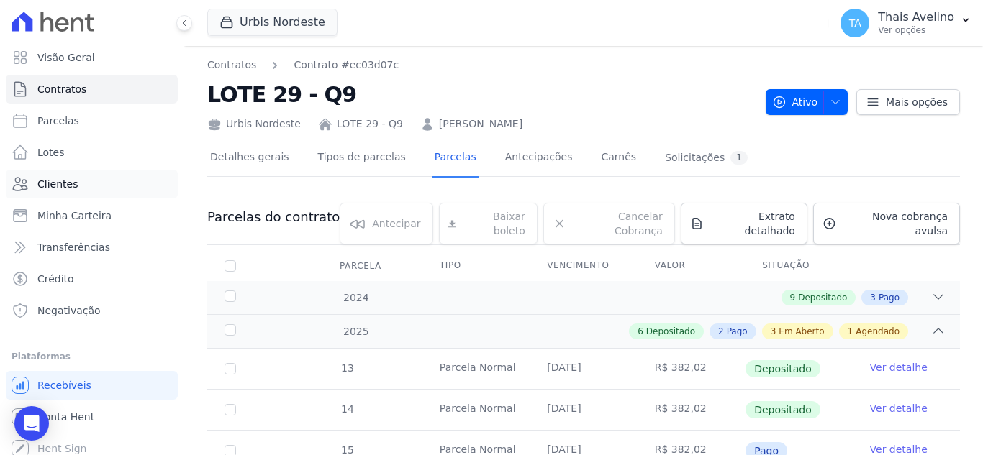
click at [47, 187] on span "Clientes" at bounding box center [57, 184] width 40 height 14
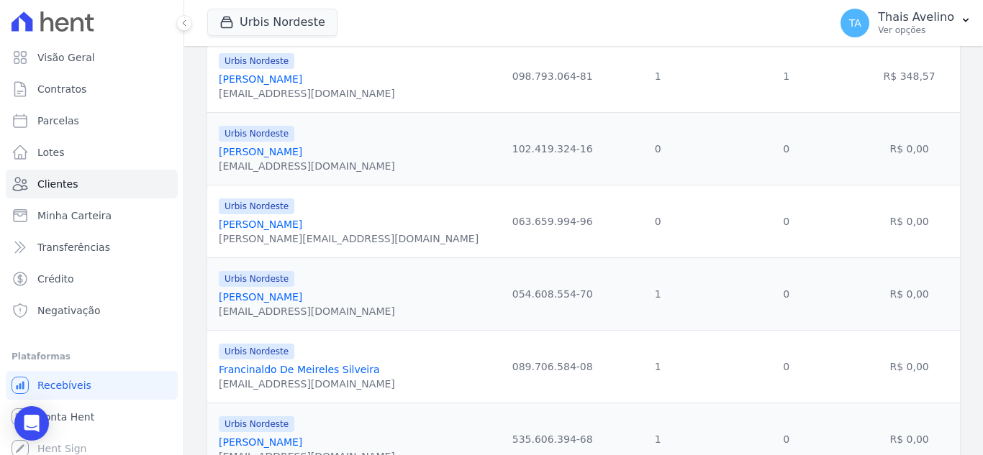
scroll to position [1678, 0]
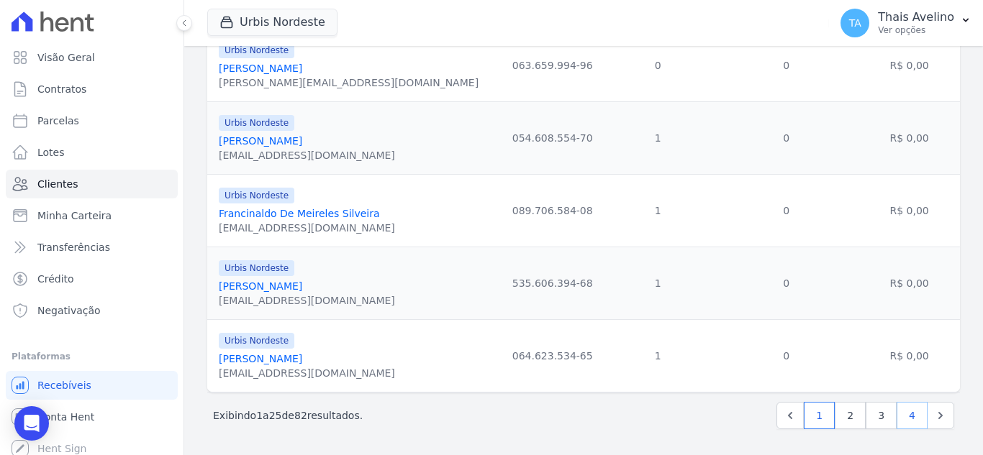
click at [896, 414] on link "4" at bounding box center [911, 415] width 31 height 27
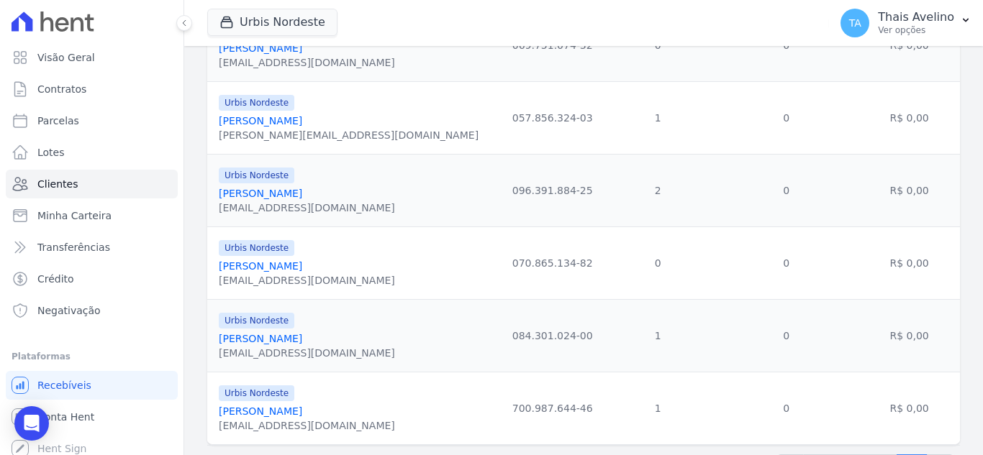
scroll to position [360, 0]
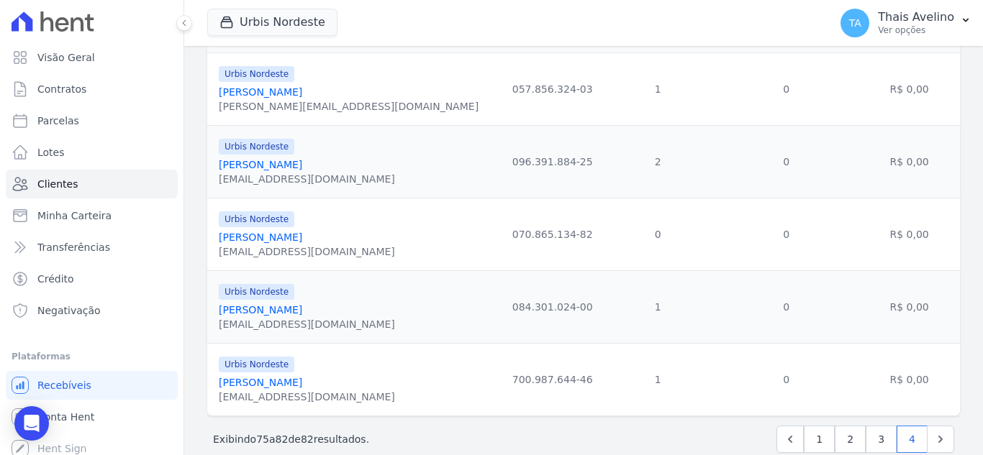
click at [302, 163] on link "[PERSON_NAME]" at bounding box center [260, 165] width 83 height 12
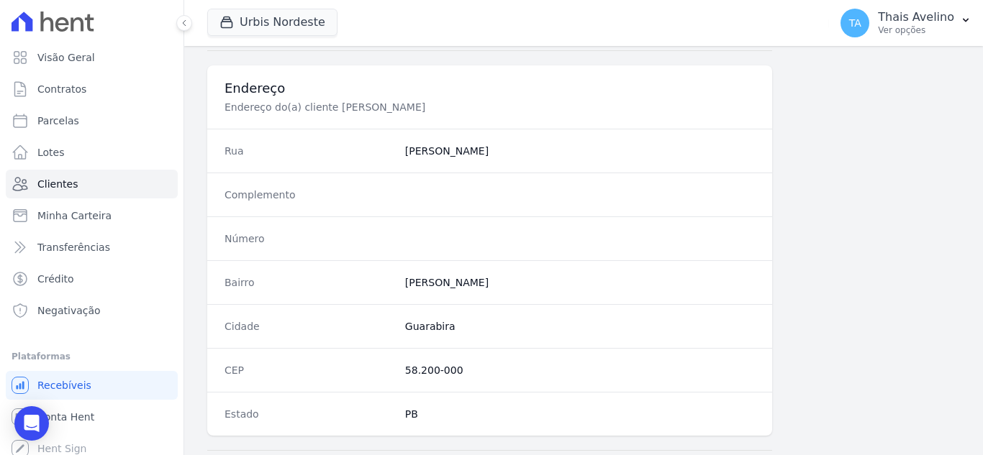
scroll to position [957, 0]
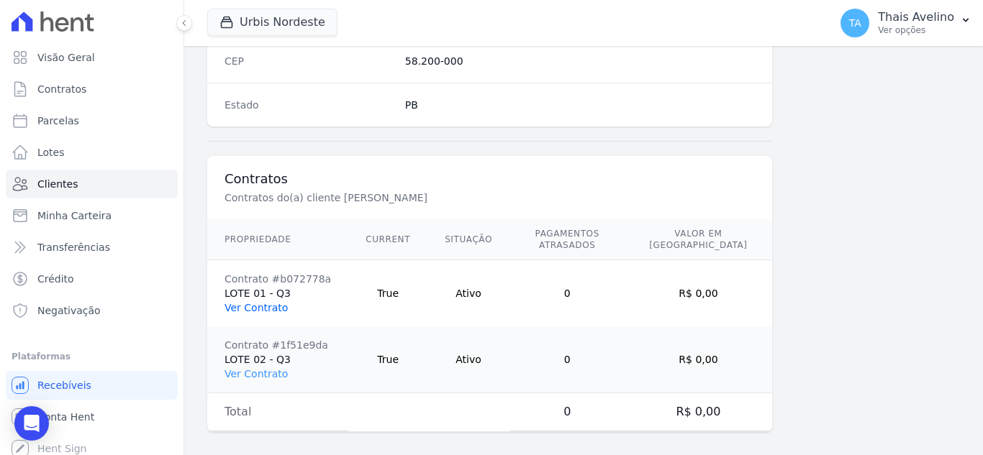
click at [269, 302] on link "Ver Contrato" at bounding box center [255, 308] width 63 height 12
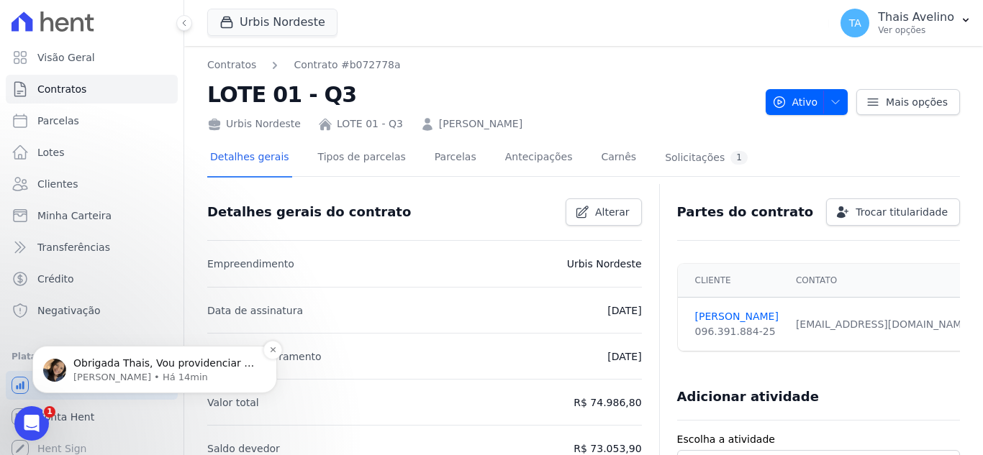
click at [201, 368] on p "Obrigada Thais, Vou providenciar a alteração do tipo de parcelas Financing para…" at bounding box center [166, 364] width 186 height 14
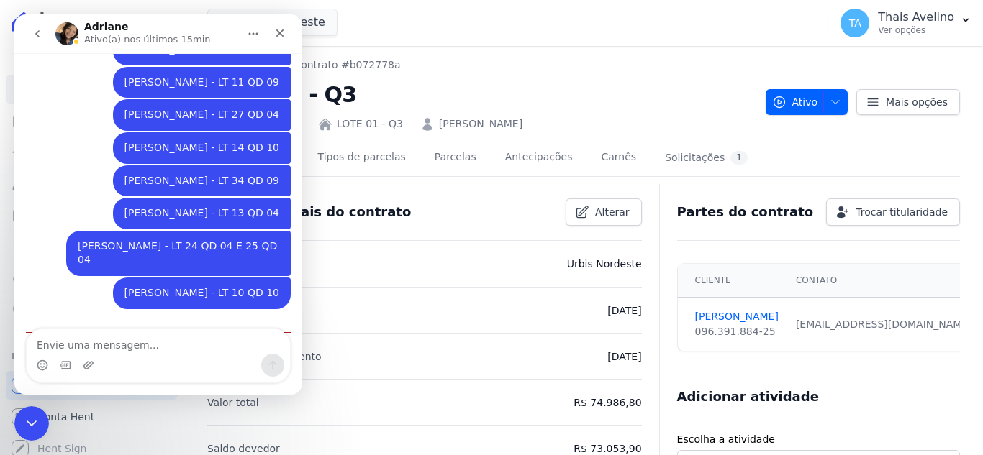
scroll to position [1542, 0]
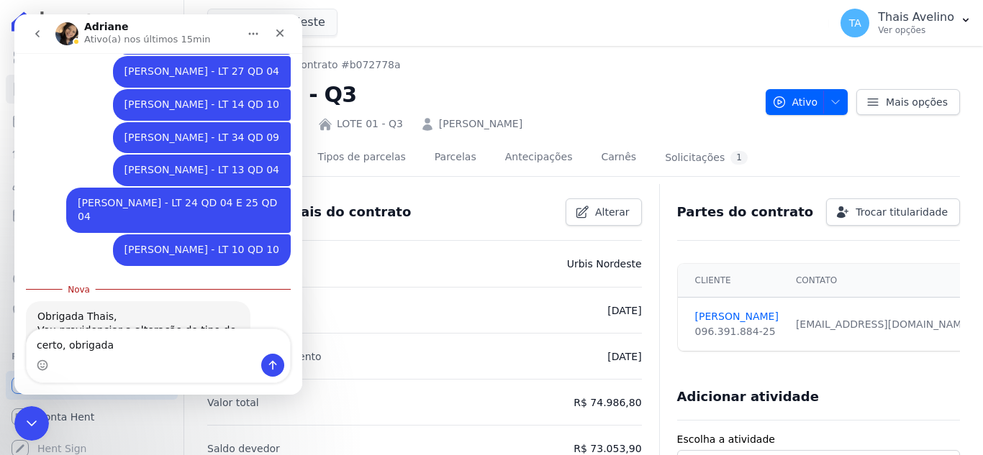
type textarea "certo, obrigada"
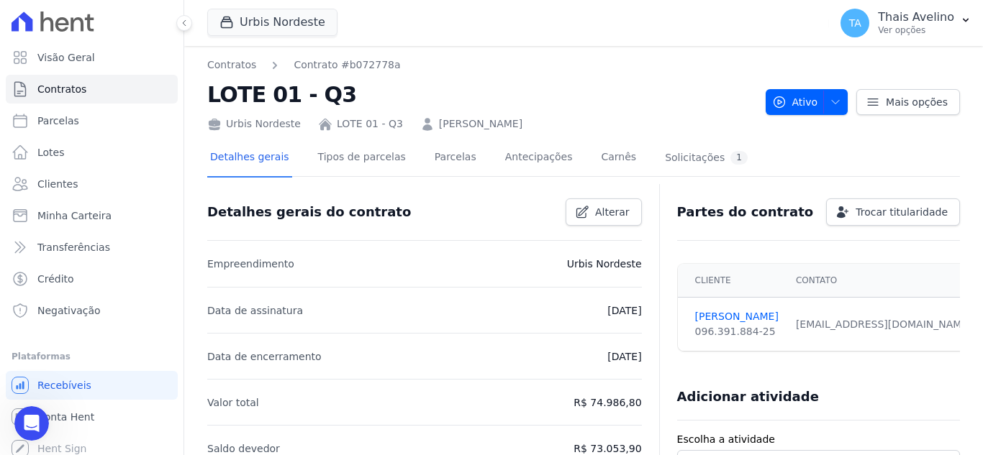
scroll to position [1561, 0]
